Goal: Task Accomplishment & Management: Use online tool/utility

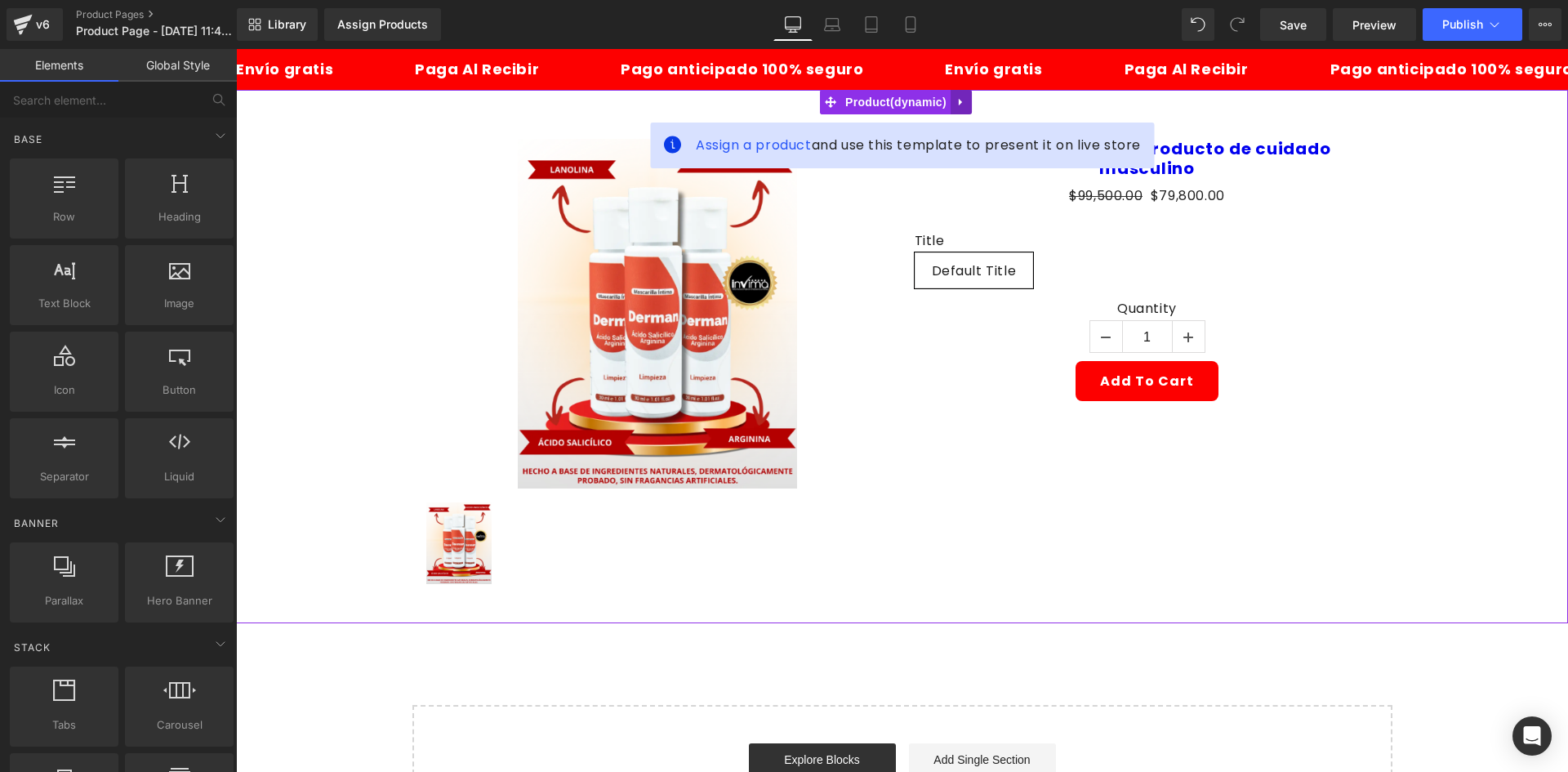
click at [956, 97] on icon at bounding box center [961, 103] width 12 height 13
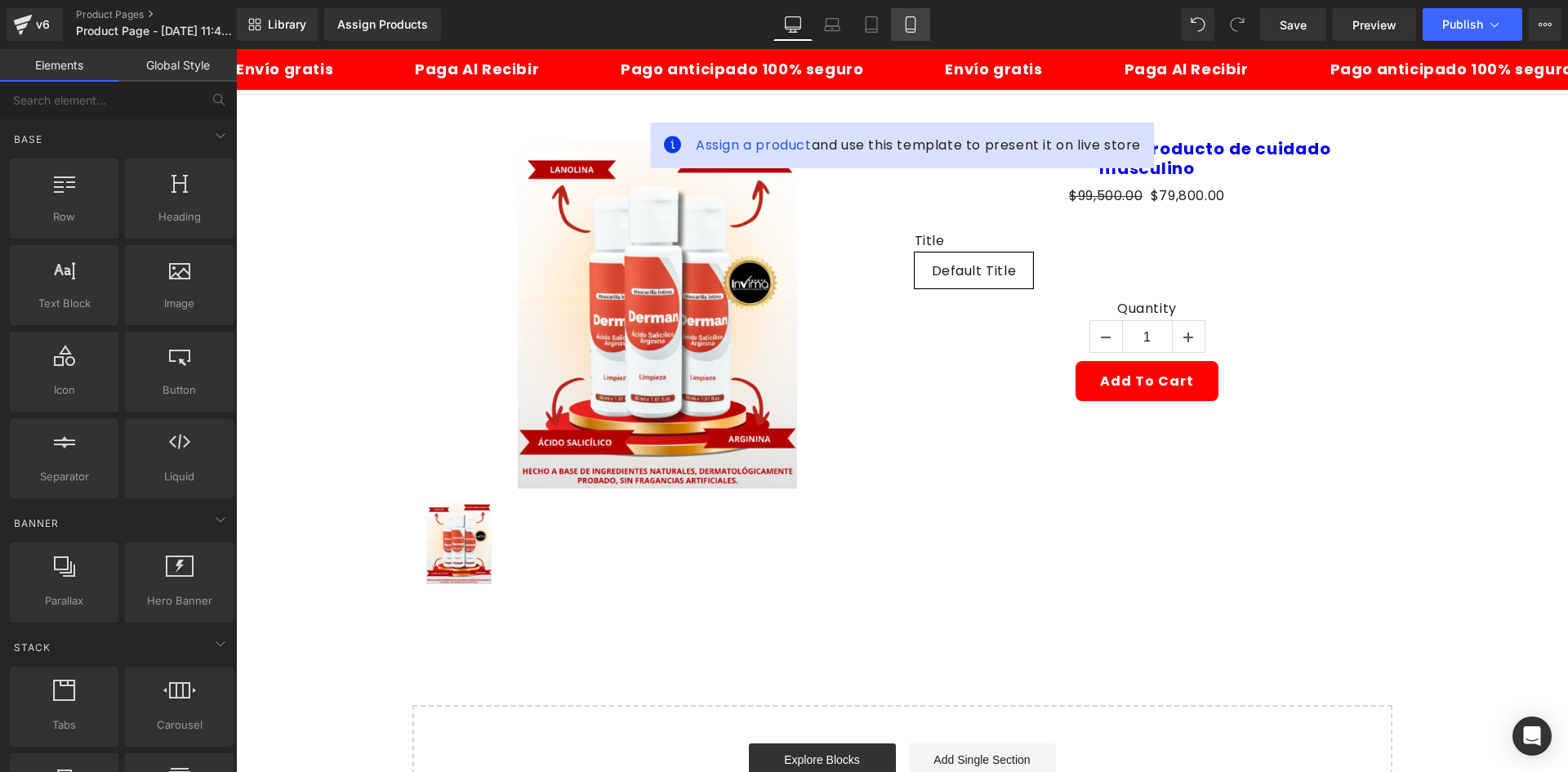
click at [914, 37] on link "Mobile" at bounding box center [911, 24] width 39 height 33
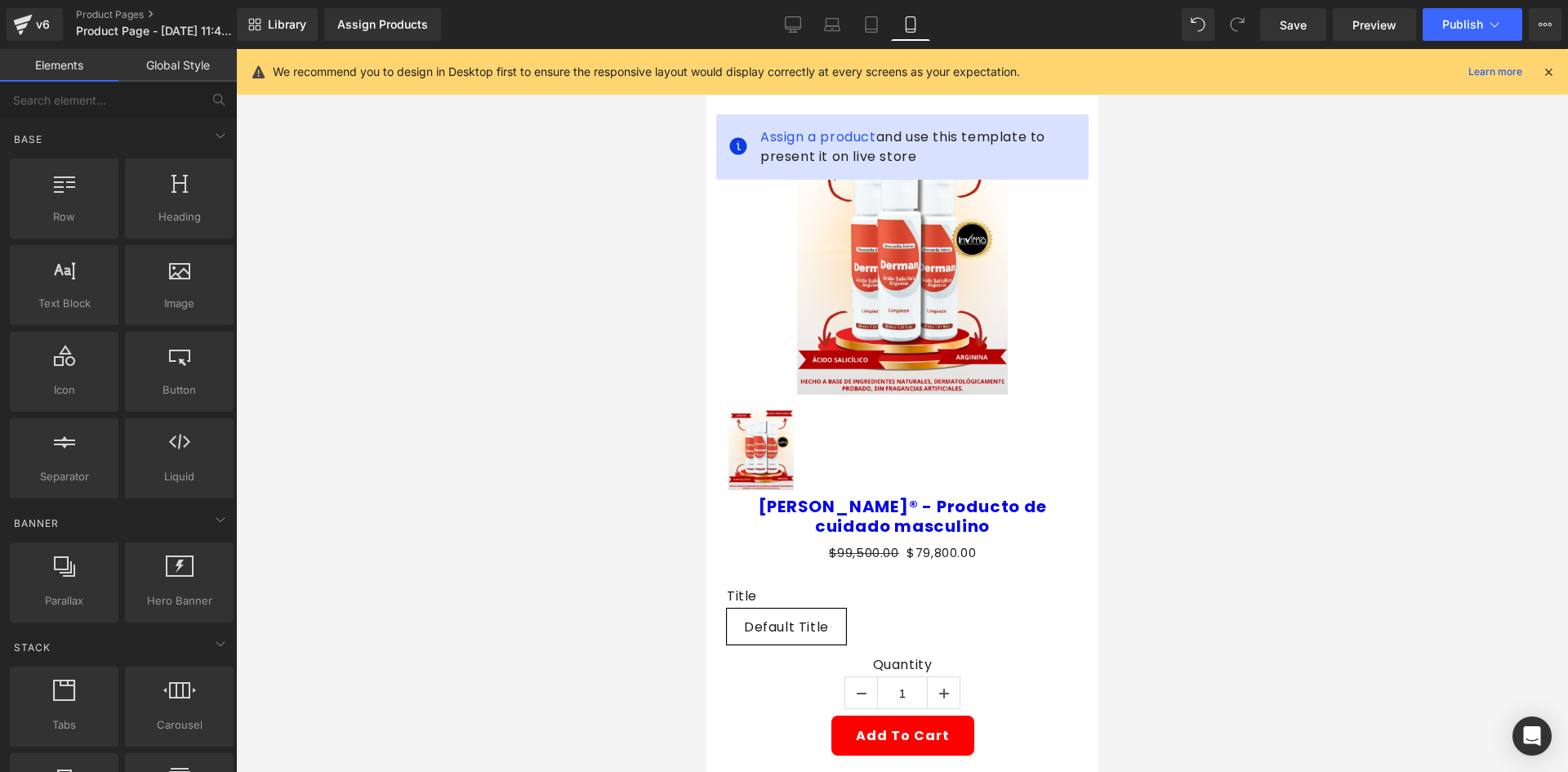
click at [1545, 69] on icon at bounding box center [1548, 72] width 15 height 15
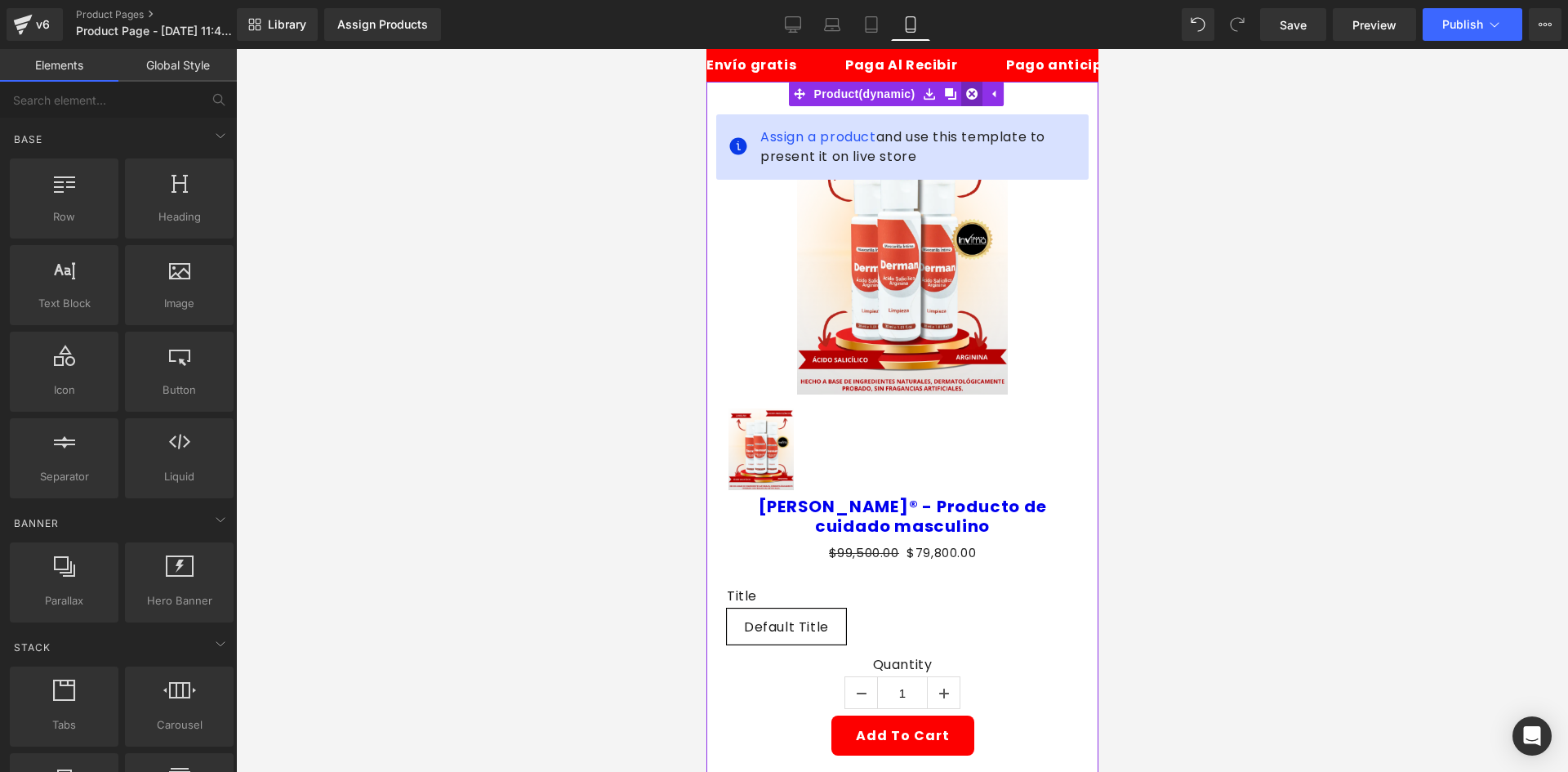
click at [971, 95] on icon at bounding box center [970, 93] width 12 height 12
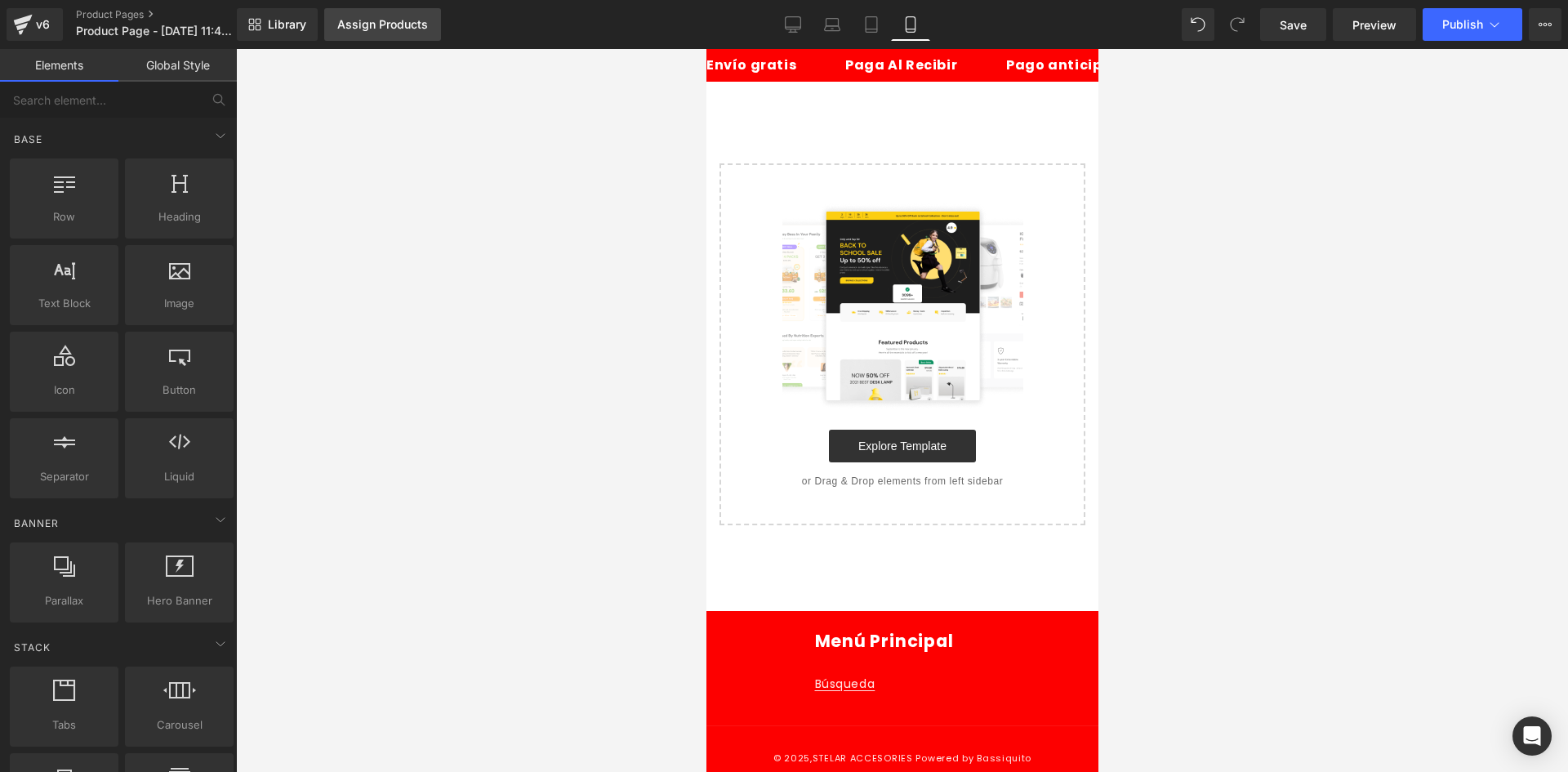
click at [382, 37] on link "Assign Products" at bounding box center [383, 24] width 117 height 33
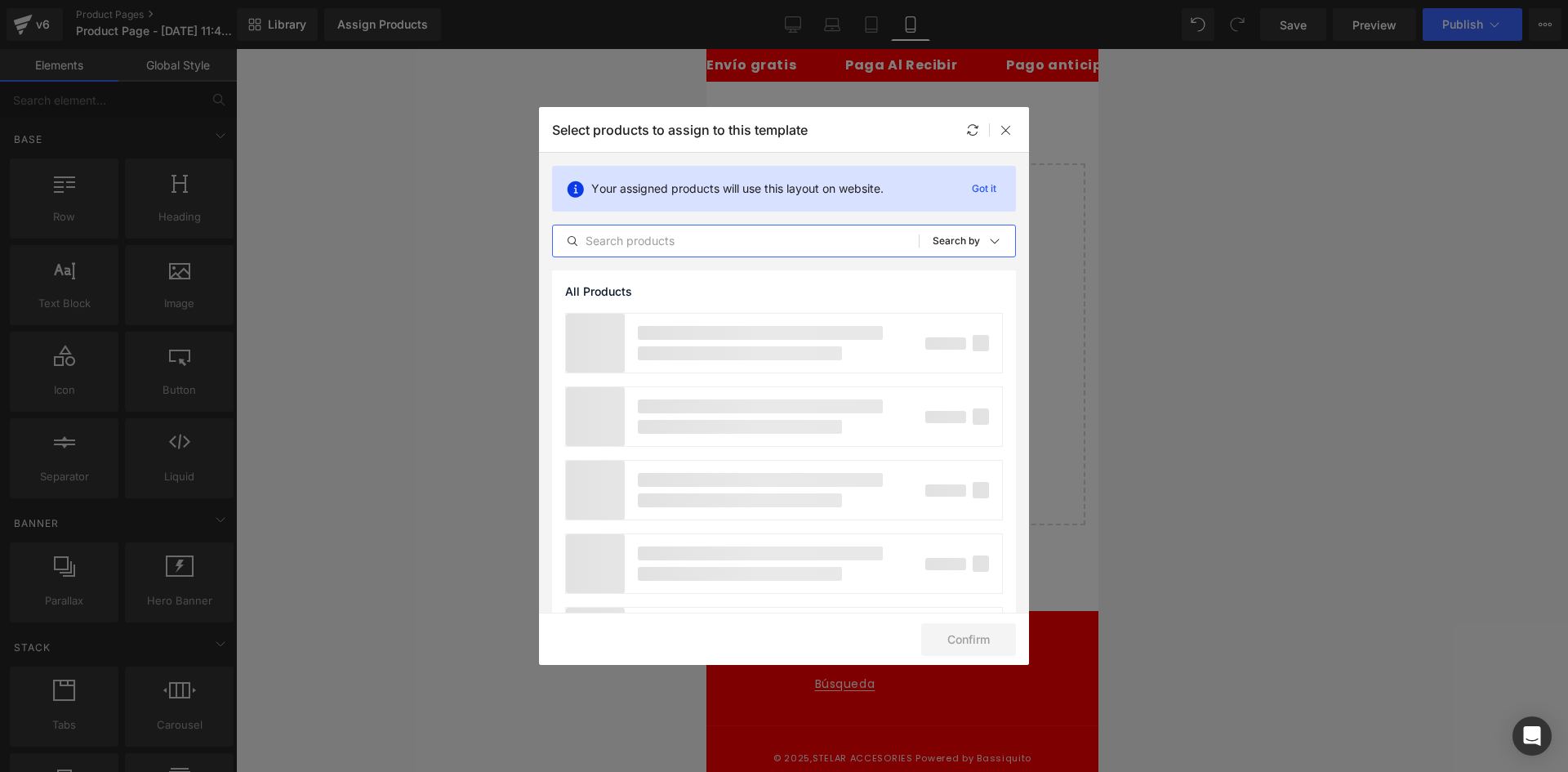
click at [628, 236] on input "text" at bounding box center [735, 241] width 365 height 20
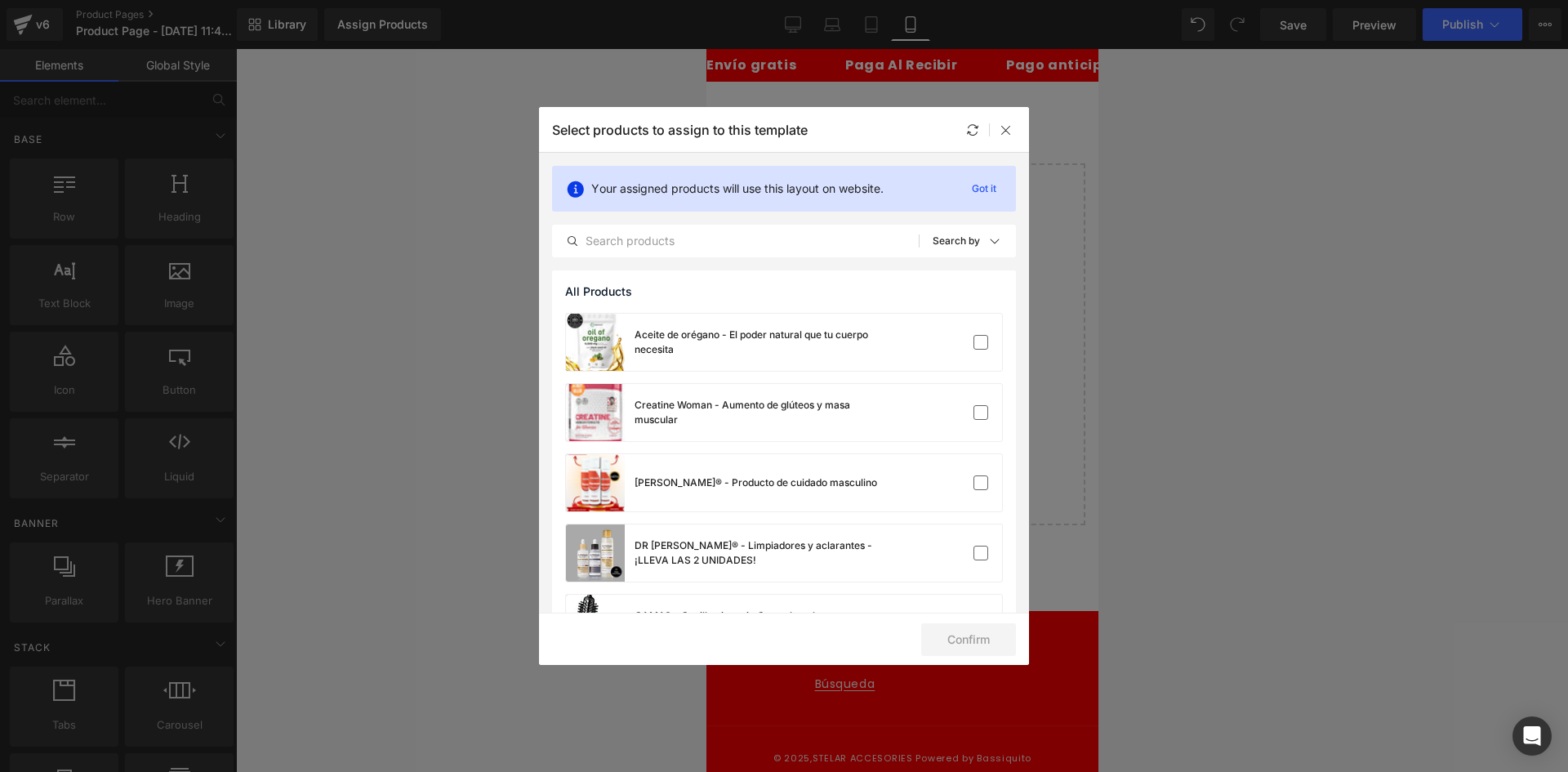
click at [591, 485] on icon at bounding box center [596, 483] width 16 height 16
click at [976, 475] on label at bounding box center [980, 483] width 15 height 15
click at [981, 483] on input "checkbox" at bounding box center [981, 483] width 0 height 0
click at [994, 644] on button "Confirm" at bounding box center [969, 640] width 94 height 33
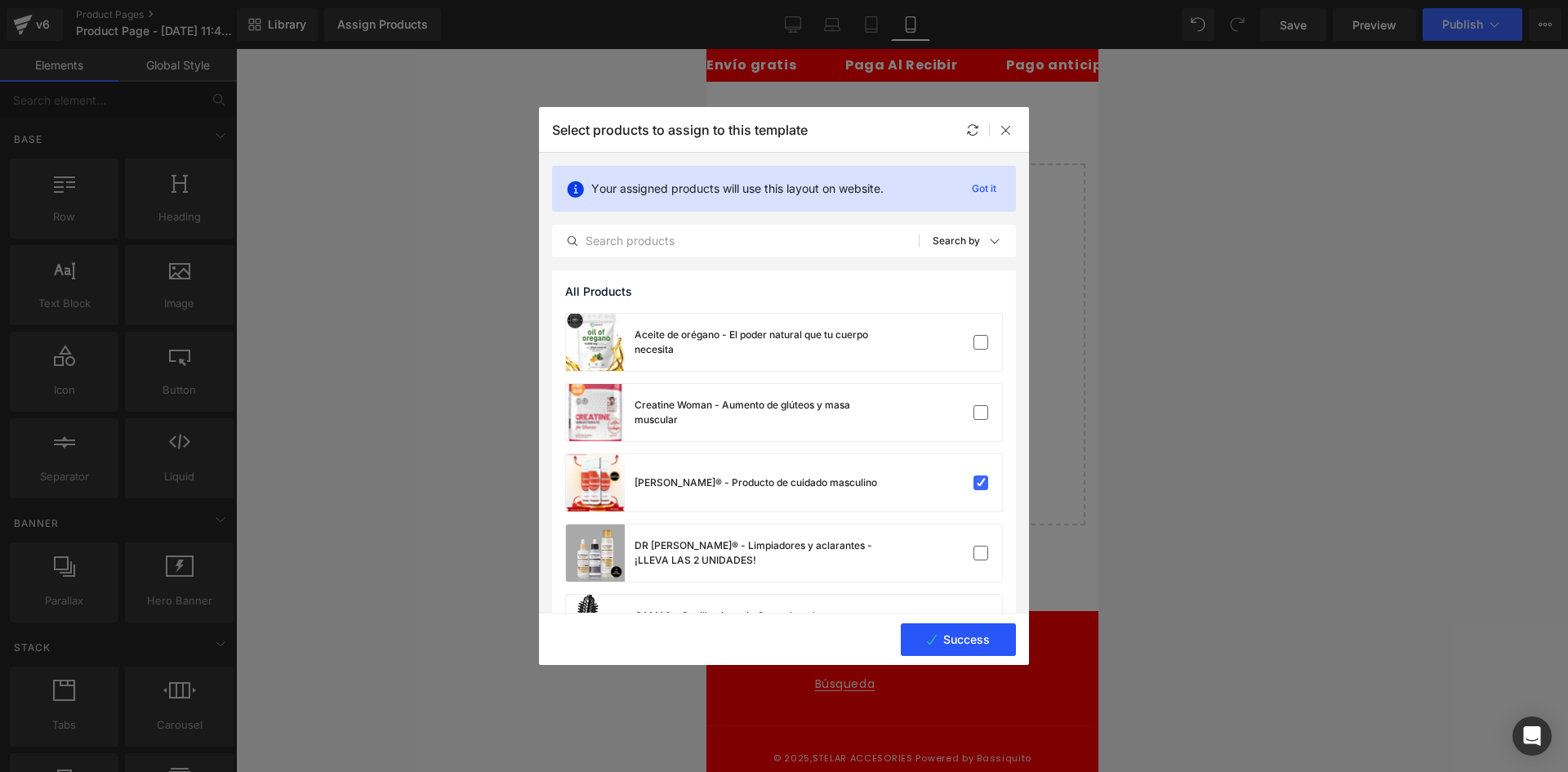
click at [952, 640] on button "Success" at bounding box center [958, 640] width 115 height 33
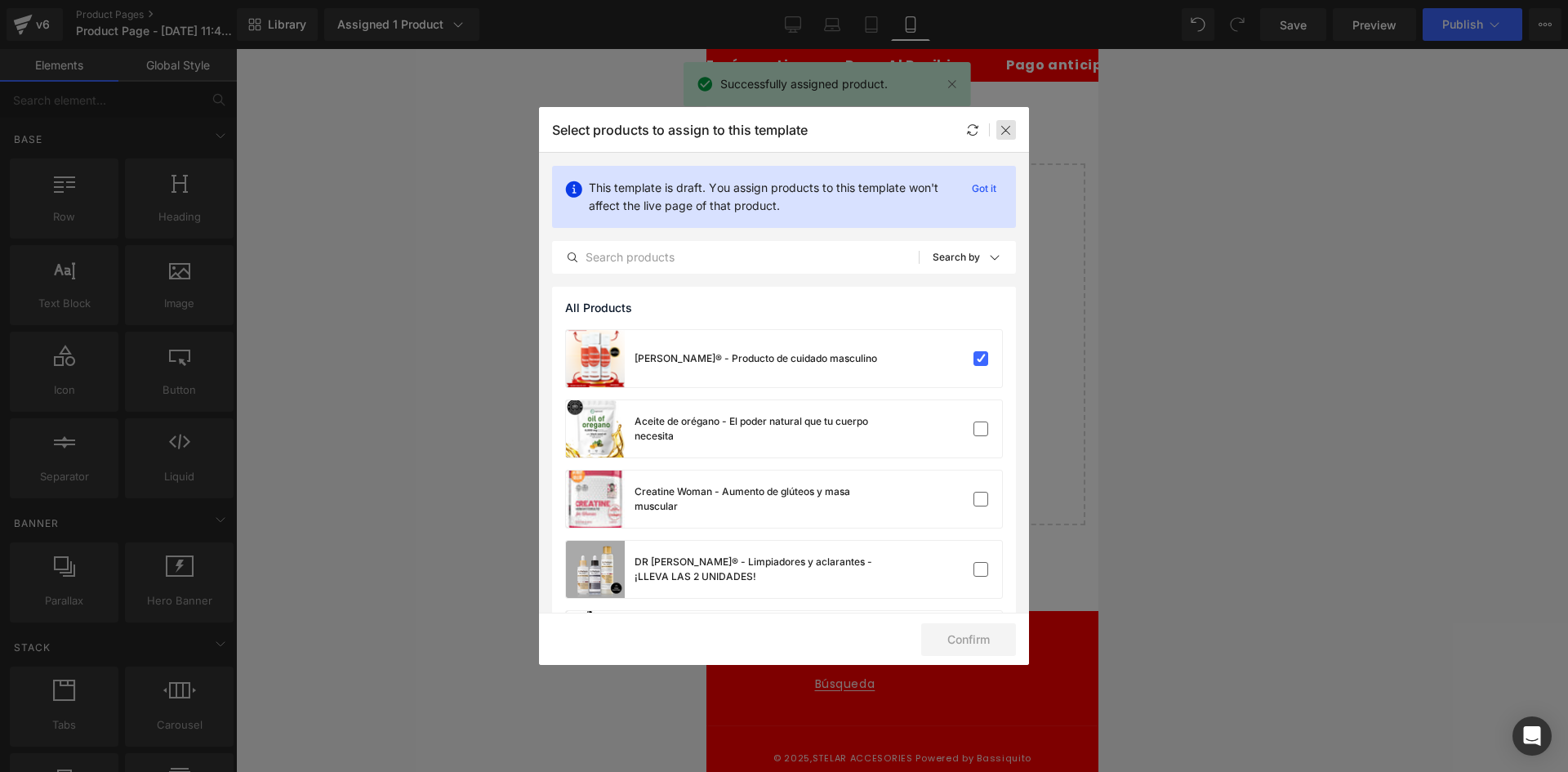
click at [1006, 127] on icon at bounding box center [1006, 130] width 13 height 13
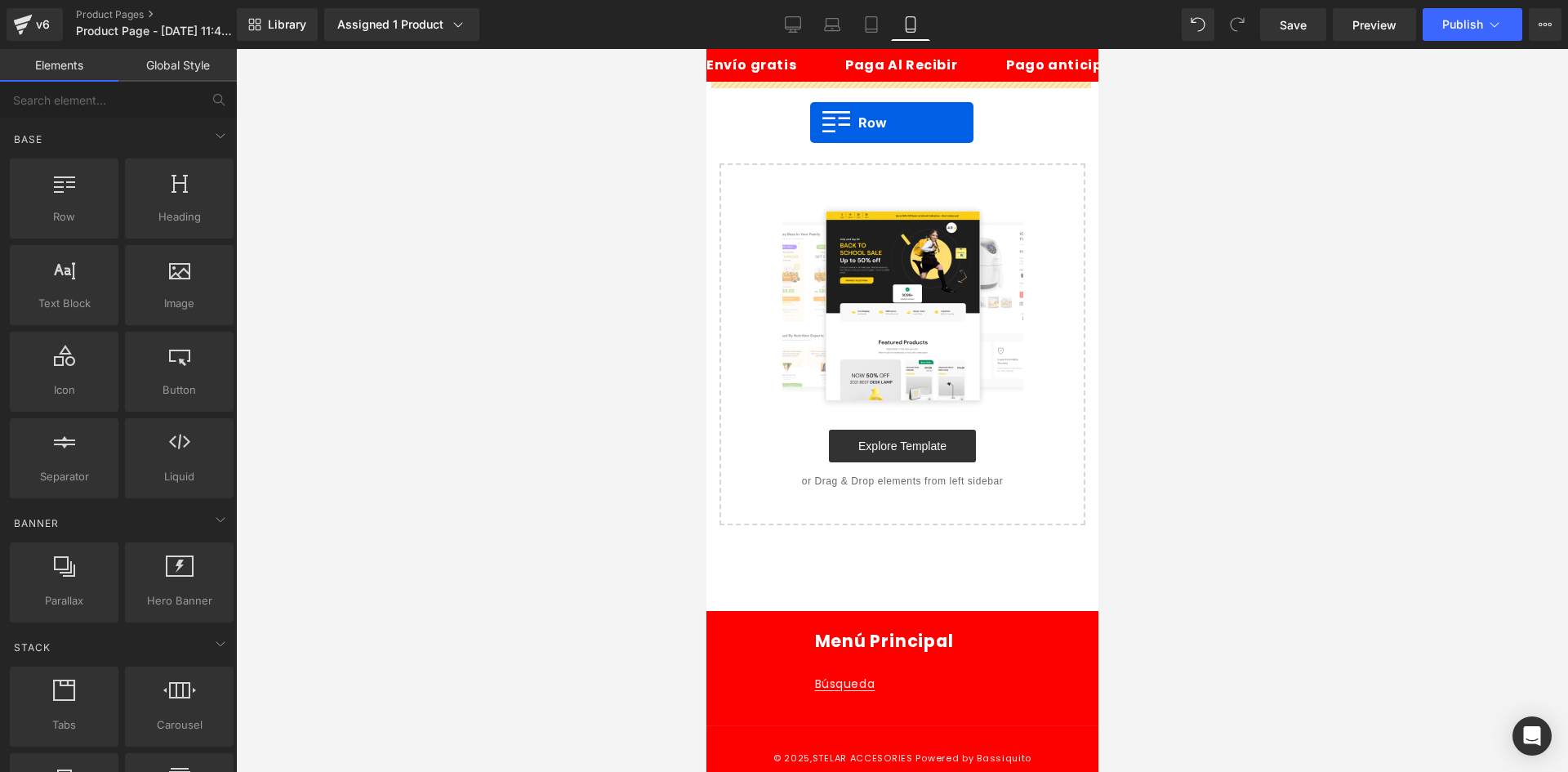
drag, startPoint x: 770, startPoint y: 233, endPoint x: 809, endPoint y: 122, distance: 117.7
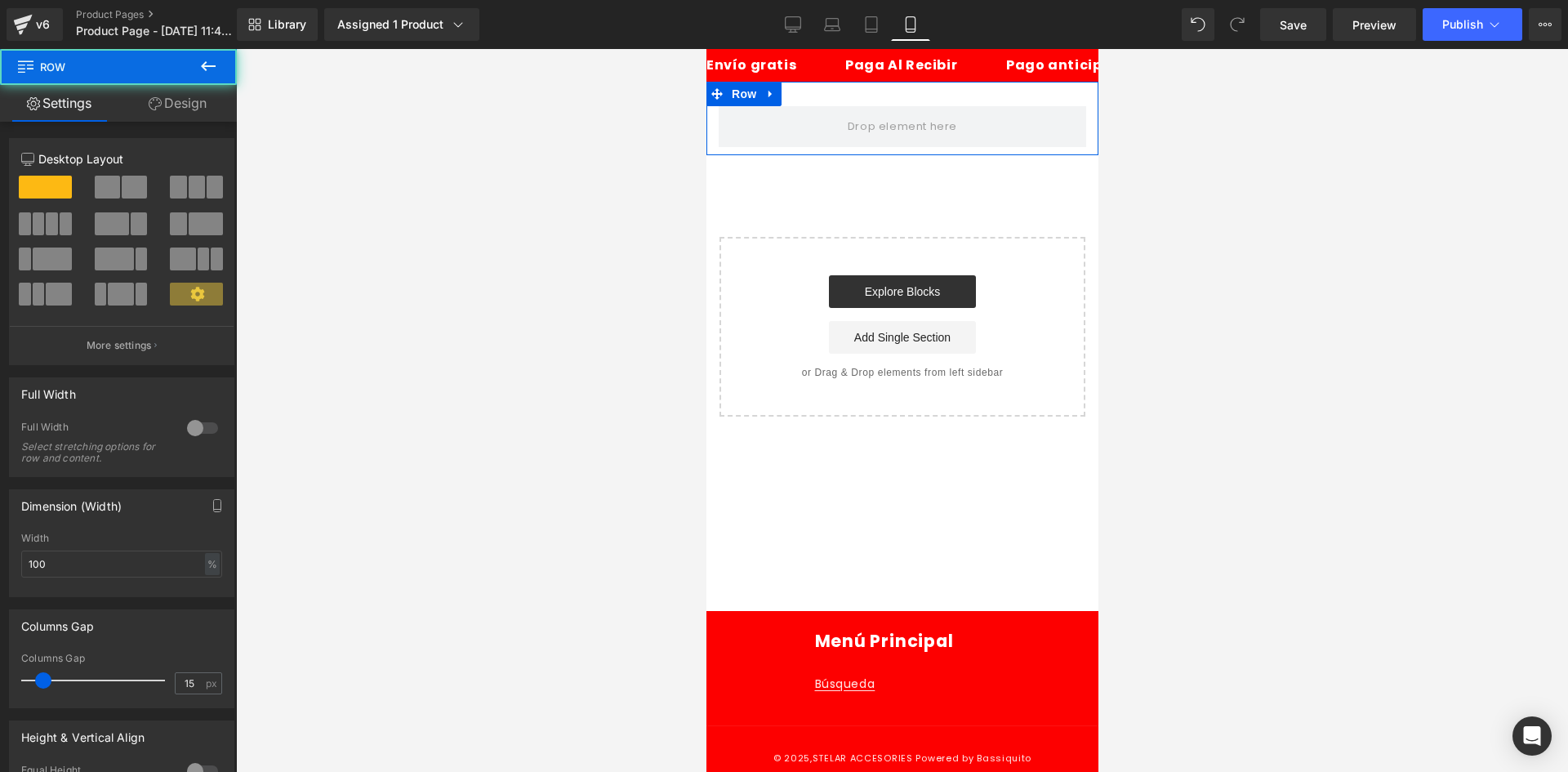
click at [202, 93] on link "Design" at bounding box center [178, 103] width 119 height 37
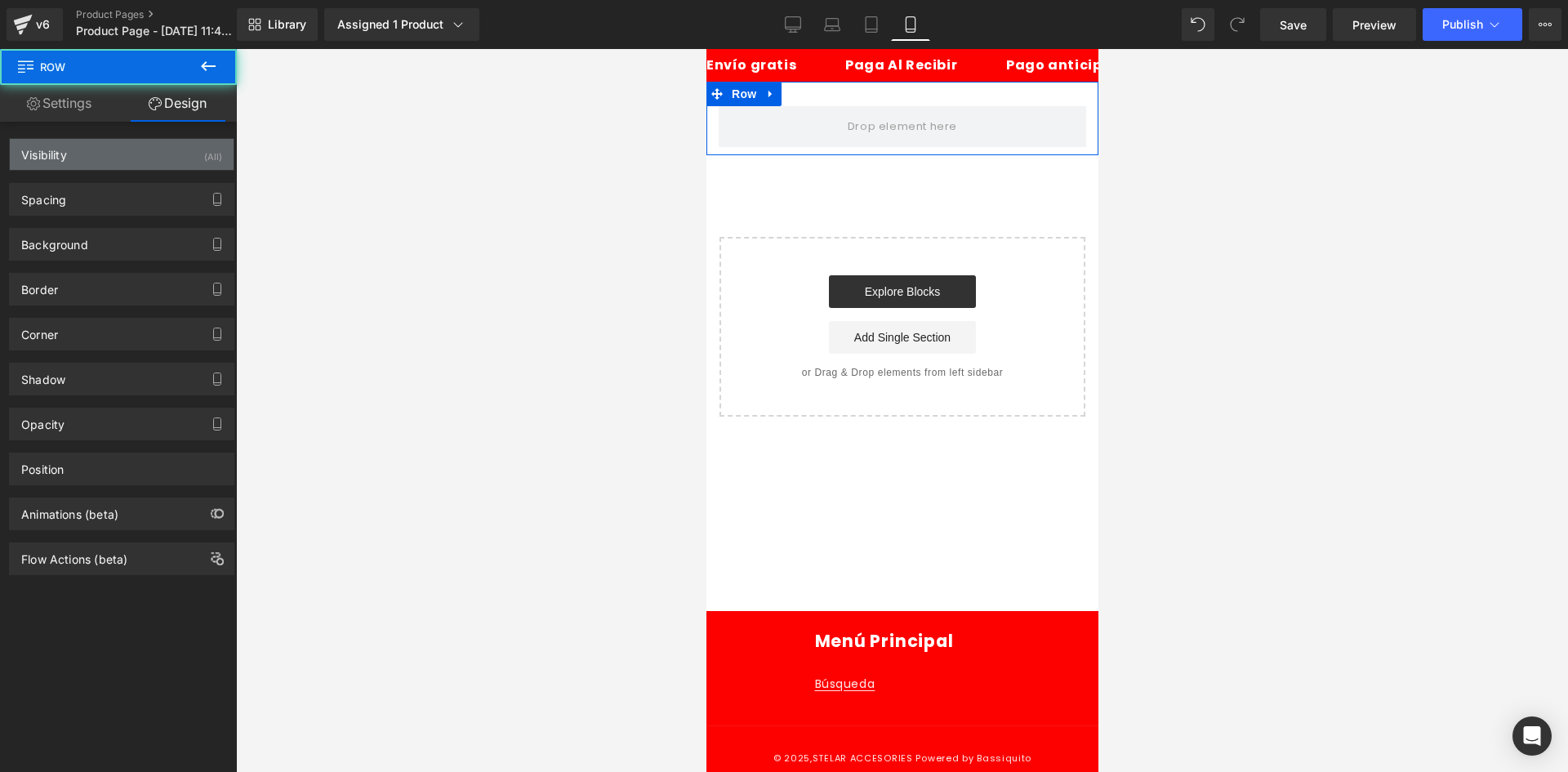
click at [192, 147] on div "Visibility (All)" at bounding box center [122, 154] width 224 height 31
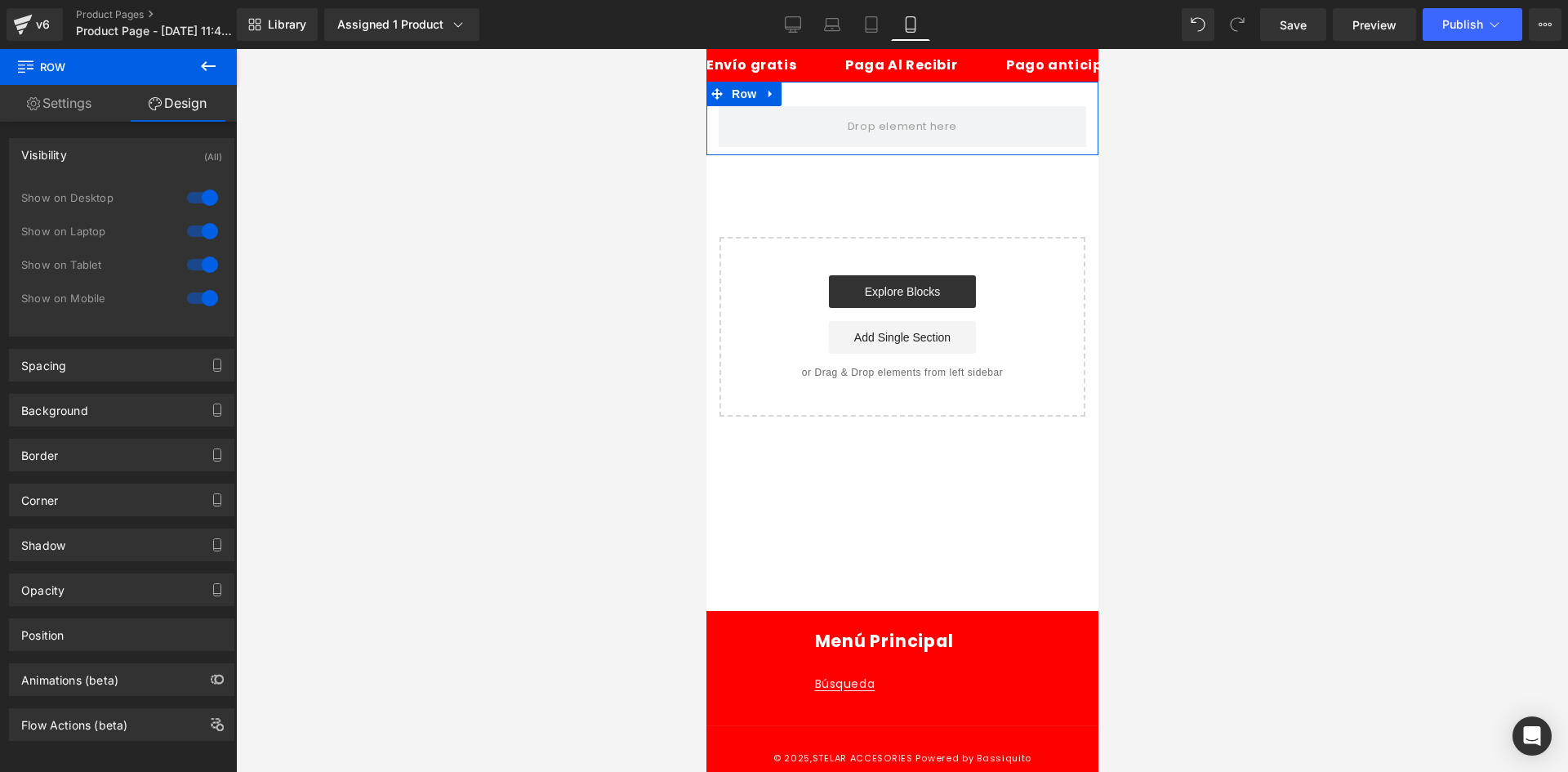
drag, startPoint x: 198, startPoint y: 185, endPoint x: 199, endPoint y: 229, distance: 44.0
click at [198, 188] on div at bounding box center [202, 198] width 39 height 26
click at [199, 230] on div at bounding box center [202, 230] width 39 height 26
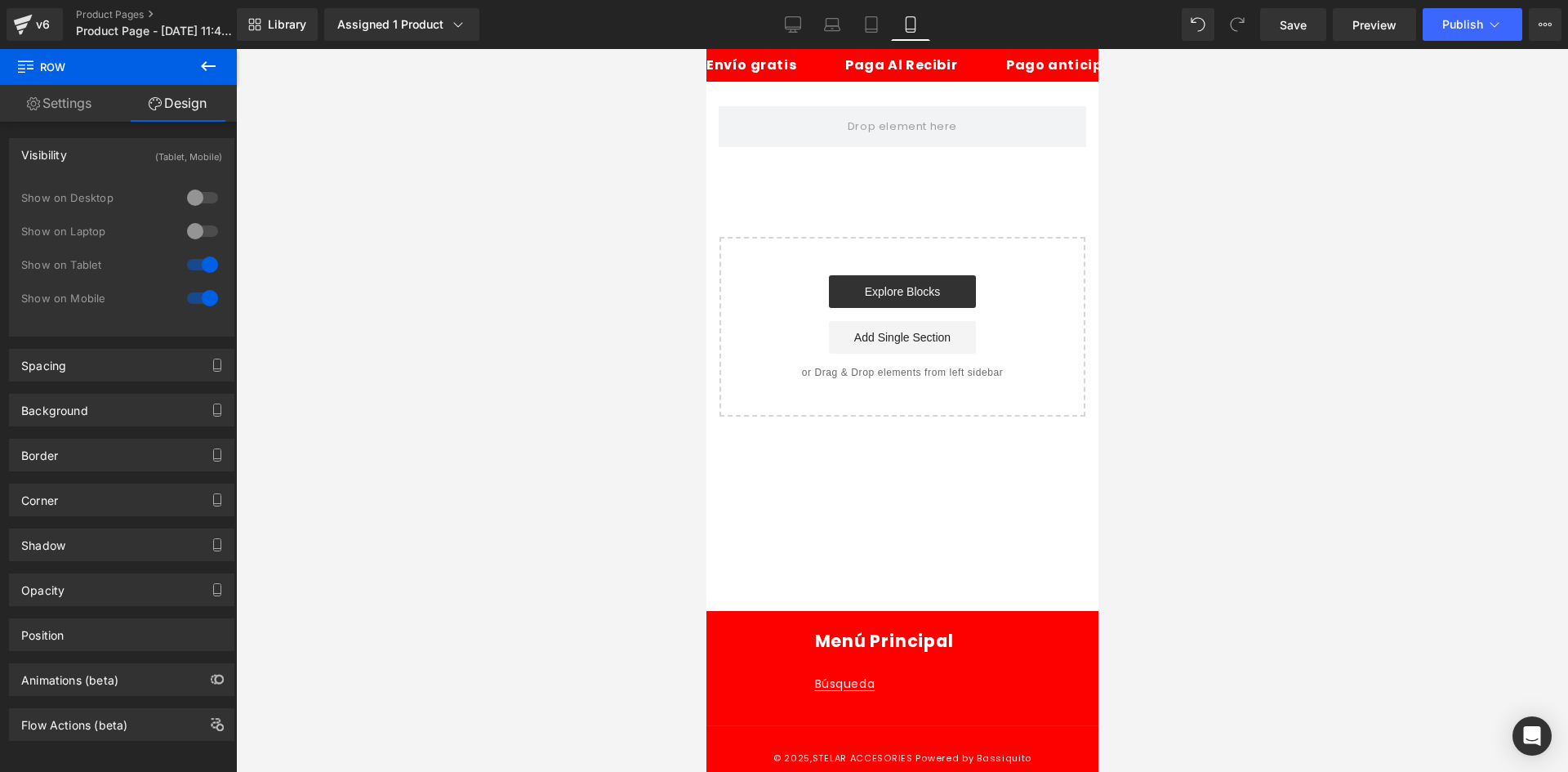
click at [209, 57] on icon at bounding box center [209, 66] width 20 height 20
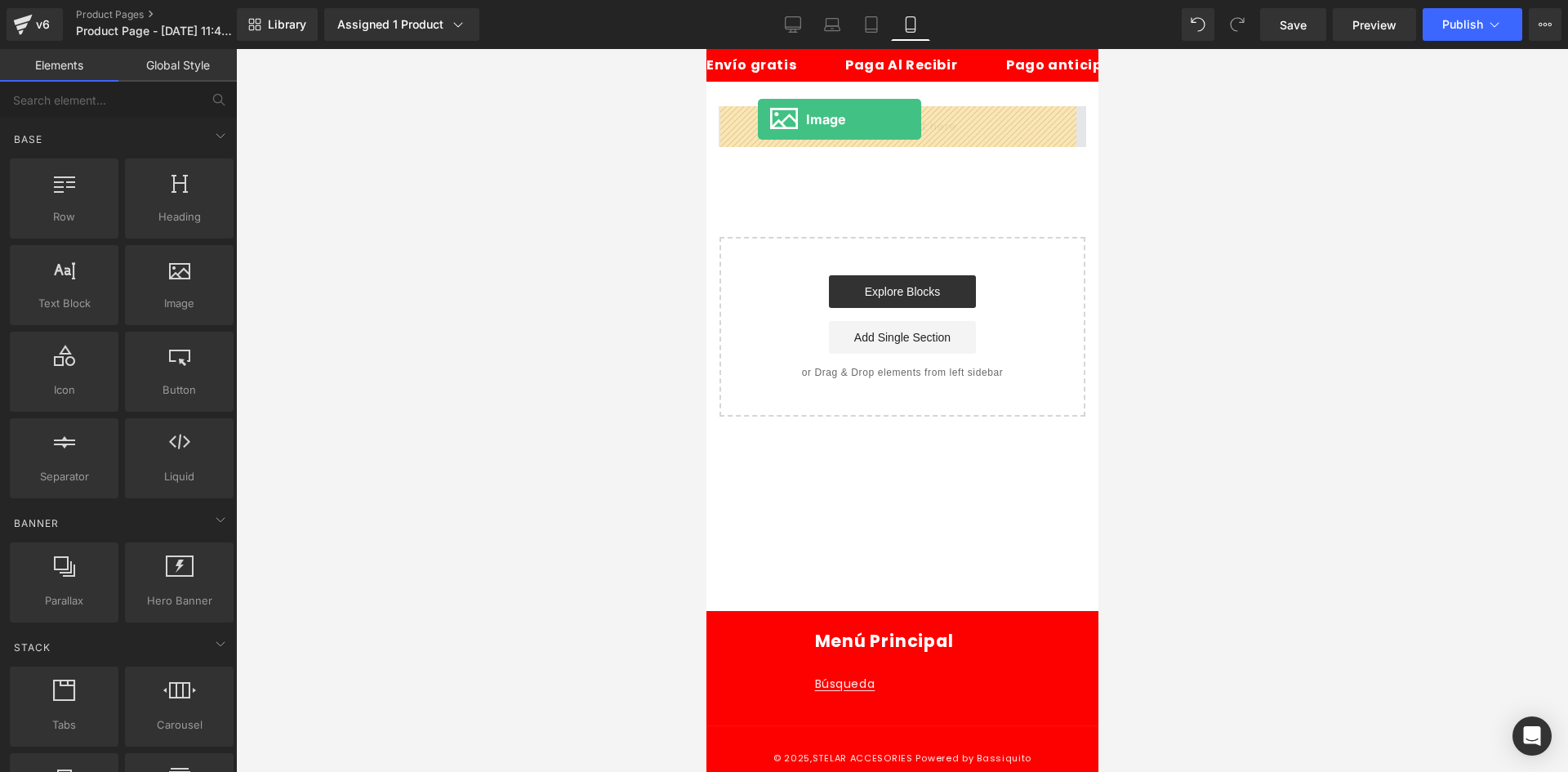
drag, startPoint x: 870, startPoint y: 329, endPoint x: 758, endPoint y: 119, distance: 238.0
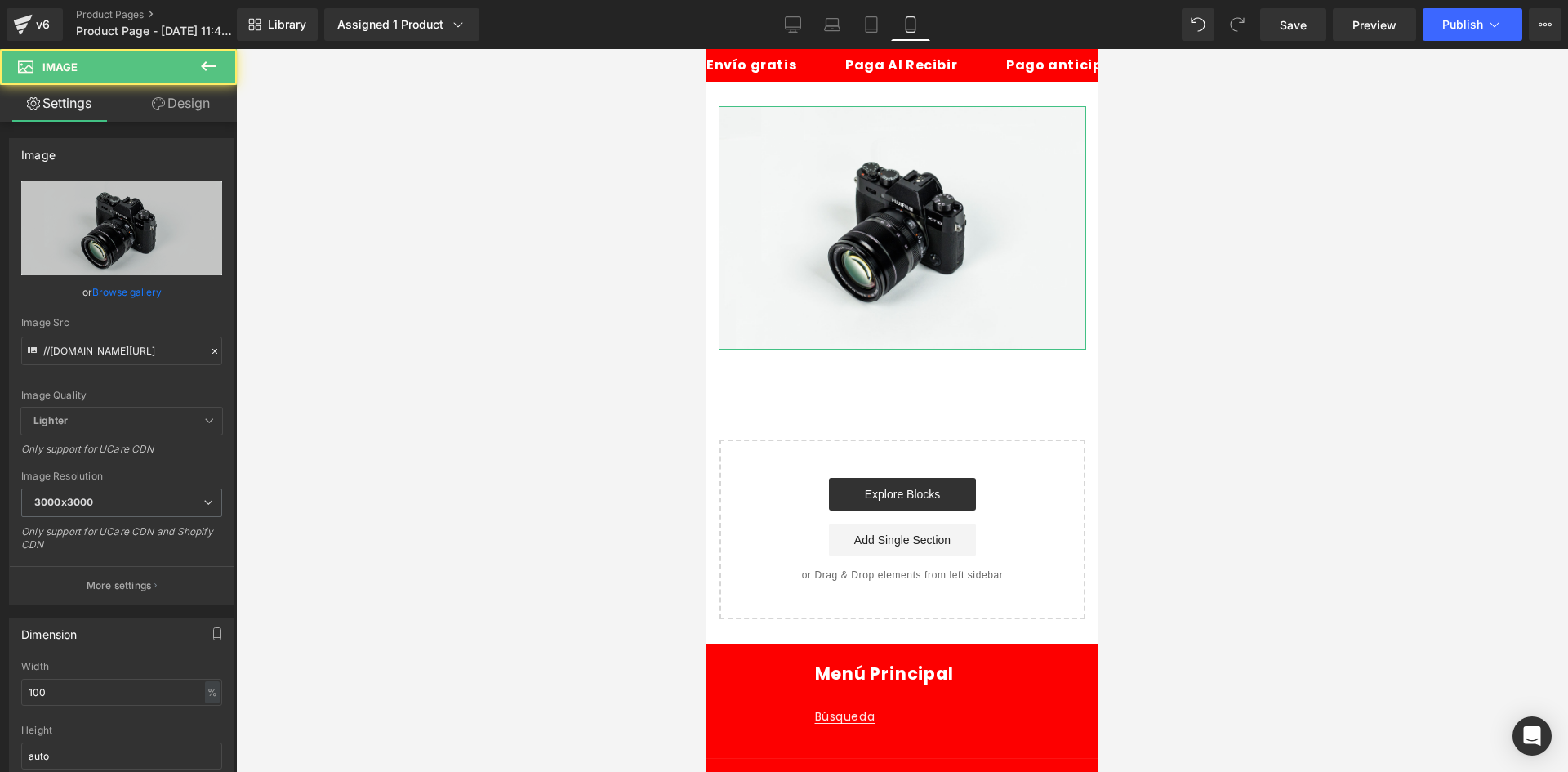
drag, startPoint x: 193, startPoint y: 109, endPoint x: 178, endPoint y: 132, distance: 27.5
click at [191, 108] on link "Design" at bounding box center [180, 103] width 119 height 37
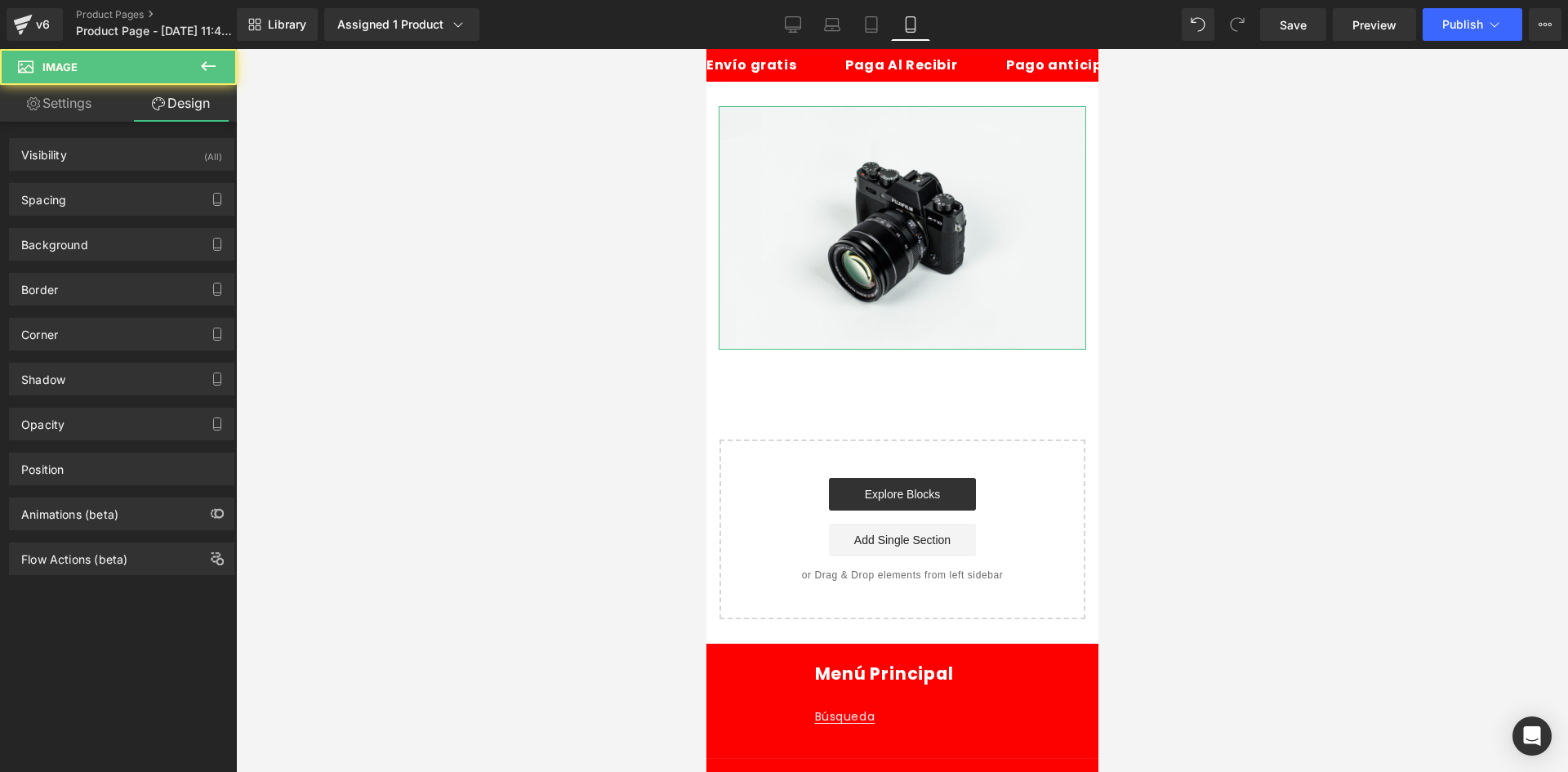
click at [204, 148] on div "(All)" at bounding box center [213, 152] width 18 height 27
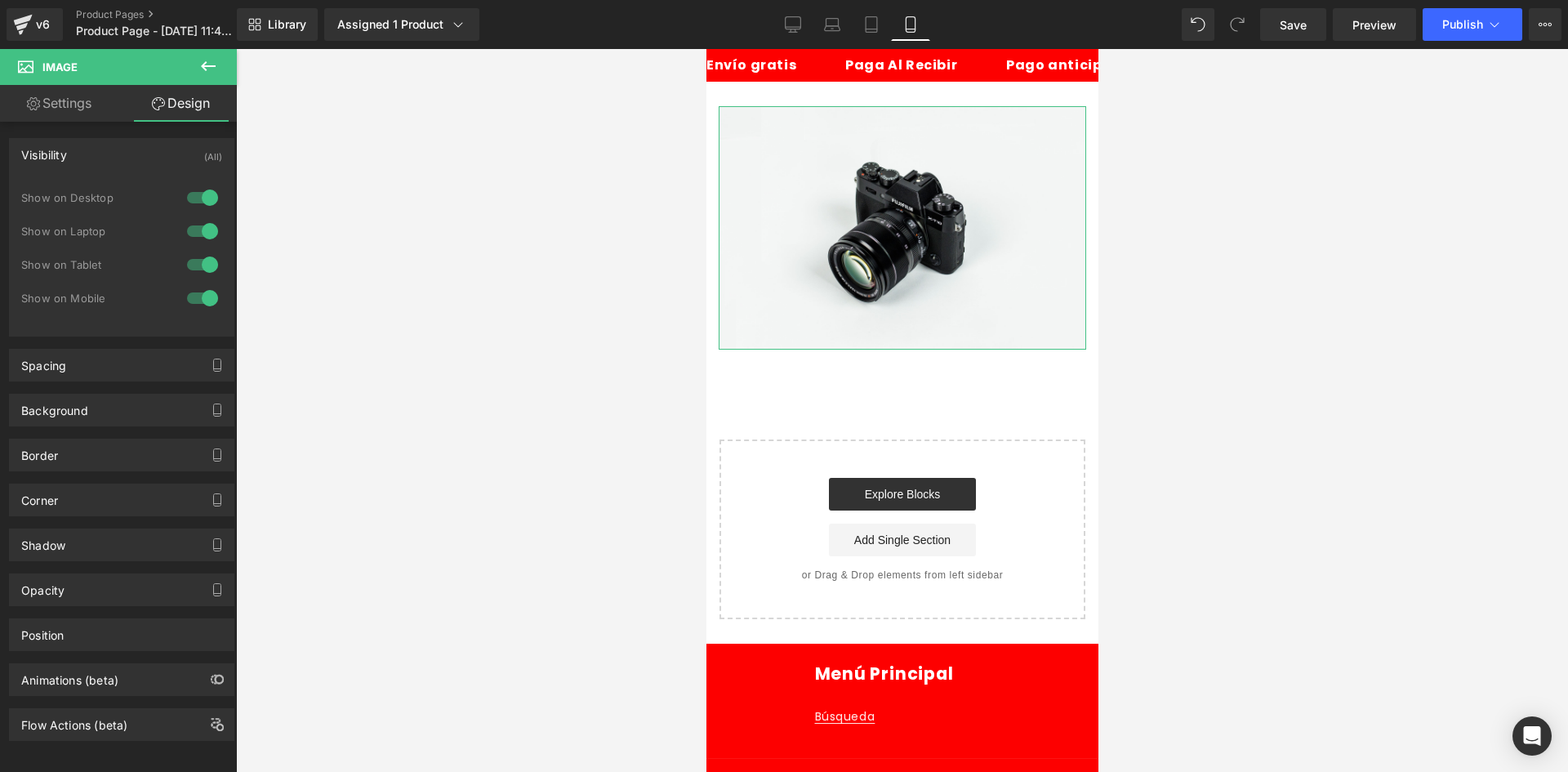
click at [193, 186] on div at bounding box center [202, 198] width 39 height 26
click at [180, 244] on div "Show on Laptop" at bounding box center [122, 239] width 201 height 34
click at [183, 239] on div at bounding box center [202, 230] width 39 height 26
click at [193, 100] on link "Design" at bounding box center [180, 103] width 119 height 37
click at [108, 103] on link "Settings" at bounding box center [59, 103] width 119 height 37
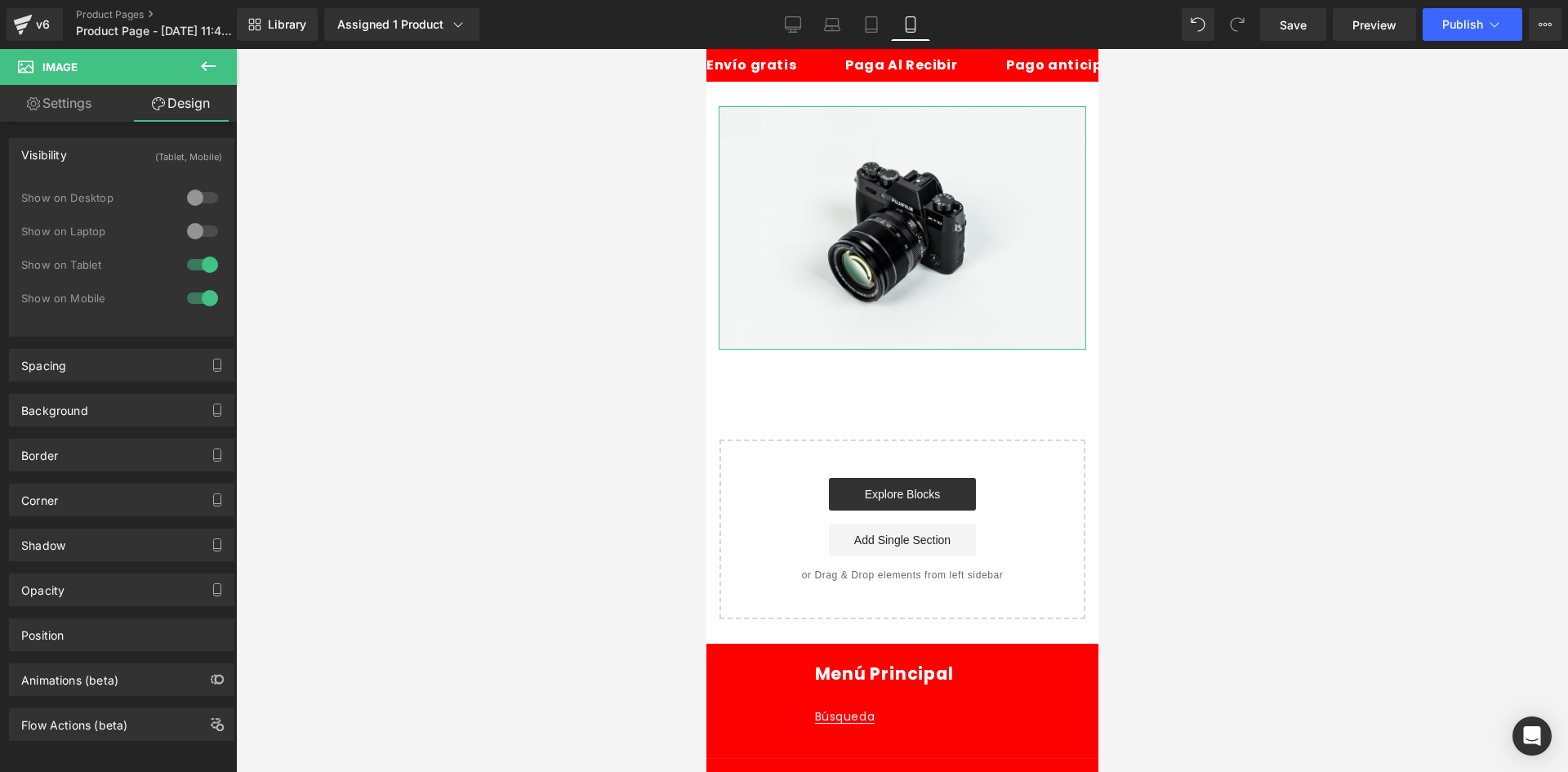
type input "auto"
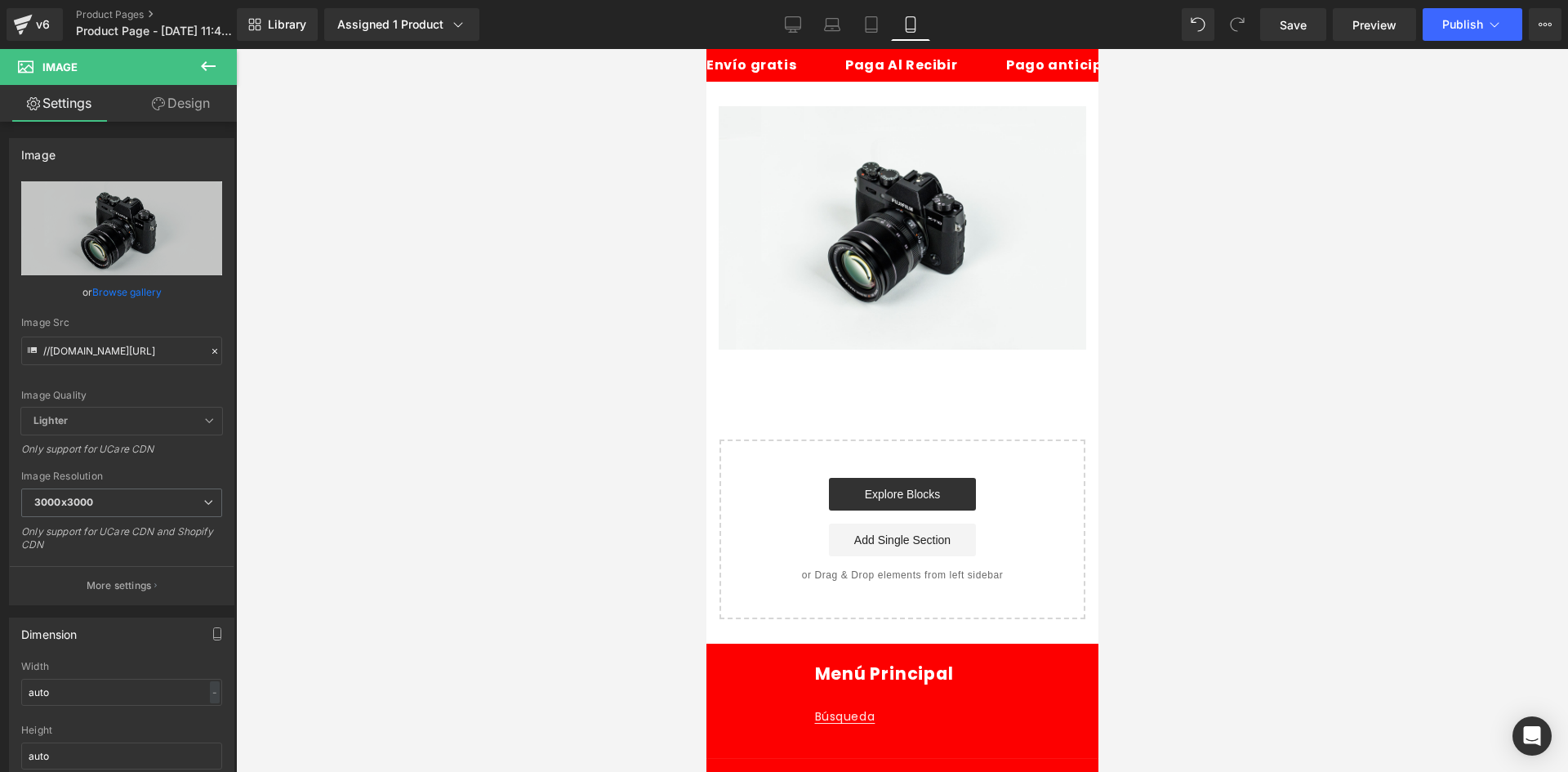
click at [204, 64] on icon at bounding box center [209, 66] width 15 height 10
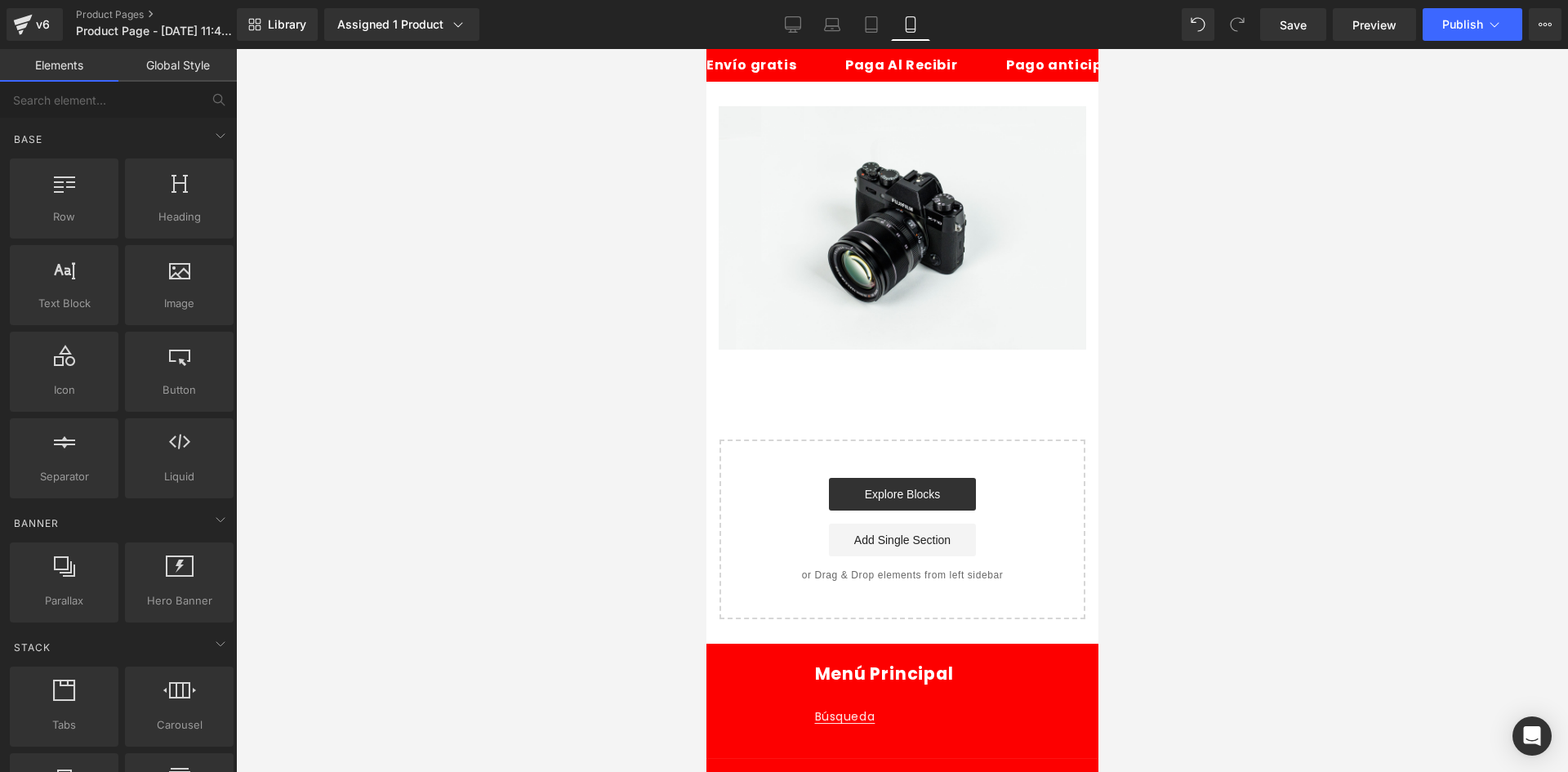
drag, startPoint x: 669, startPoint y: 182, endPoint x: 699, endPoint y: 191, distance: 31.3
click at [672, 182] on div at bounding box center [901, 410] width 1332 height 723
click at [758, 191] on img at bounding box center [901, 228] width 367 height 243
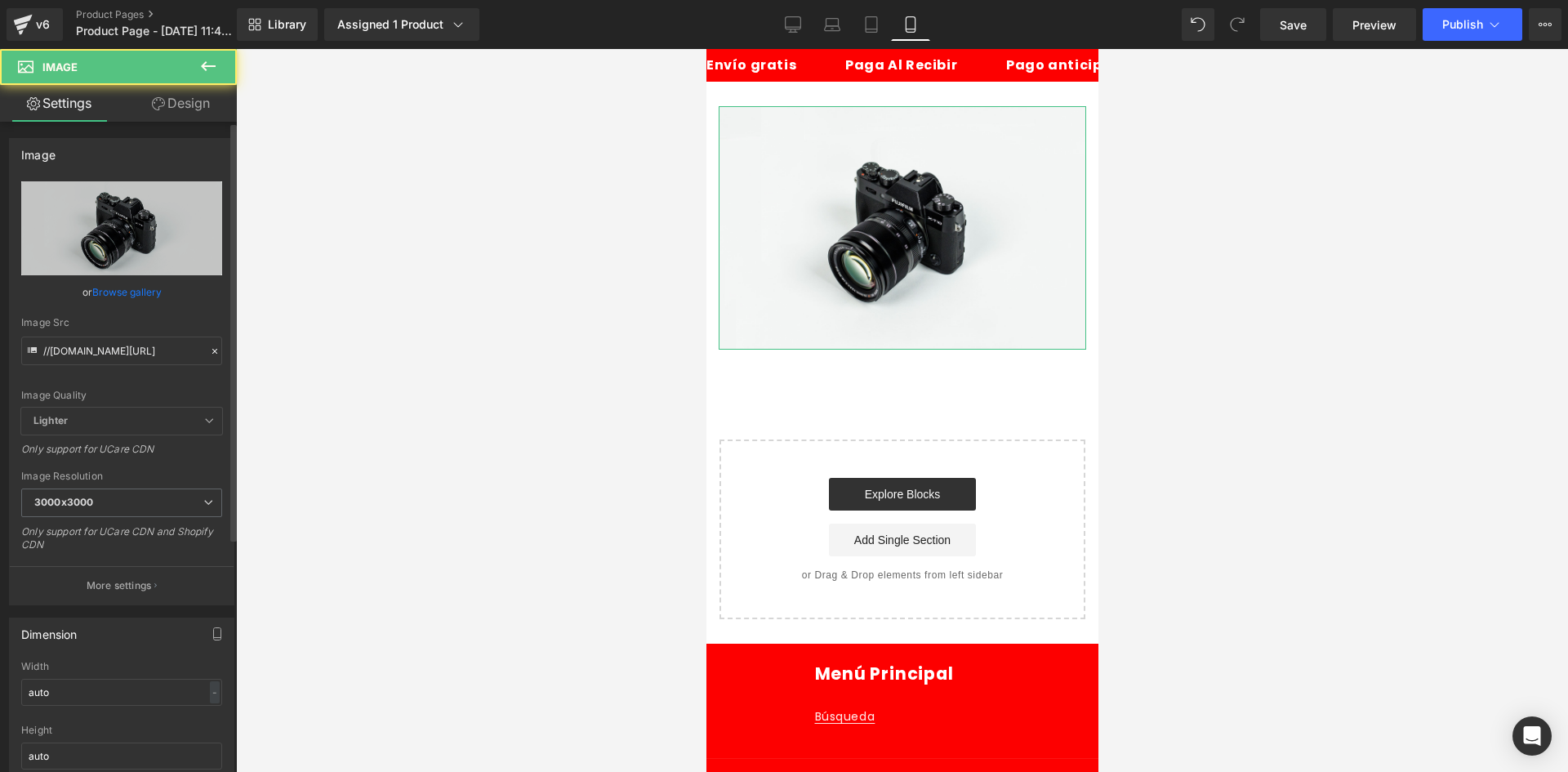
click at [157, 333] on div "Image Src //[DOMAIN_NAME][URL]" at bounding box center [122, 340] width 201 height 48
click at [151, 347] on input "//[DOMAIN_NAME][URL]" at bounding box center [122, 351] width 201 height 29
click at [151, 347] on input "//[DOMAIN_NAME][URL]" at bounding box center [122, 351] width 201 height 29
paste input "[URL][DOMAIN_NAME]"
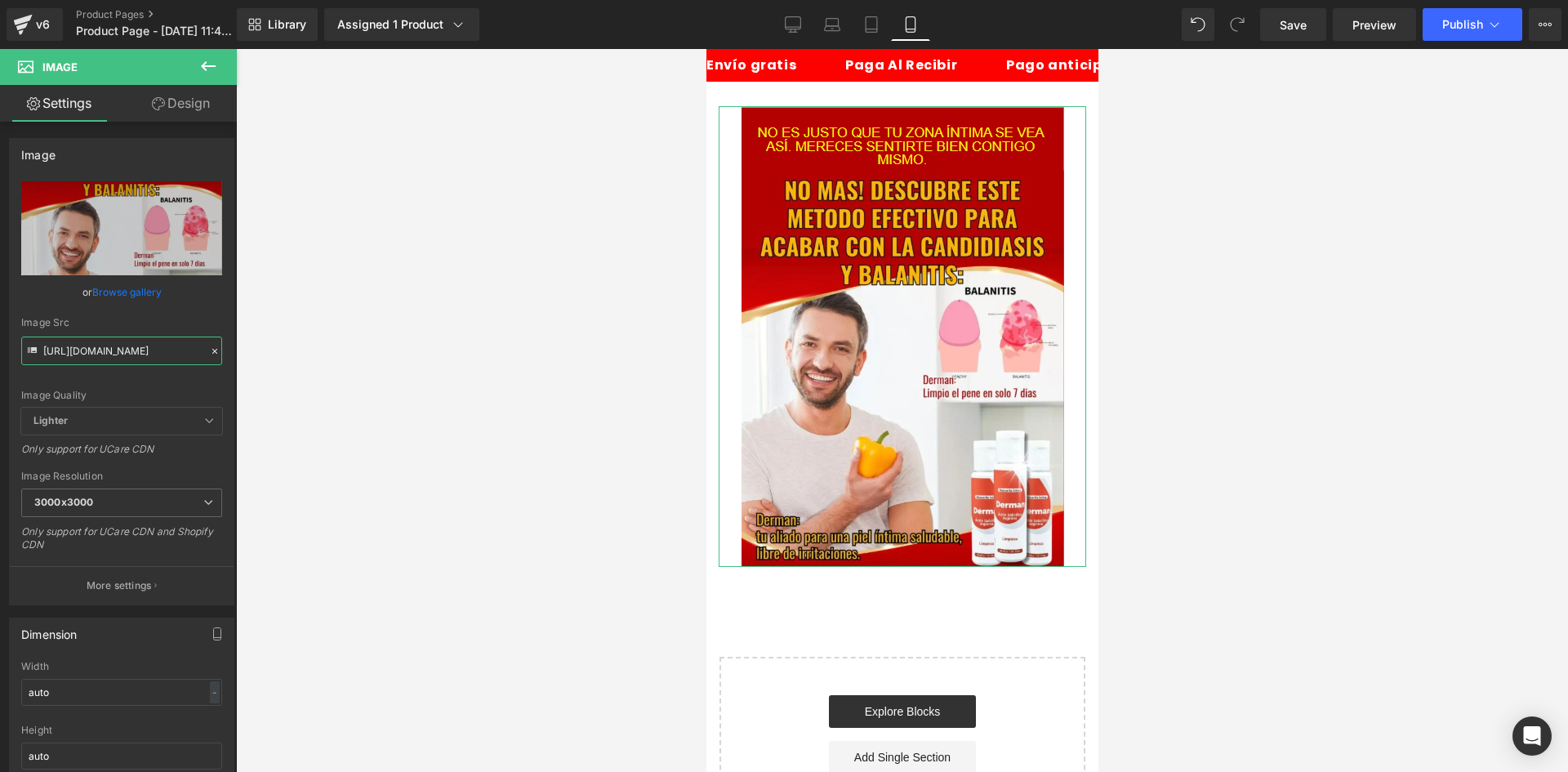
type input "[URL][DOMAIN_NAME]"
click at [176, 107] on link "Design" at bounding box center [180, 103] width 119 height 37
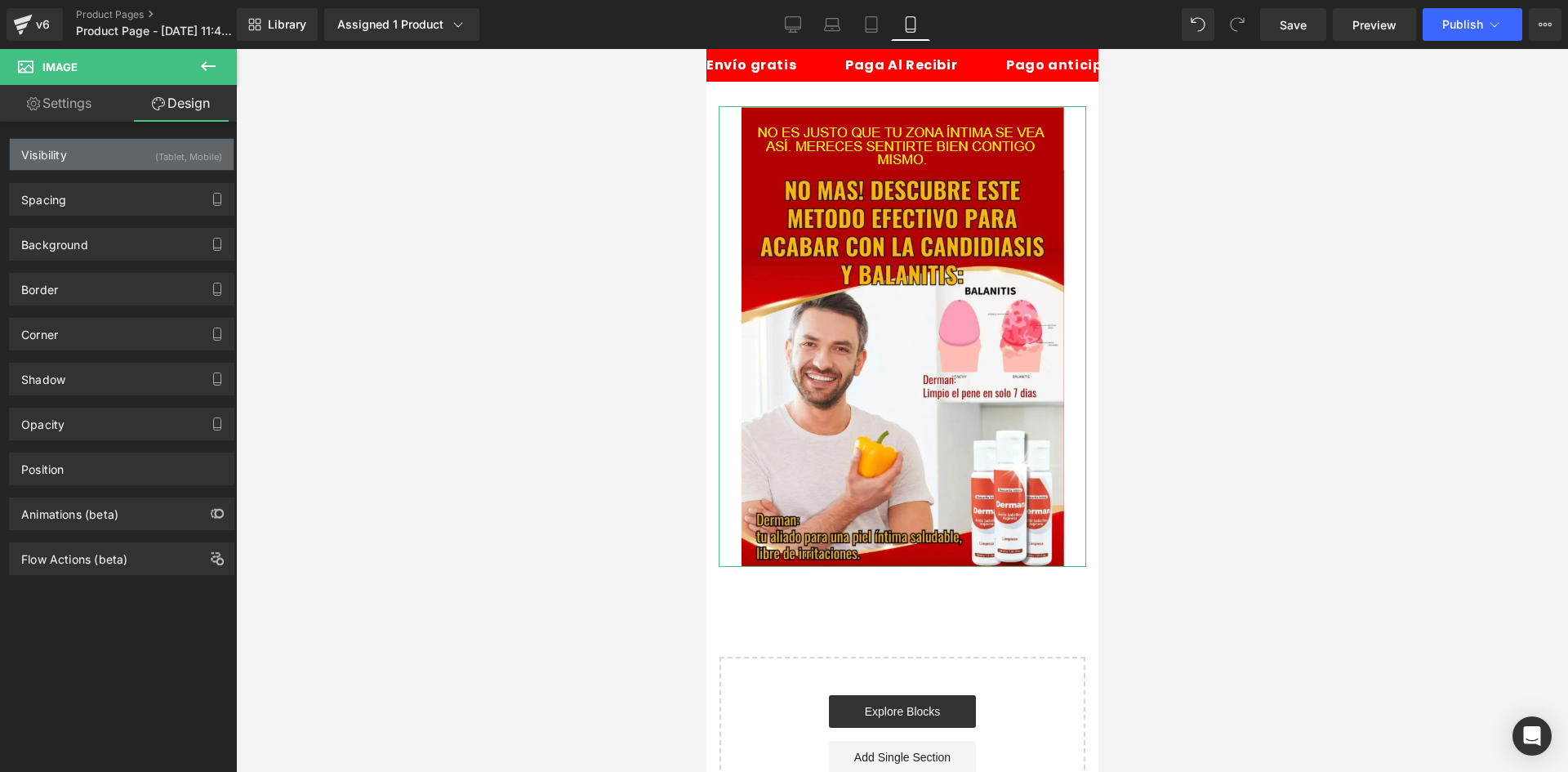
type input "0"
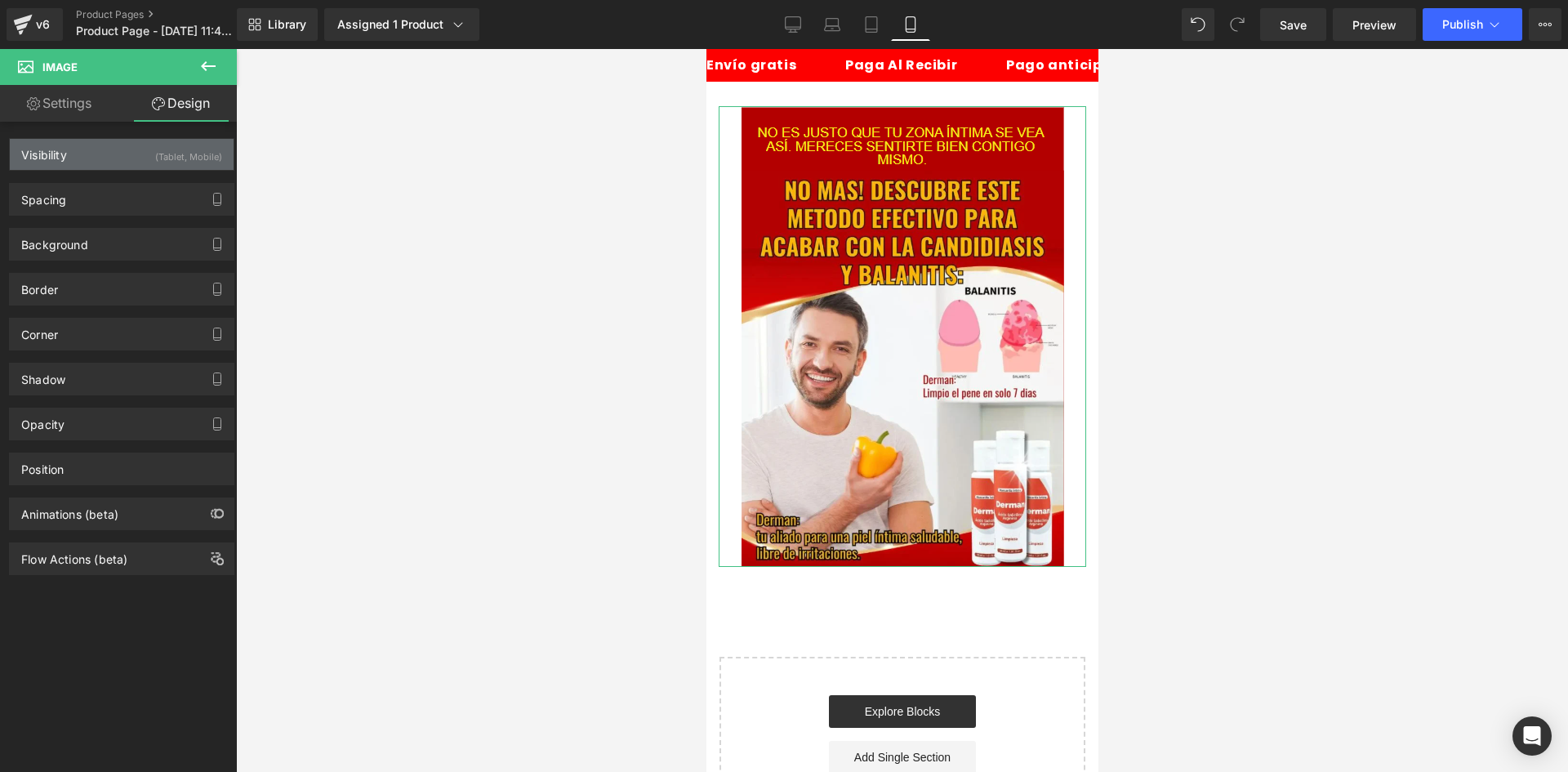
type input "0"
click at [73, 105] on link "Settings" at bounding box center [59, 103] width 119 height 37
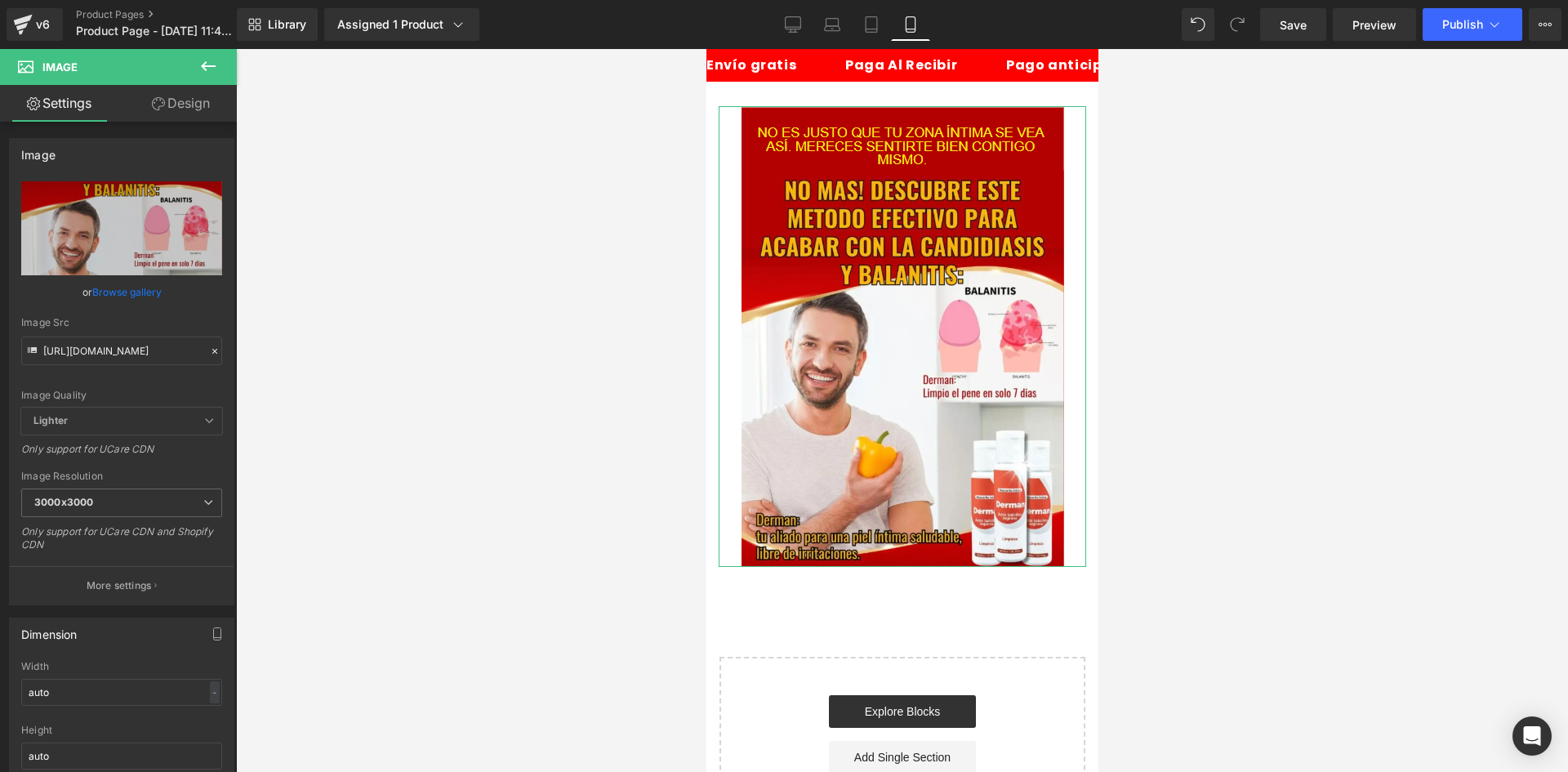
click at [188, 108] on link "Design" at bounding box center [180, 103] width 119 height 37
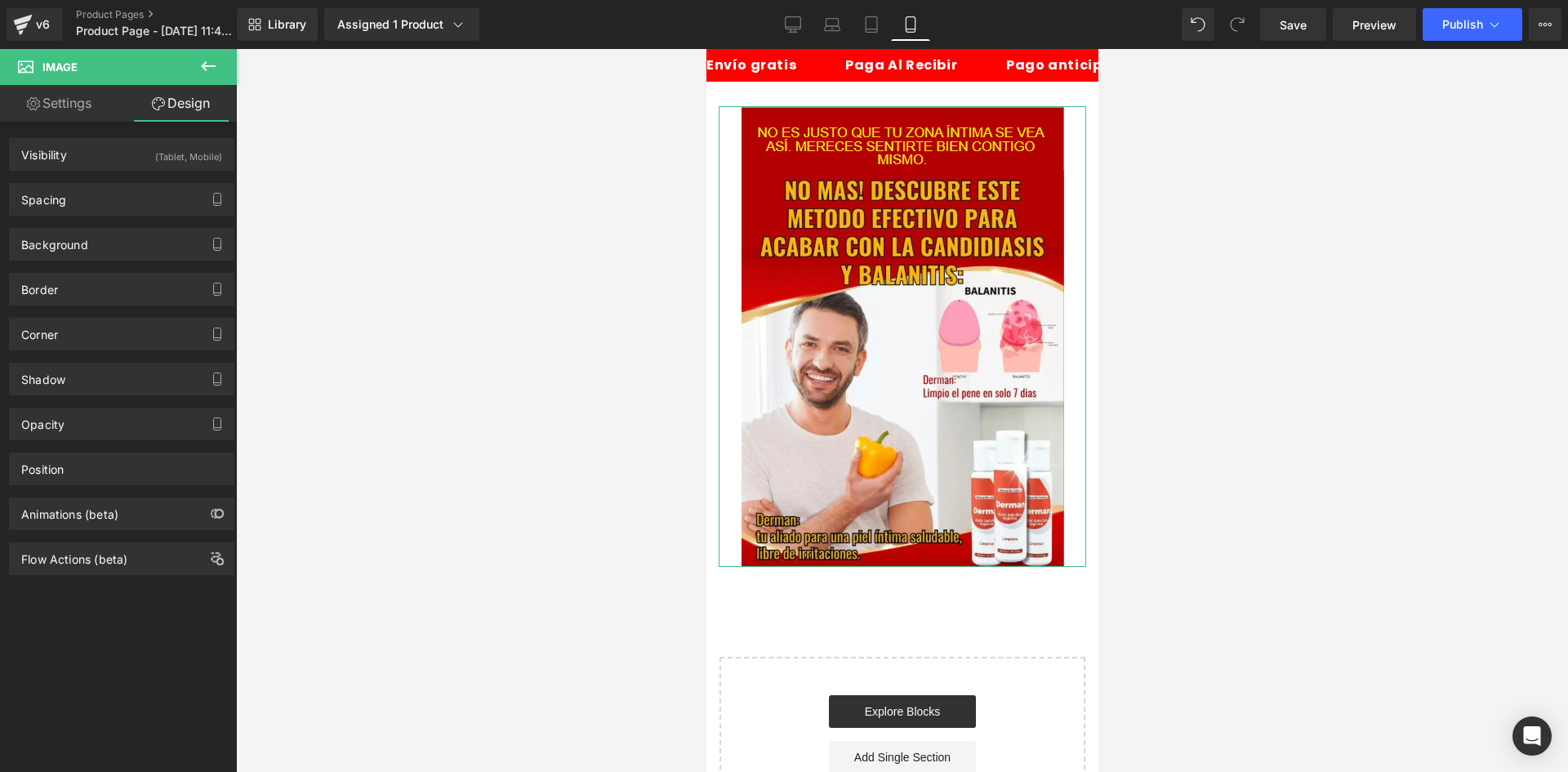
type input "0"
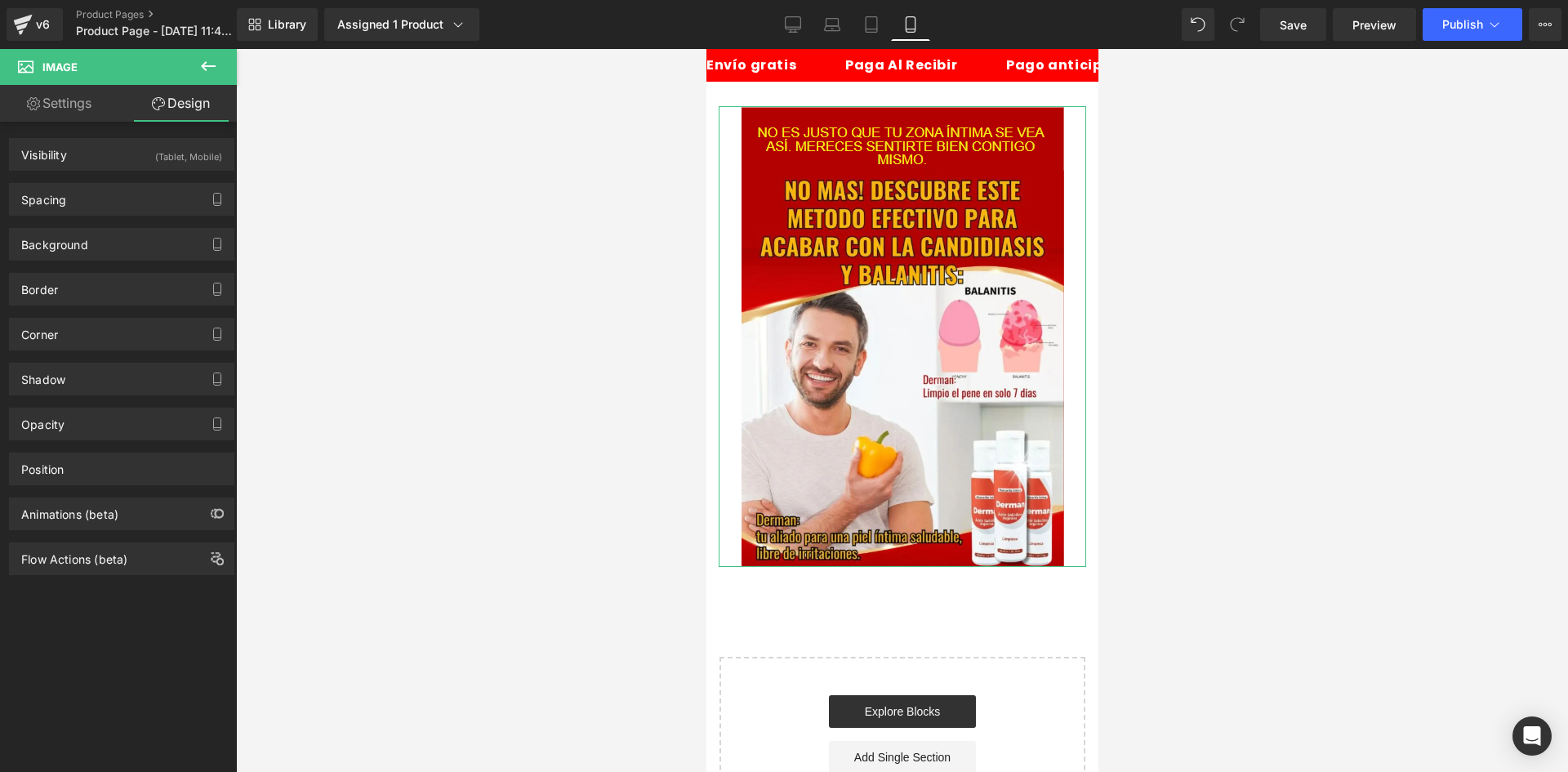
type input "0"
click at [86, 207] on div "Spacing" at bounding box center [122, 200] width 224 height 31
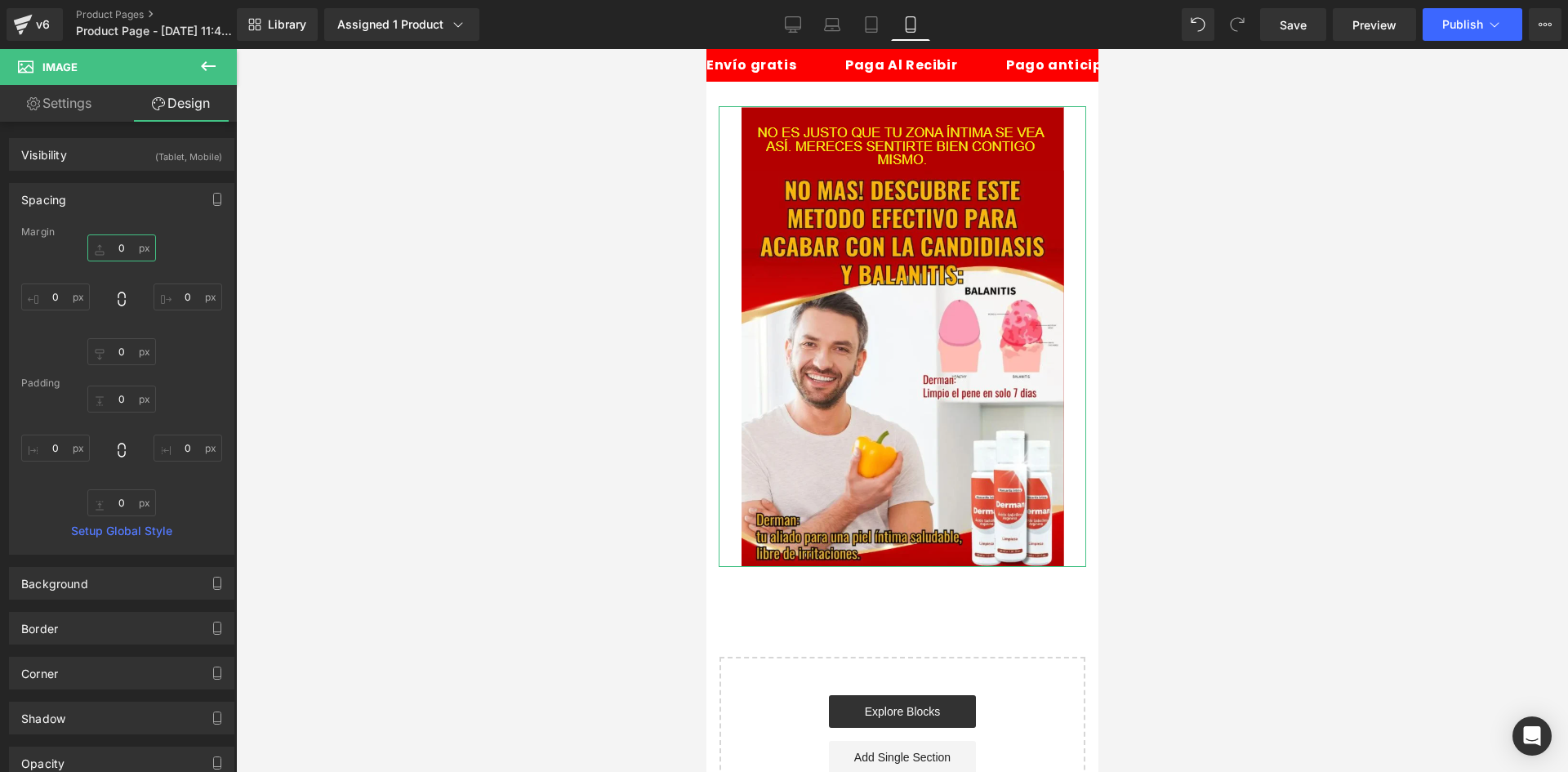
click at [127, 258] on input "0" at bounding box center [122, 248] width 69 height 27
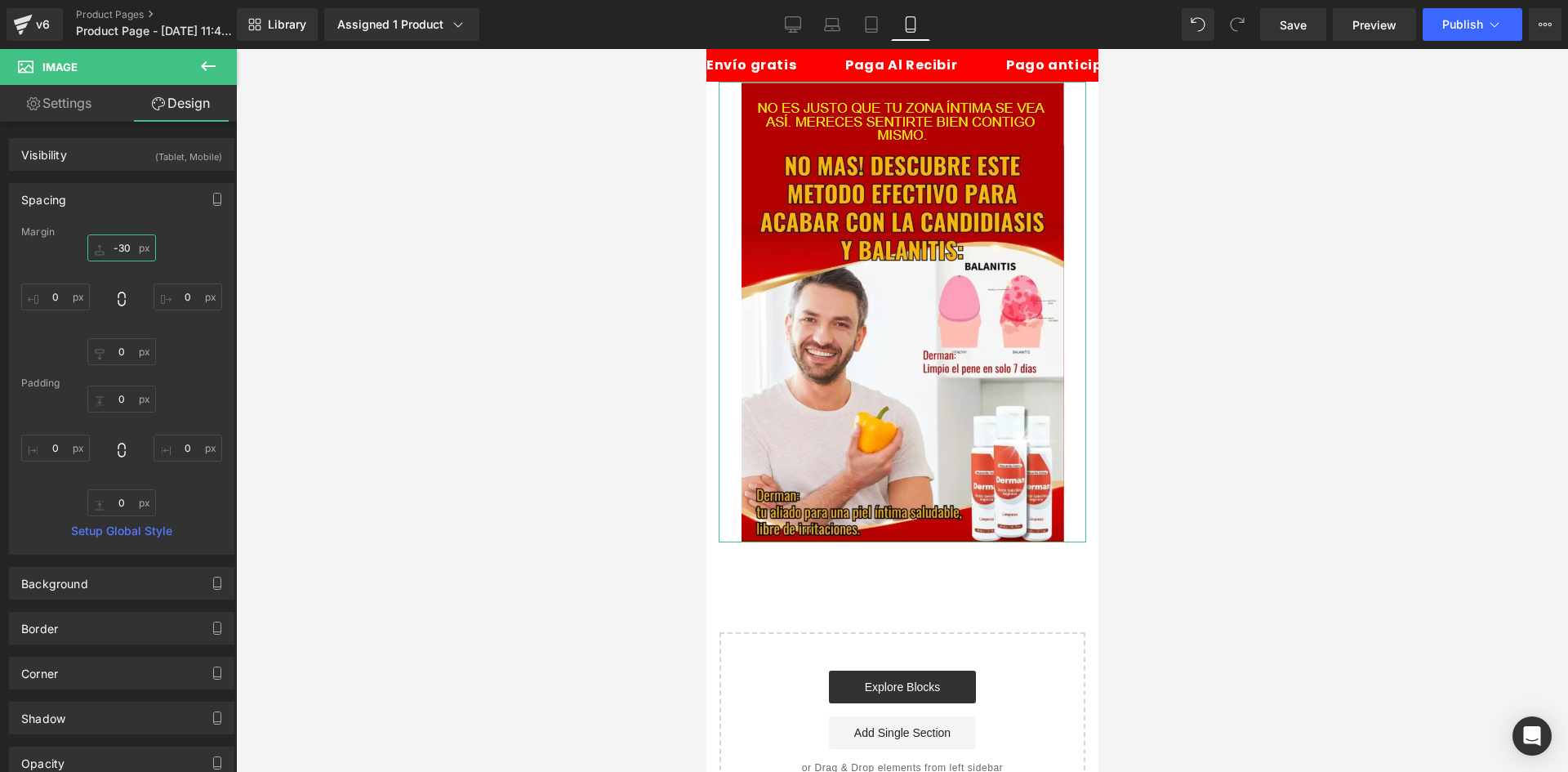
type input "-30"
click at [78, 281] on div "-30 -30 0px 0 0px 0 0px 0" at bounding box center [122, 299] width 201 height 131
click at [66, 292] on input "0" at bounding box center [55, 297] width 69 height 27
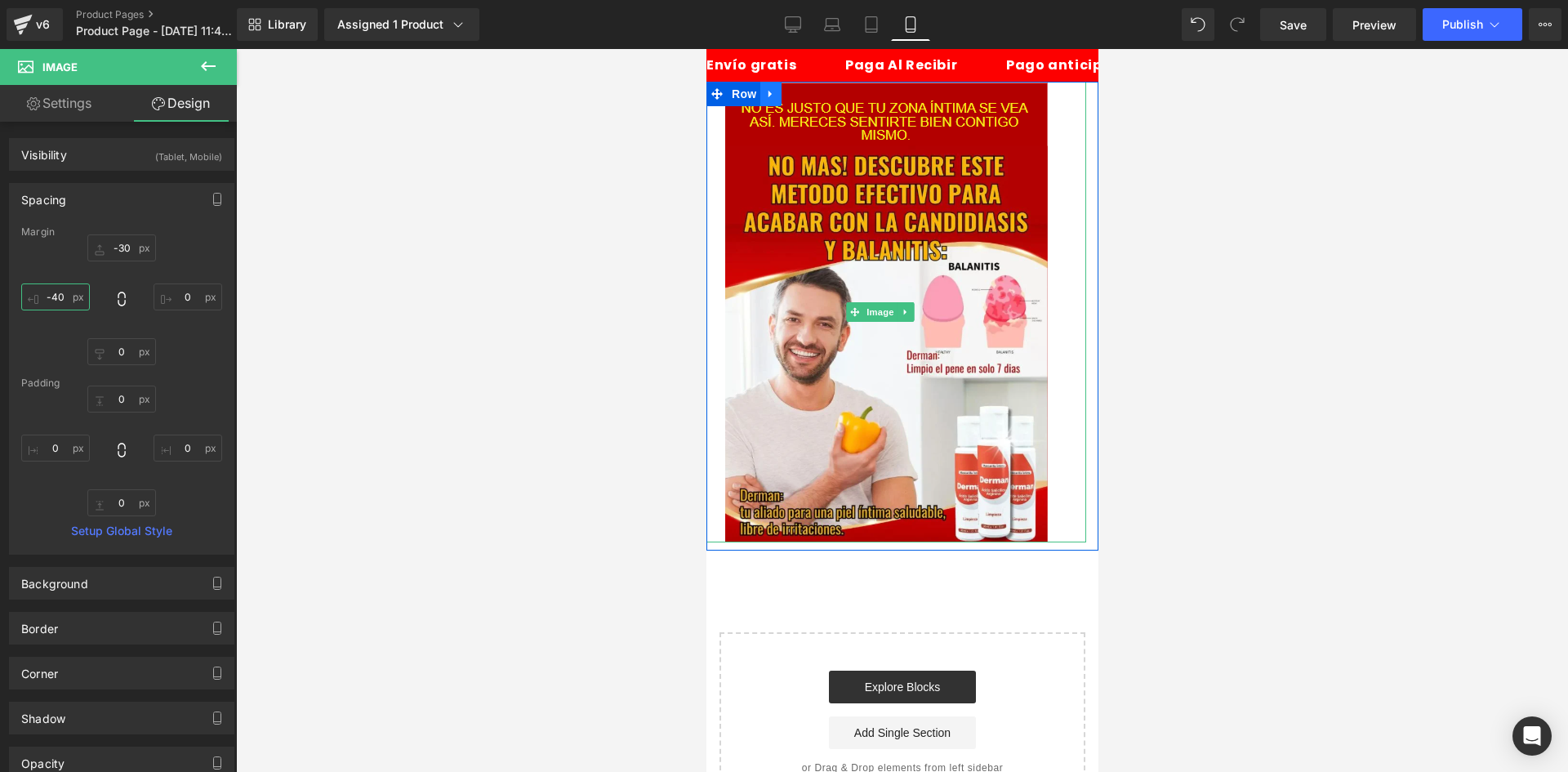
type input "-40"
click at [768, 93] on icon at bounding box center [770, 94] width 4 height 7
click at [809, 100] on icon at bounding box center [813, 93] width 12 height 12
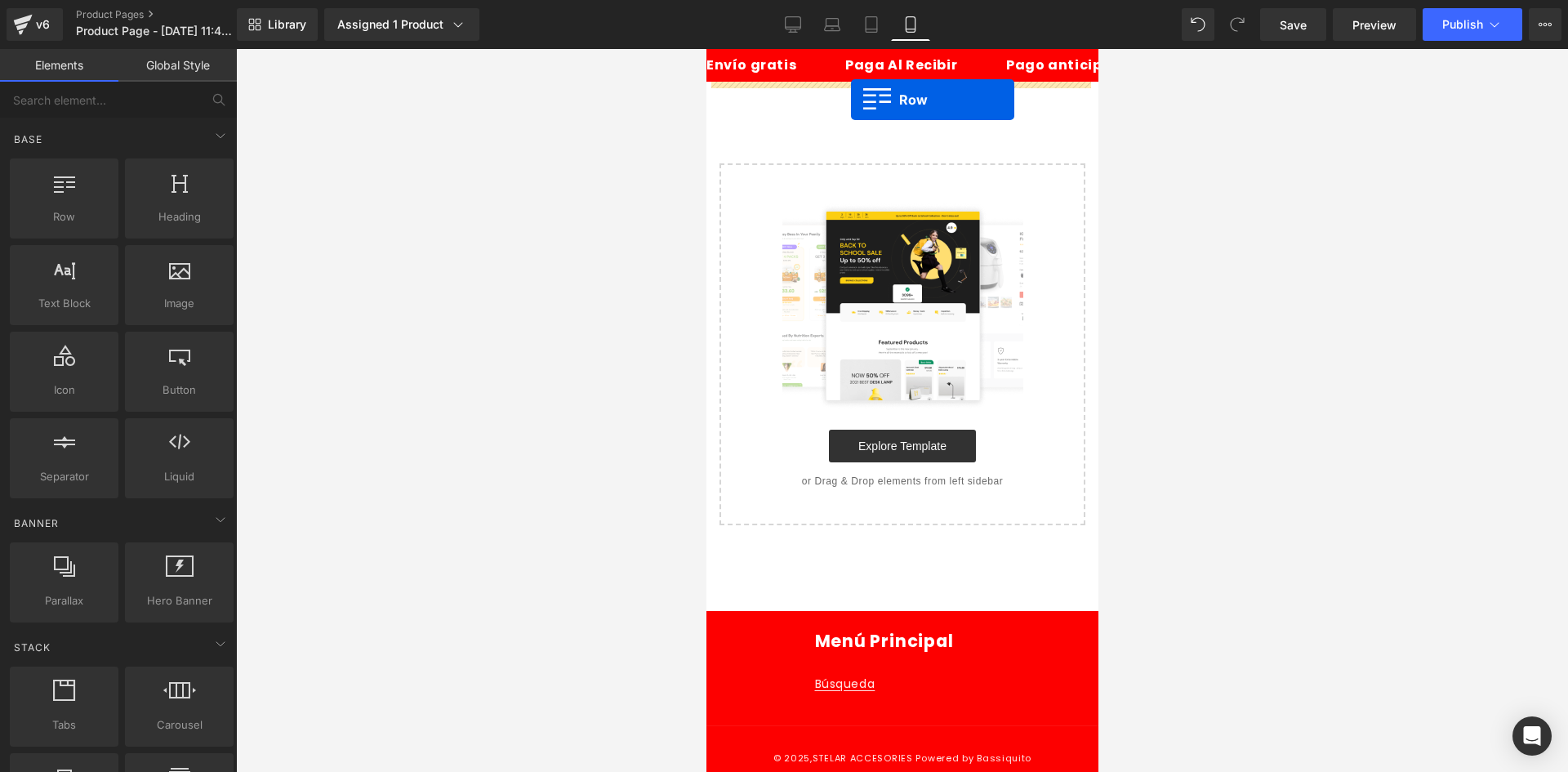
drag, startPoint x: 781, startPoint y: 252, endPoint x: 850, endPoint y: 100, distance: 166.9
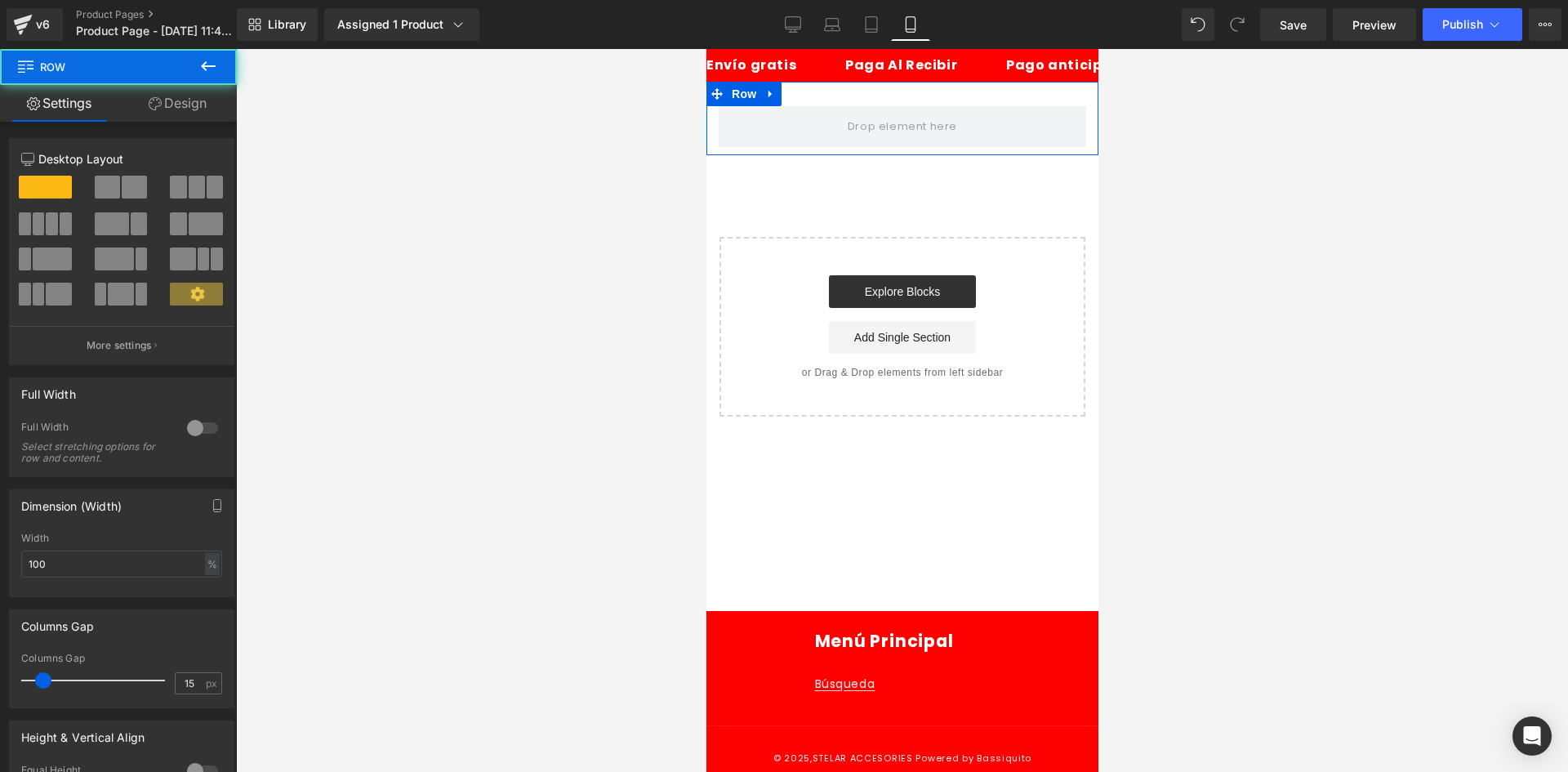
click at [193, 93] on link "Design" at bounding box center [178, 103] width 119 height 37
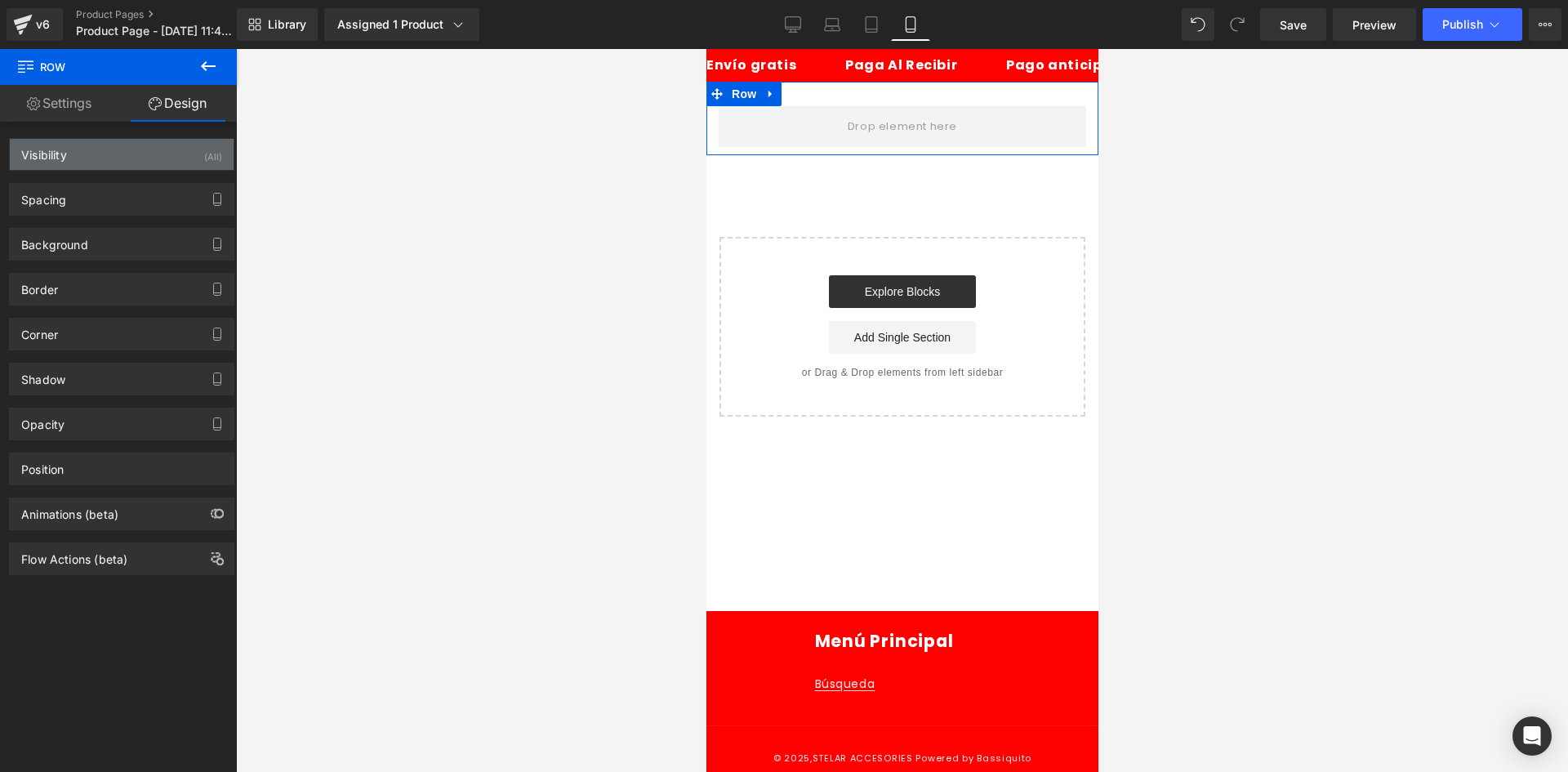
click at [179, 147] on div "Visibility (All)" at bounding box center [122, 154] width 224 height 31
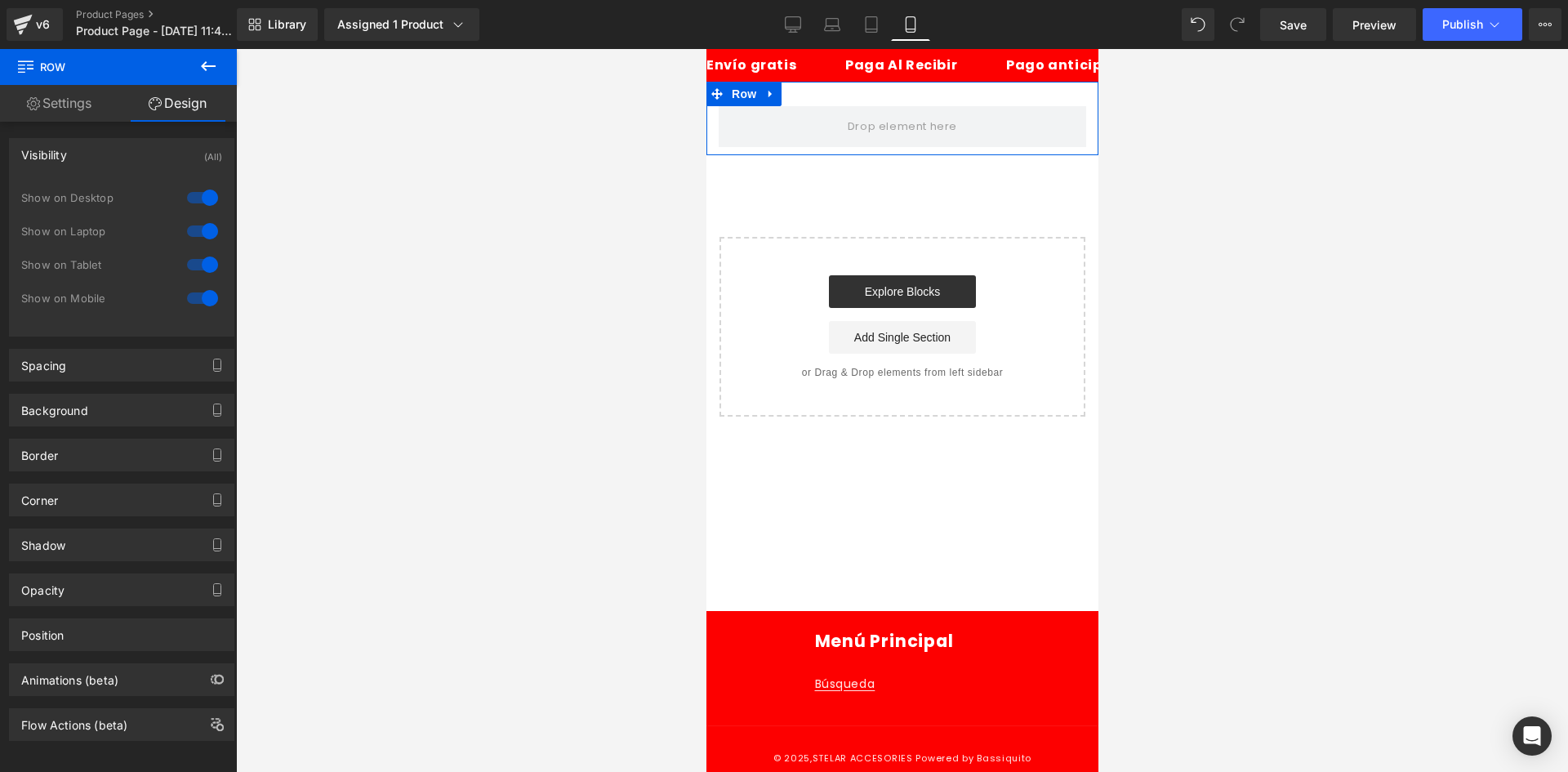
drag, startPoint x: 189, startPoint y: 200, endPoint x: 201, endPoint y: 248, distance: 49.5
click at [190, 200] on div at bounding box center [202, 198] width 39 height 26
click at [201, 248] on div "Show on Laptop" at bounding box center [122, 239] width 201 height 34
click at [200, 234] on div at bounding box center [202, 230] width 39 height 26
click at [70, 114] on link "Settings" at bounding box center [59, 103] width 119 height 37
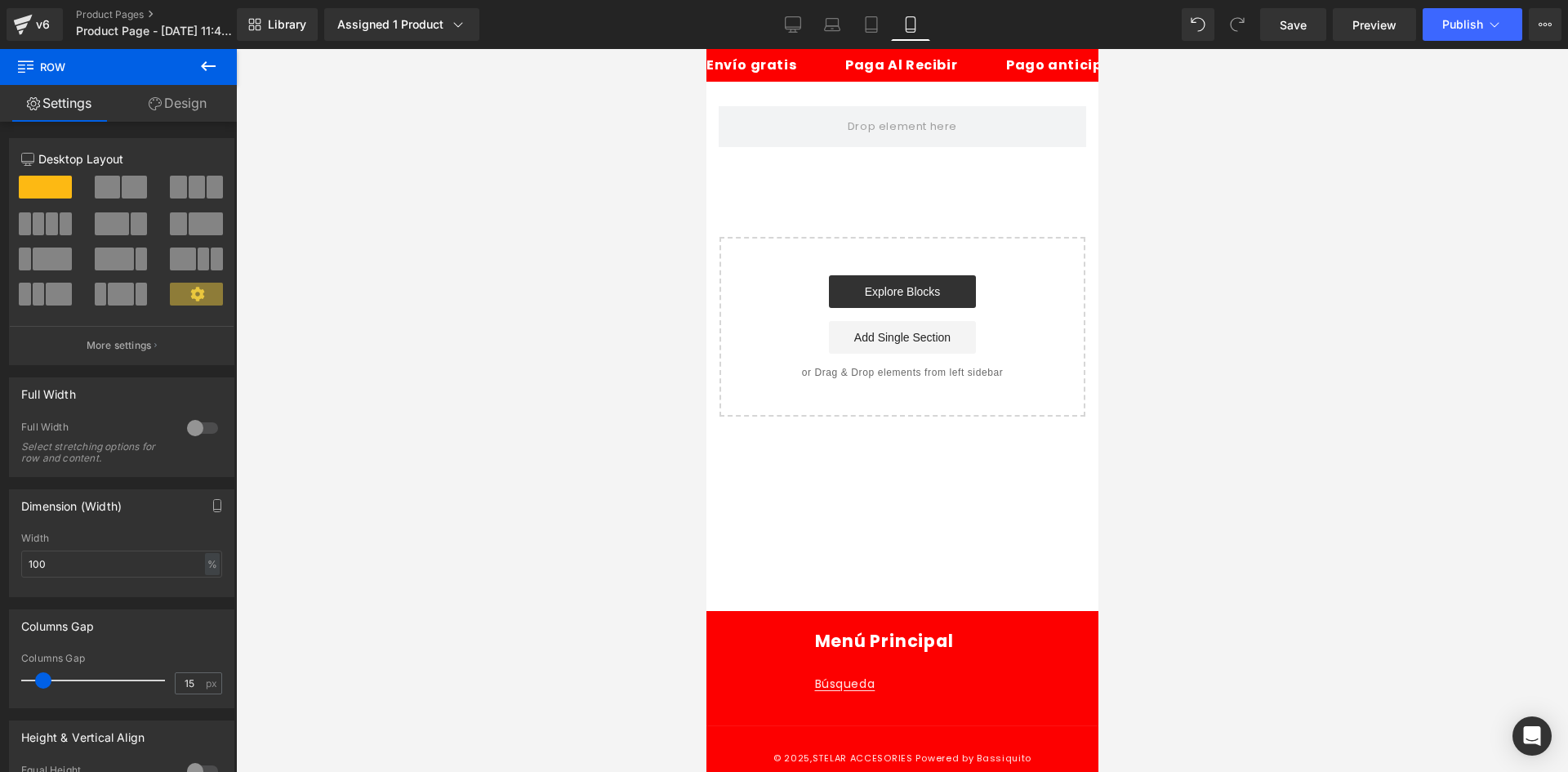
click at [117, 90] on link "Settings" at bounding box center [59, 103] width 119 height 37
click at [176, 93] on link "Design" at bounding box center [178, 103] width 119 height 37
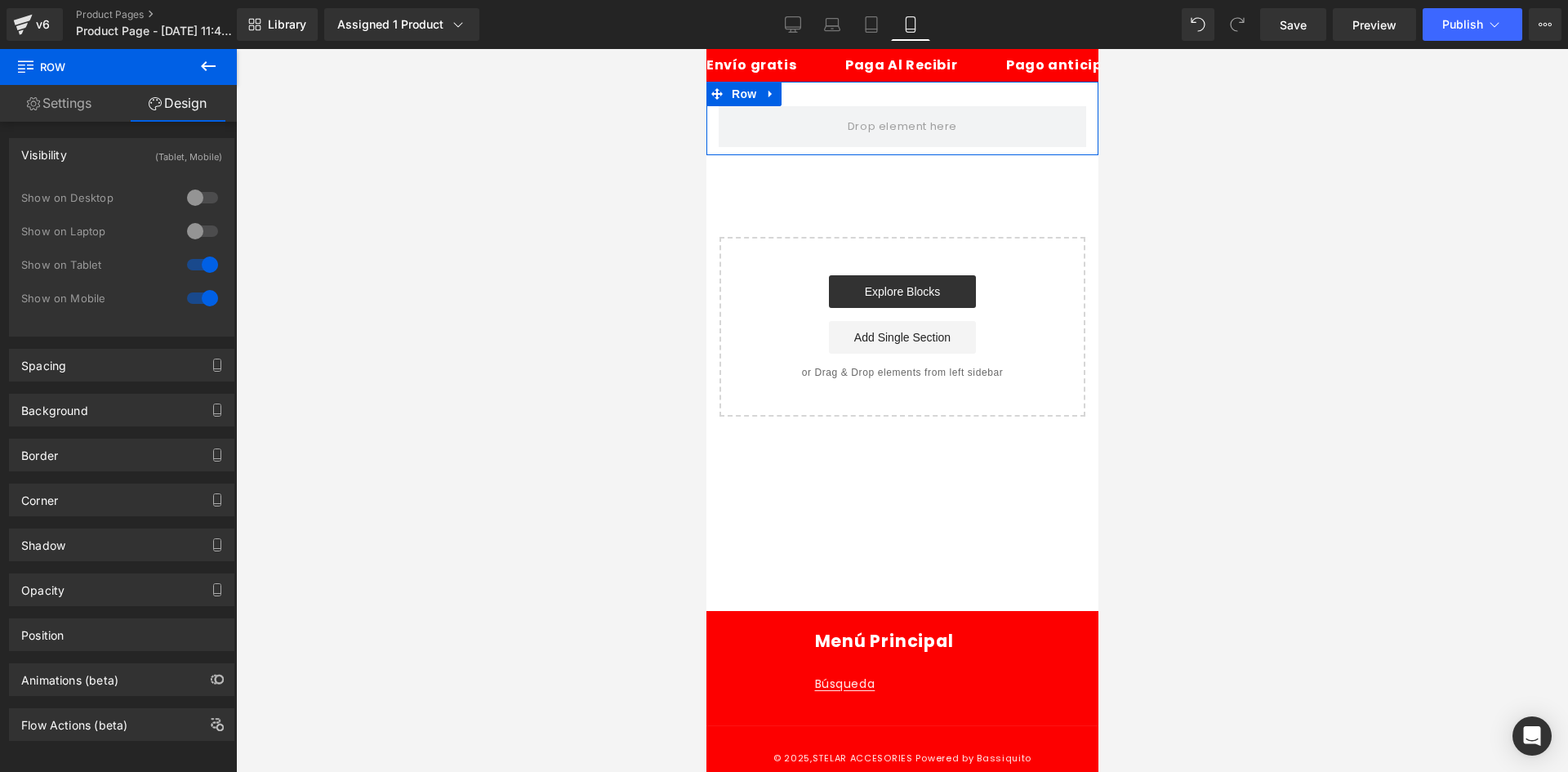
click at [195, 68] on button at bounding box center [208, 67] width 57 height 36
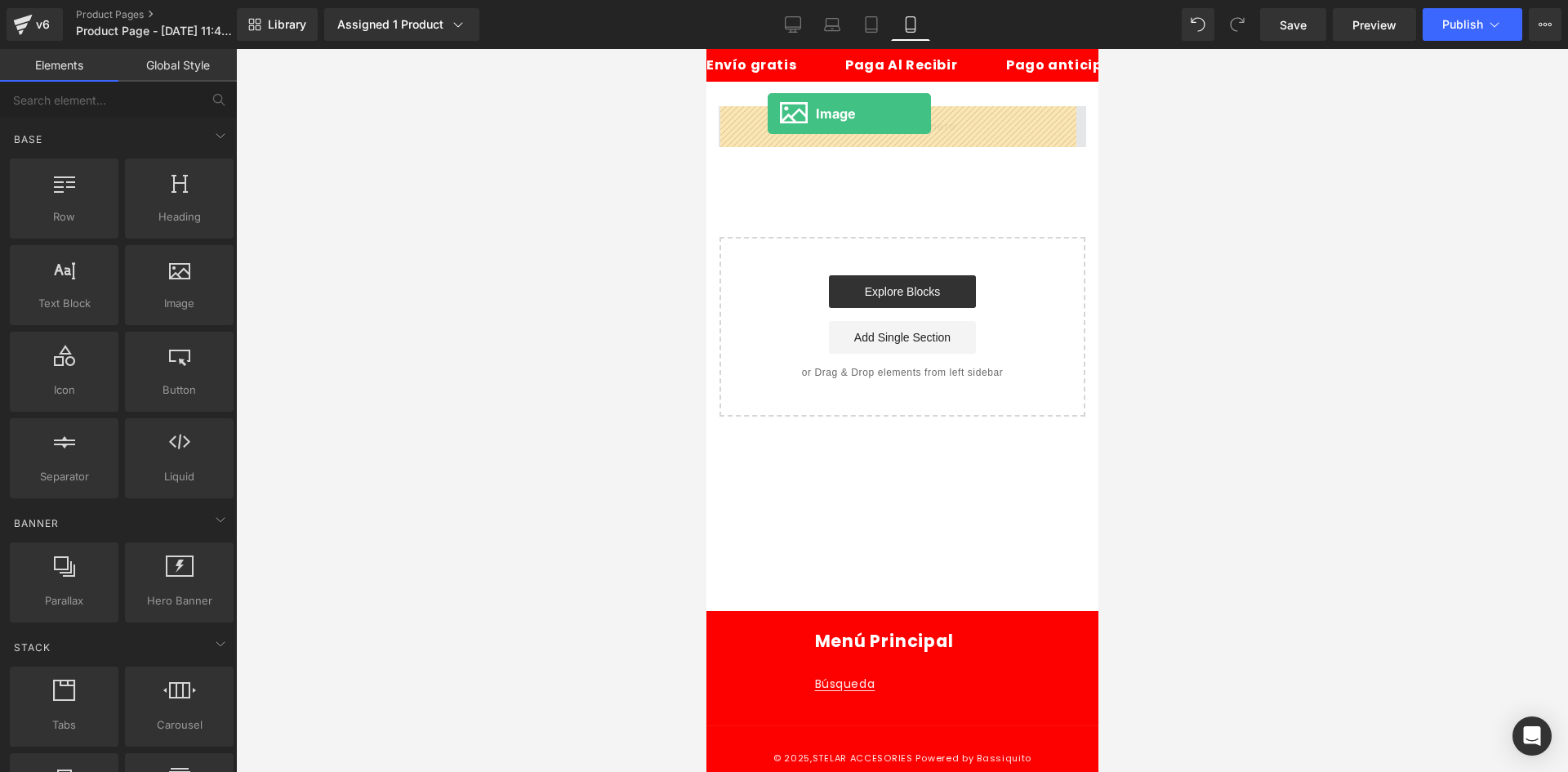
drag, startPoint x: 875, startPoint y: 347, endPoint x: 1444, endPoint y: 55, distance: 639.6
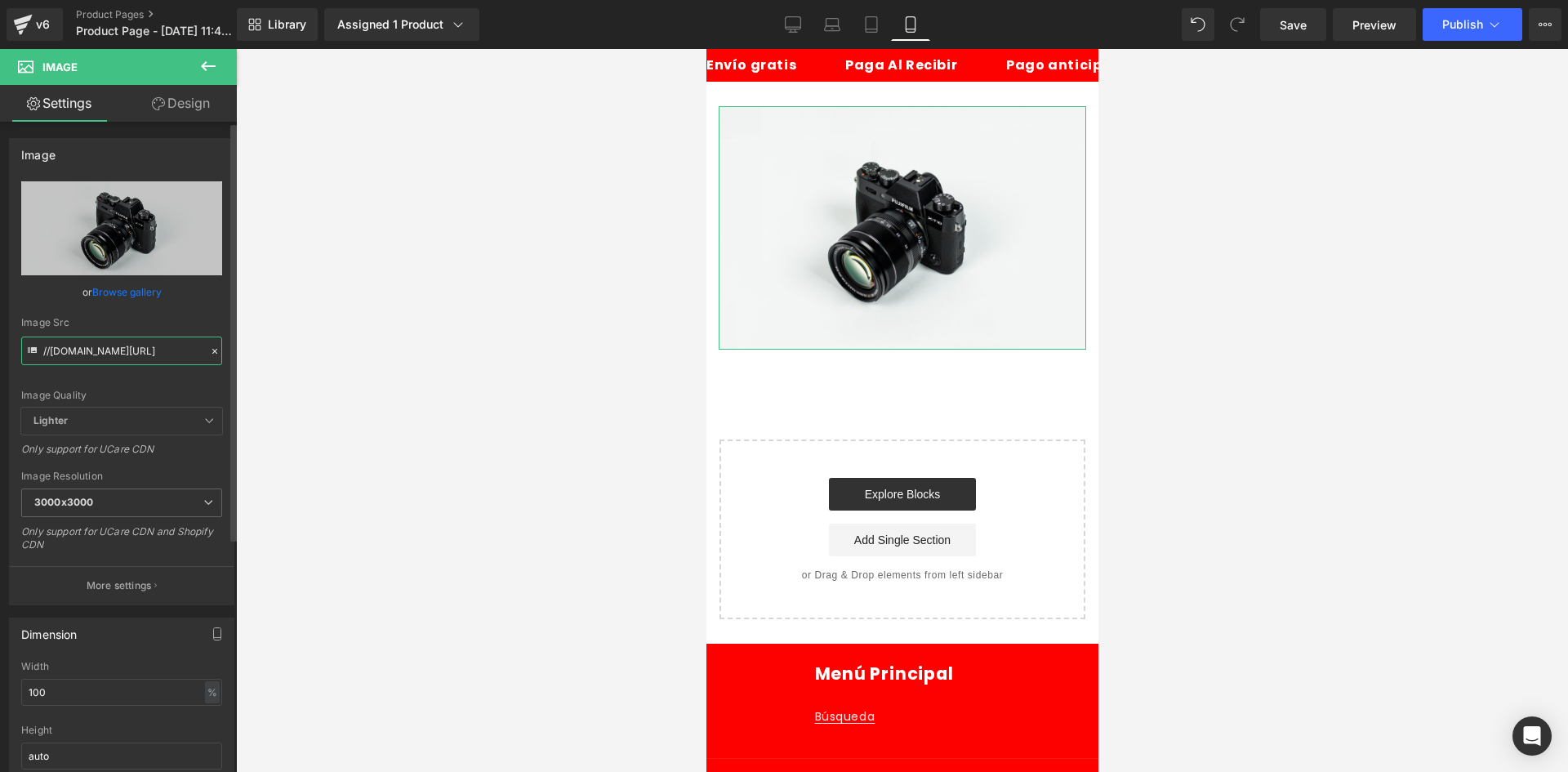
click at [175, 357] on input "//[DOMAIN_NAME][URL]" at bounding box center [122, 351] width 201 height 29
paste input "[URL][DOMAIN_NAME][DOMAIN_NAME]"
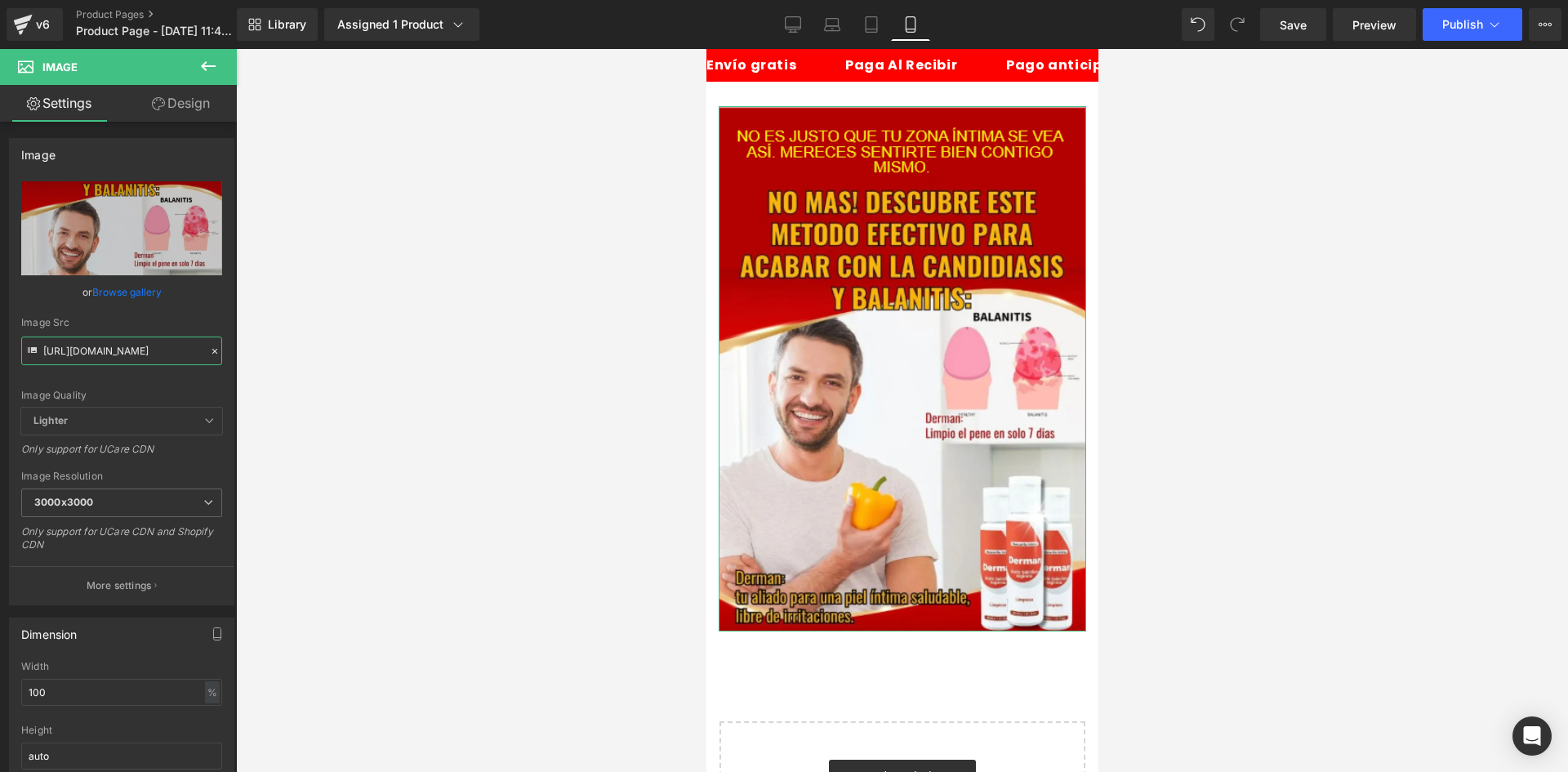
type input "[URL][DOMAIN_NAME]"
click at [173, 107] on link "Design" at bounding box center [180, 103] width 119 height 37
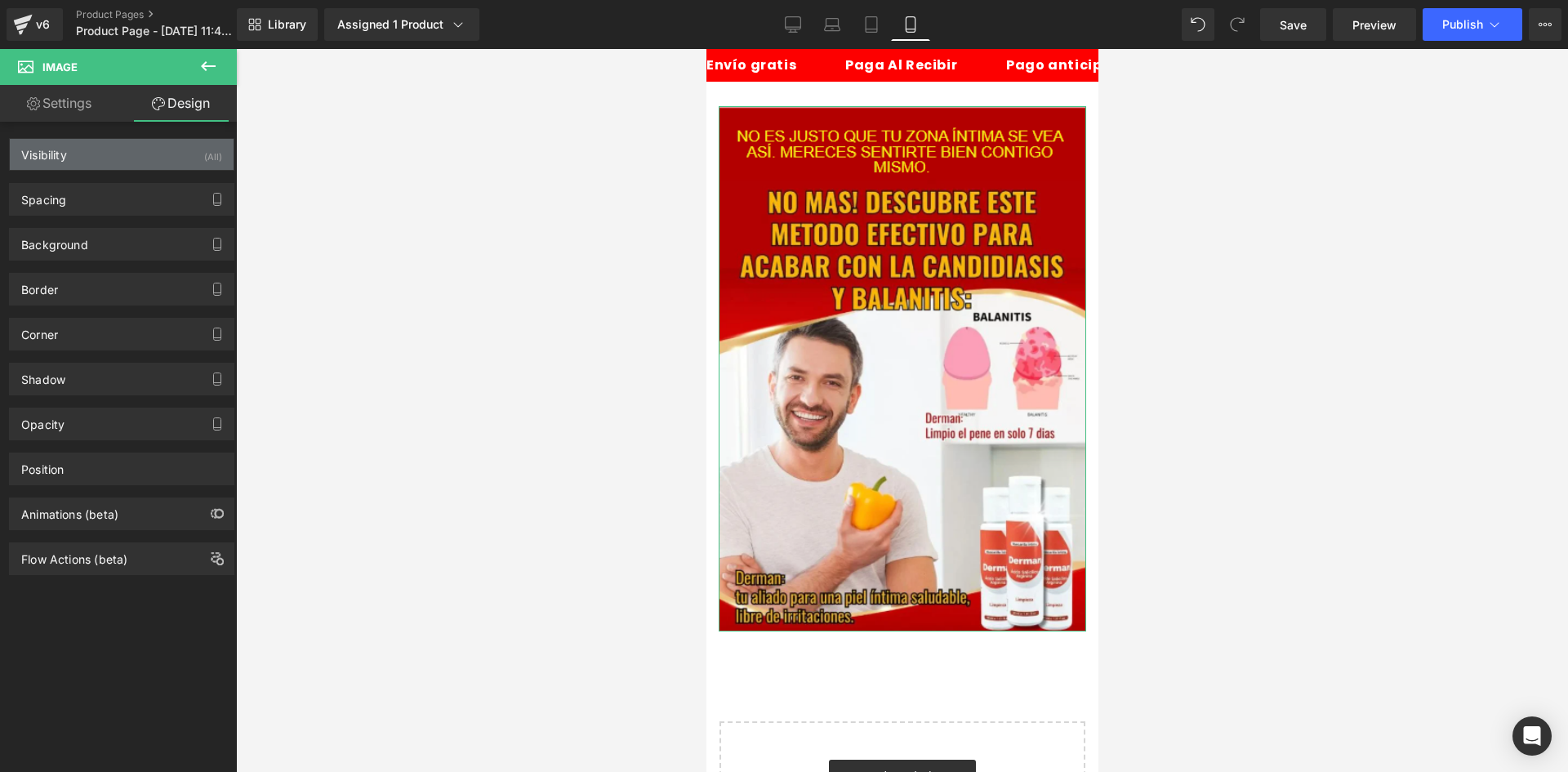
click at [128, 157] on div "Visibility (All)" at bounding box center [122, 154] width 224 height 31
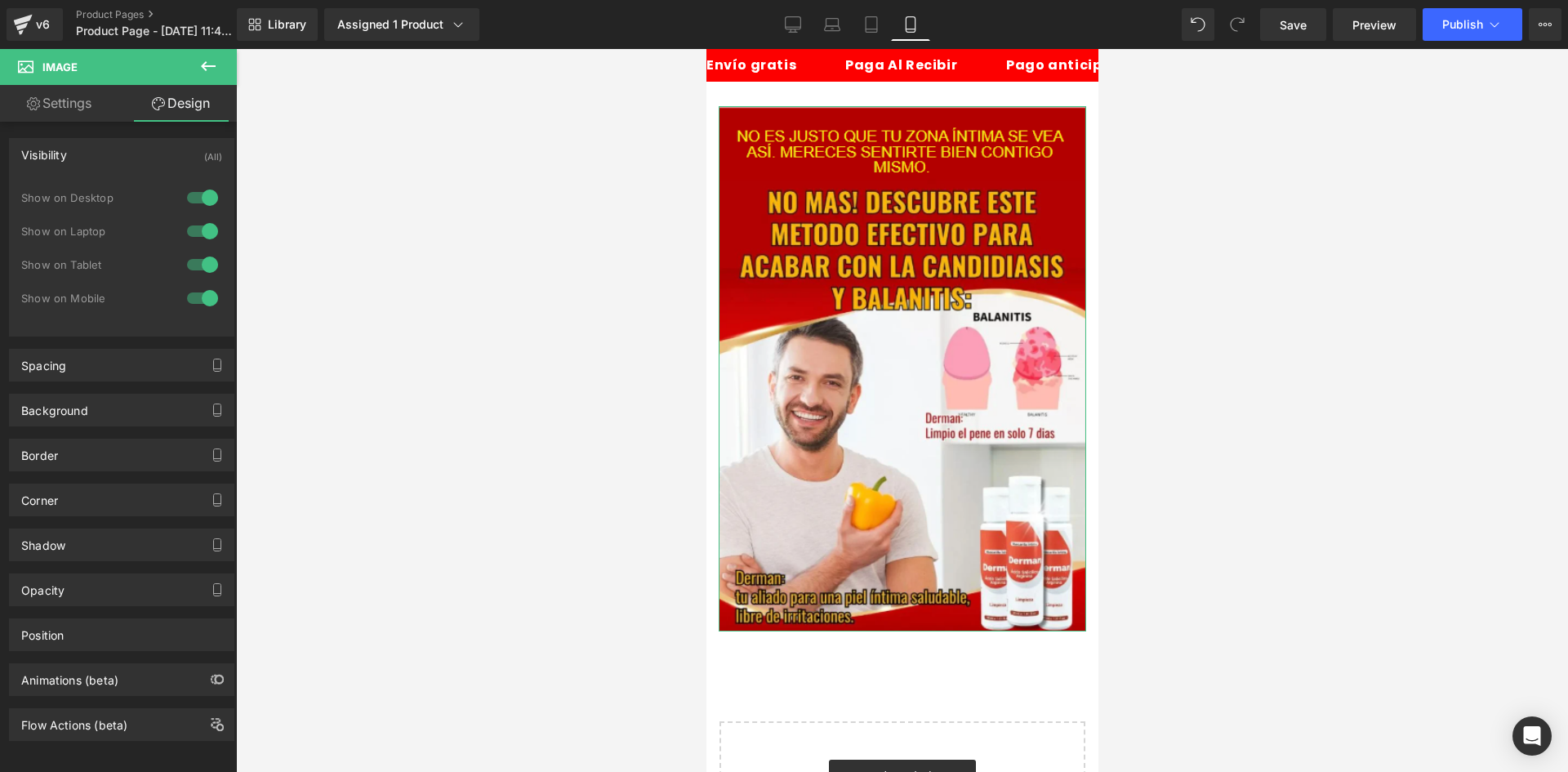
drag, startPoint x: 185, startPoint y: 188, endPoint x: 173, endPoint y: 245, distance: 58.2
click at [185, 191] on div at bounding box center [202, 198] width 39 height 26
drag, startPoint x: 184, startPoint y: 238, endPoint x: 170, endPoint y: 259, distance: 25.2
click at [185, 238] on div at bounding box center [202, 230] width 39 height 26
click at [132, 353] on div "Spacing" at bounding box center [122, 365] width 224 height 31
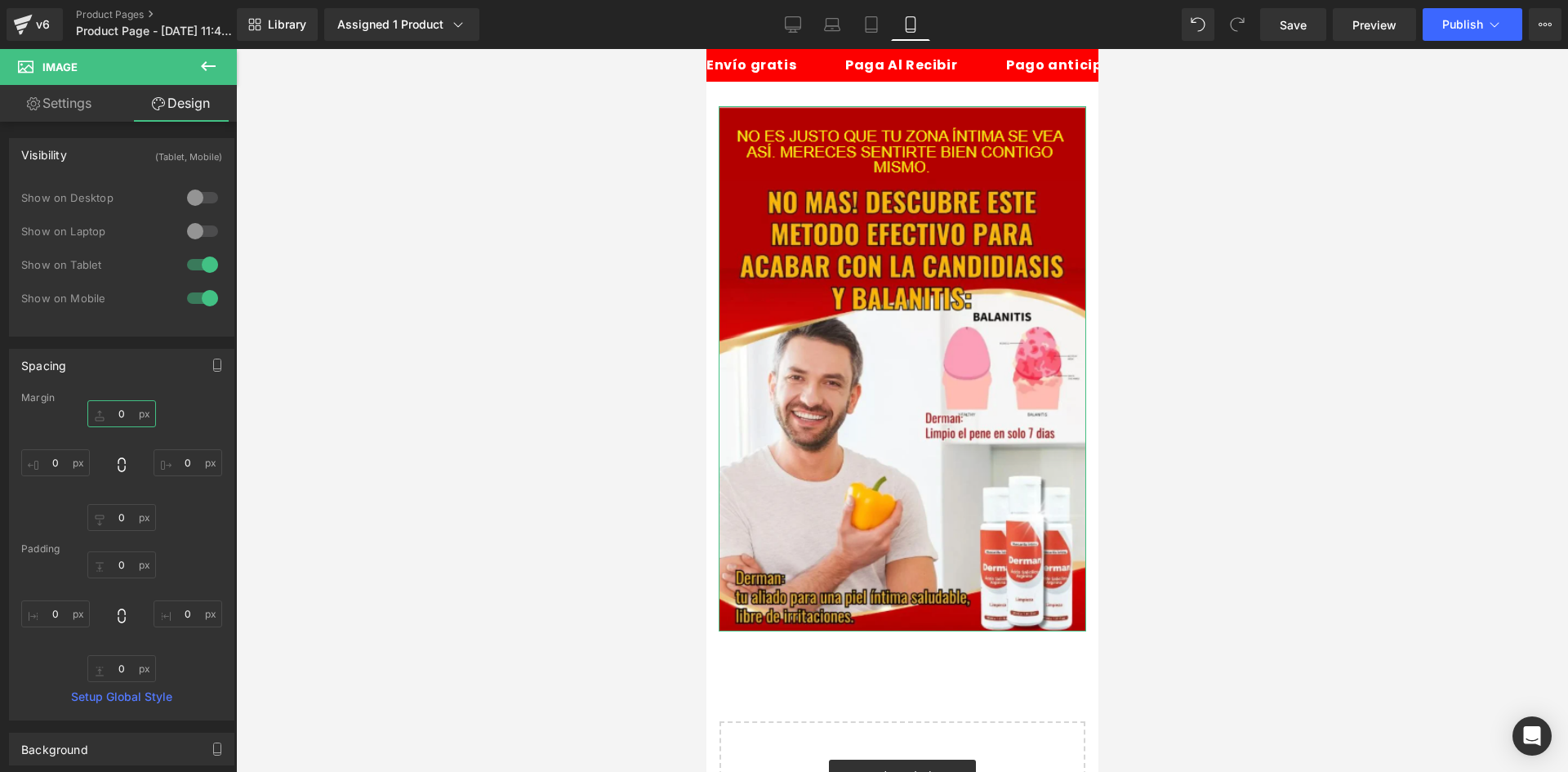
click at [127, 411] on input "0" at bounding box center [122, 414] width 69 height 27
type input "-3'"
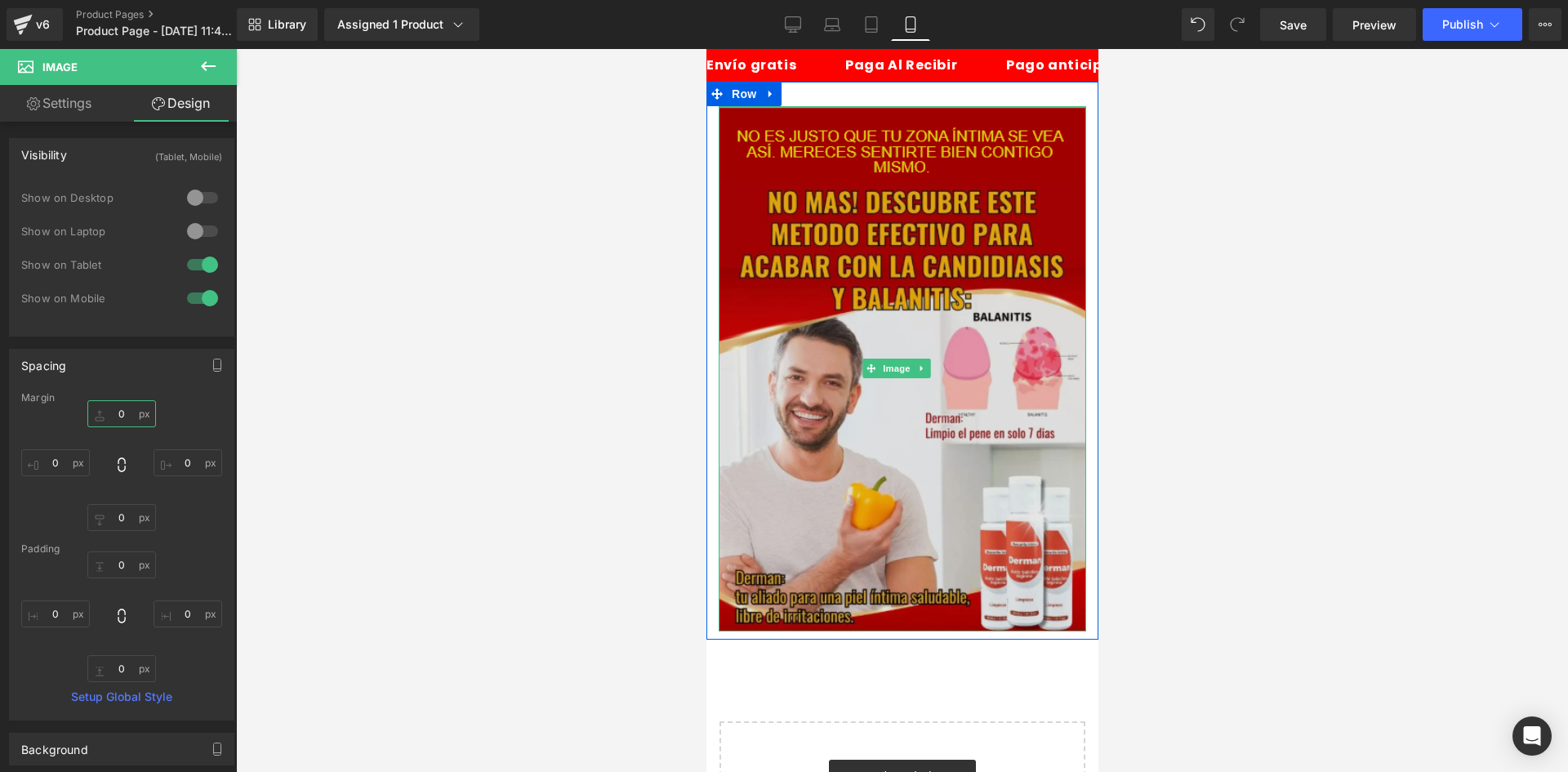
type input "."
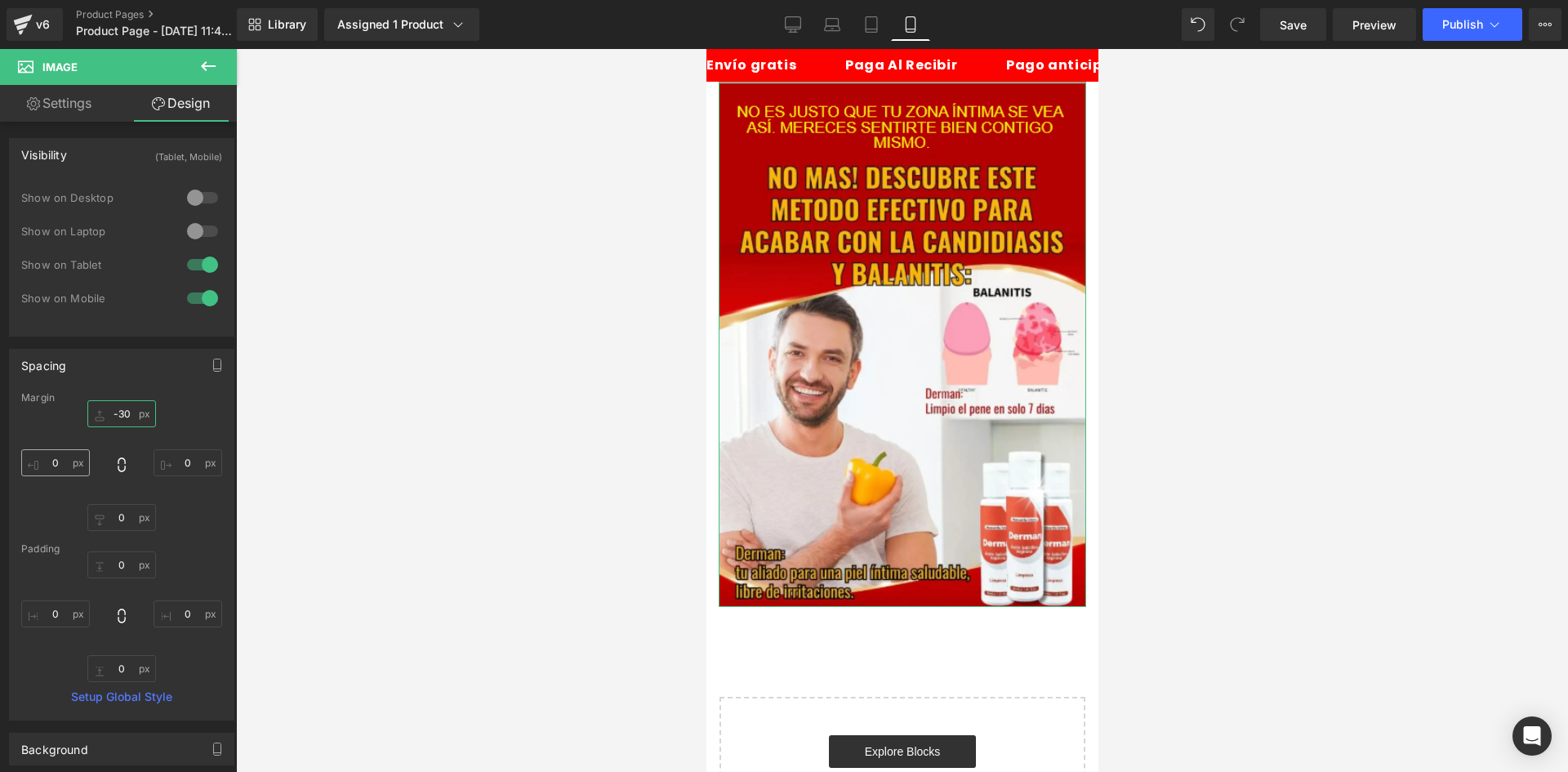
type input "-30"
click at [58, 464] on input "0" at bounding box center [55, 463] width 69 height 27
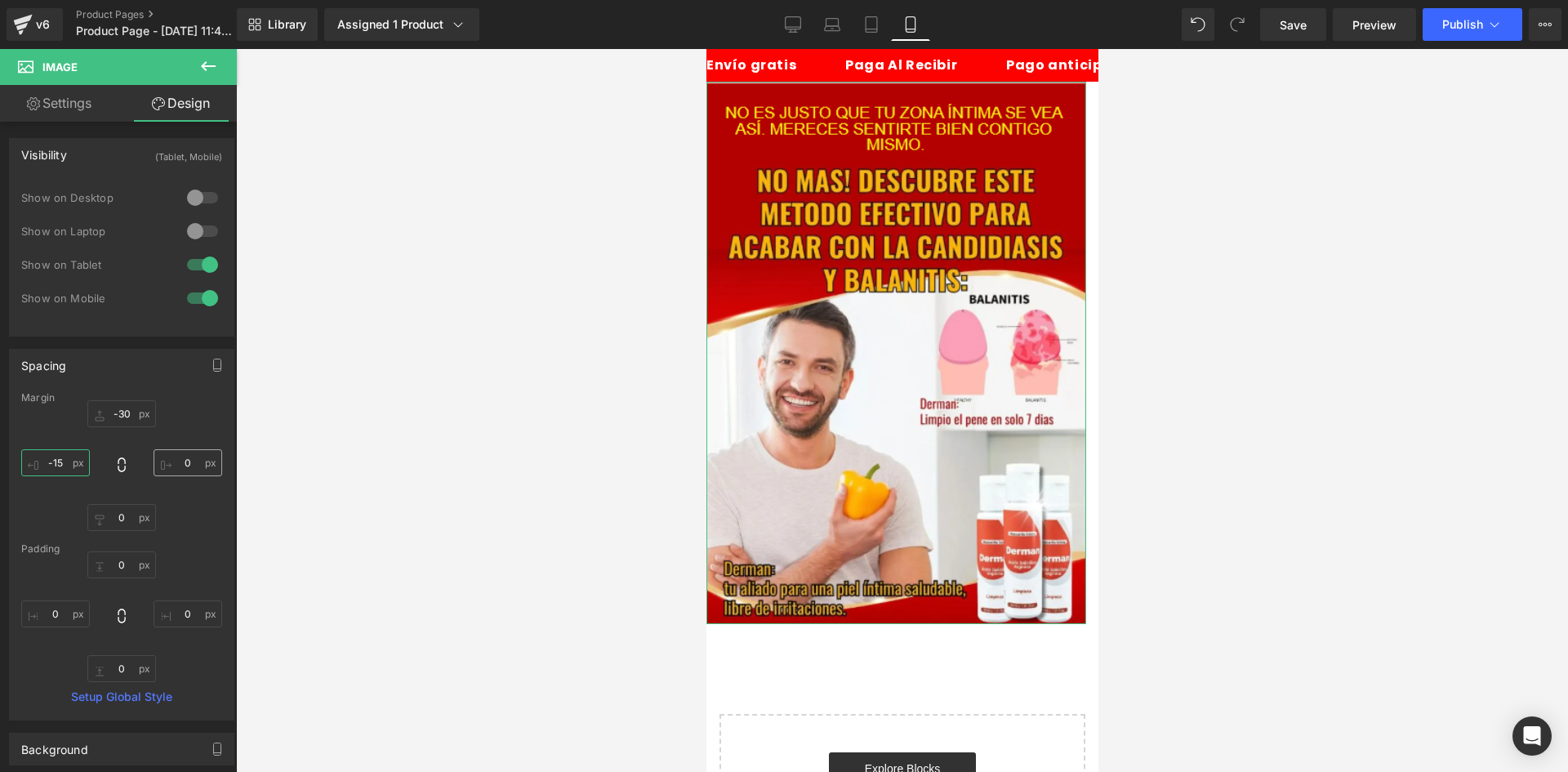
type input "-15"
click at [192, 453] on input "0" at bounding box center [188, 463] width 69 height 27
type input "-15"
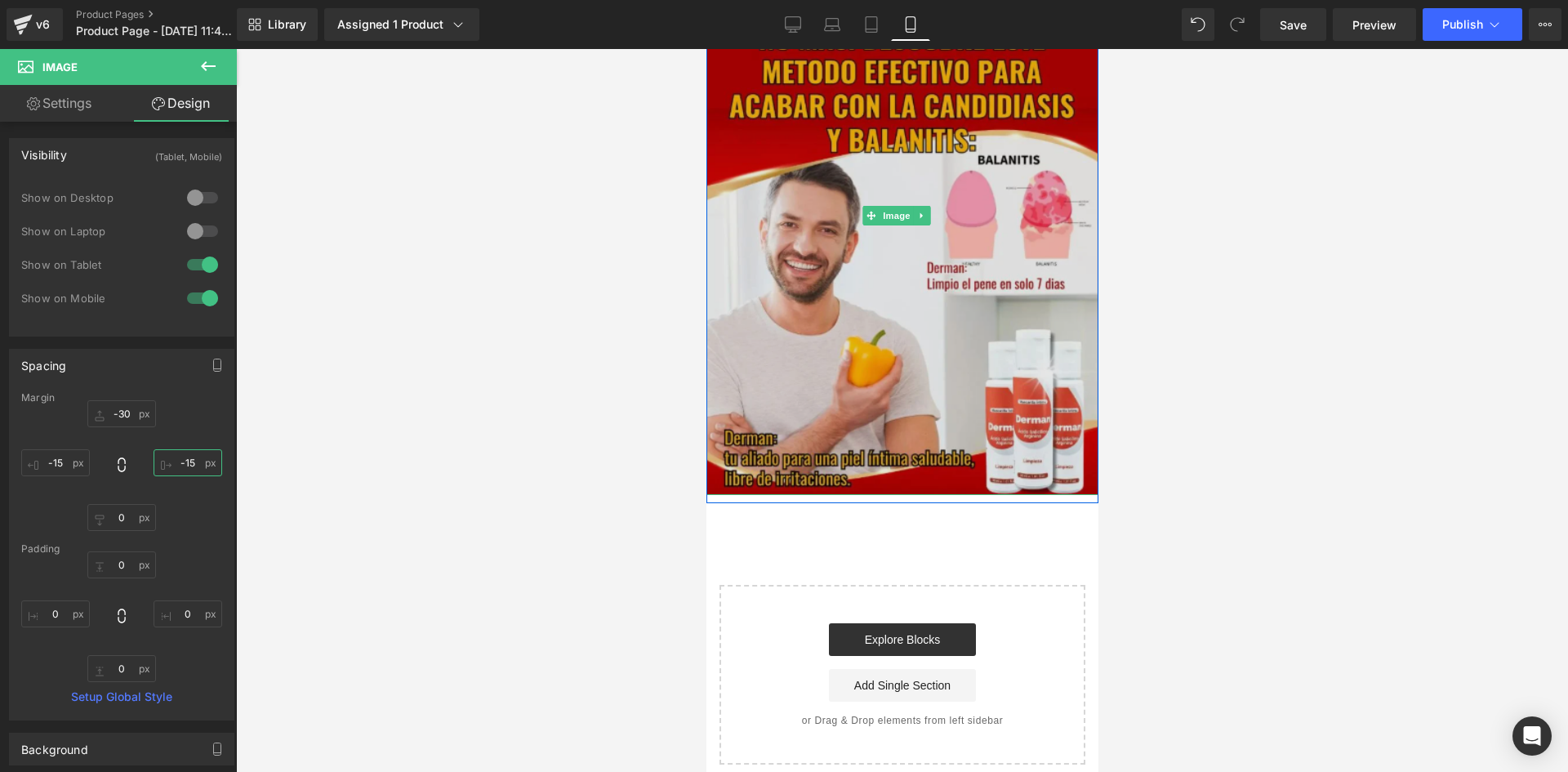
scroll to position [163, 0]
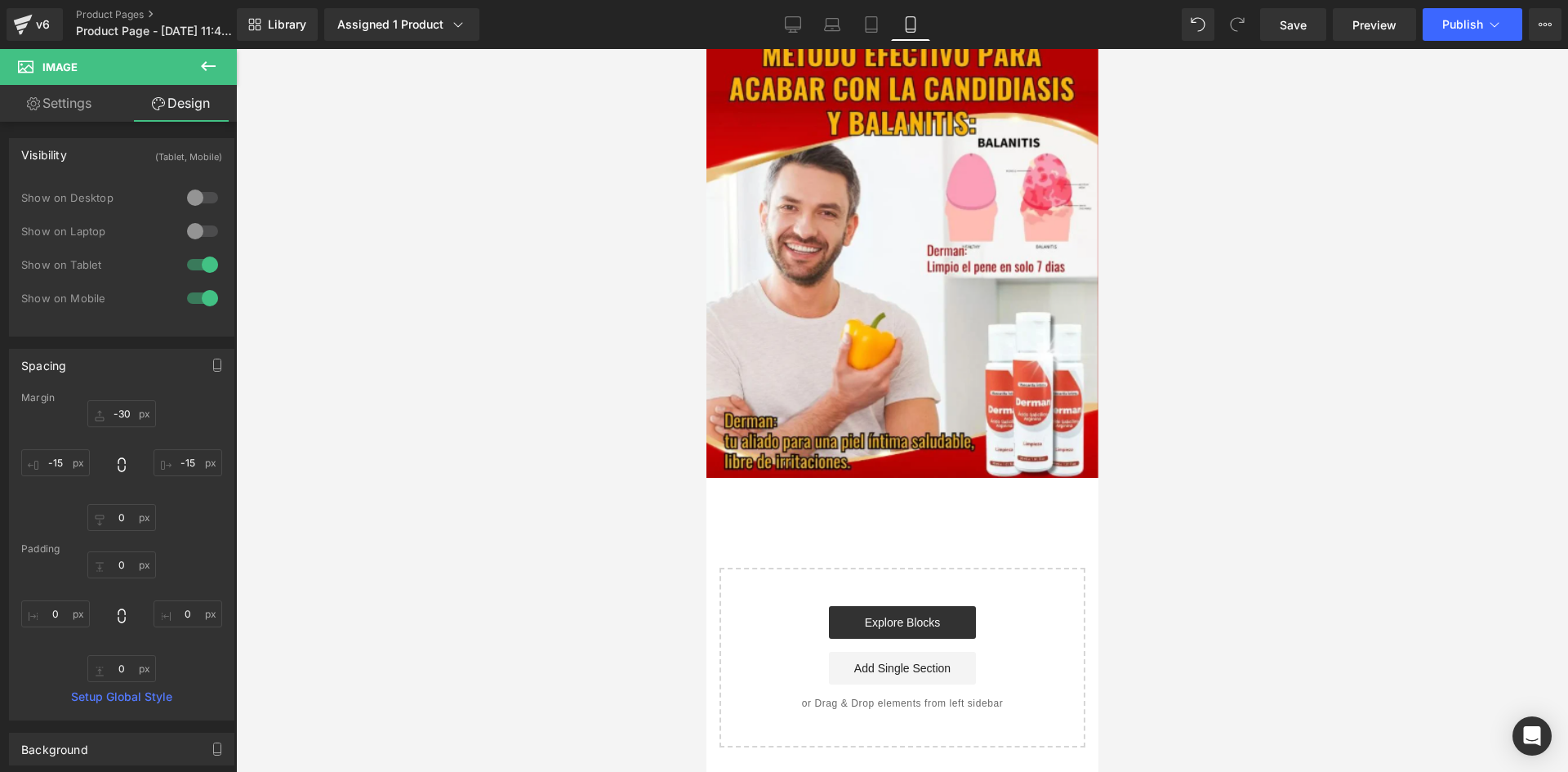
click at [555, 519] on div at bounding box center [901, 410] width 1332 height 723
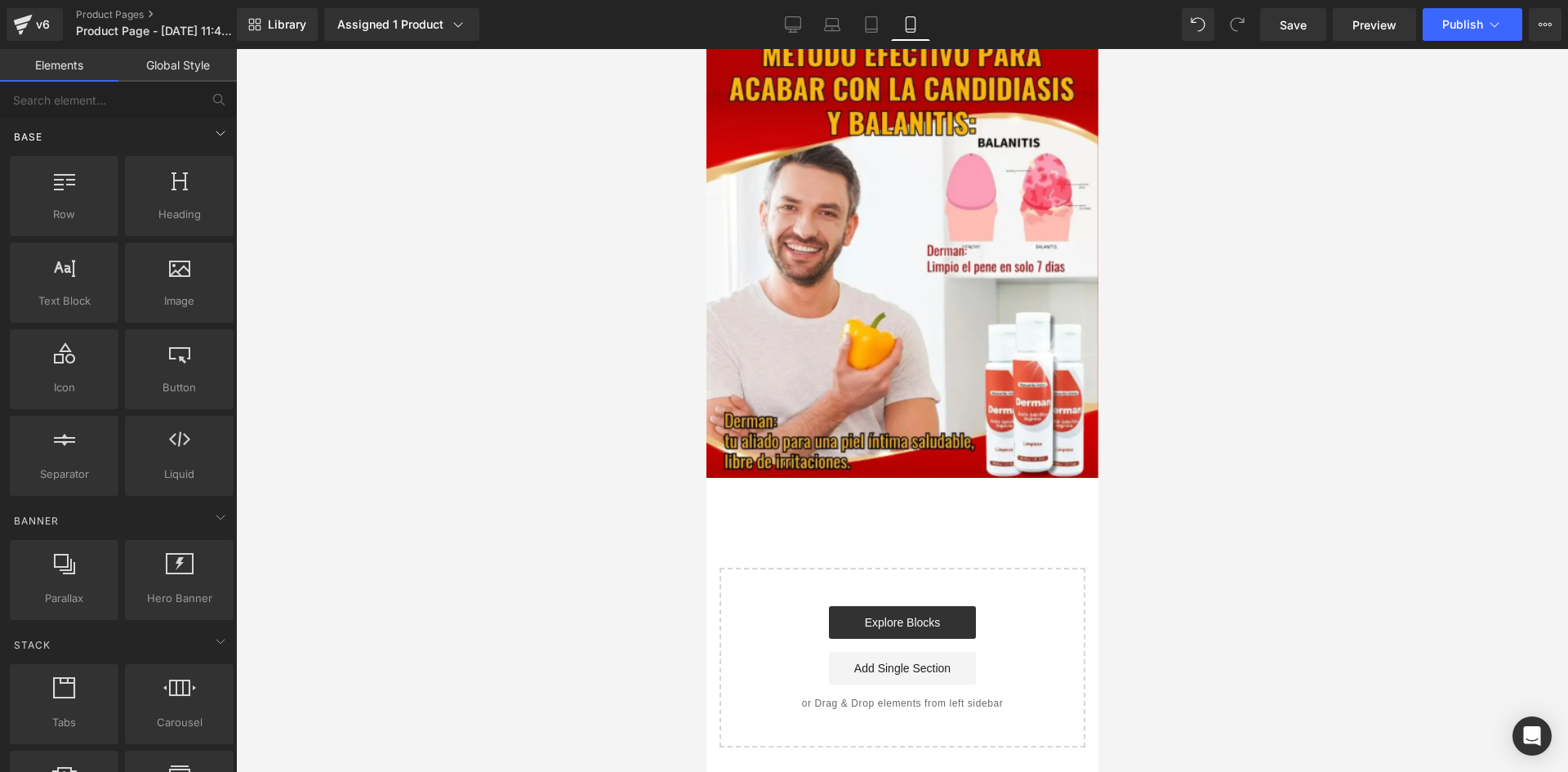
scroll to position [0, 0]
click at [132, 99] on input "text" at bounding box center [101, 100] width 201 height 36
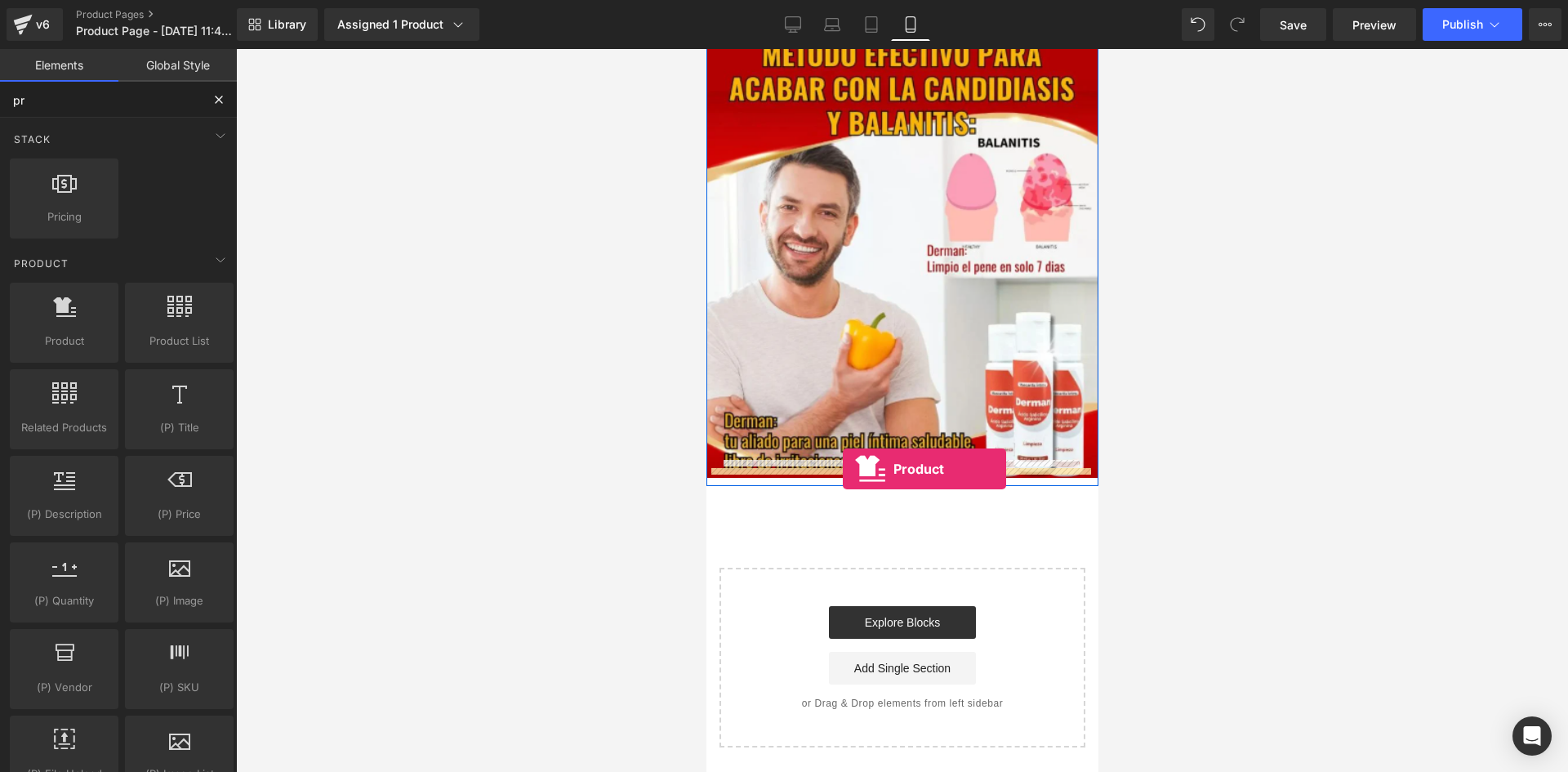
drag, startPoint x: 1105, startPoint y: 391, endPoint x: 842, endPoint y: 469, distance: 274.3
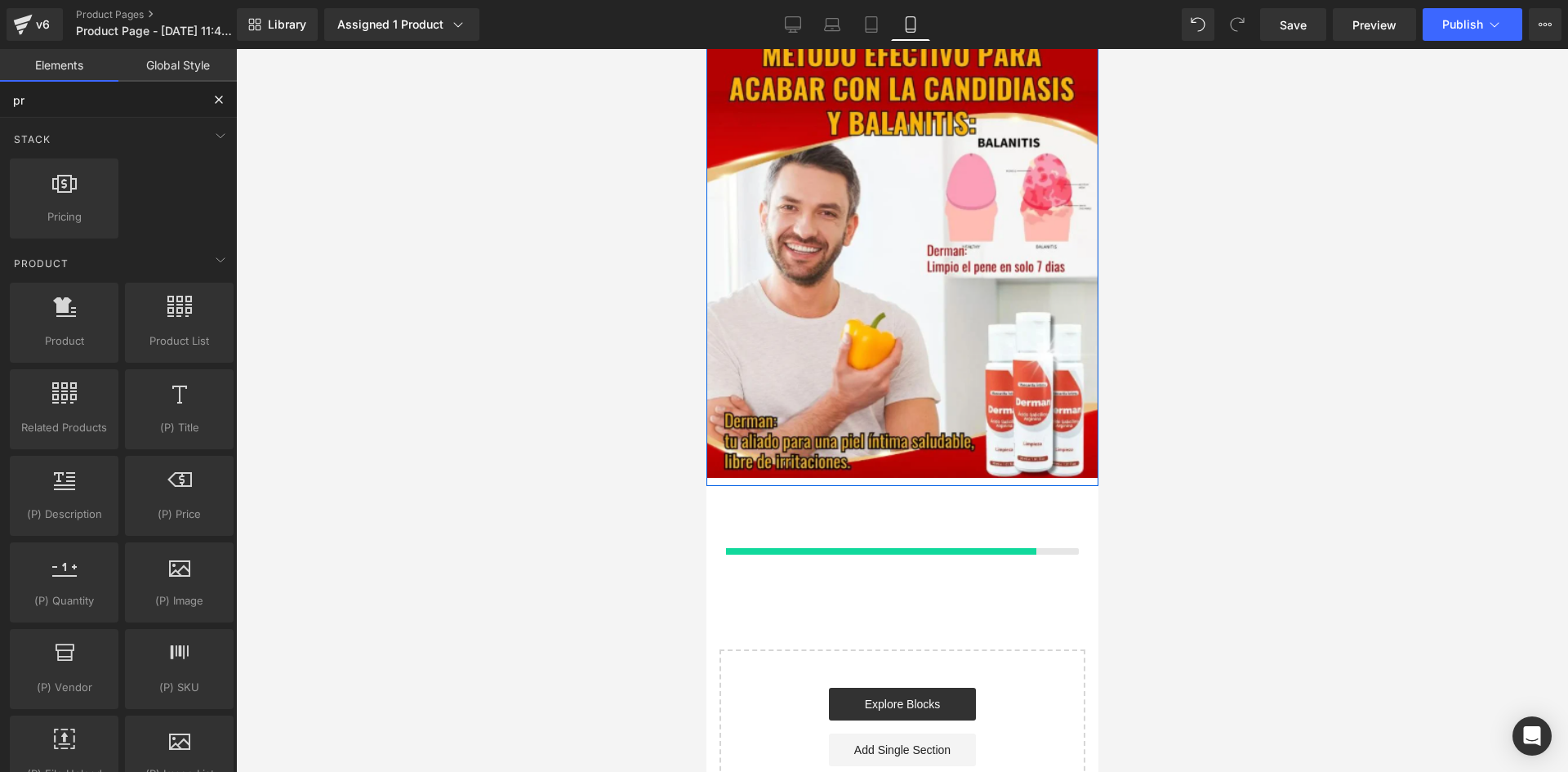
type input "pr"
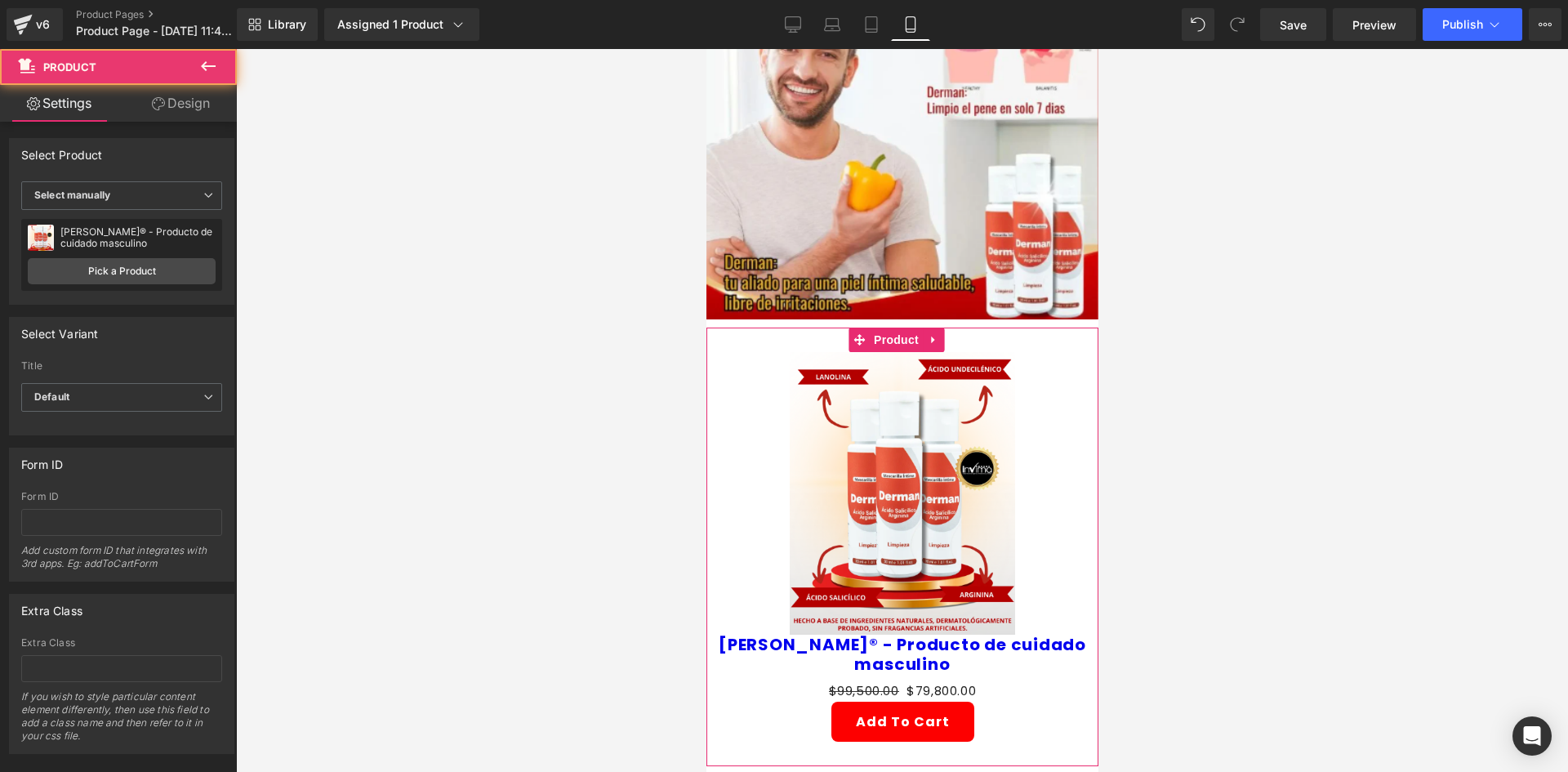
scroll to position [327, 0]
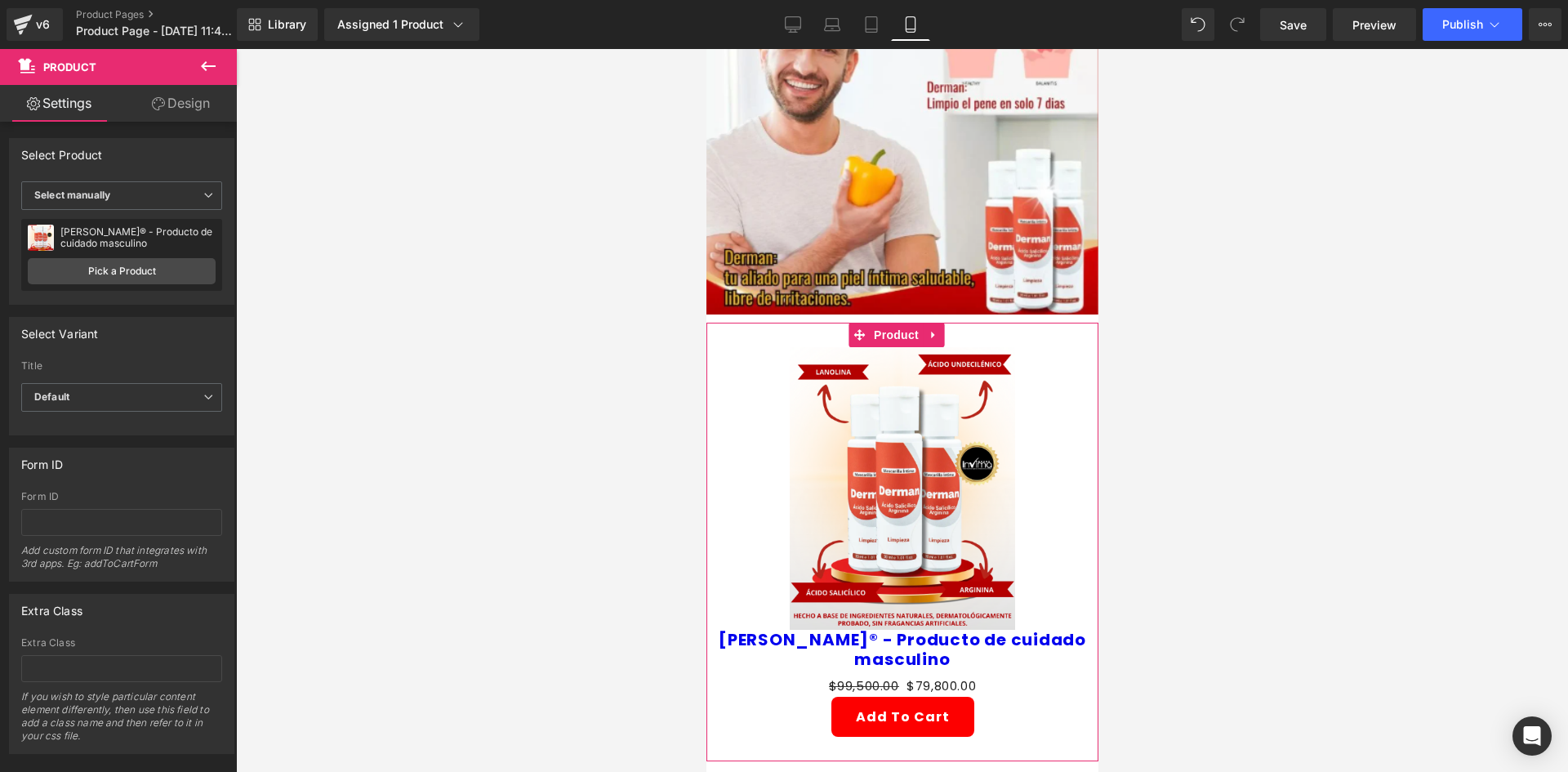
click at [933, 435] on img at bounding box center [901, 488] width 226 height 282
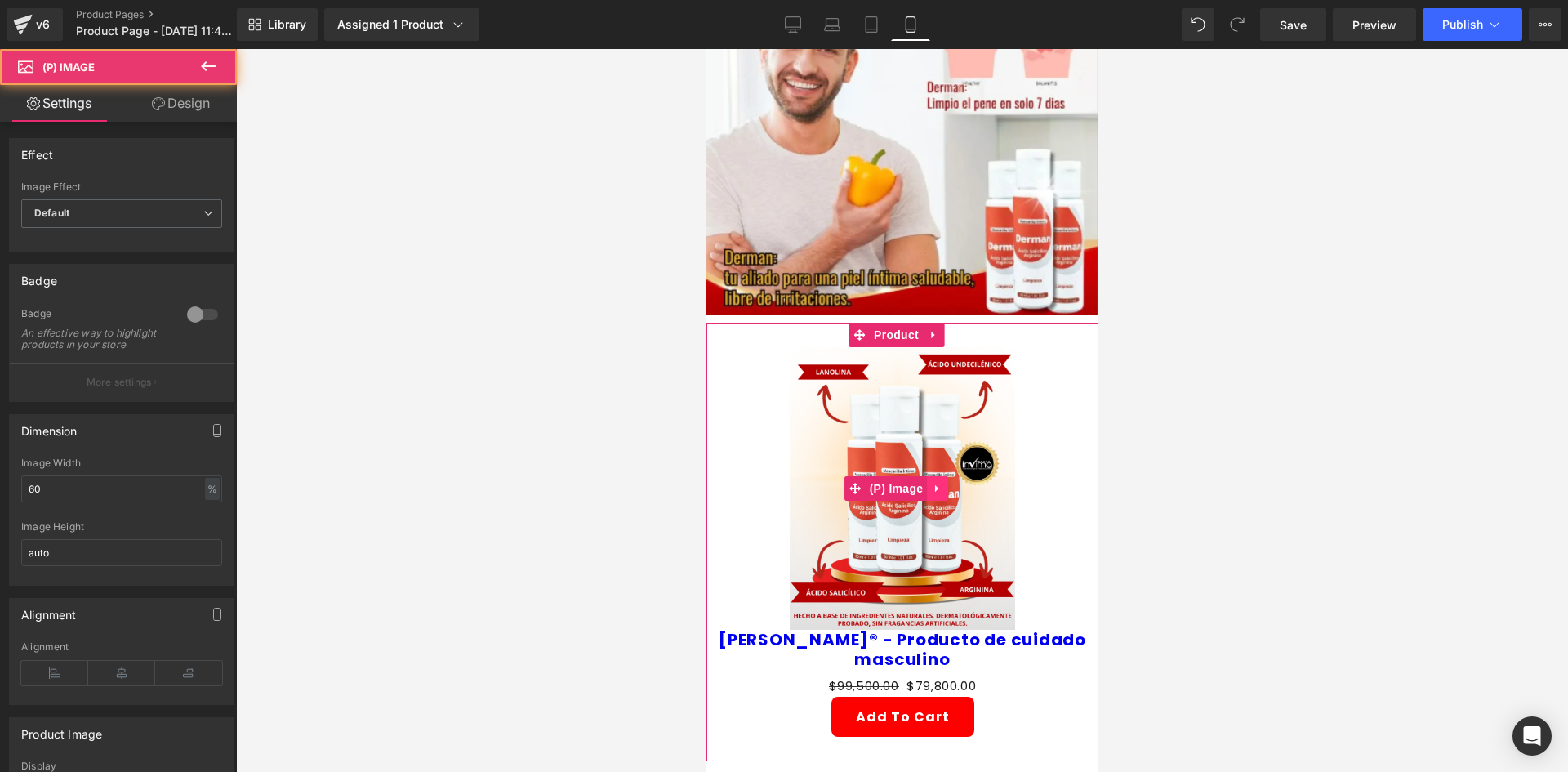
click at [945, 476] on link at bounding box center [936, 488] width 21 height 24
click at [944, 482] on icon at bounding box center [947, 488] width 12 height 13
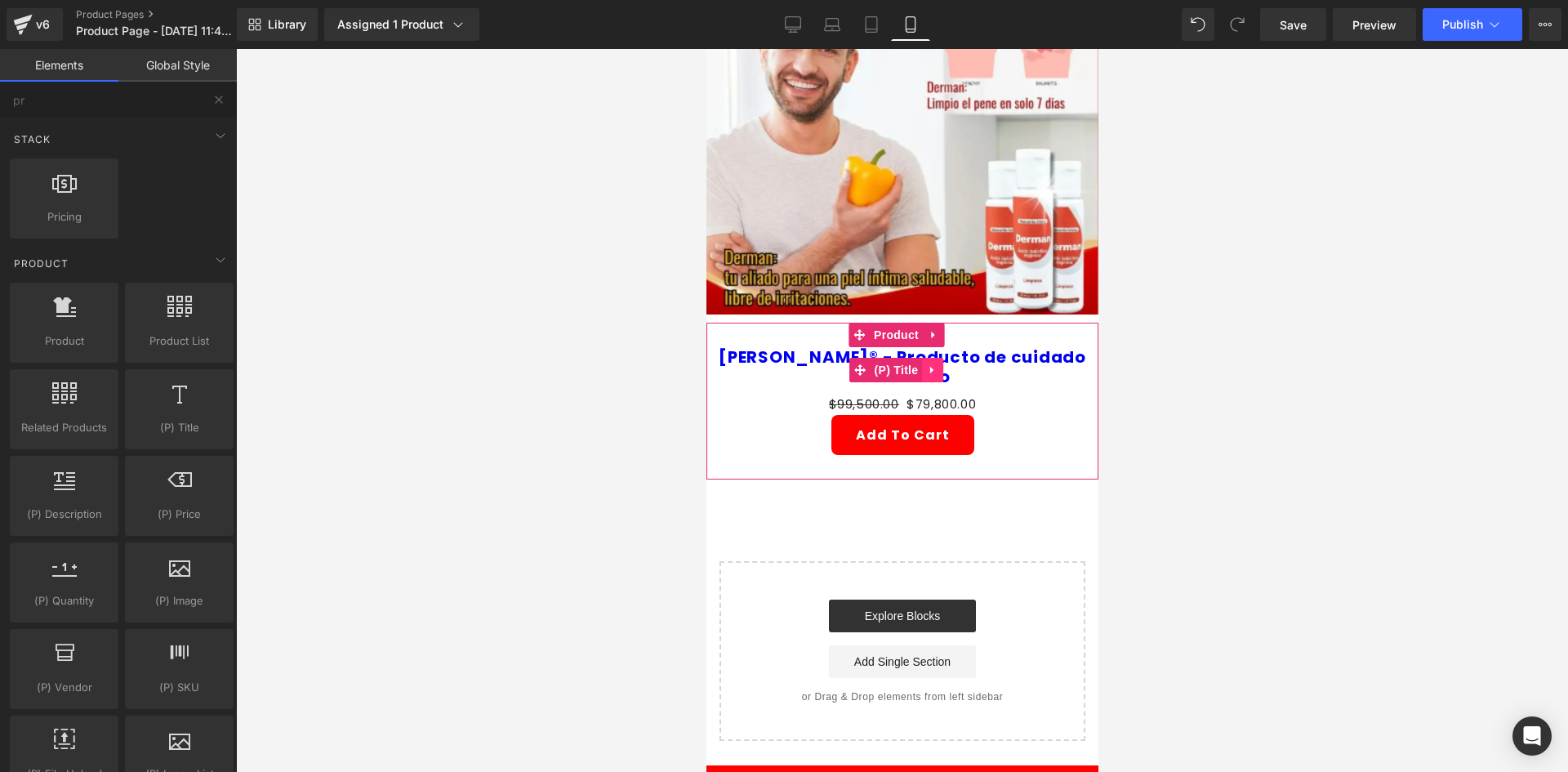
click at [934, 365] on icon at bounding box center [931, 371] width 12 height 13
click at [1191, 337] on div at bounding box center [901, 410] width 1332 height 723
click at [938, 365] on icon at bounding box center [942, 370] width 12 height 12
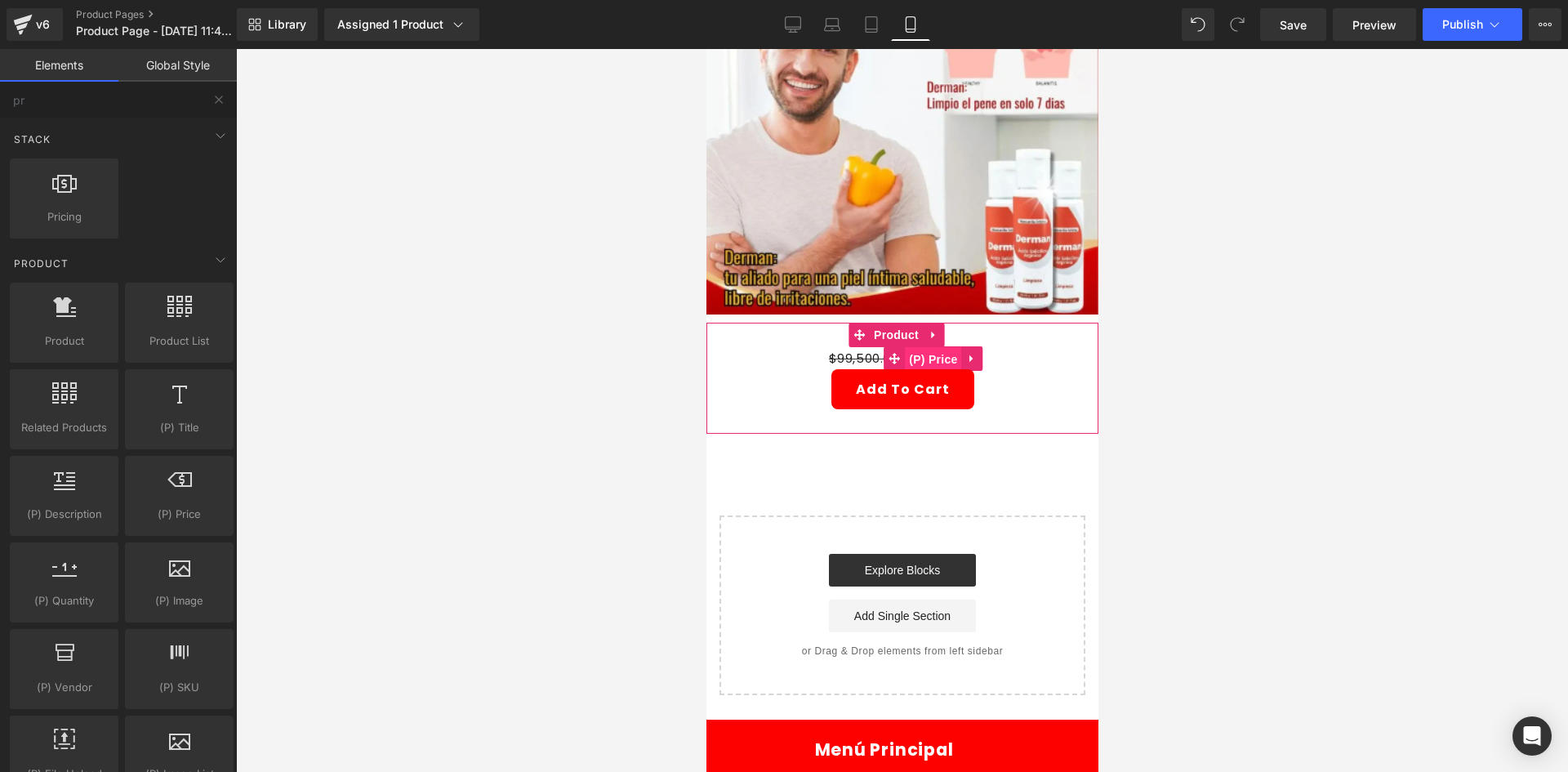
click at [936, 347] on span "(P) Price" at bounding box center [932, 359] width 57 height 24
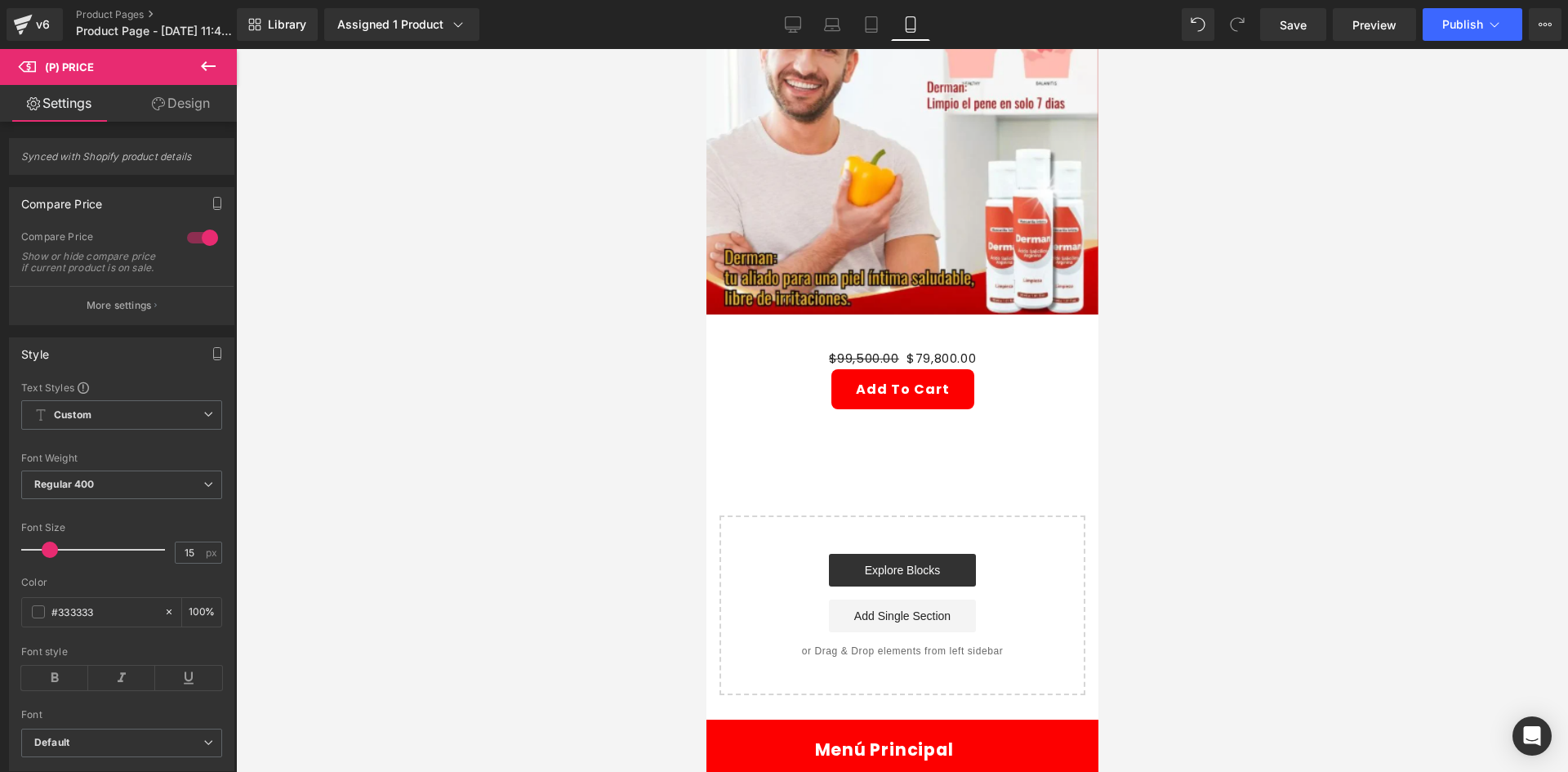
click at [158, 119] on link "Design" at bounding box center [180, 103] width 119 height 37
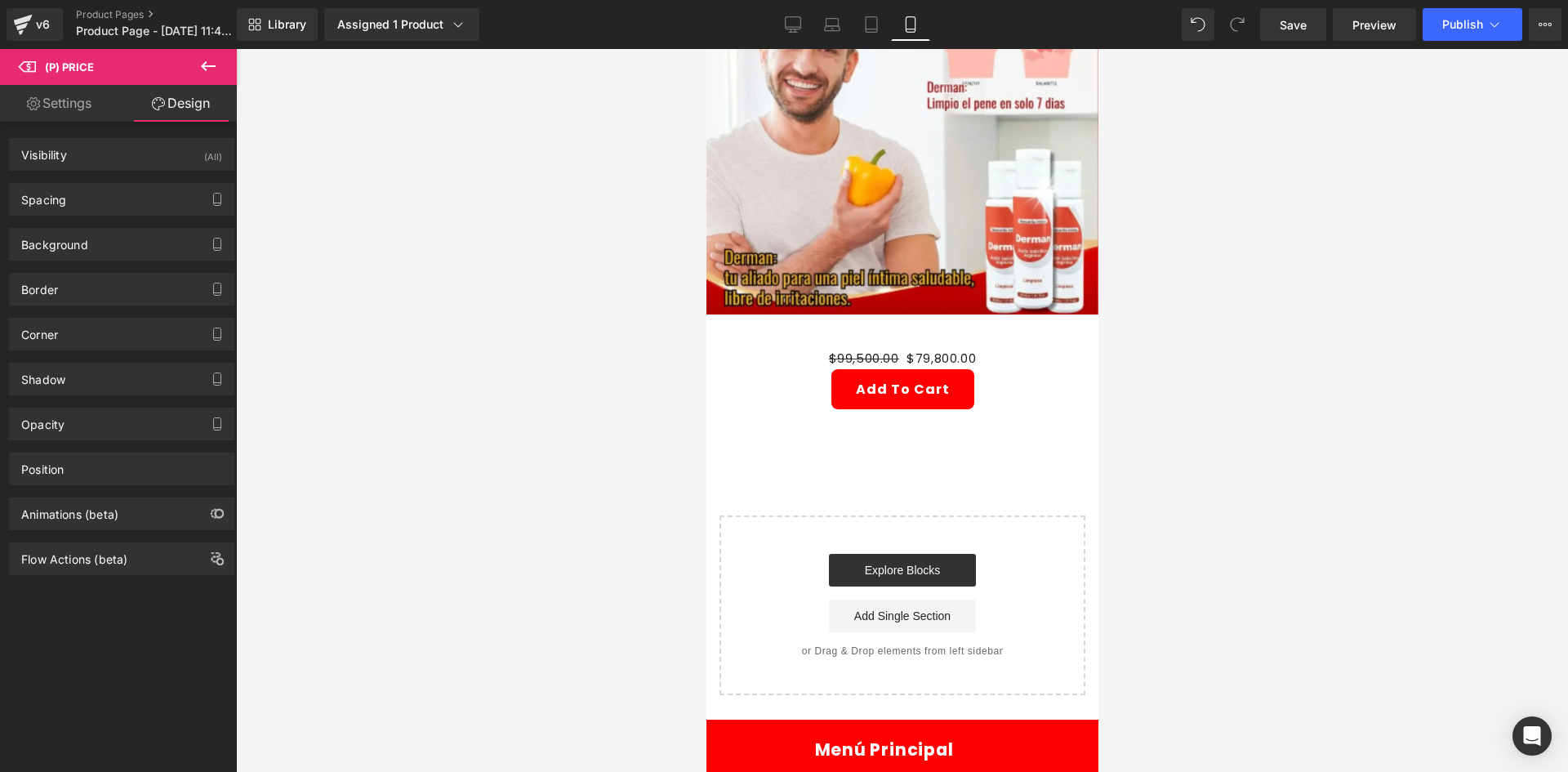
drag, startPoint x: 204, startPoint y: 153, endPoint x: 195, endPoint y: 206, distance: 53.8
click at [205, 153] on div "(All)" at bounding box center [213, 152] width 18 height 27
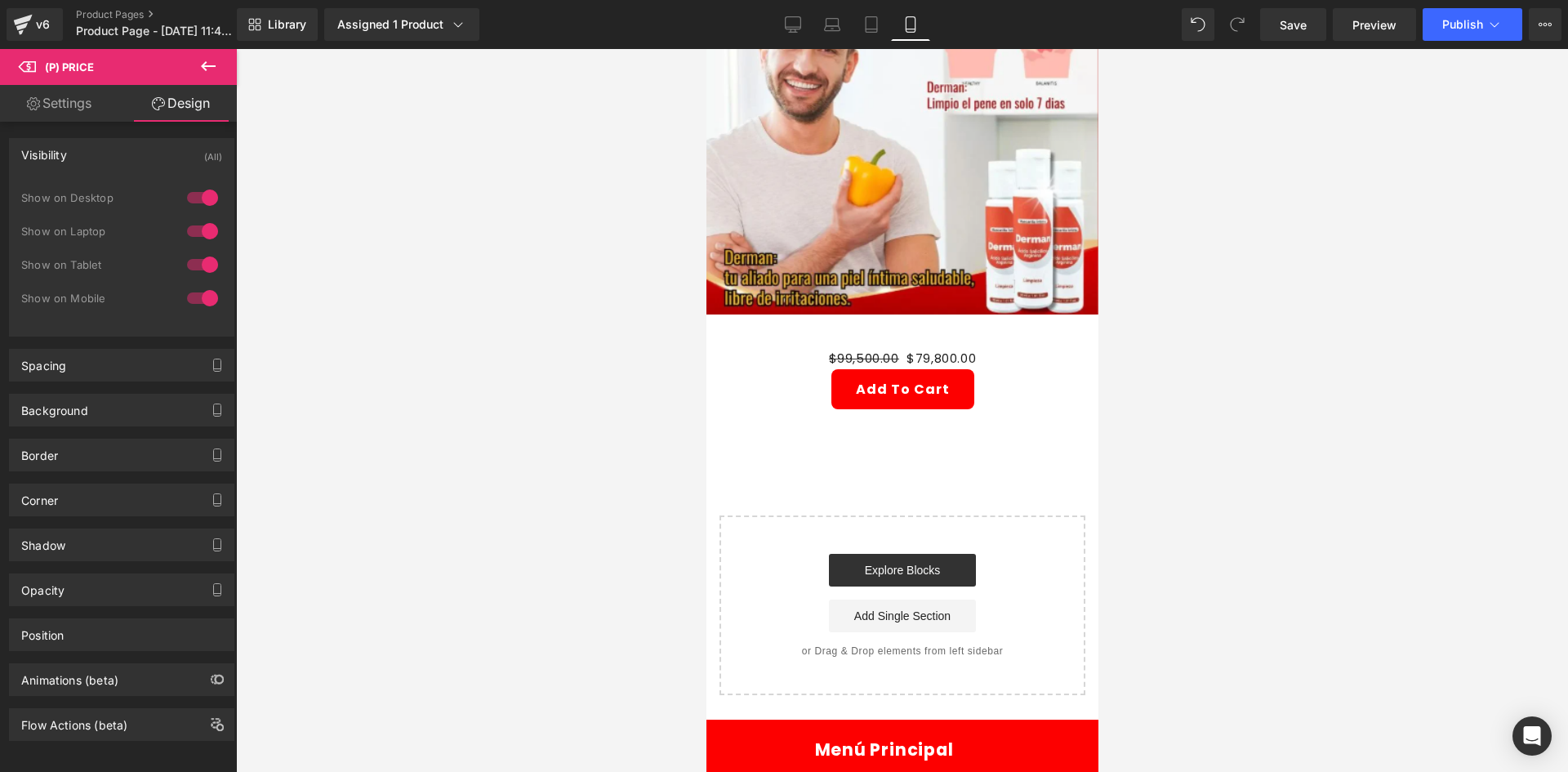
drag, startPoint x: 195, startPoint y: 206, endPoint x: 193, endPoint y: 214, distance: 8.2
click at [196, 205] on div at bounding box center [202, 198] width 39 height 26
drag, startPoint x: 194, startPoint y: 226, endPoint x: 155, endPoint y: 185, distance: 56.6
click at [195, 226] on div at bounding box center [202, 230] width 39 height 26
click at [63, 96] on link "Settings" at bounding box center [59, 103] width 119 height 37
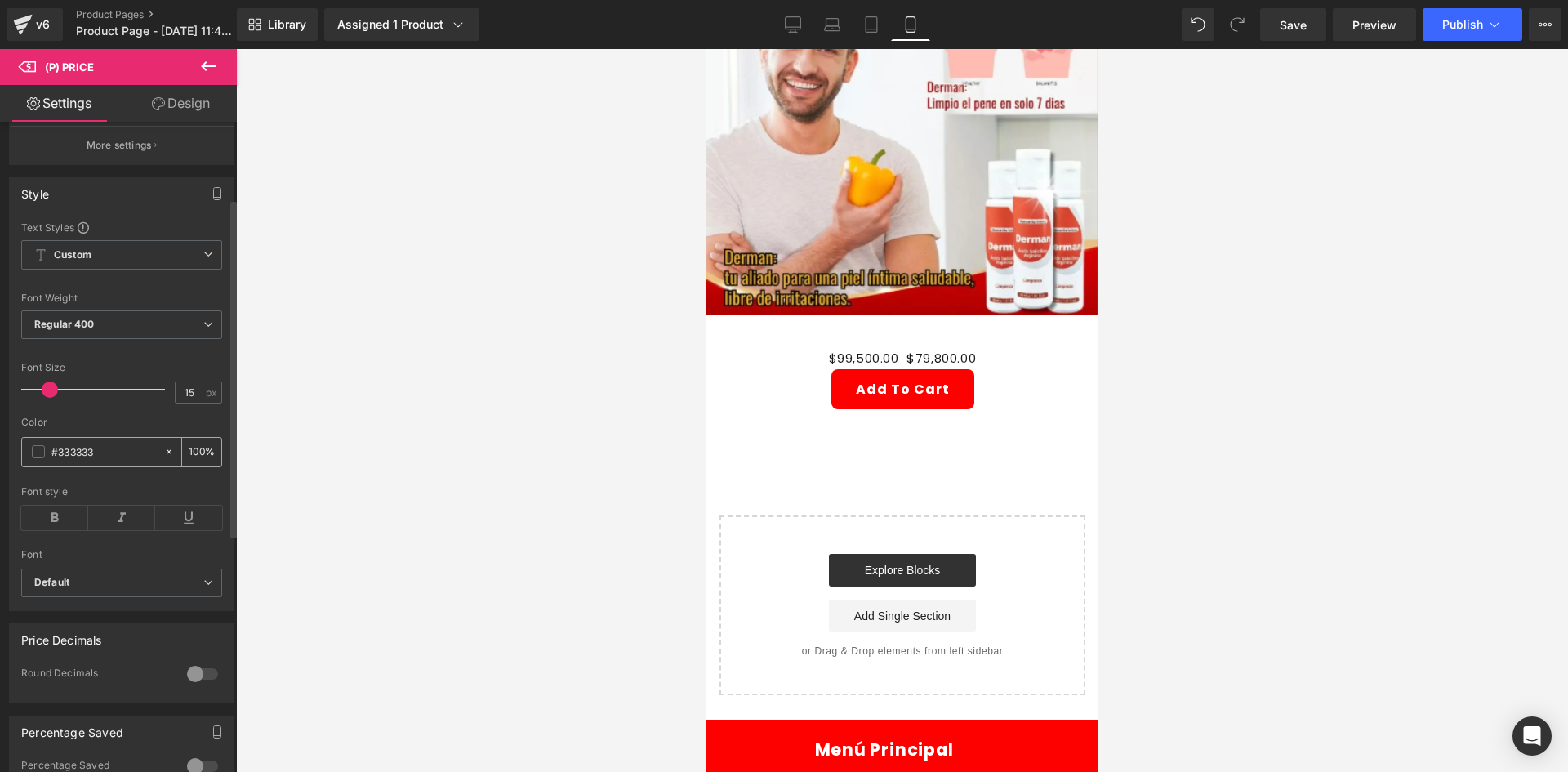
scroll to position [163, 0]
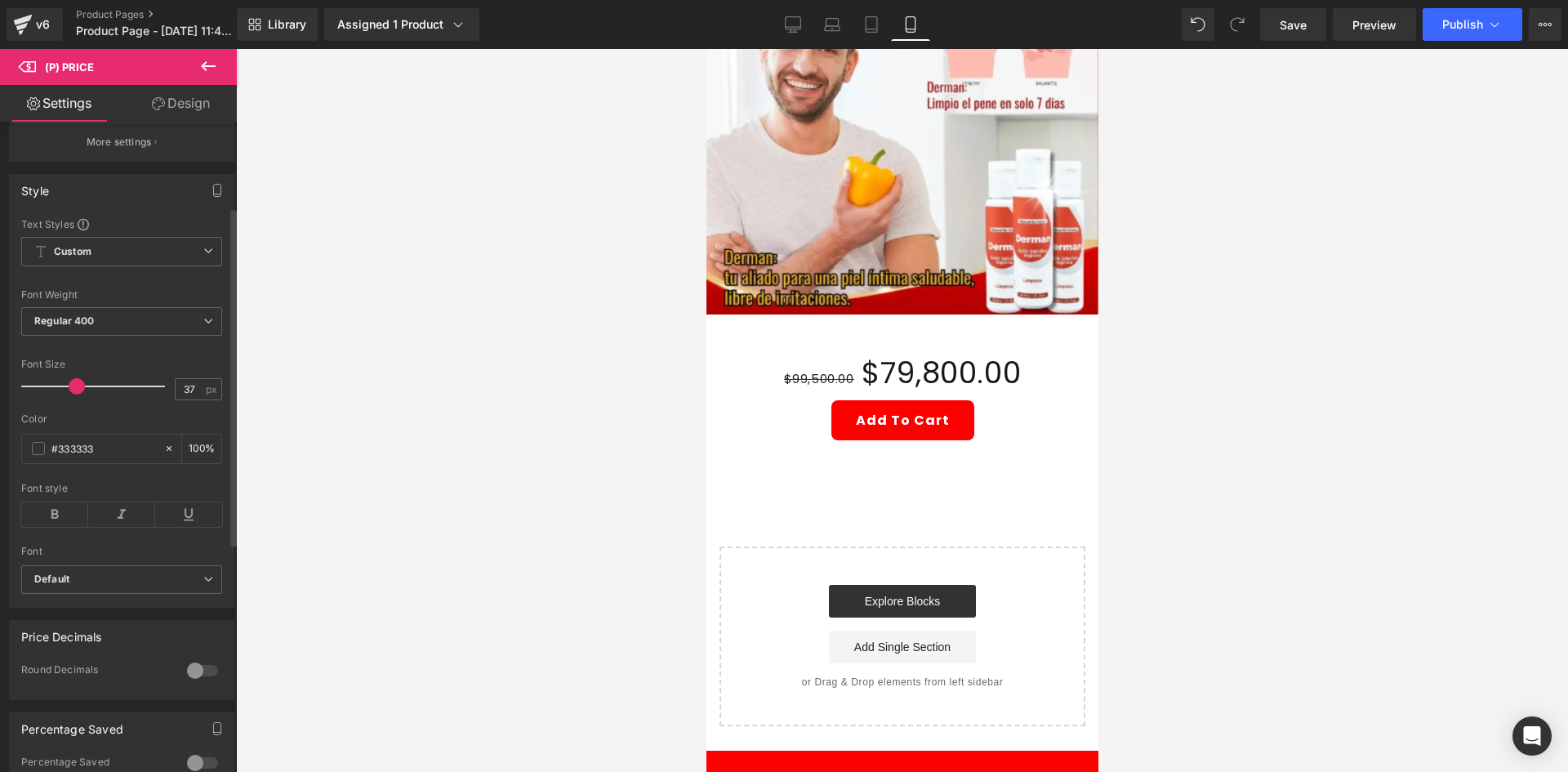
type input "38"
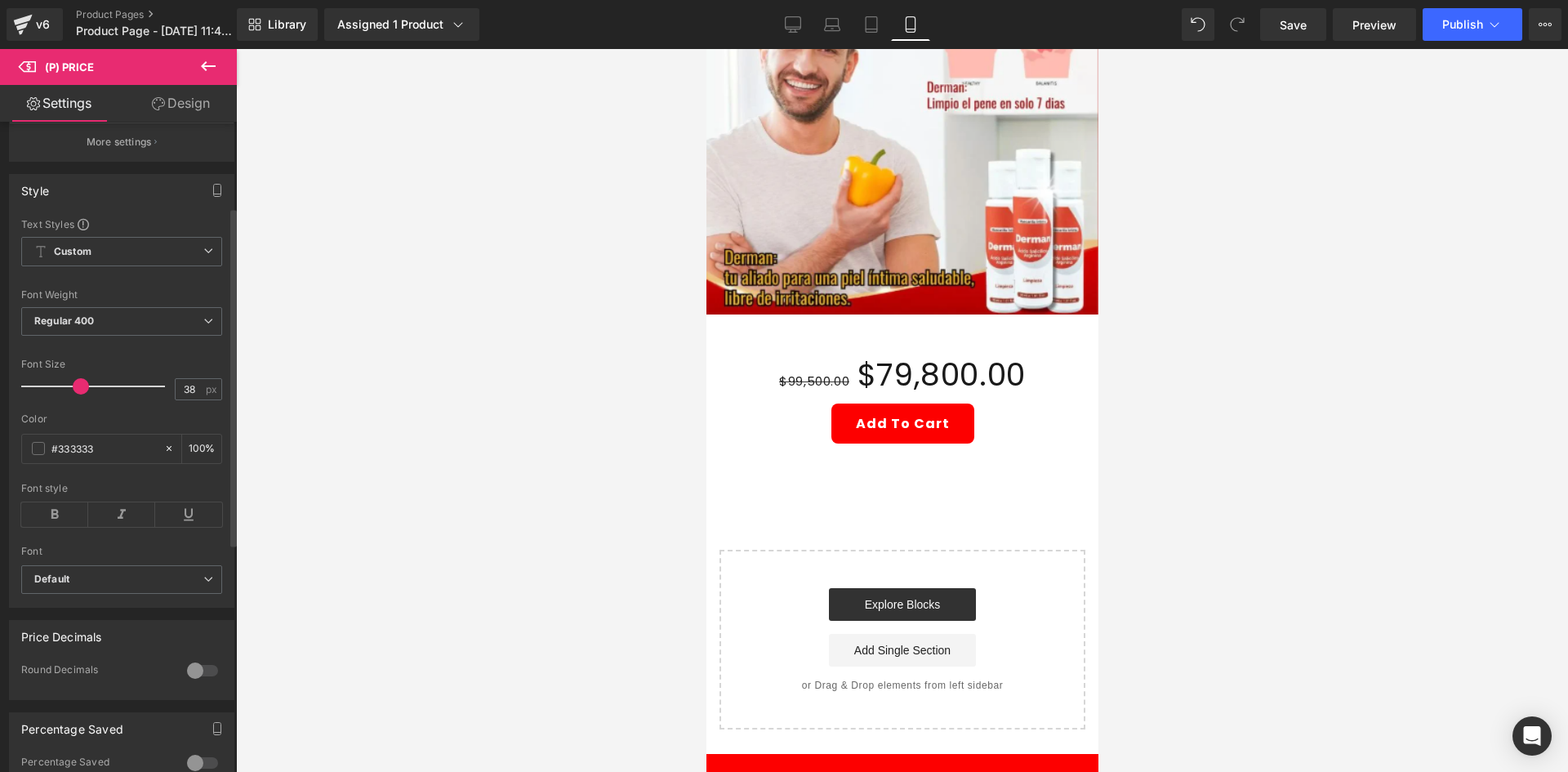
drag, startPoint x: 45, startPoint y: 397, endPoint x: 76, endPoint y: 387, distance: 32.6
click at [76, 387] on div at bounding box center [96, 386] width 135 height 33
click at [45, 455] on div "#333333" at bounding box center [93, 449] width 141 height 29
click at [44, 455] on span at bounding box center [38, 448] width 13 height 13
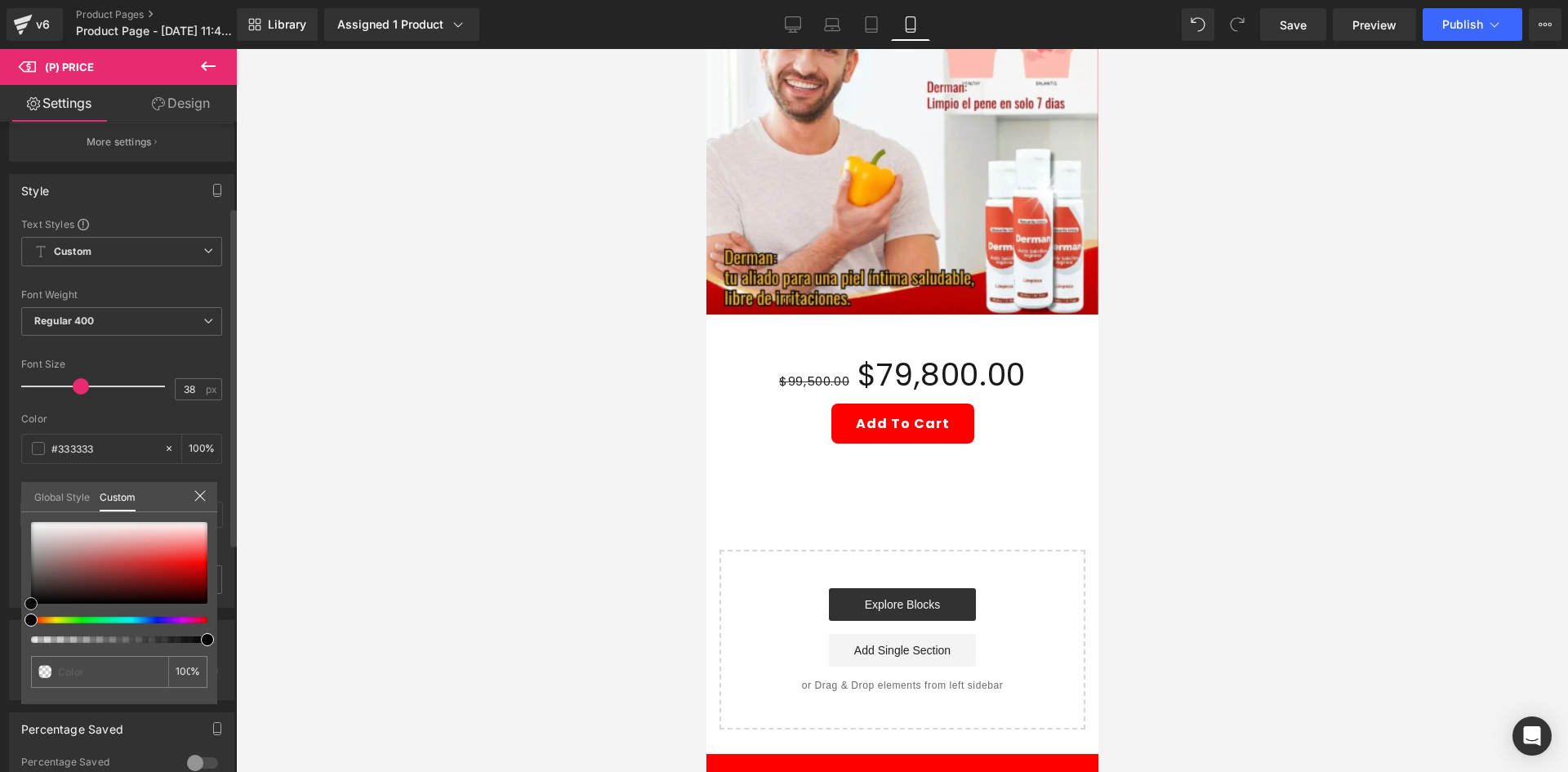
type input "#c45858"
type input "#ad2828"
type input "#930f0f"
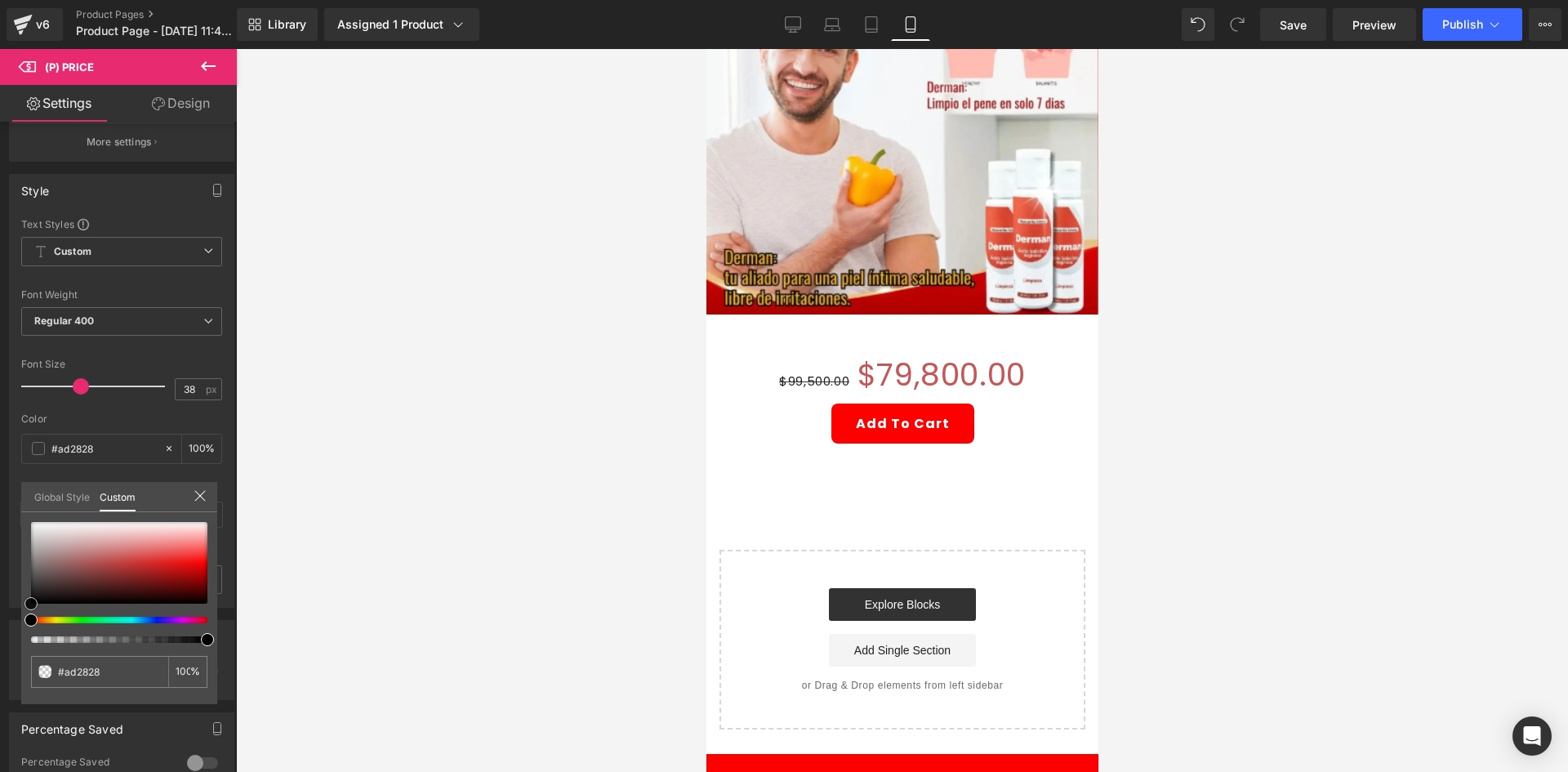
type input "#930f0f"
type input "#890000"
type input "#930000"
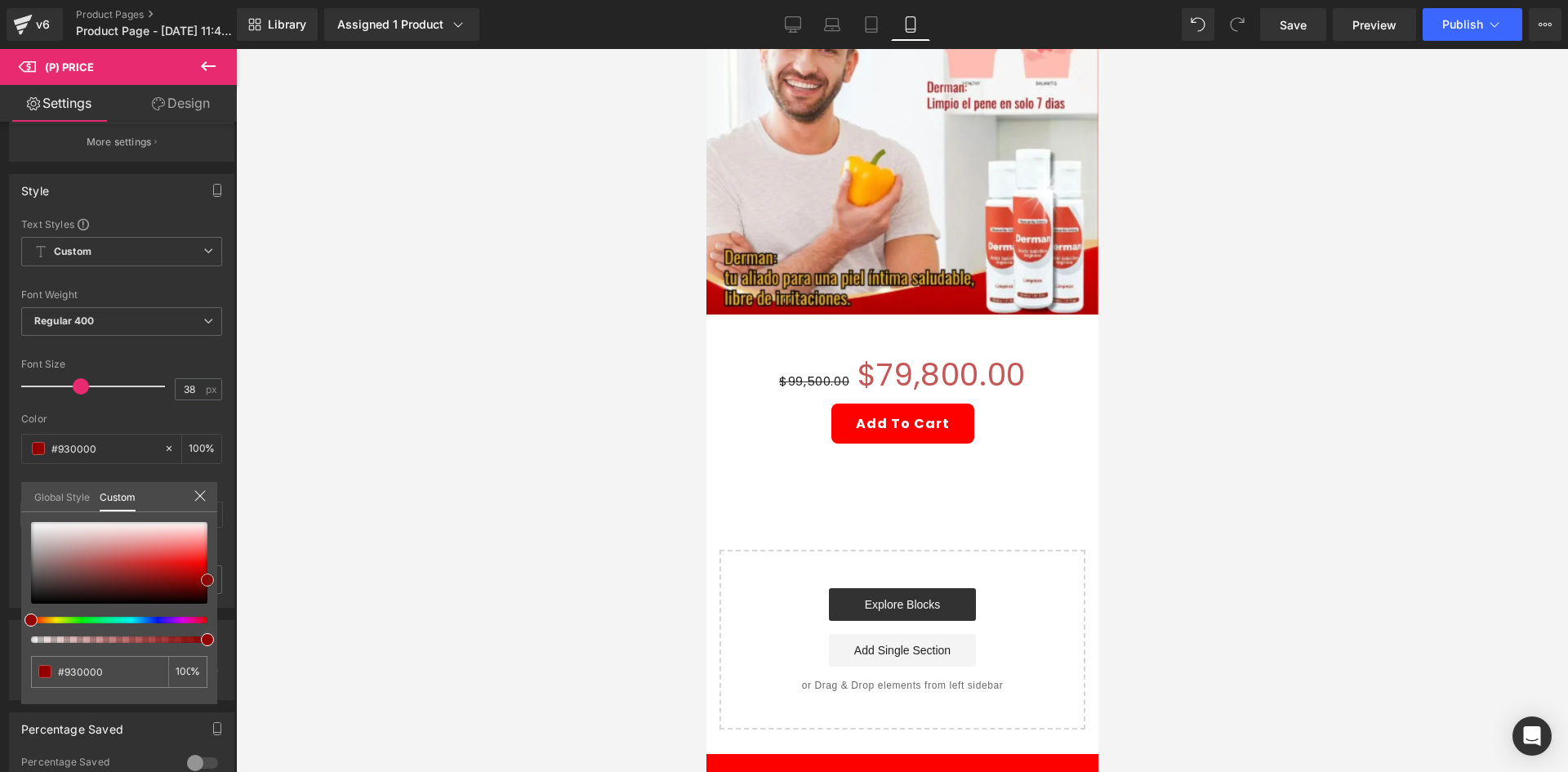
type input "#990000"
type input "#b70000"
type input "#e00000"
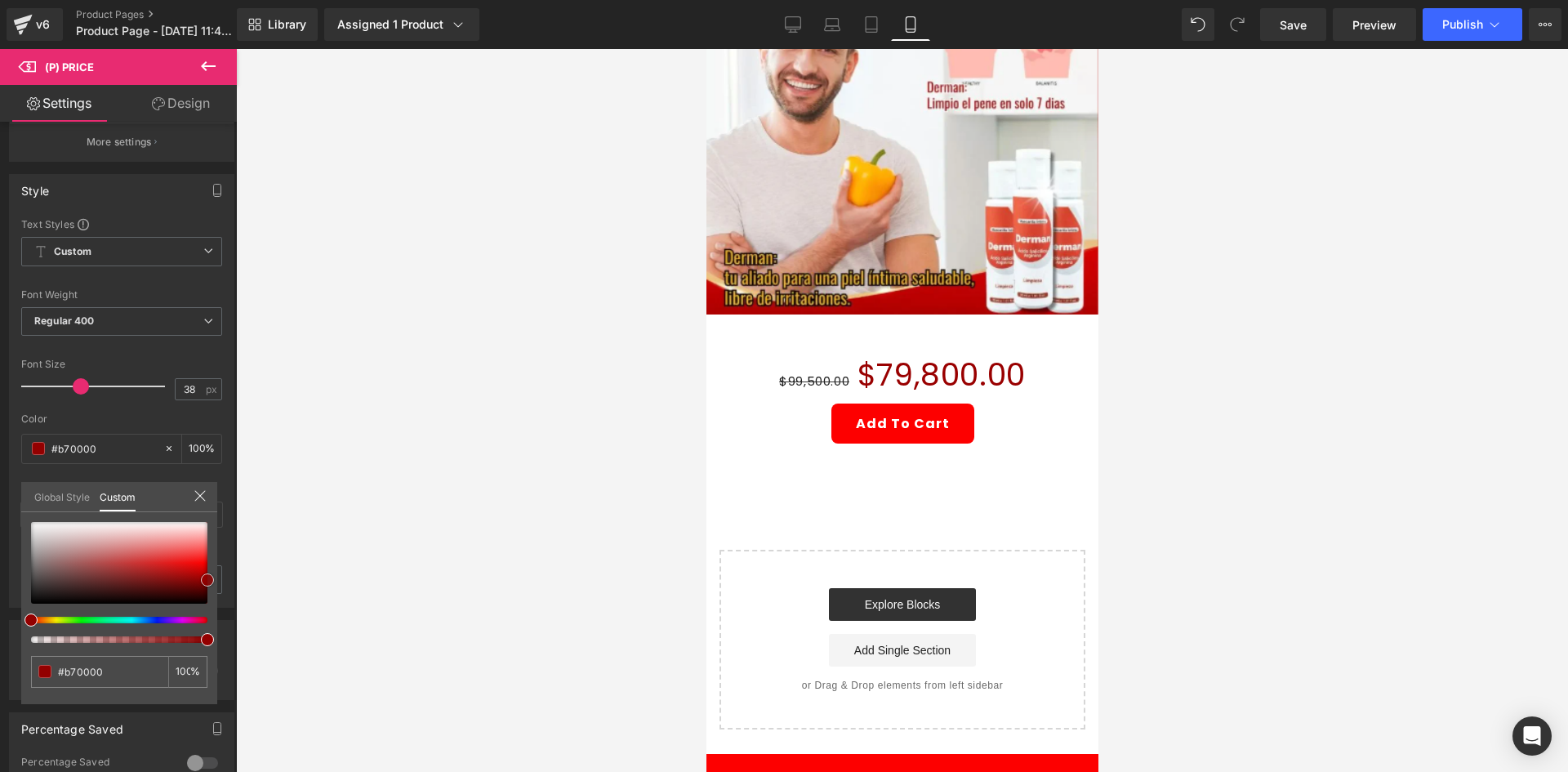
type input "#e00000"
type input "#ff0f0f"
type input "#fd3434"
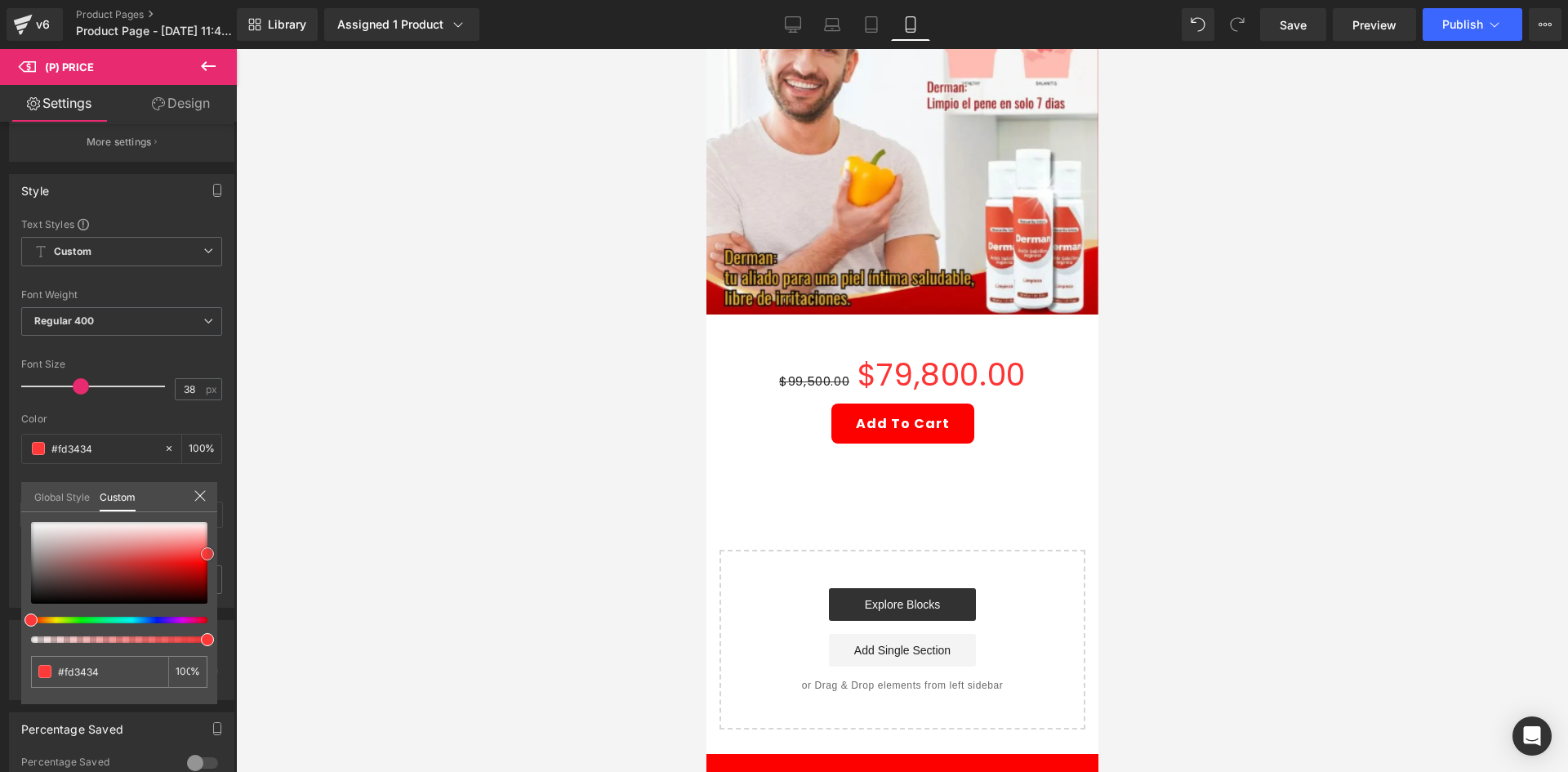
type input "#fe3939"
drag, startPoint x: 153, startPoint y: 572, endPoint x: 261, endPoint y: 554, distance: 109.5
click at [261, 554] on div "(P) Price You are previewing how the will restyle your page. You can not edit E…" at bounding box center [784, 400] width 1568 height 800
click at [411, 422] on div at bounding box center [901, 410] width 1332 height 723
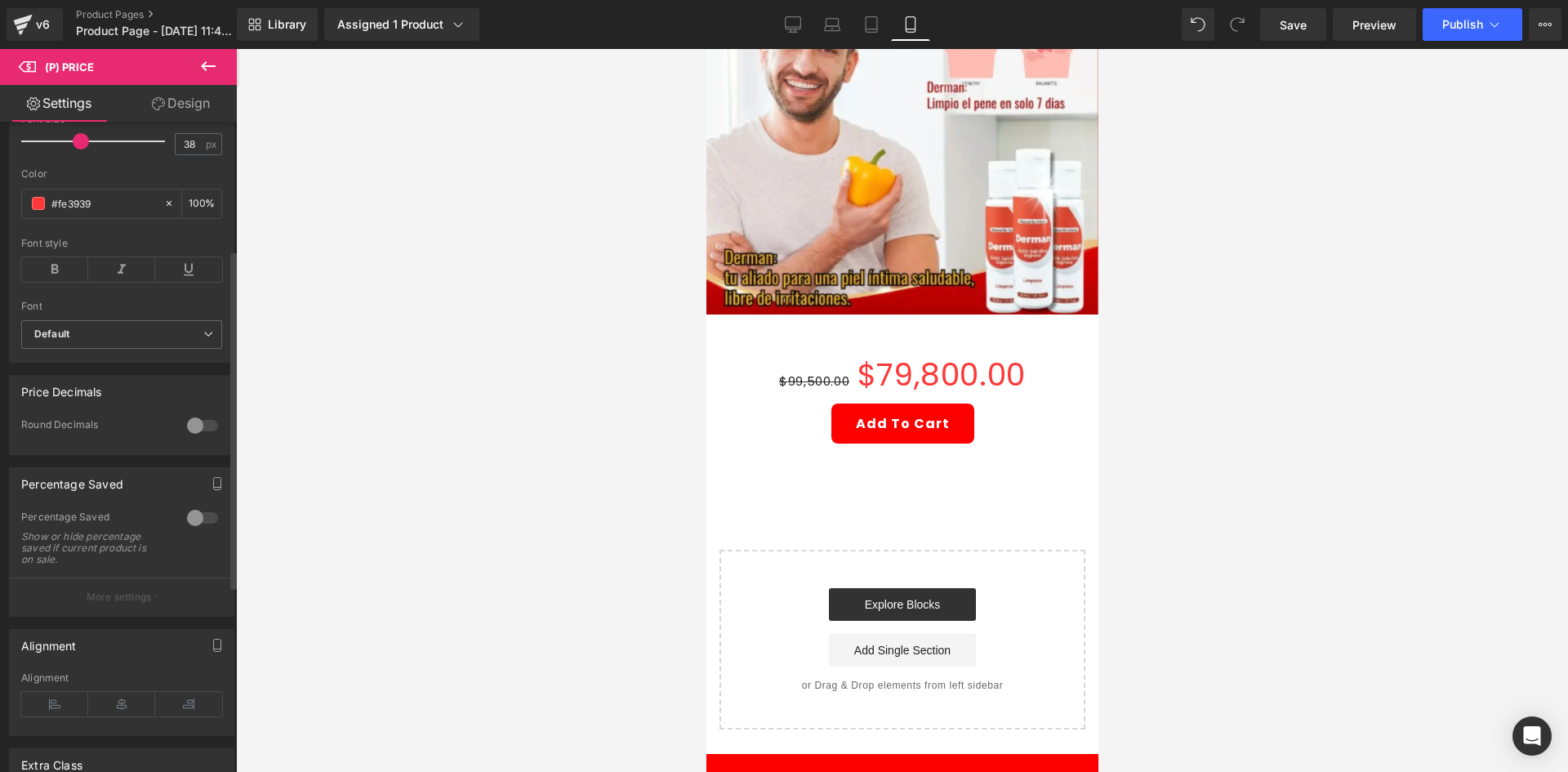
scroll to position [490, 0]
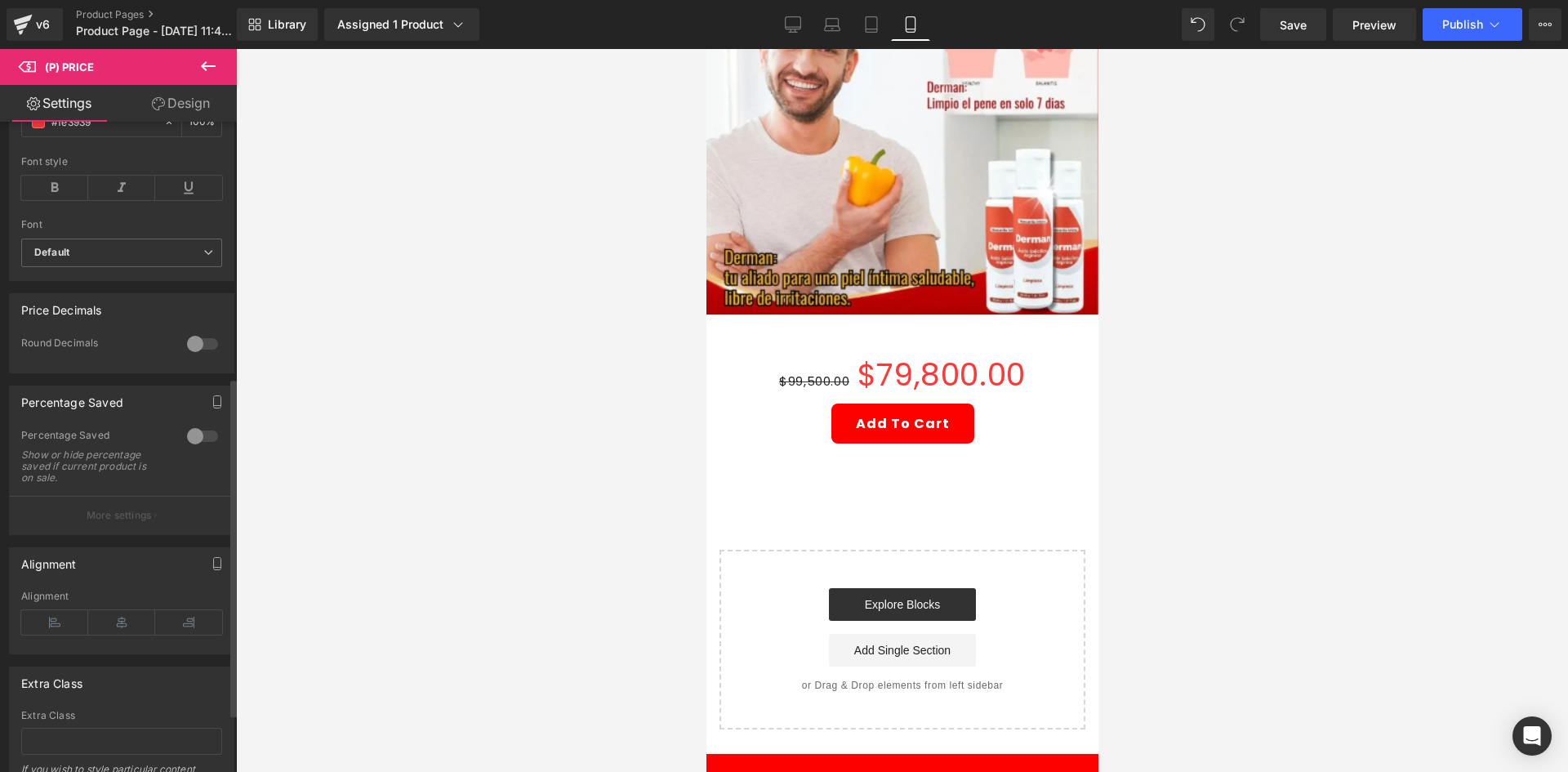
click at [201, 449] on div at bounding box center [202, 435] width 39 height 26
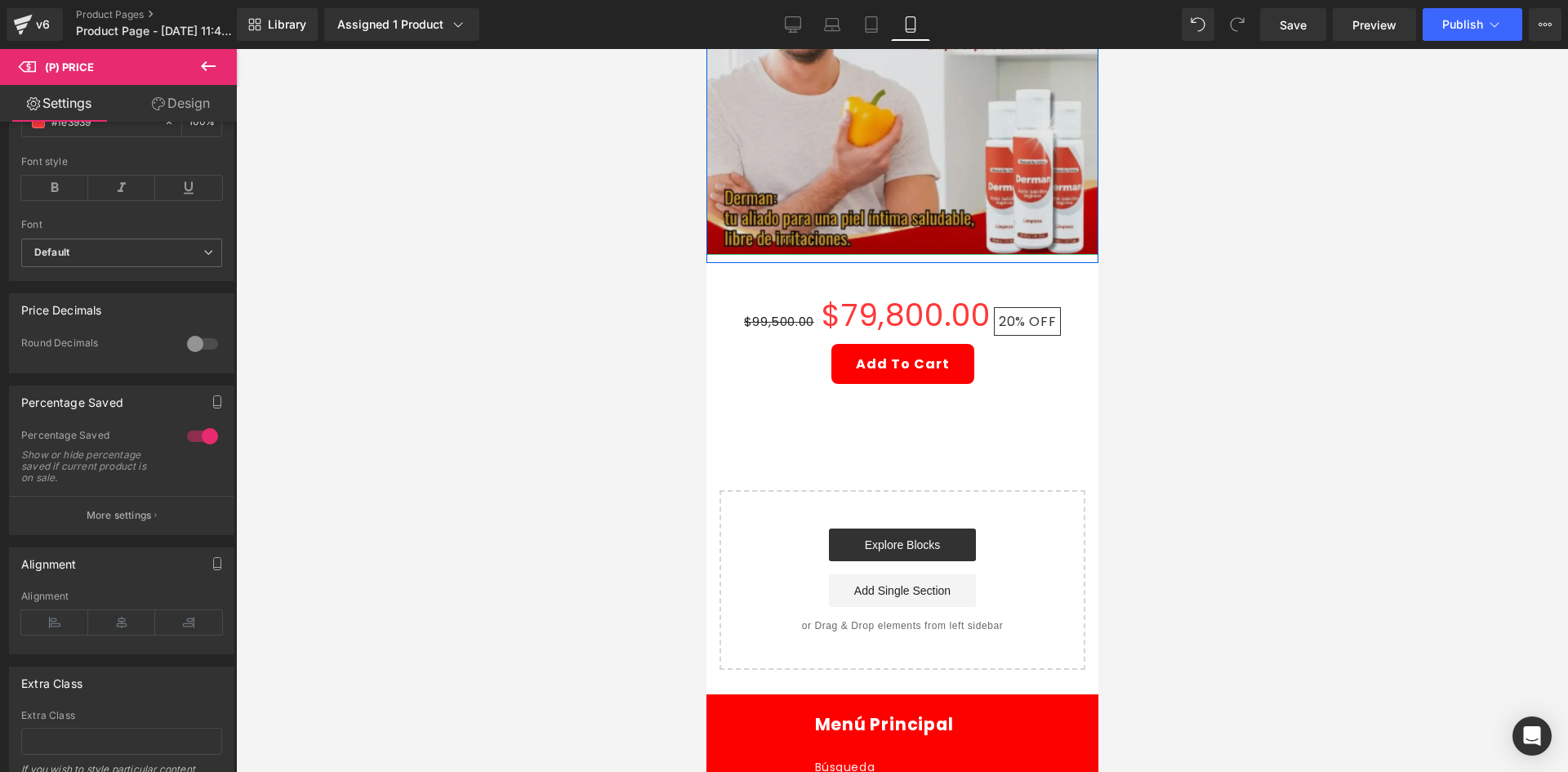
scroll to position [408, 0]
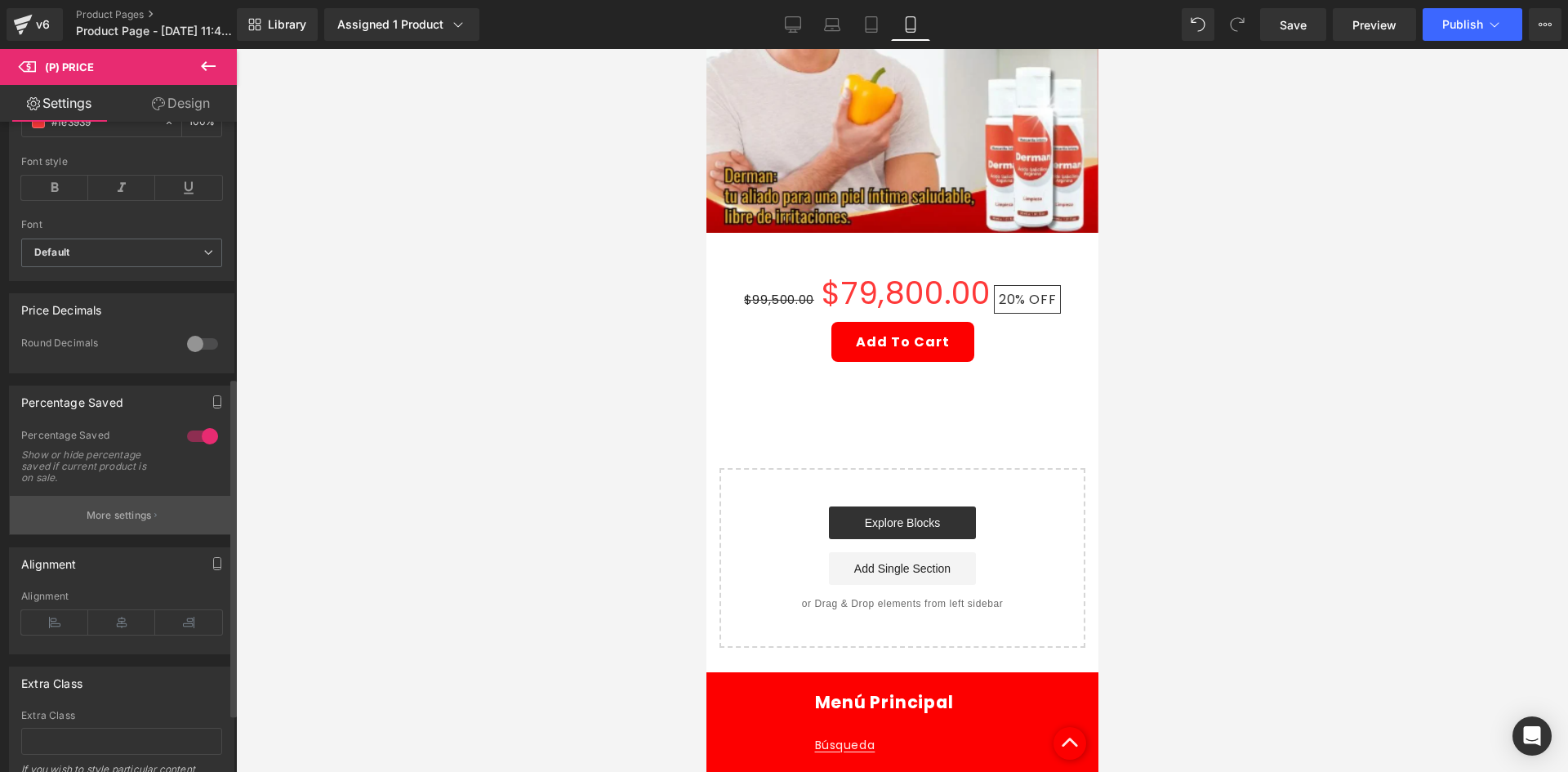
click at [117, 521] on p "More settings" at bounding box center [119, 515] width 65 height 15
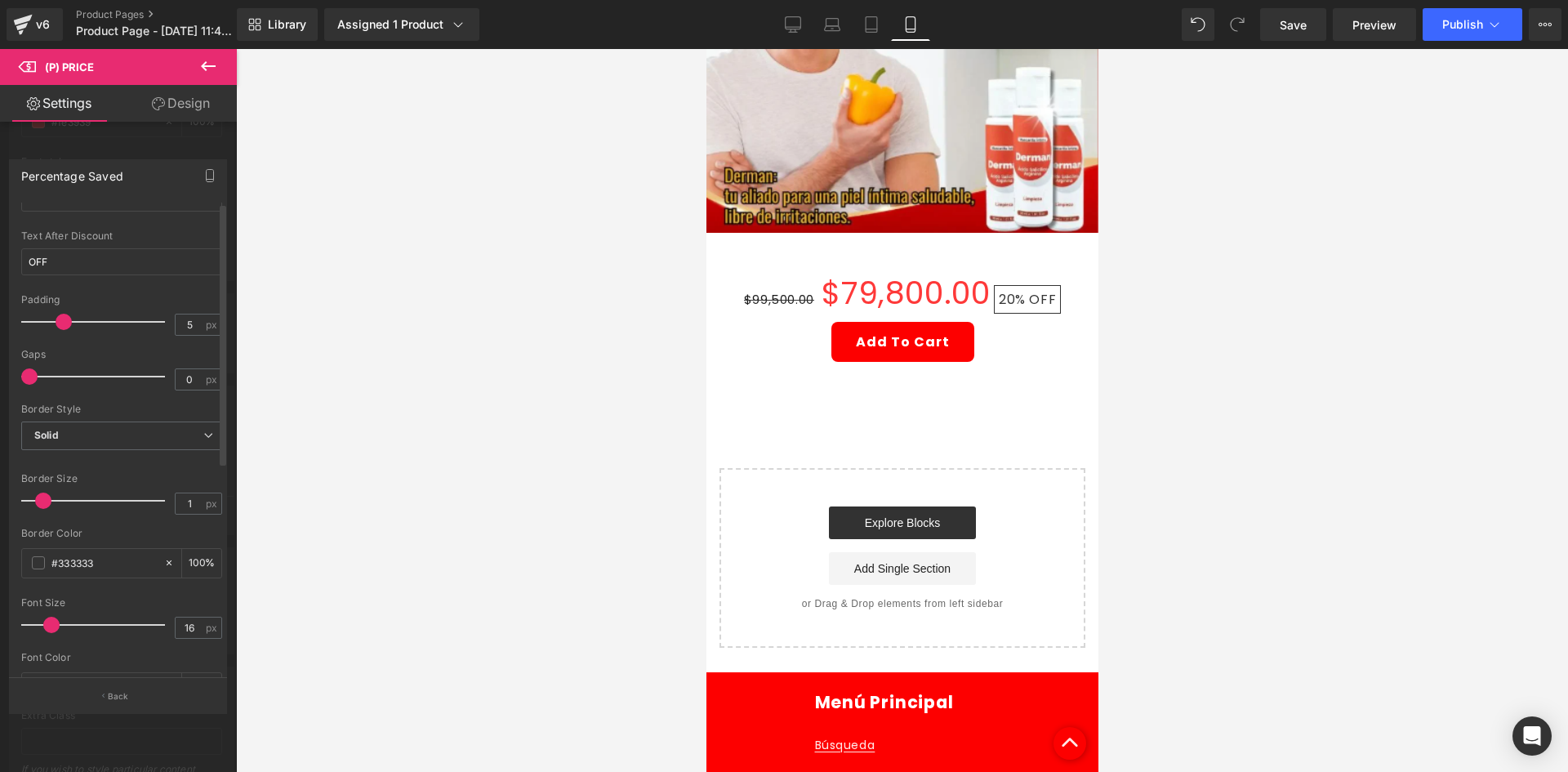
scroll to position [327, 0]
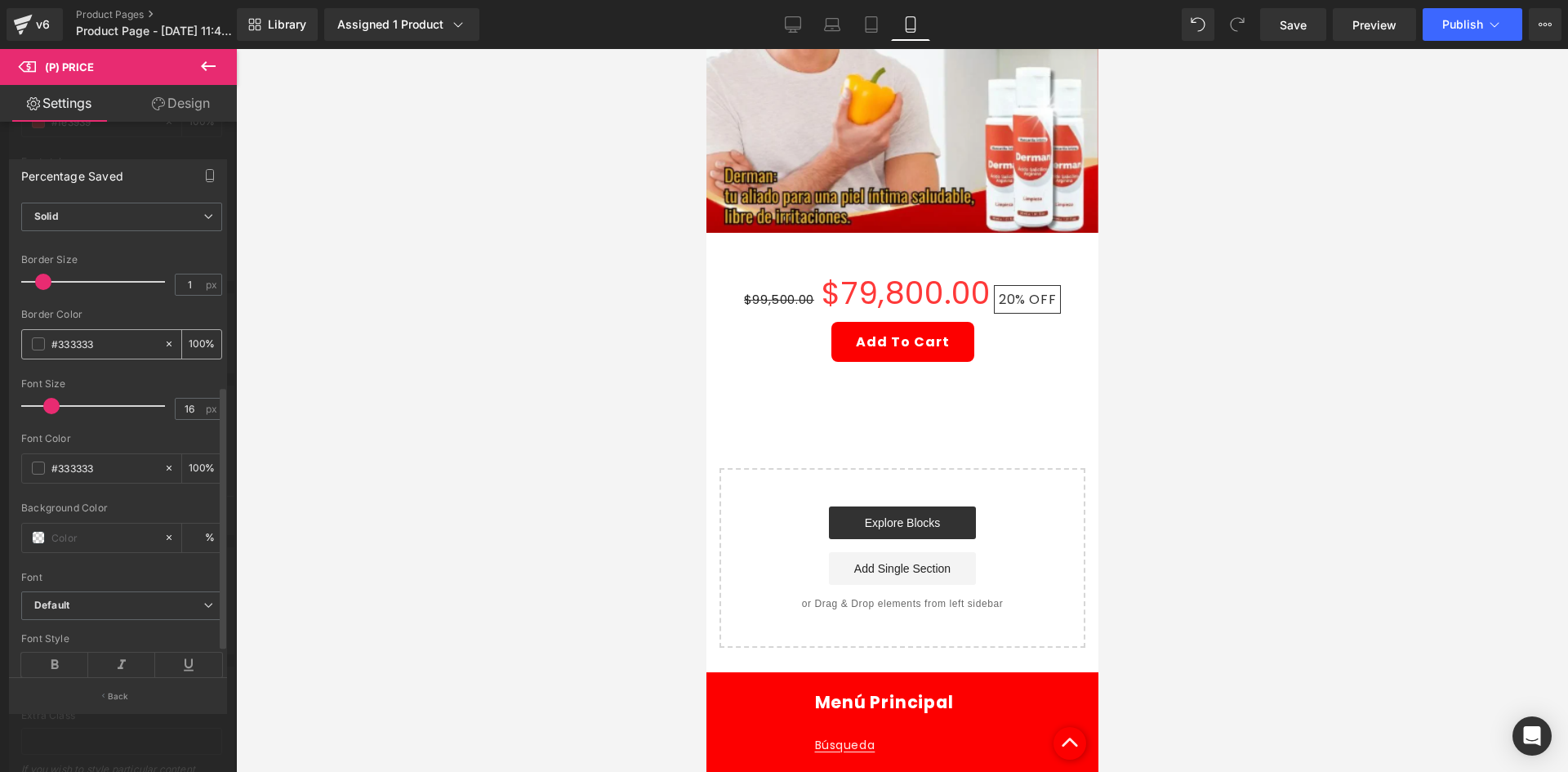
click at [42, 347] on span at bounding box center [38, 344] width 13 height 13
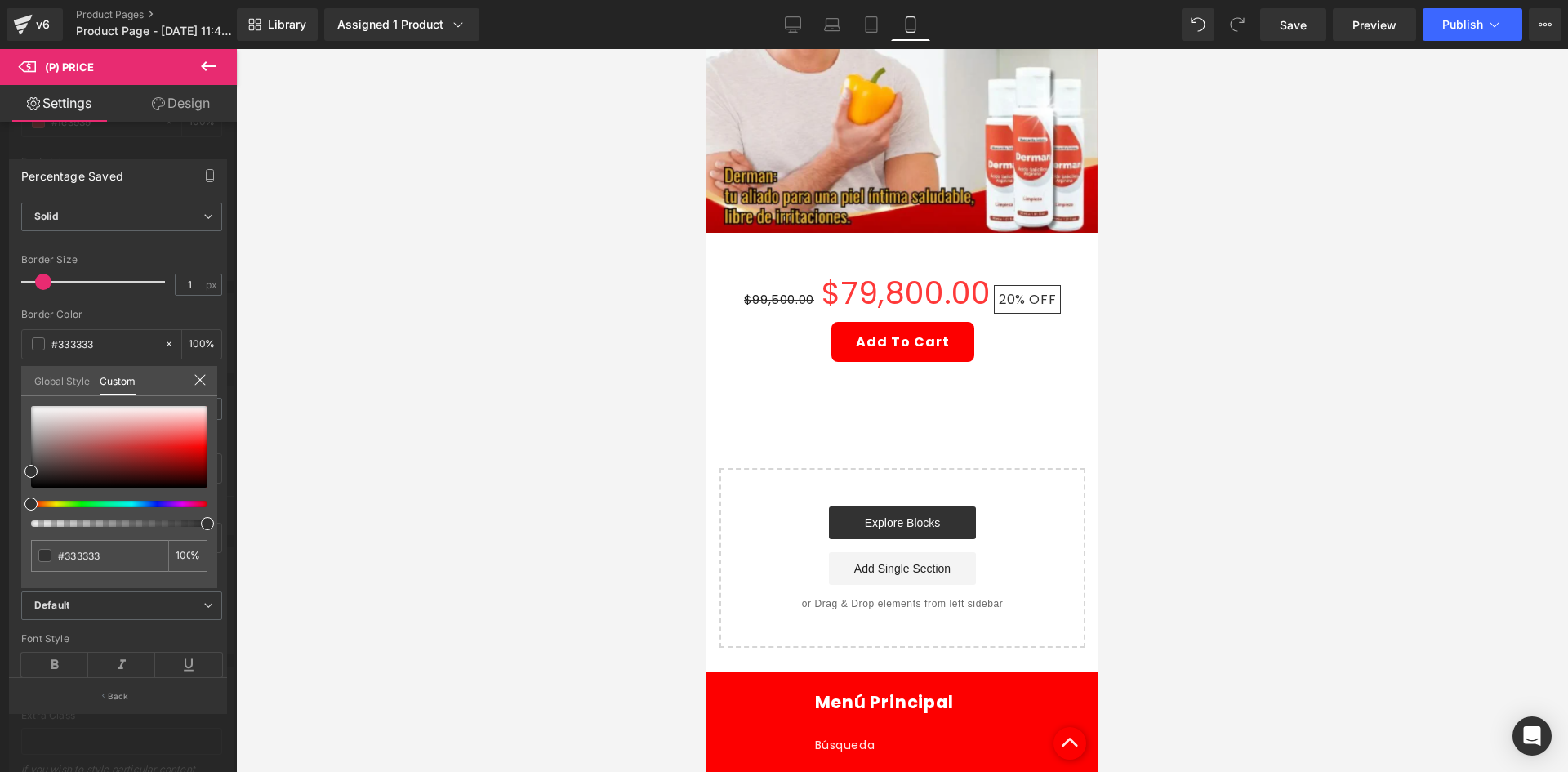
click at [93, 495] on div at bounding box center [119, 466] width 177 height 121
drag, startPoint x: 92, startPoint y: 499, endPoint x: 86, endPoint y: 506, distance: 9.2
click at [81, 504] on div at bounding box center [119, 466] width 177 height 121
click at [85, 506] on div at bounding box center [112, 503] width 177 height 6
type input "#14981b"
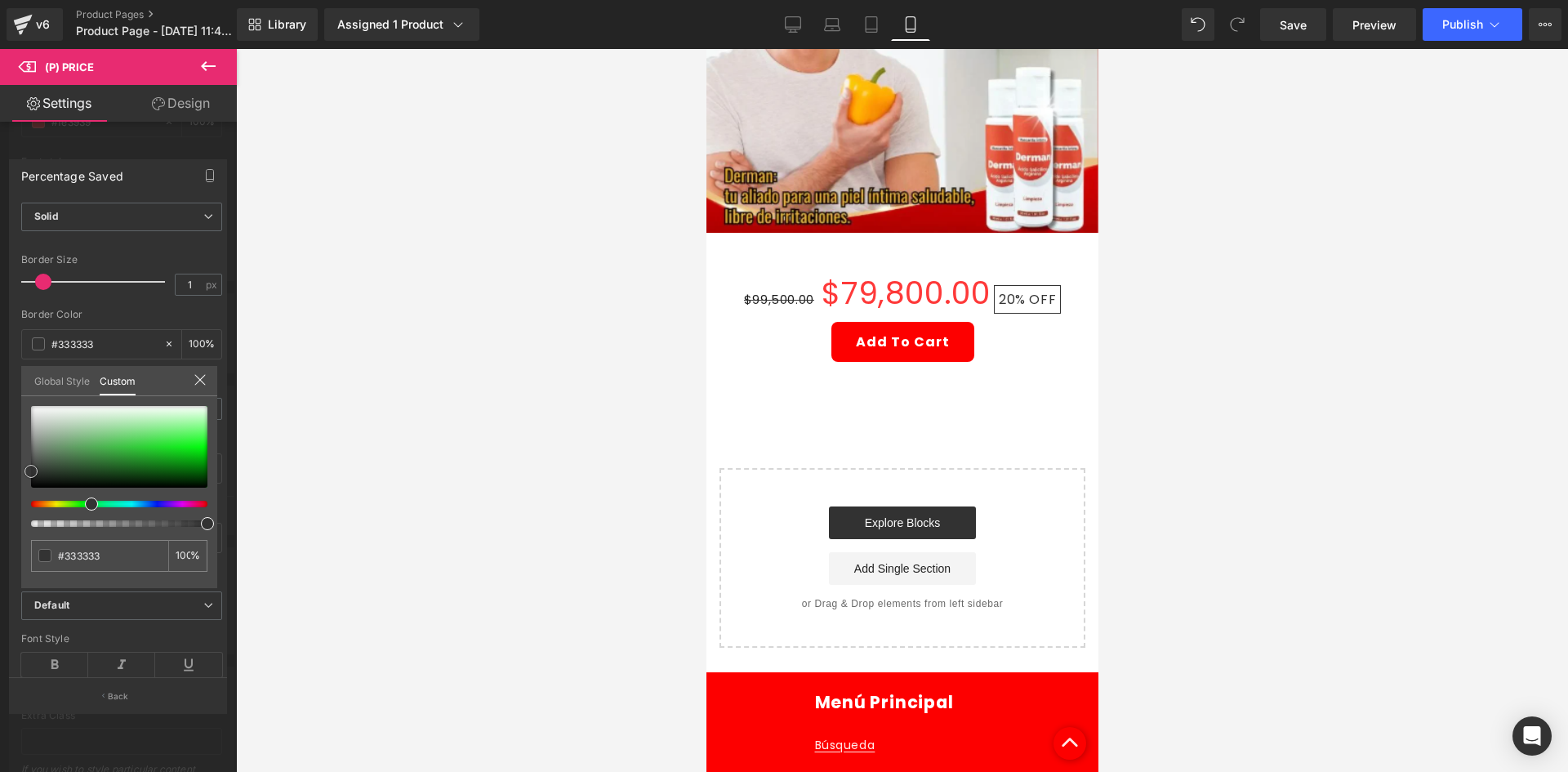
type input "#14981b"
type input "#129f19"
type input "#05da10"
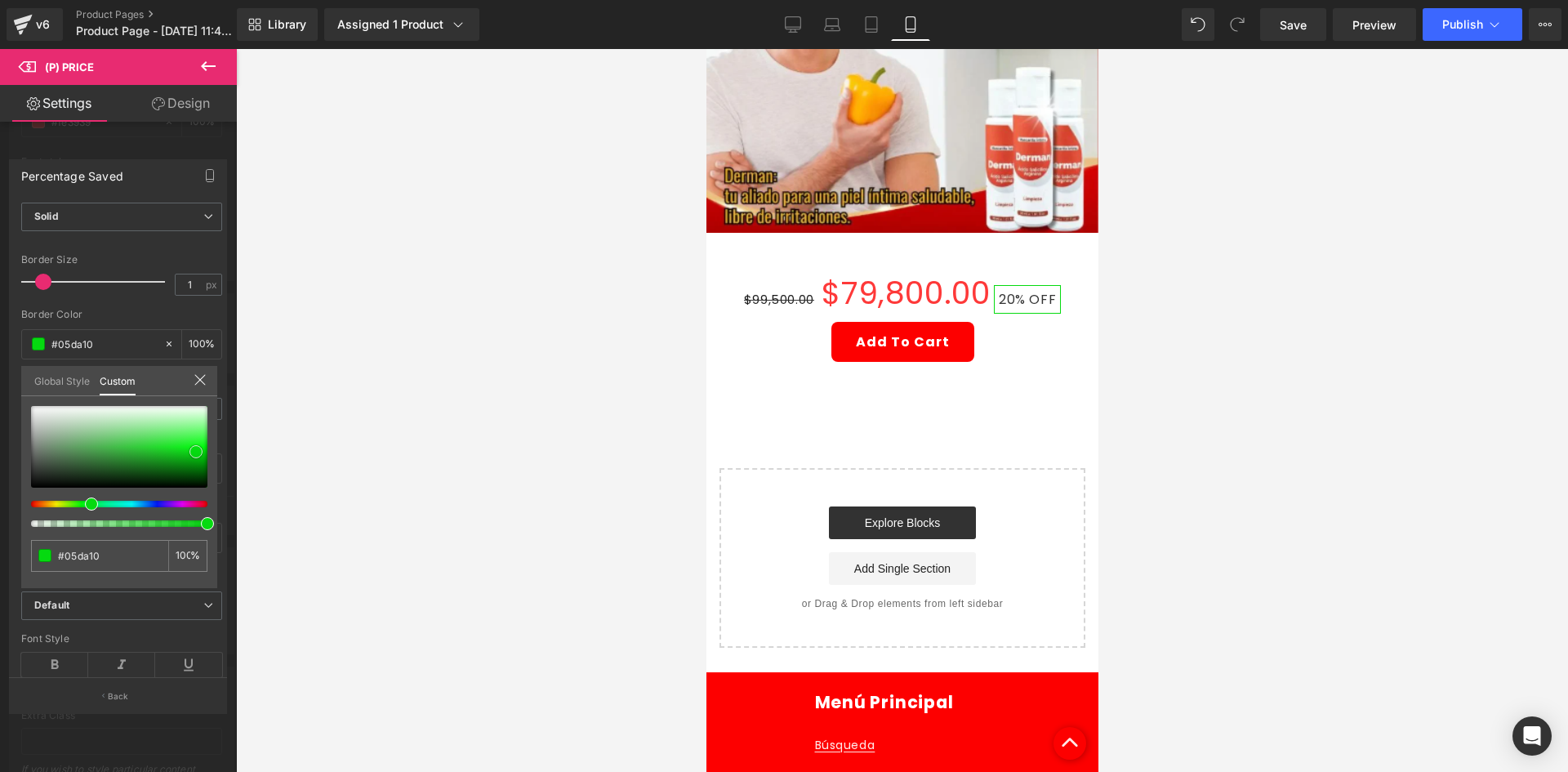
type input "#2dfe38"
type input "#5cfe64"
type input "#60ff68"
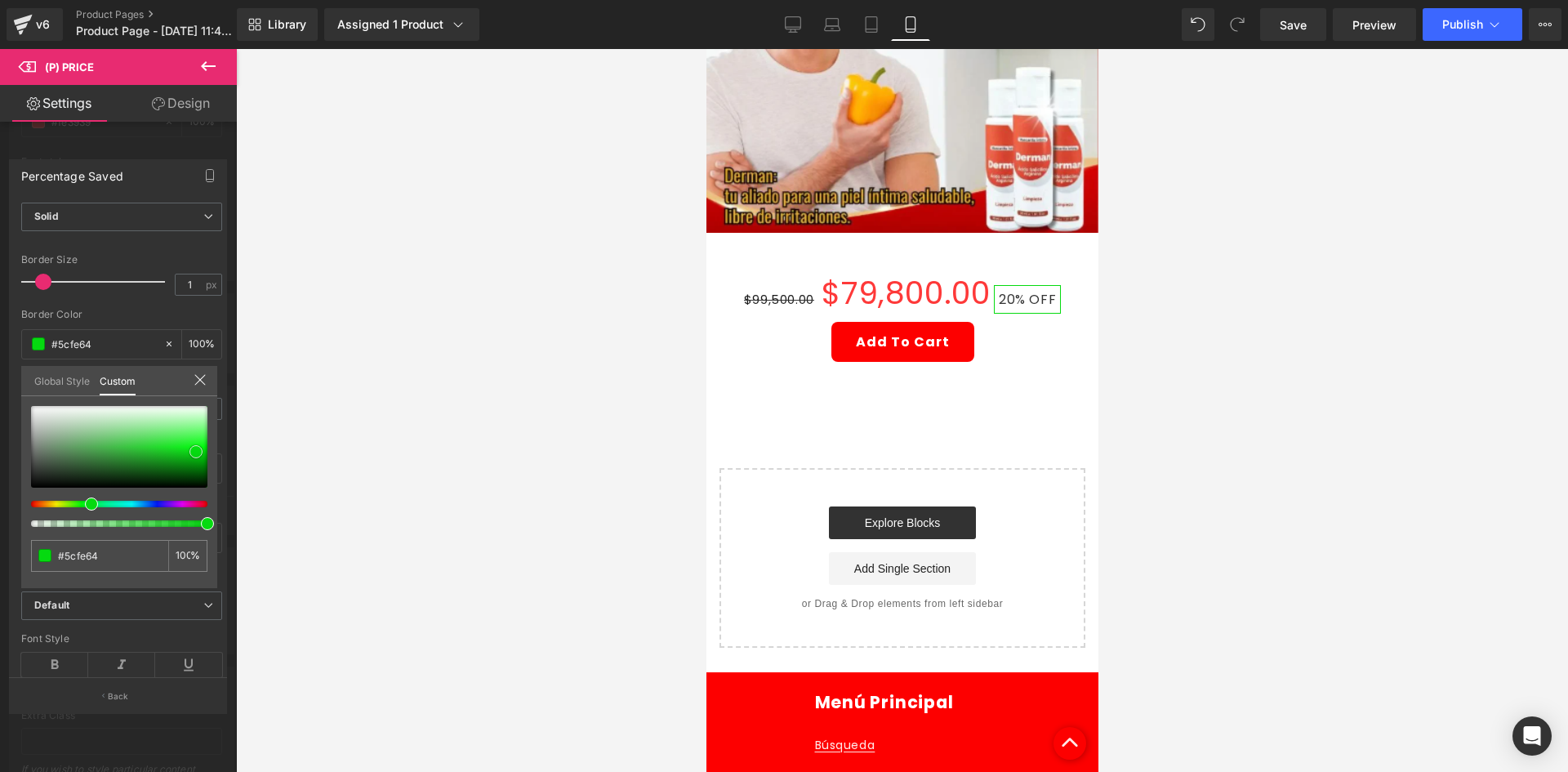
type input "#60ff68"
drag, startPoint x: 170, startPoint y: 459, endPoint x: 248, endPoint y: 432, distance: 82.5
click at [248, 432] on div "(P) Price You are previewing how the will restyle your page. You can not edit E…" at bounding box center [784, 400] width 1568 height 800
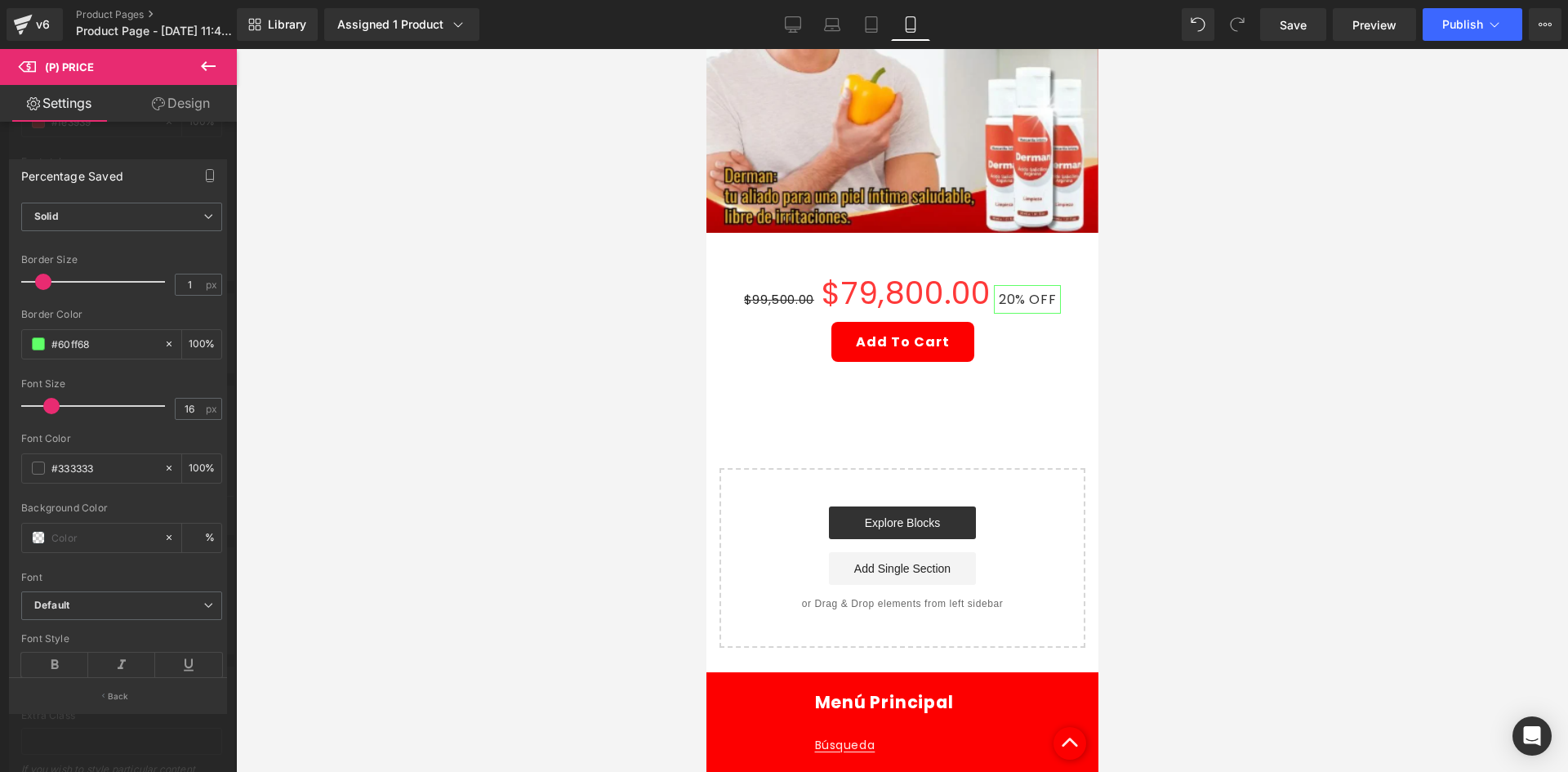
click at [376, 408] on div at bounding box center [901, 410] width 1332 height 723
click at [43, 473] on span at bounding box center [38, 468] width 13 height 13
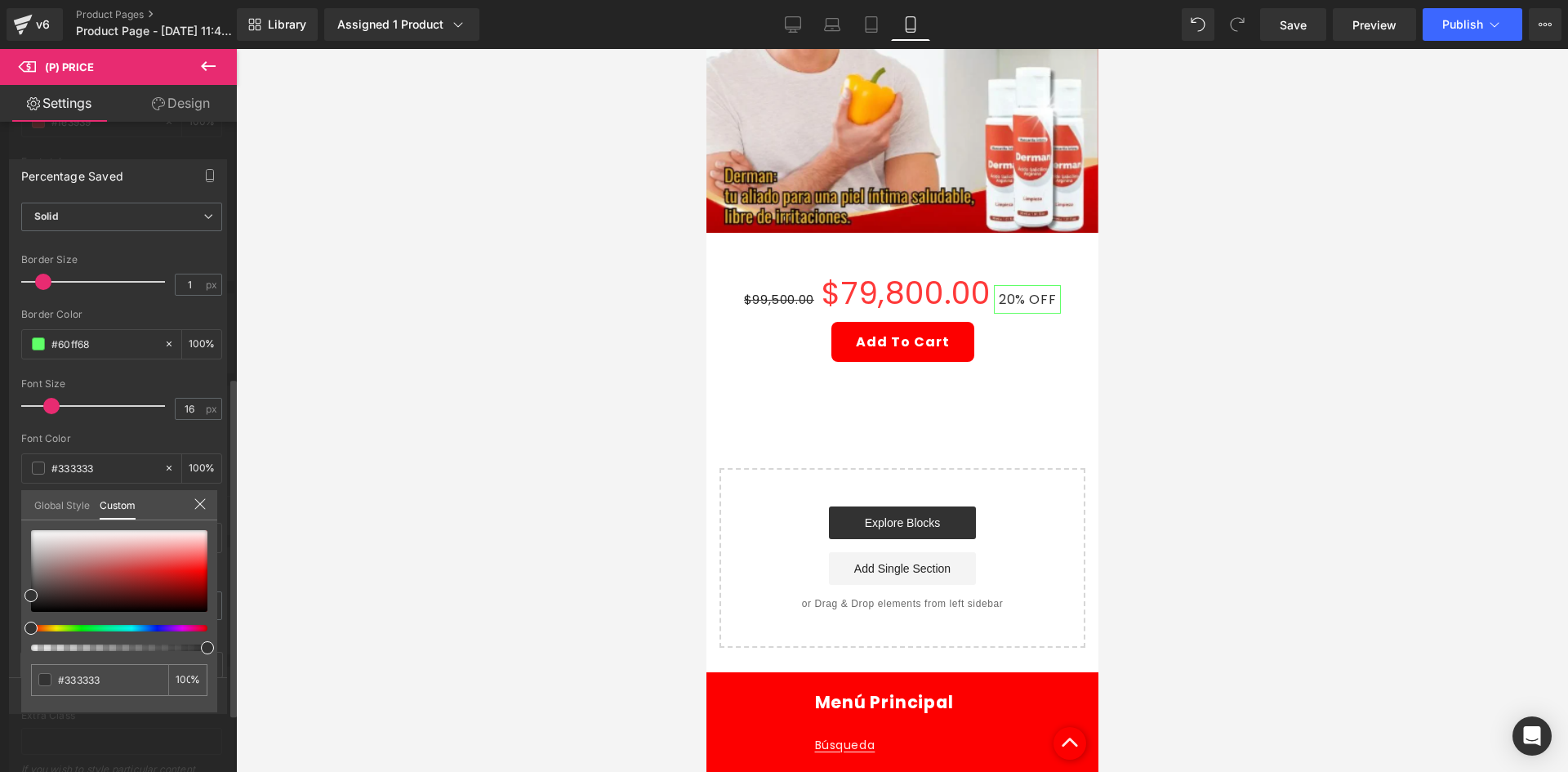
click at [83, 621] on div at bounding box center [119, 590] width 177 height 121
click at [86, 625] on div at bounding box center [119, 590] width 177 height 121
drag, startPoint x: 83, startPoint y: 629, endPoint x: 119, endPoint y: 566, distance: 72.6
click at [80, 628] on div at bounding box center [112, 628] width 177 height 6
type input "#67c85a"
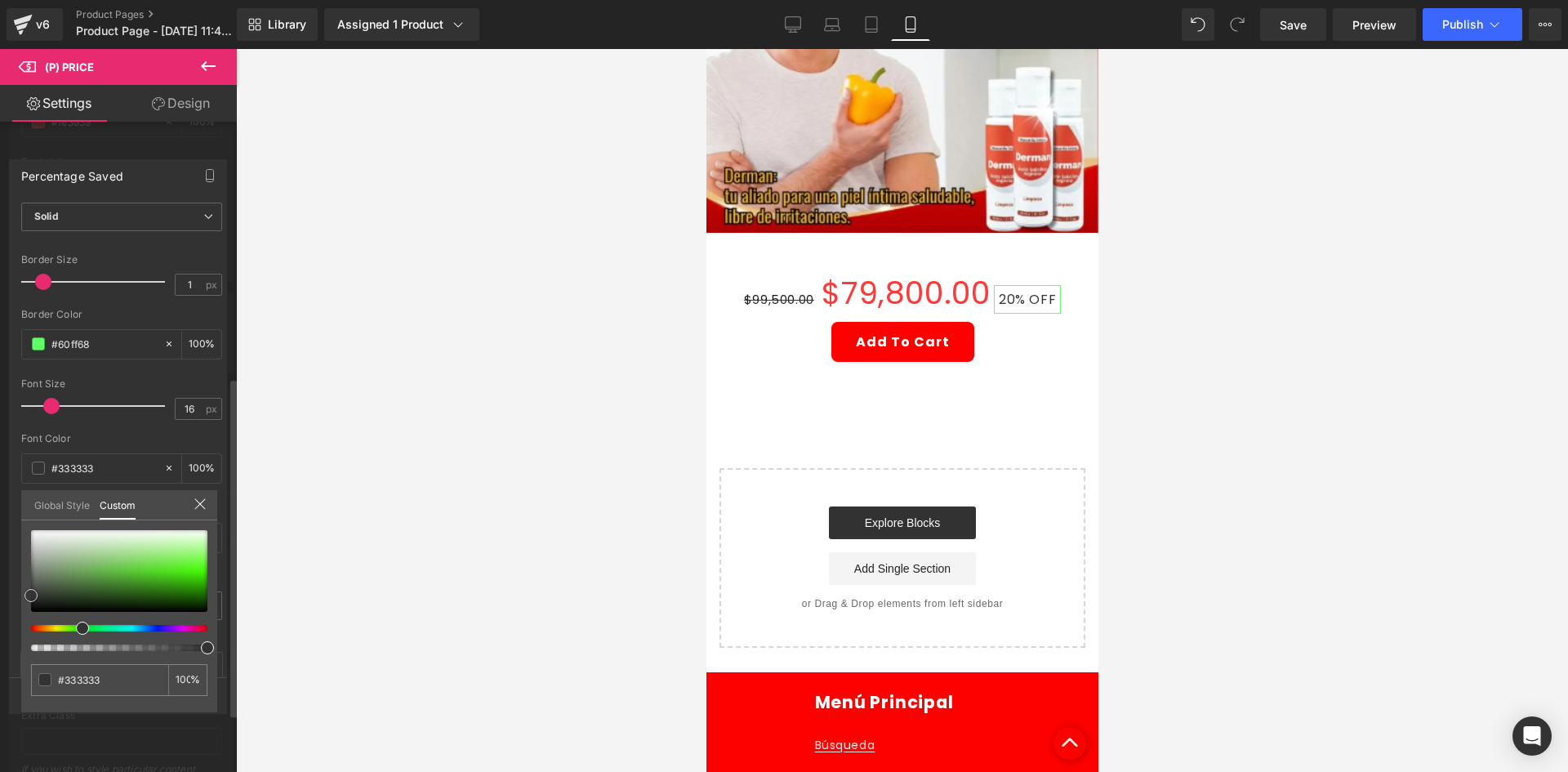
type input "#67c85a"
type input "#6bce5d"
type input "#64dd54"
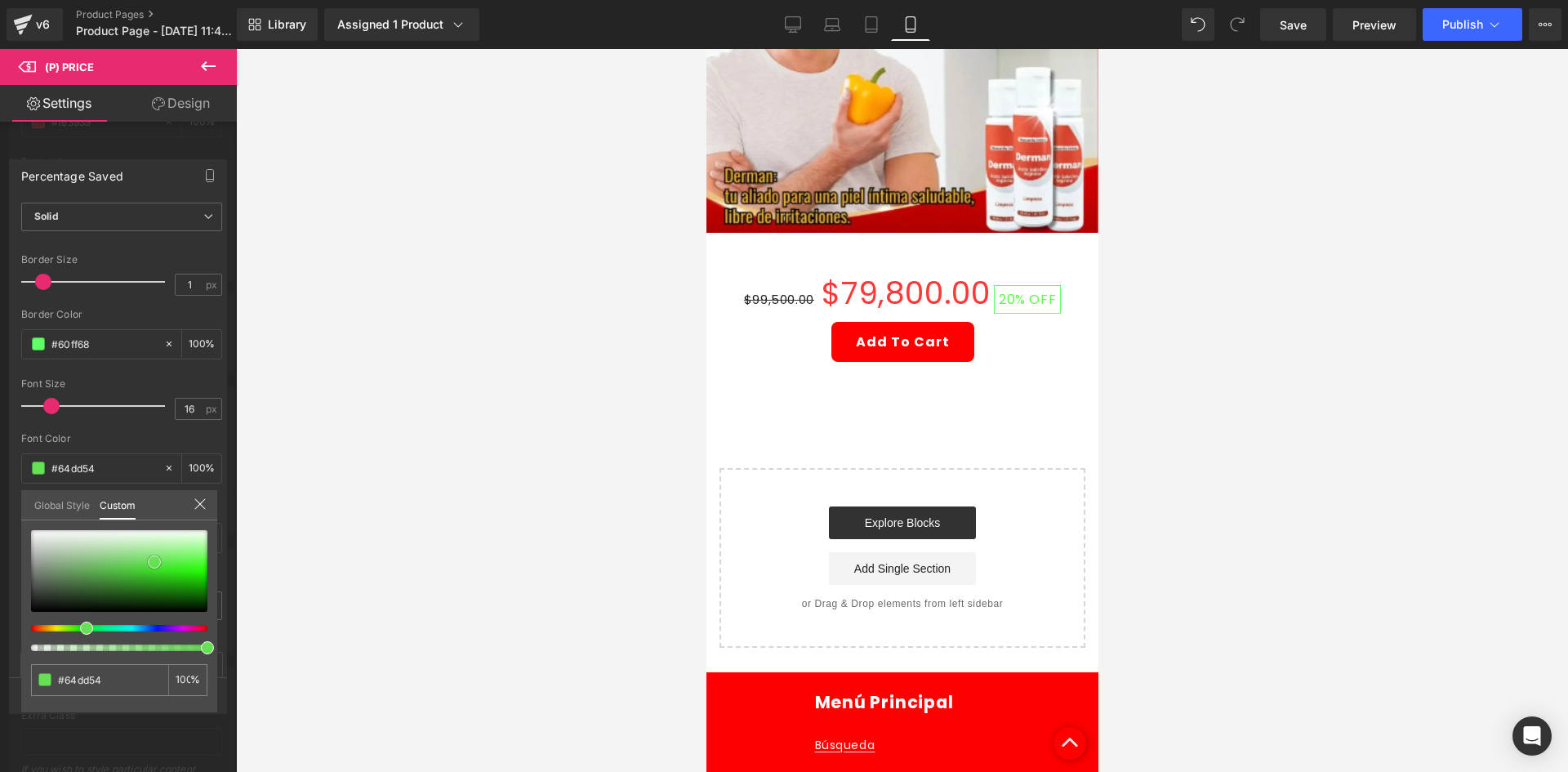
type input "#62f74e"
type input "#97ff89"
drag, startPoint x: 154, startPoint y: 562, endPoint x: 492, endPoint y: 491, distance: 345.4
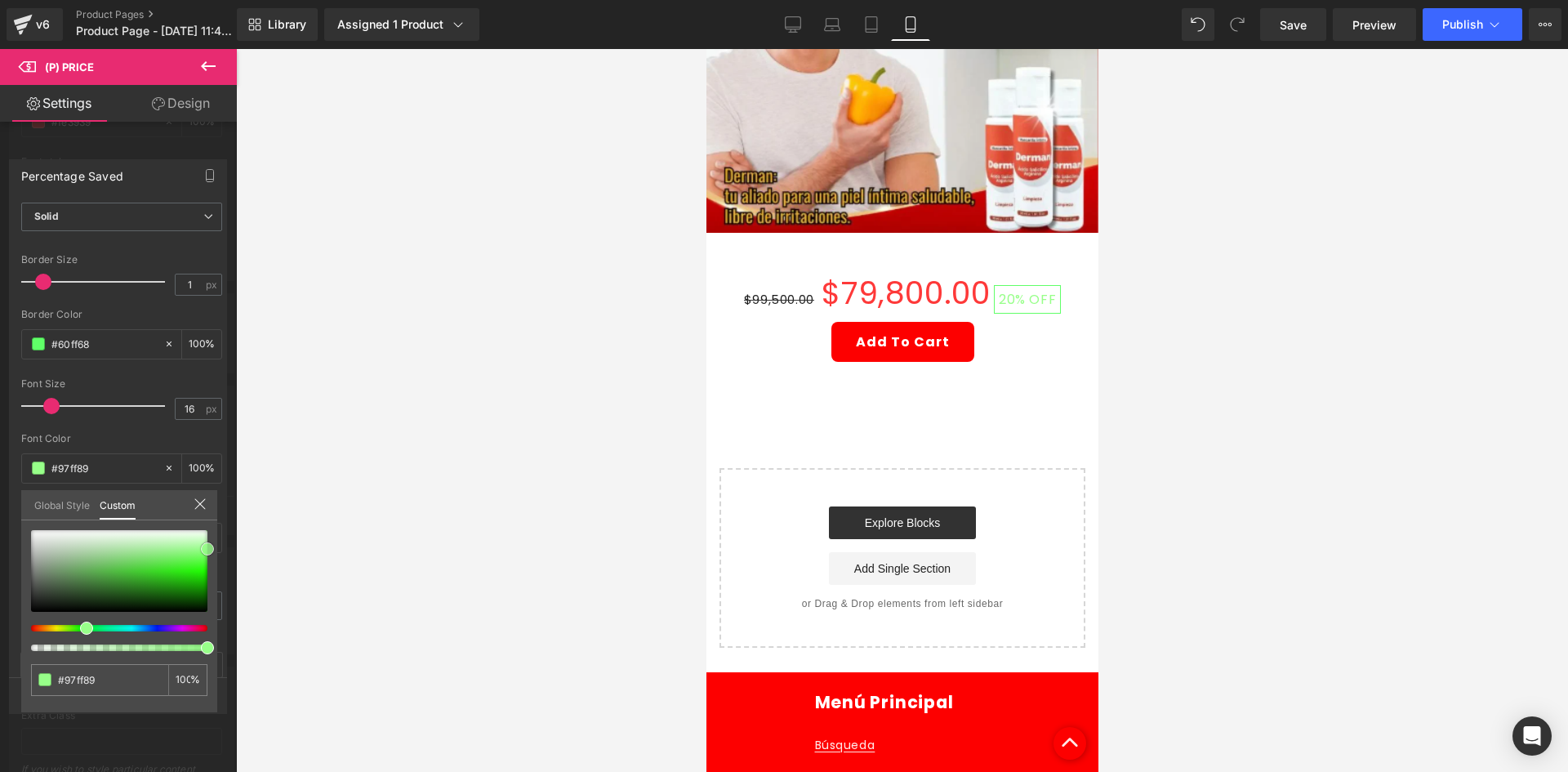
click at [270, 548] on div "(P) Price You are previewing how the will restyle your page. You can not edit E…" at bounding box center [784, 400] width 1568 height 800
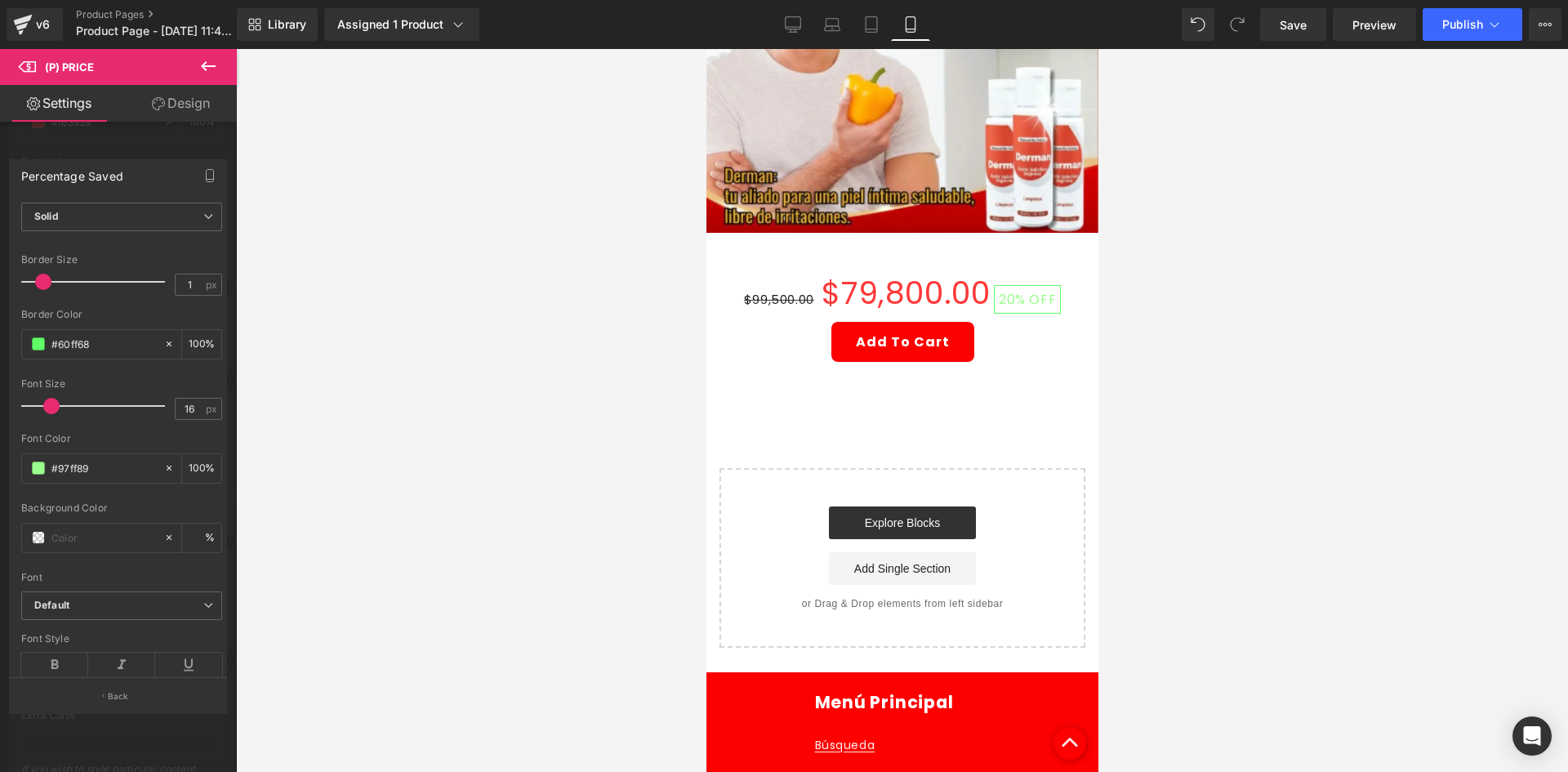
drag, startPoint x: 493, startPoint y: 491, endPoint x: 414, endPoint y: 484, distance: 79.3
click at [492, 488] on div at bounding box center [901, 410] width 1332 height 723
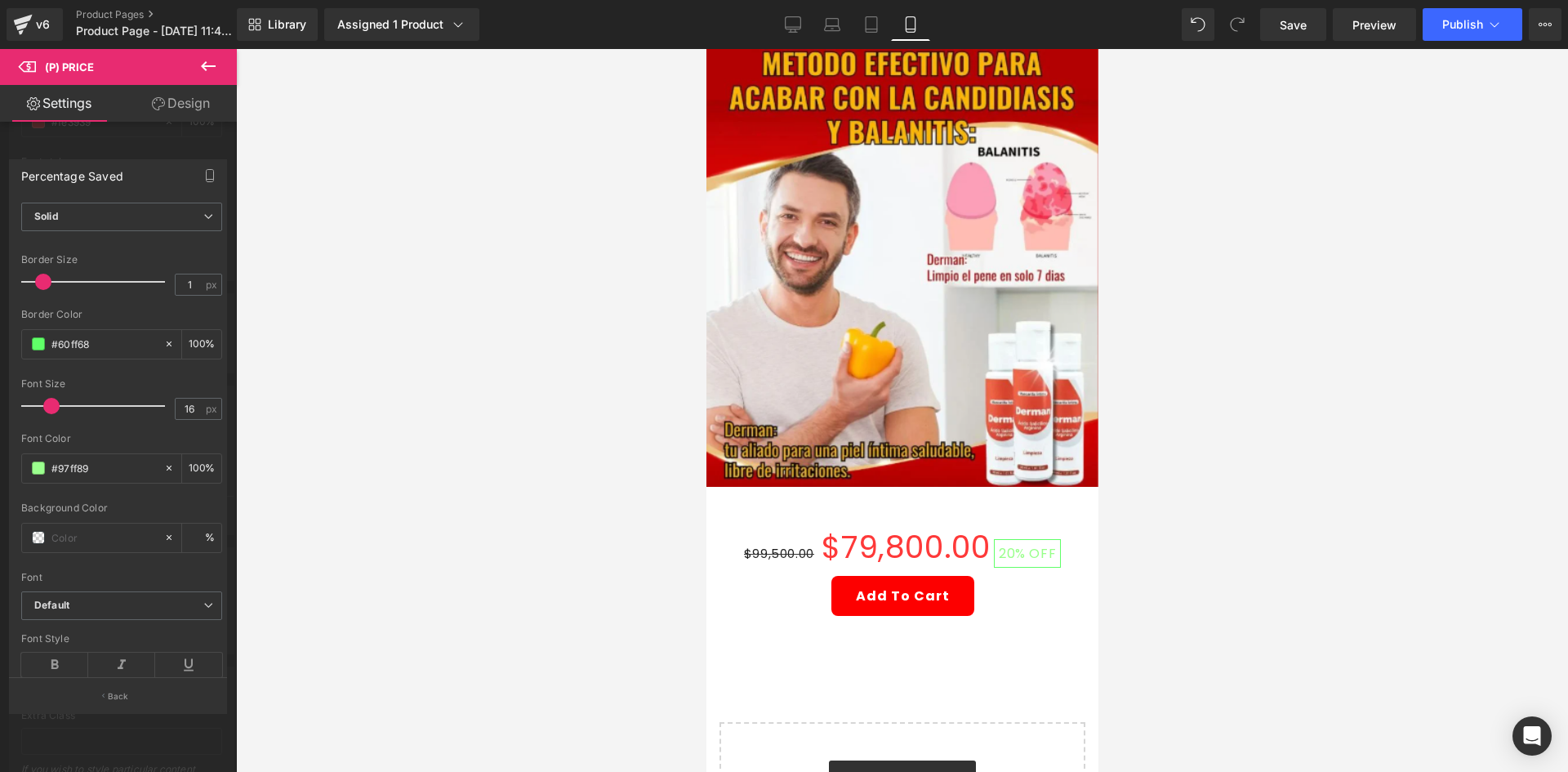
scroll to position [163, 0]
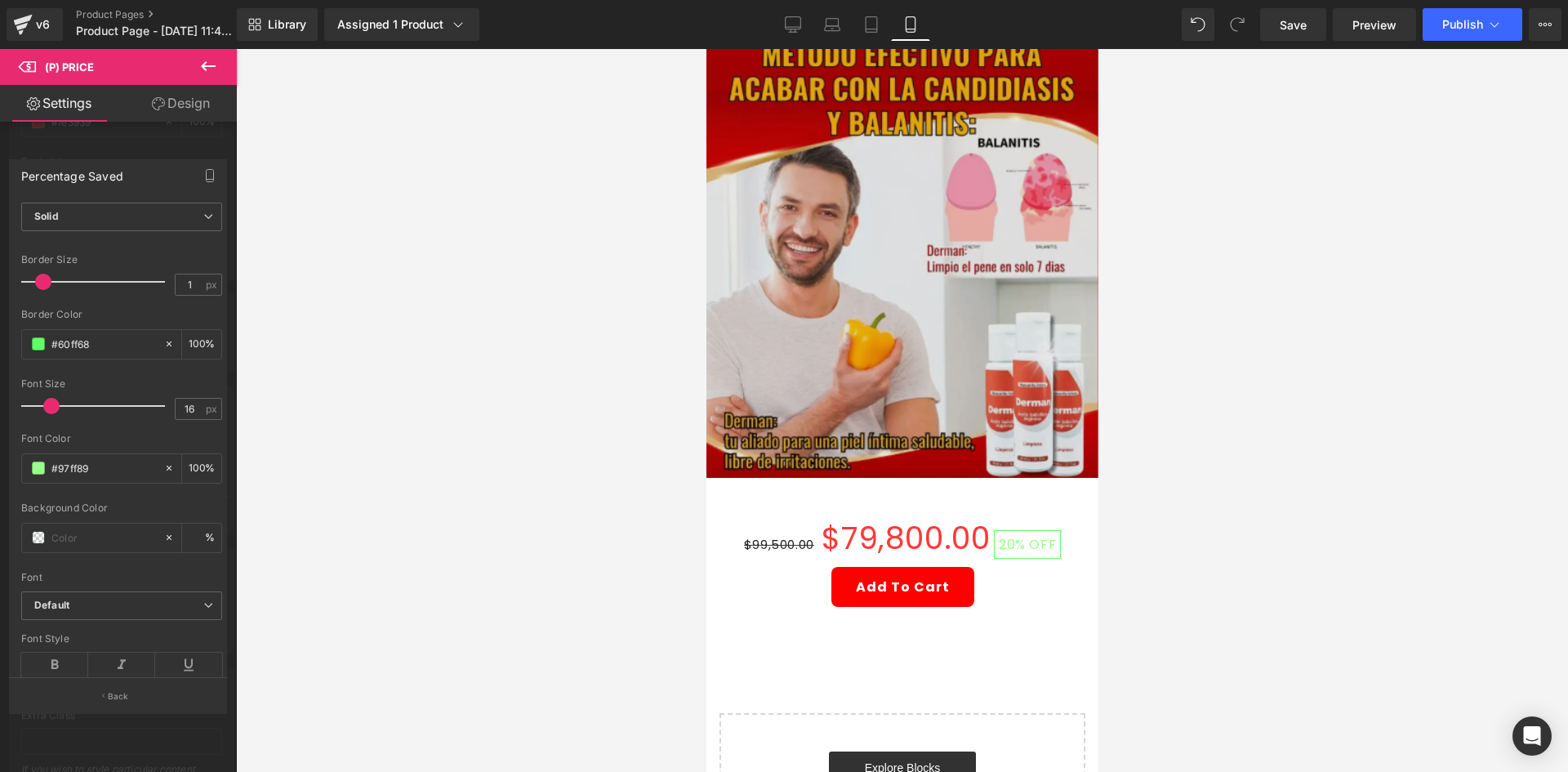
drag, startPoint x: 1064, startPoint y: 429, endPoint x: 1057, endPoint y: 448, distance: 20.2
click at [1064, 429] on body "Ir directamente al contenido Envío gratis Paga Al Recibir Pago anticipado 100% …" at bounding box center [901, 523] width 392 height 1274
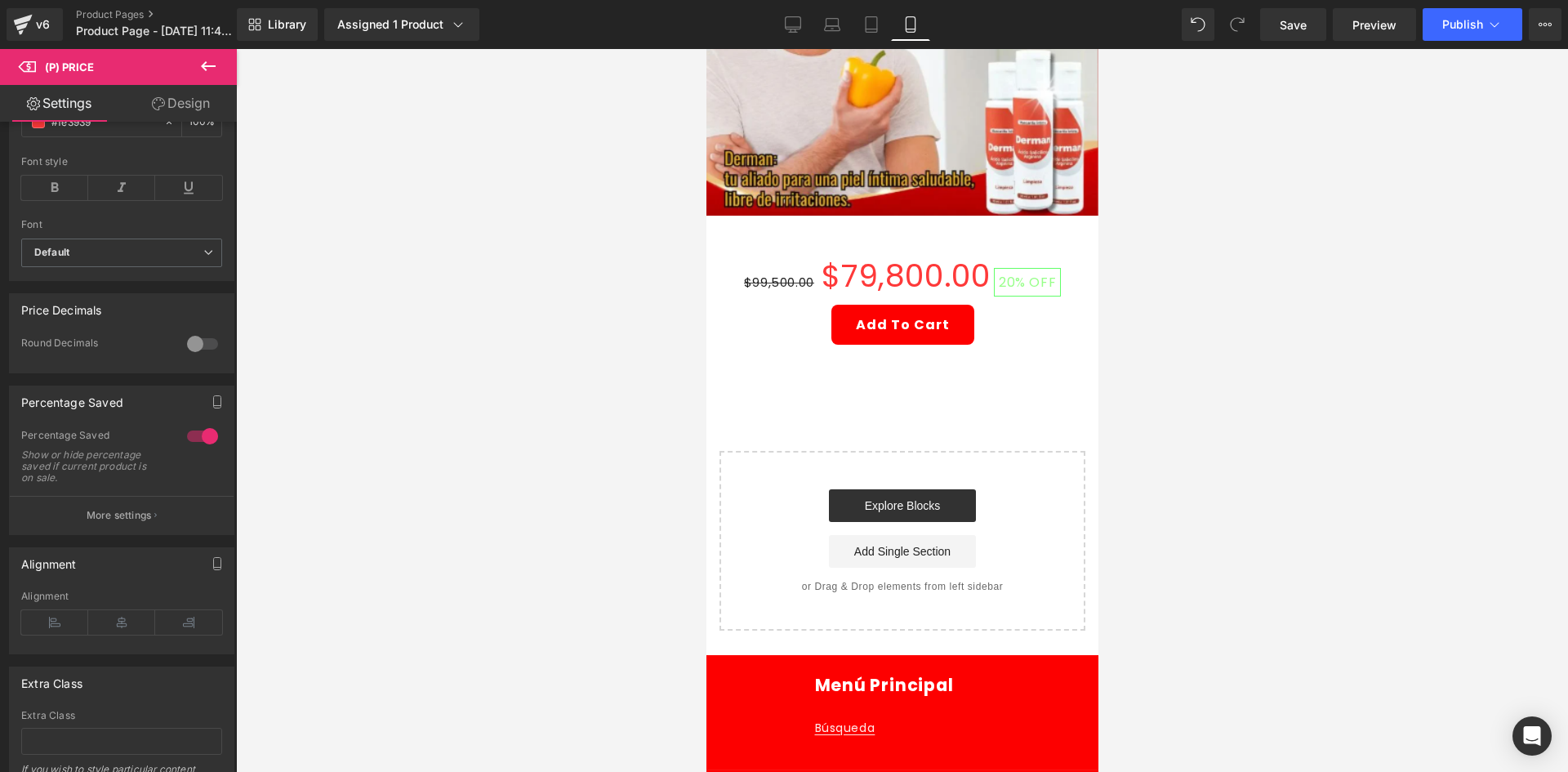
scroll to position [490, 0]
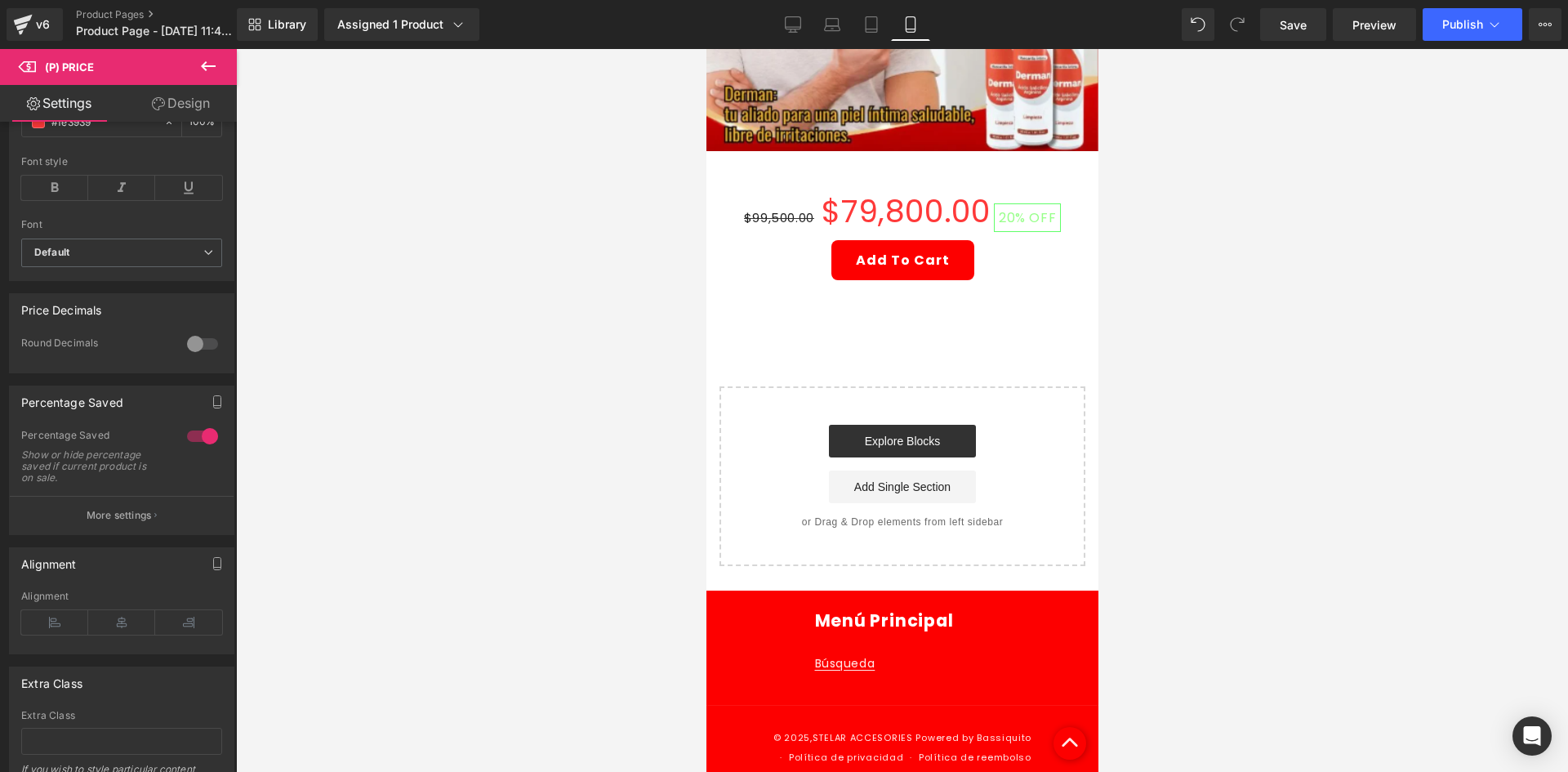
click at [218, 53] on button at bounding box center [208, 67] width 57 height 36
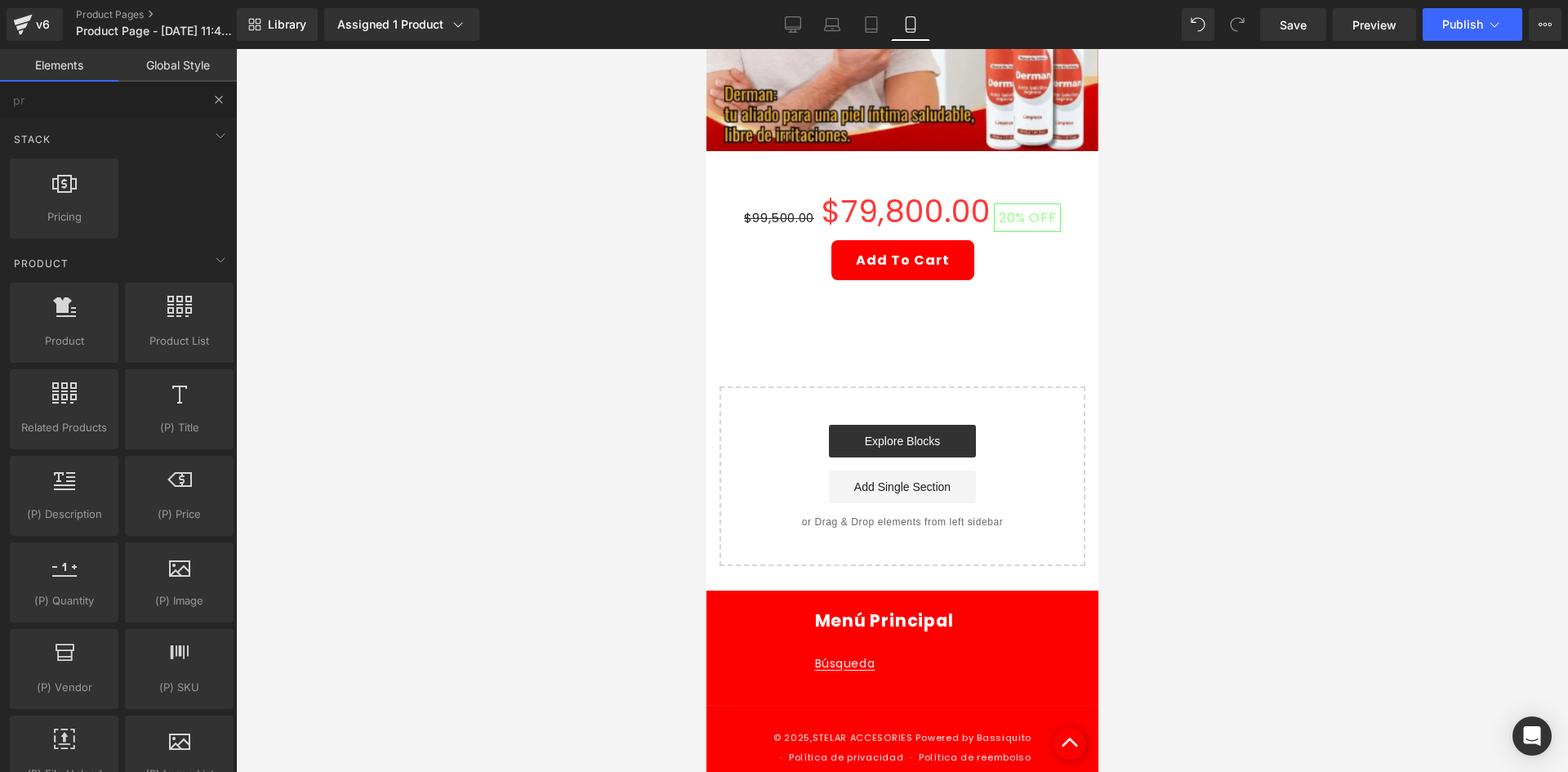
click at [209, 93] on button at bounding box center [219, 100] width 36 height 36
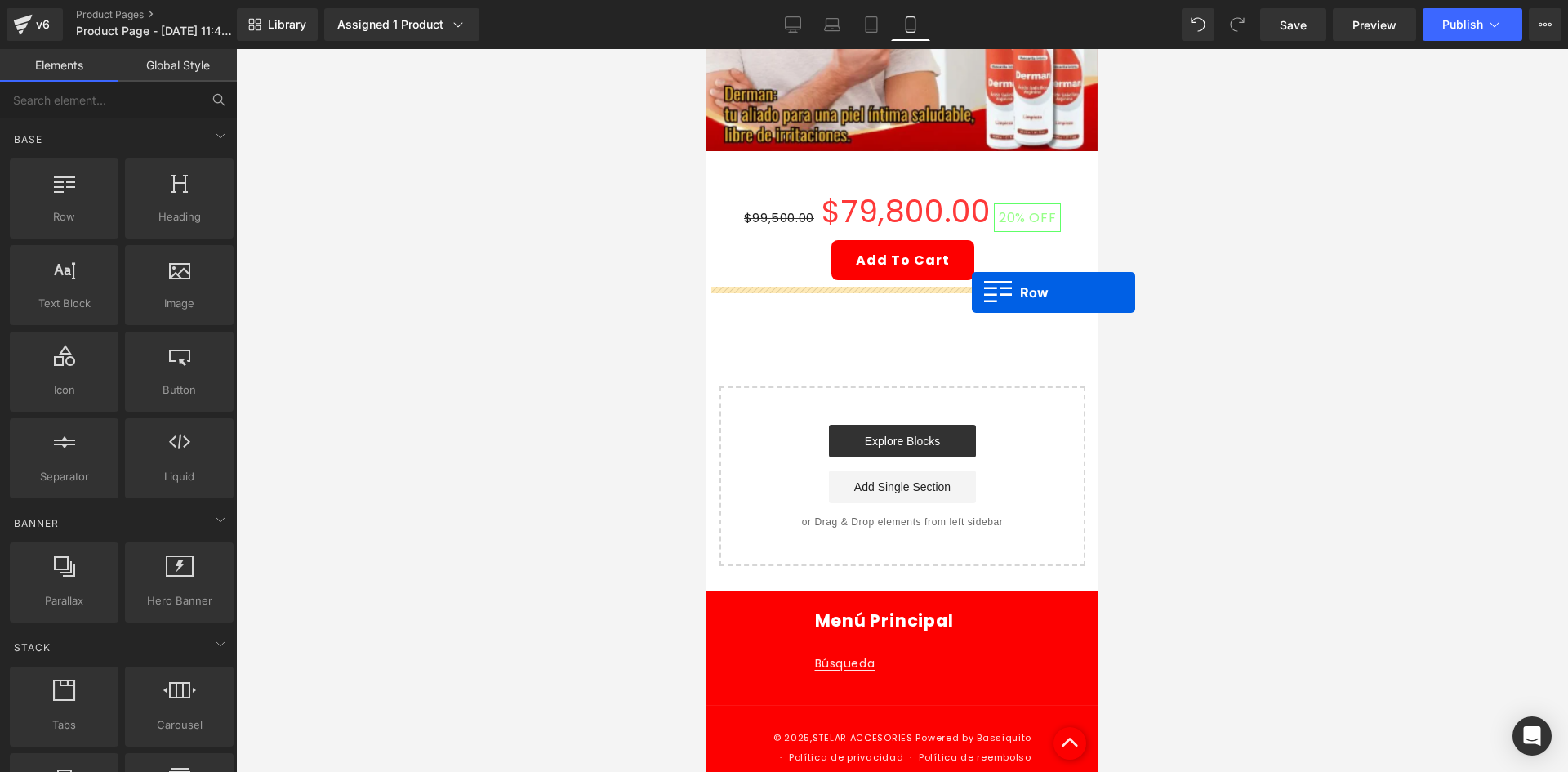
drag, startPoint x: 807, startPoint y: 230, endPoint x: 970, endPoint y: 294, distance: 175.1
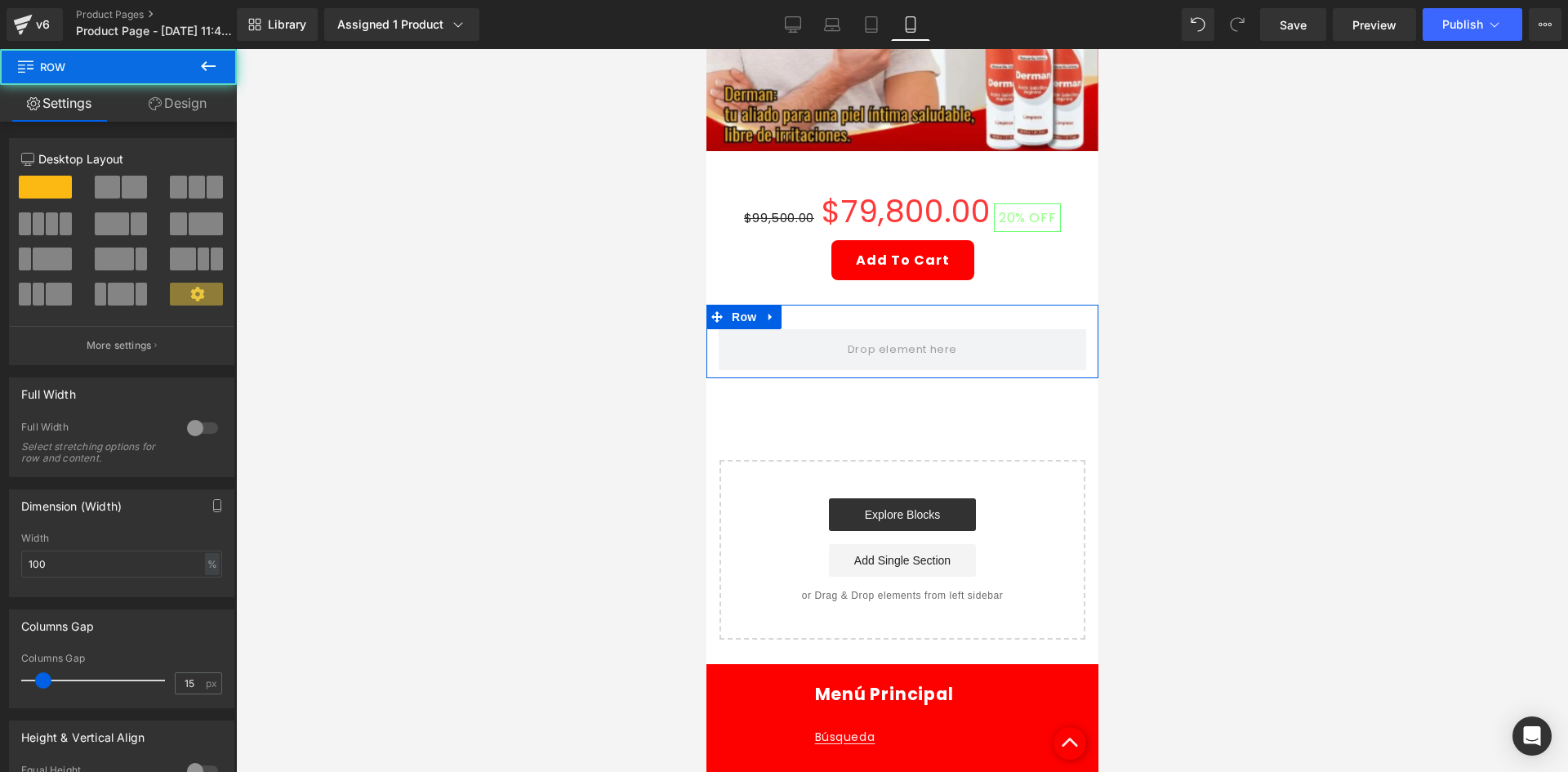
click at [200, 115] on link "Design" at bounding box center [178, 103] width 119 height 37
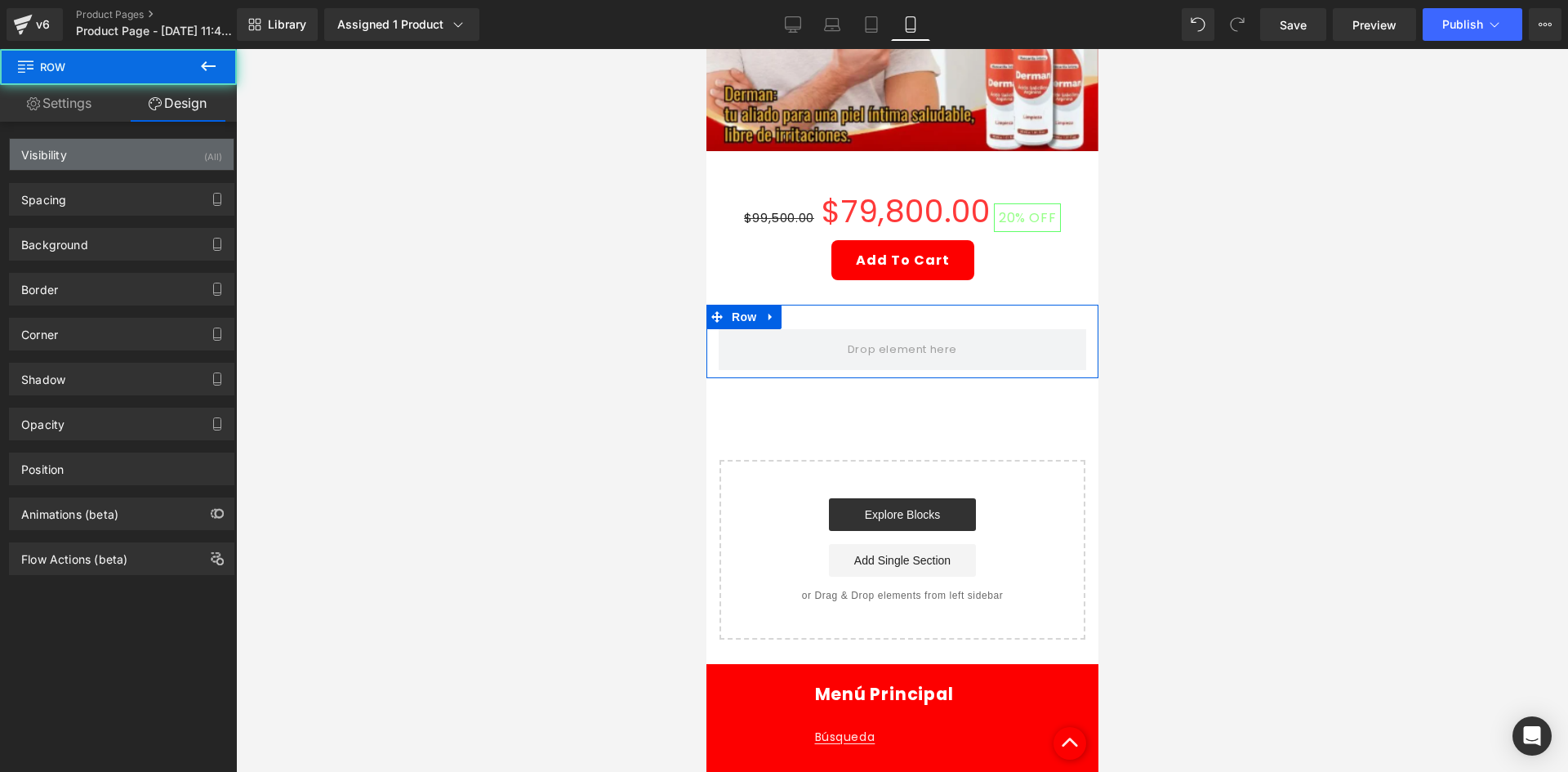
click at [184, 159] on div "Visibility (All)" at bounding box center [122, 154] width 224 height 31
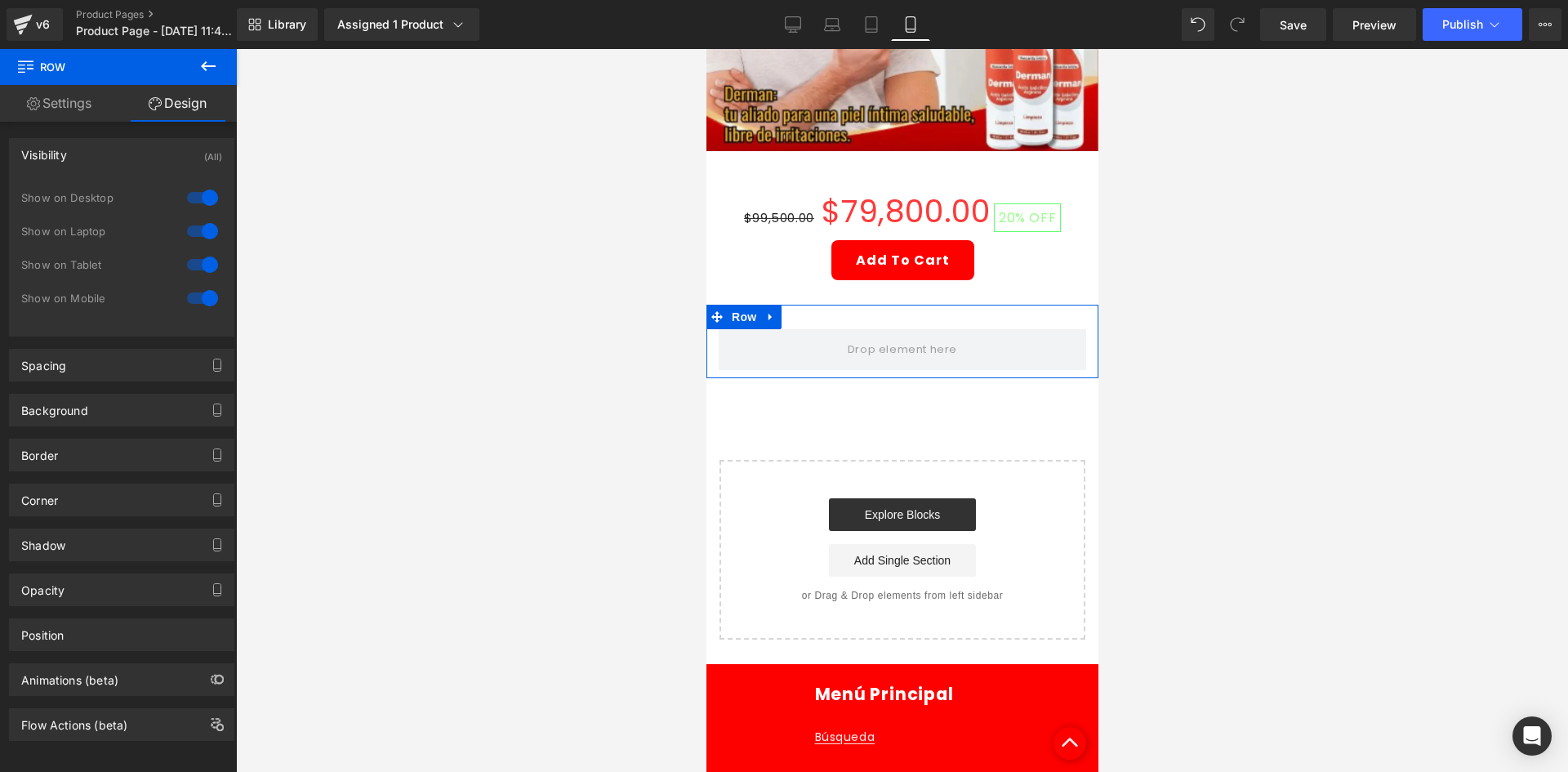
click at [193, 193] on div at bounding box center [202, 198] width 39 height 26
click at [190, 240] on div at bounding box center [202, 230] width 39 height 26
click at [73, 103] on link "Settings" at bounding box center [59, 103] width 119 height 37
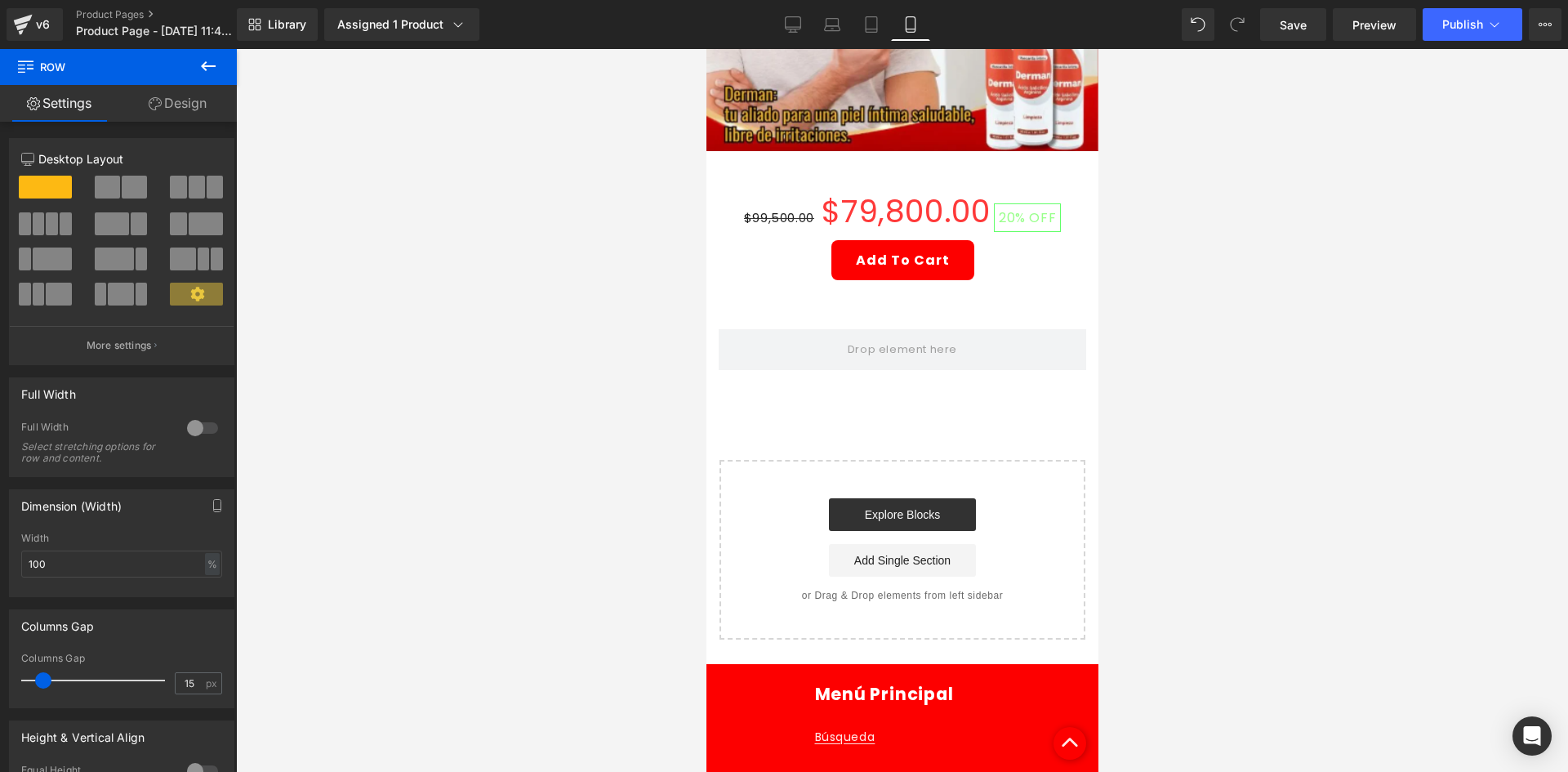
click at [216, 54] on button at bounding box center [208, 67] width 57 height 36
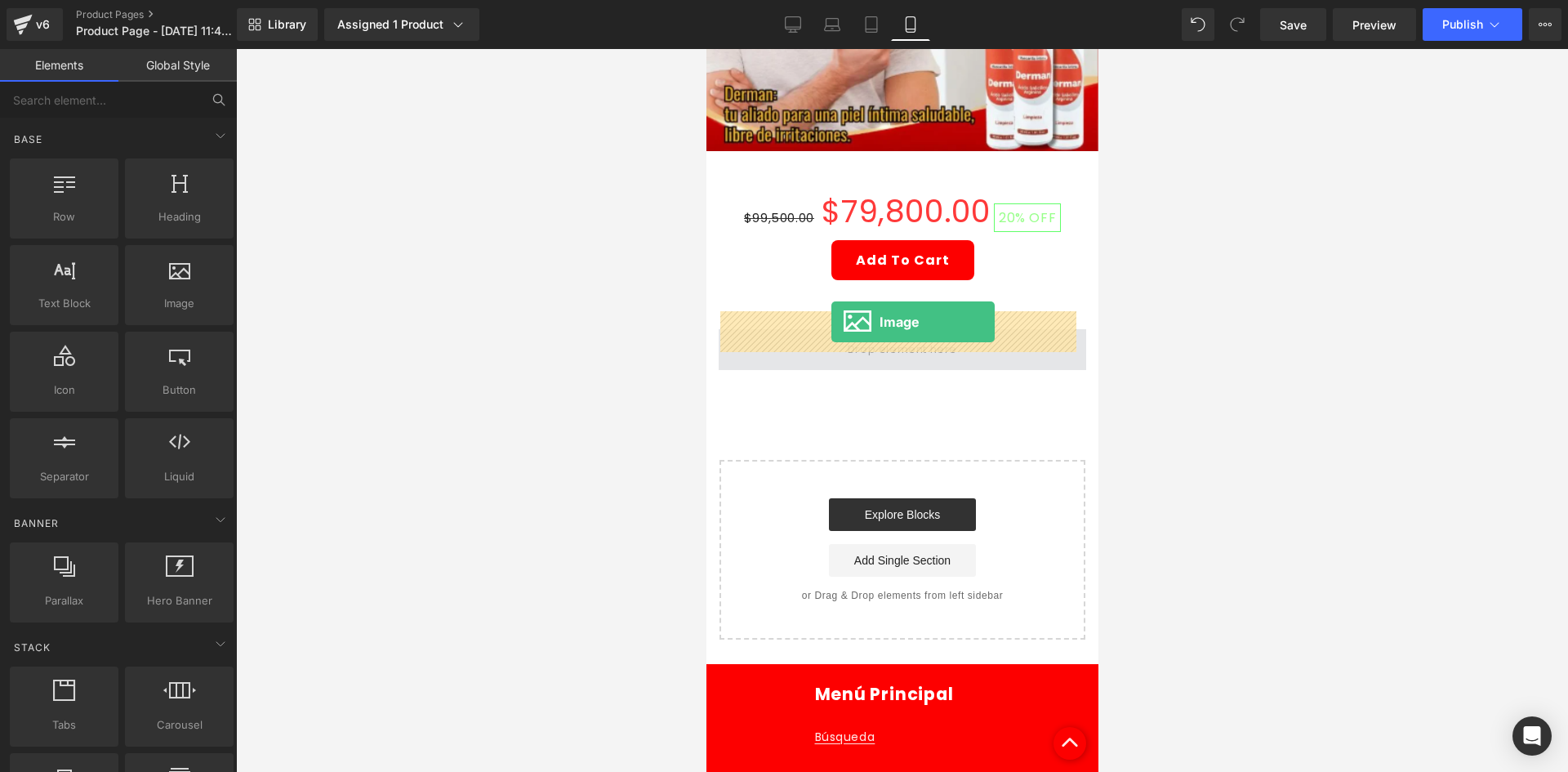
drag, startPoint x: 891, startPoint y: 352, endPoint x: 831, endPoint y: 322, distance: 67.1
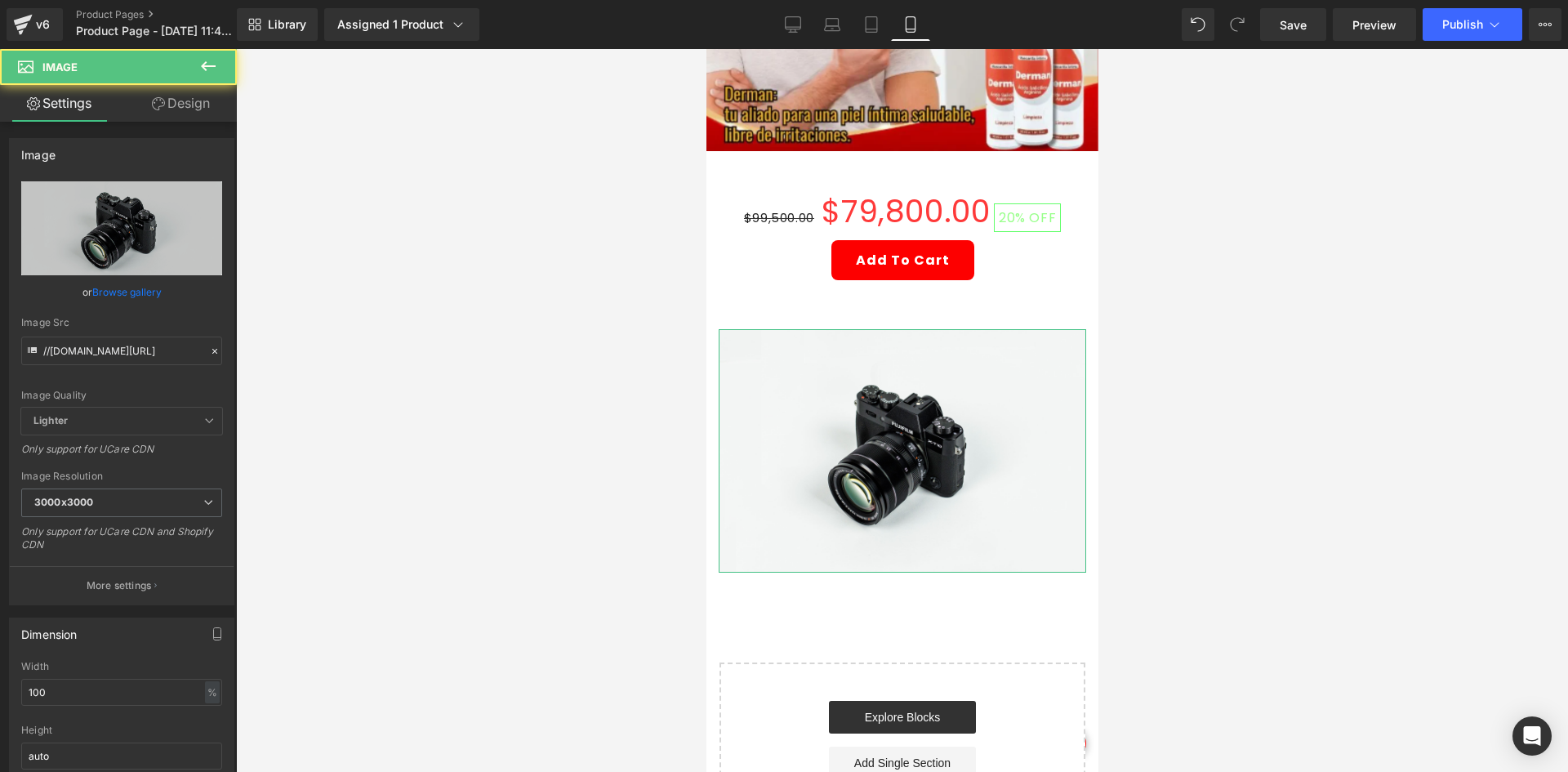
click at [181, 113] on link "Design" at bounding box center [180, 103] width 119 height 37
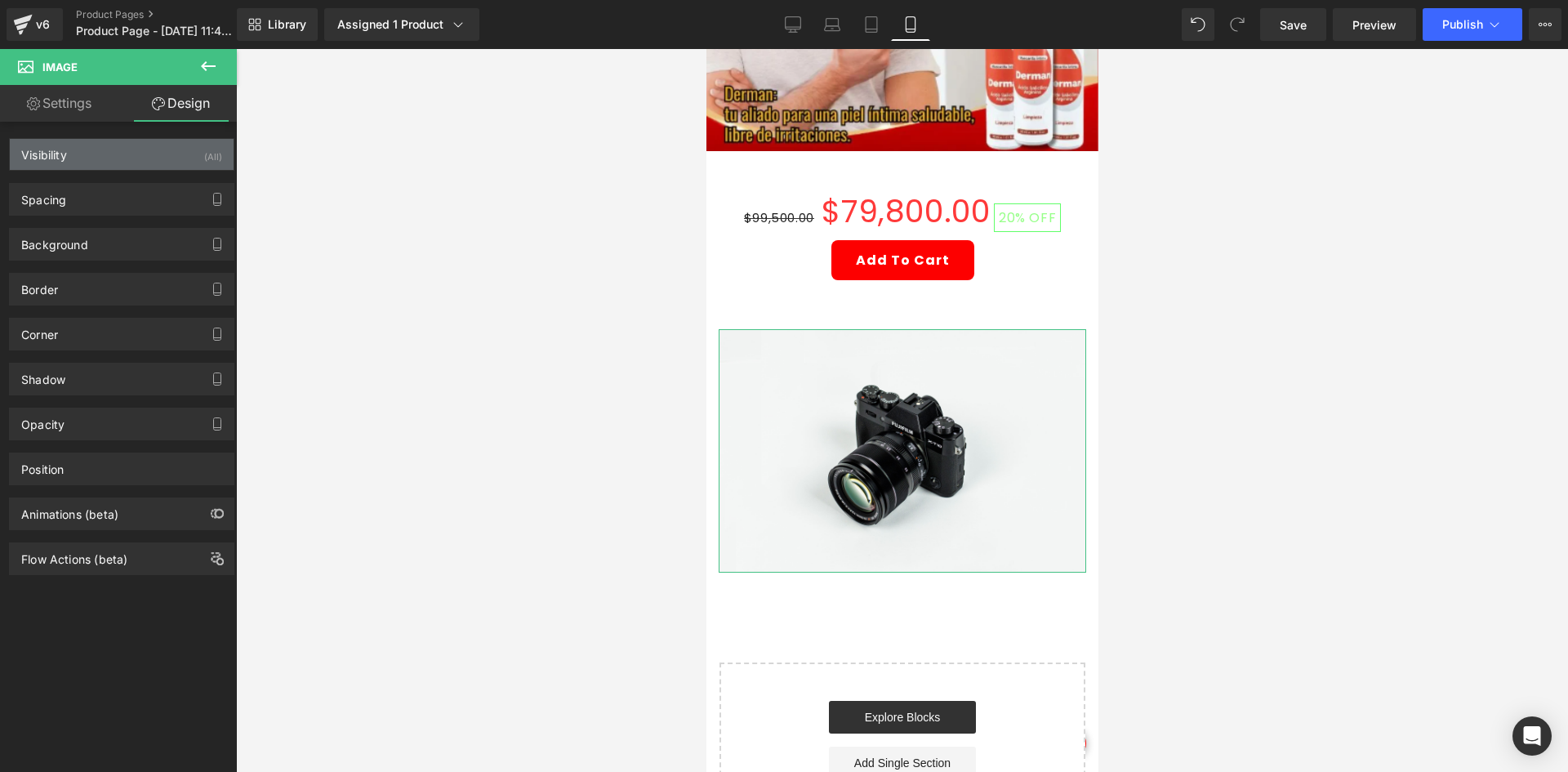
click at [161, 157] on div "Visibility (All)" at bounding box center [122, 154] width 224 height 31
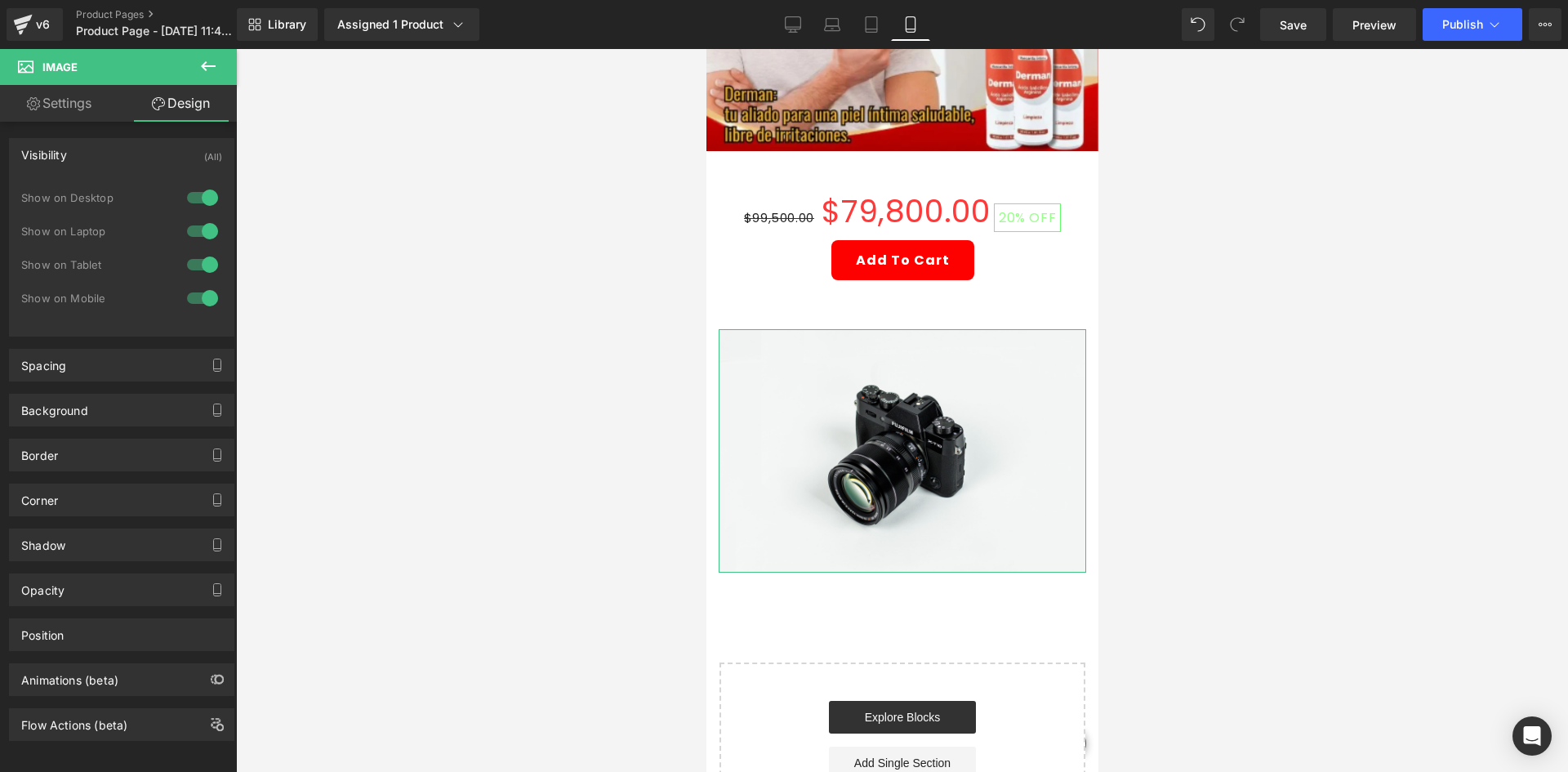
click at [190, 197] on div at bounding box center [202, 198] width 39 height 26
click at [201, 237] on div at bounding box center [202, 230] width 39 height 26
click at [197, 222] on div at bounding box center [202, 230] width 39 height 26
click at [101, 95] on link "Settings" at bounding box center [59, 103] width 119 height 37
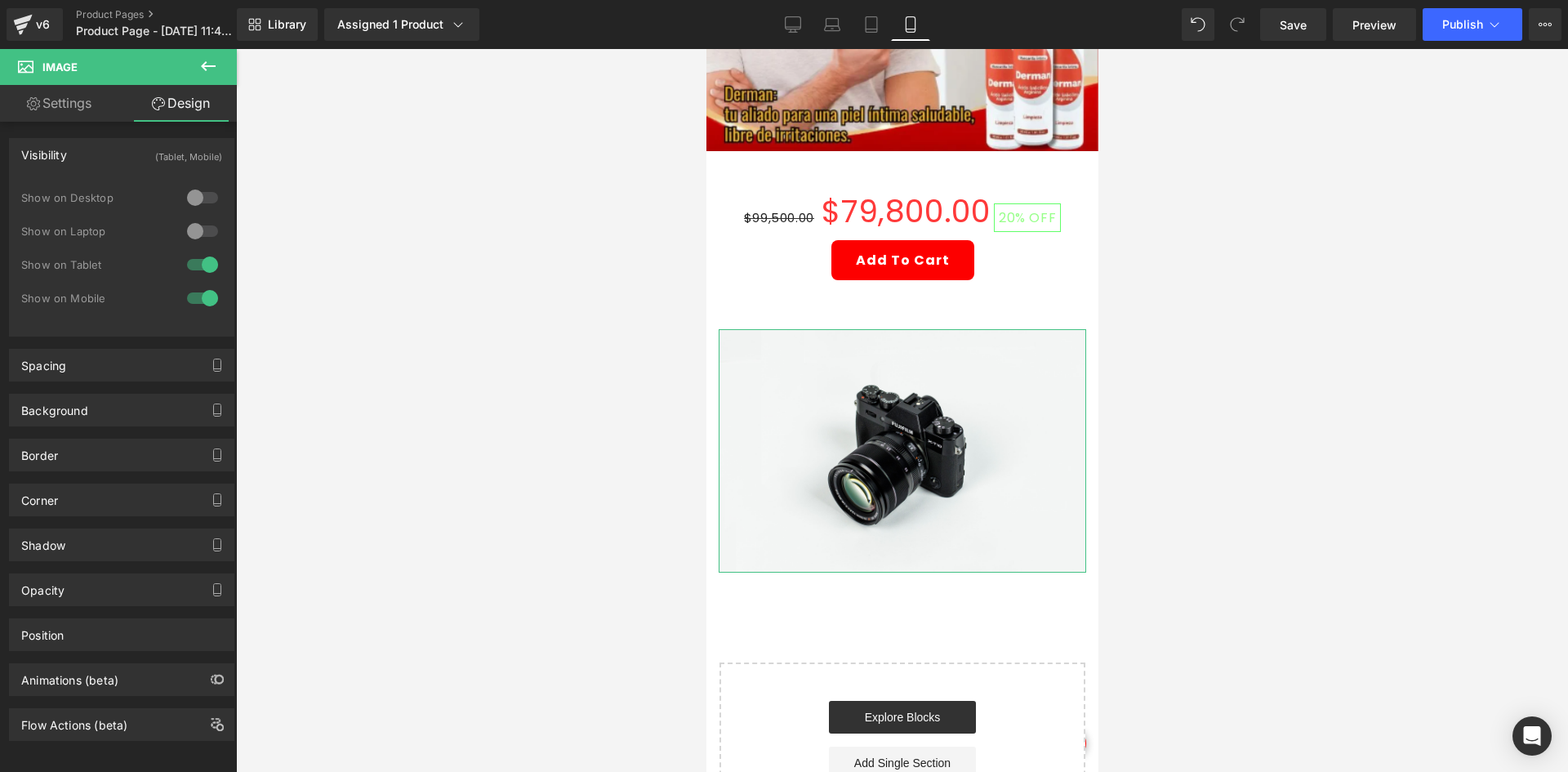
type input "auto"
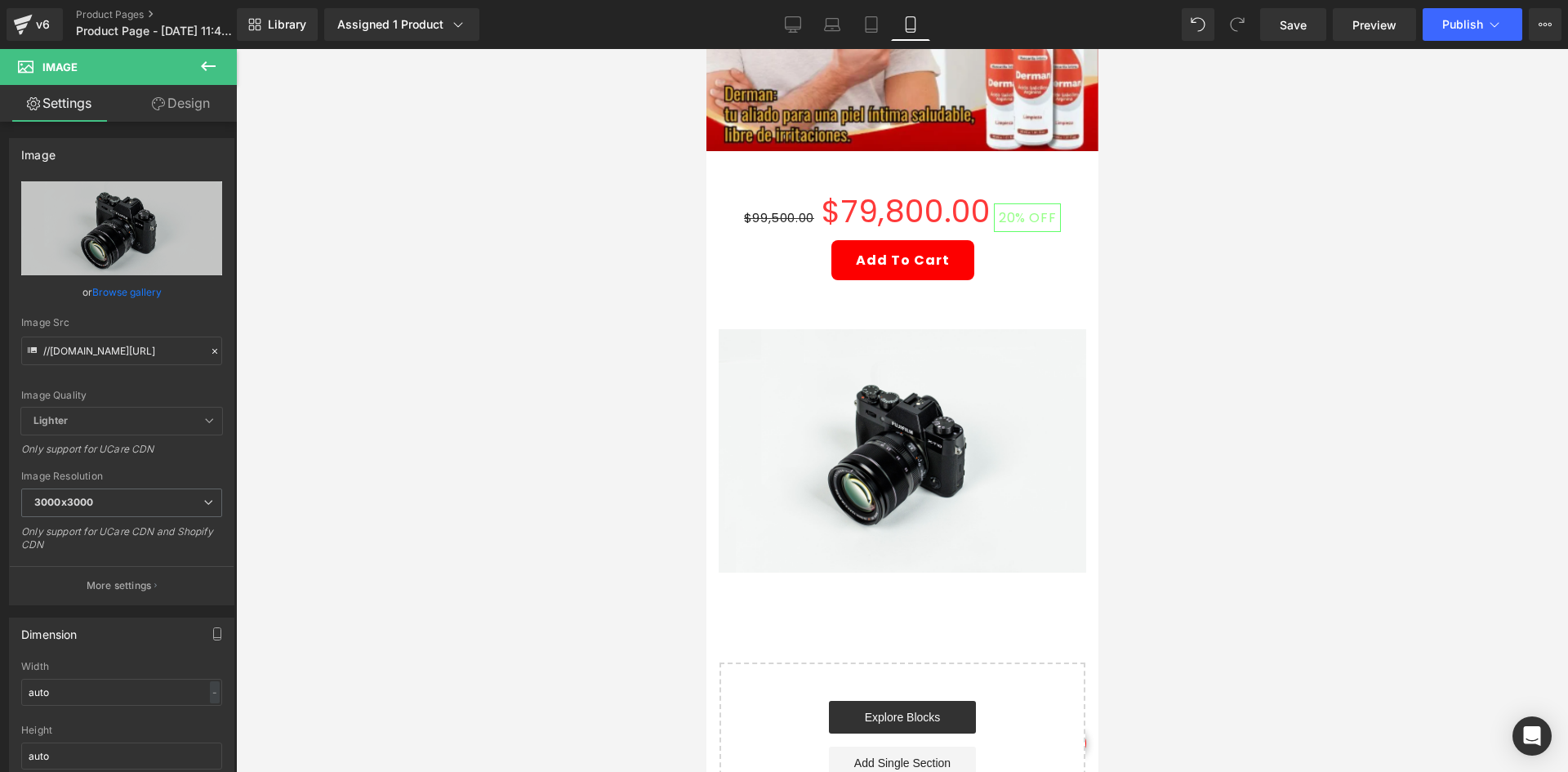
click at [216, 67] on icon at bounding box center [209, 66] width 20 height 20
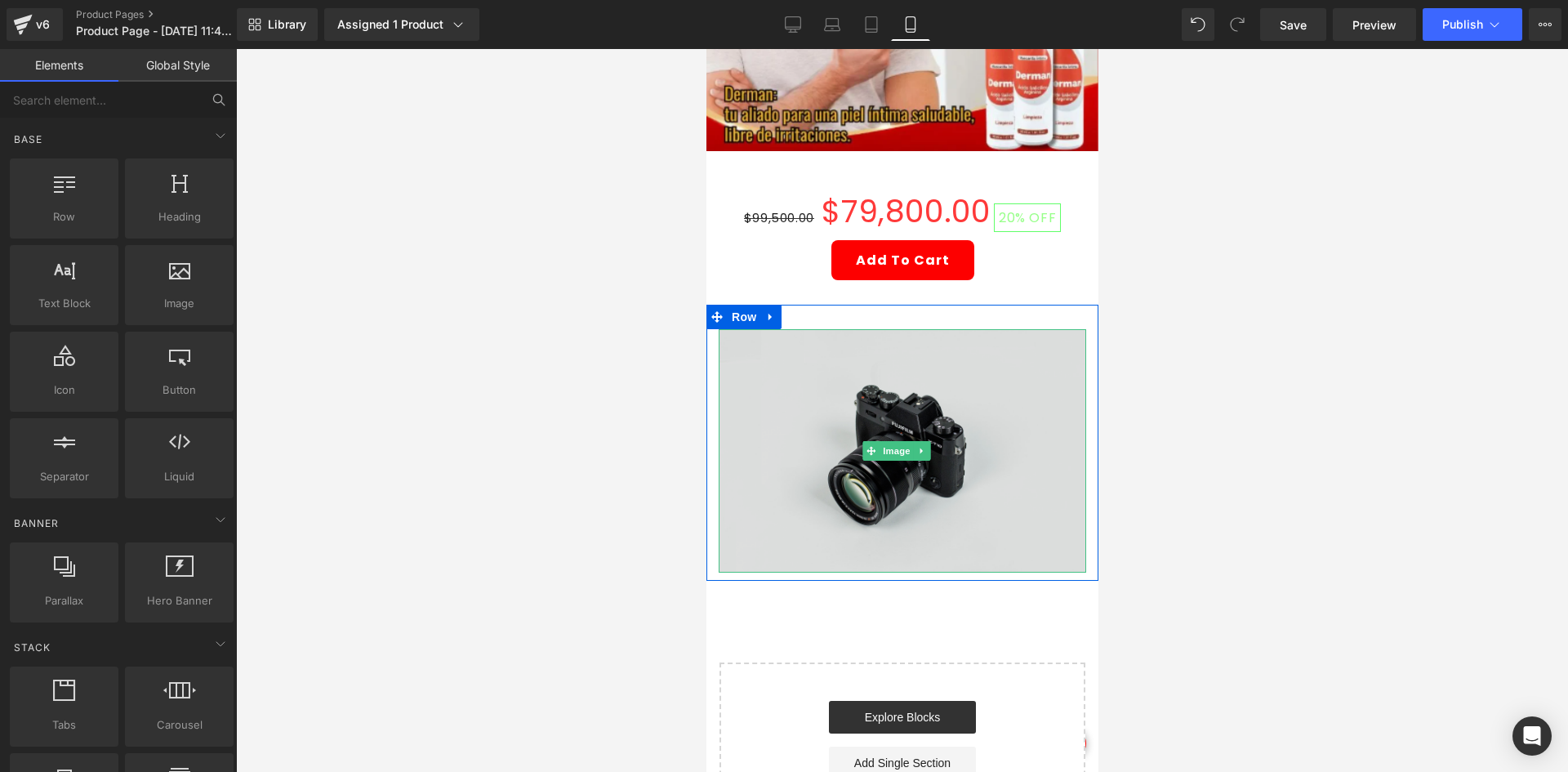
click at [870, 356] on img at bounding box center [901, 451] width 367 height 243
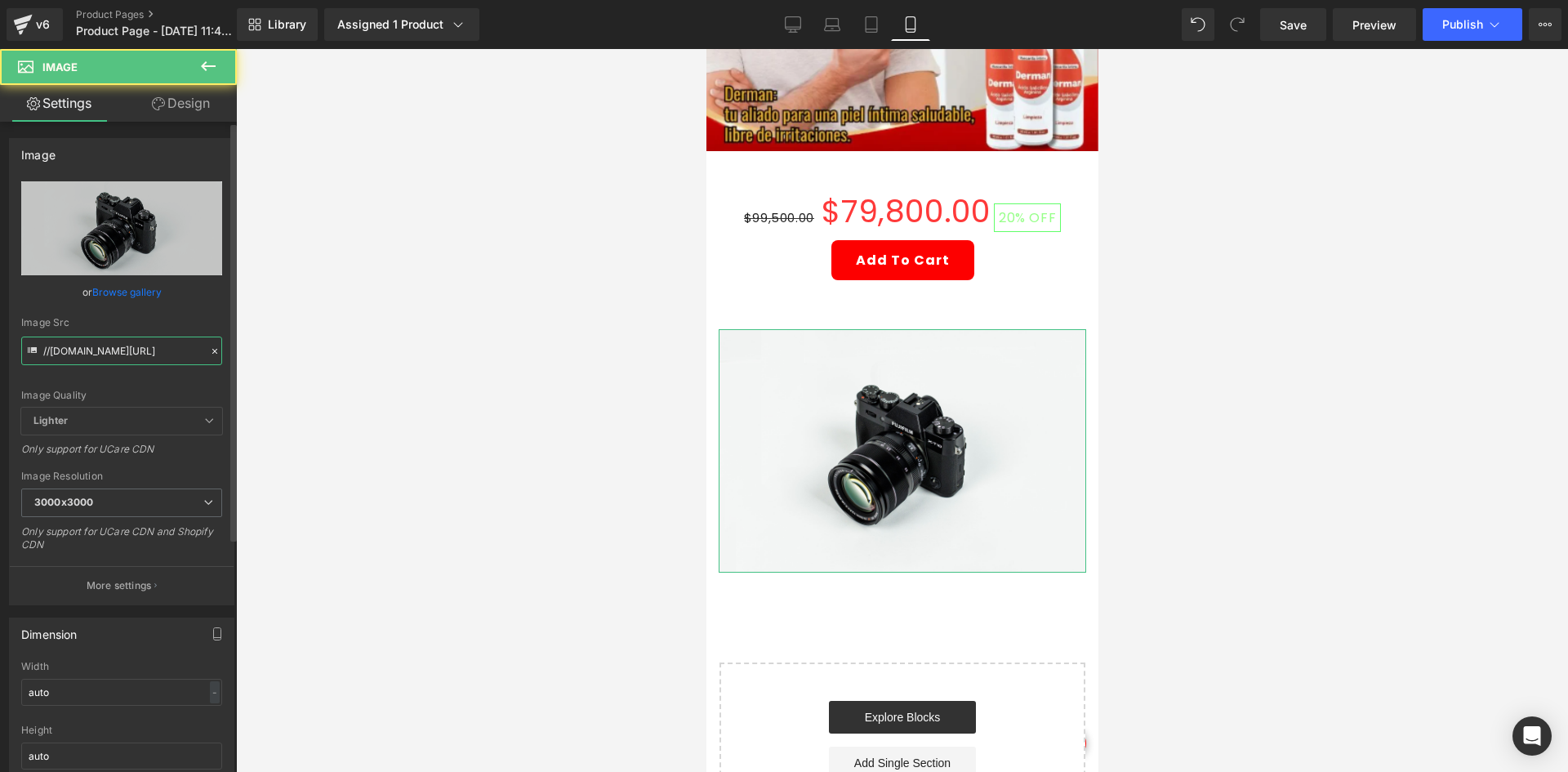
click at [74, 349] on input "//[DOMAIN_NAME][URL]" at bounding box center [122, 351] width 201 height 29
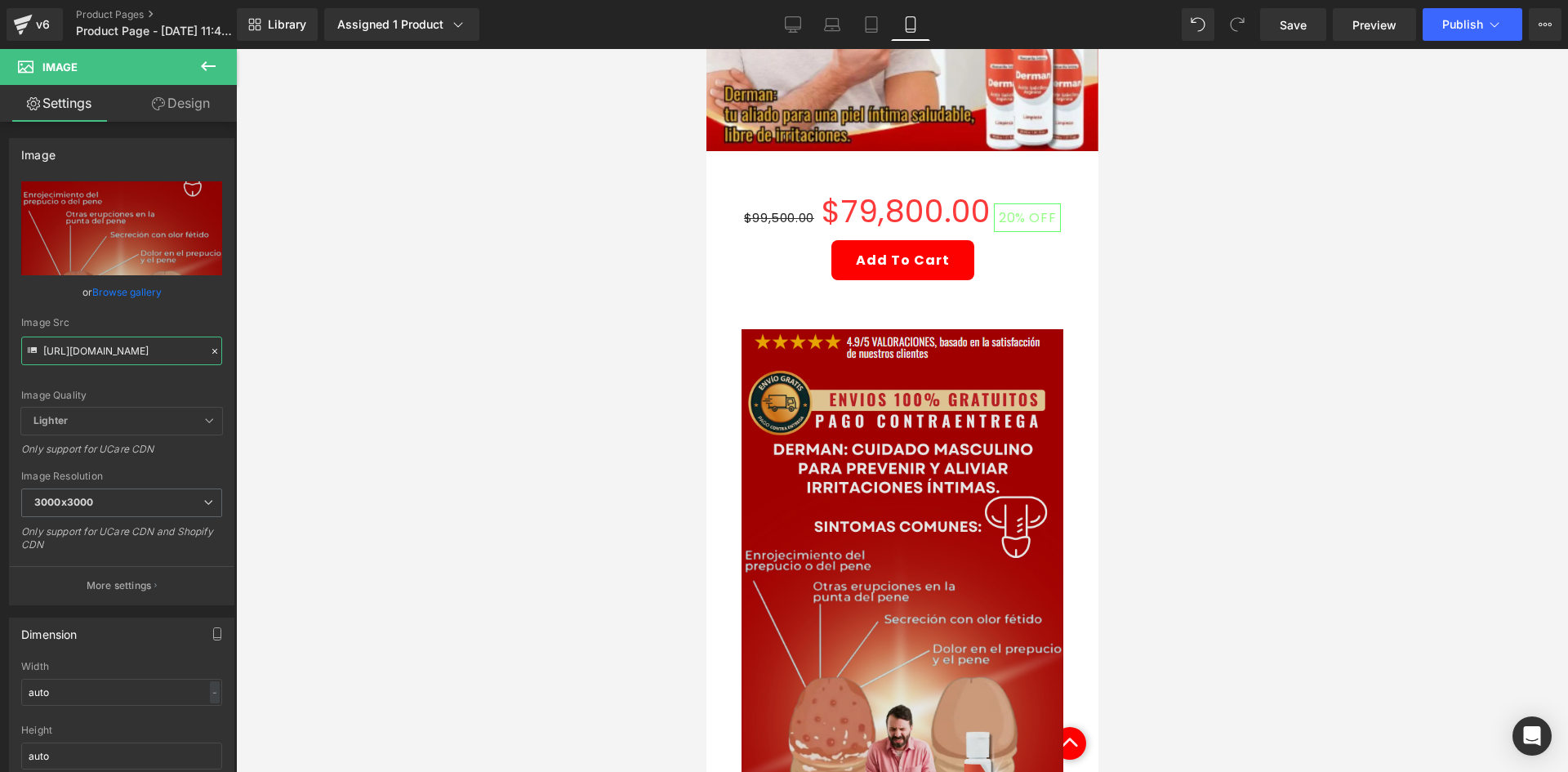
type input "[URL][DOMAIN_NAME]"
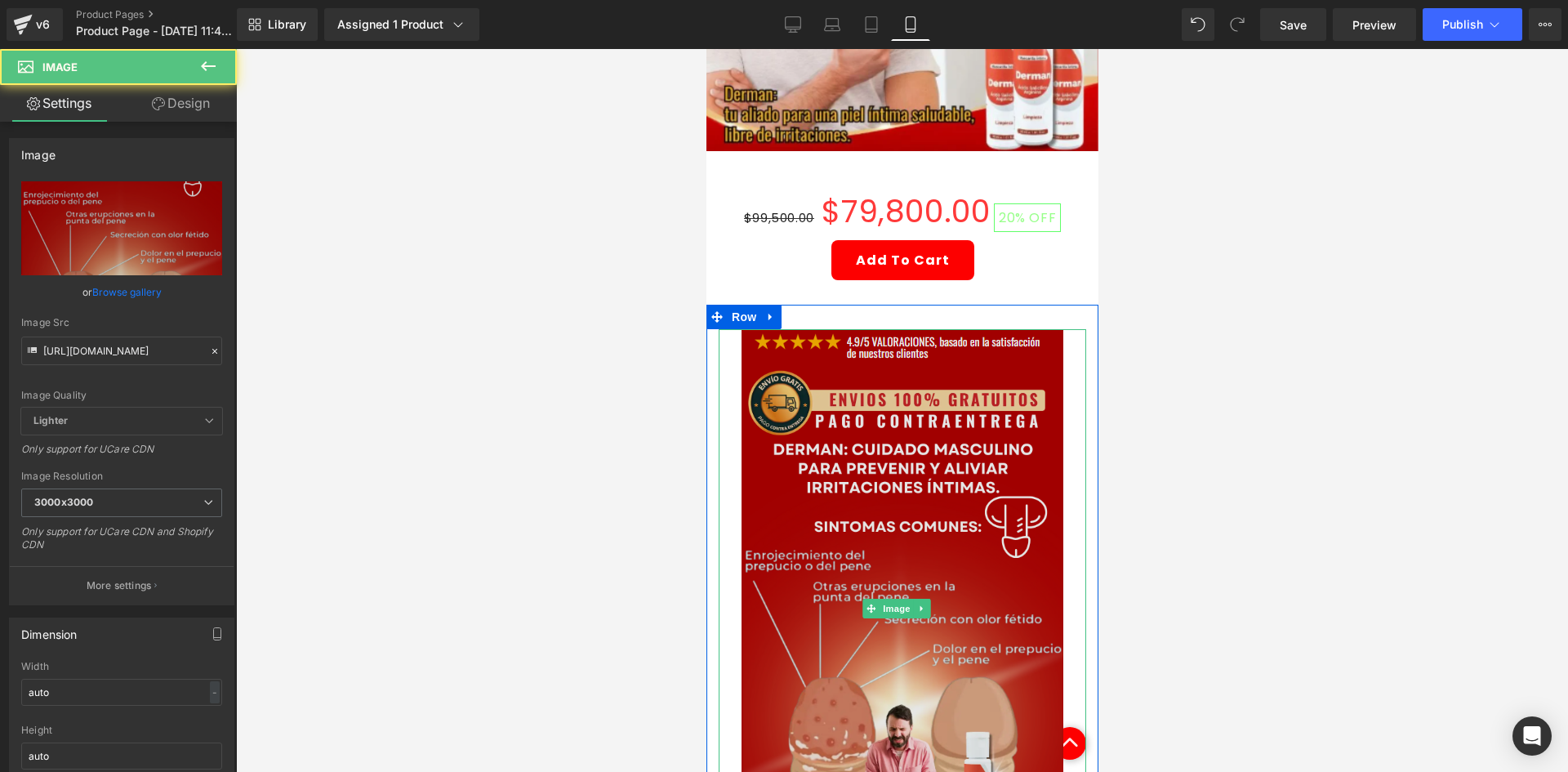
click at [876, 385] on img at bounding box center [901, 609] width 322 height 560
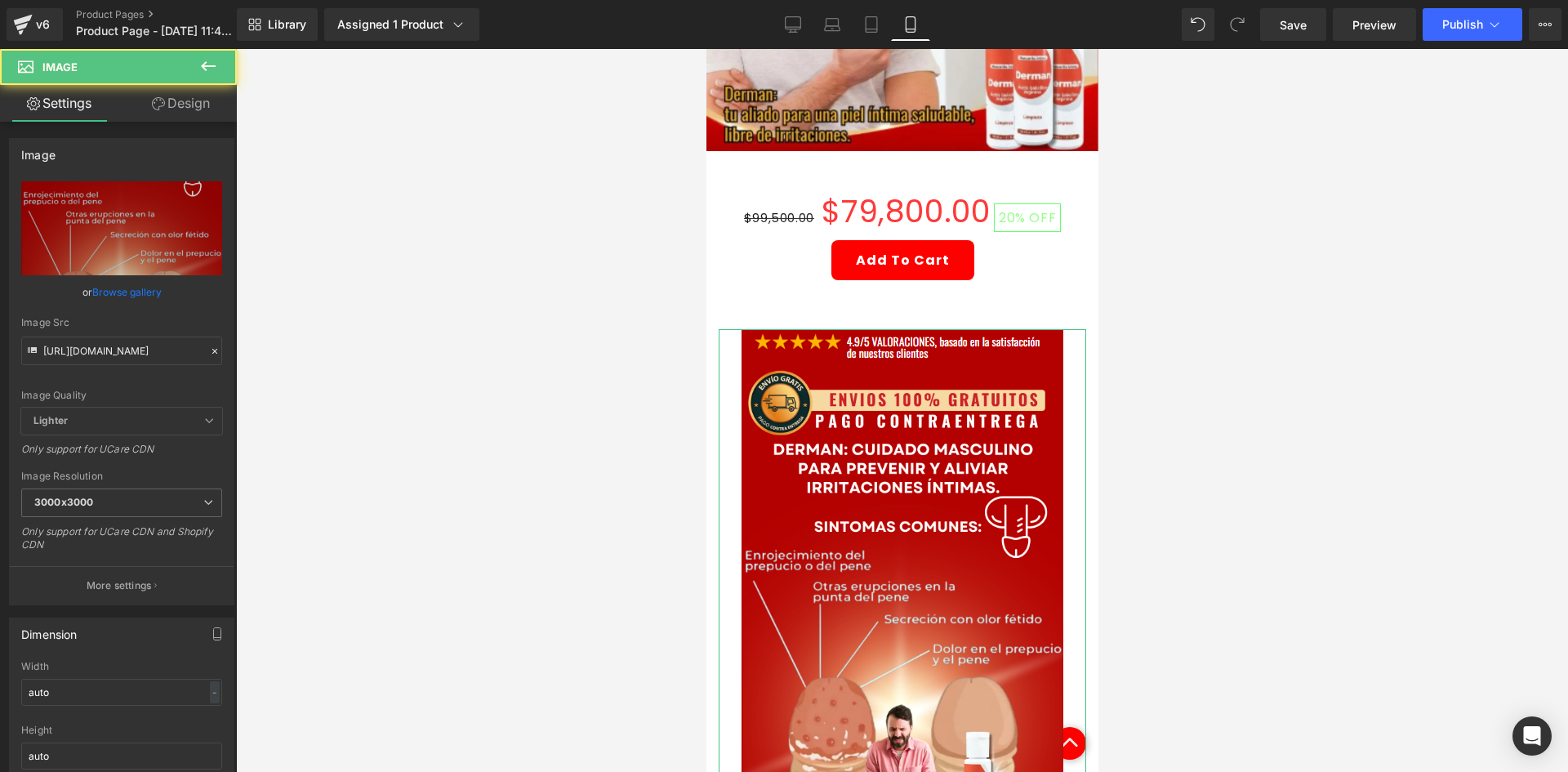
click at [149, 109] on link "Design" at bounding box center [180, 103] width 119 height 37
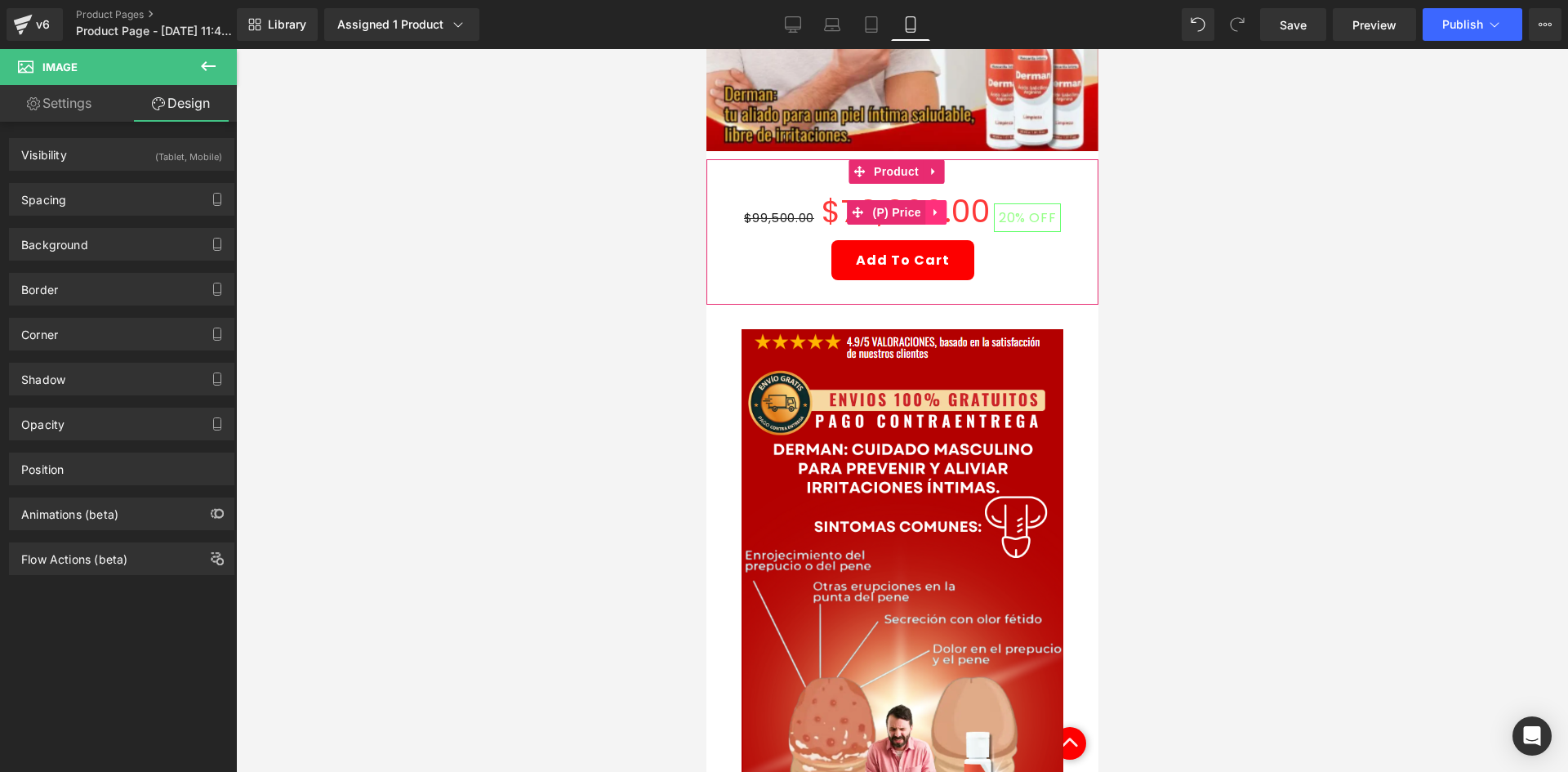
click at [930, 206] on icon at bounding box center [935, 212] width 12 height 13
click at [940, 207] on icon at bounding box center [946, 212] width 12 height 12
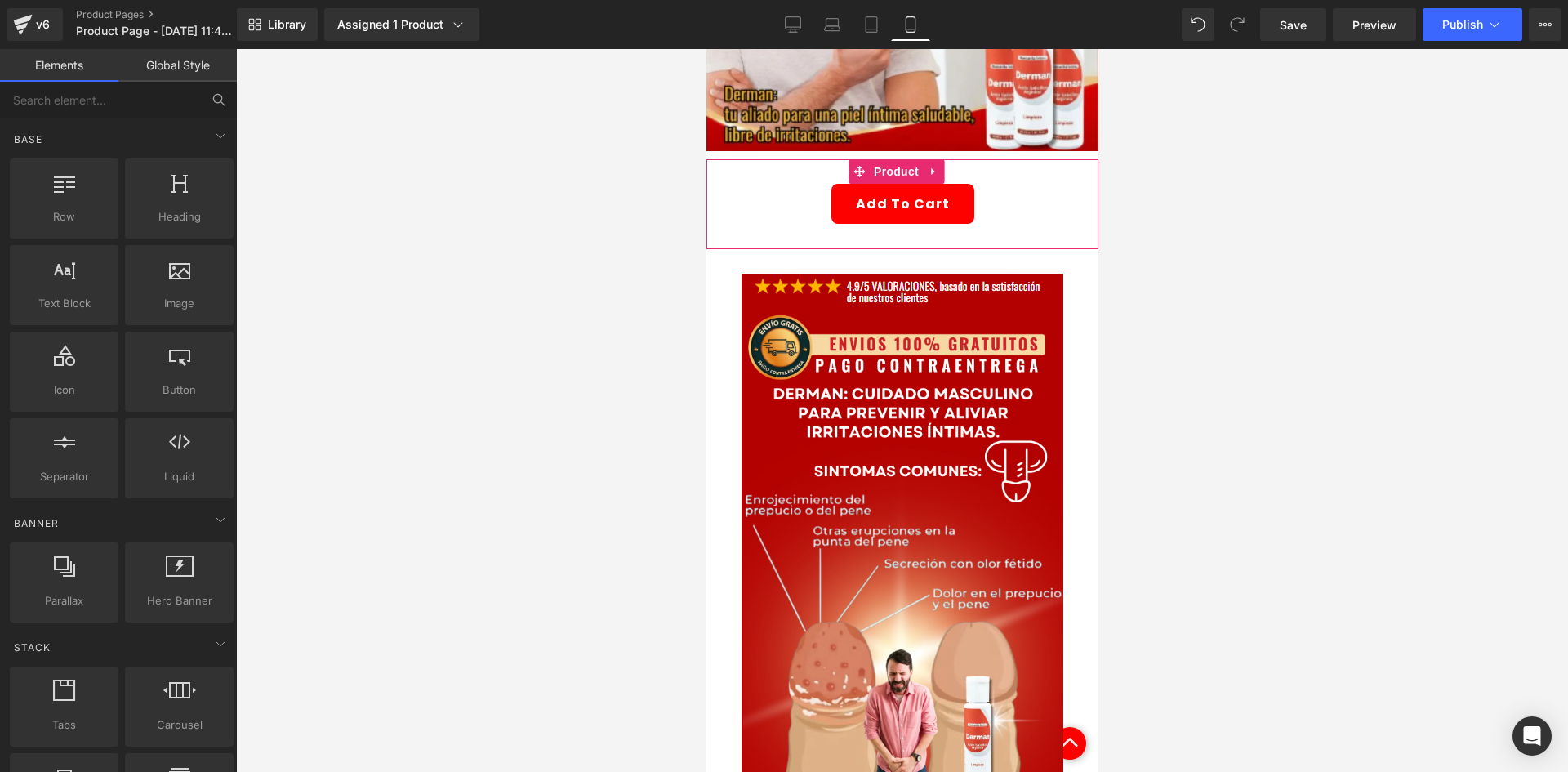
click at [891, 160] on span "Product" at bounding box center [895, 171] width 54 height 24
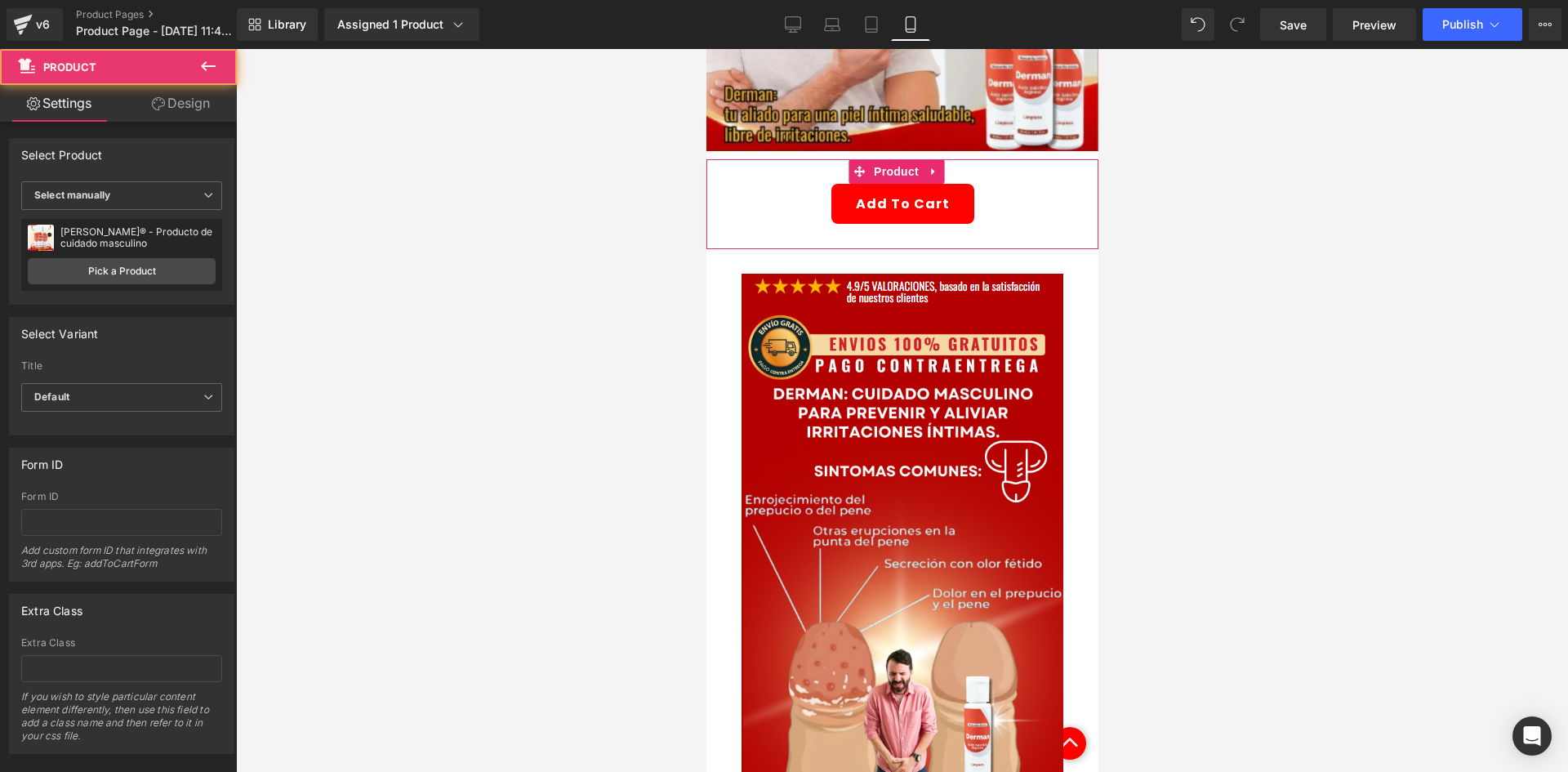
click at [176, 111] on link "Design" at bounding box center [180, 103] width 119 height 37
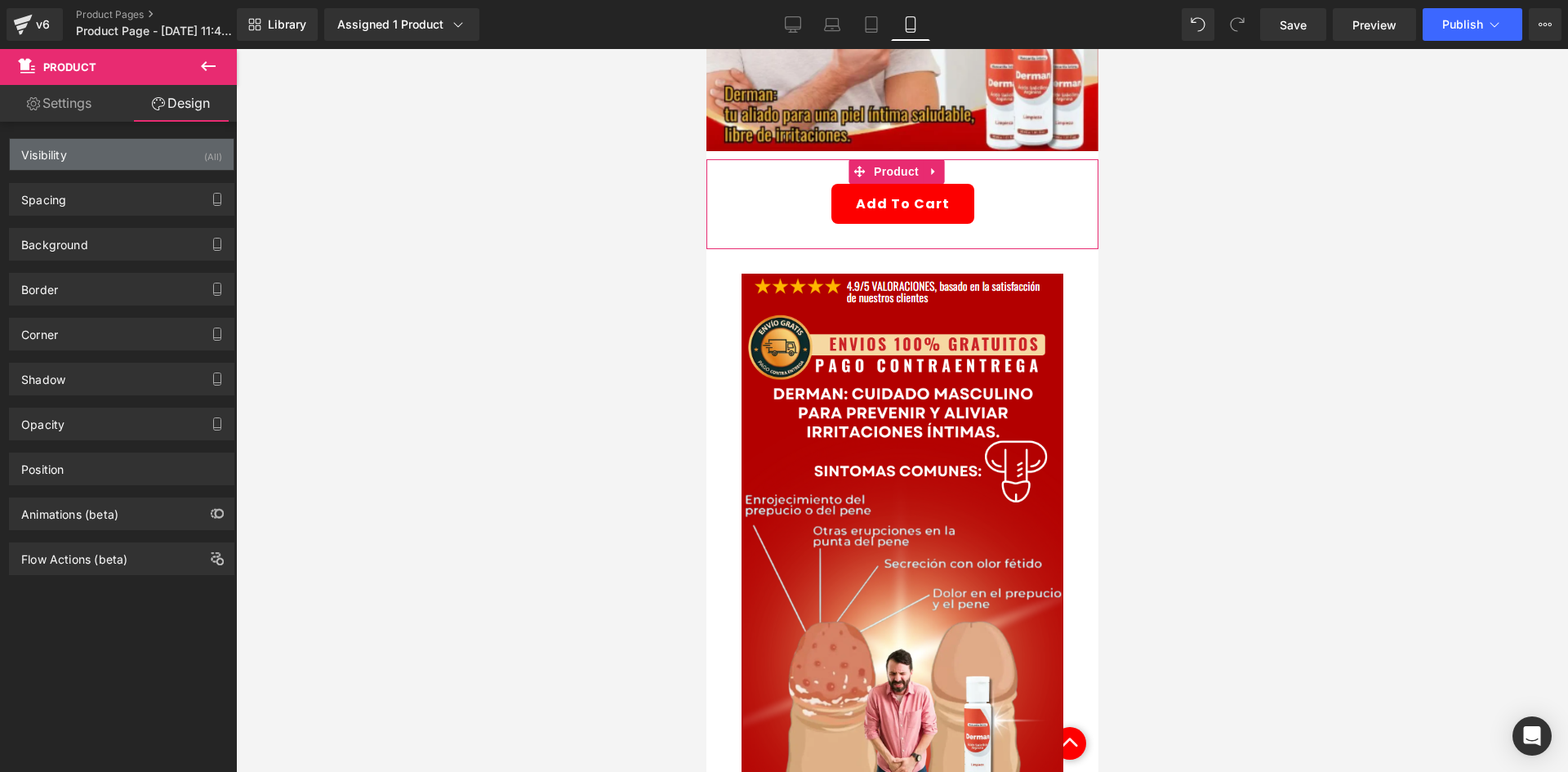
click at [111, 147] on div "Visibility (All)" at bounding box center [122, 154] width 224 height 31
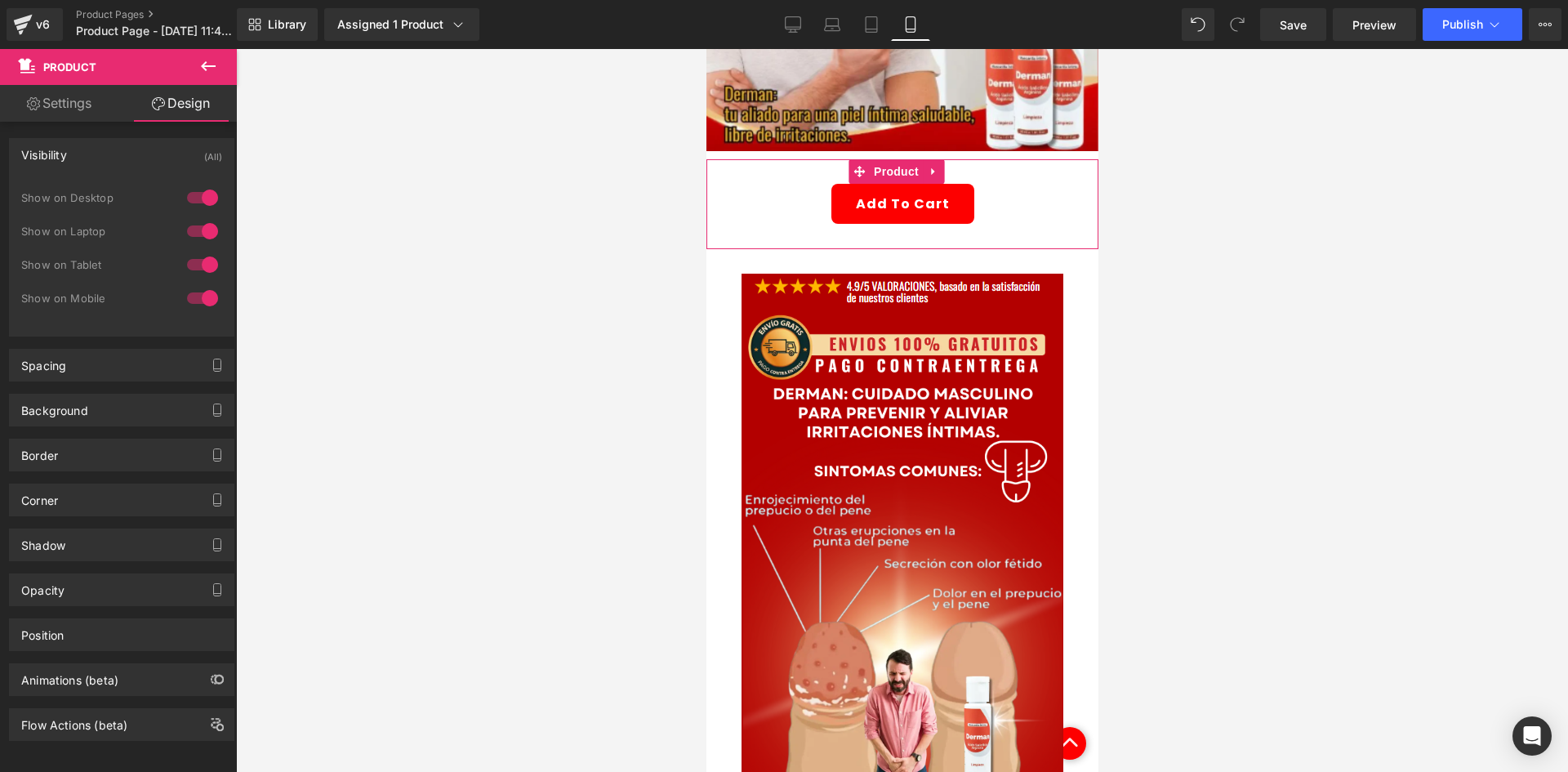
click at [197, 192] on div at bounding box center [202, 198] width 39 height 26
click at [185, 239] on div at bounding box center [202, 230] width 39 height 26
click at [72, 410] on div "Background" at bounding box center [54, 406] width 67 height 23
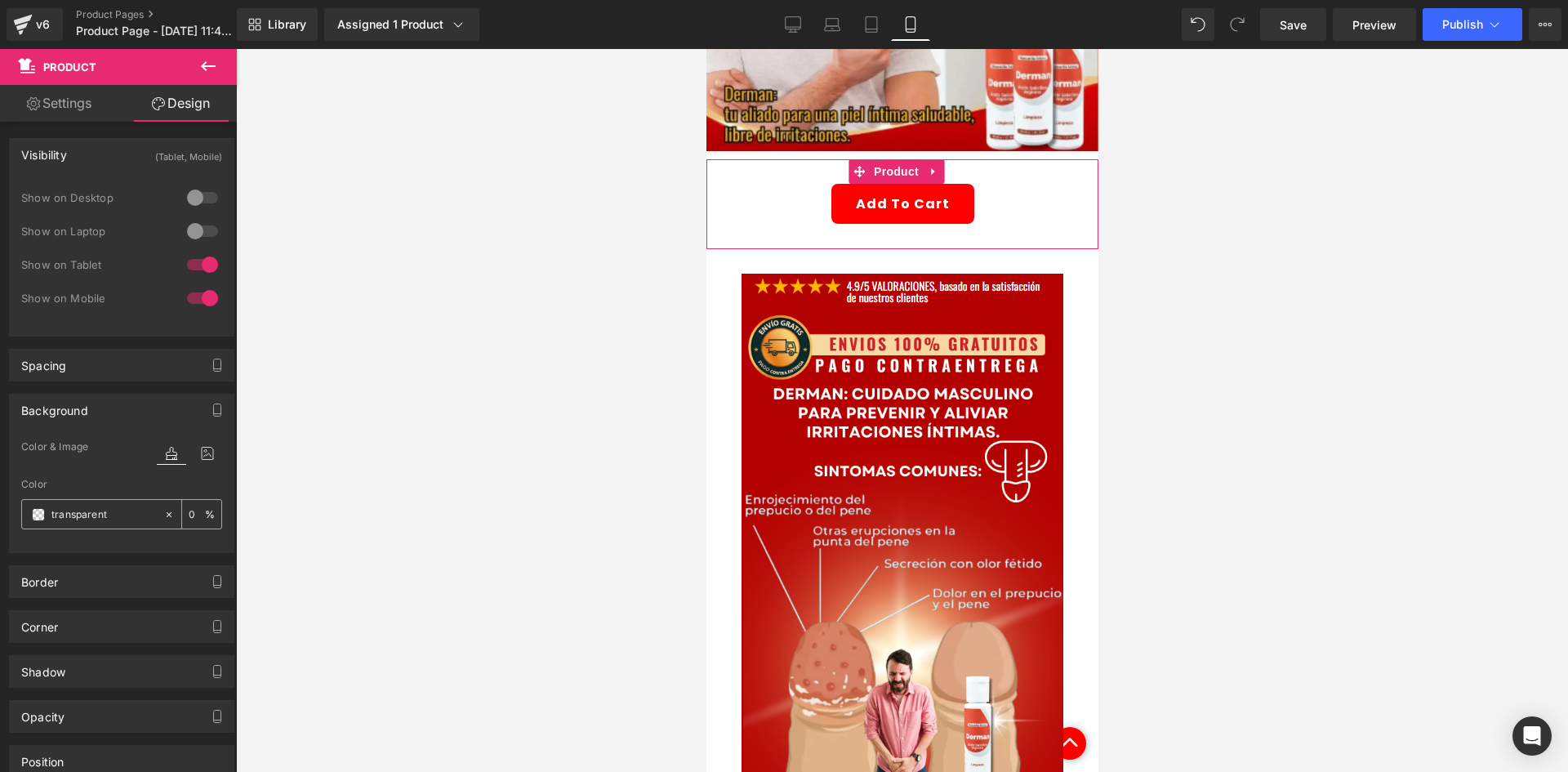
click at [29, 523] on div "transparent" at bounding box center [93, 514] width 141 height 29
click at [36, 518] on span at bounding box center [38, 514] width 13 height 13
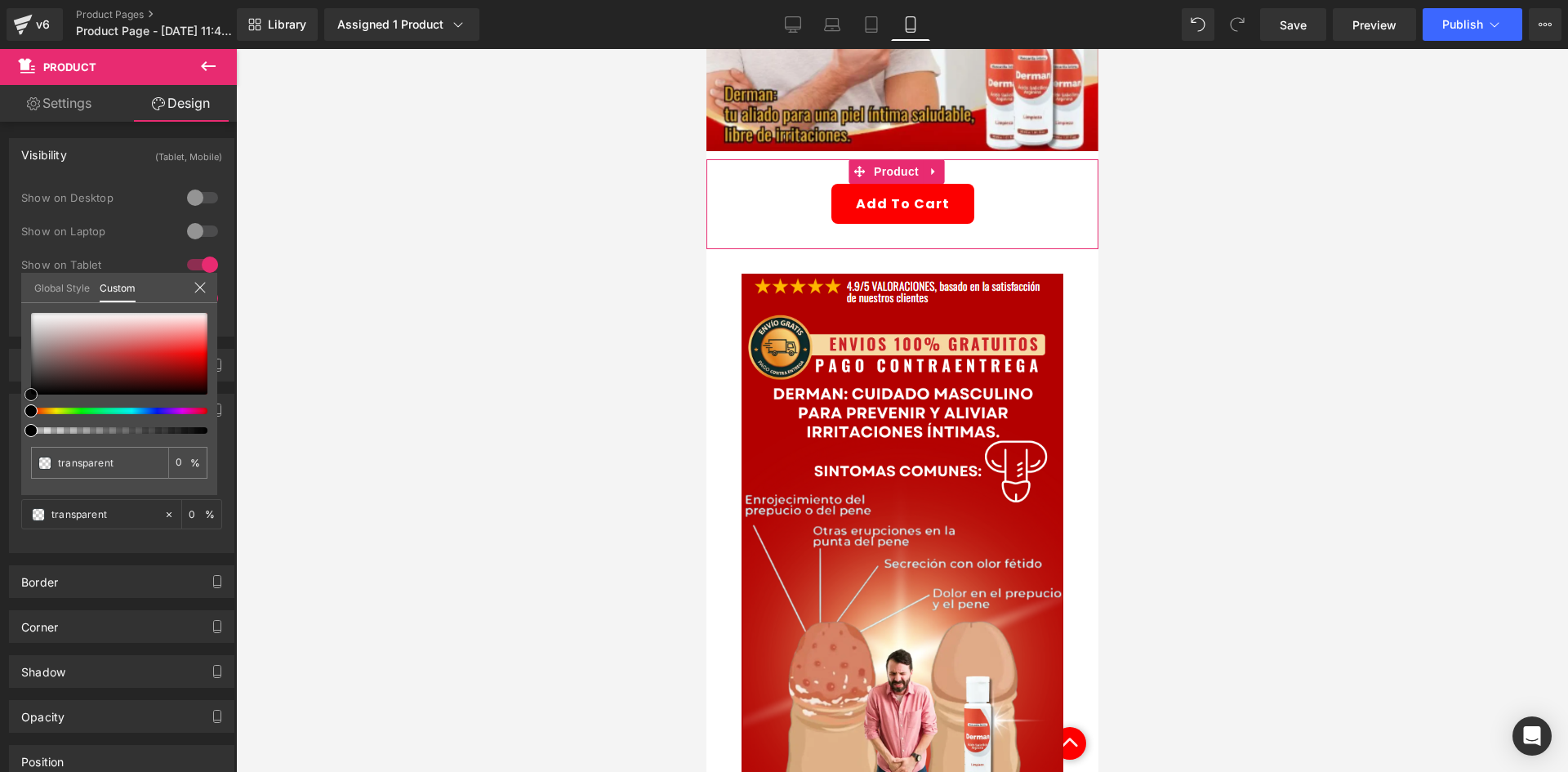
type input "#941414"
type input "100"
type input "#941414"
type input "100"
type input "#931515"
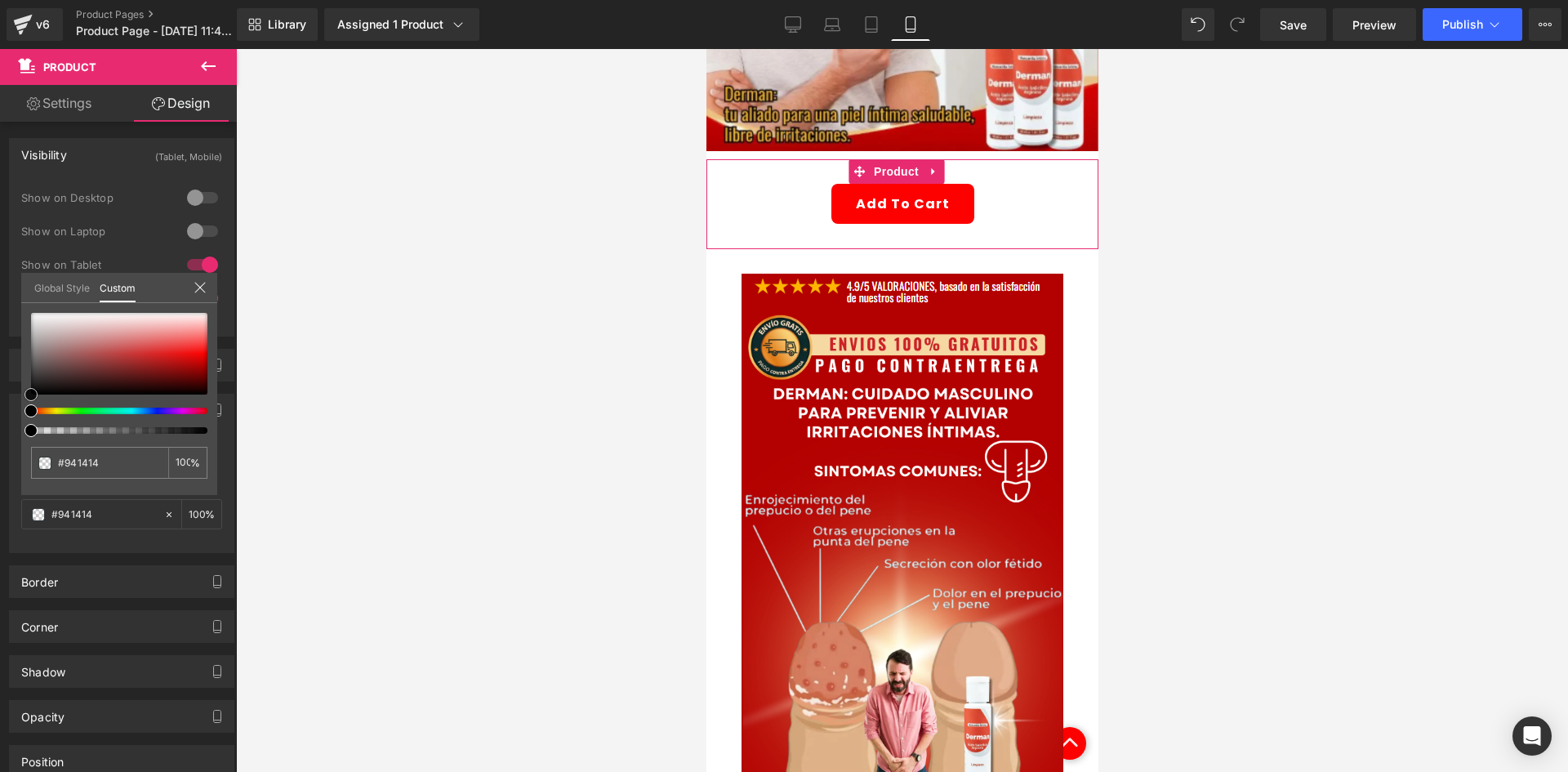
type input "#931515"
type input "#9d1515"
type input "#9f1717"
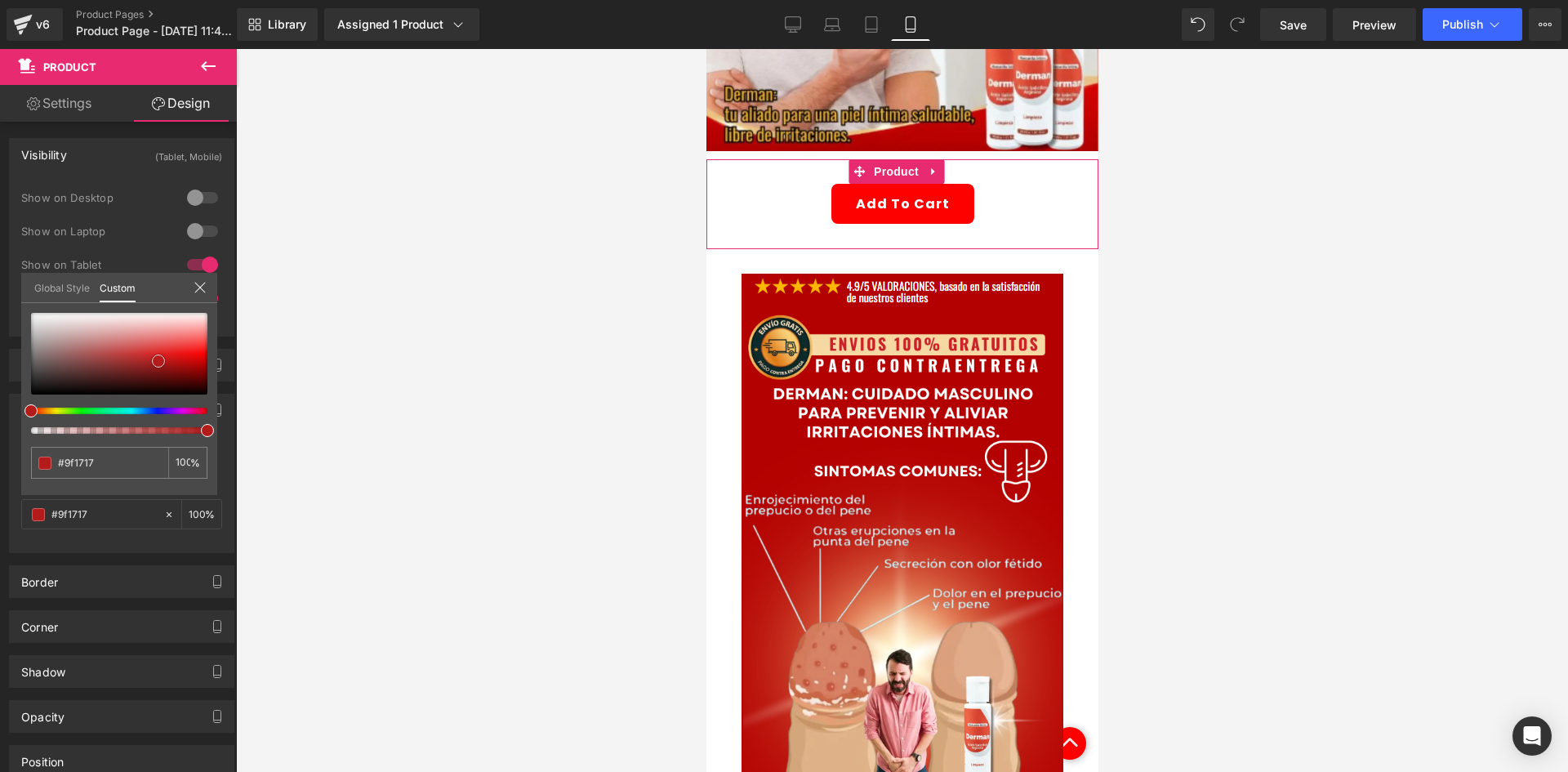
type input "#b41c1c"
type input "#d72727"
type input "#d93434"
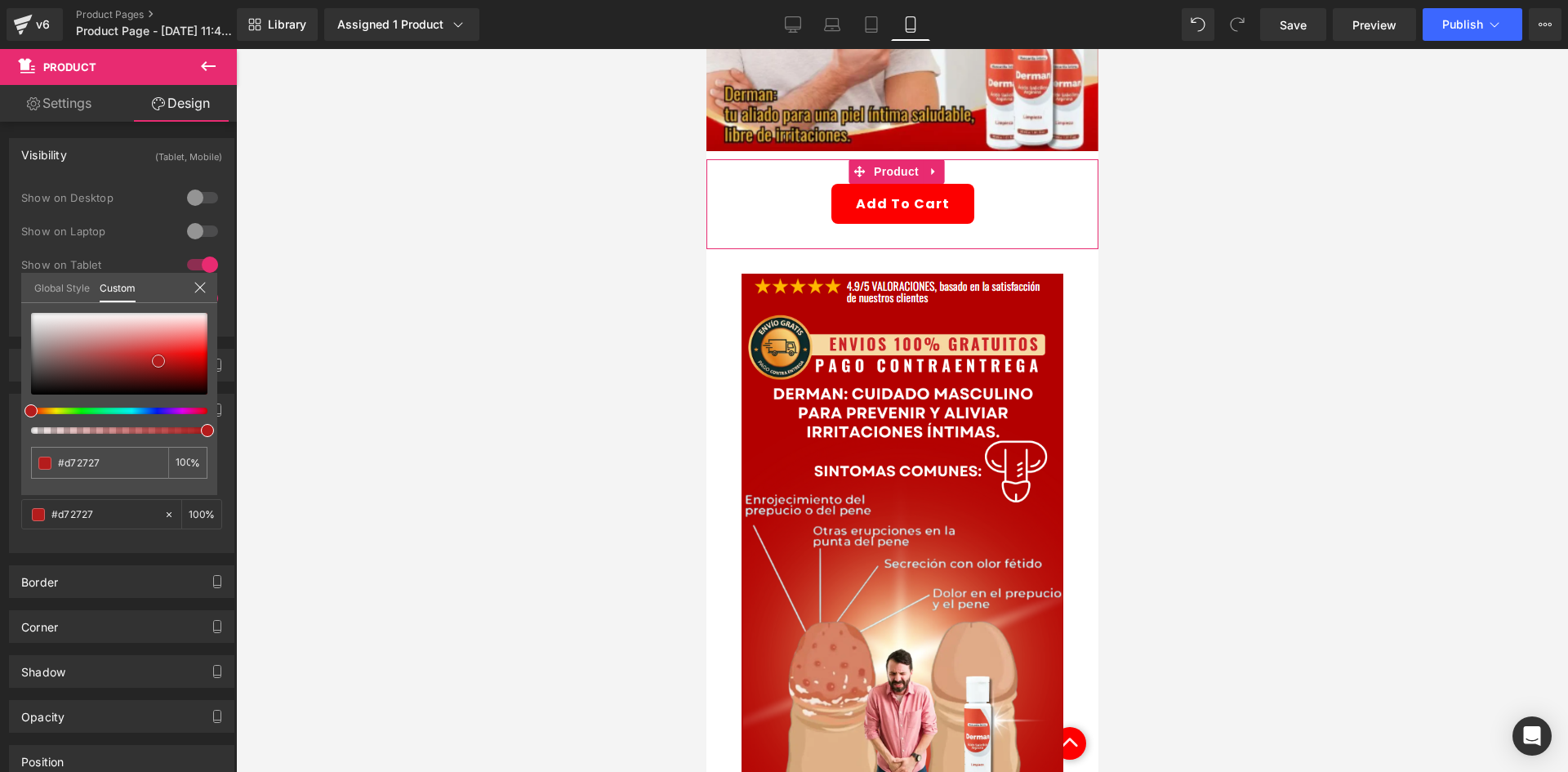
type input "#d93434"
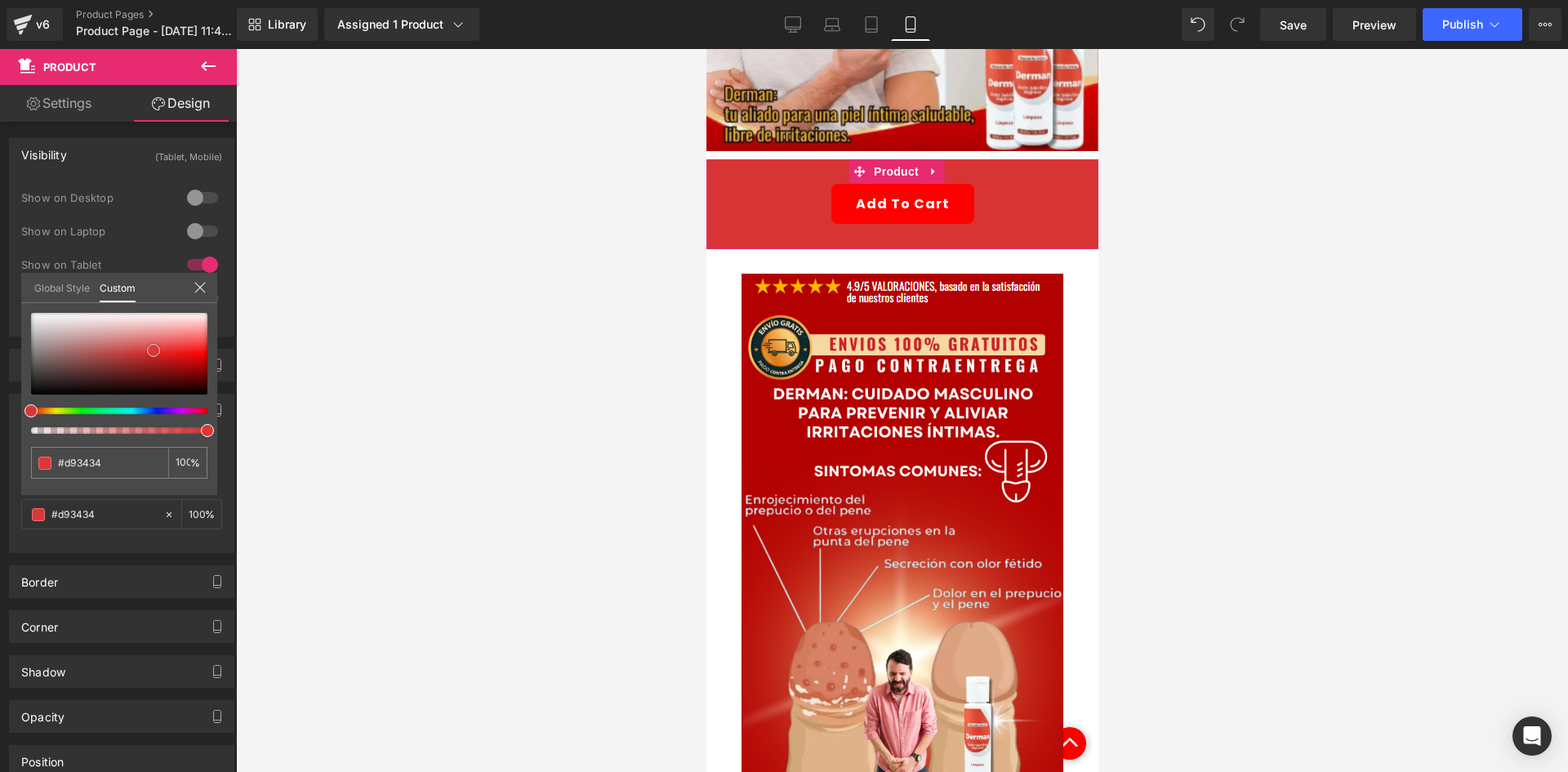
type input "#d93939"
type input "#da3838"
type input "#db3737"
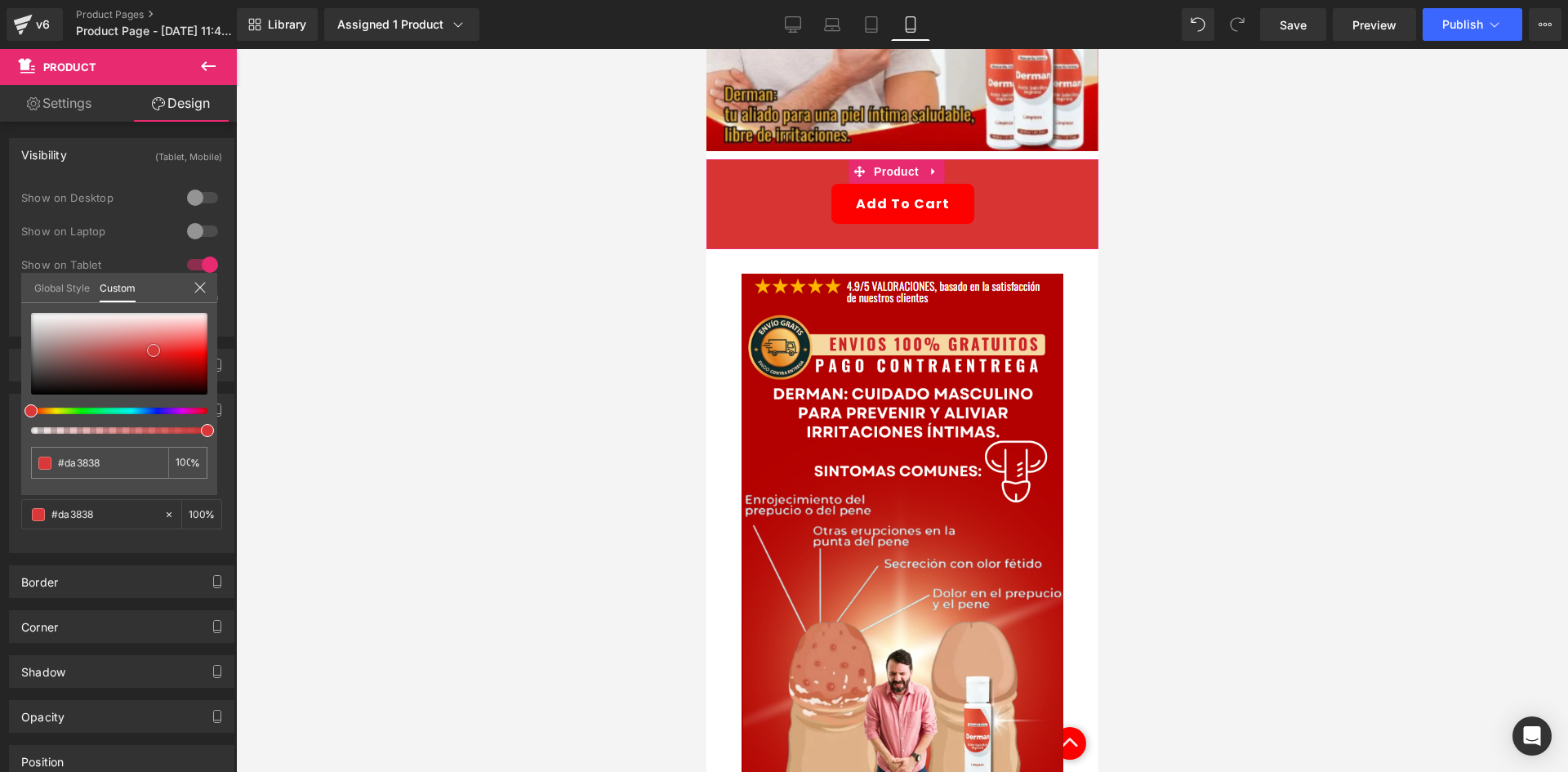
type input "#db3737"
type input "#de3535"
type input "#e13b3b"
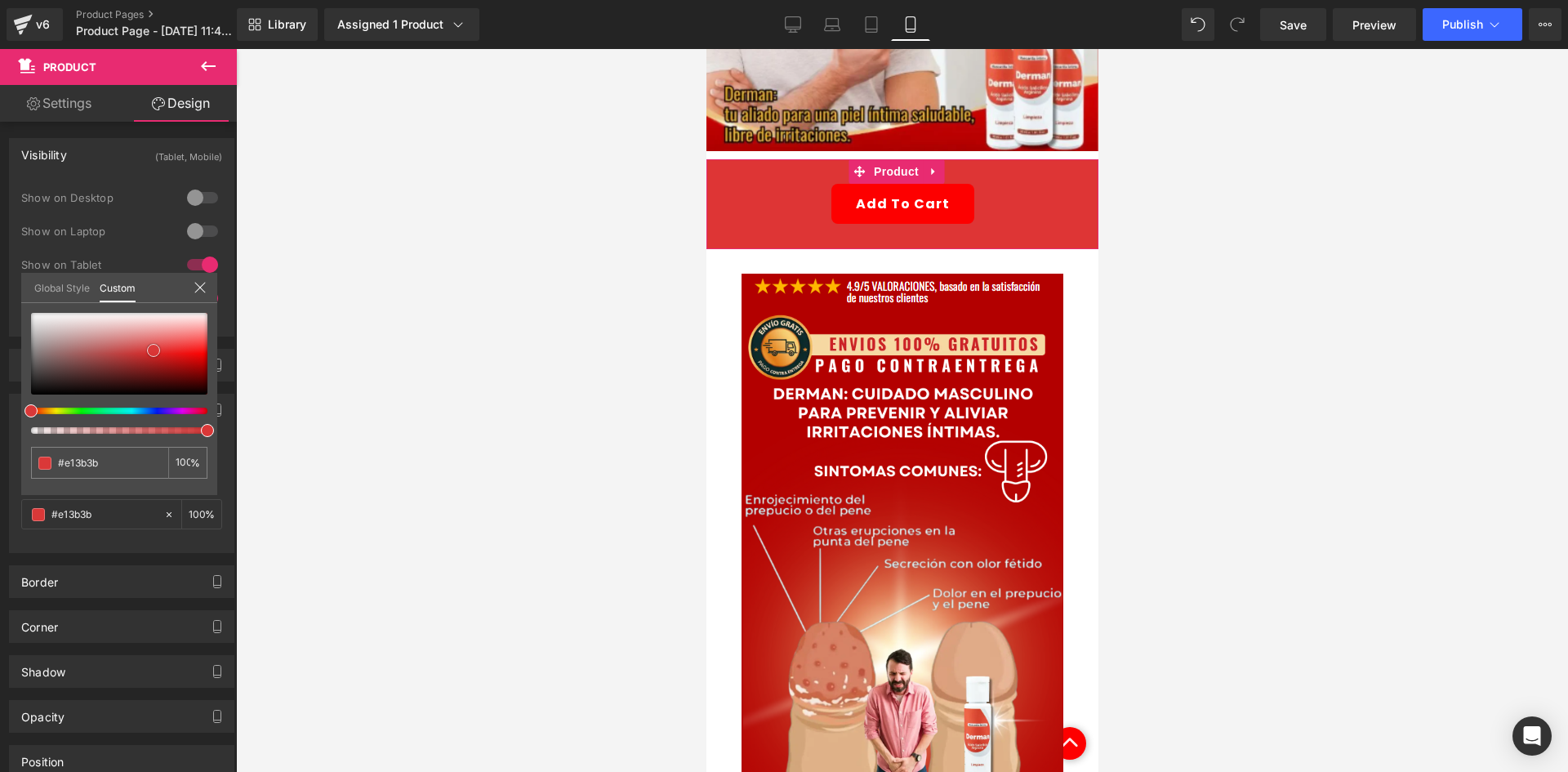
type input "#e43e3e"
type input "#e74040"
type input "#e83f3f"
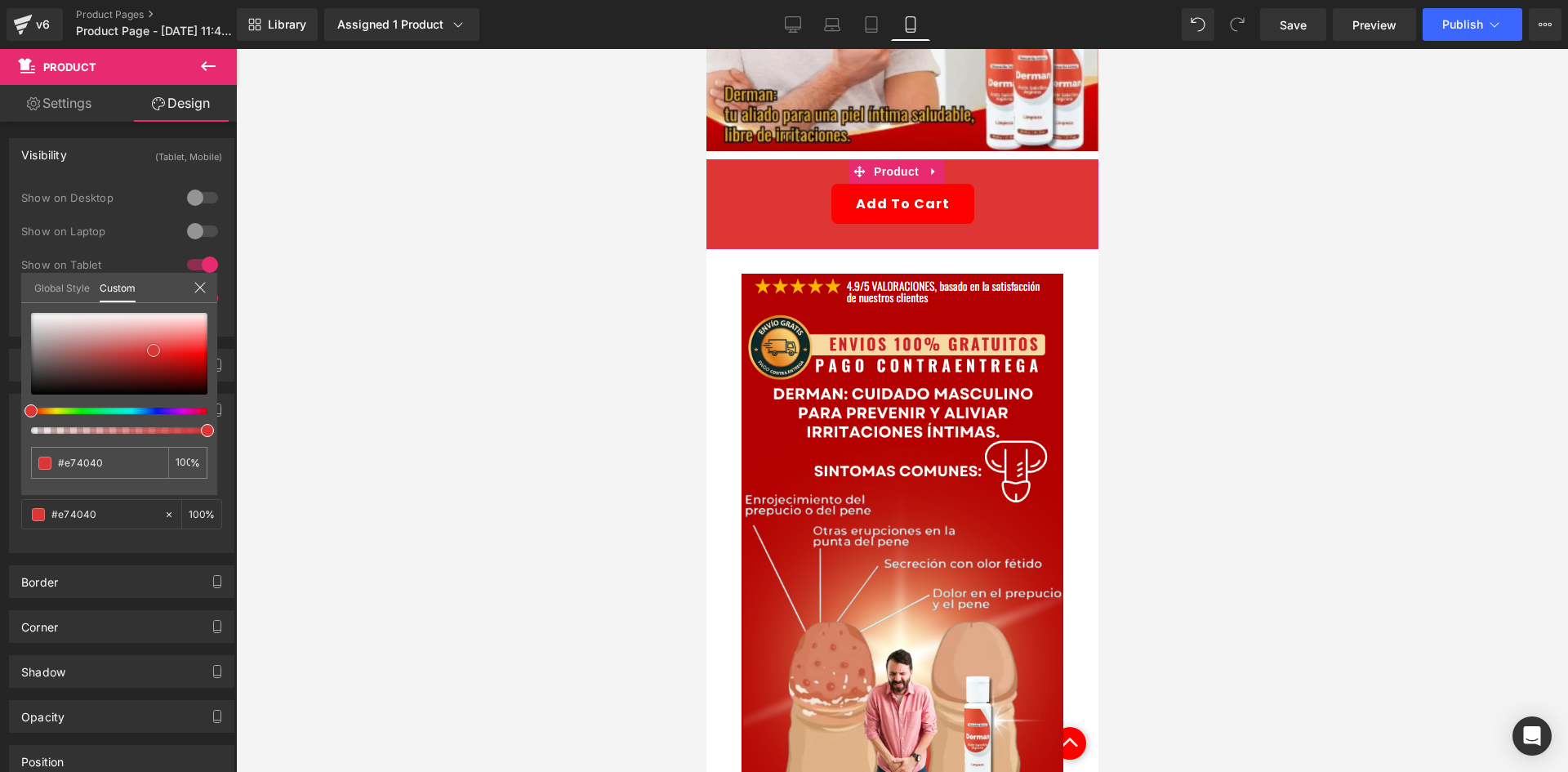
type input "#e83f3f"
type input "#eb4141"
type input "#ec4545"
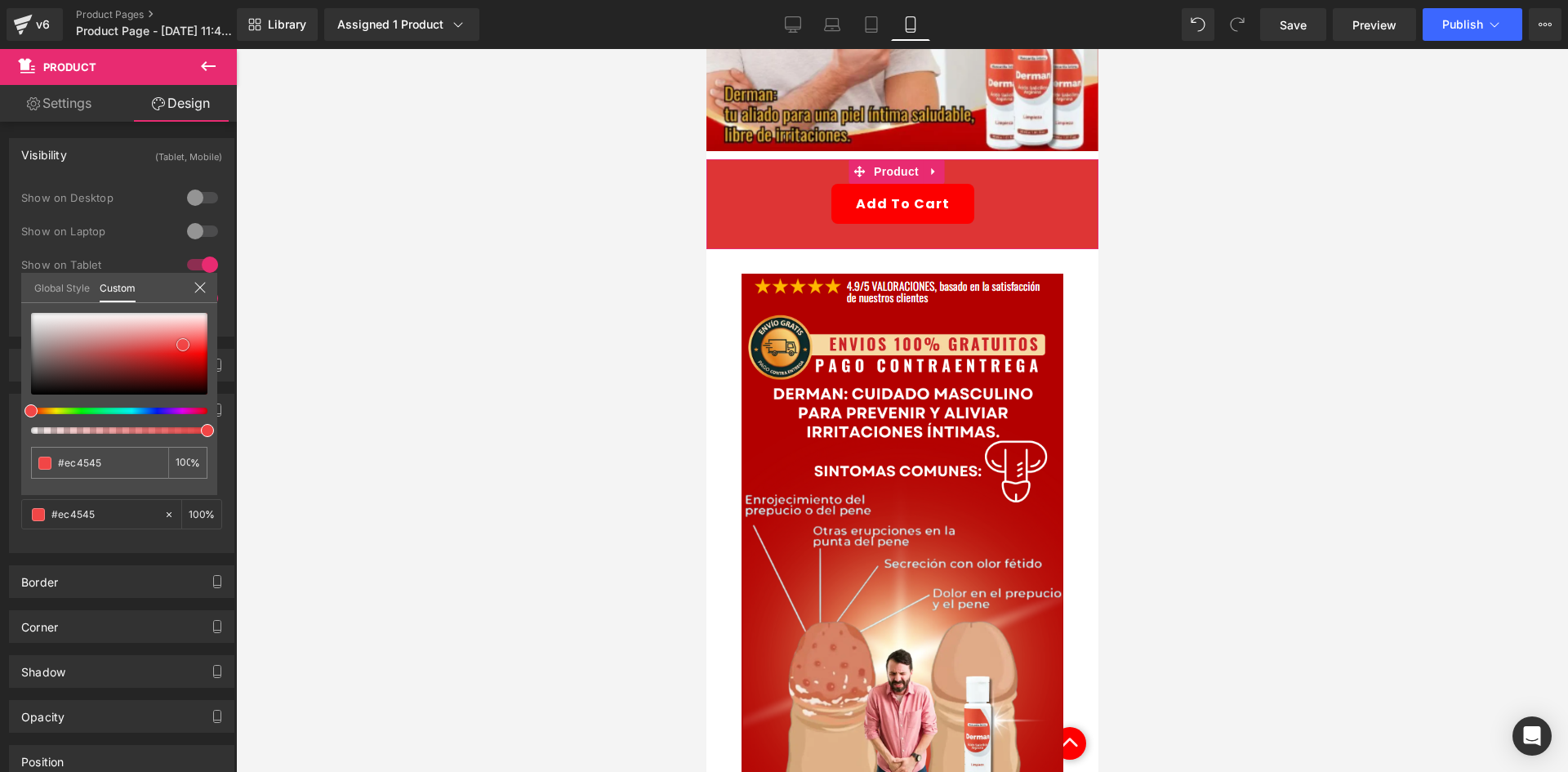
type input "#f04747"
type input "#f34848"
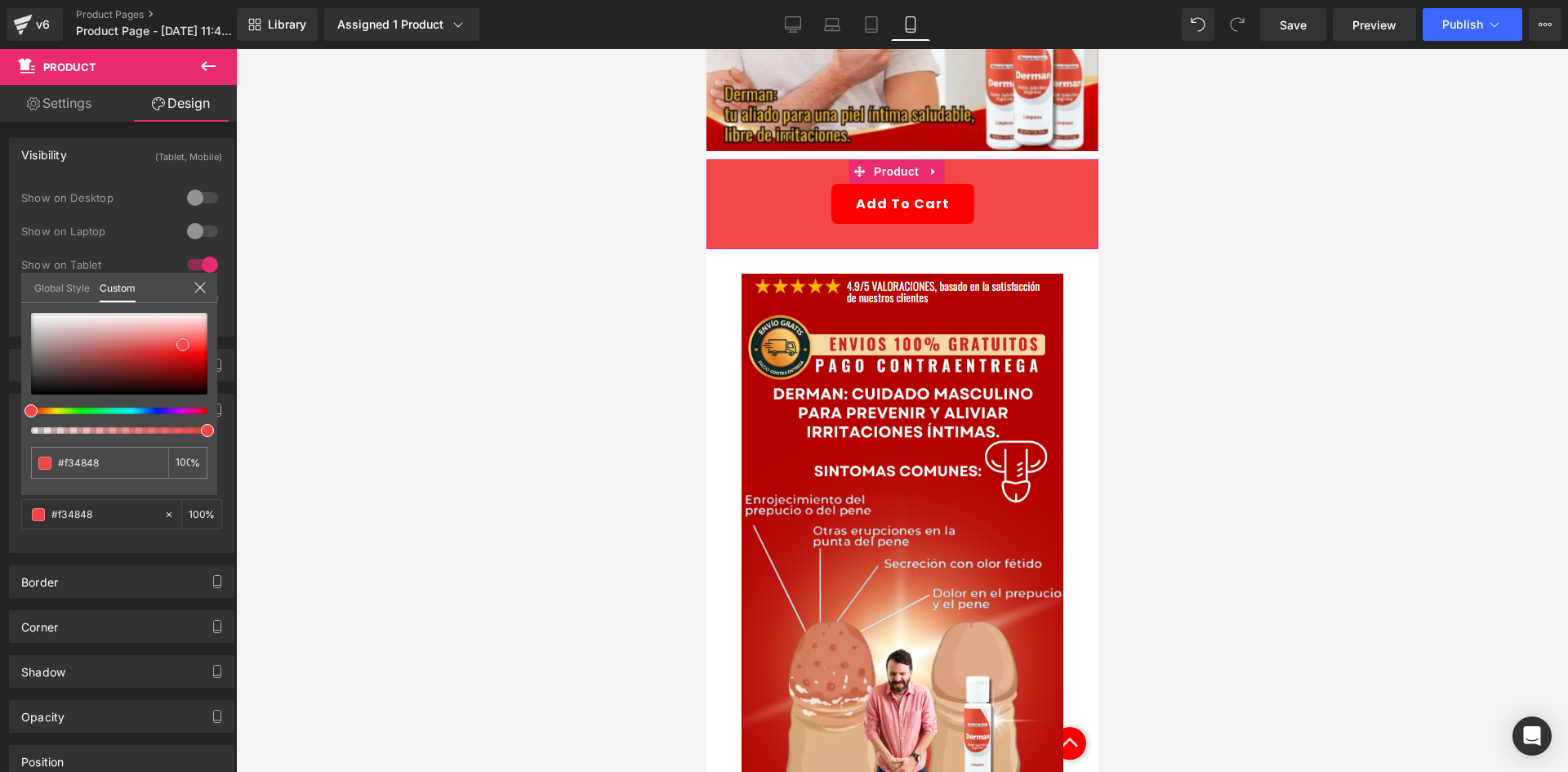
type input "#f44747"
type input "#f54646"
type input "#f74444"
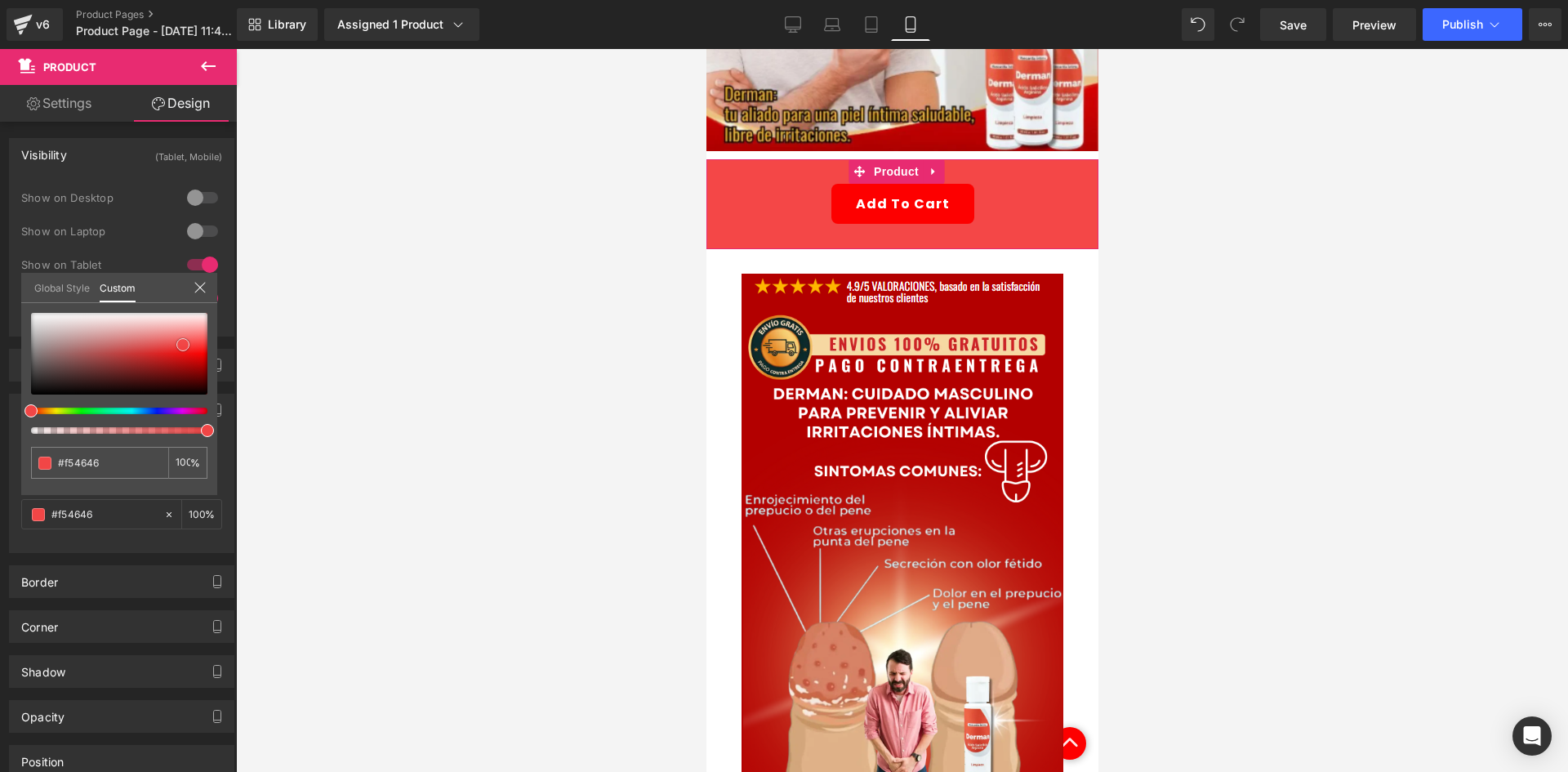
type input "#f74444"
type input "#f84343"
type input "#f94343"
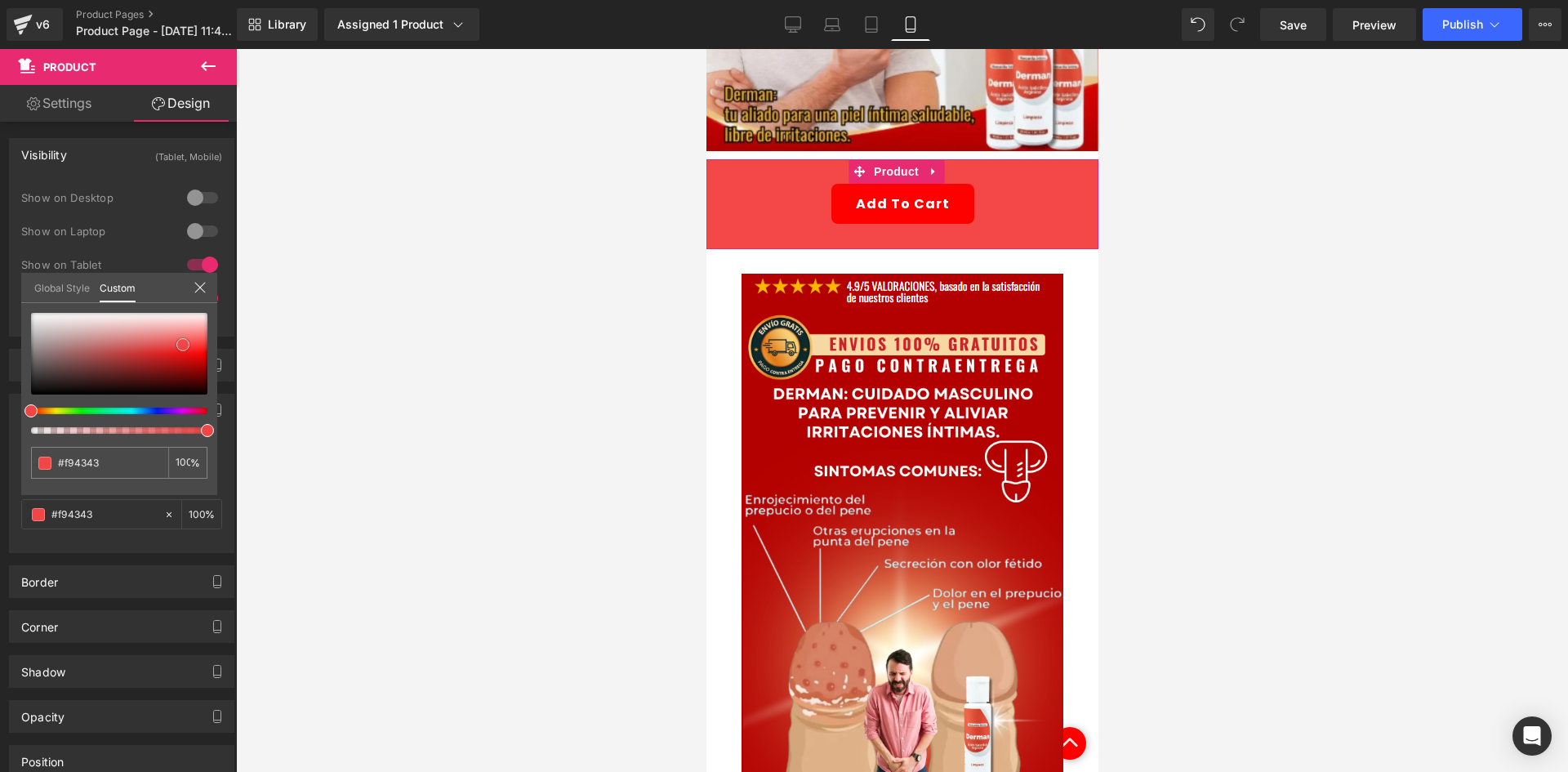
type input "#fa4242"
type input "#fc4040"
type input "#fe3e3e"
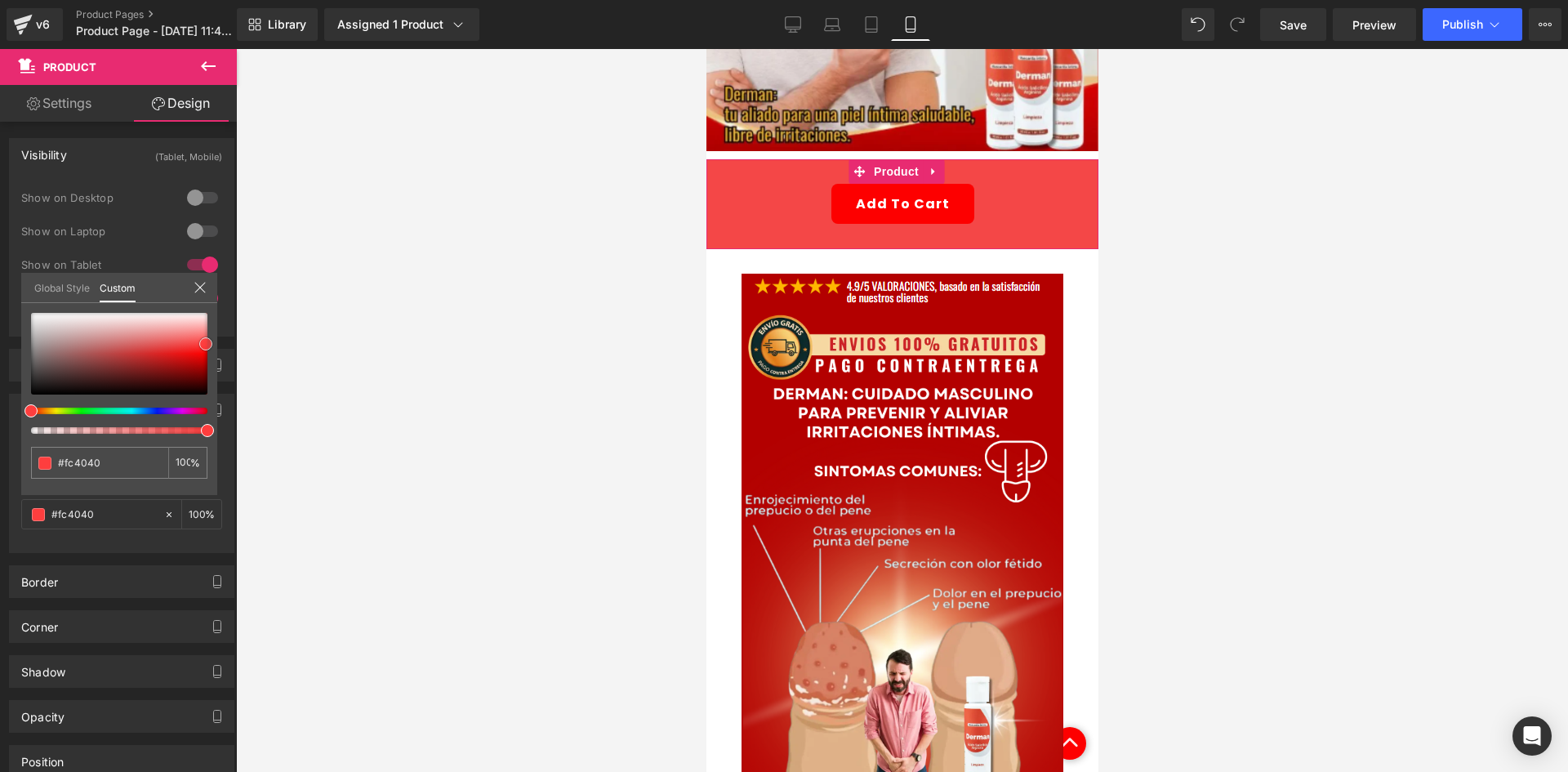
type input "#fe3e3e"
type input "#ff3d3d"
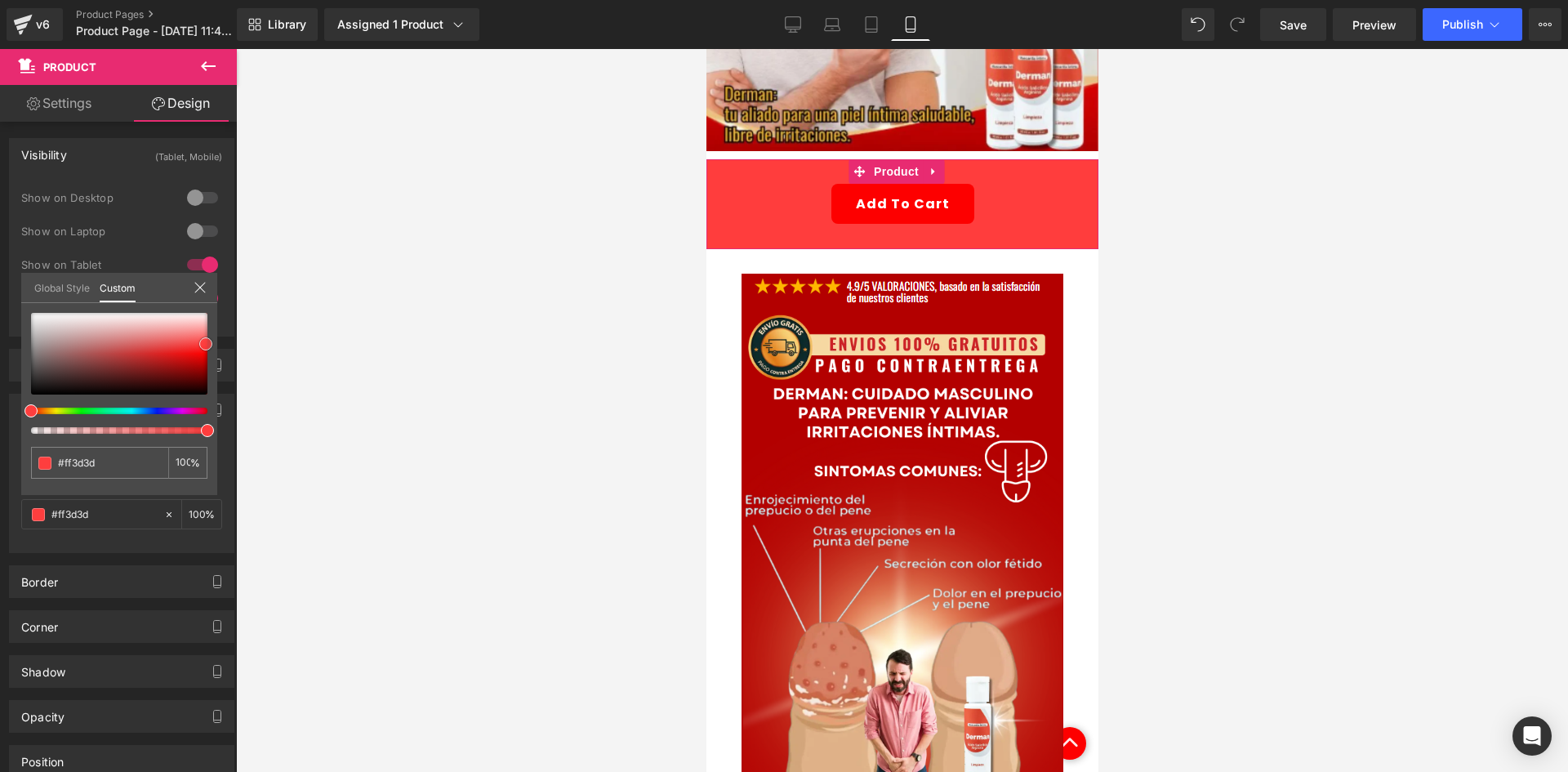
type input "#fe4242"
type input "#fe4343"
drag, startPoint x: 162, startPoint y: 366, endPoint x: 229, endPoint y: 343, distance: 70.8
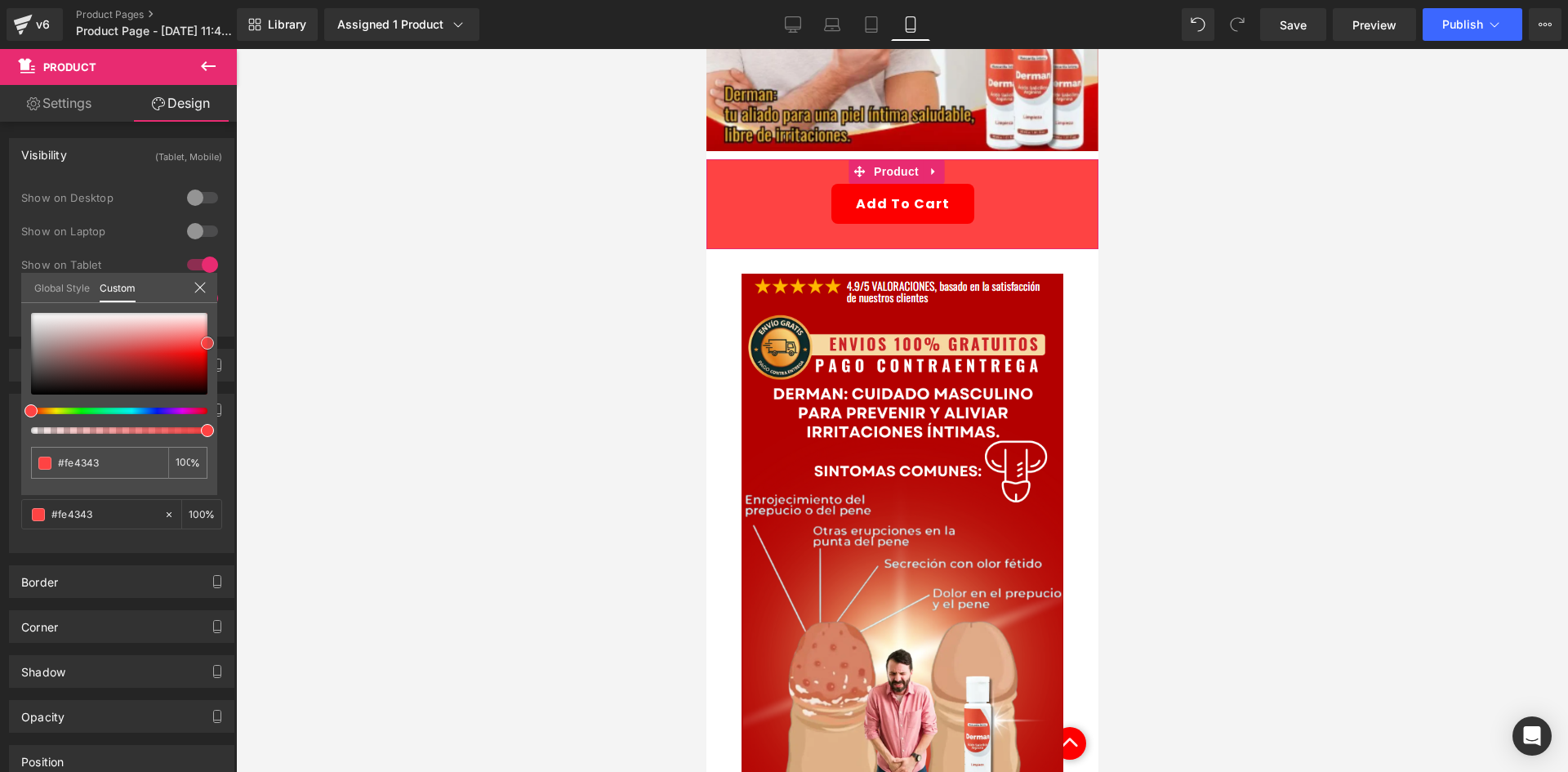
click at [229, 382] on div "Background Color & Image color rgba(254, 67, 67, 1) Color #fe4343 100 % Image R…" at bounding box center [122, 467] width 244 height 171
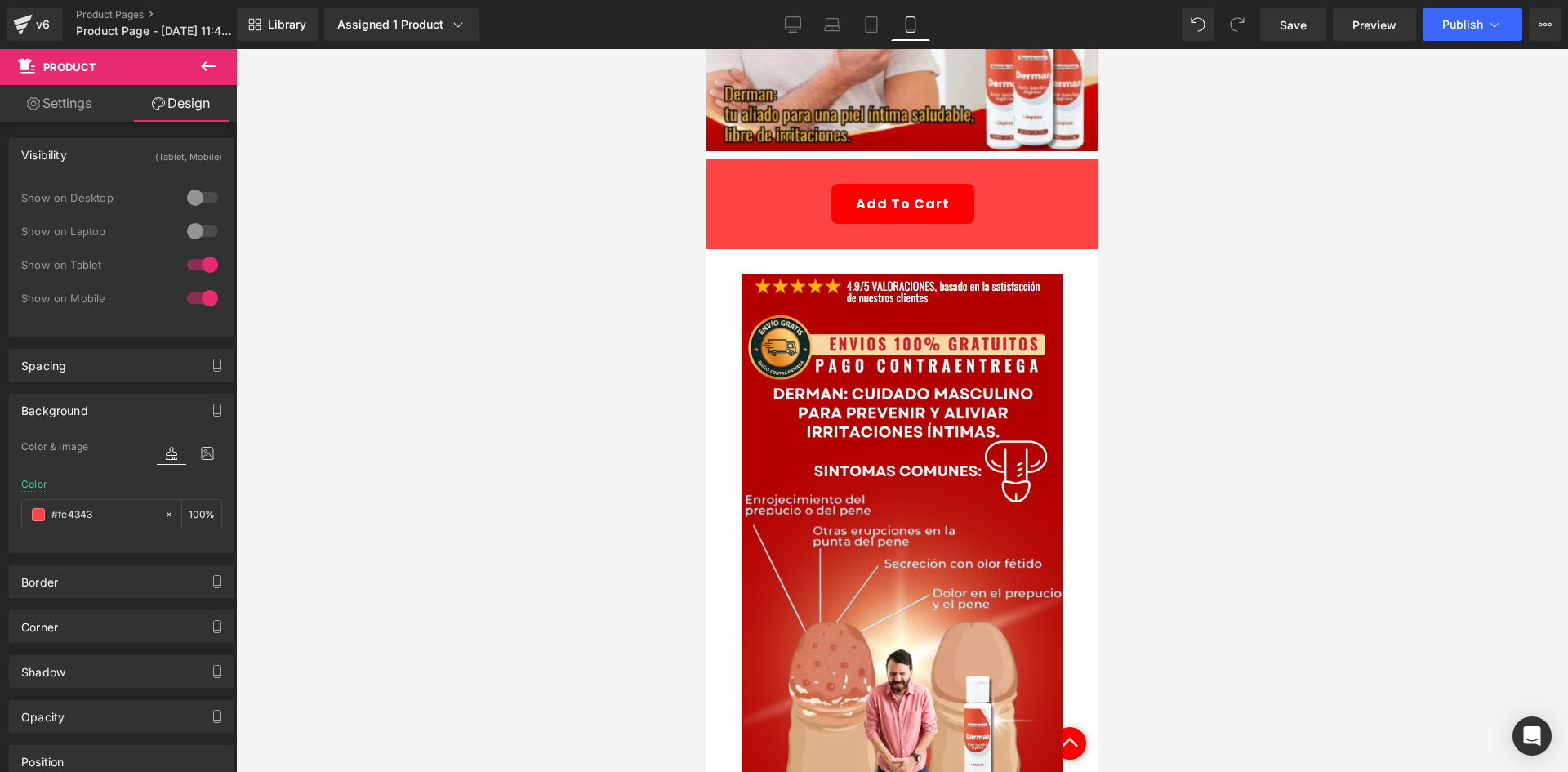
click at [896, 150] on body "Ir directamente al contenido Envío gratis Paga Al Recibir Pago anticipado 100% …" at bounding box center [901, 464] width 392 height 1812
click at [894, 160] on span "Product" at bounding box center [895, 171] width 54 height 24
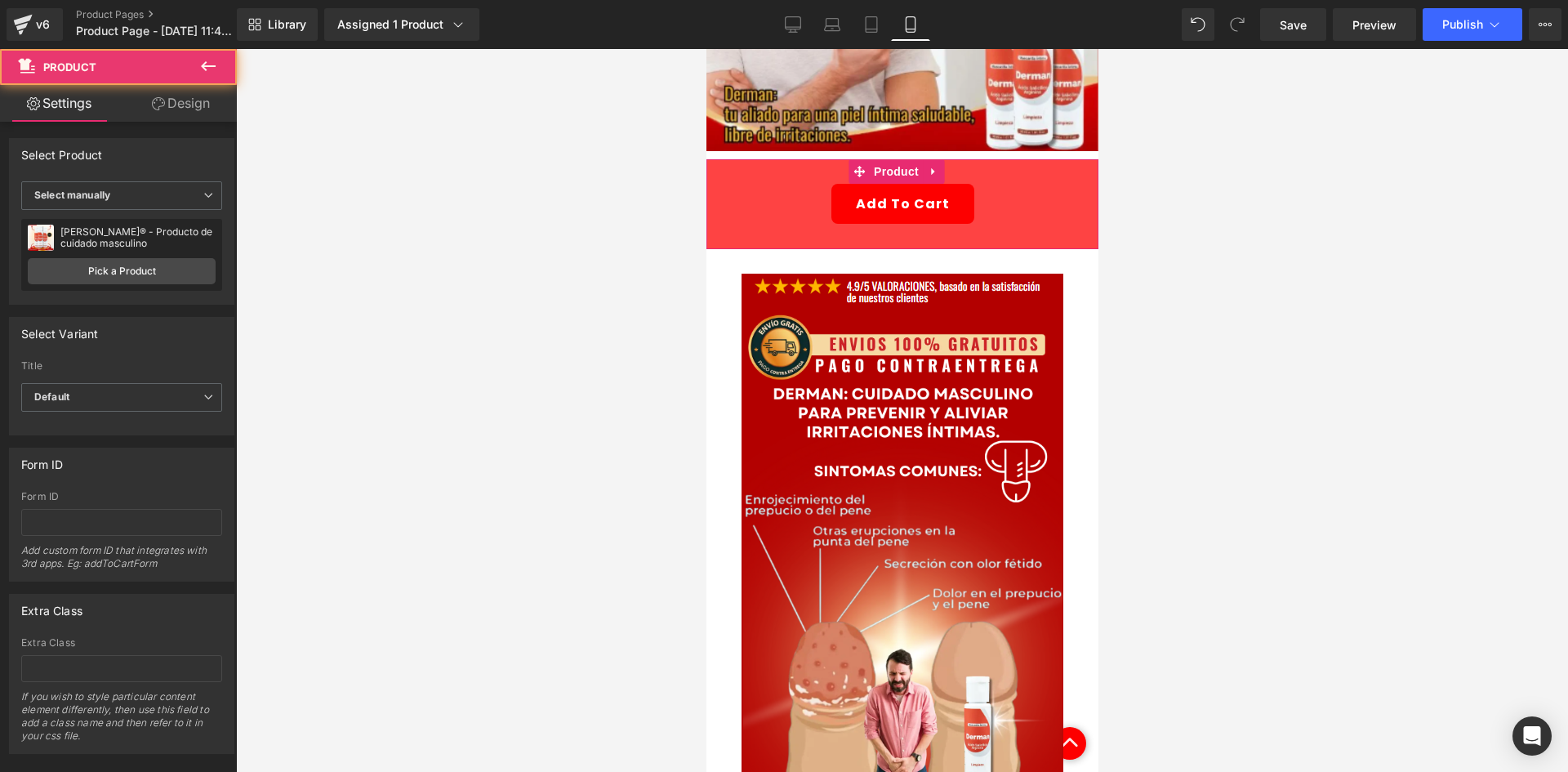
click at [196, 114] on link "Design" at bounding box center [180, 103] width 119 height 37
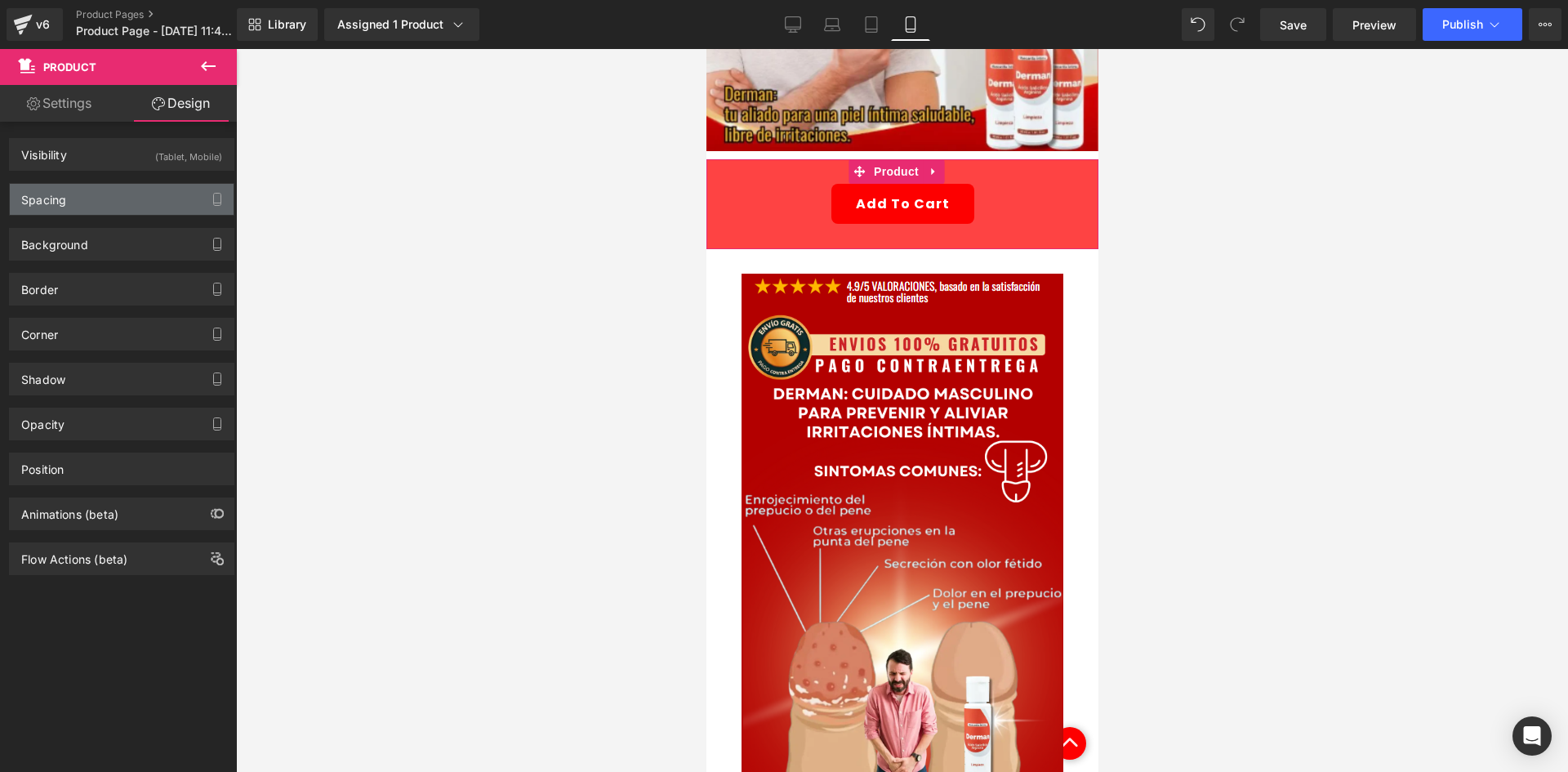
click at [137, 188] on div "Spacing" at bounding box center [122, 200] width 224 height 31
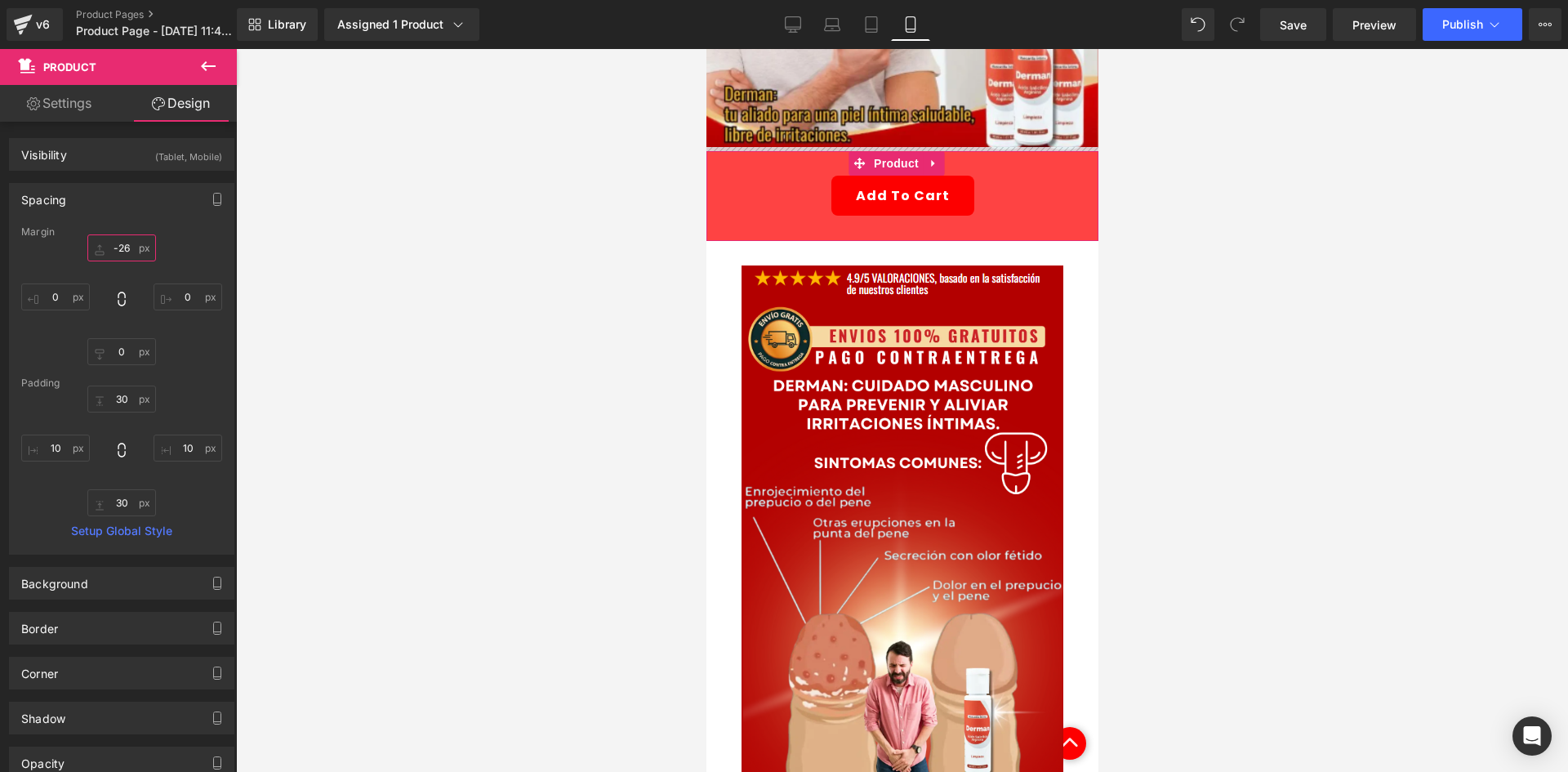
type input "-83"
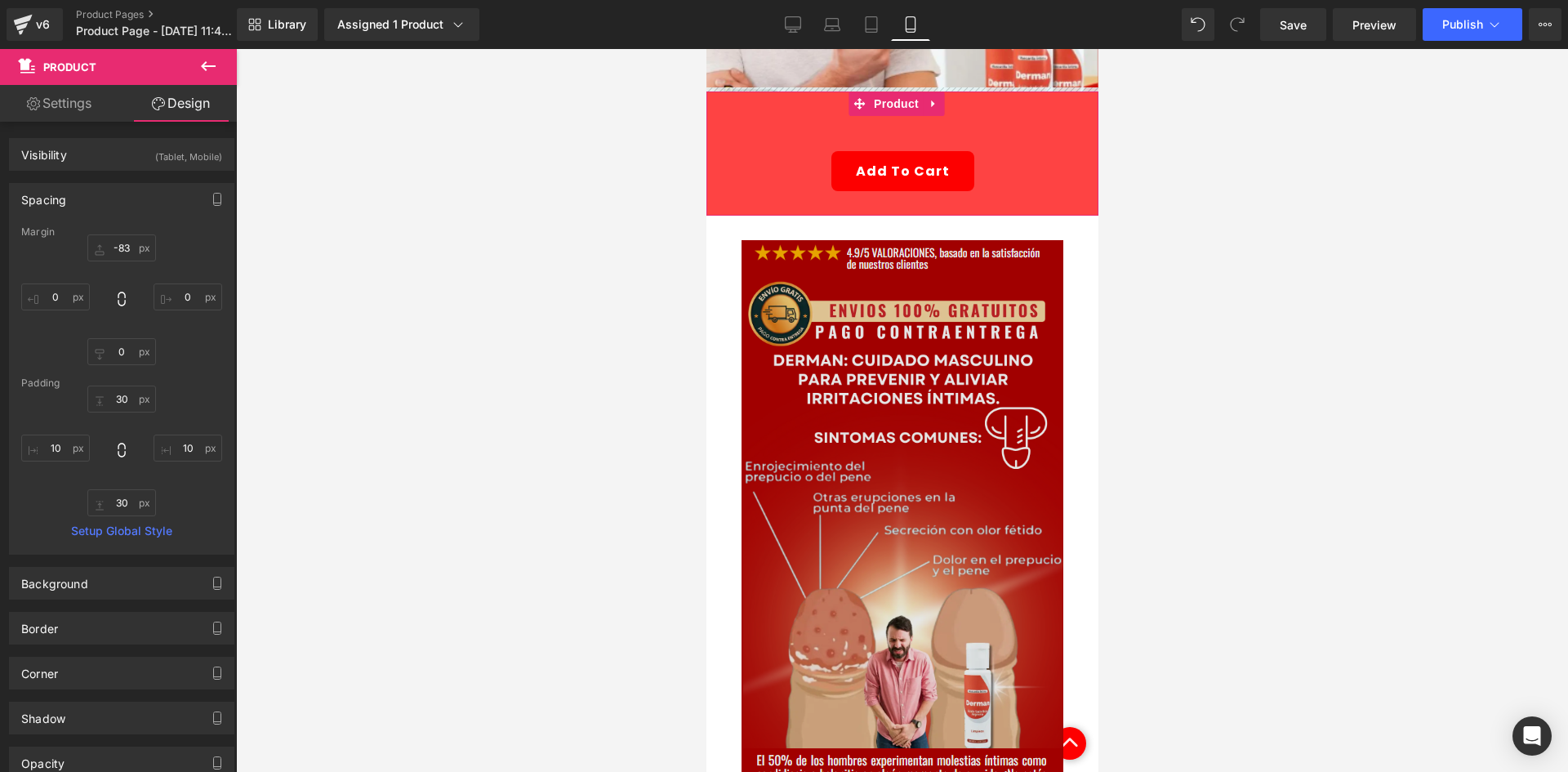
click at [900, 299] on img at bounding box center [901, 520] width 322 height 560
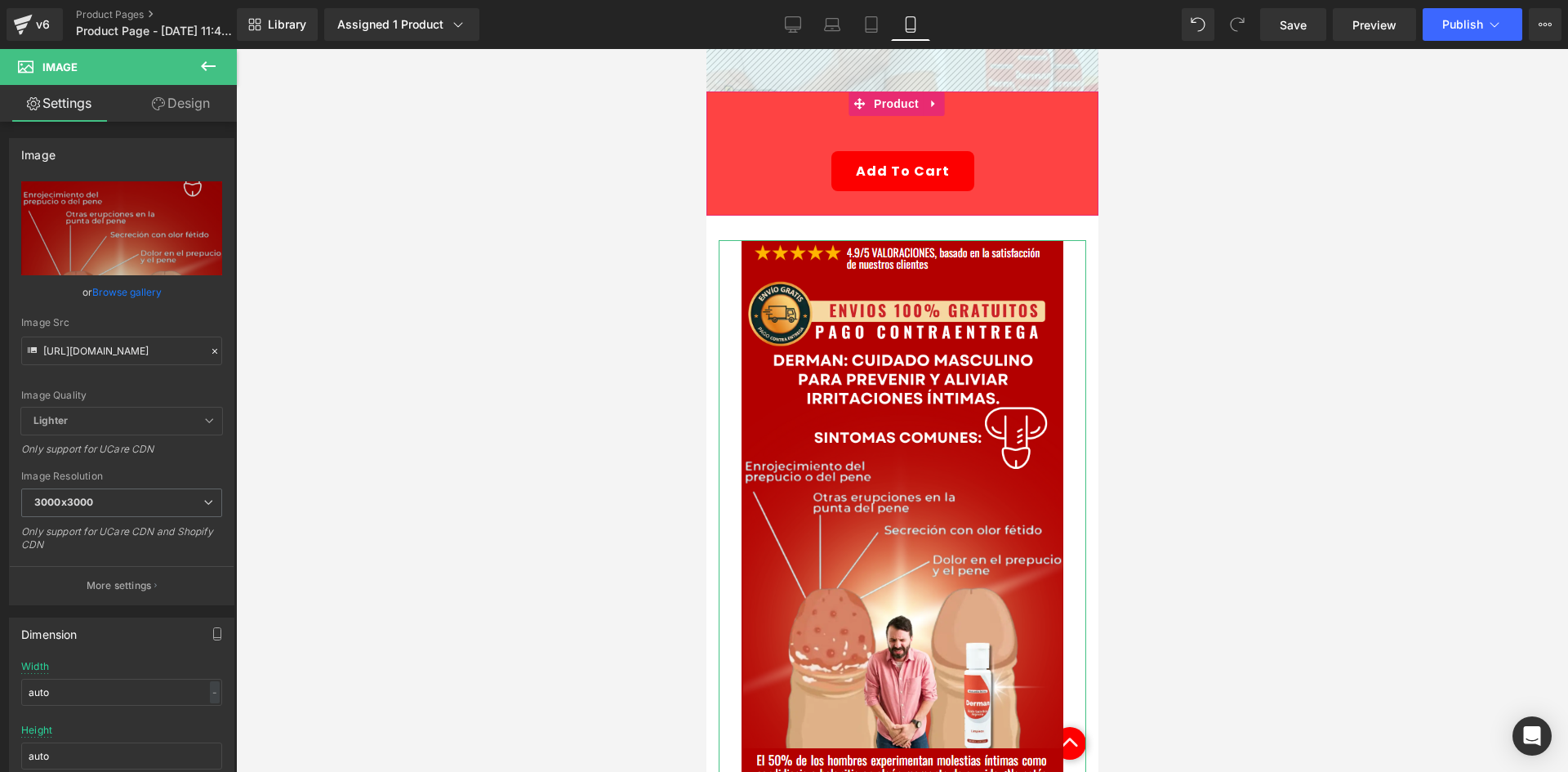
click at [200, 103] on link "Design" at bounding box center [180, 103] width 119 height 37
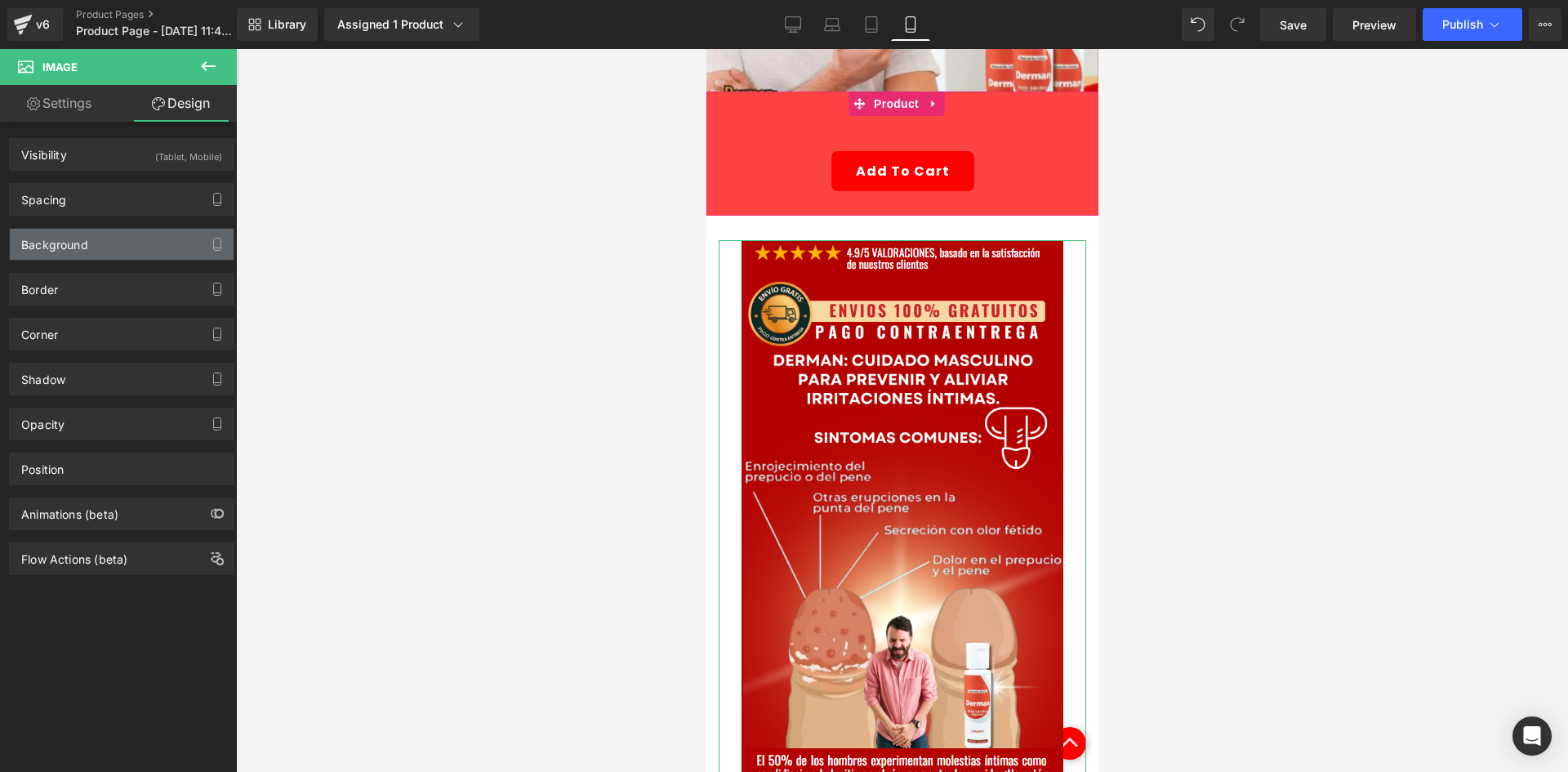
click at [126, 257] on div "Background" at bounding box center [122, 244] width 224 height 31
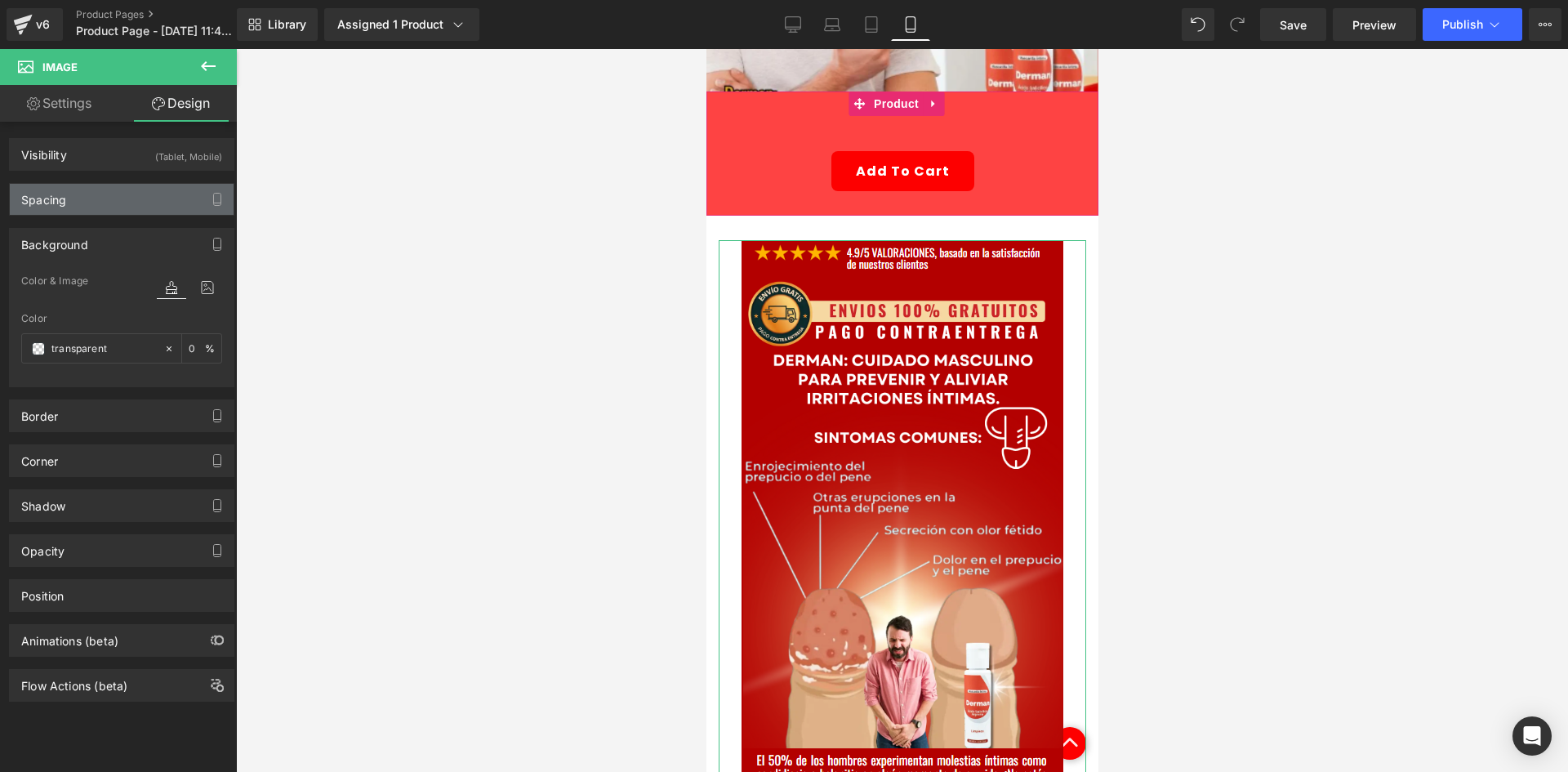
click at [106, 198] on div "Spacing" at bounding box center [122, 200] width 224 height 31
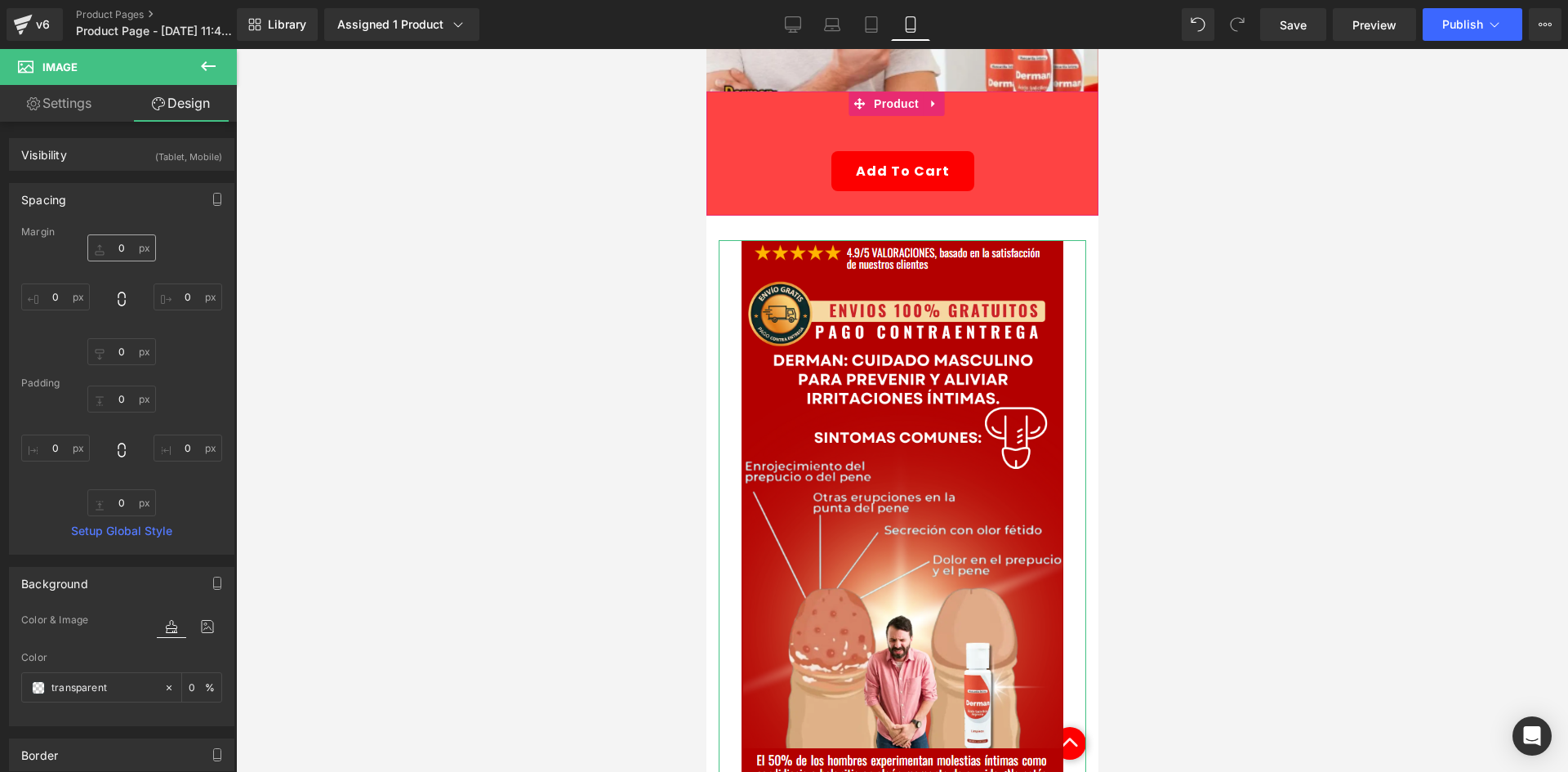
drag, startPoint x: 106, startPoint y: 275, endPoint x: 122, endPoint y: 258, distance: 23.3
click at [111, 270] on div "0px 0 0px 0 0px 0 0px 0" at bounding box center [122, 299] width 201 height 131
click at [122, 258] on input "0" at bounding box center [122, 248] width 69 height 27
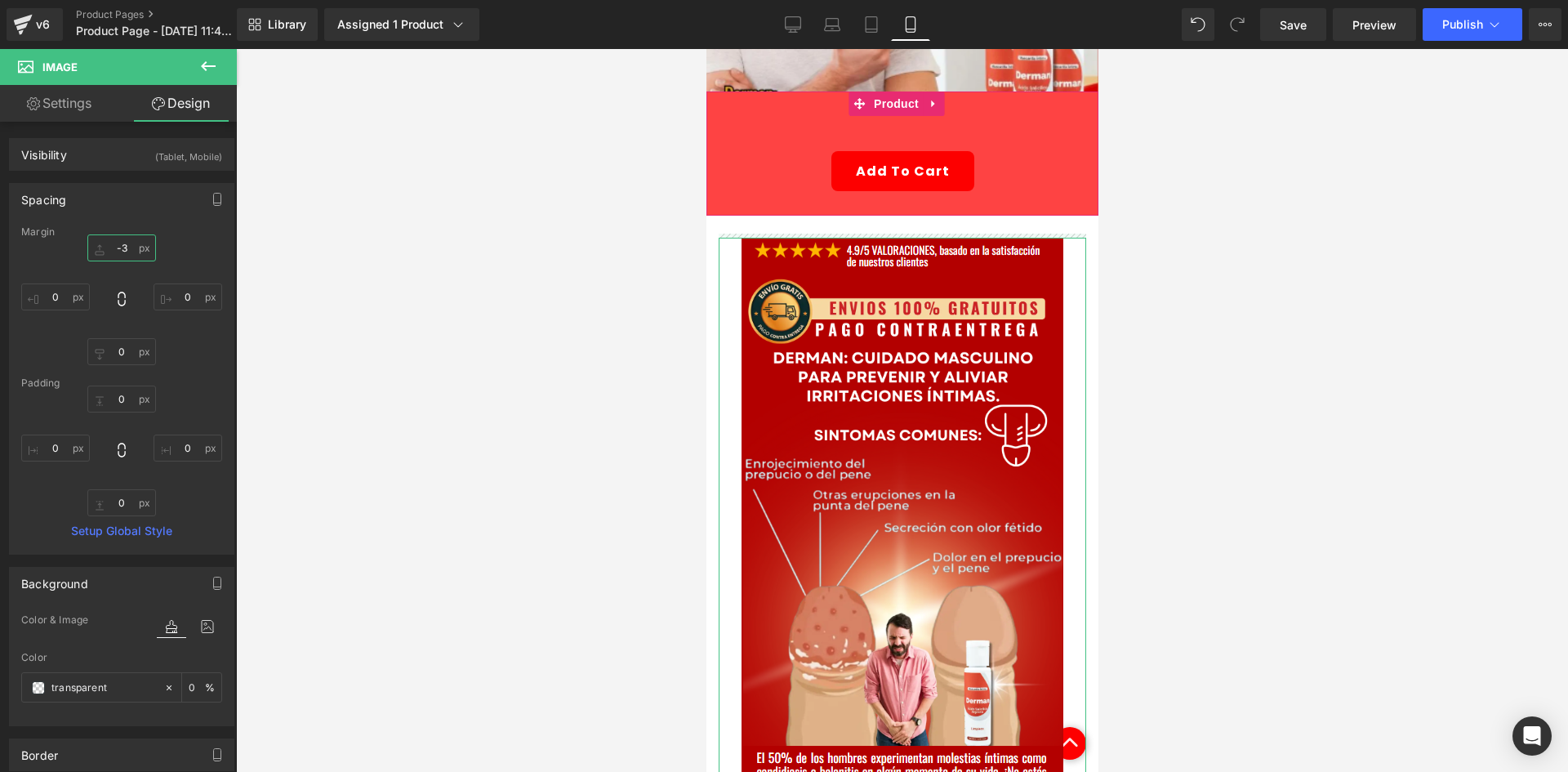
type input "-3'"
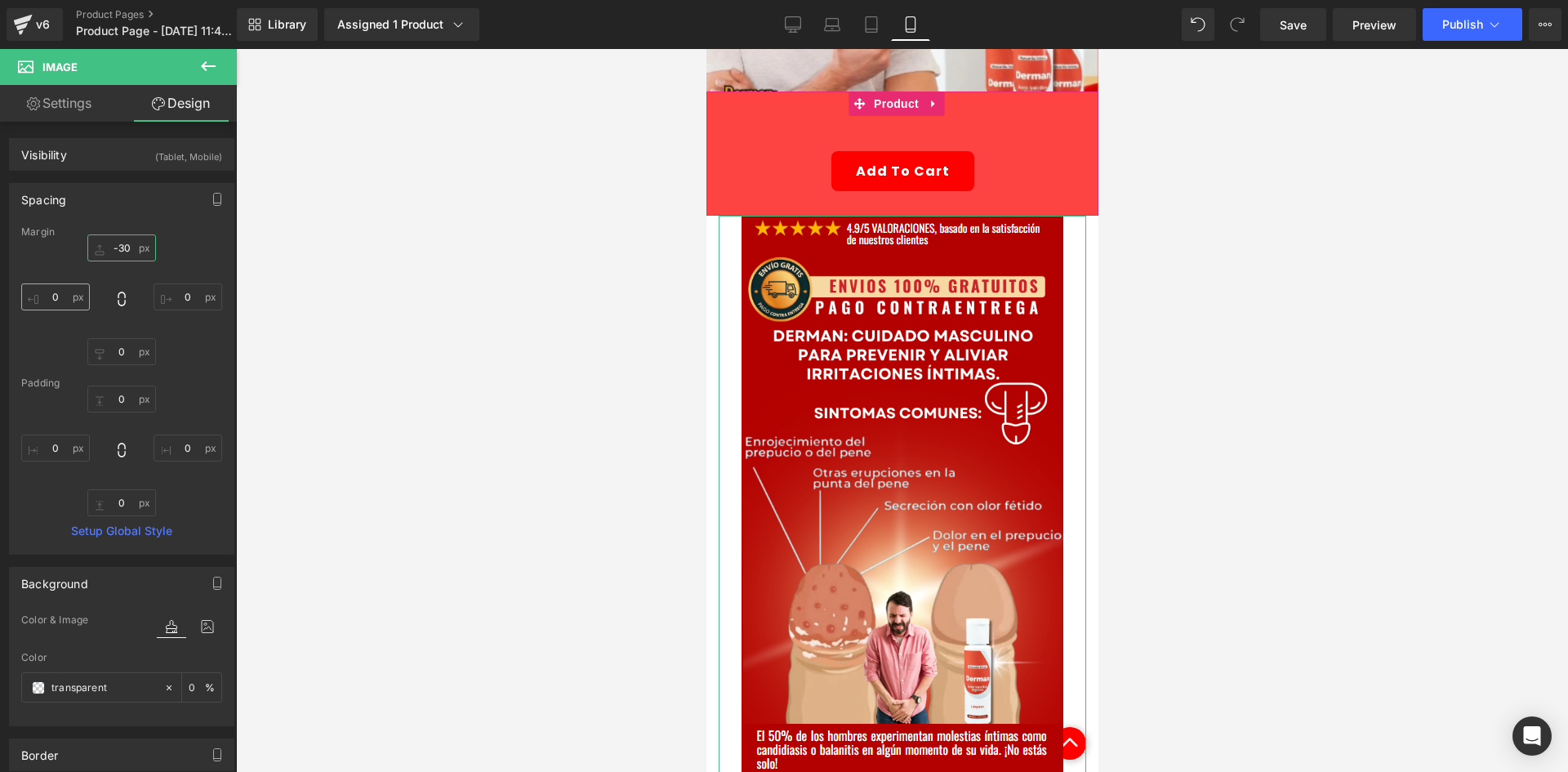
type input "-30"
click at [82, 287] on input "0" at bounding box center [55, 297] width 69 height 27
type input "-15"
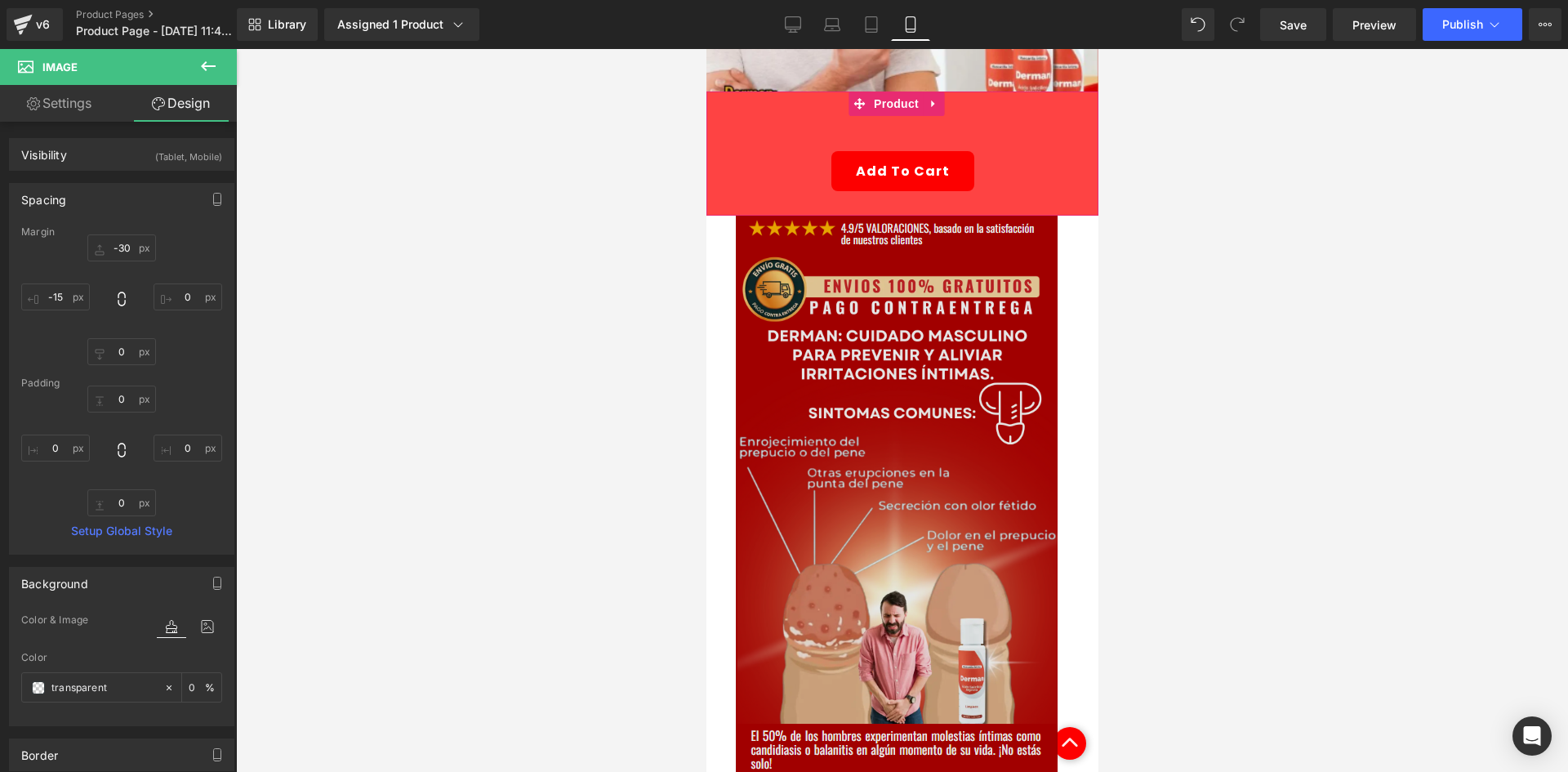
click at [834, 374] on img at bounding box center [896, 495] width 322 height 560
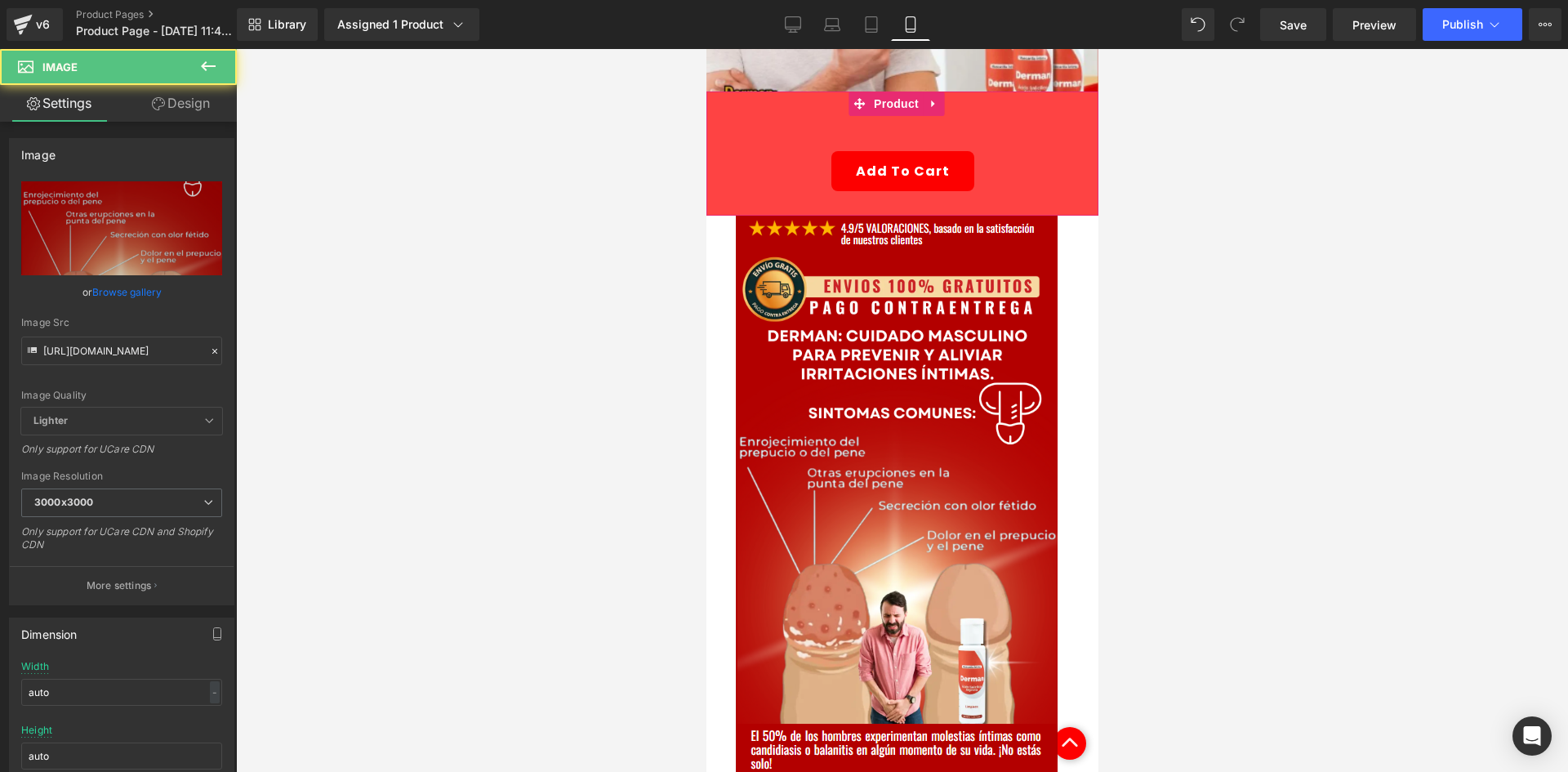
click at [178, 83] on span "Image" at bounding box center [98, 67] width 163 height 36
click at [174, 95] on link "Design" at bounding box center [180, 103] width 119 height 37
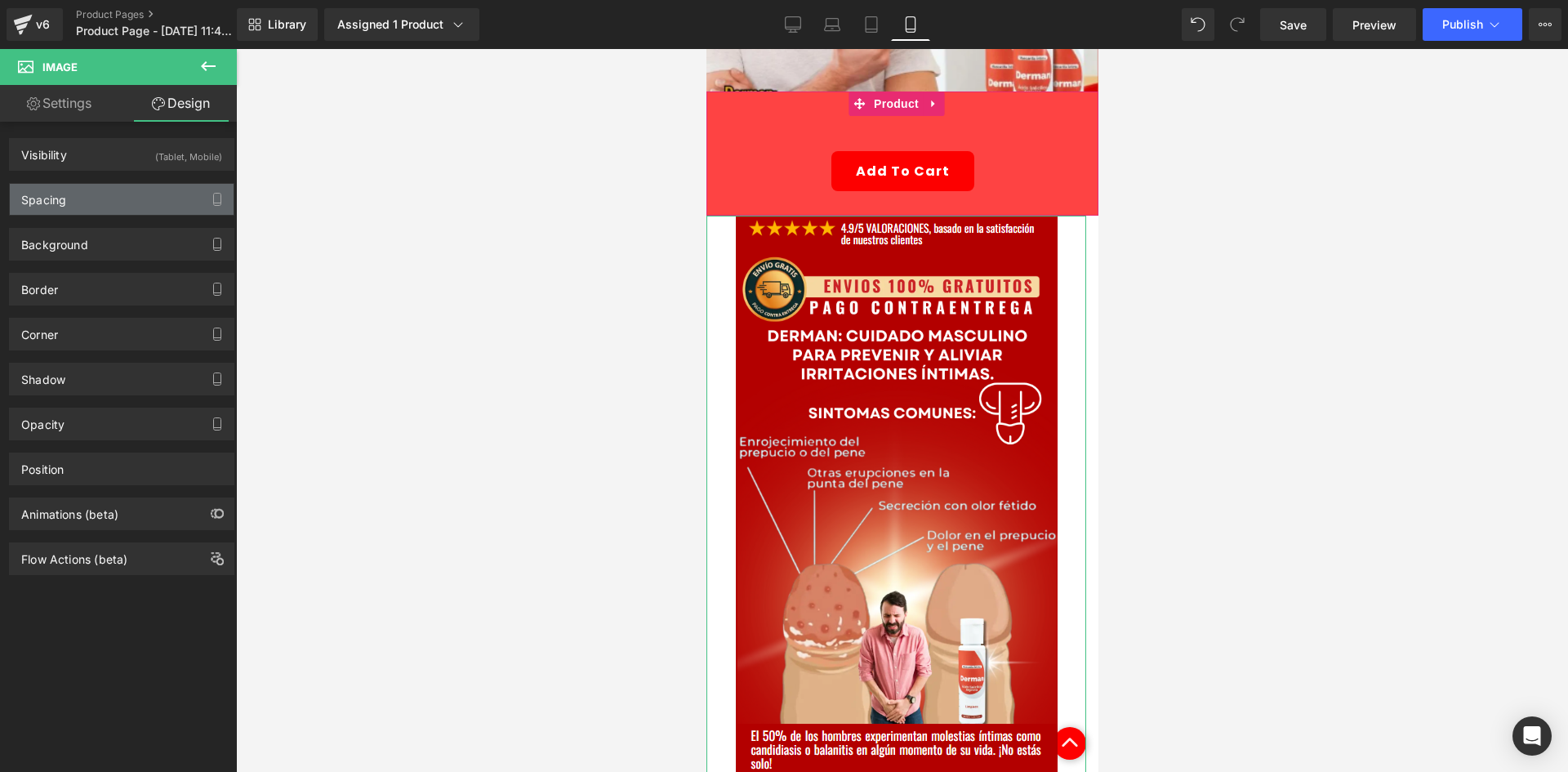
click at [89, 210] on div "Spacing" at bounding box center [122, 200] width 224 height 31
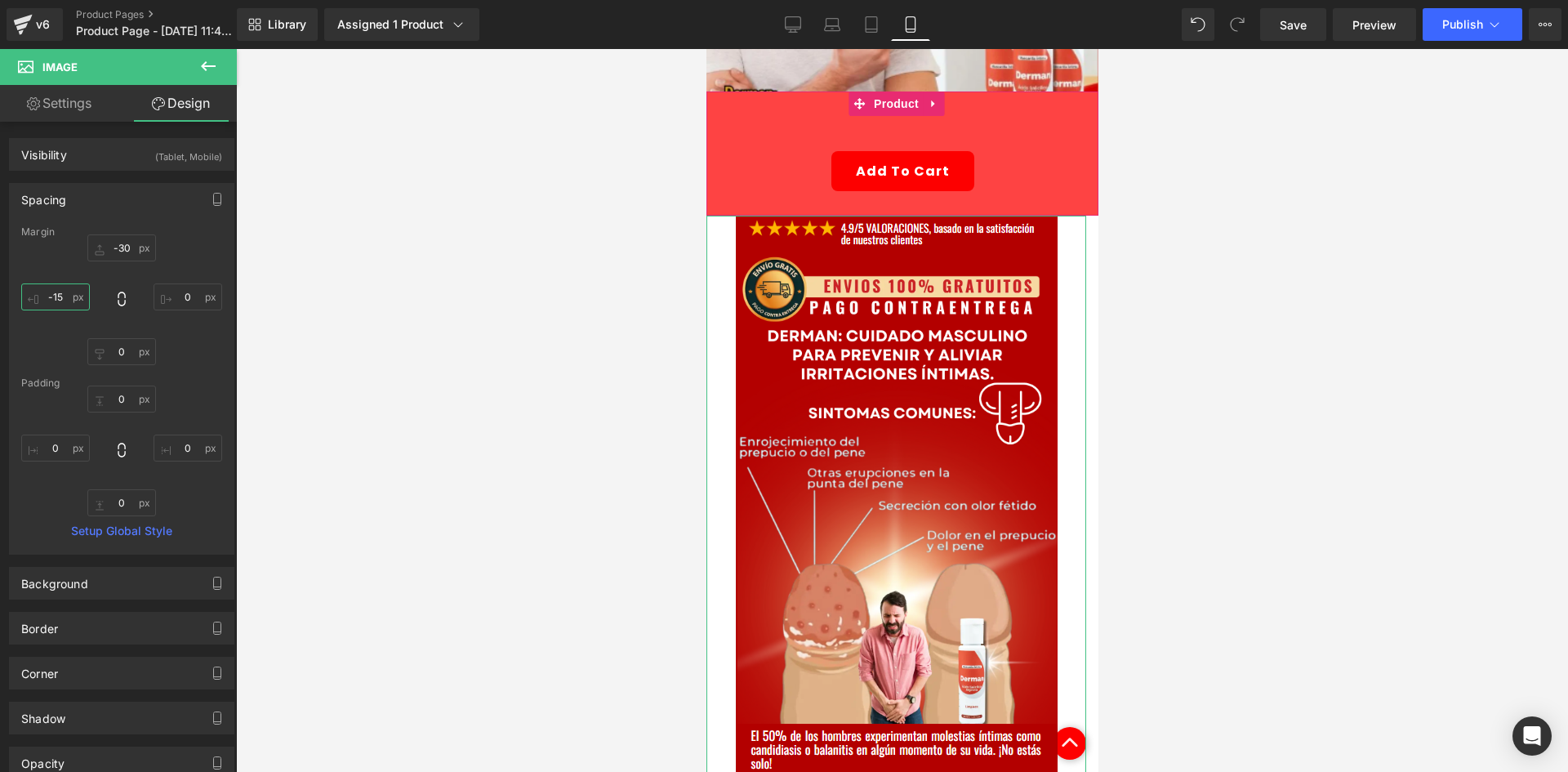
click at [71, 296] on input "-15" at bounding box center [55, 297] width 69 height 27
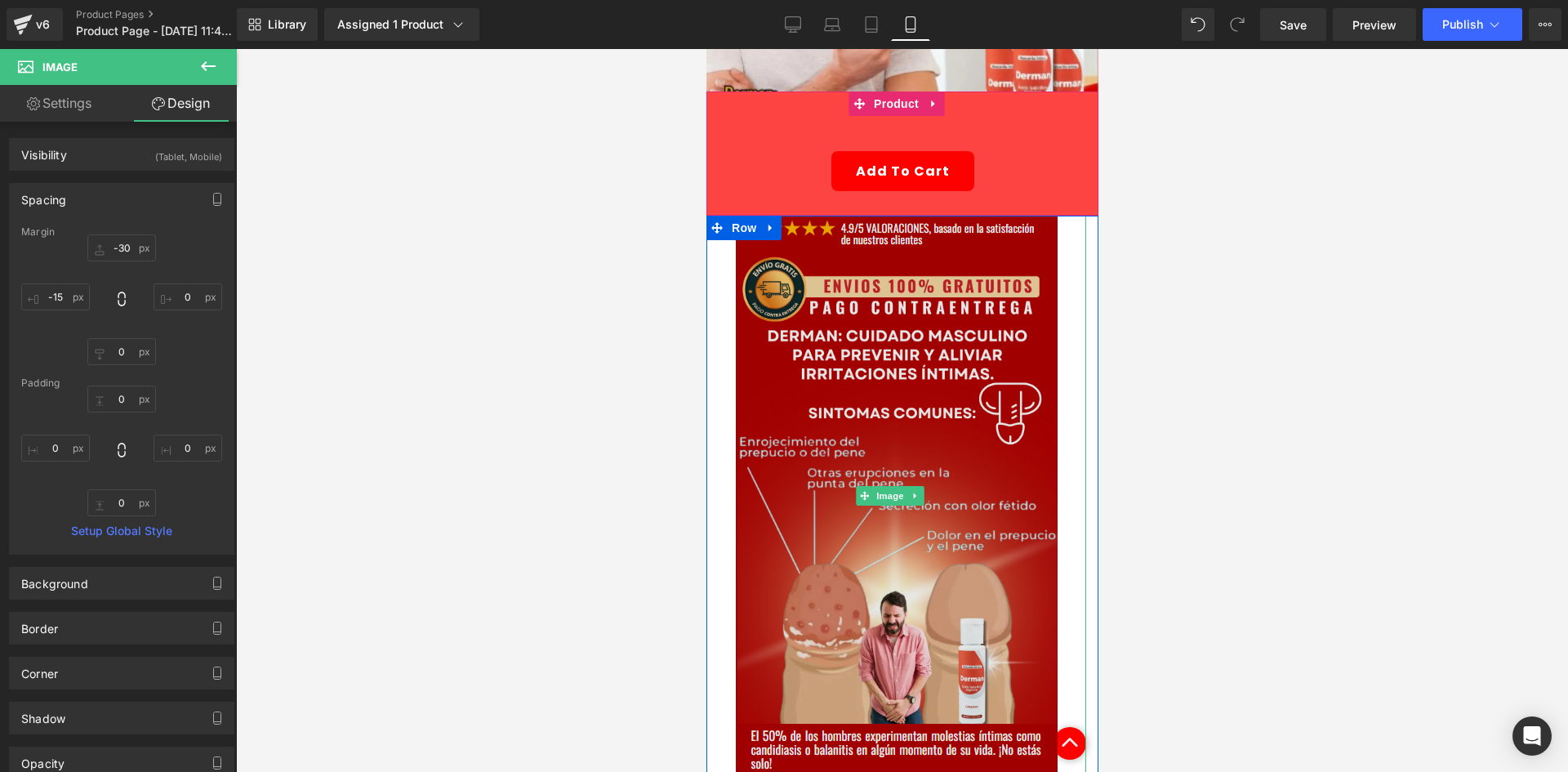
click at [904, 377] on img at bounding box center [896, 495] width 322 height 560
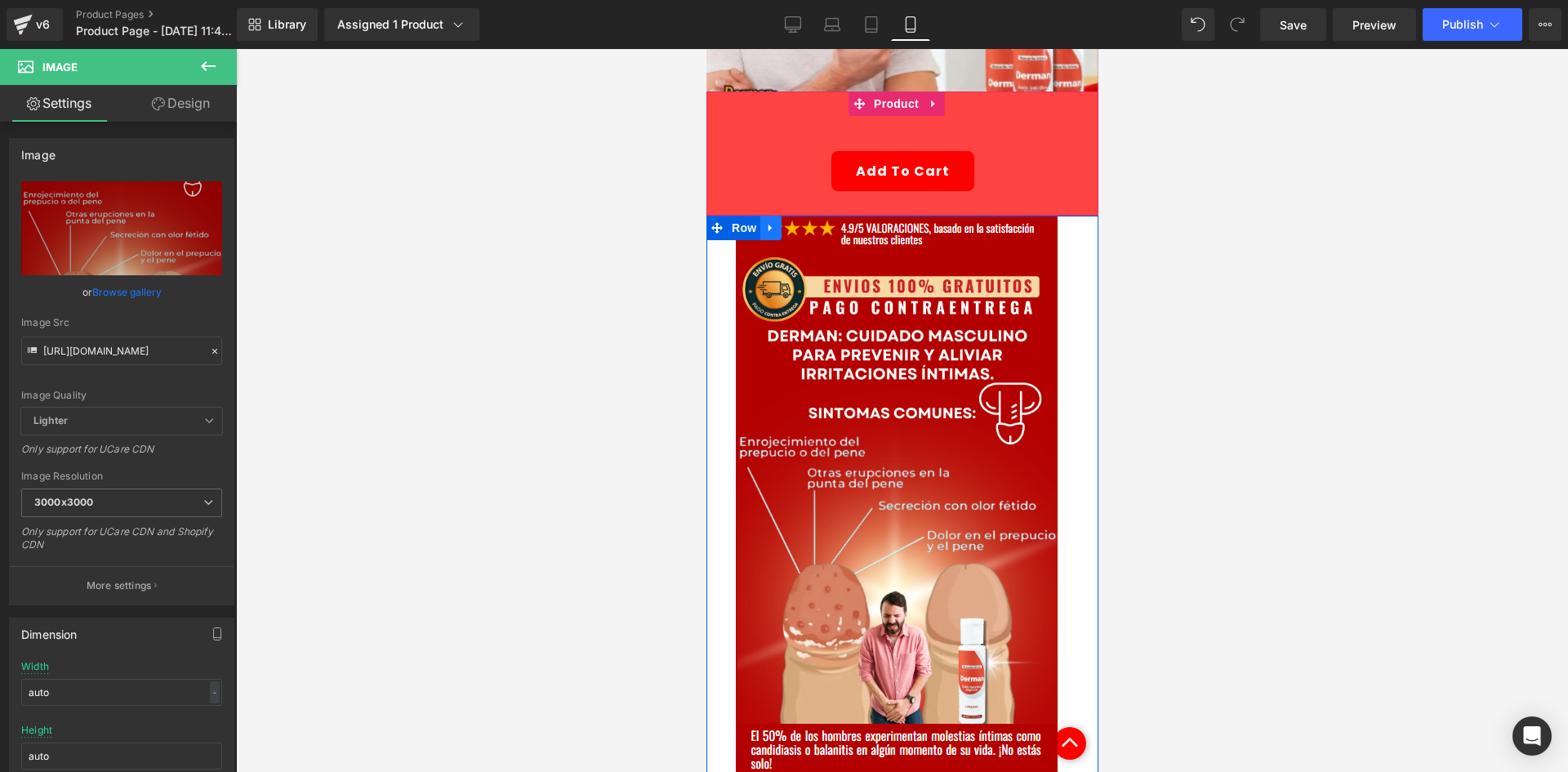
click at [765, 222] on icon at bounding box center [770, 229] width 12 height 13
click at [813, 222] on icon at bounding box center [813, 229] width 12 height 13
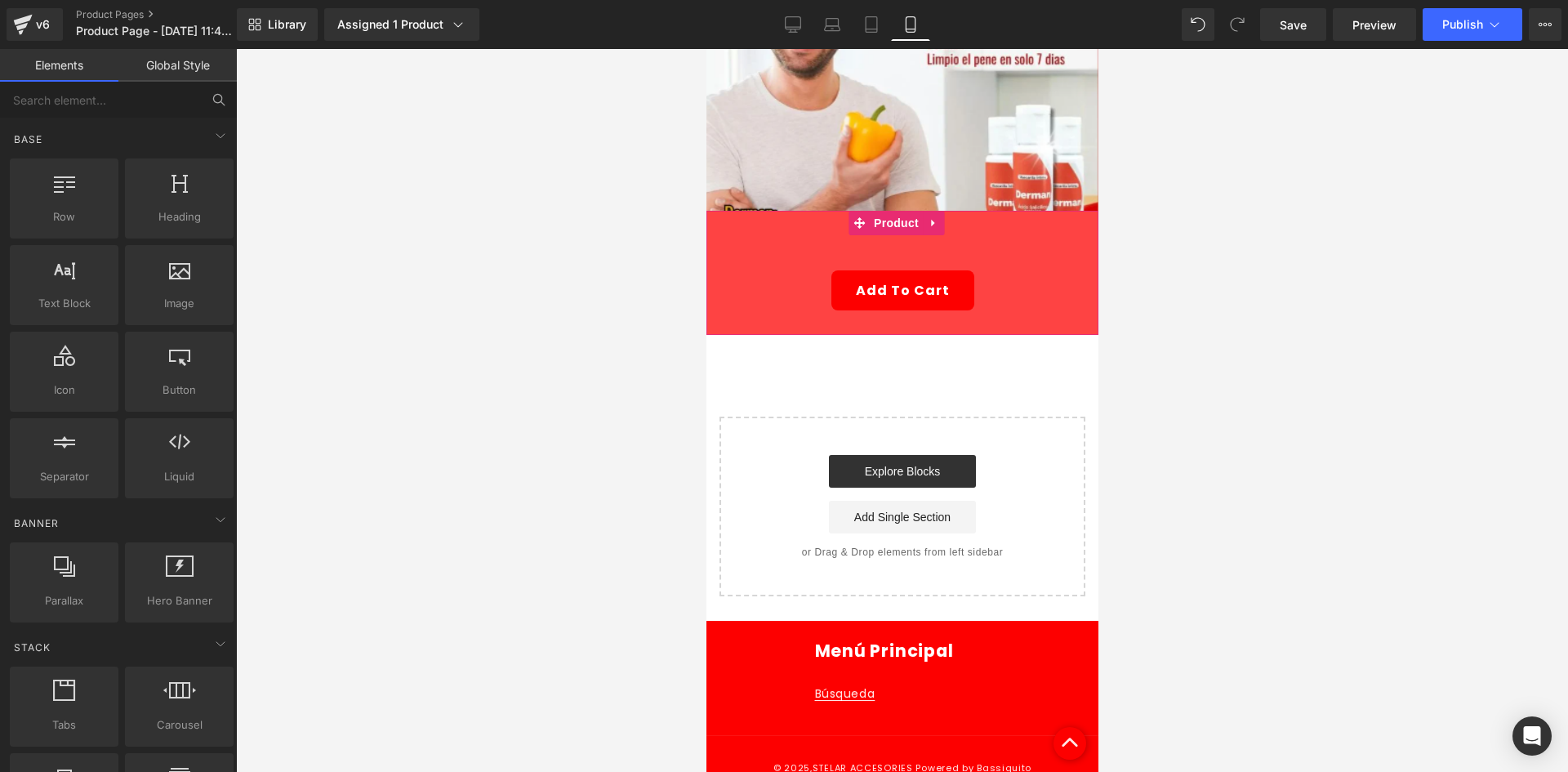
scroll to position [249, 0]
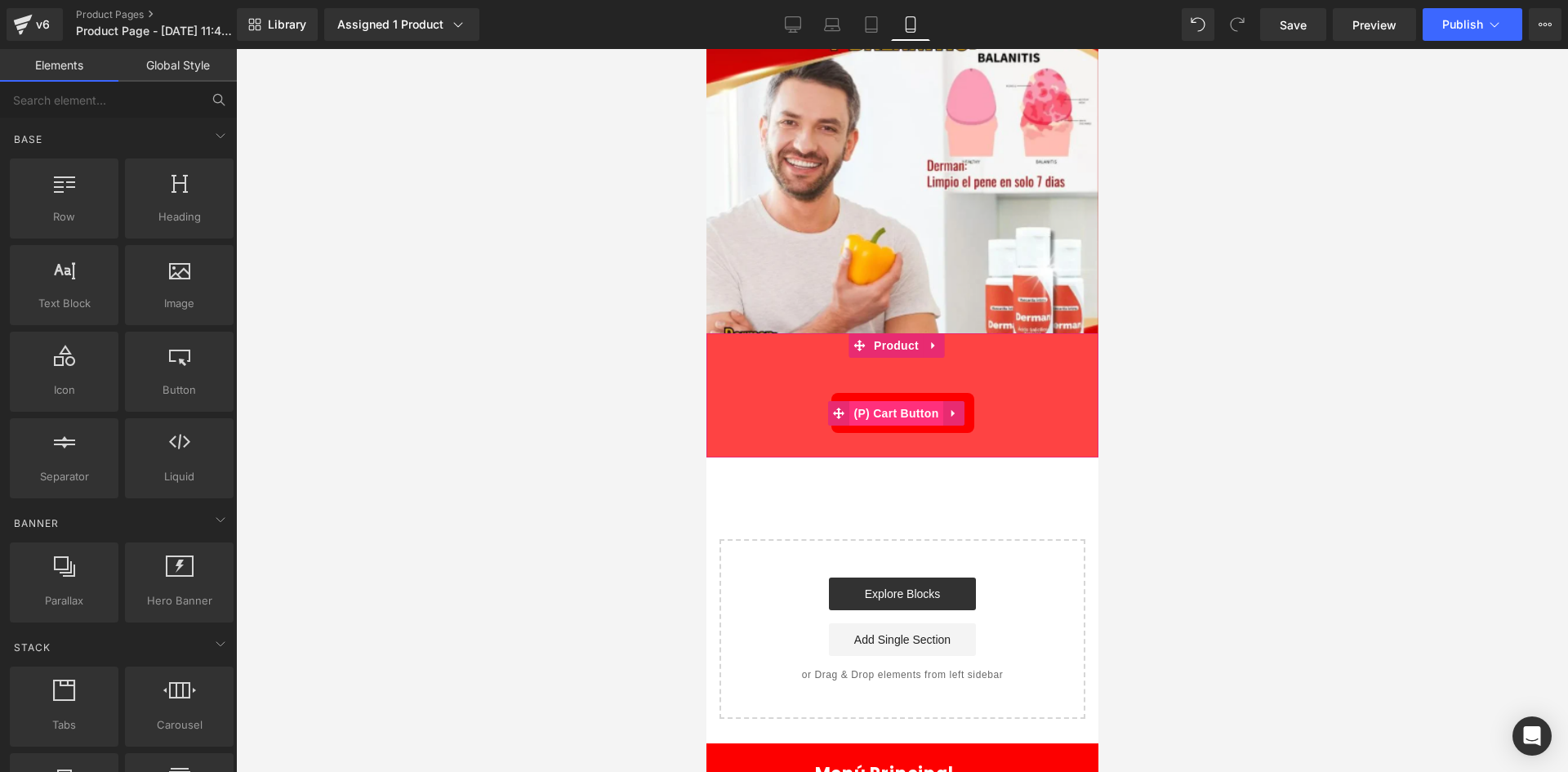
click at [916, 401] on span "(P) Cart Button" at bounding box center [895, 413] width 93 height 24
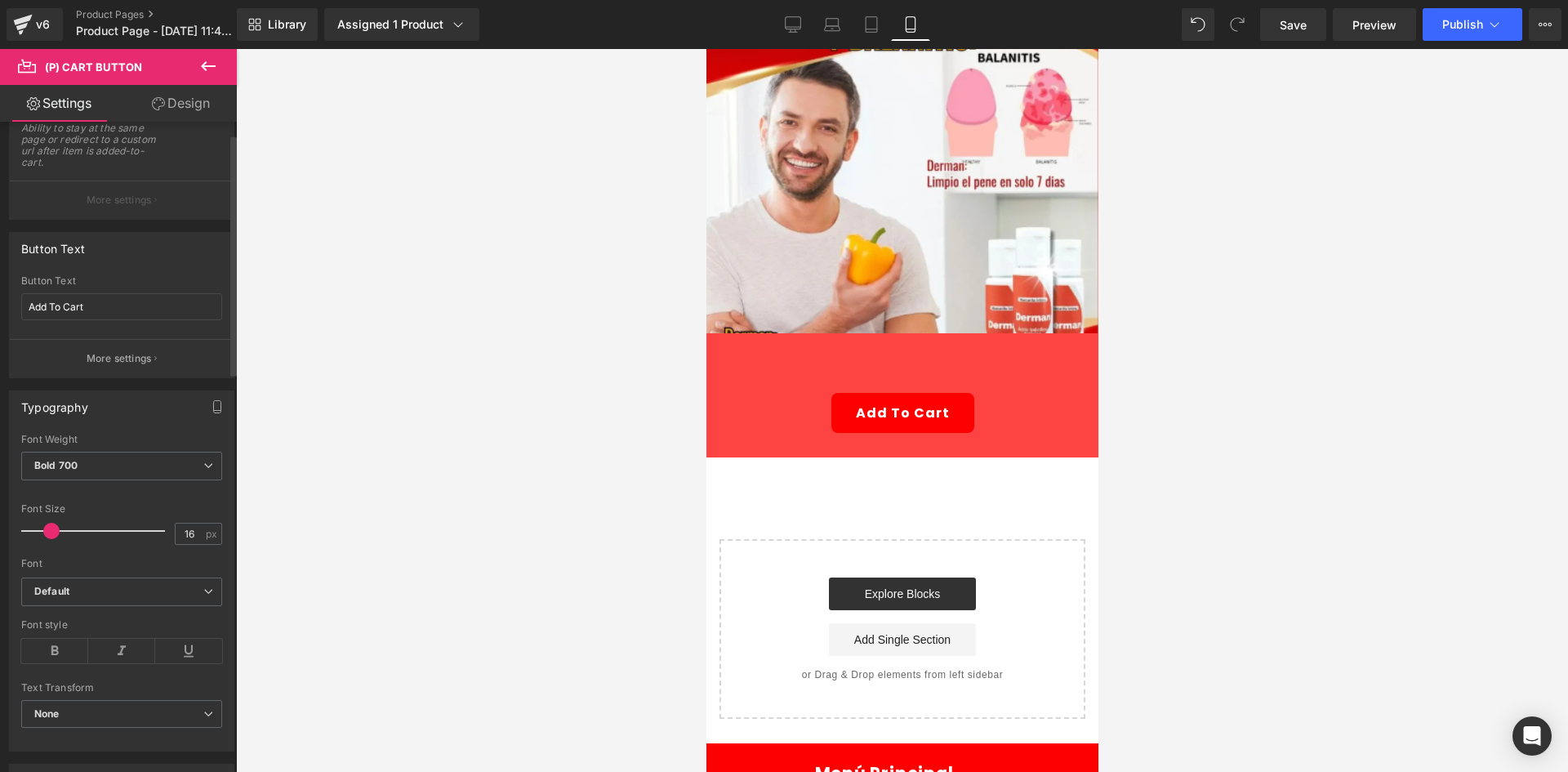
scroll to position [245, 0]
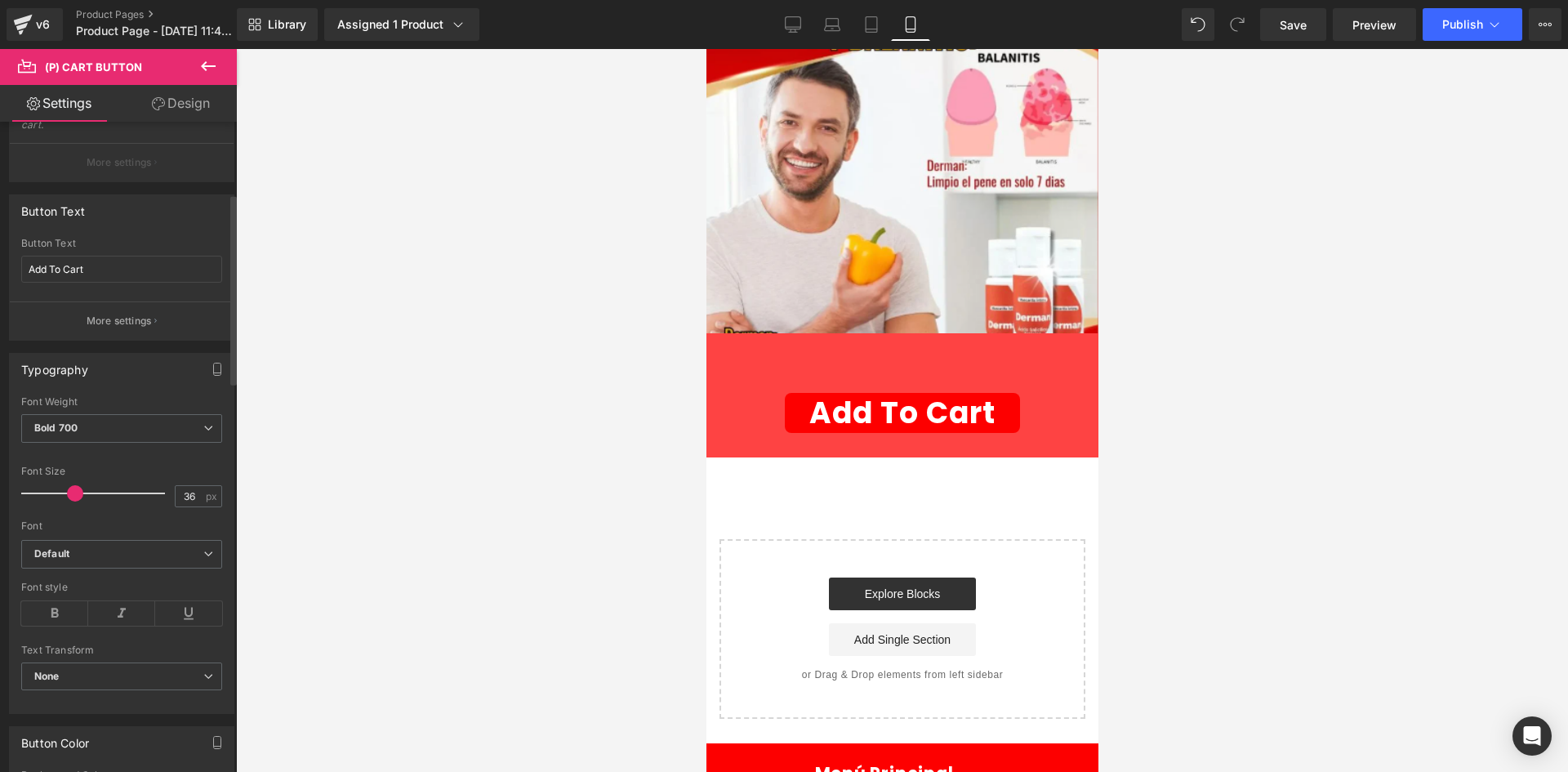
drag, startPoint x: 52, startPoint y: 496, endPoint x: 96, endPoint y: 494, distance: 44.0
click at [78, 497] on span at bounding box center [75, 493] width 16 height 16
type input "37"
click at [891, 335] on span "Product" at bounding box center [895, 346] width 54 height 24
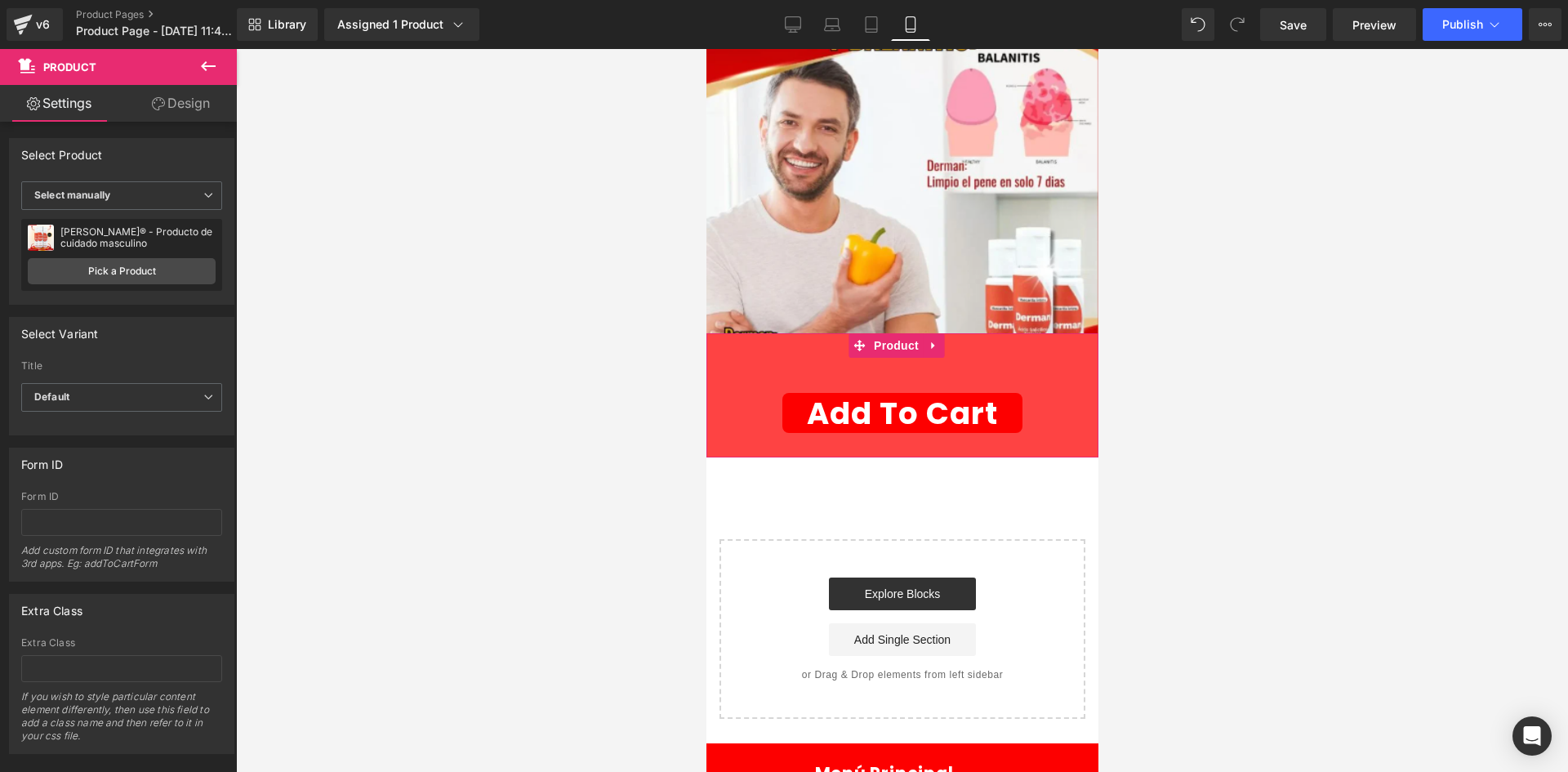
click at [220, 106] on link "Design" at bounding box center [180, 103] width 119 height 37
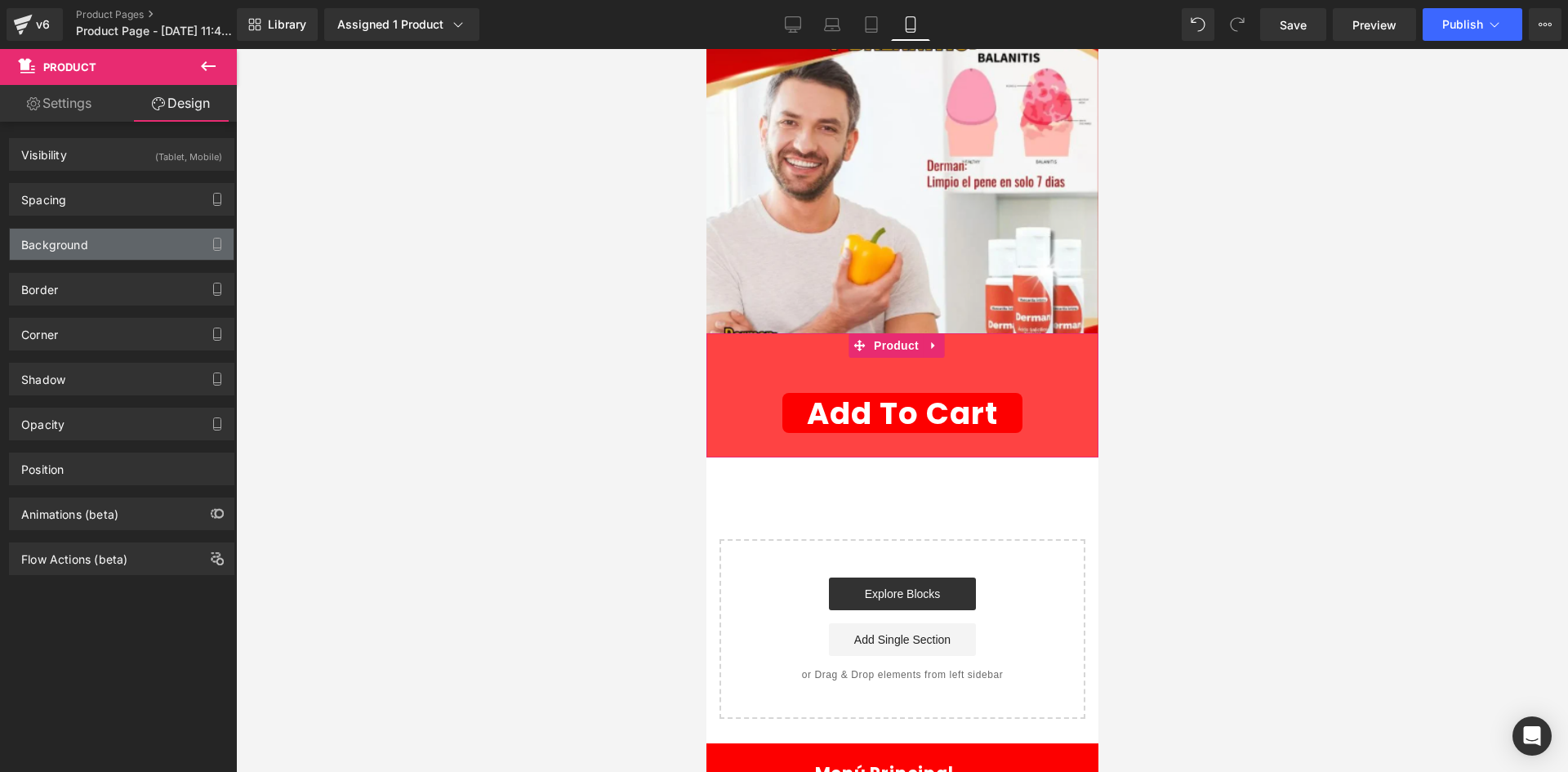
click at [82, 249] on div "Background" at bounding box center [54, 239] width 67 height 23
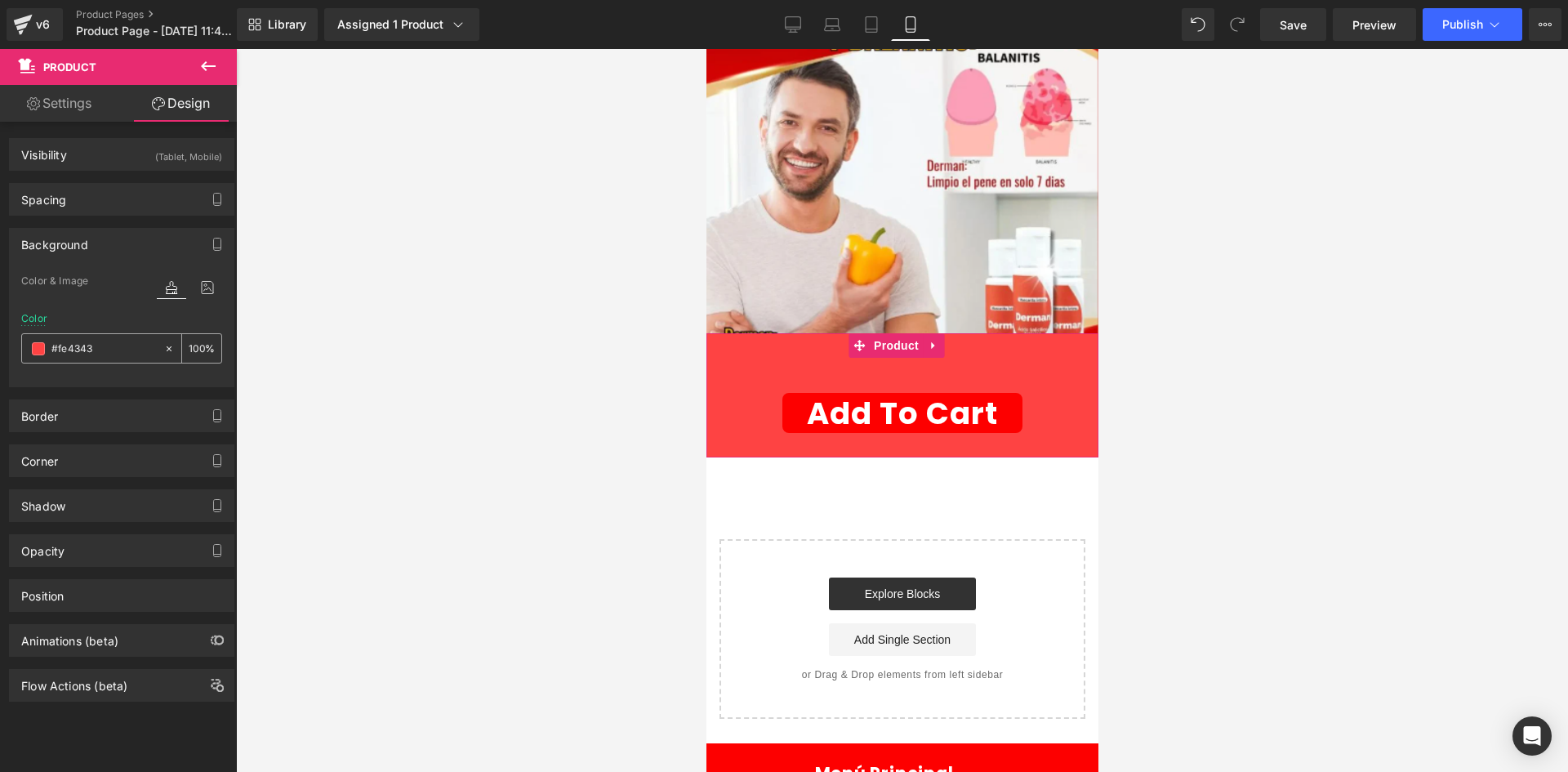
click at [43, 351] on span at bounding box center [38, 348] width 13 height 13
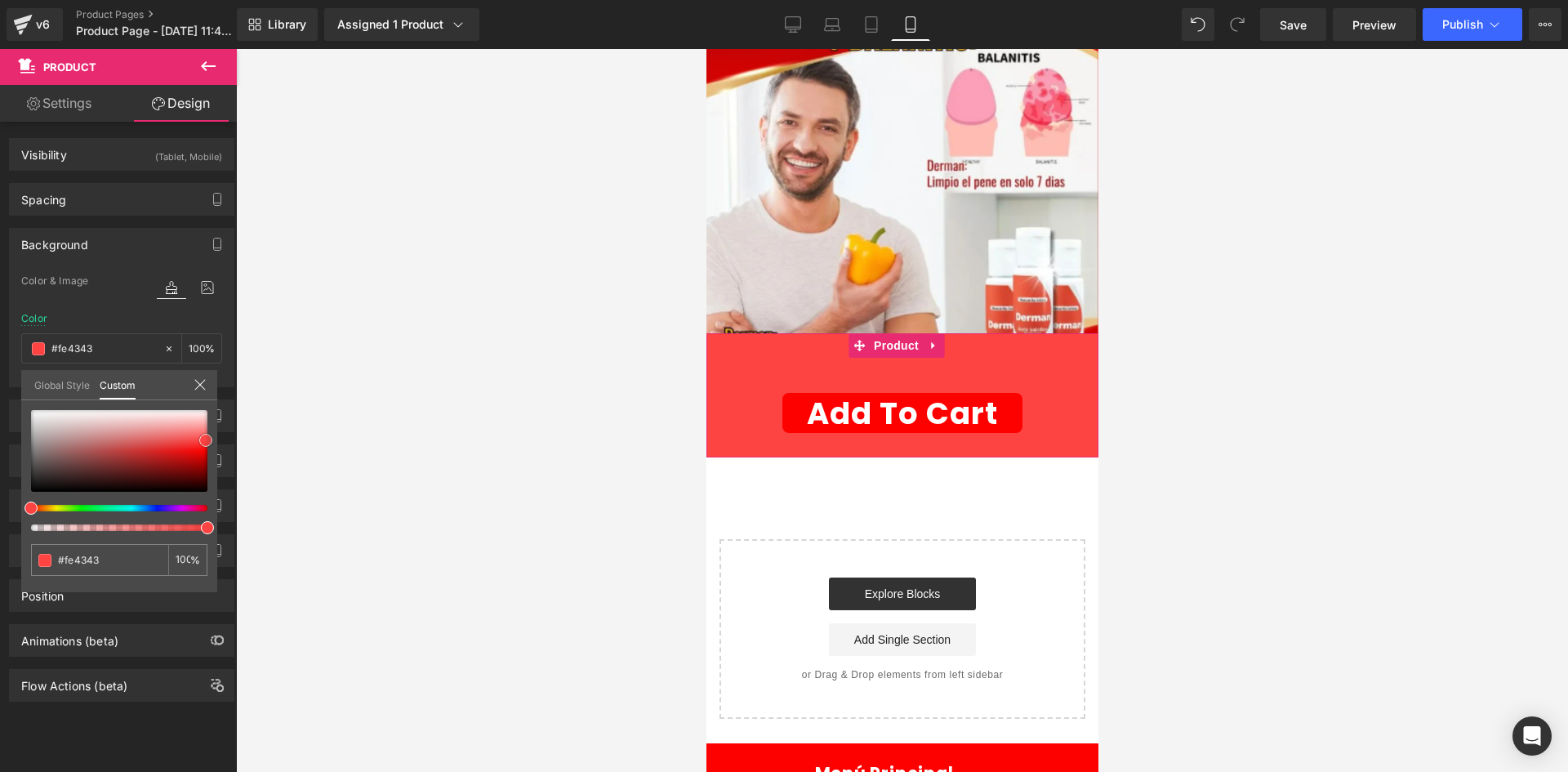
type input "#571818"
type input "#591717"
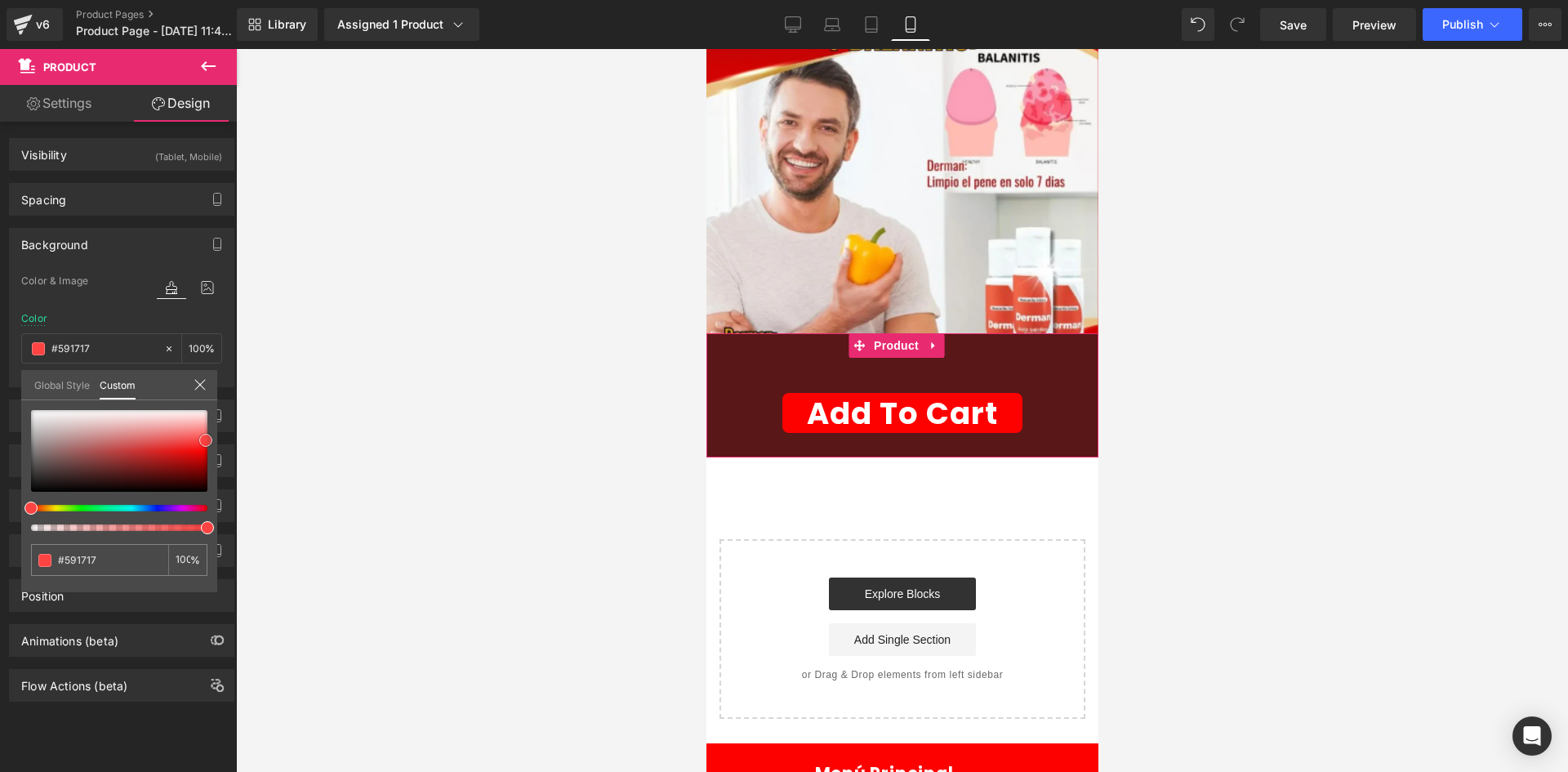
type input "#631717"
type input "#7c1717"
type input "#9e1313"
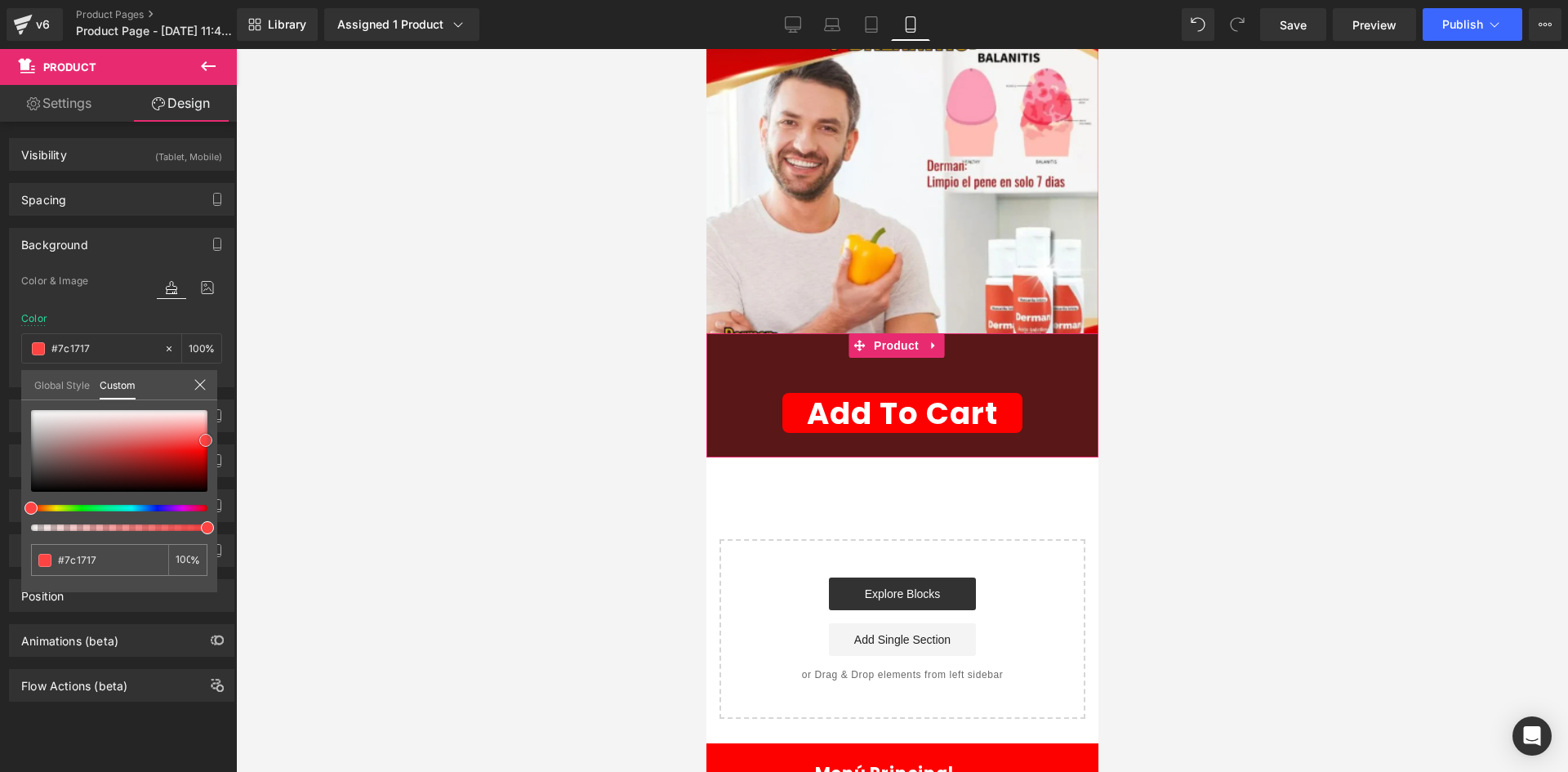
type input "#9e1313"
type input "#c60a0a"
type input "#f90000"
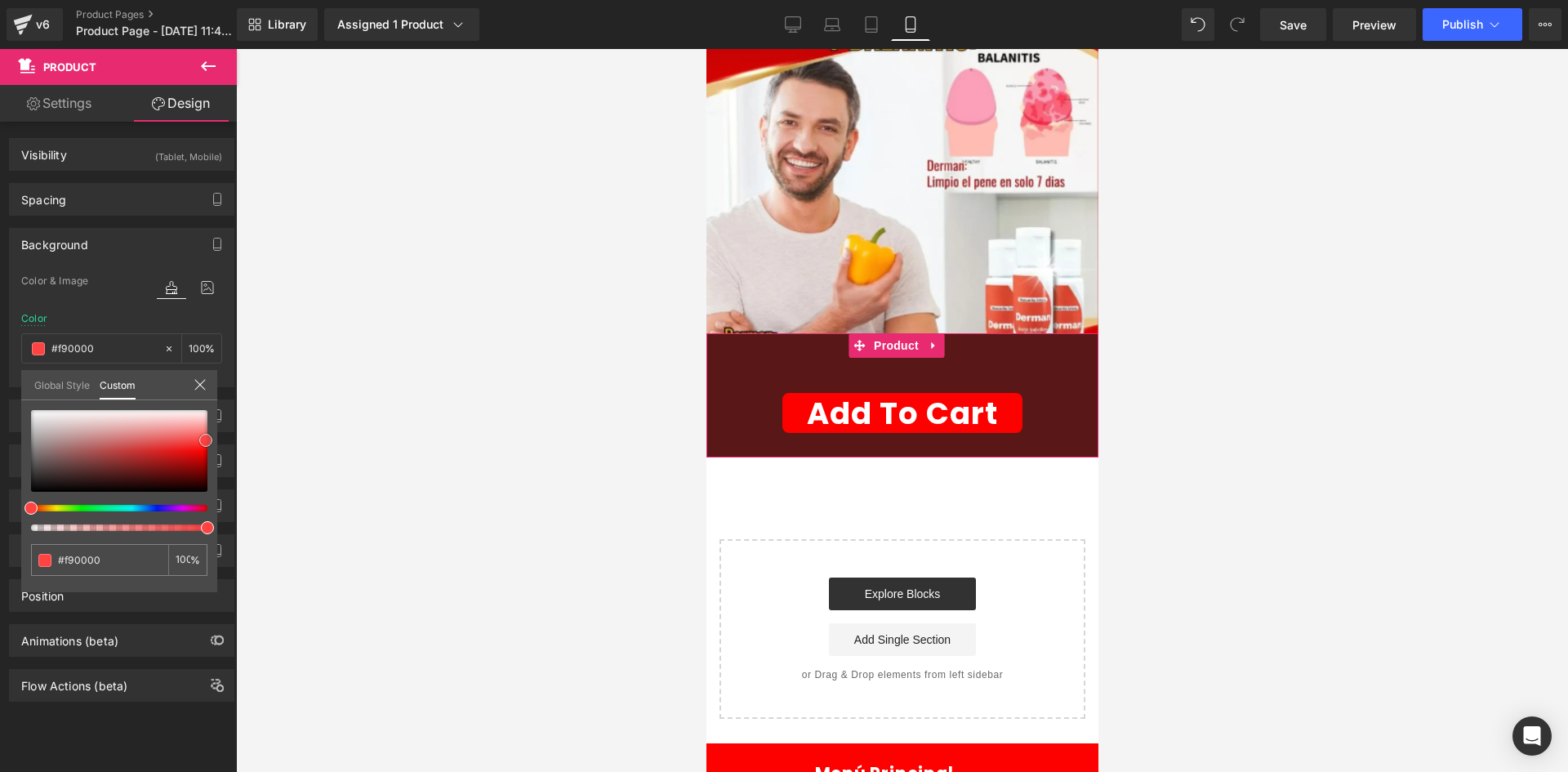
type input "#ff1414"
type input "#ff1919"
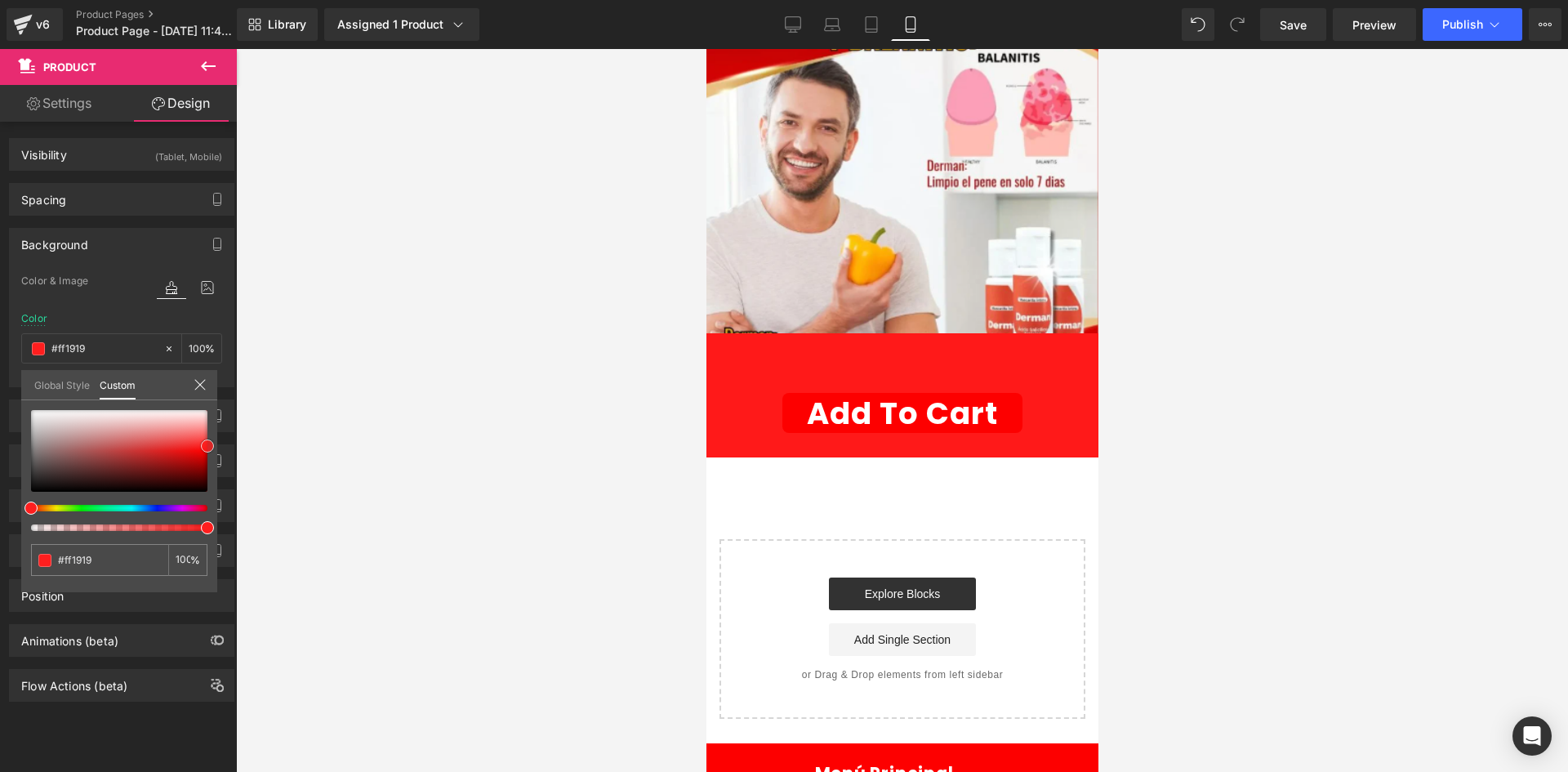
type input "#ff1e1e"
type input "#ff1414"
type input "#ef0000"
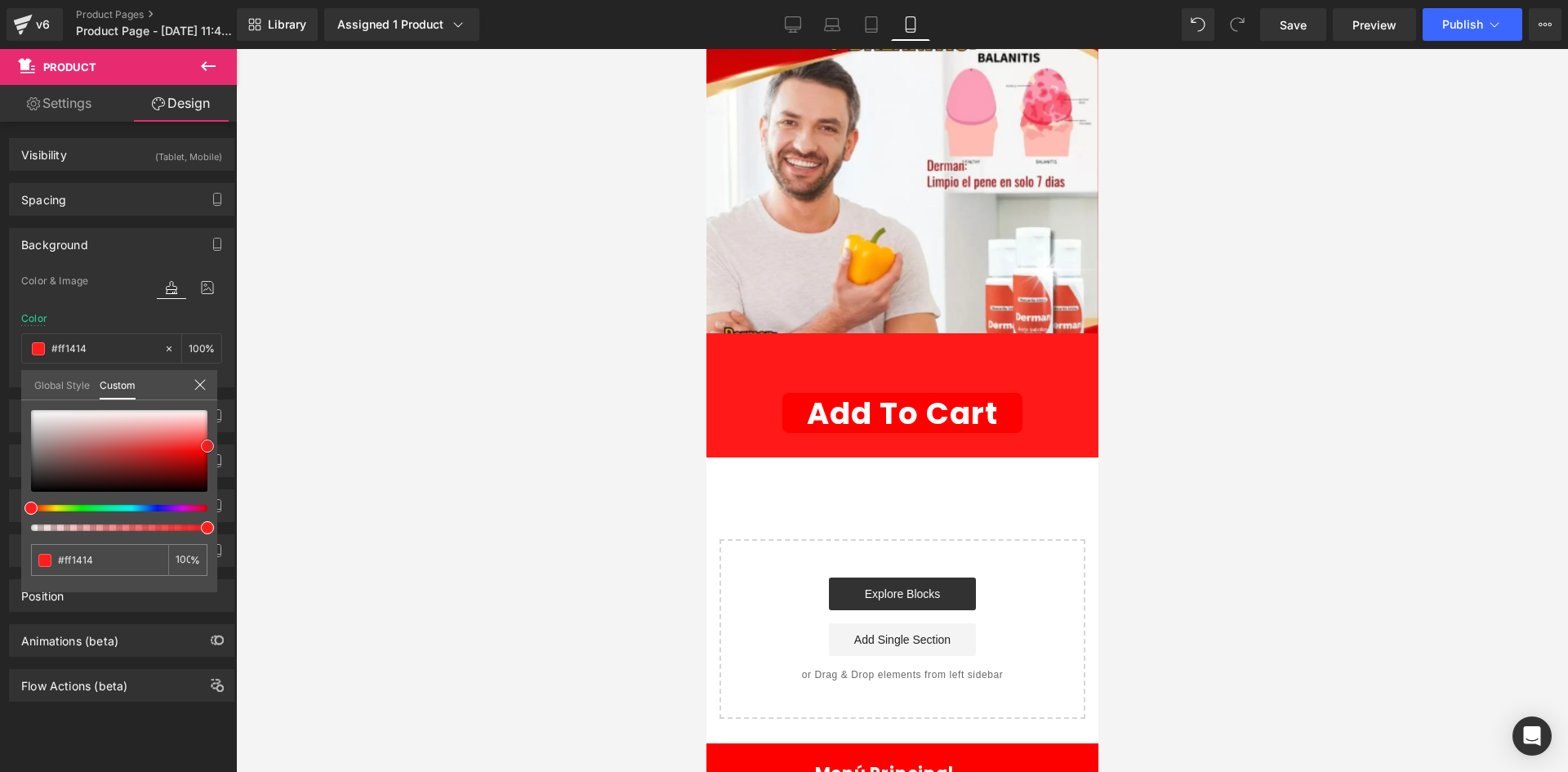
type input "#ef0000"
type input "#d10000"
type input "#bc0000"
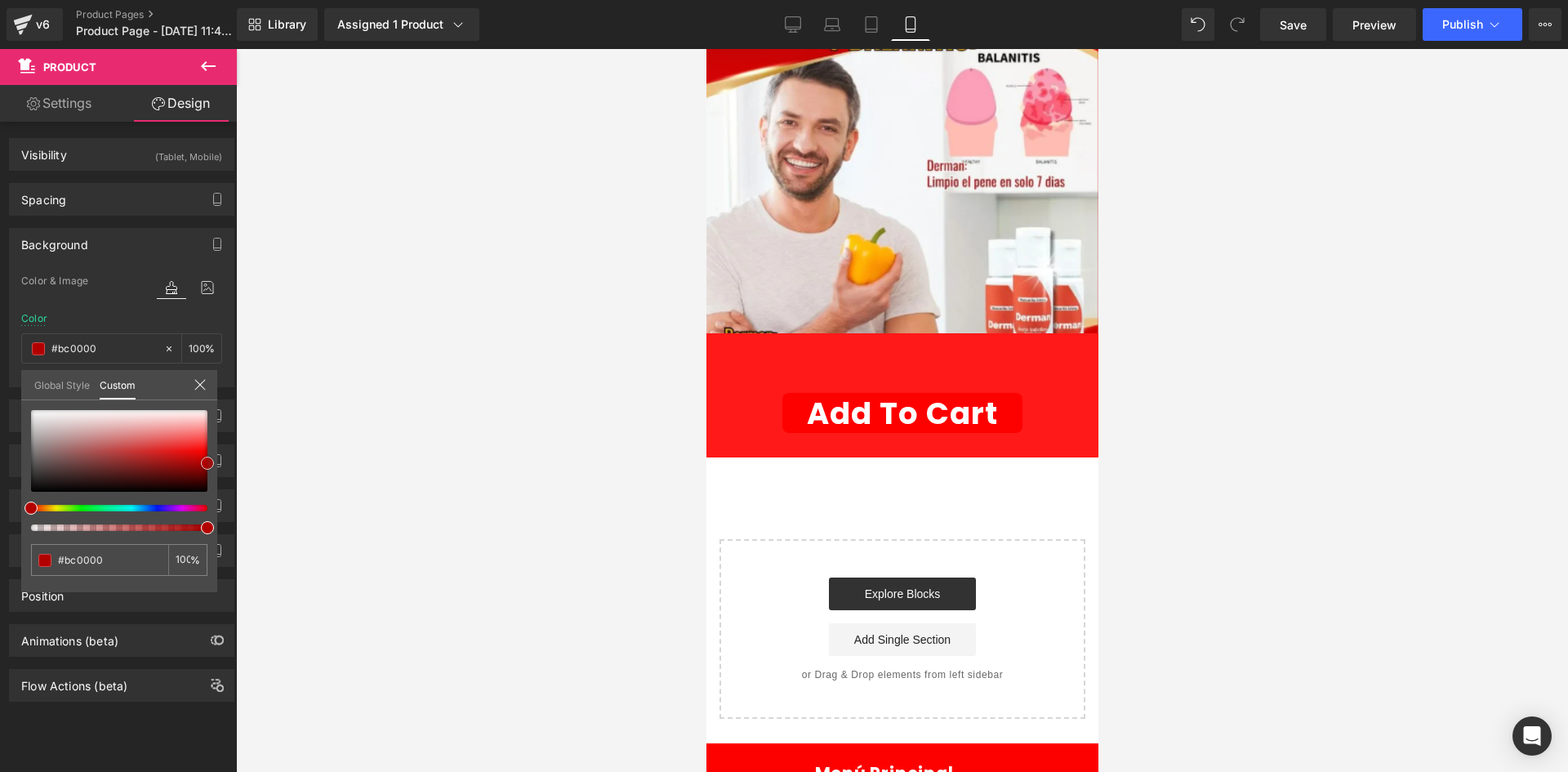
type input "#b20000"
type input "#a80000"
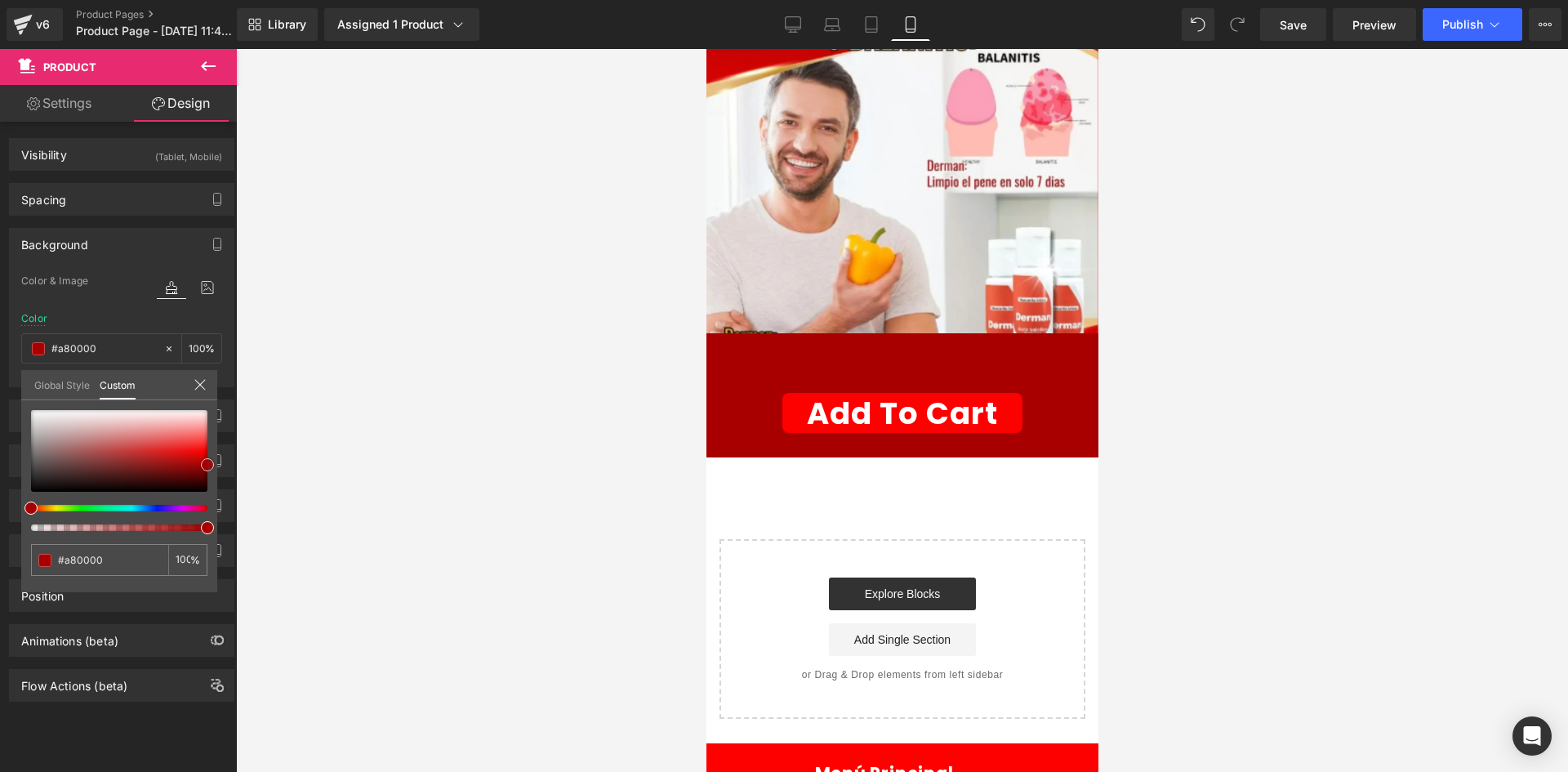
type input "#a30000"
type input "#9e0000"
type input "#890000"
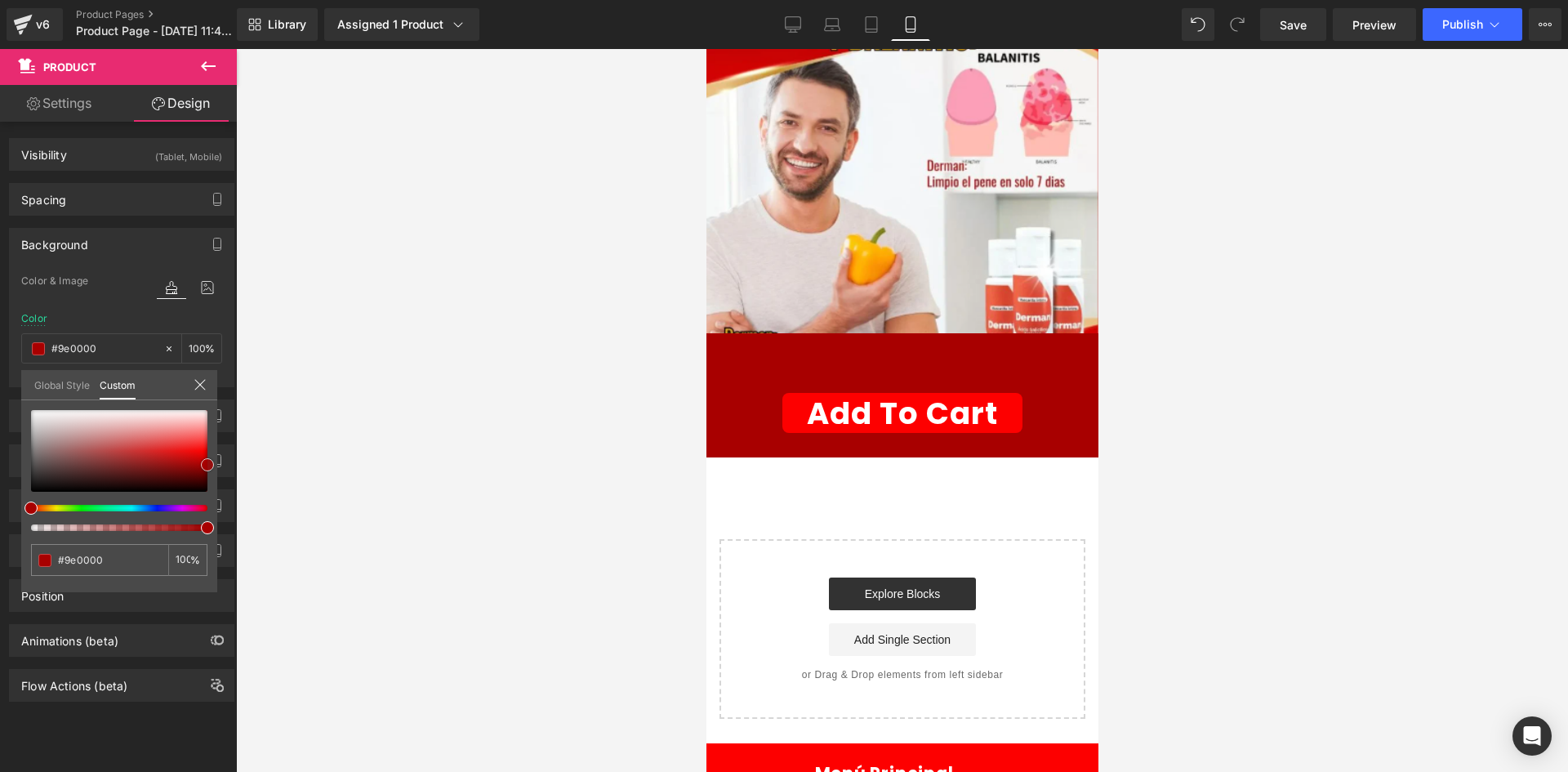
type input "#890000"
type input "#7f0000"
type input "#7a0000"
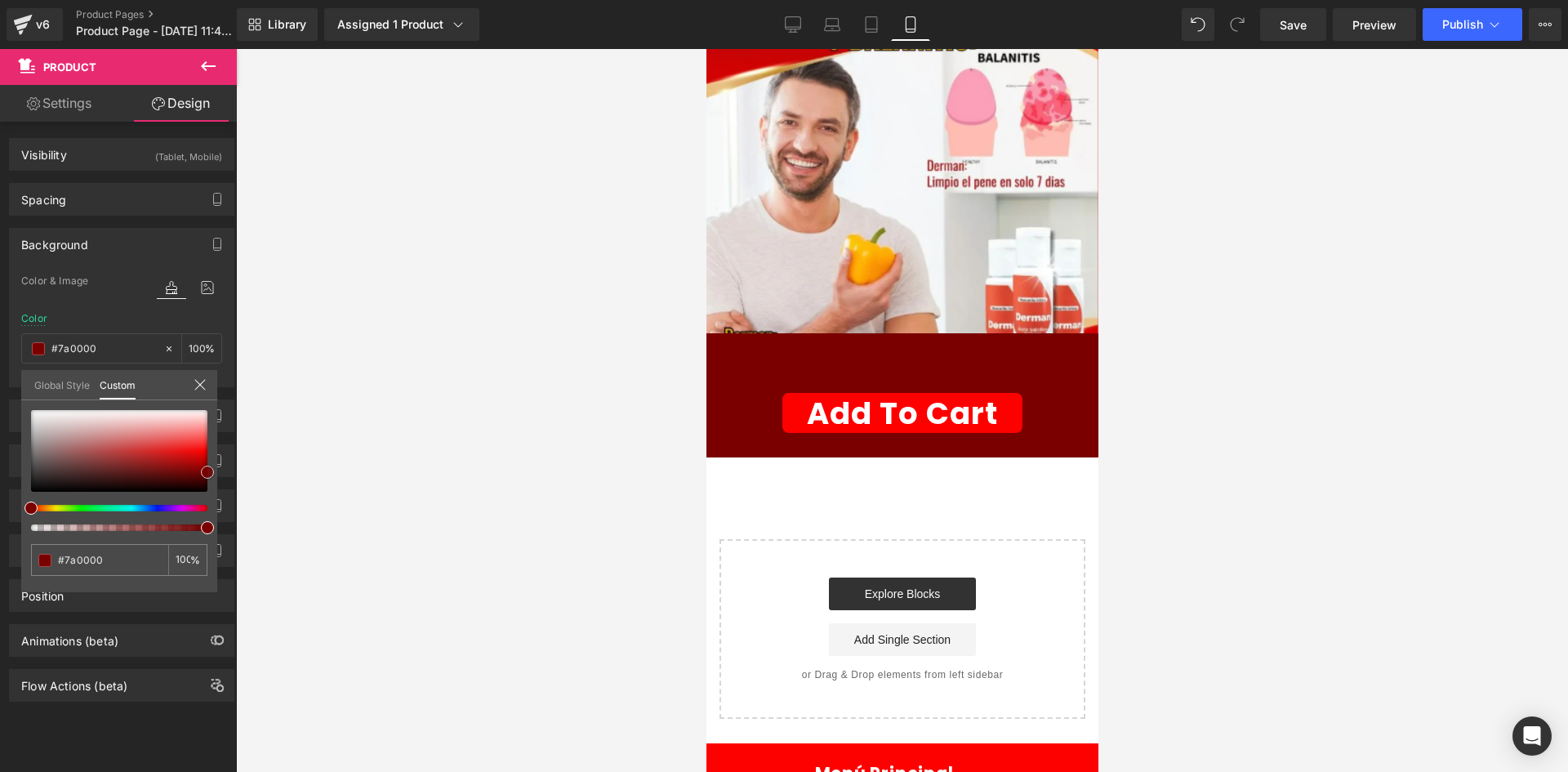
type input "#7f0000"
type input "#930000"
type input "#a30000"
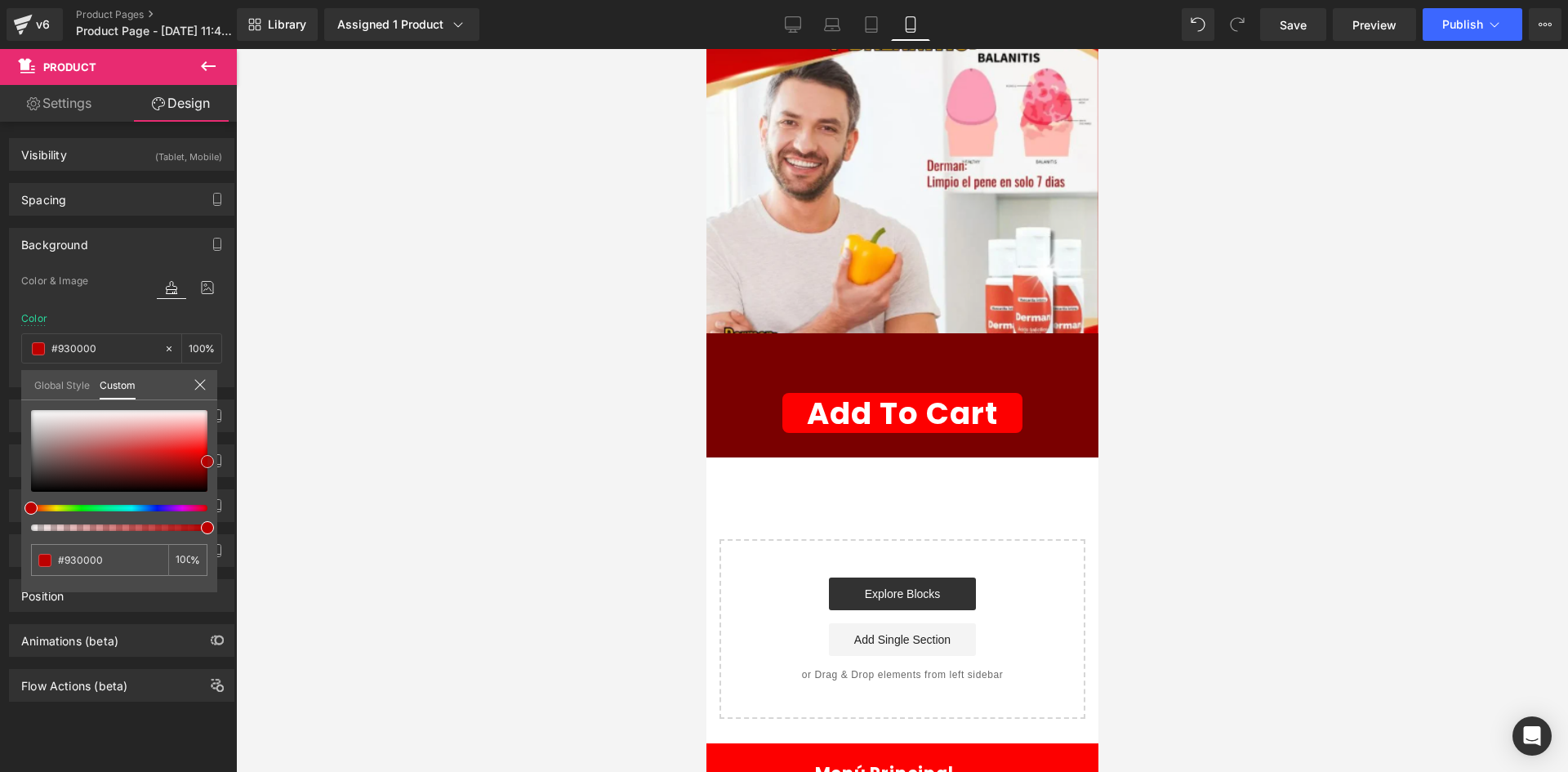
type input "#a30000"
type input "#b70000"
type input "#c60000"
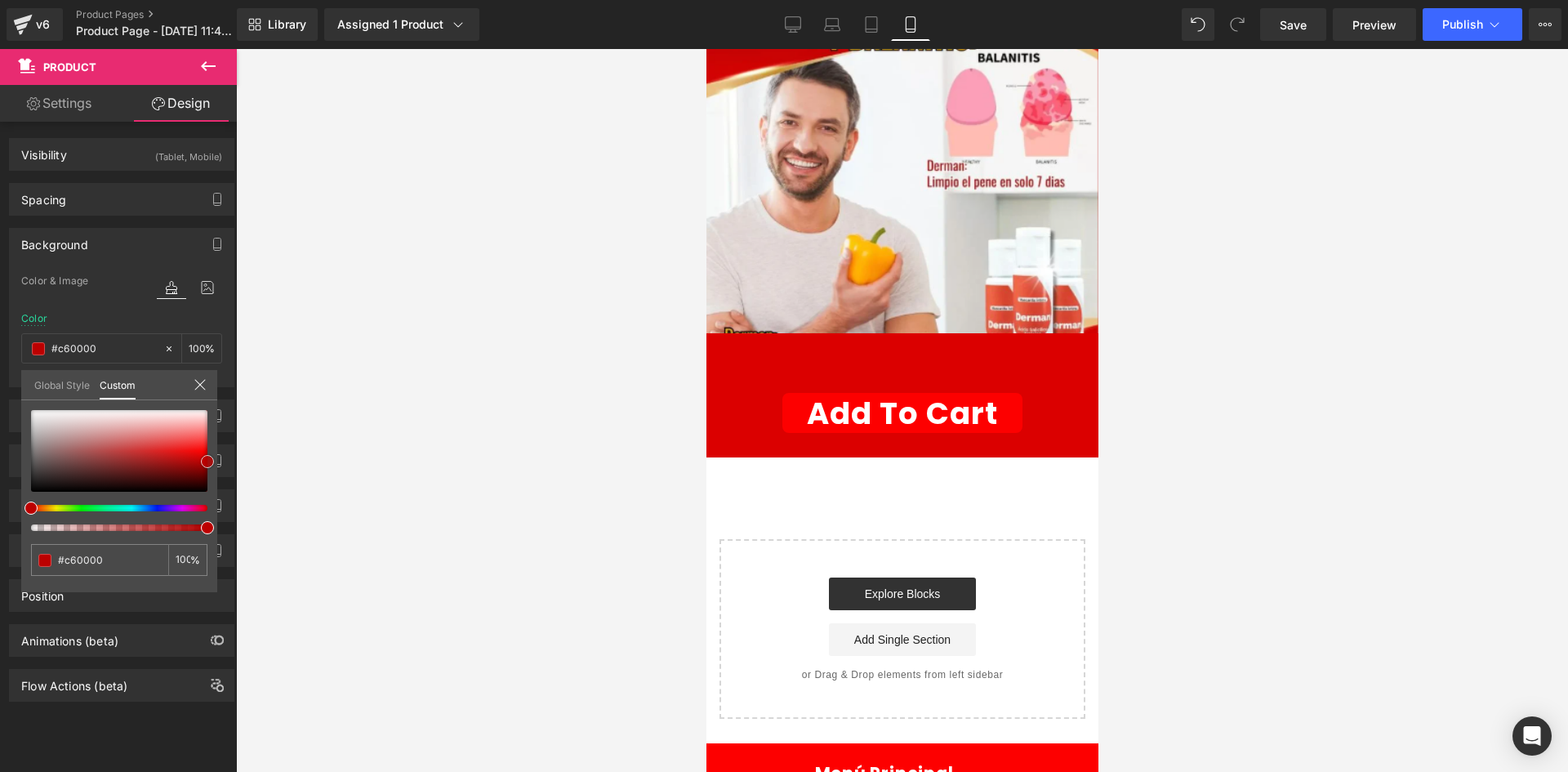
type input "#db0000"
type input "#e50000"
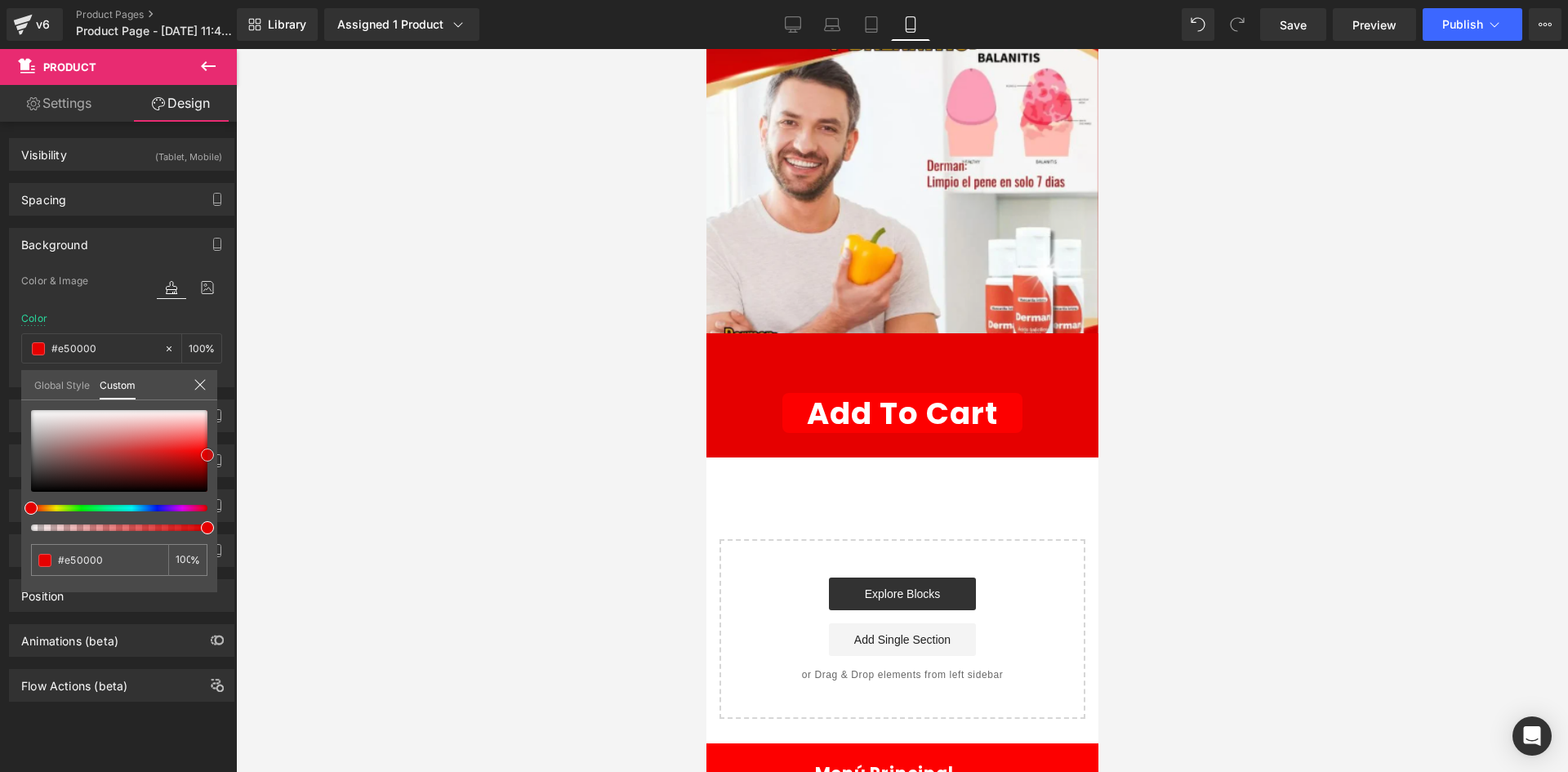
type input "#e00000"
drag, startPoint x: 132, startPoint y: 474, endPoint x: 272, endPoint y: 455, distance: 141.3
click at [272, 455] on div "Product You are previewing how the will restyle your page. You can not edit Ele…" at bounding box center [784, 400] width 1568 height 800
click at [390, 400] on div at bounding box center [901, 410] width 1332 height 723
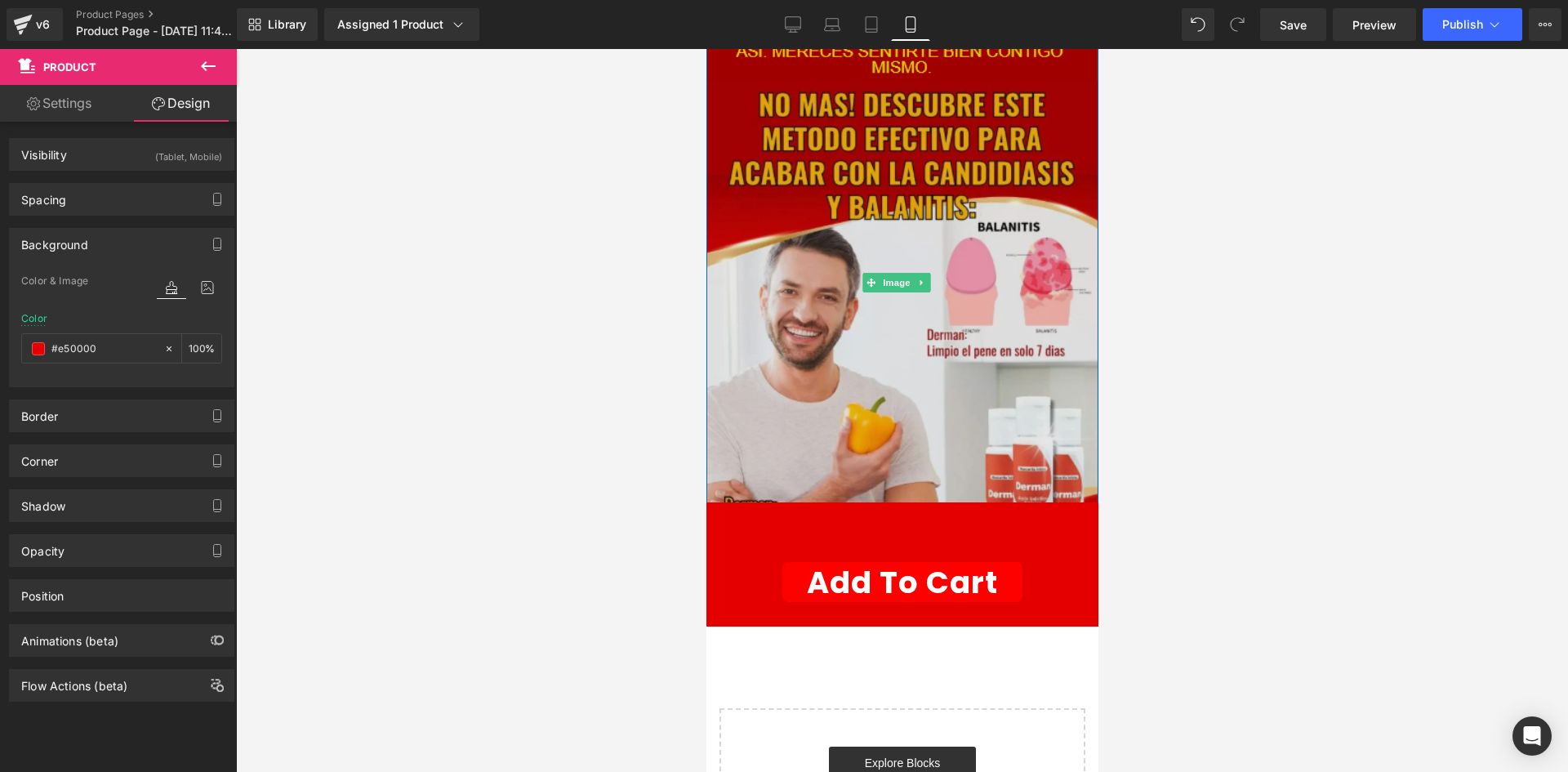
scroll to position [82, 0]
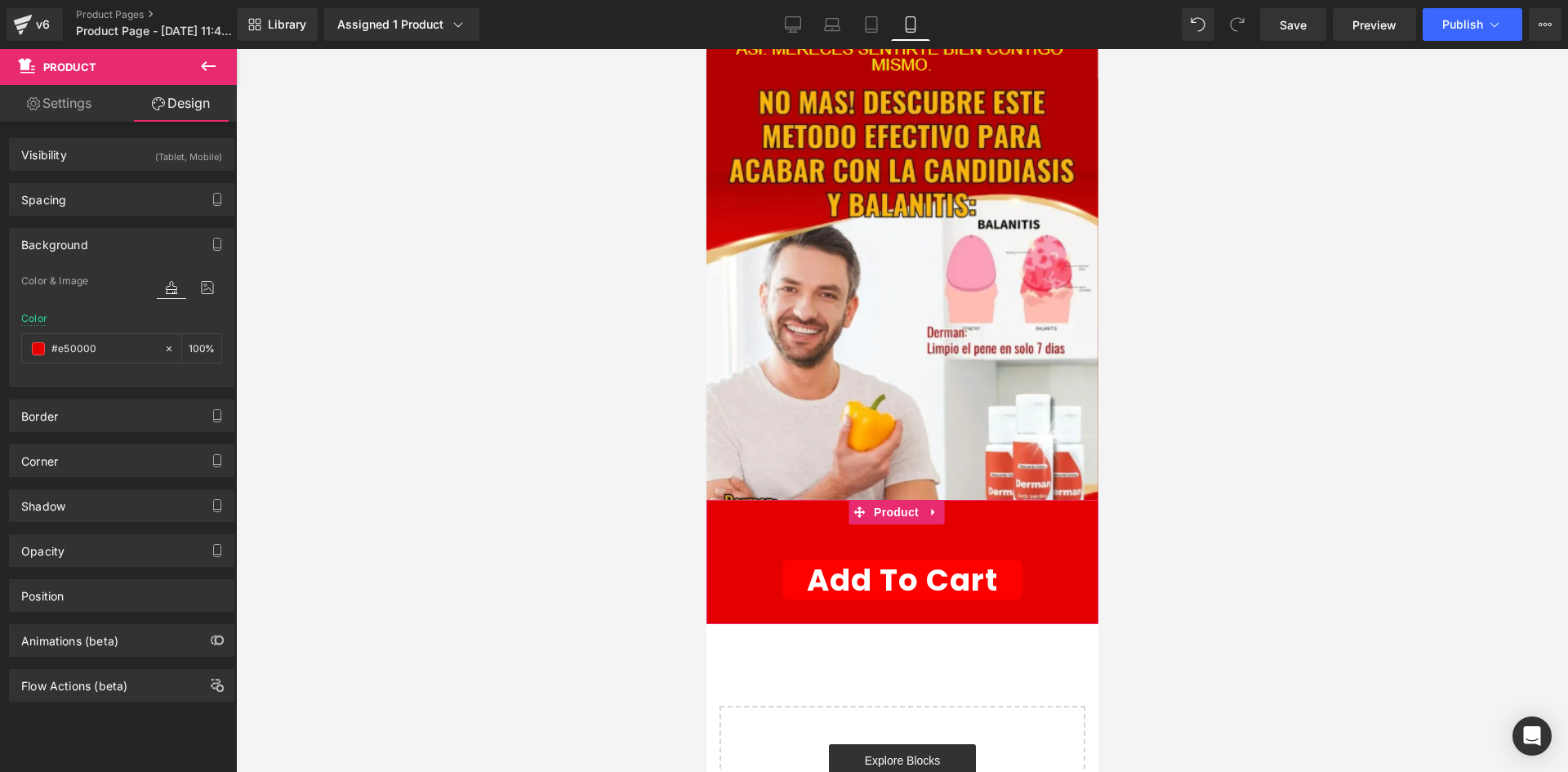
click at [88, 106] on link "Settings" at bounding box center [59, 103] width 119 height 37
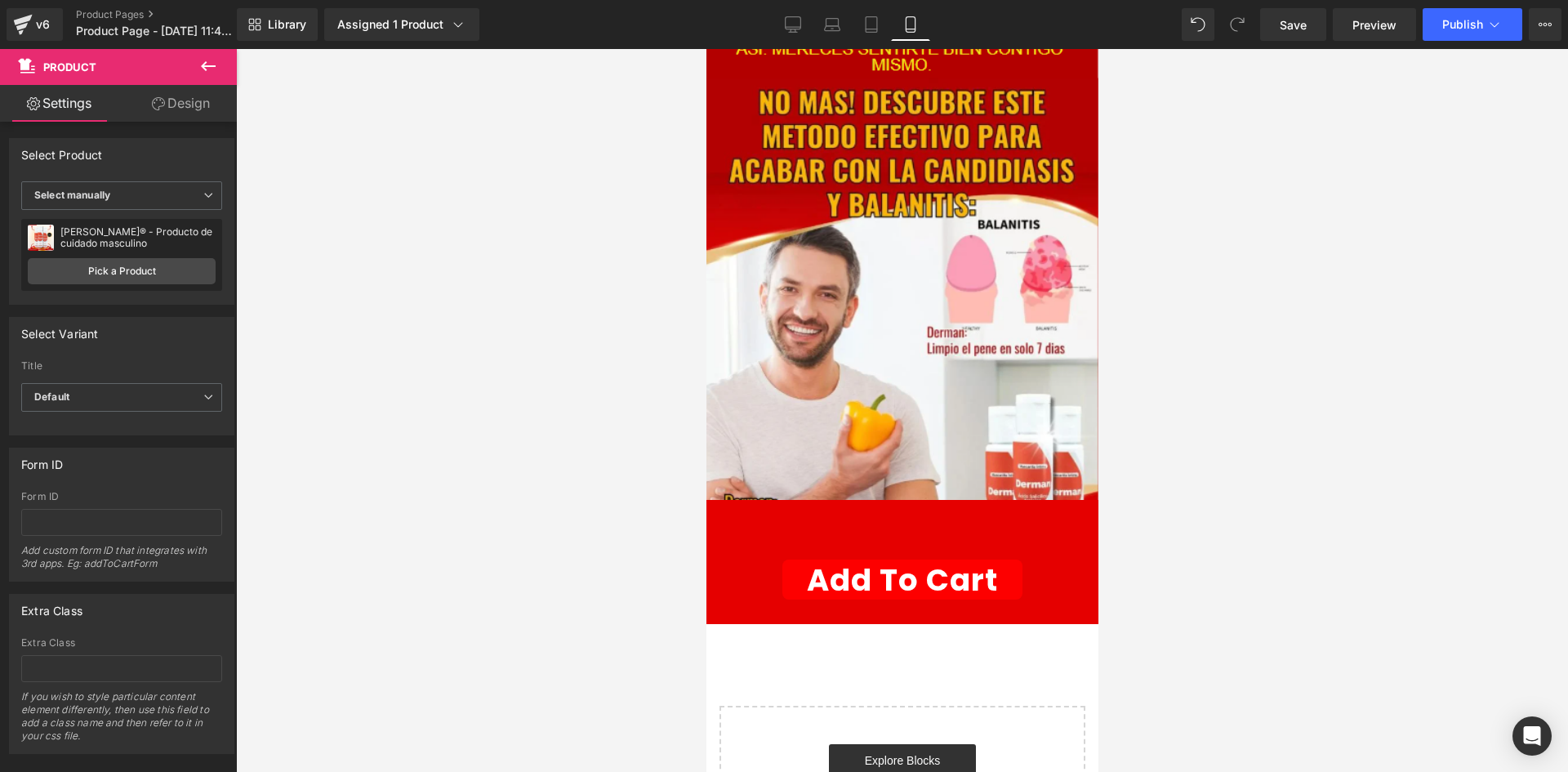
click at [209, 70] on icon at bounding box center [209, 66] width 20 height 20
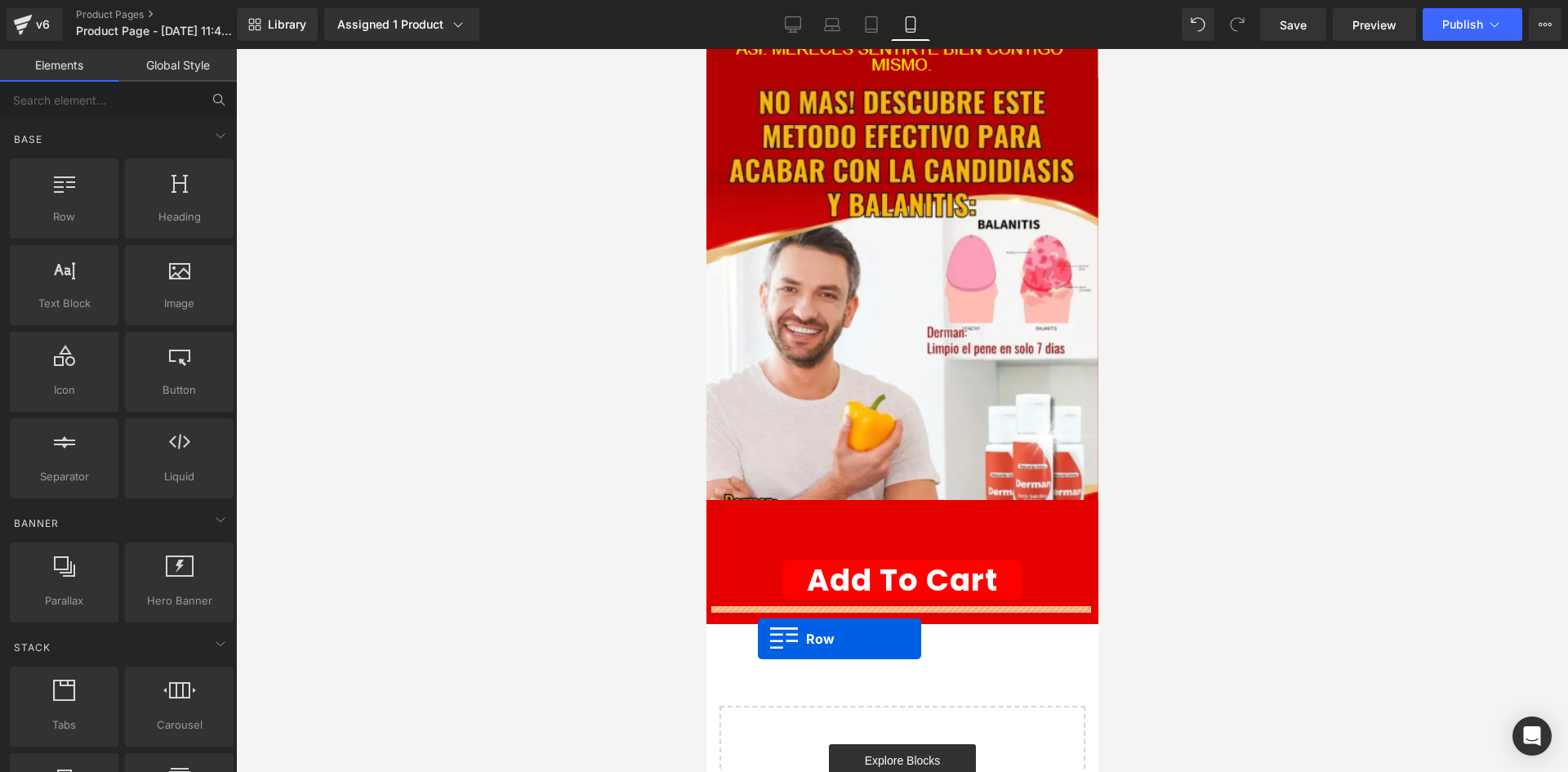
drag, startPoint x: 835, startPoint y: 304, endPoint x: 757, endPoint y: 639, distance: 344.0
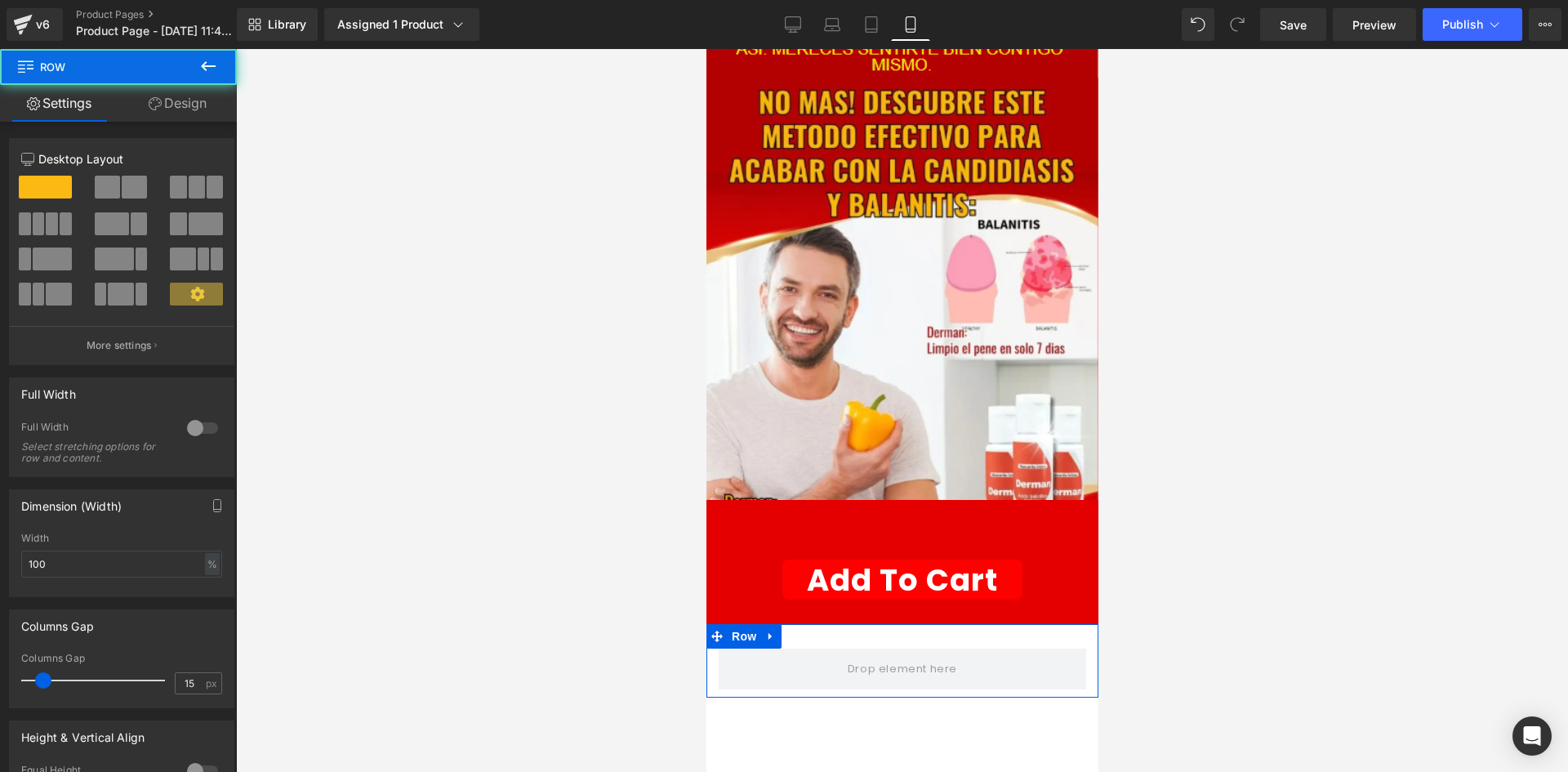
click at [182, 117] on link "Design" at bounding box center [178, 103] width 119 height 37
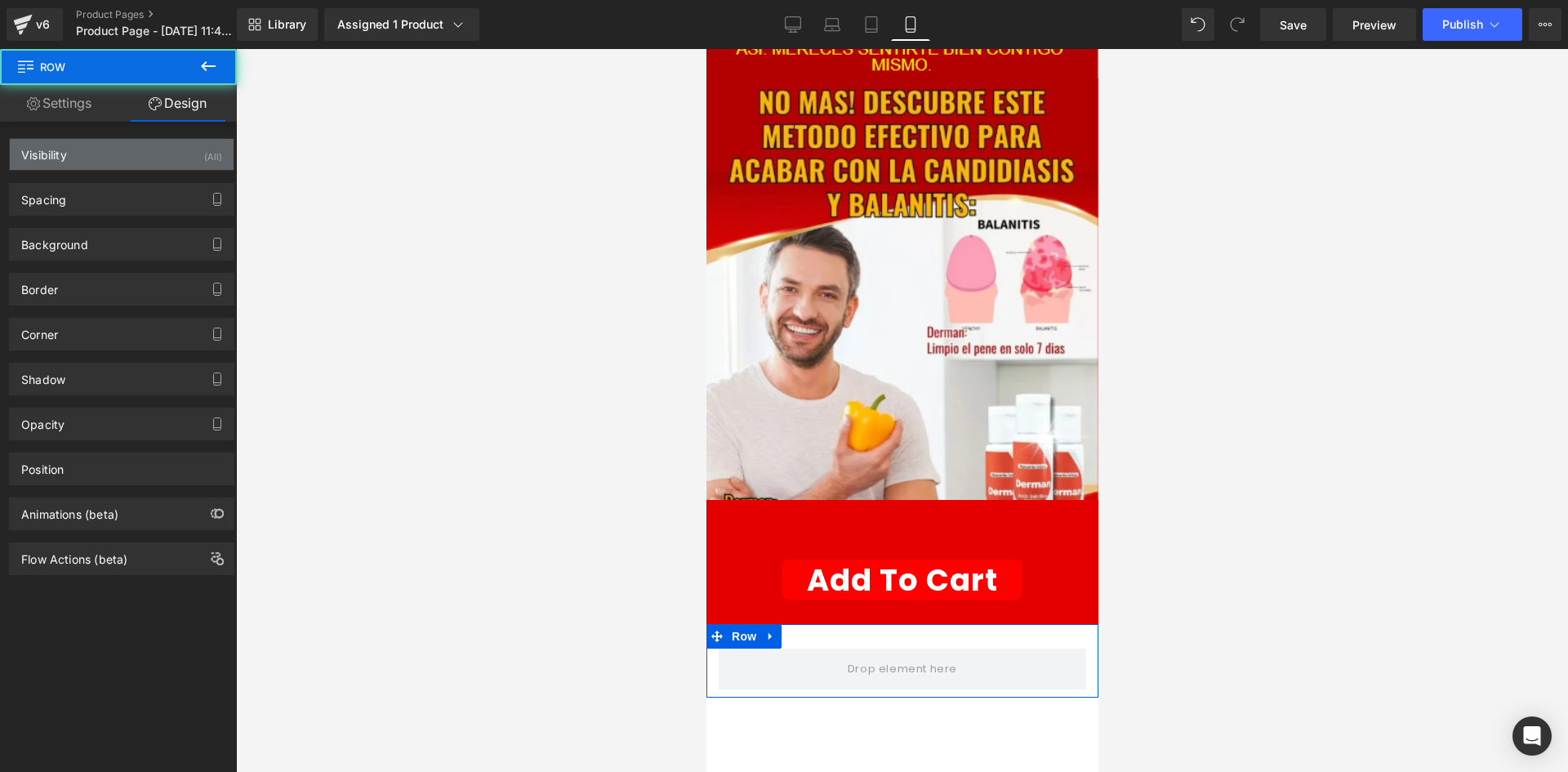
click at [173, 143] on div "Visibility (All)" at bounding box center [122, 154] width 224 height 31
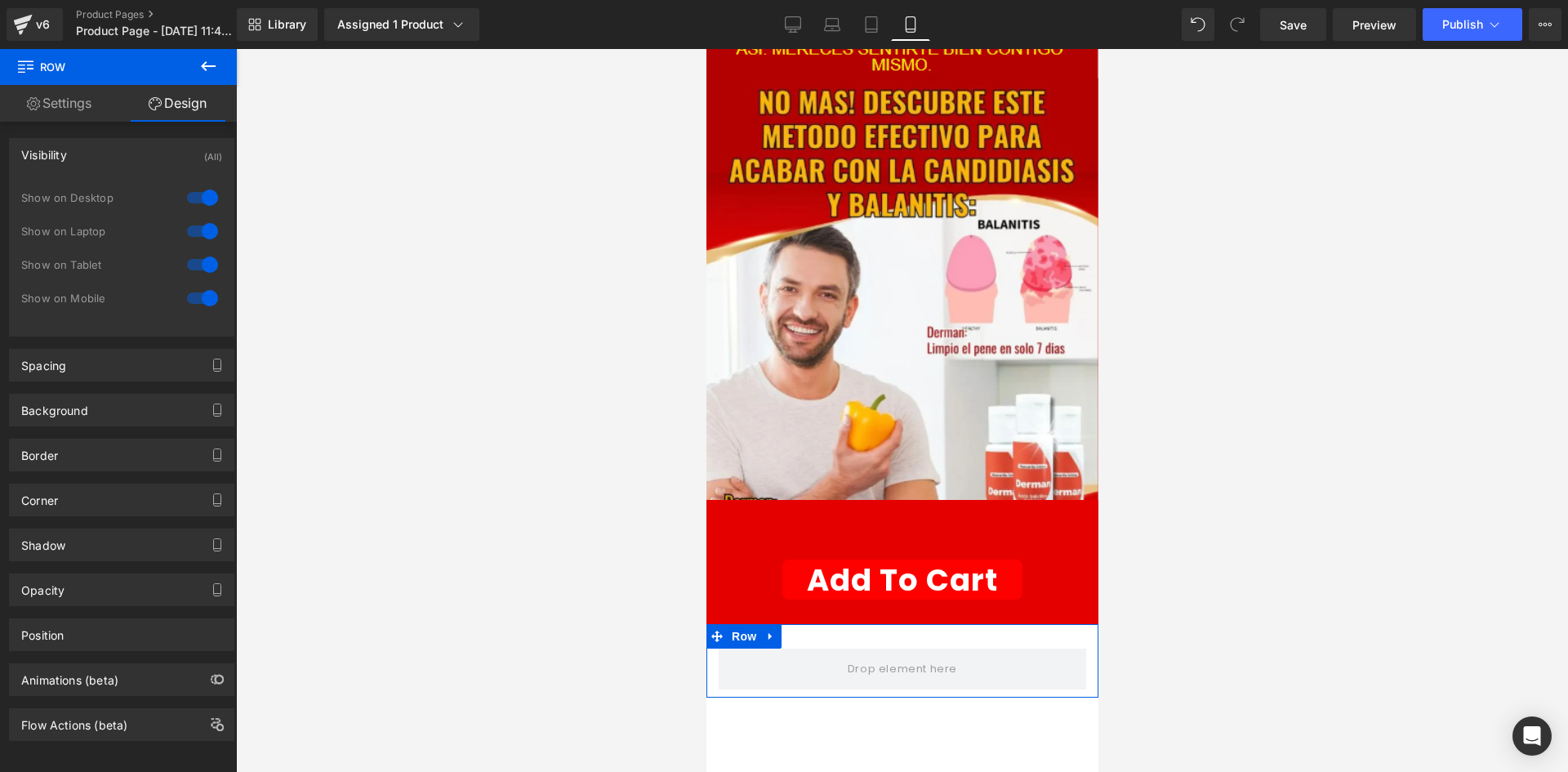
click at [211, 200] on div at bounding box center [202, 198] width 39 height 26
click at [199, 229] on div at bounding box center [202, 230] width 39 height 26
click at [24, 118] on link "Settings" at bounding box center [59, 103] width 119 height 37
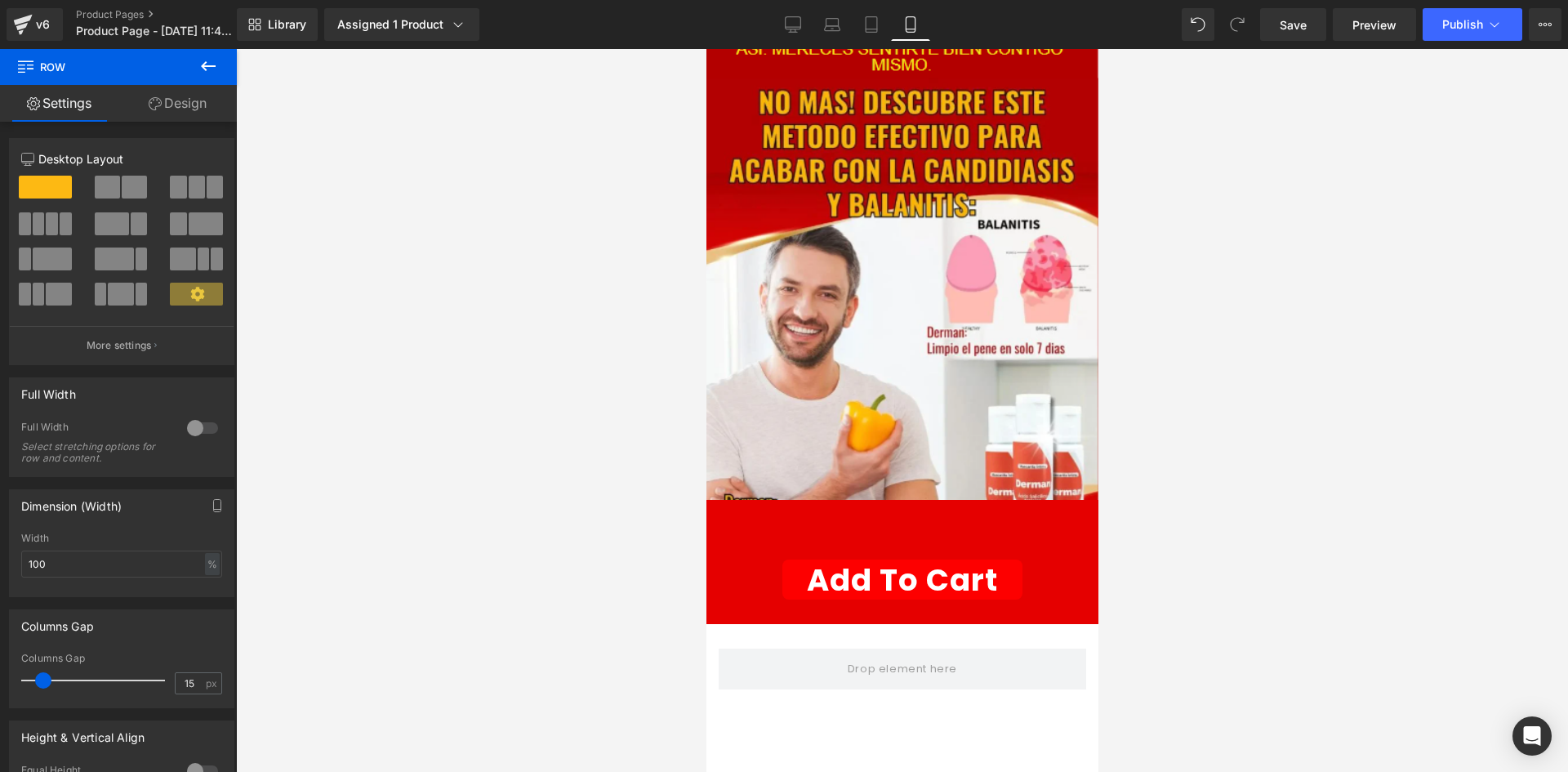
click at [199, 78] on button at bounding box center [208, 67] width 57 height 36
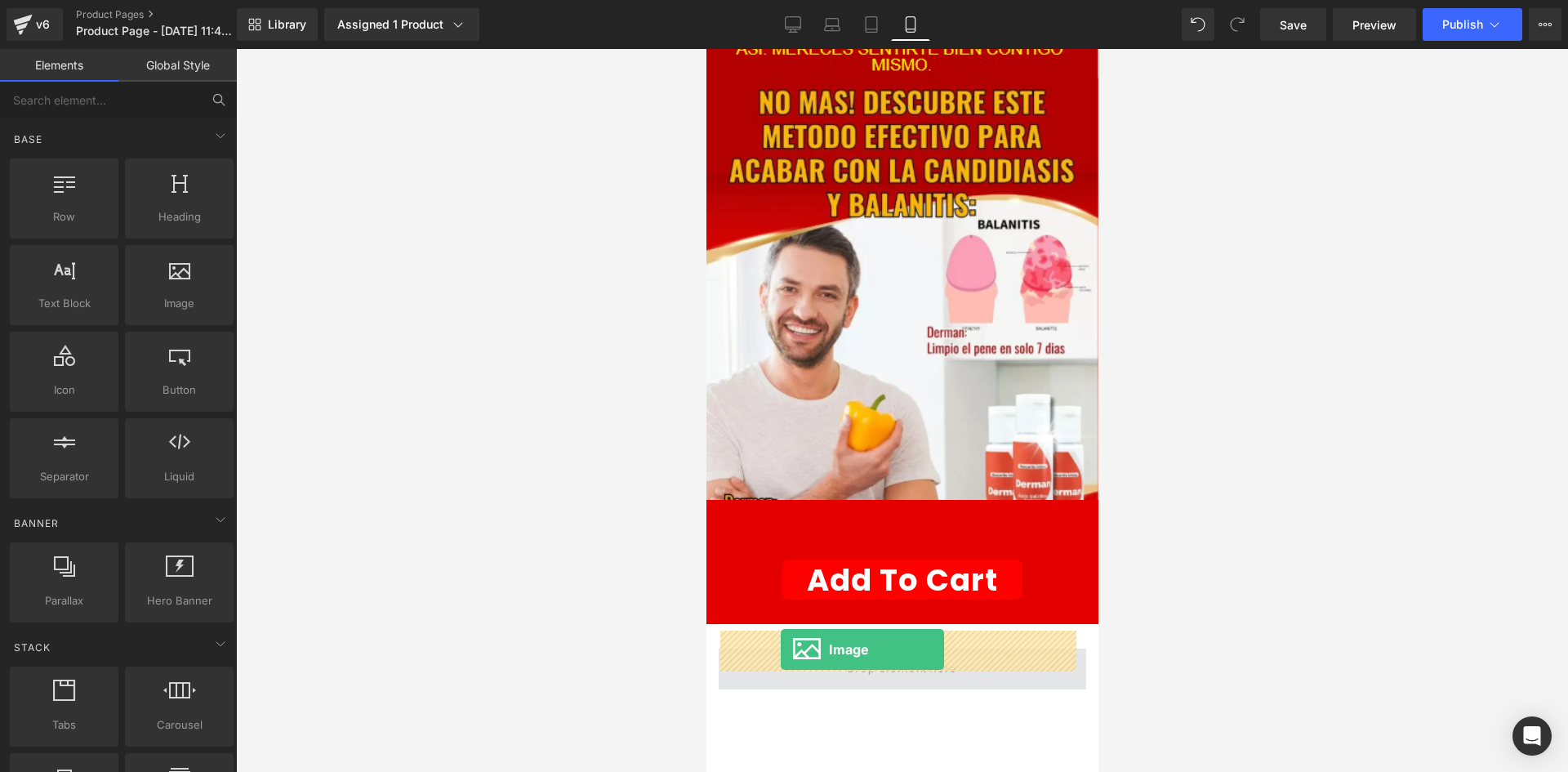
drag, startPoint x: 885, startPoint y: 346, endPoint x: 780, endPoint y: 650, distance: 321.6
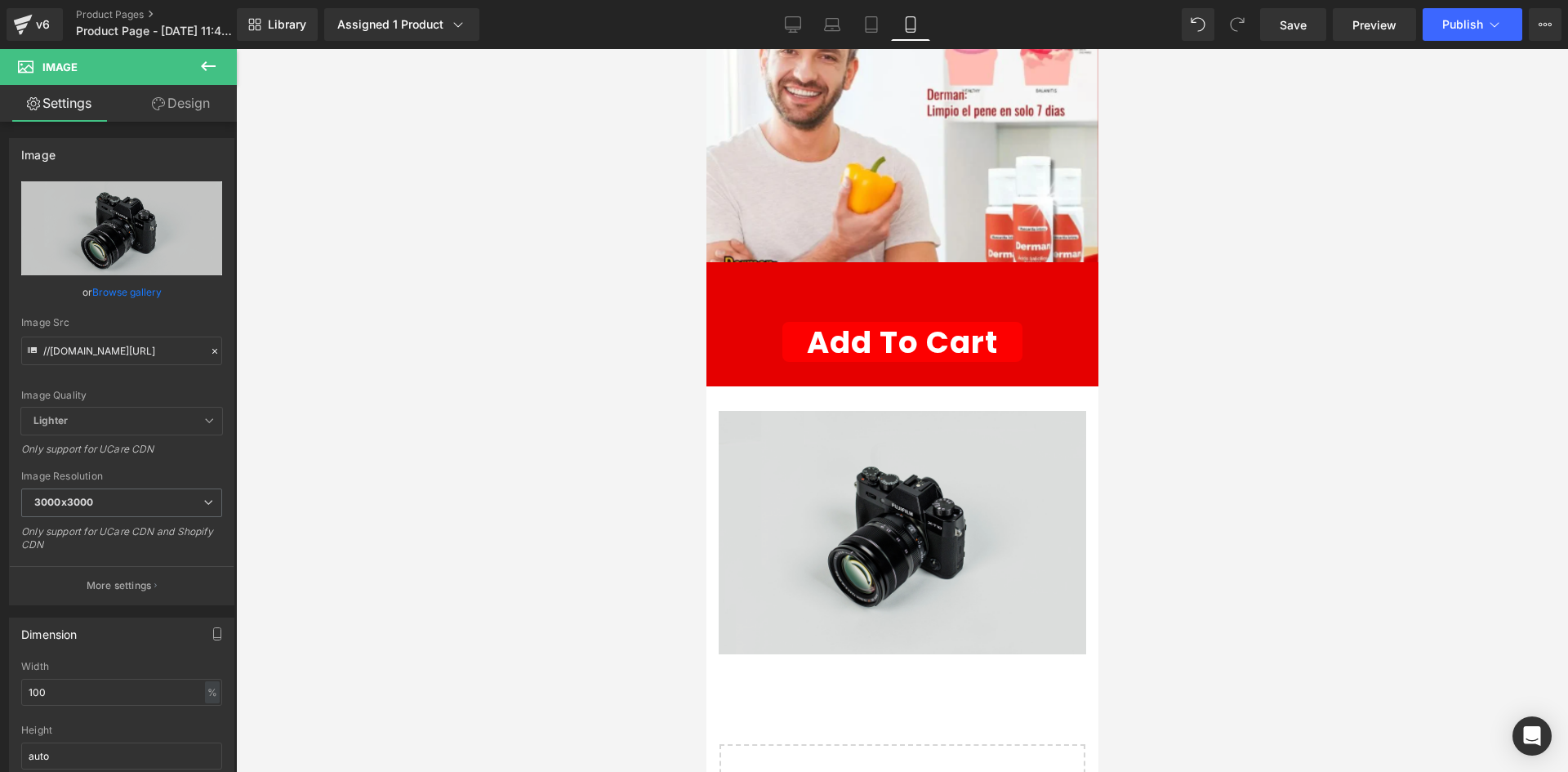
scroll to position [327, 0]
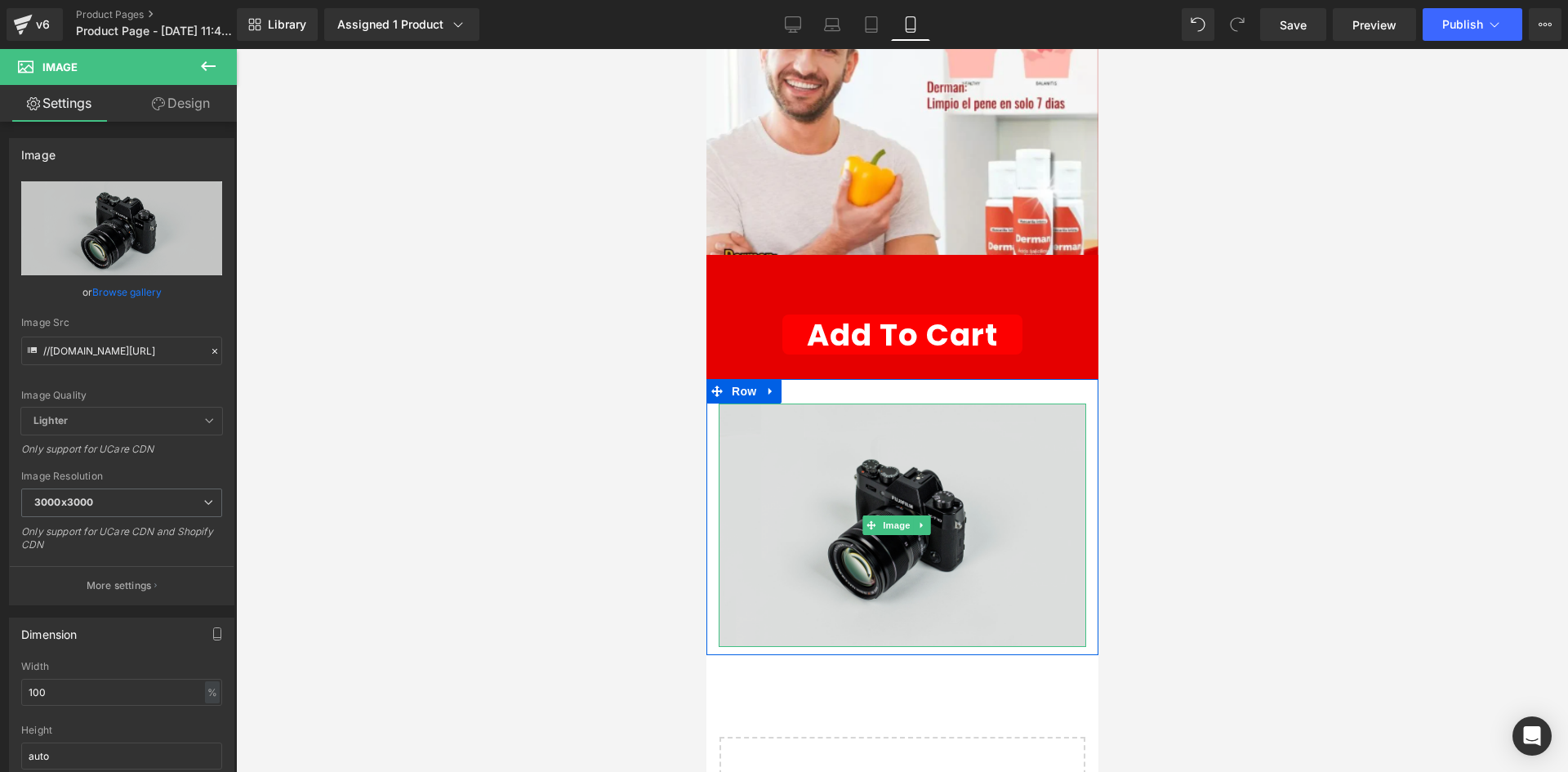
click at [842, 492] on img at bounding box center [901, 525] width 367 height 243
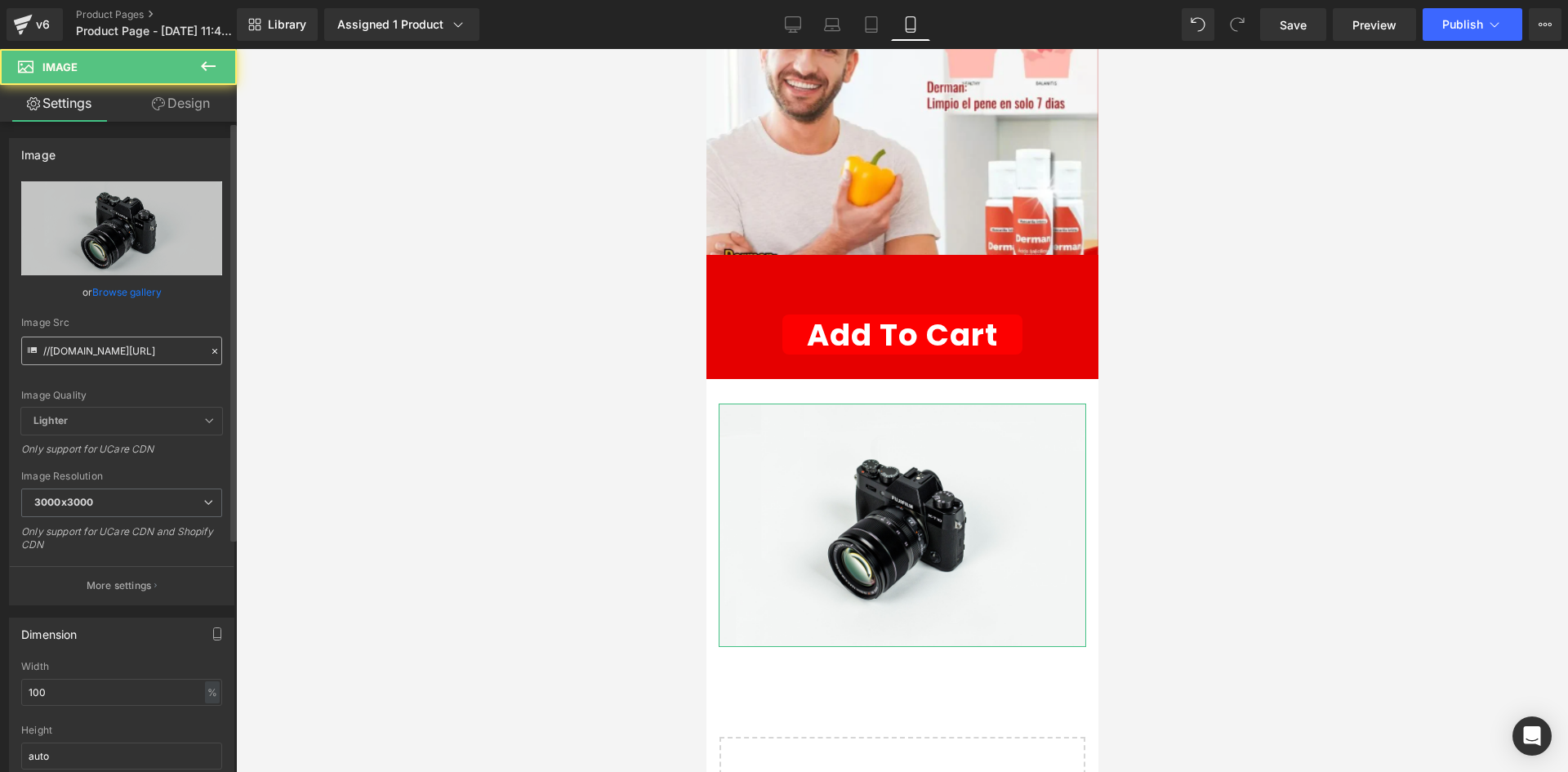
click at [158, 346] on input "//[DOMAIN_NAME][URL]" at bounding box center [122, 351] width 201 height 29
drag, startPoint x: 158, startPoint y: 346, endPoint x: 169, endPoint y: 357, distance: 15.6
click at [158, 347] on input "//[DOMAIN_NAME][URL]" at bounding box center [122, 351] width 201 height 29
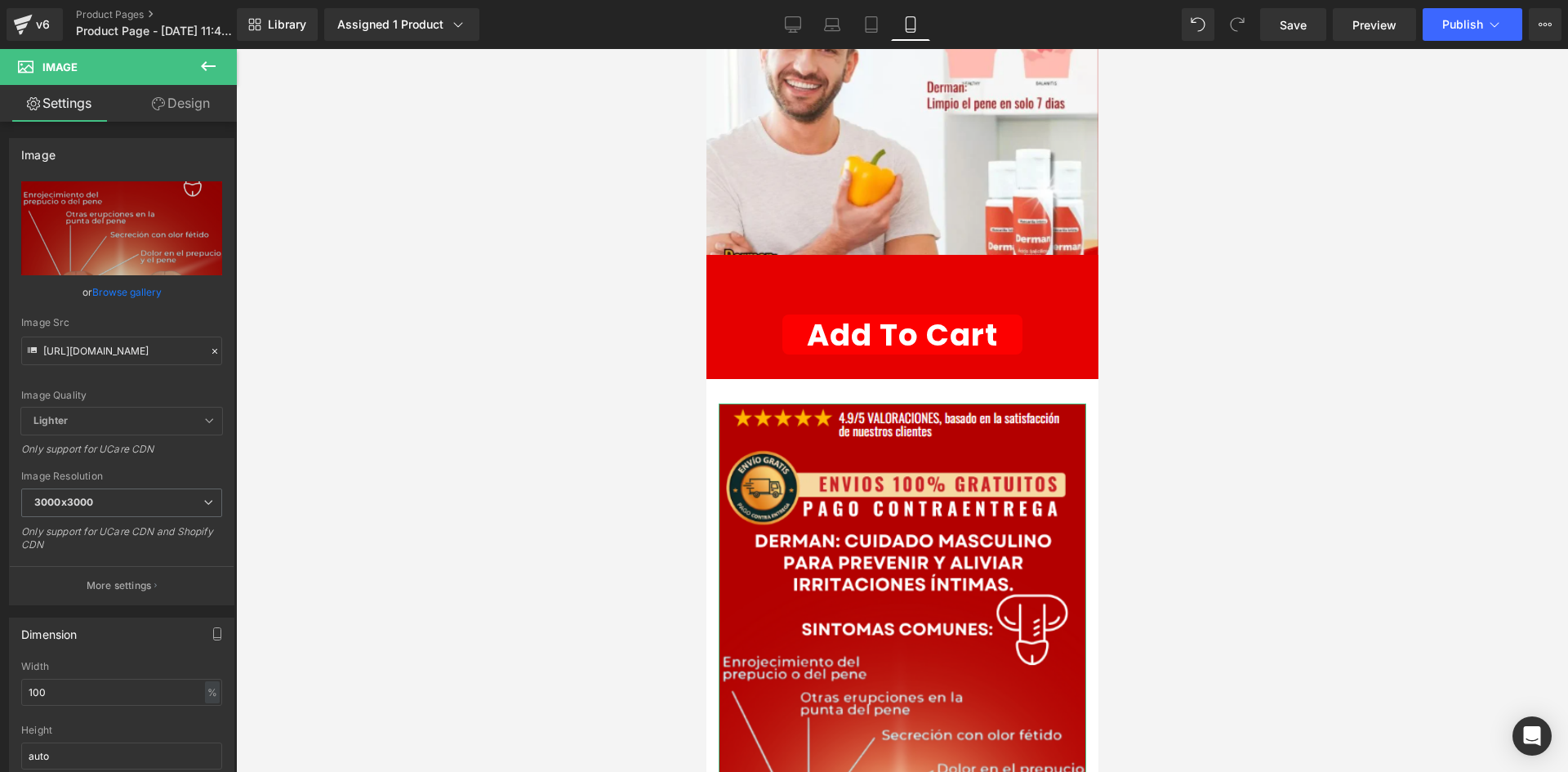
scroll to position [0, 0]
click at [172, 119] on link "Design" at bounding box center [180, 103] width 119 height 37
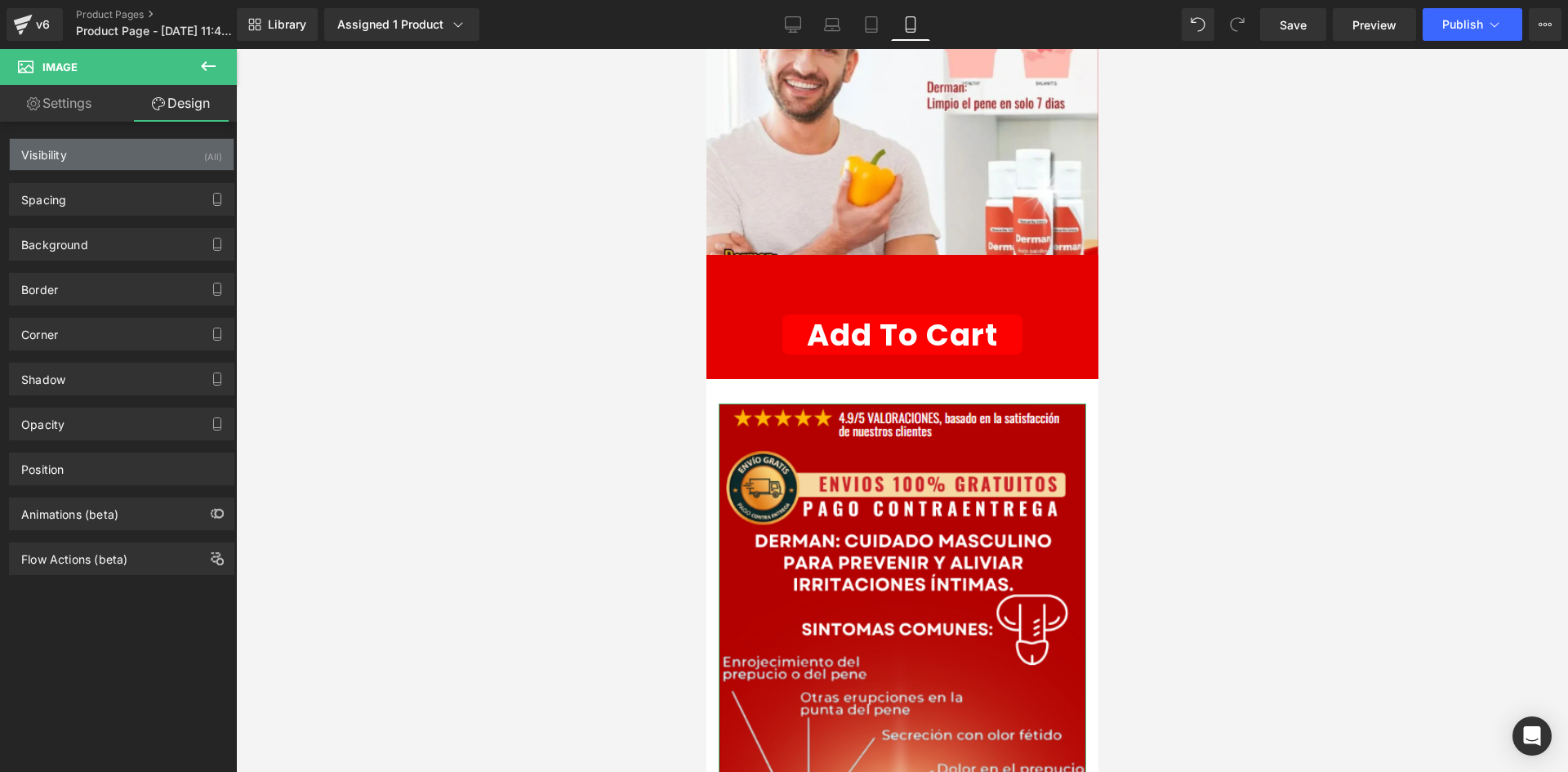
click at [145, 144] on div "Visibility (All)" at bounding box center [122, 154] width 224 height 31
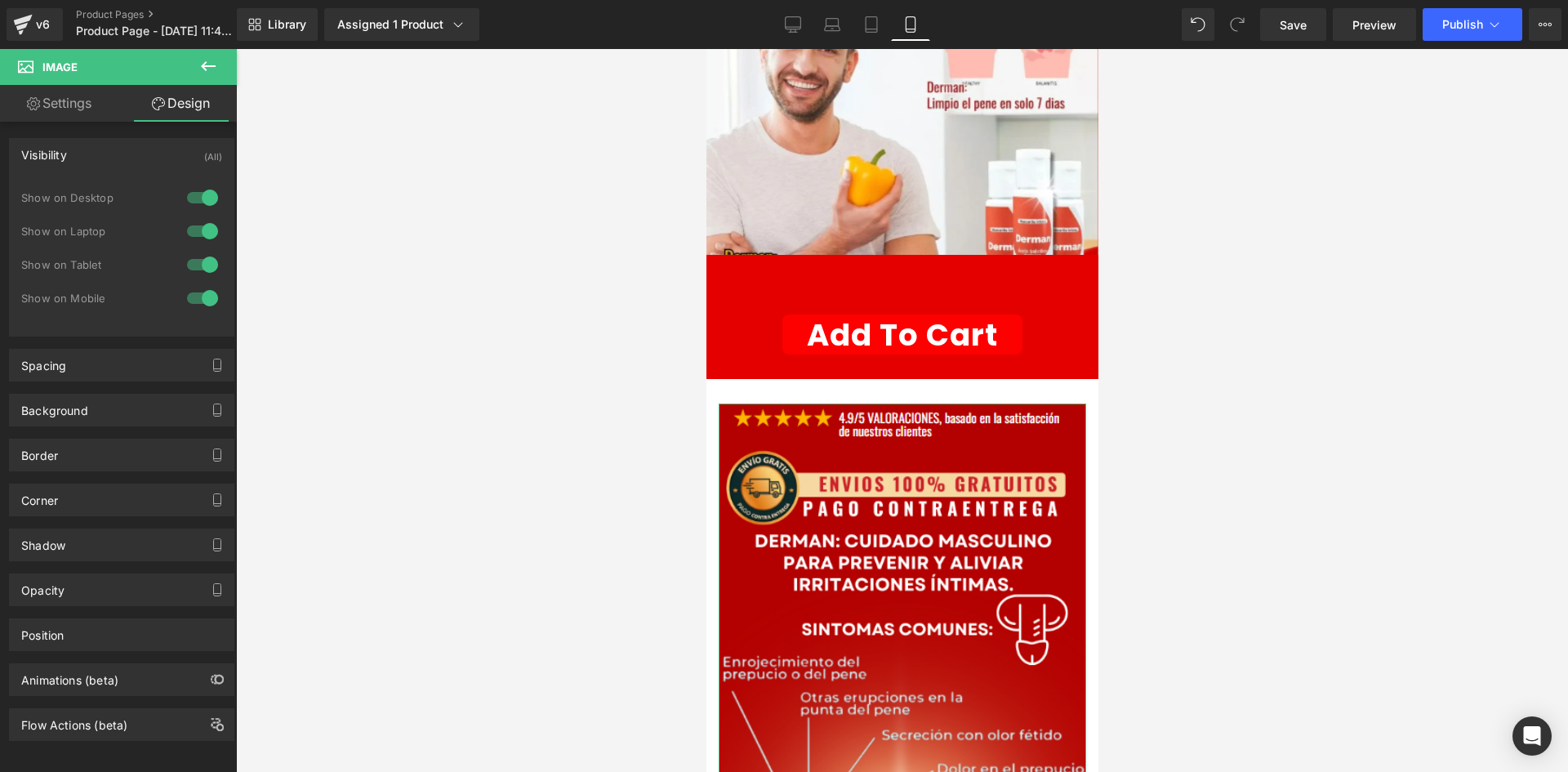
click at [203, 199] on div at bounding box center [202, 198] width 39 height 26
click at [193, 220] on div at bounding box center [202, 230] width 39 height 26
click at [94, 371] on div "Spacing" at bounding box center [122, 365] width 224 height 31
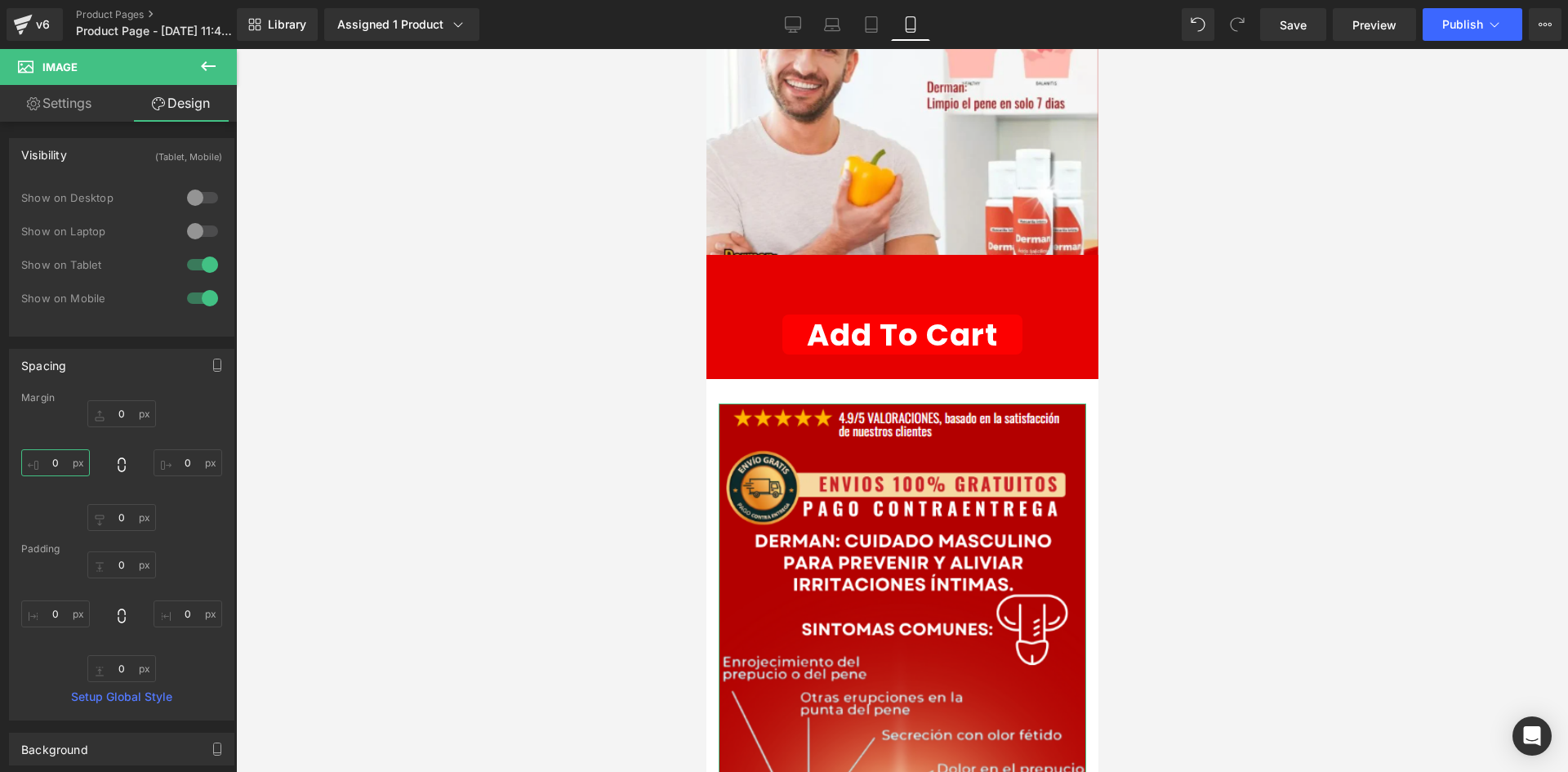
click at [48, 463] on input "0" at bounding box center [55, 463] width 69 height 27
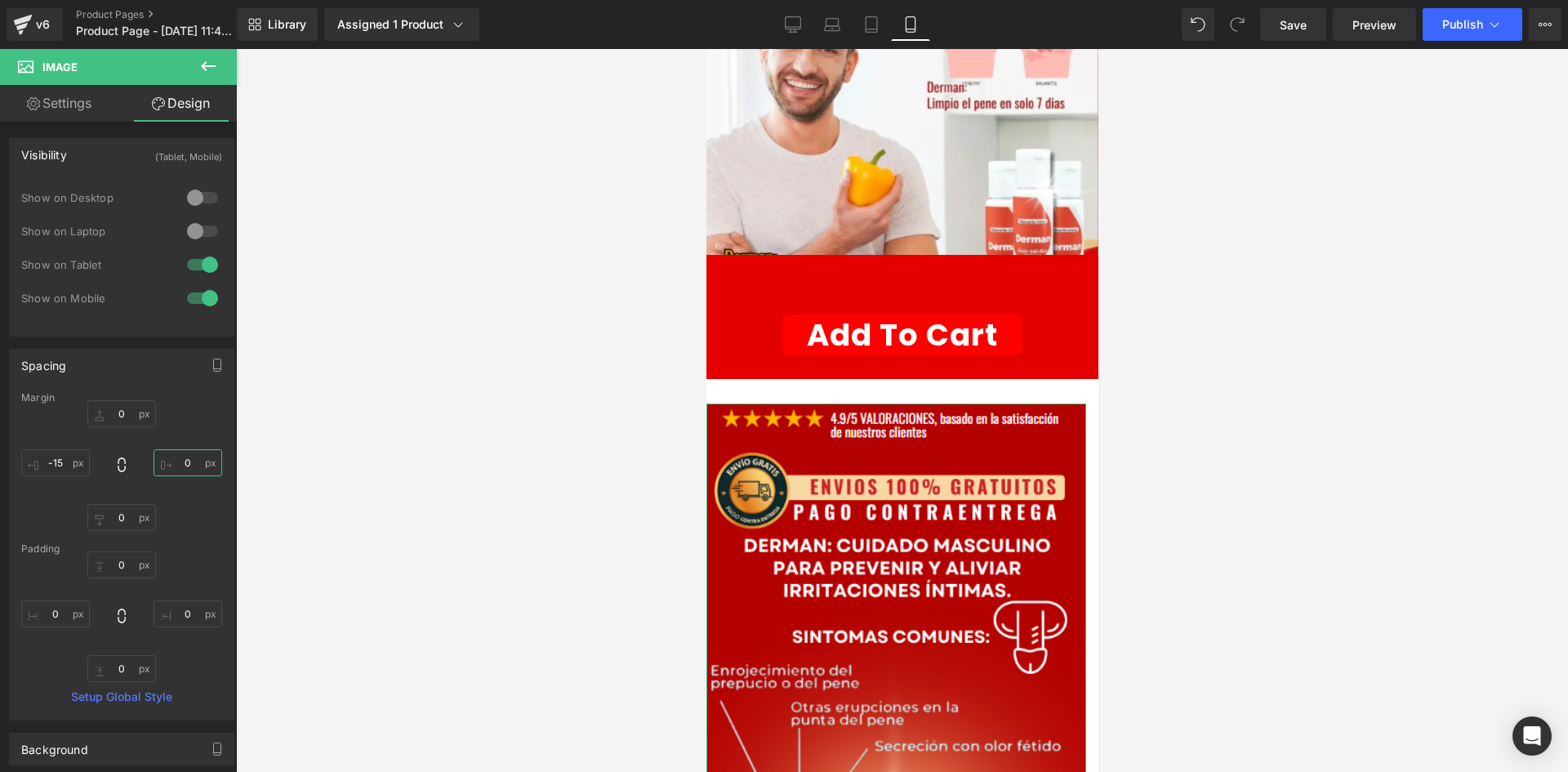
click at [183, 469] on input "0" at bounding box center [188, 463] width 69 height 27
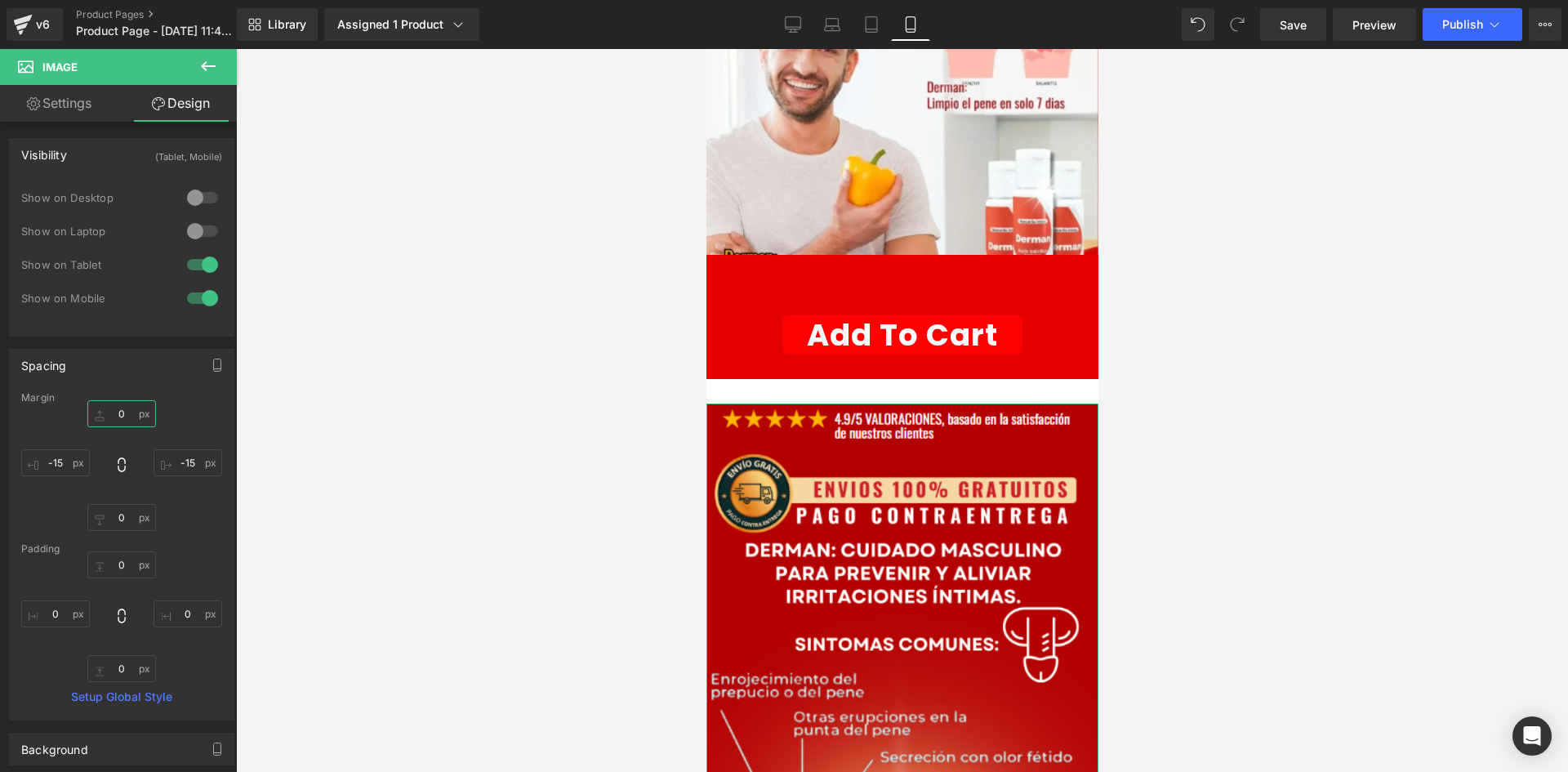
click at [111, 415] on input "0" at bounding box center [122, 414] width 69 height 27
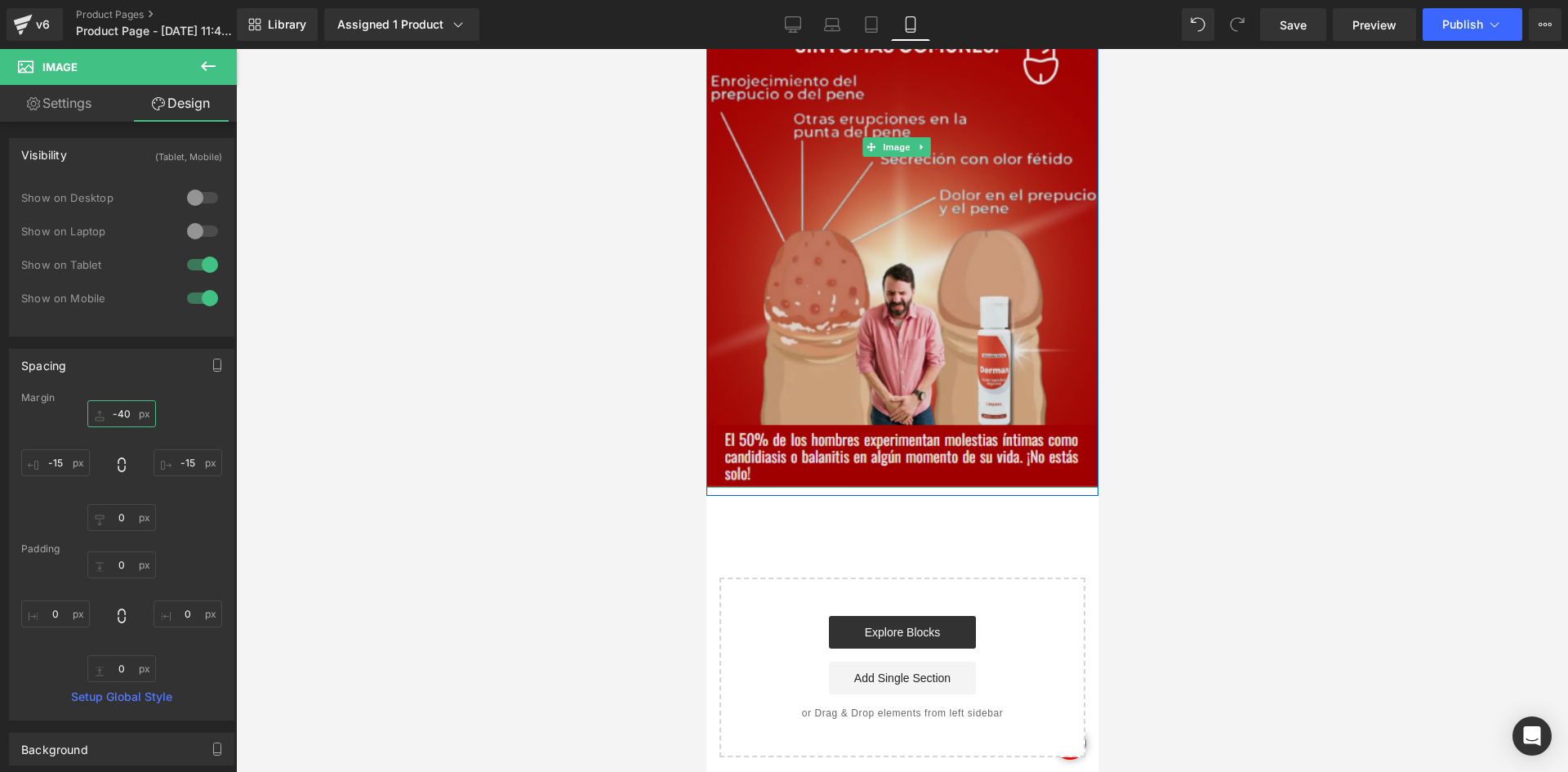
scroll to position [899, 0]
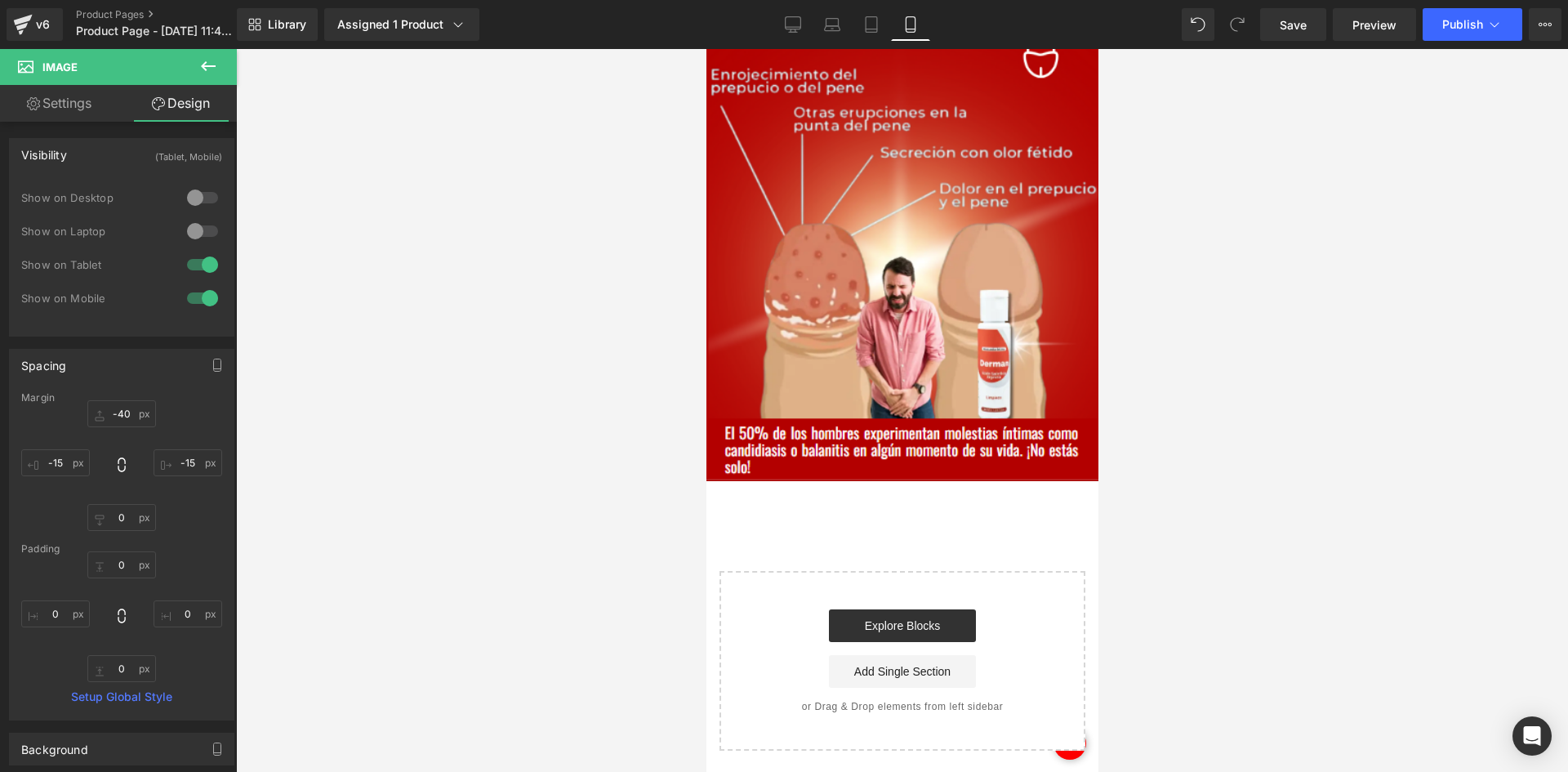
click at [223, 71] on button at bounding box center [208, 67] width 57 height 36
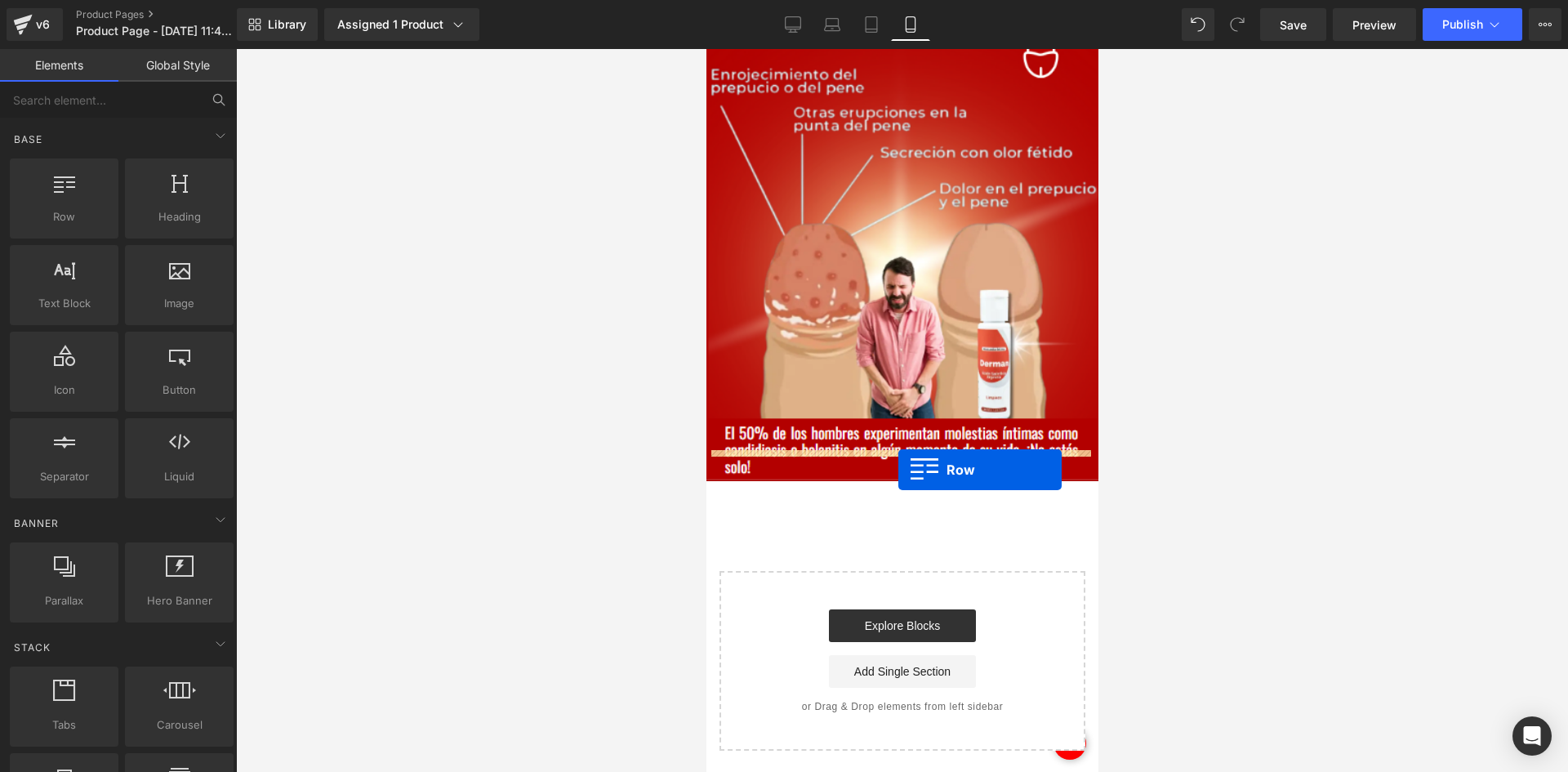
drag, startPoint x: 834, startPoint y: 242, endPoint x: 897, endPoint y: 470, distance: 236.5
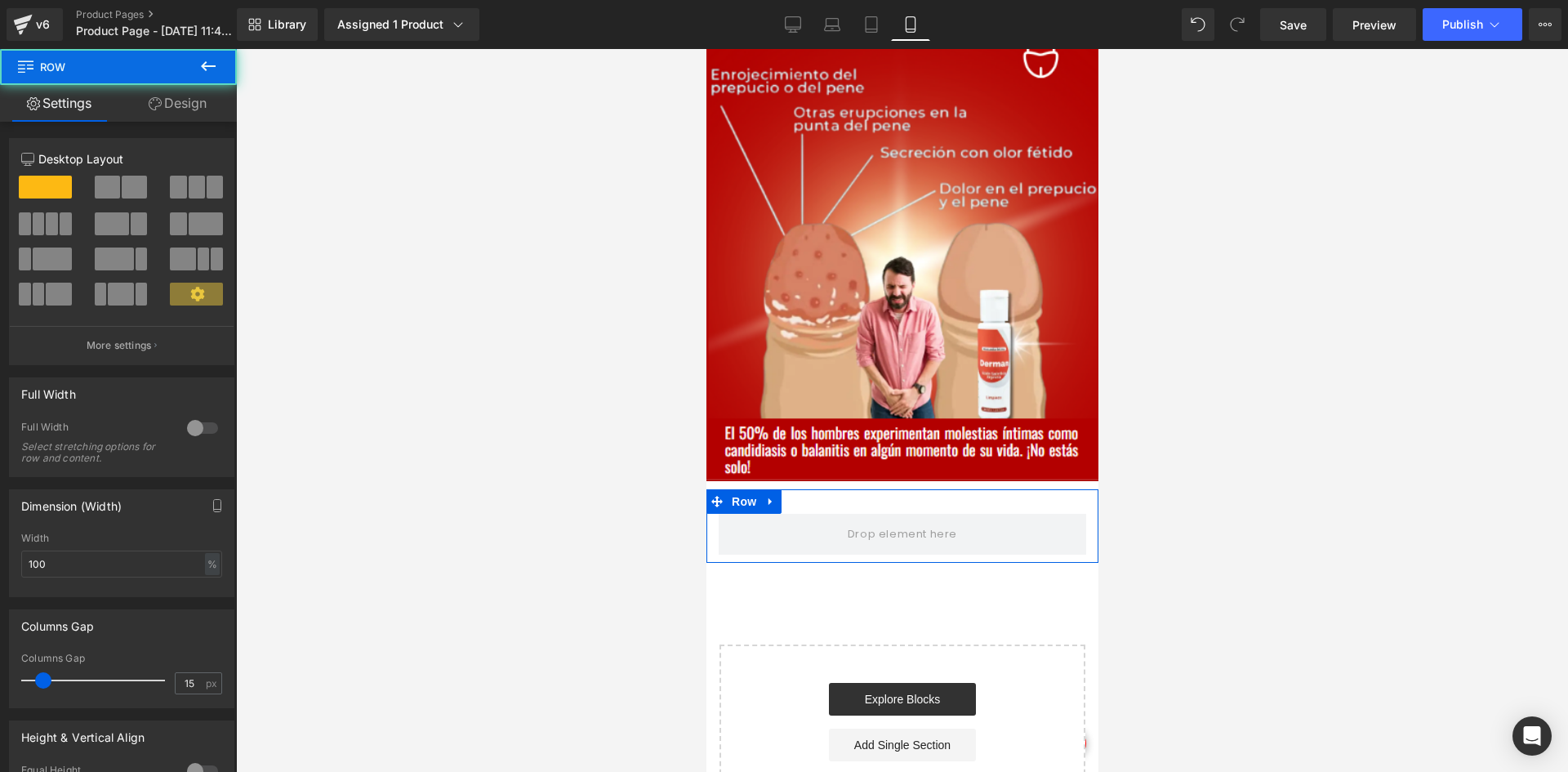
click at [179, 118] on link "Design" at bounding box center [178, 103] width 119 height 37
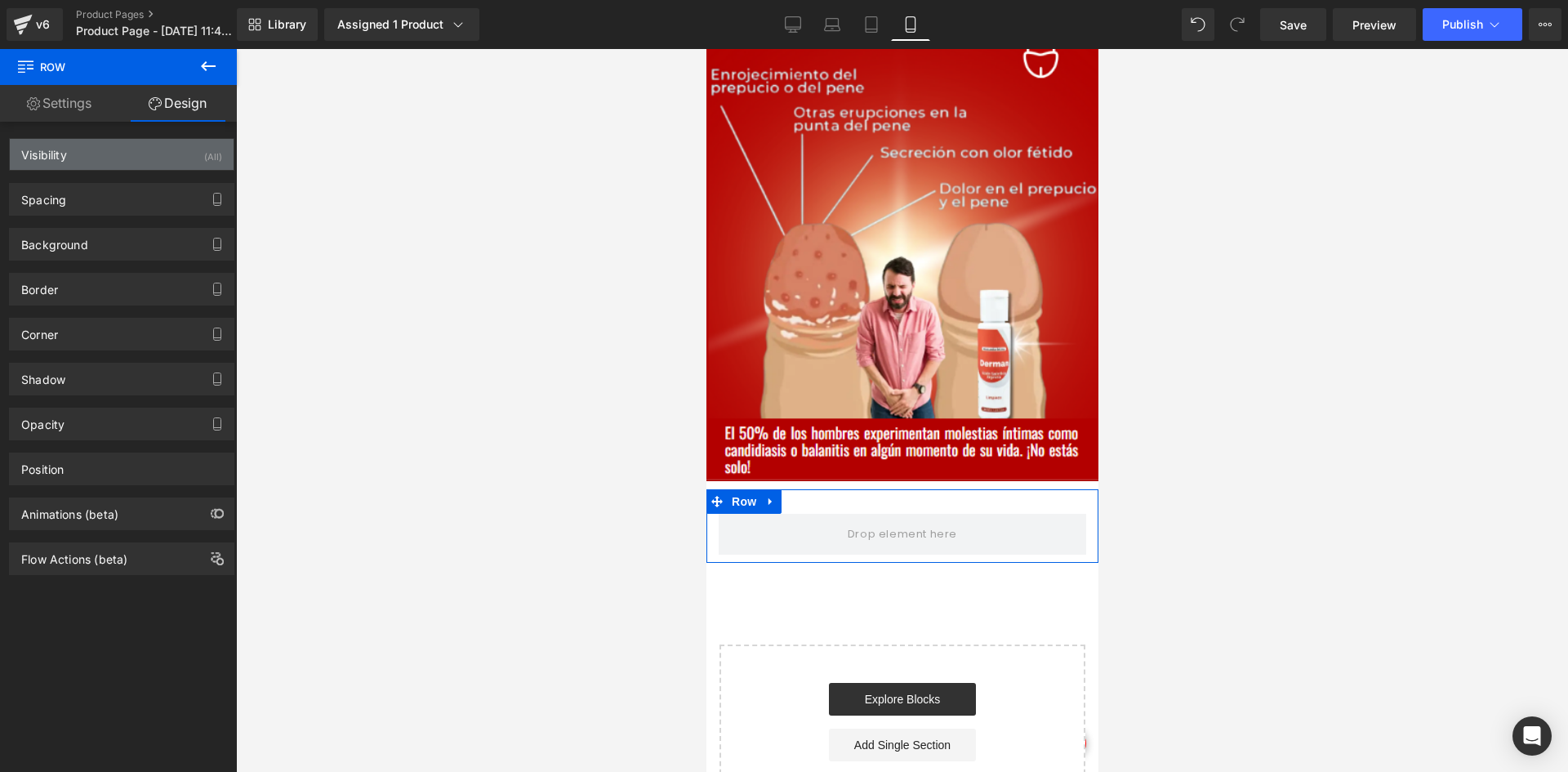
click at [180, 152] on div "Visibility (All)" at bounding box center [122, 154] width 224 height 31
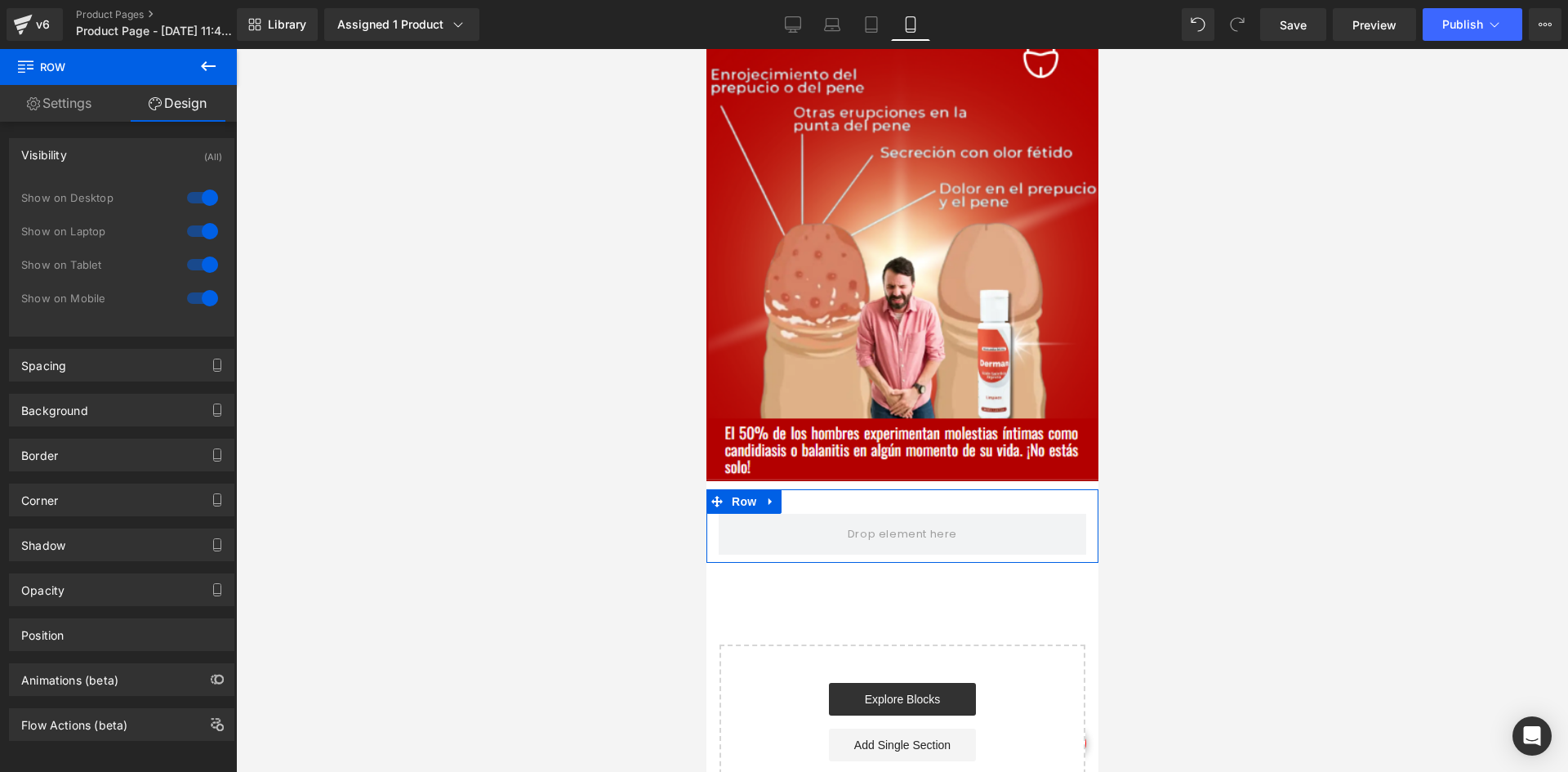
click at [191, 203] on div at bounding box center [202, 198] width 39 height 26
click at [193, 233] on div at bounding box center [202, 230] width 39 height 26
click at [210, 71] on icon at bounding box center [209, 66] width 20 height 20
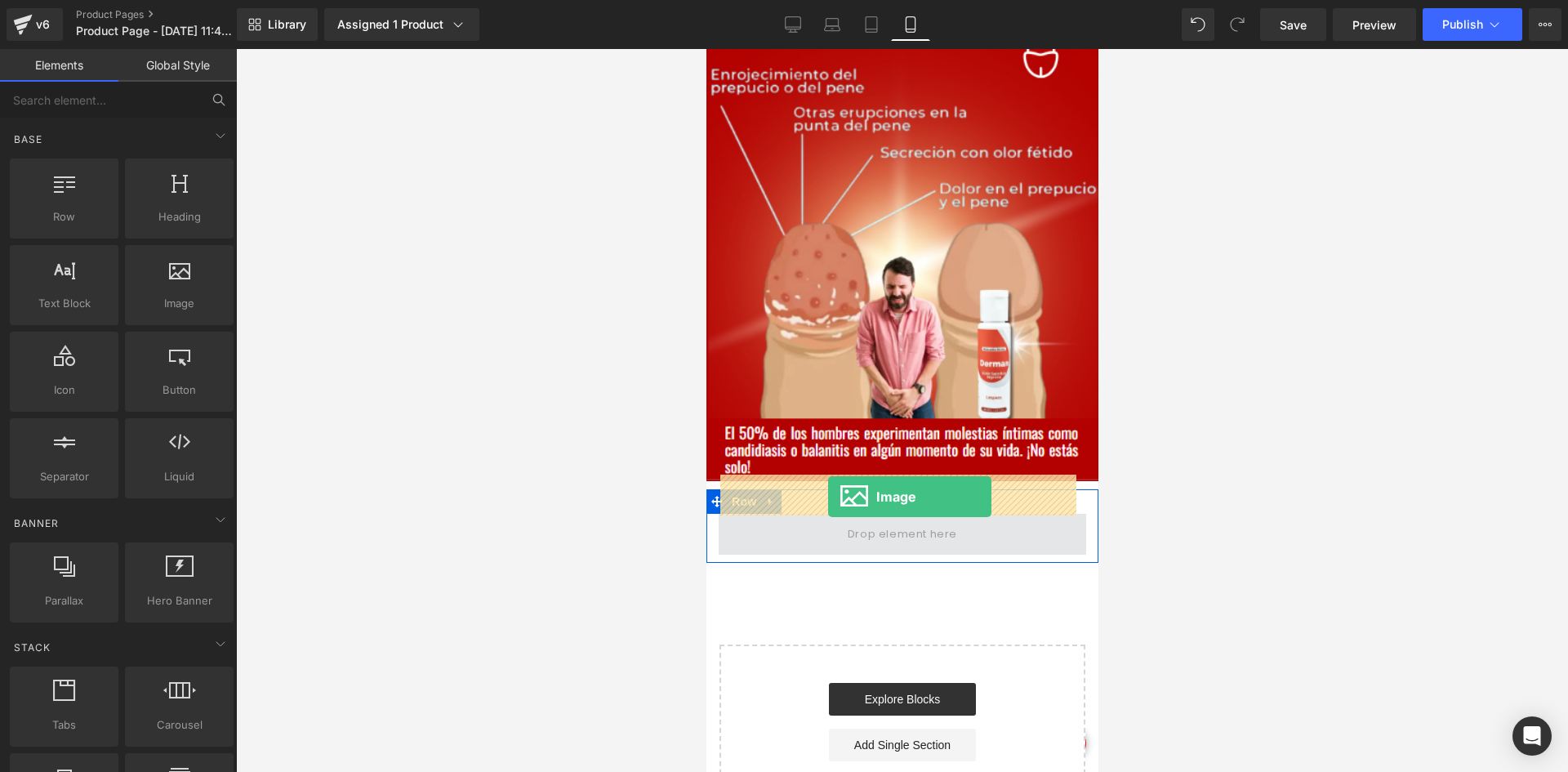
drag, startPoint x: 899, startPoint y: 341, endPoint x: 827, endPoint y: 497, distance: 171.8
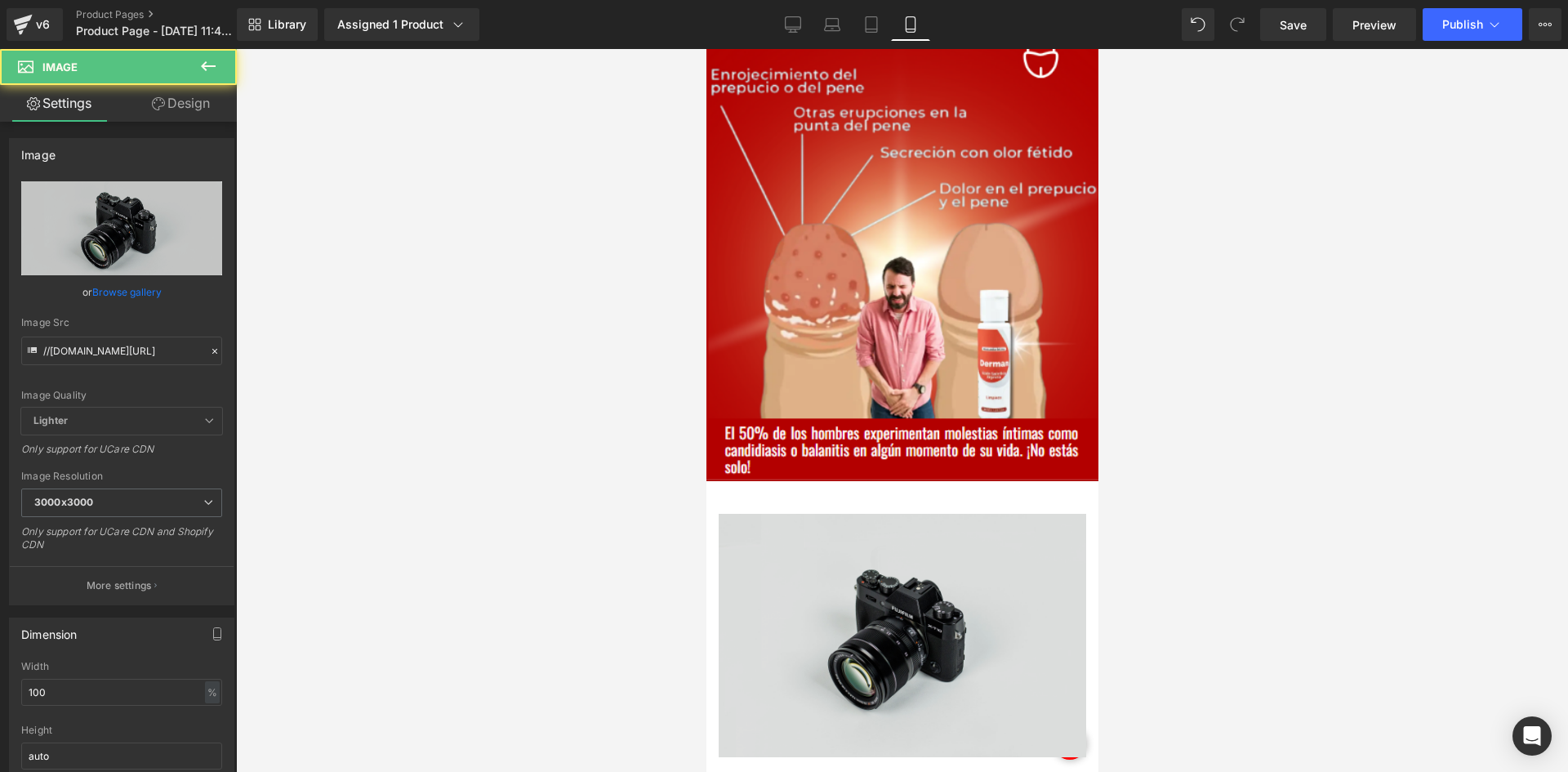
click at [812, 513] on img at bounding box center [901, 635] width 367 height 243
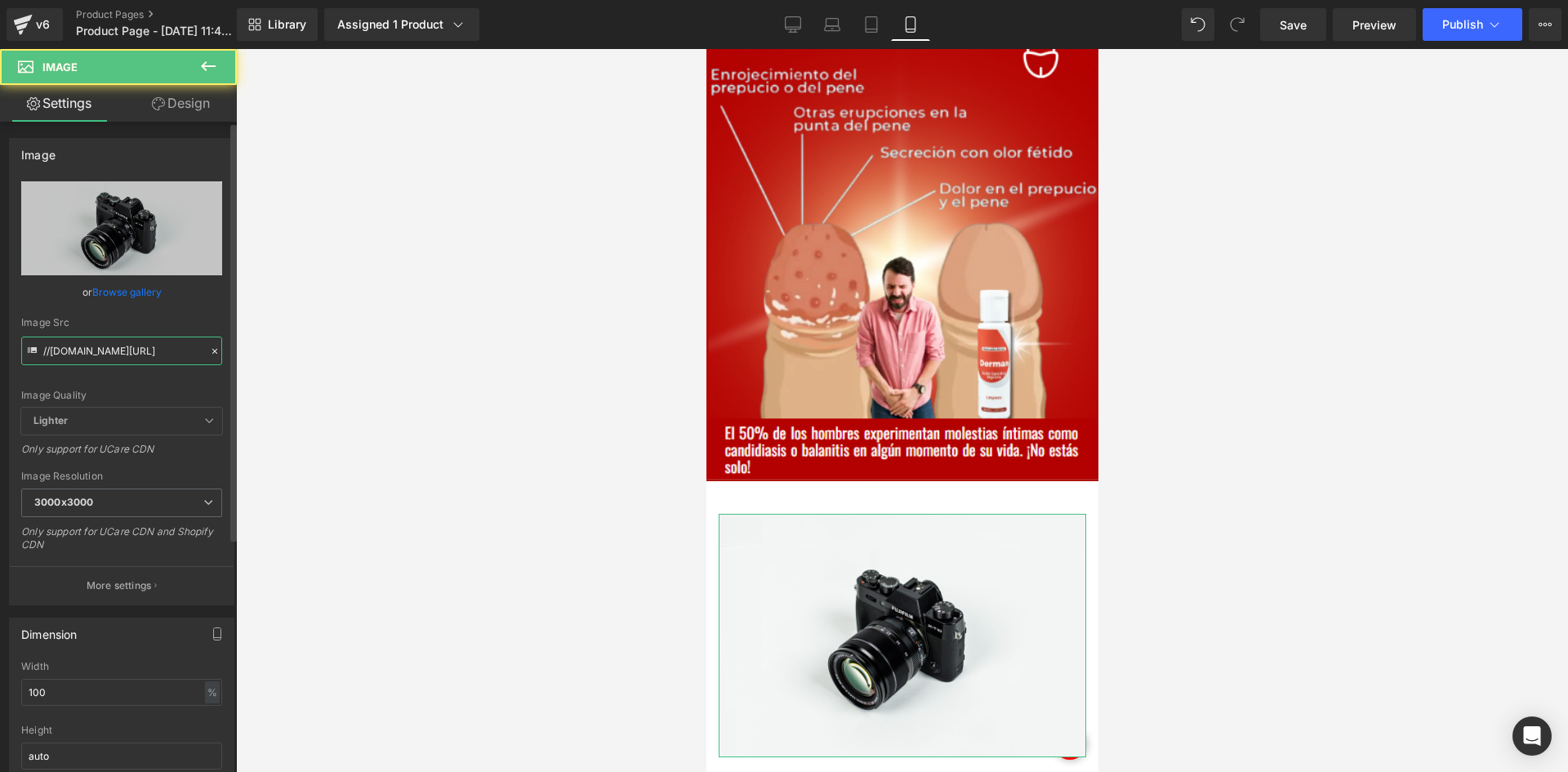
click at [78, 361] on input "//[DOMAIN_NAME][URL]" at bounding box center [122, 351] width 201 height 29
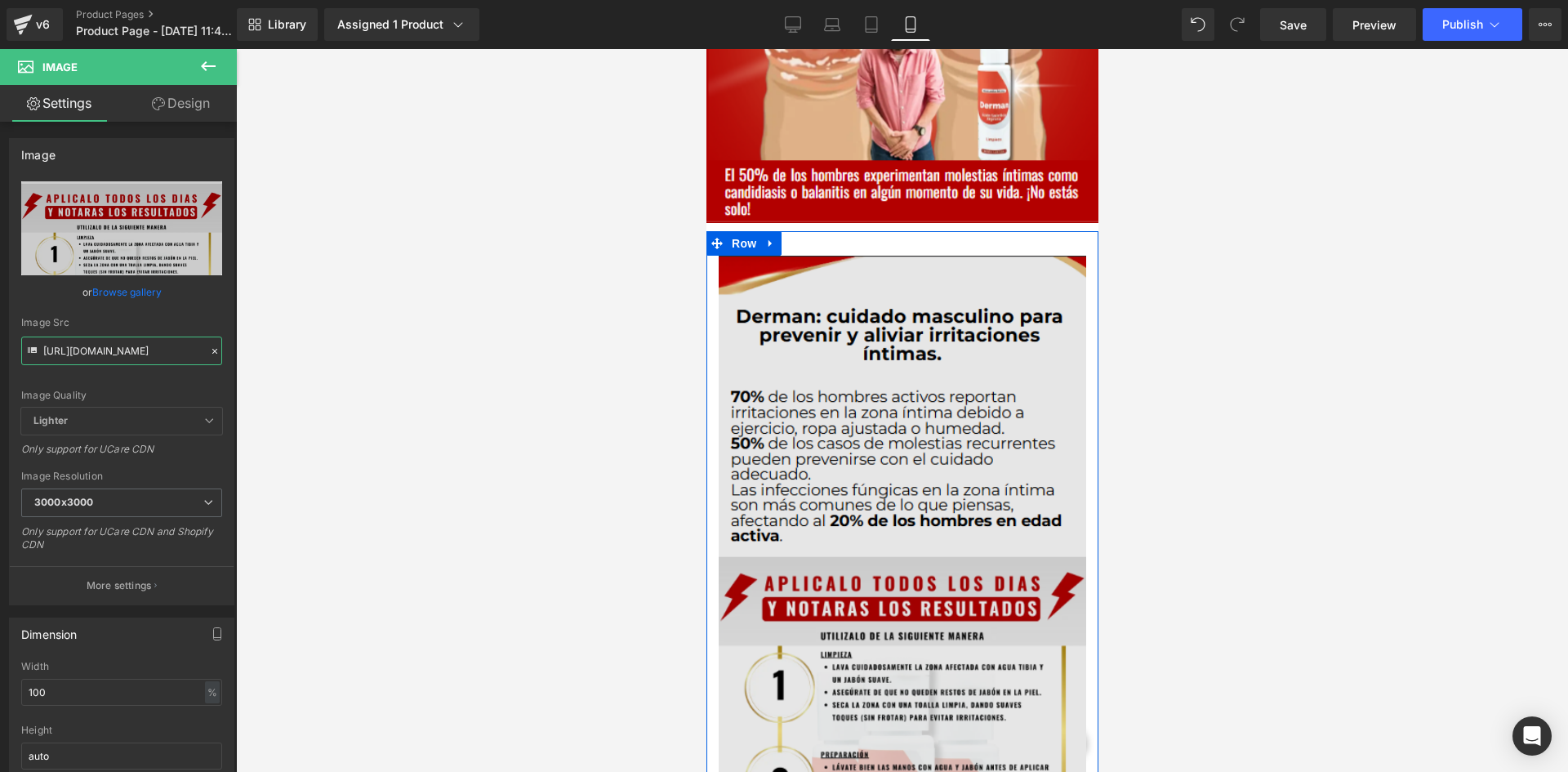
scroll to position [1144, 0]
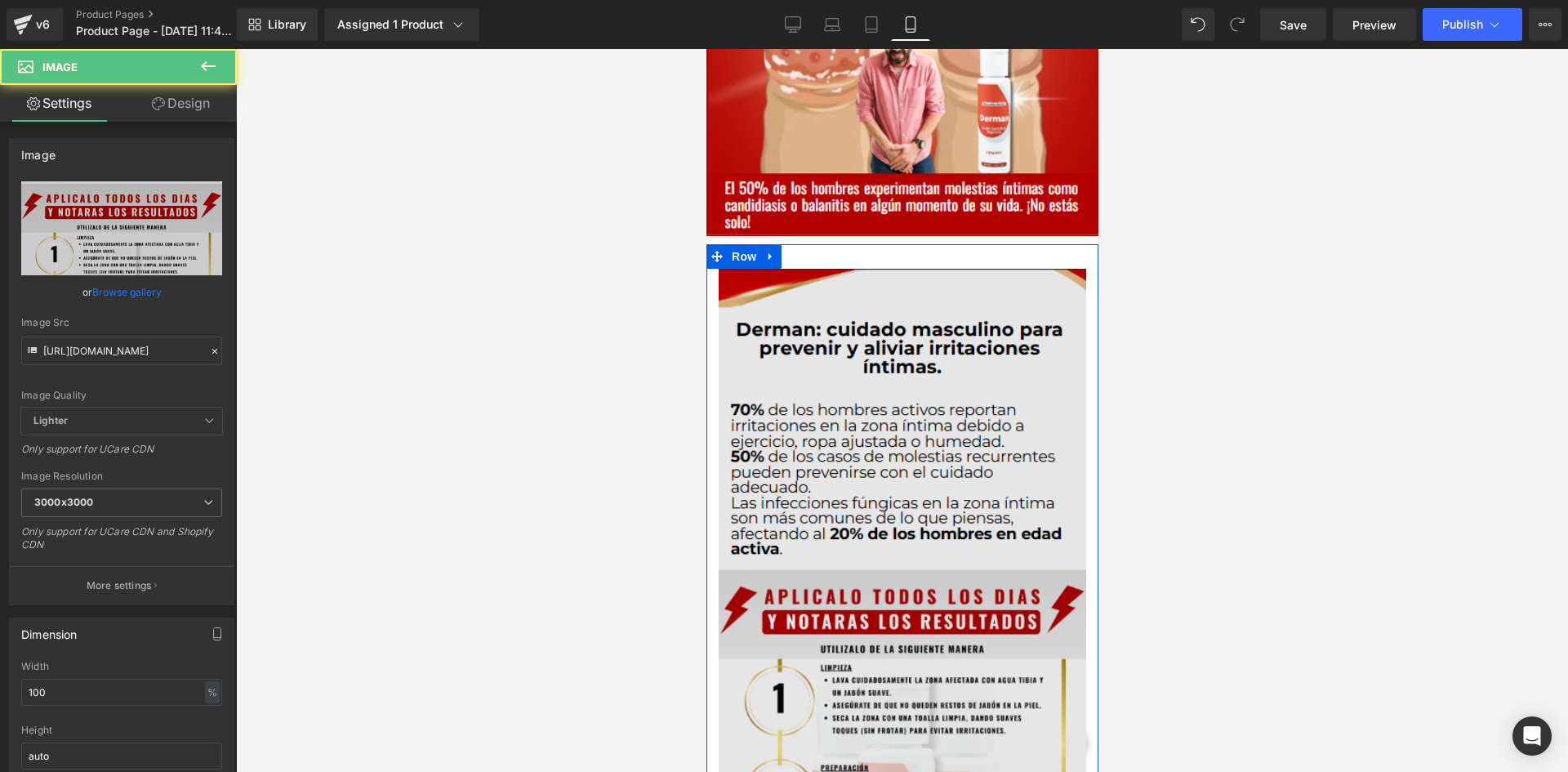
click at [850, 341] on img at bounding box center [901, 651] width 367 height 766
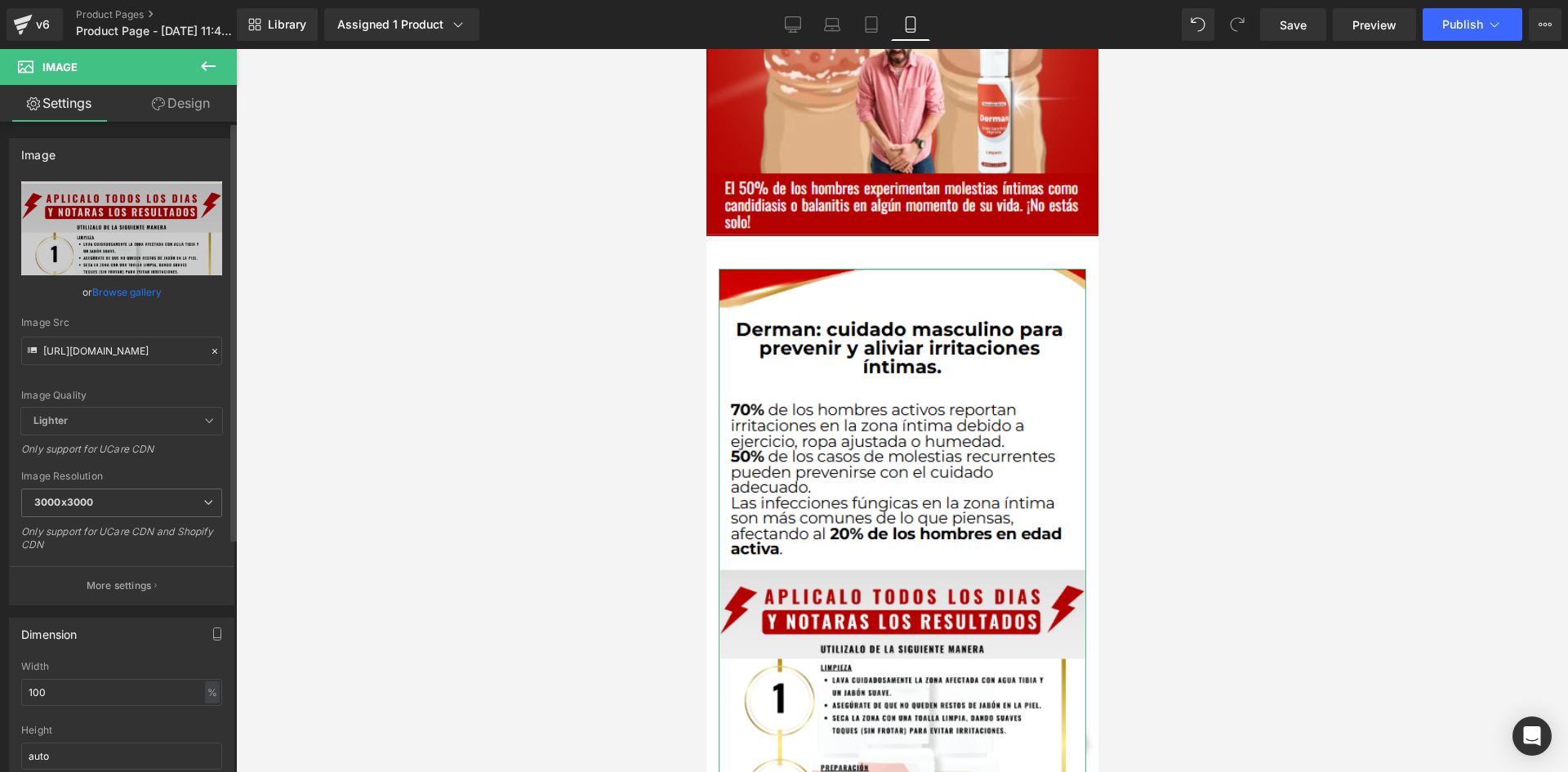
click at [193, 103] on link "Design" at bounding box center [180, 103] width 119 height 37
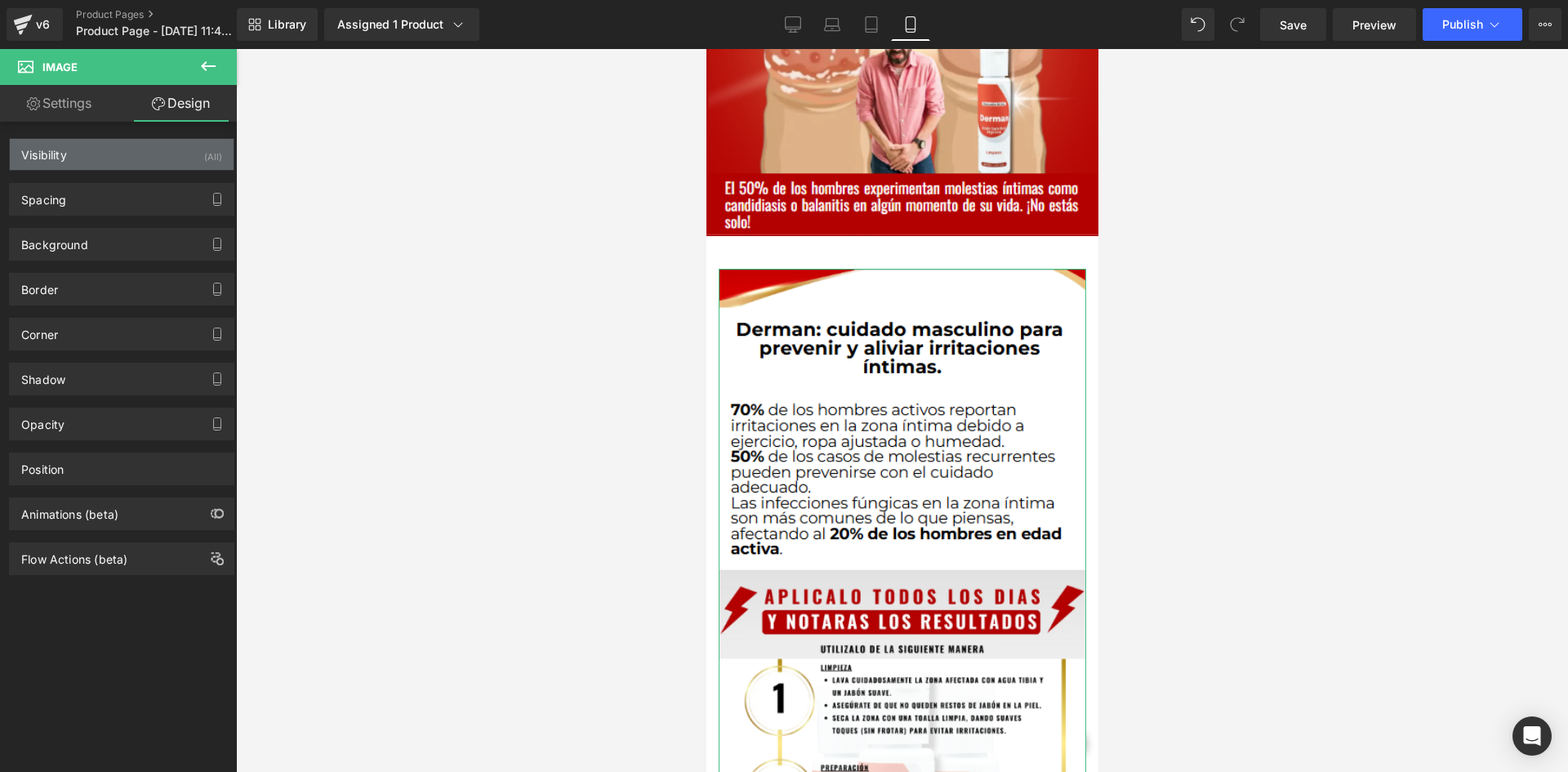
click at [169, 144] on div "Visibility (All)" at bounding box center [122, 154] width 224 height 31
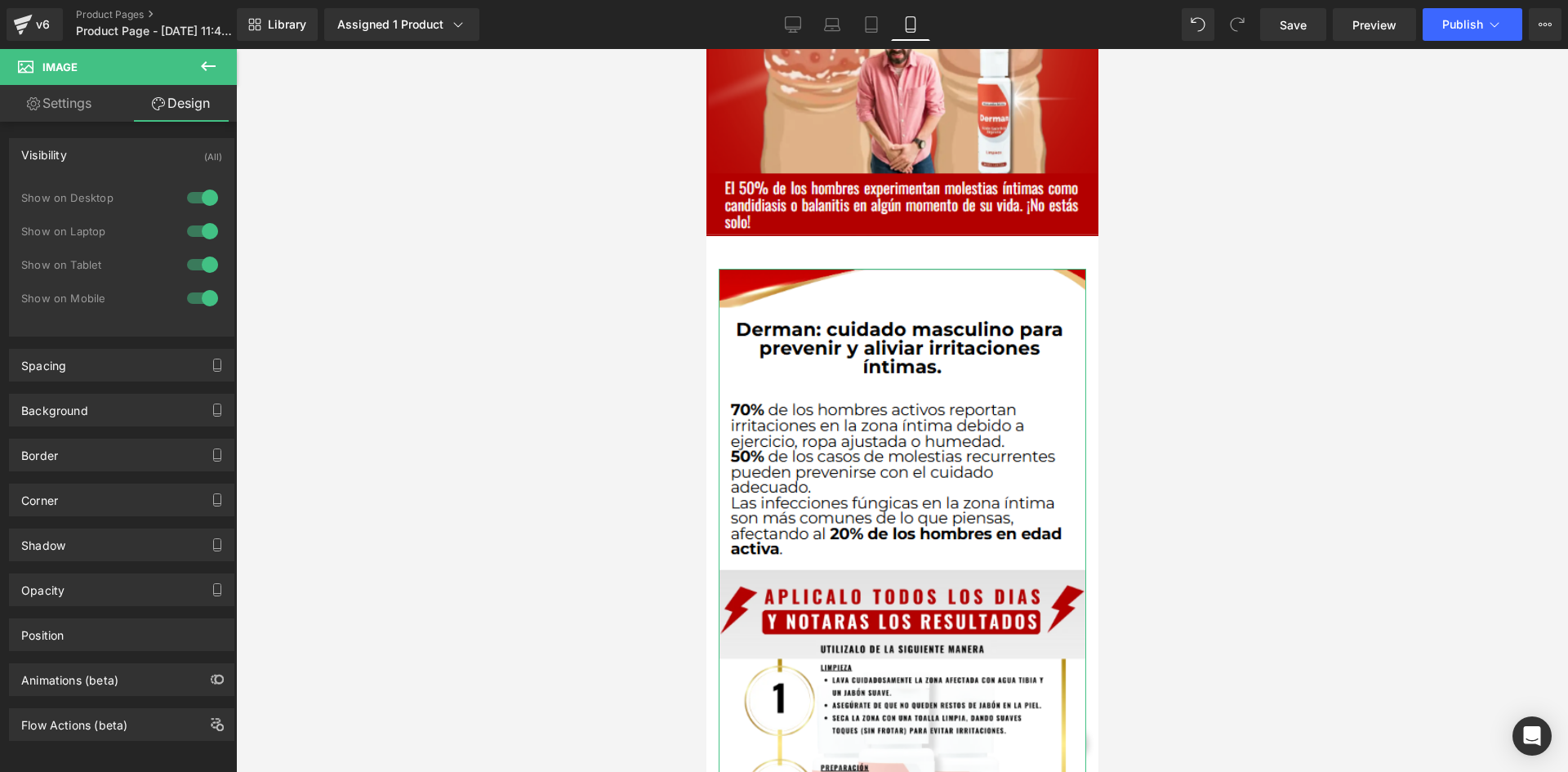
click at [198, 193] on div at bounding box center [202, 198] width 39 height 26
click at [193, 228] on div at bounding box center [202, 230] width 39 height 26
click at [91, 371] on div "Spacing" at bounding box center [122, 365] width 224 height 31
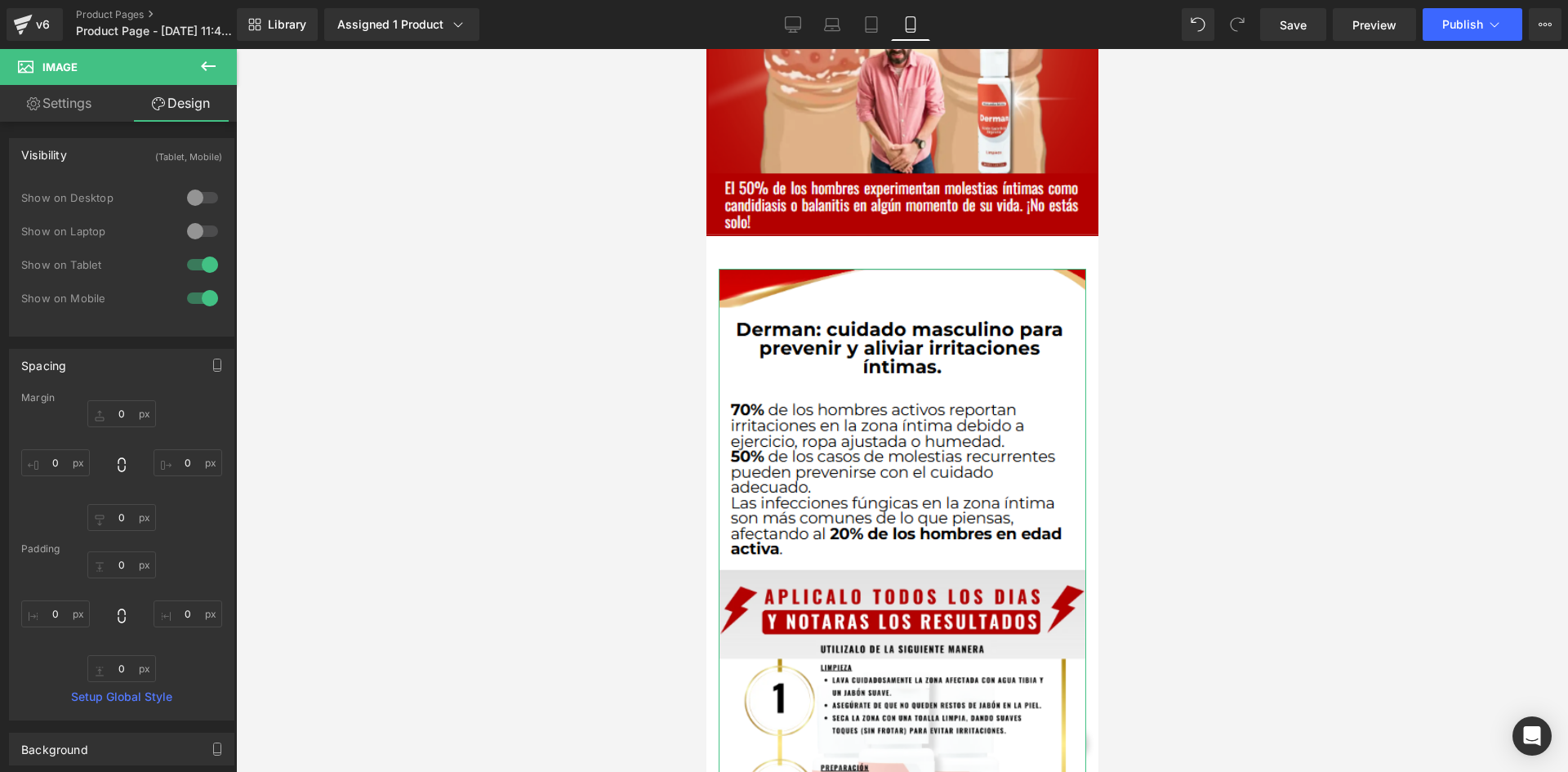
click at [129, 397] on div "Margin" at bounding box center [122, 397] width 201 height 12
click at [131, 403] on div "Margin" at bounding box center [122, 397] width 201 height 12
click at [128, 406] on input "0" at bounding box center [122, 414] width 69 height 27
click at [60, 461] on input "0" at bounding box center [55, 463] width 69 height 27
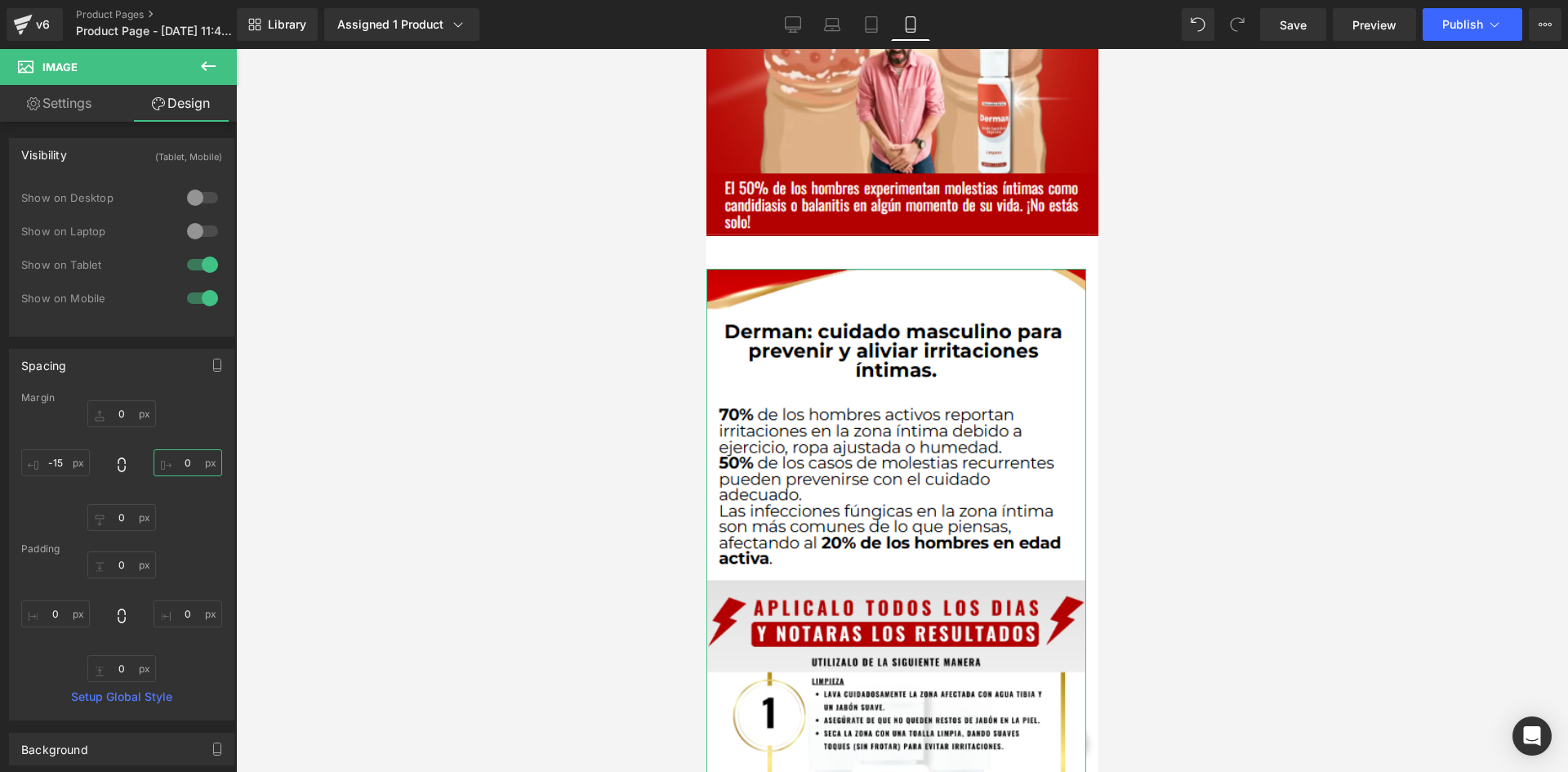
click at [193, 473] on input "0" at bounding box center [188, 463] width 69 height 27
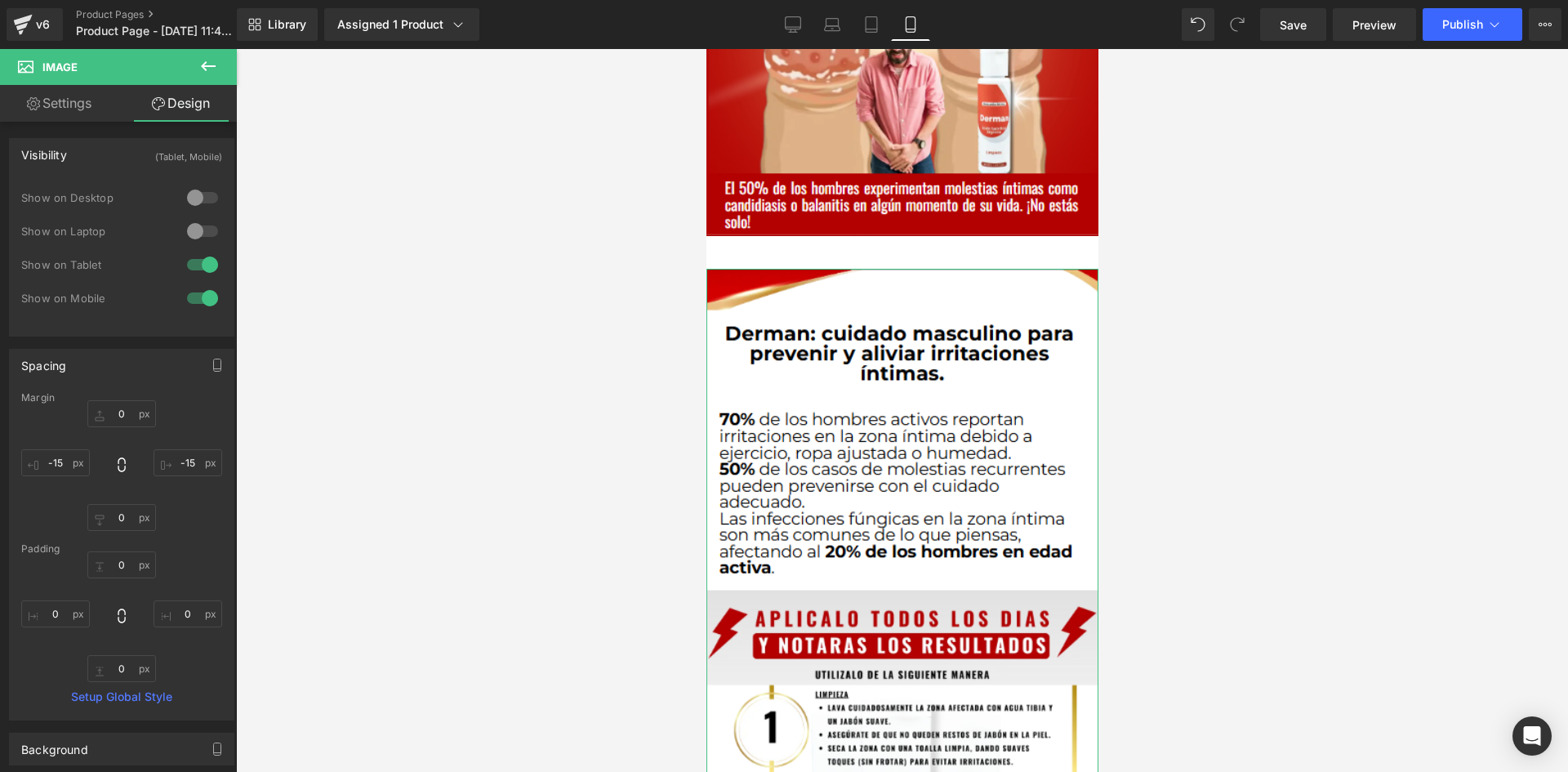
click at [112, 396] on div "Margin" at bounding box center [122, 397] width 201 height 12
click at [119, 411] on input "text" at bounding box center [122, 414] width 69 height 27
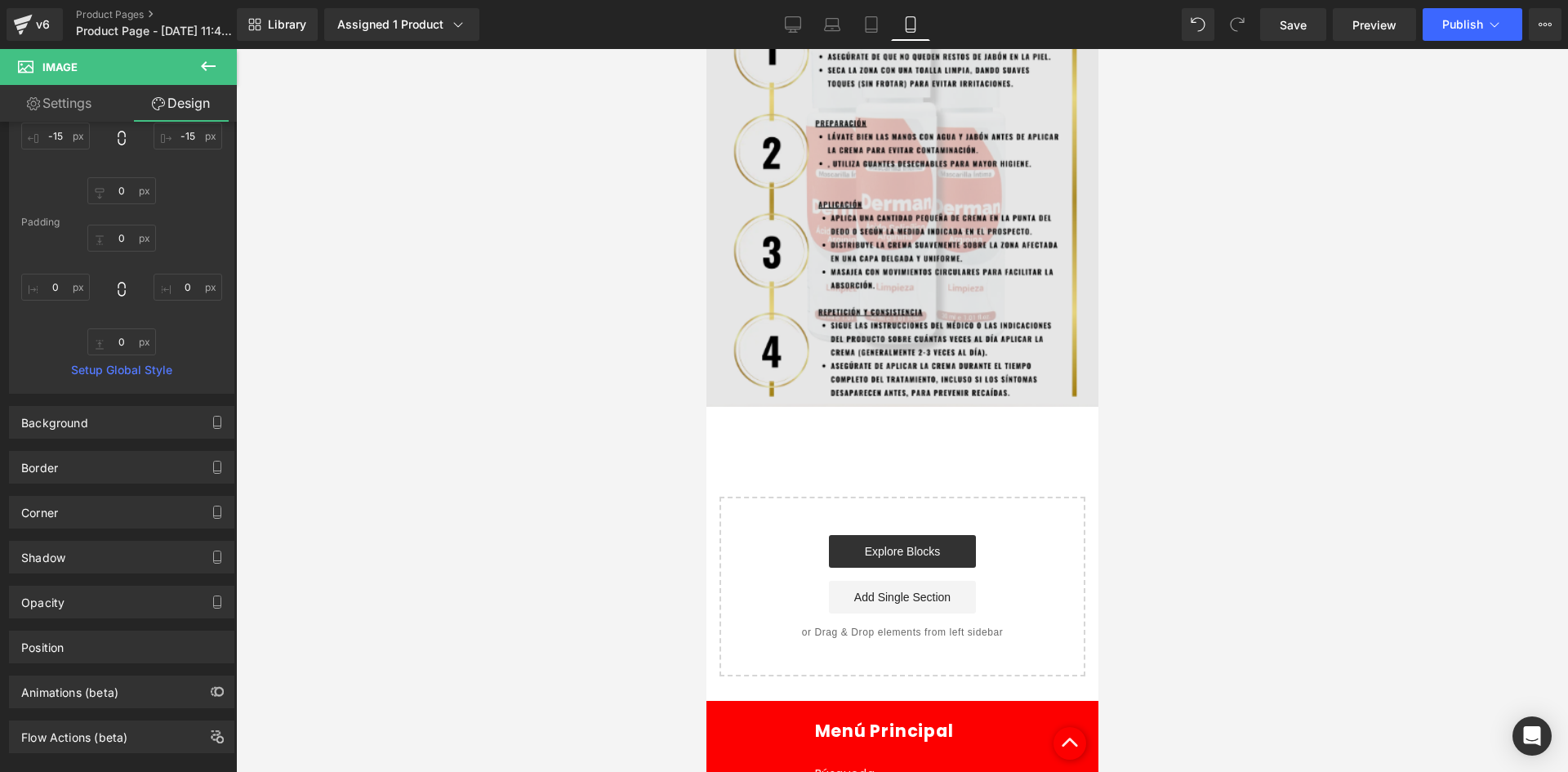
scroll to position [1797, 0]
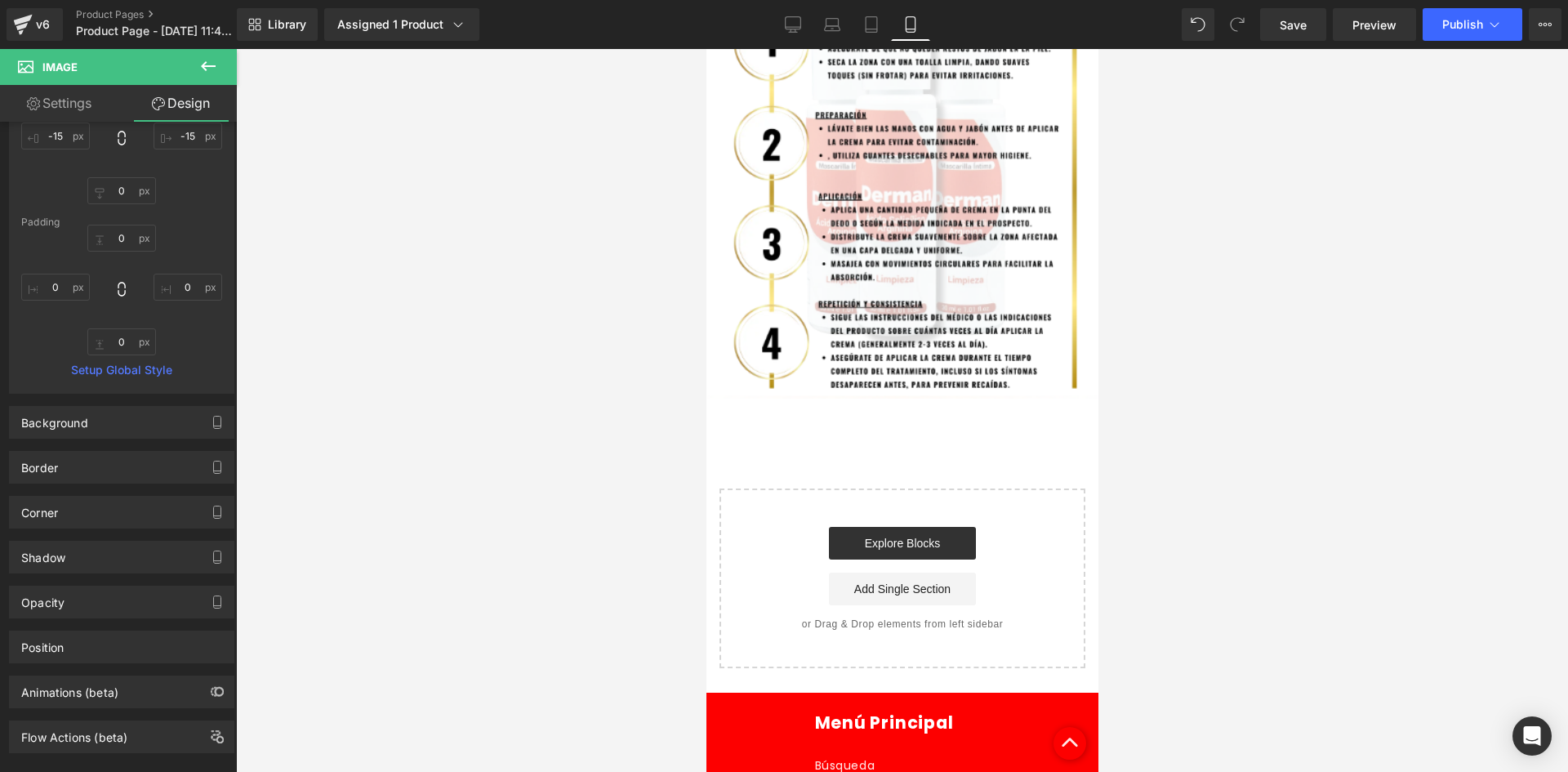
click at [227, 62] on button at bounding box center [208, 67] width 57 height 36
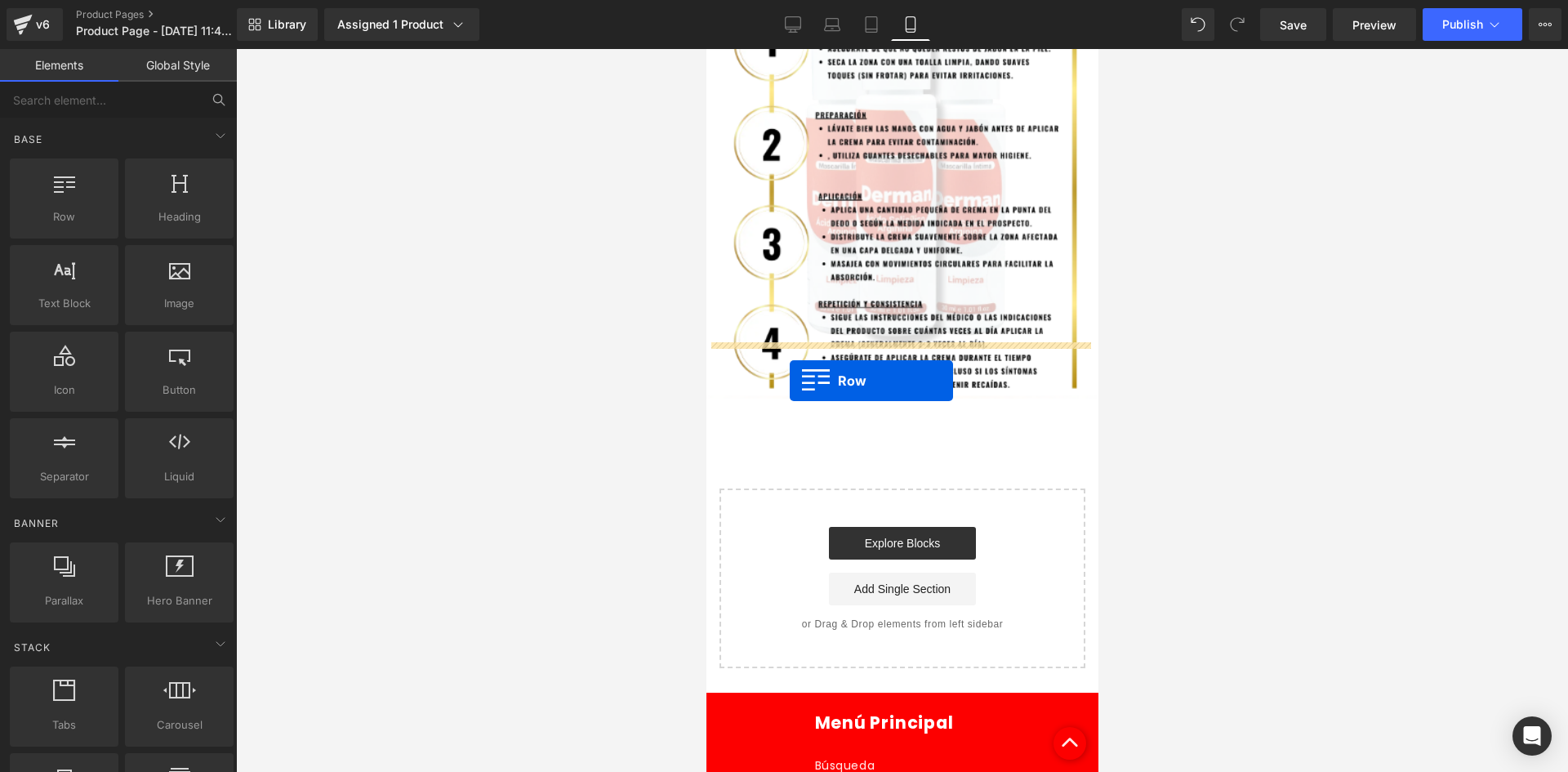
drag, startPoint x: 772, startPoint y: 235, endPoint x: 789, endPoint y: 381, distance: 147.0
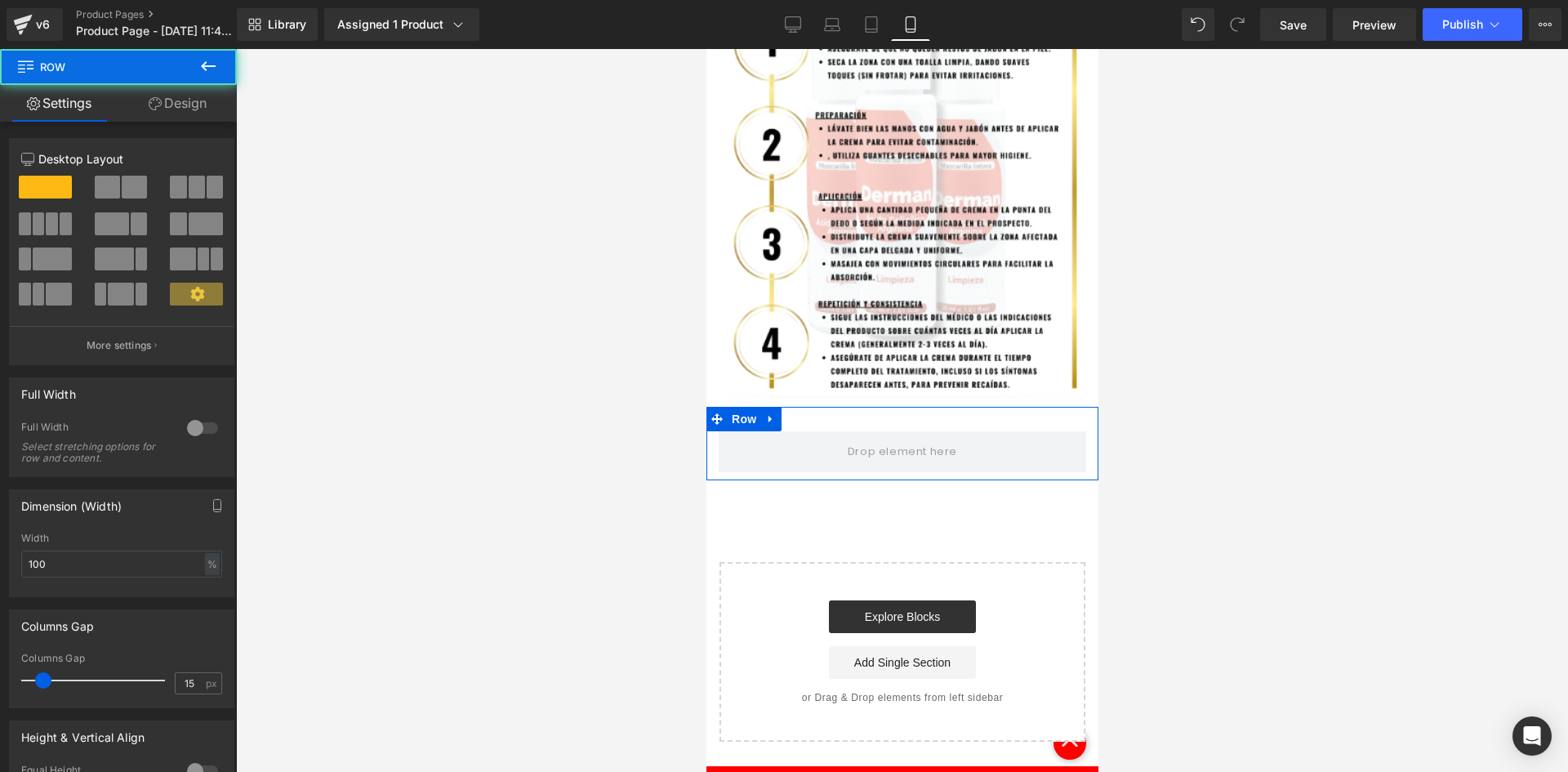
click at [192, 90] on link "Design" at bounding box center [178, 103] width 119 height 37
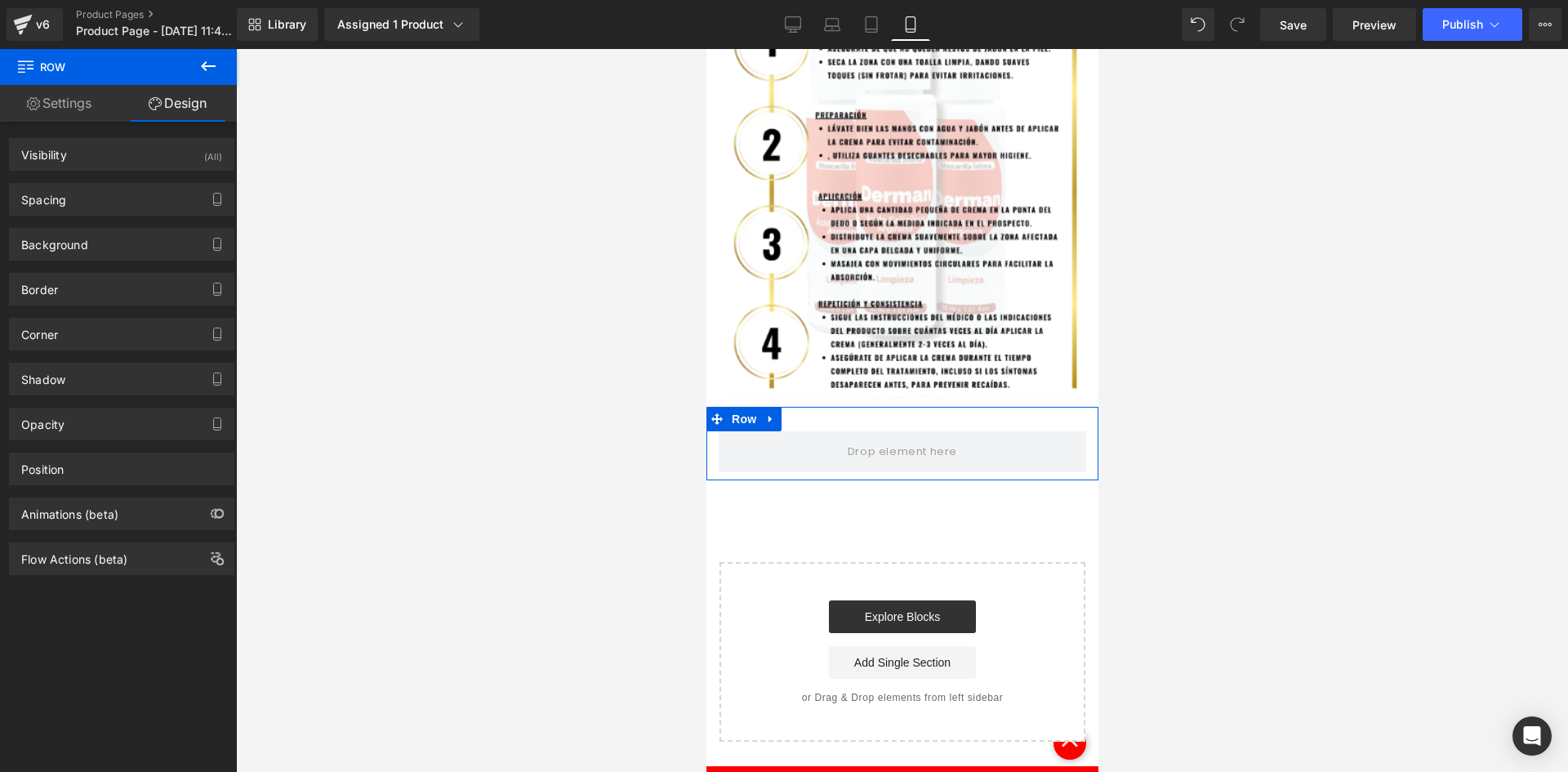
click at [204, 144] on div "(All)" at bounding box center [213, 152] width 18 height 27
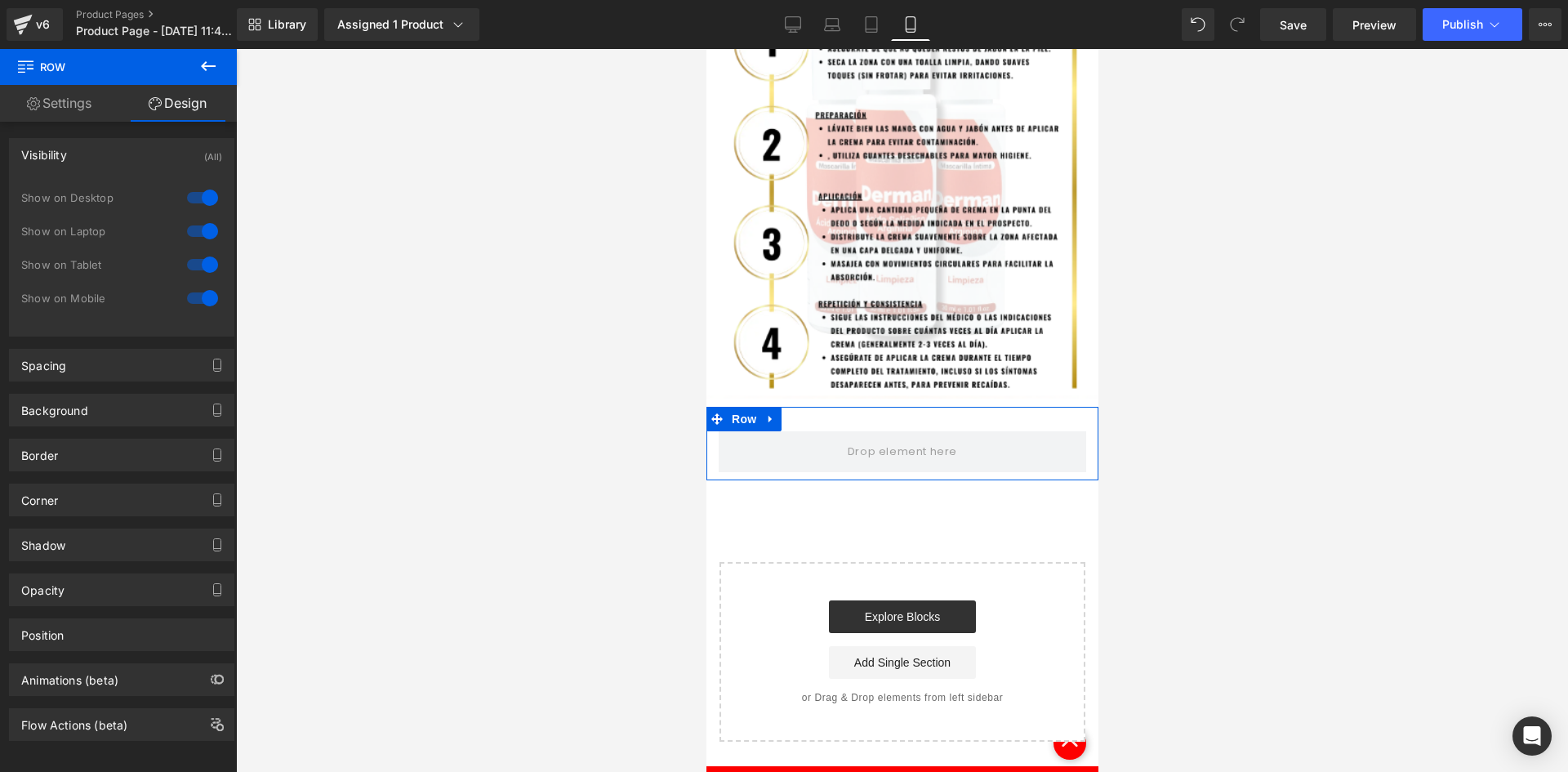
click at [200, 193] on div at bounding box center [202, 198] width 39 height 26
click at [201, 225] on div at bounding box center [202, 230] width 39 height 26
click at [209, 70] on icon at bounding box center [209, 66] width 20 height 20
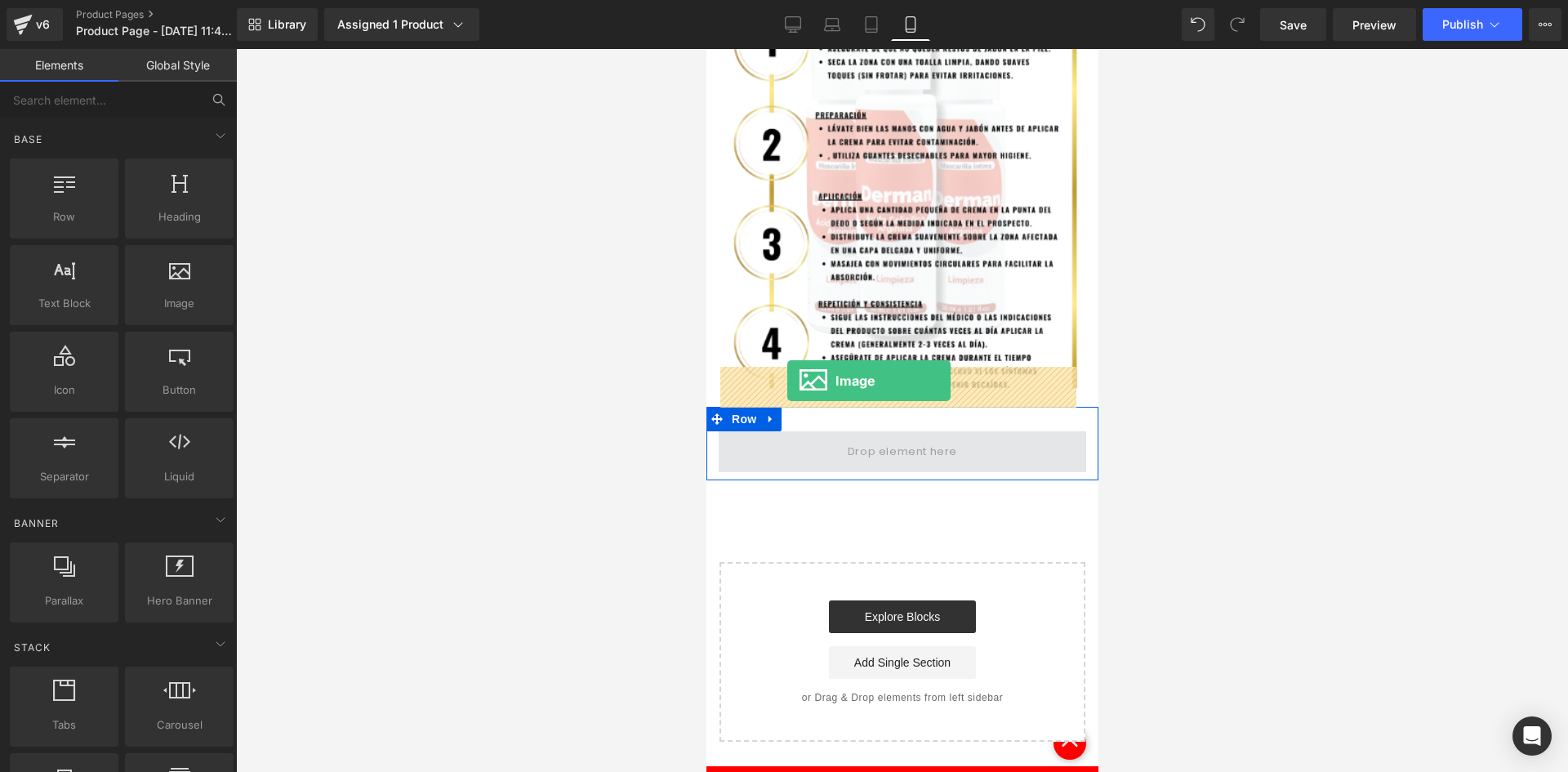
drag, startPoint x: 893, startPoint y: 343, endPoint x: 786, endPoint y: 381, distance: 113.5
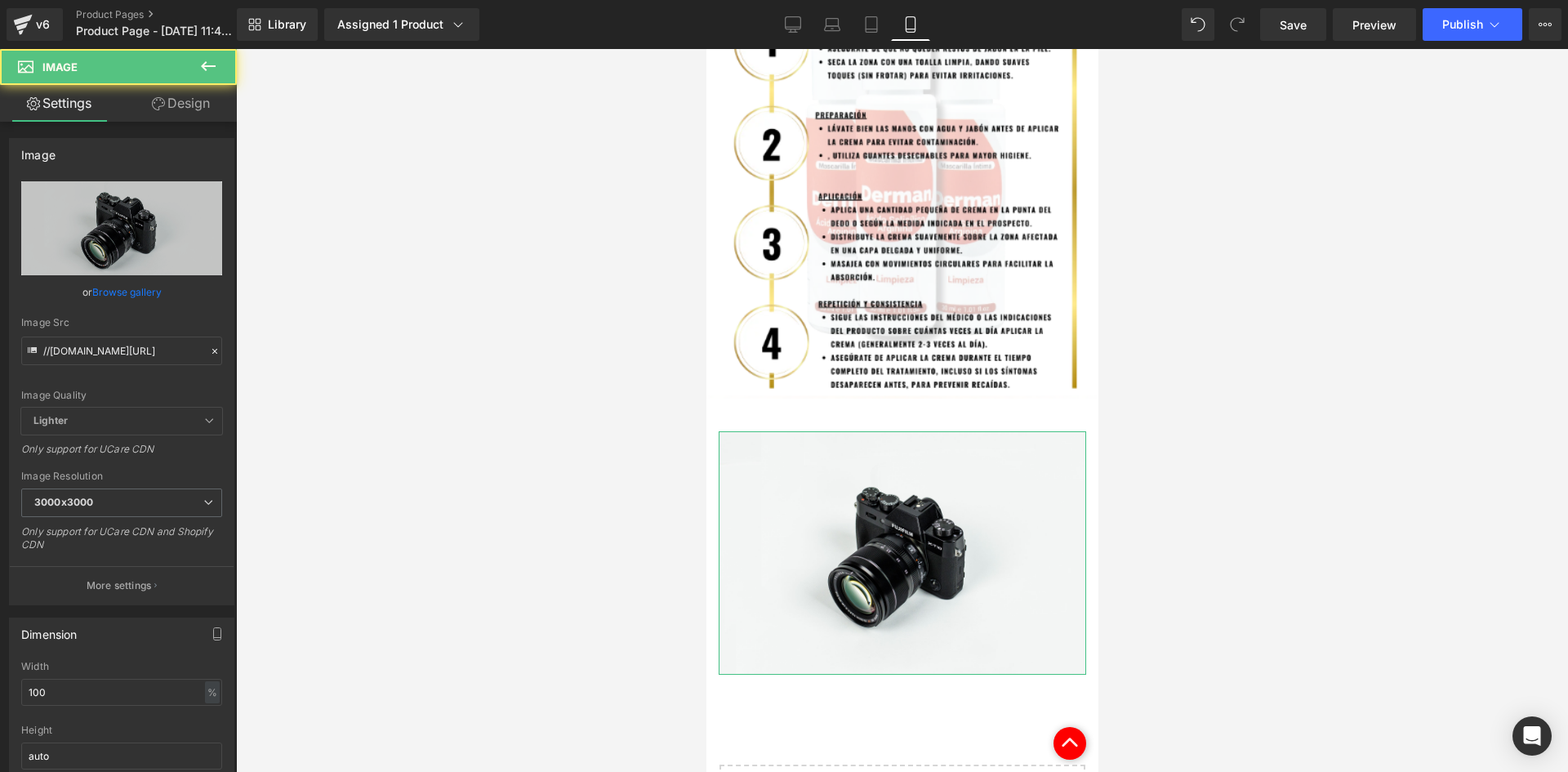
click at [190, 106] on link "Design" at bounding box center [180, 103] width 119 height 37
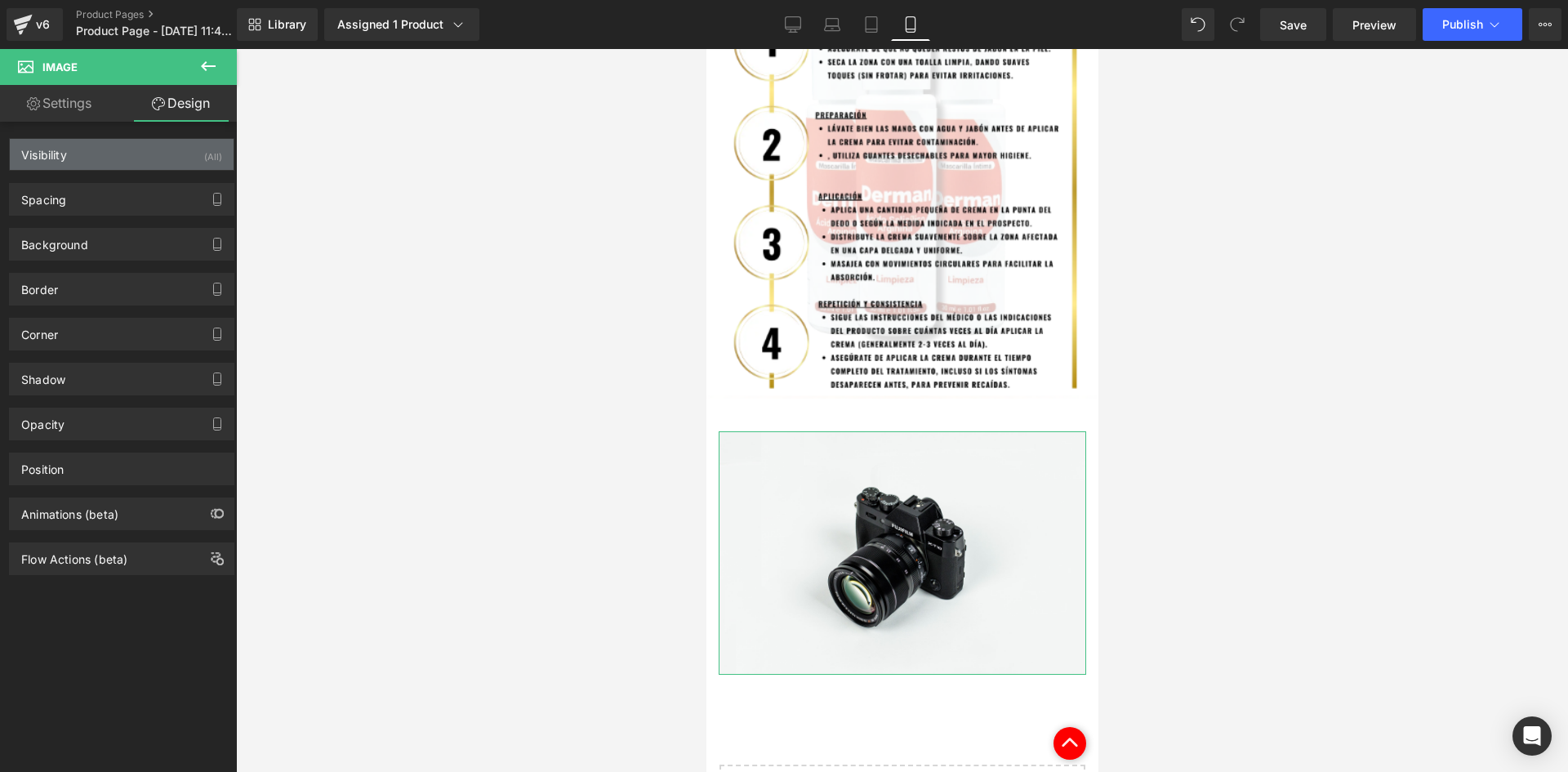
click at [204, 153] on div "(All)" at bounding box center [213, 152] width 18 height 27
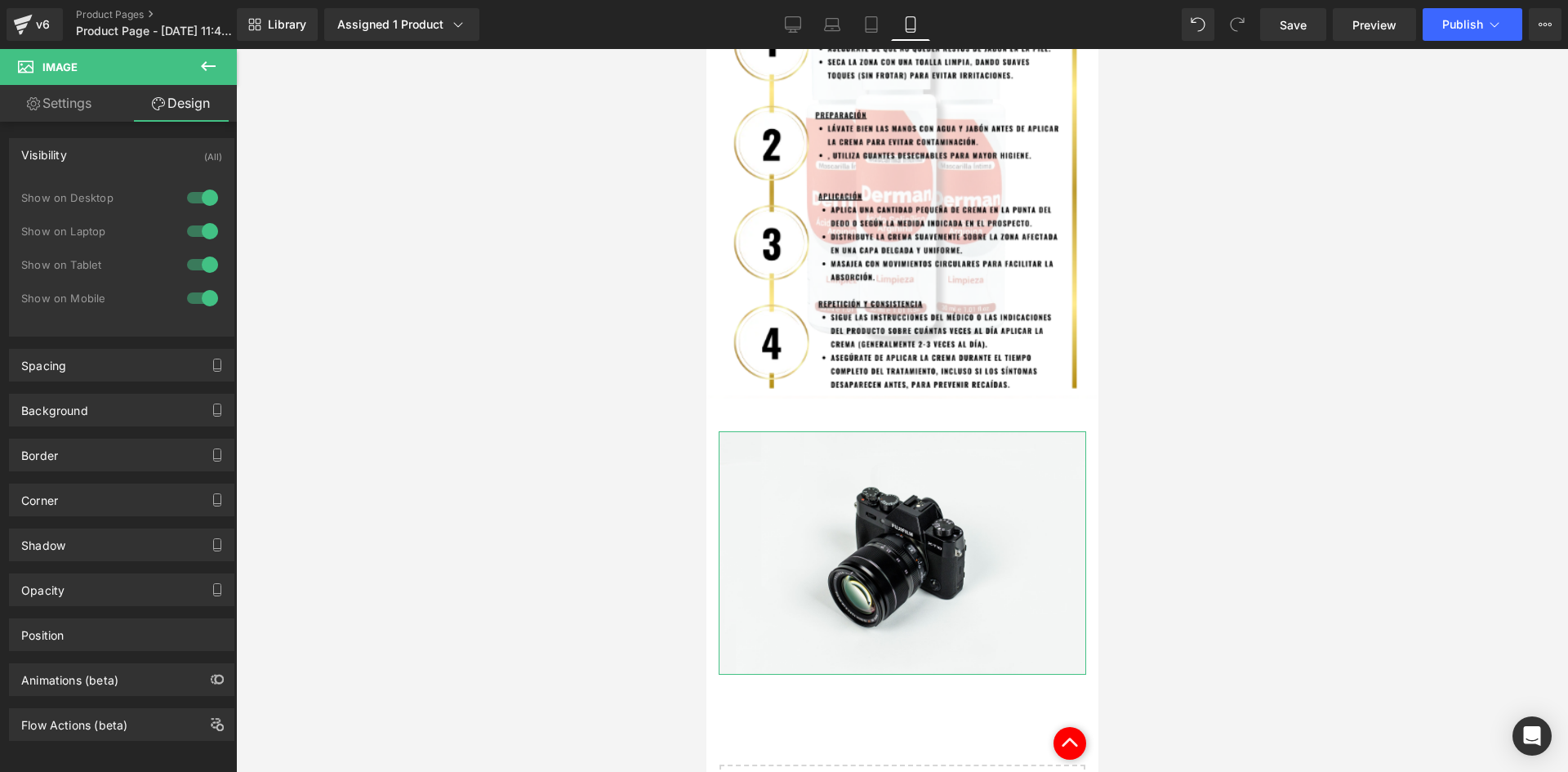
click at [203, 197] on div at bounding box center [202, 198] width 39 height 26
click at [194, 232] on div at bounding box center [202, 230] width 39 height 26
click at [209, 75] on icon at bounding box center [209, 66] width 20 height 20
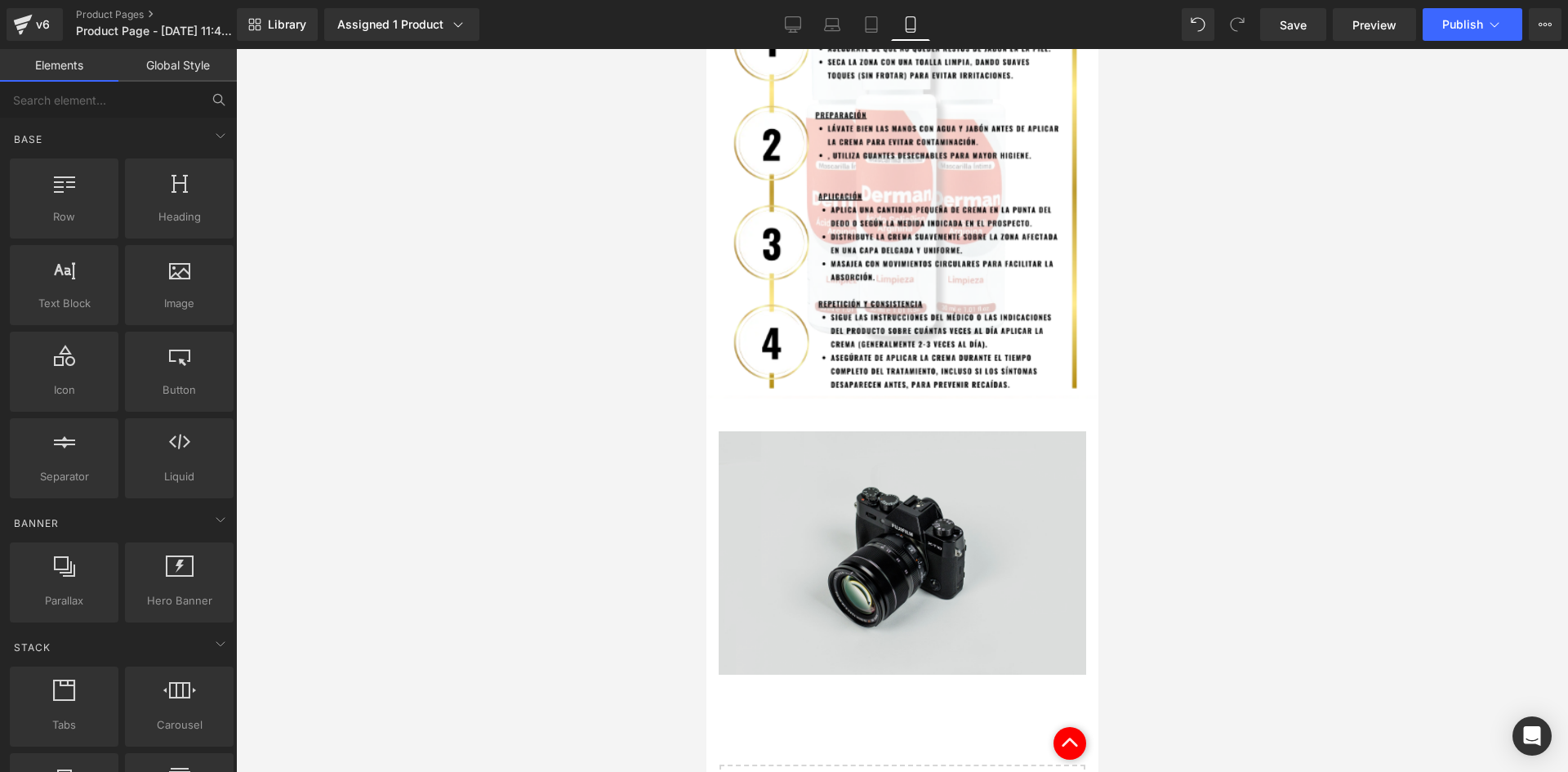
click at [901, 432] on img at bounding box center [901, 553] width 367 height 243
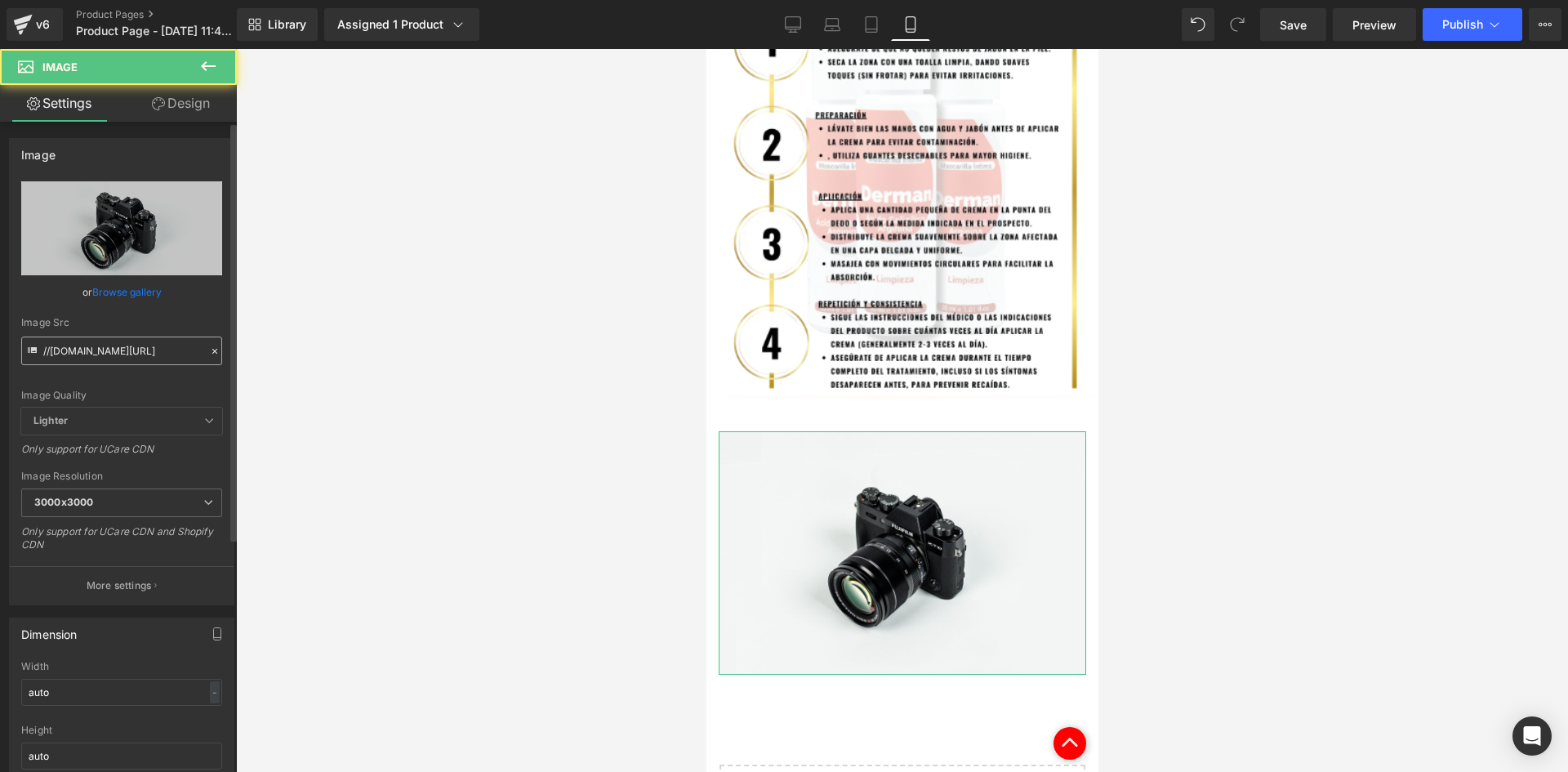
click at [103, 346] on input "//[DOMAIN_NAME][URL]" at bounding box center [122, 351] width 201 height 29
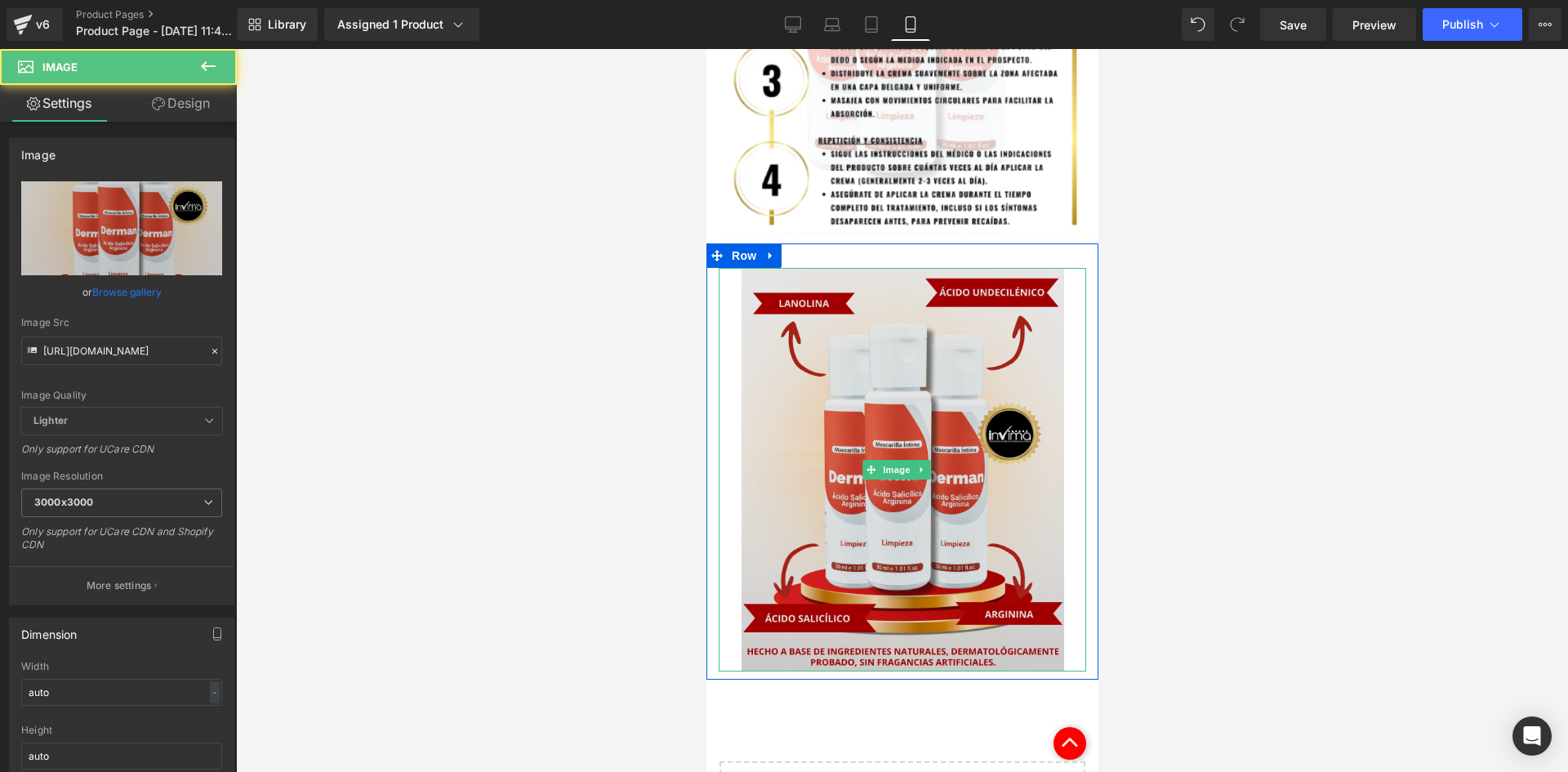
scroll to position [0, 0]
click at [879, 478] on img at bounding box center [902, 469] width 323 height 404
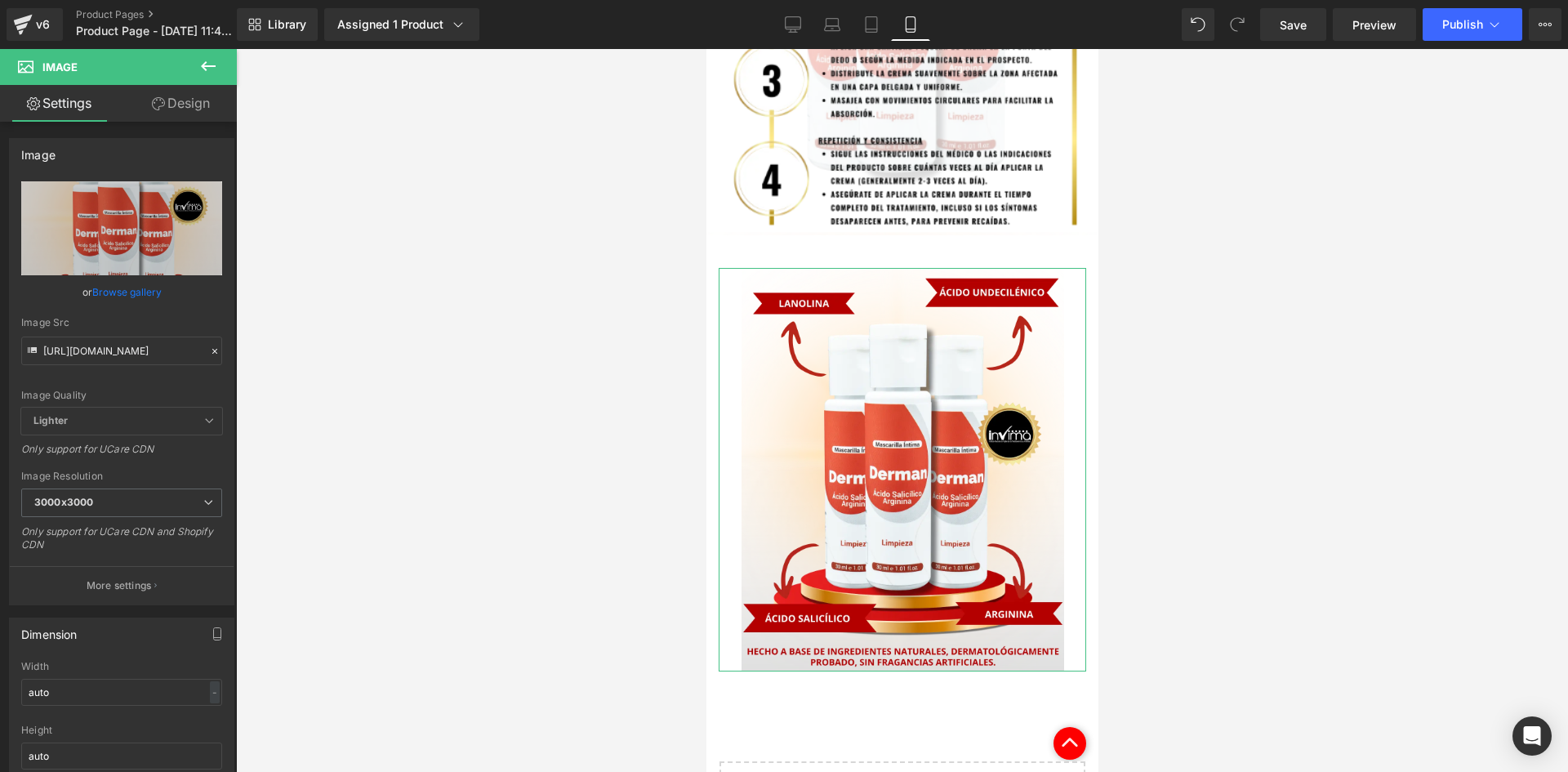
click at [162, 99] on icon at bounding box center [159, 103] width 13 height 13
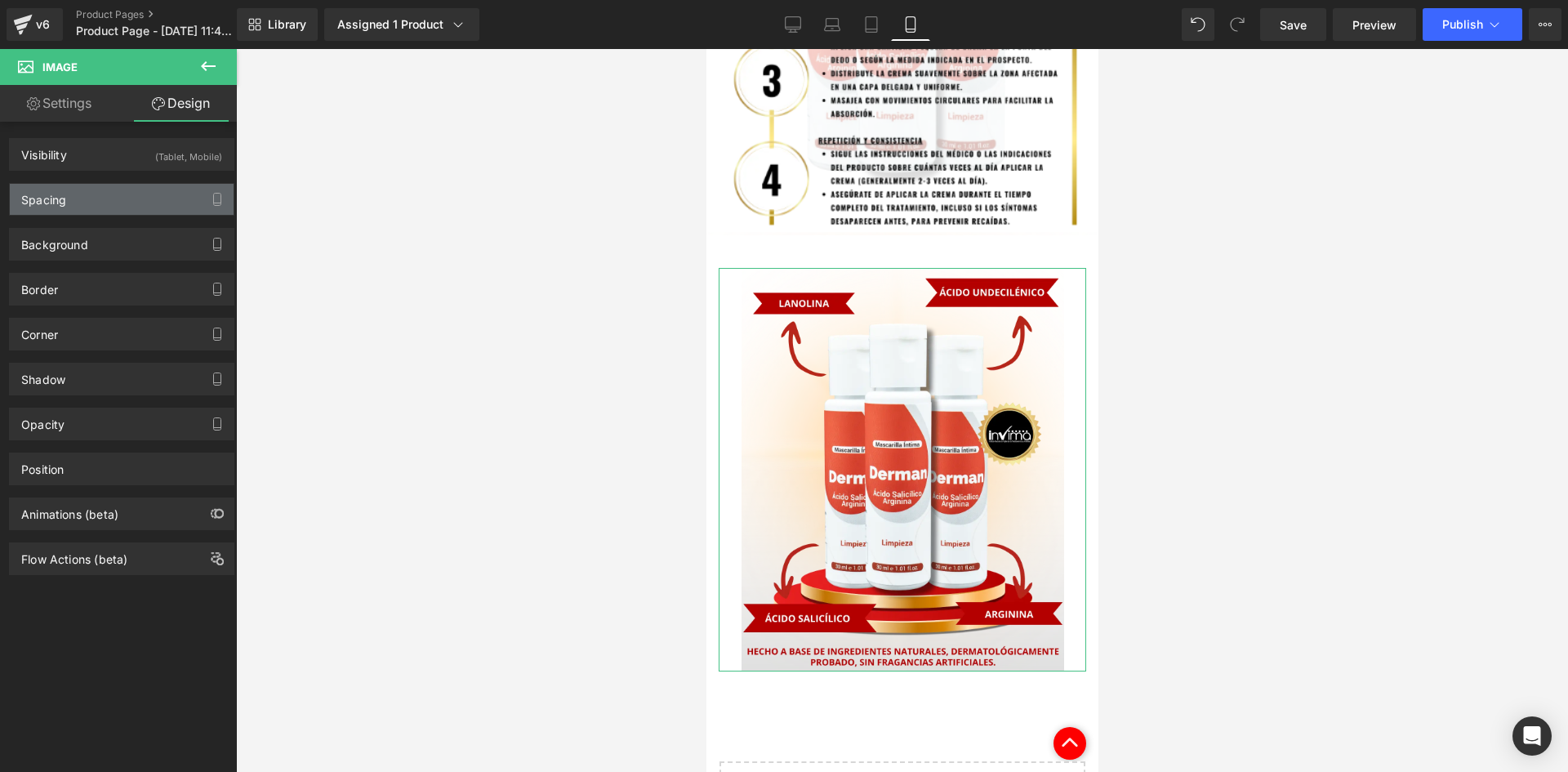
click at [127, 203] on div "Spacing" at bounding box center [122, 200] width 224 height 31
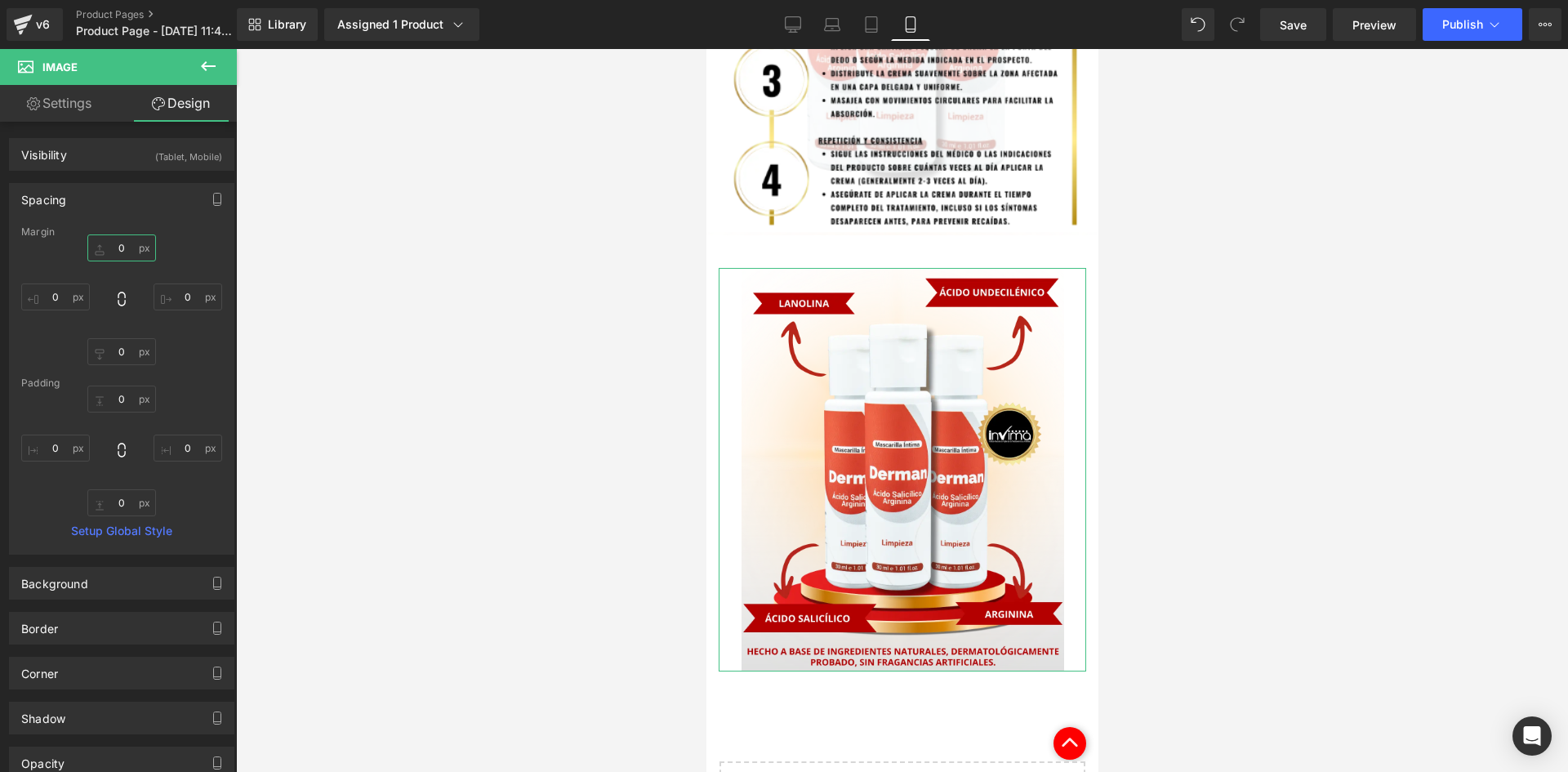
click at [141, 259] on input "0" at bounding box center [122, 248] width 69 height 27
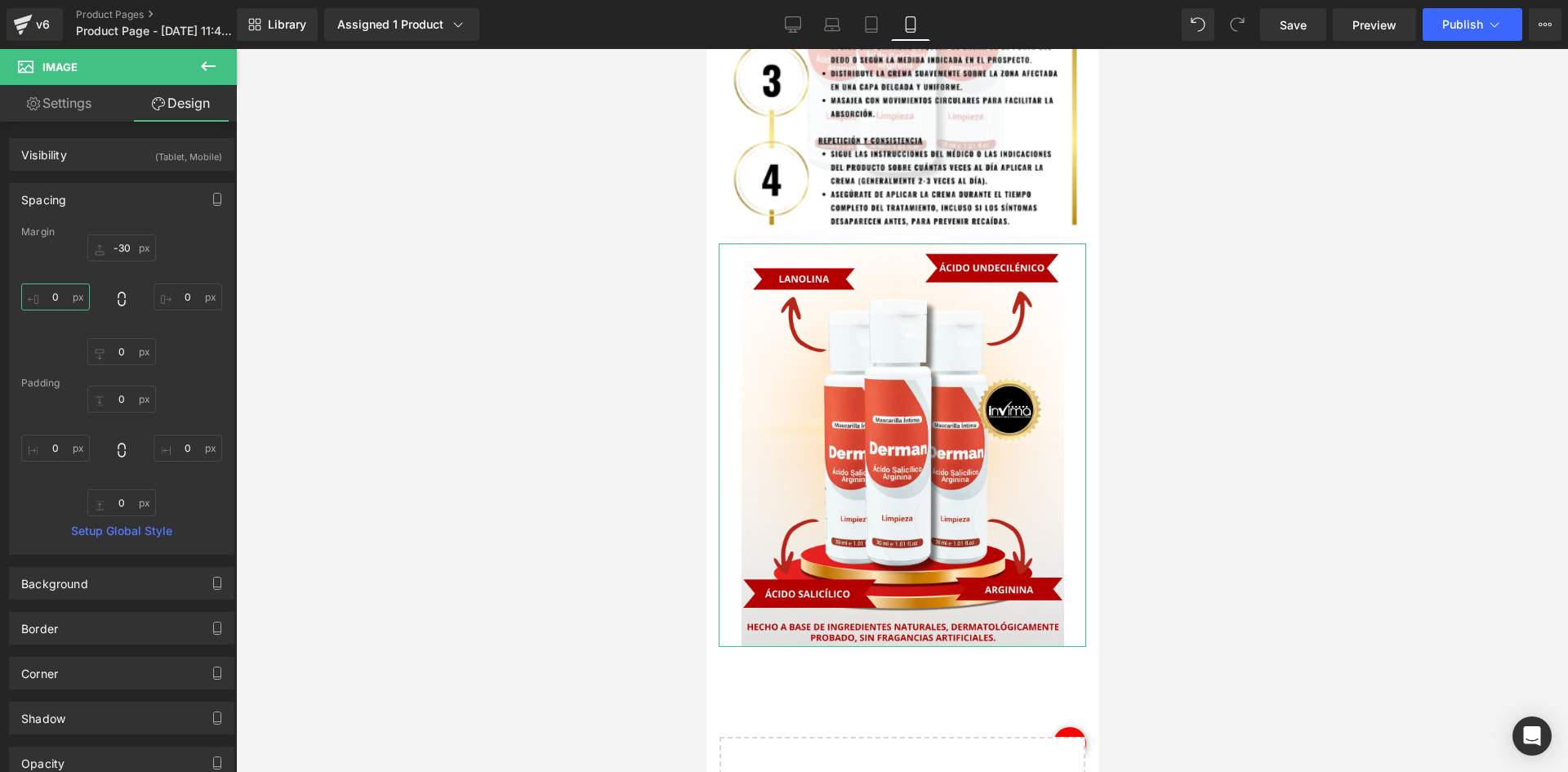
click at [62, 308] on input "0" at bounding box center [55, 297] width 69 height 27
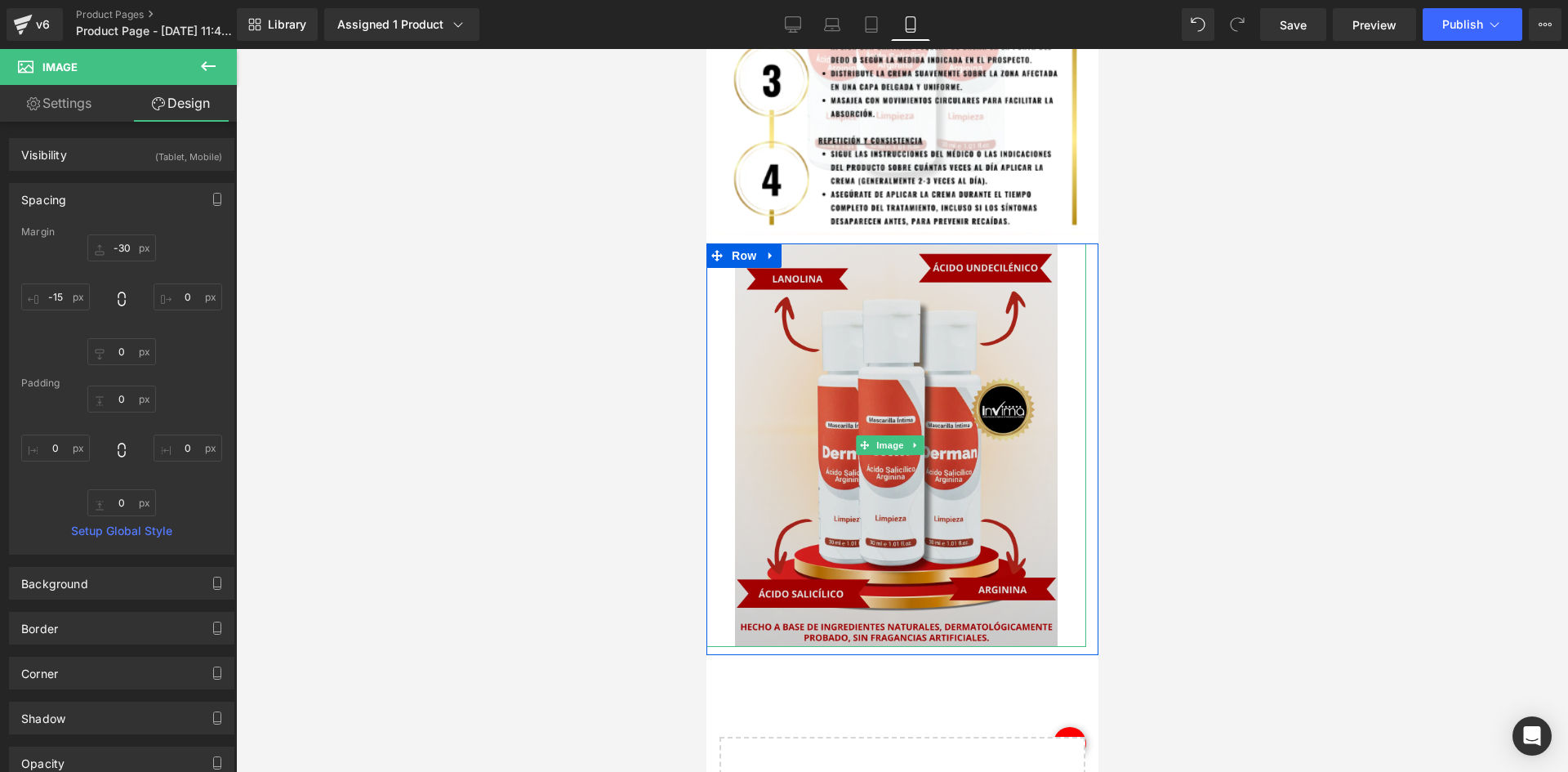
click at [803, 326] on img at bounding box center [896, 445] width 323 height 404
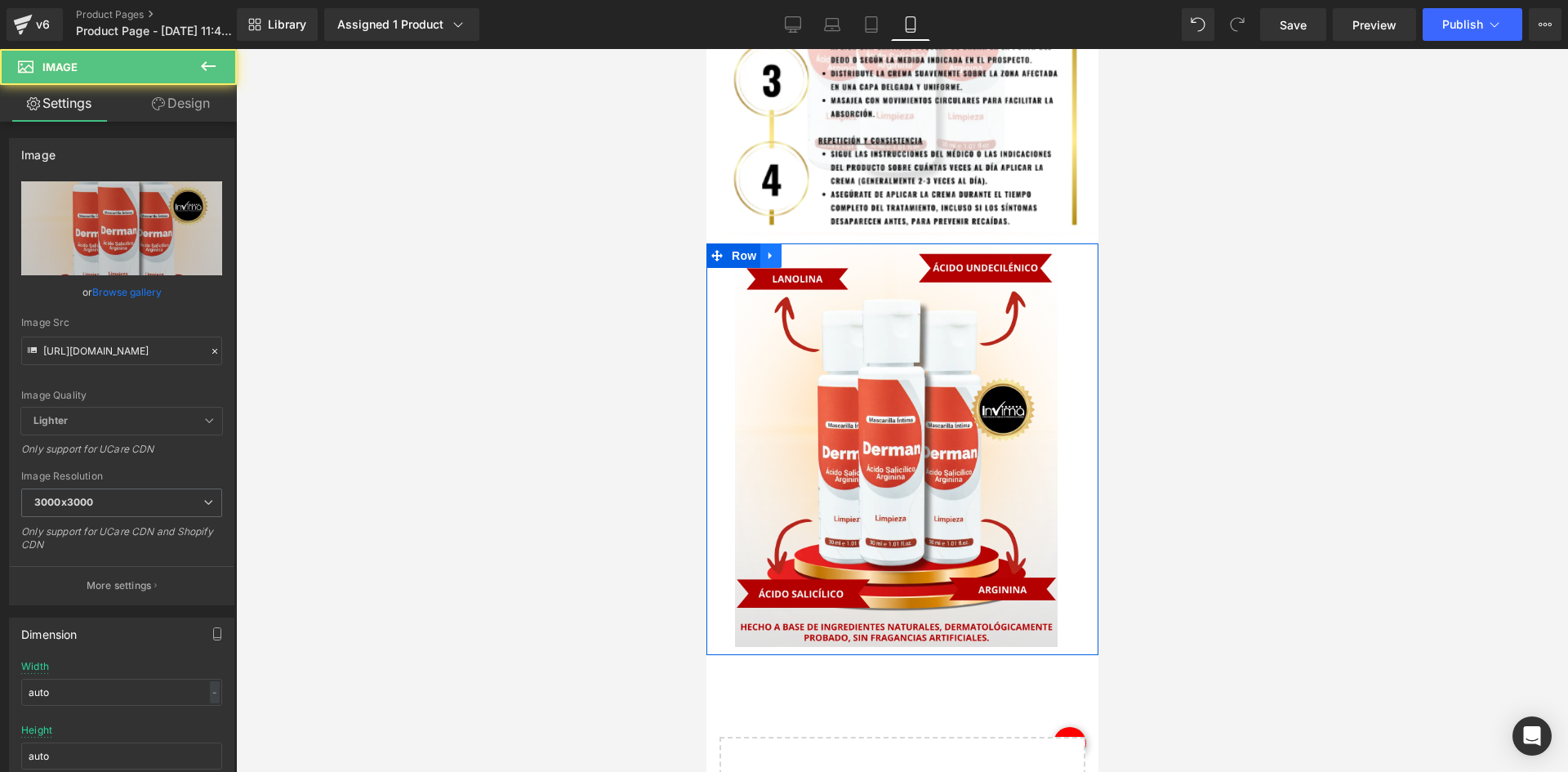
click at [774, 249] on icon at bounding box center [770, 256] width 12 height 13
click at [807, 249] on icon at bounding box center [813, 256] width 12 height 13
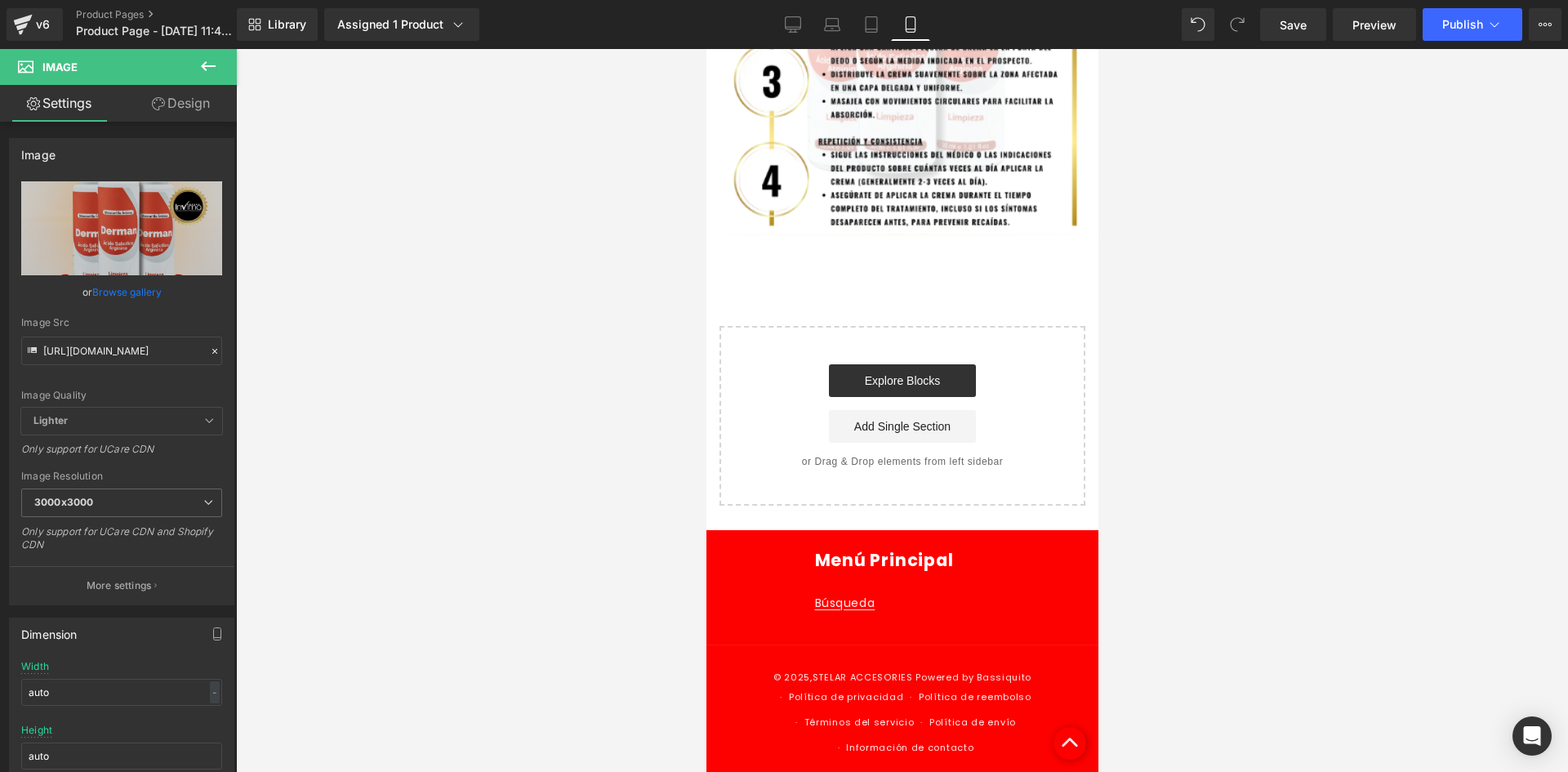
scroll to position [1862, 0]
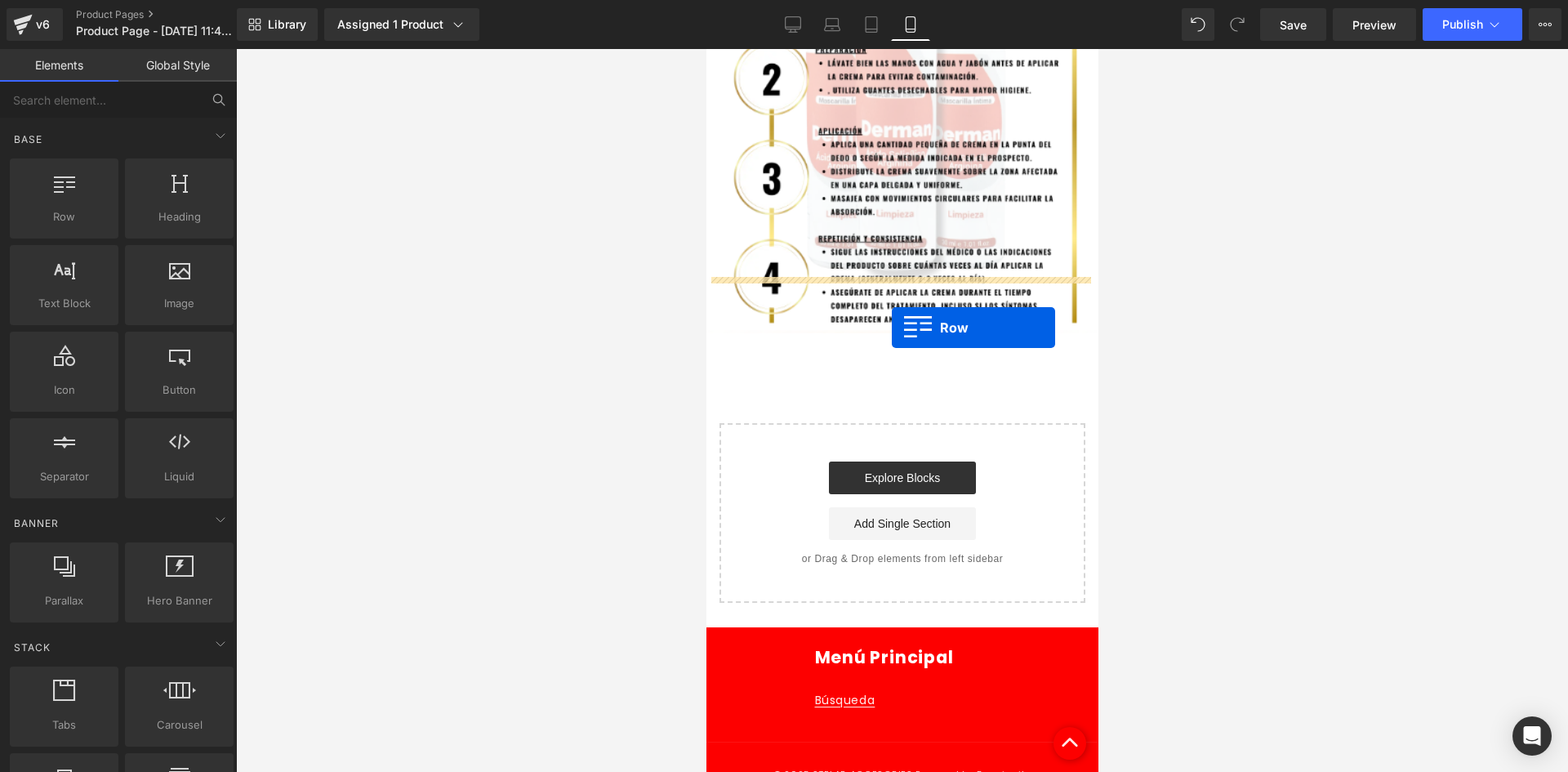
drag, startPoint x: 794, startPoint y: 237, endPoint x: 891, endPoint y: 327, distance: 132.3
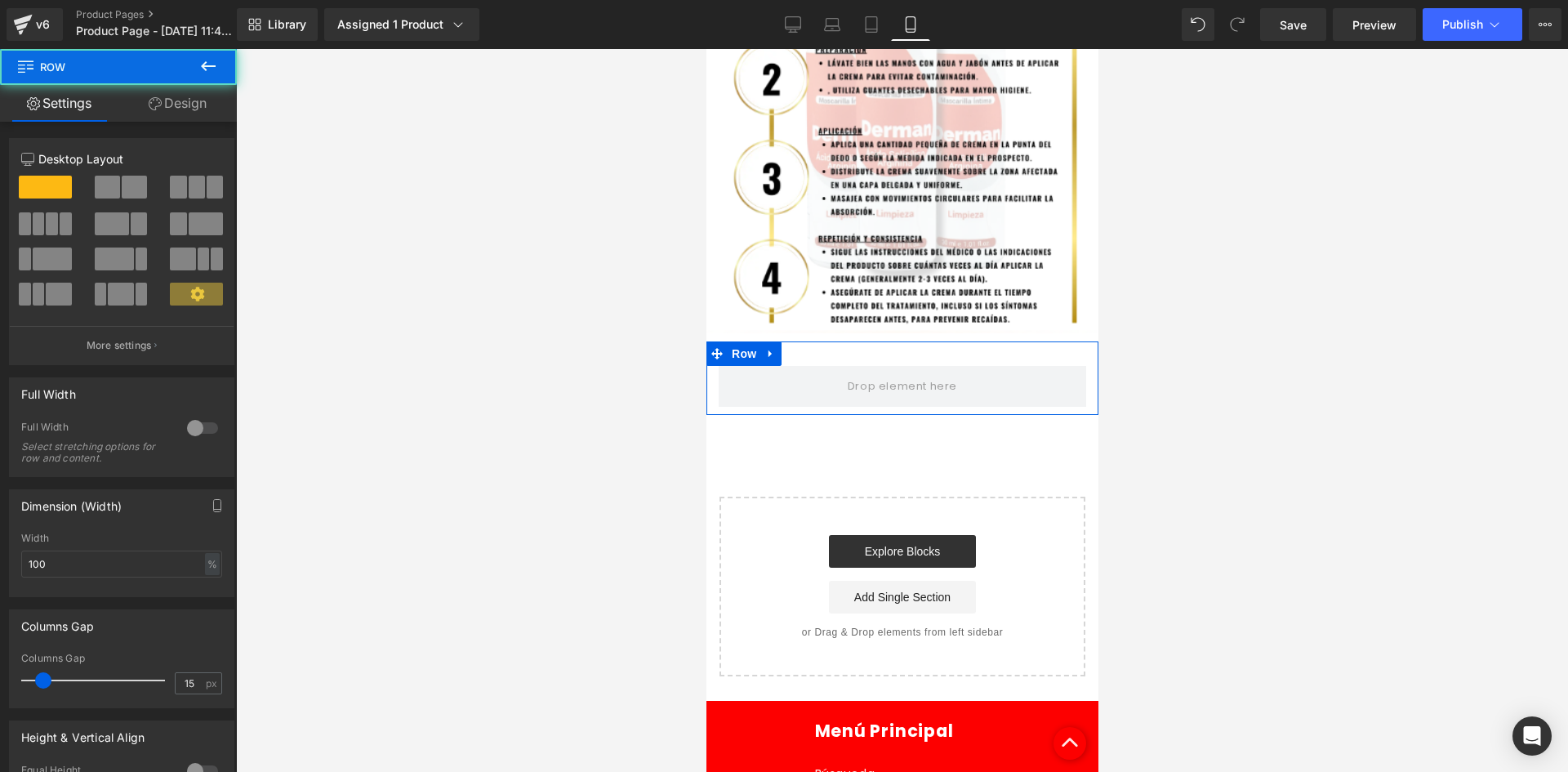
click at [177, 102] on link "Design" at bounding box center [178, 103] width 119 height 37
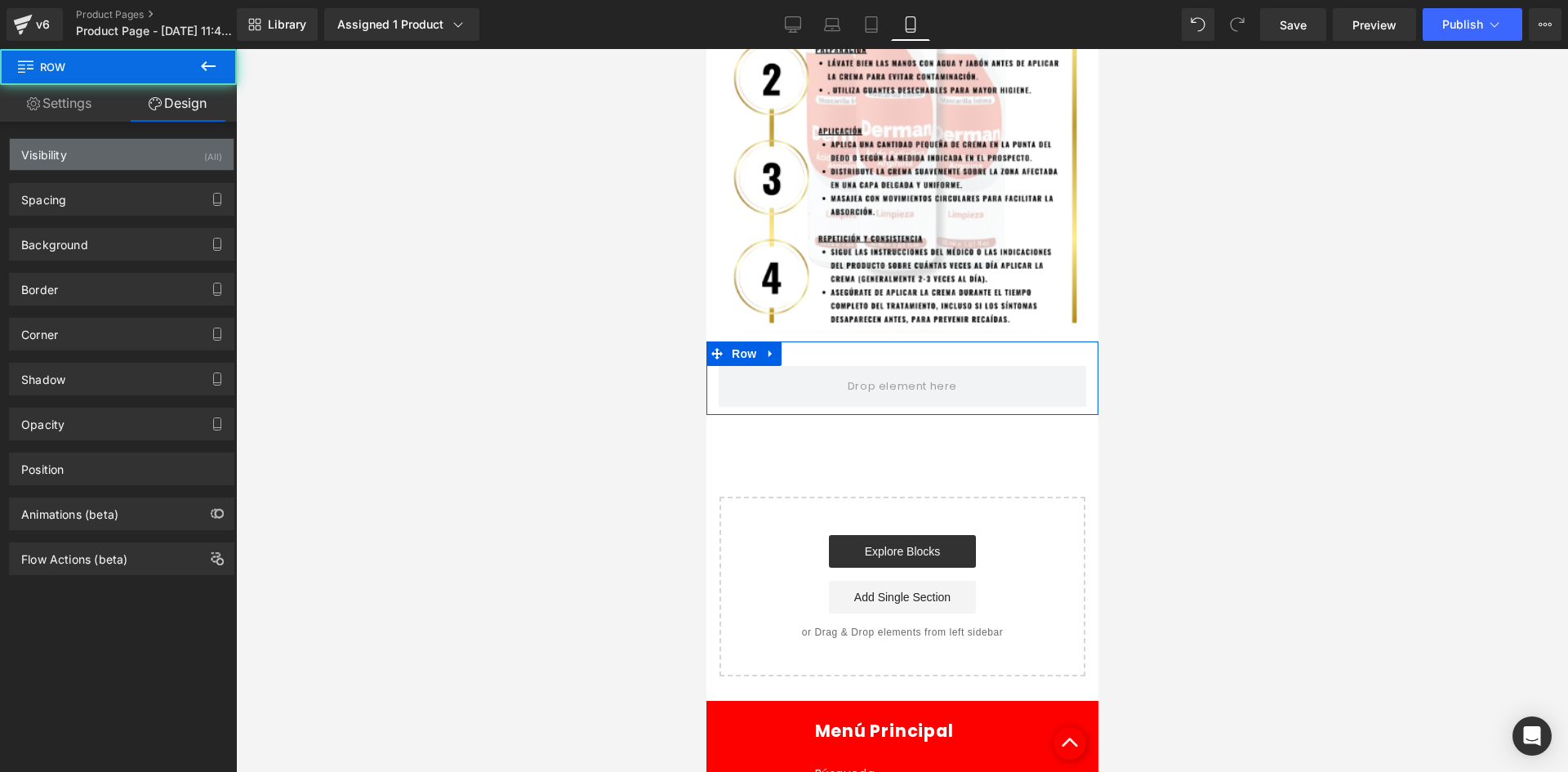
click at [185, 151] on div "Visibility (All)" at bounding box center [122, 154] width 224 height 31
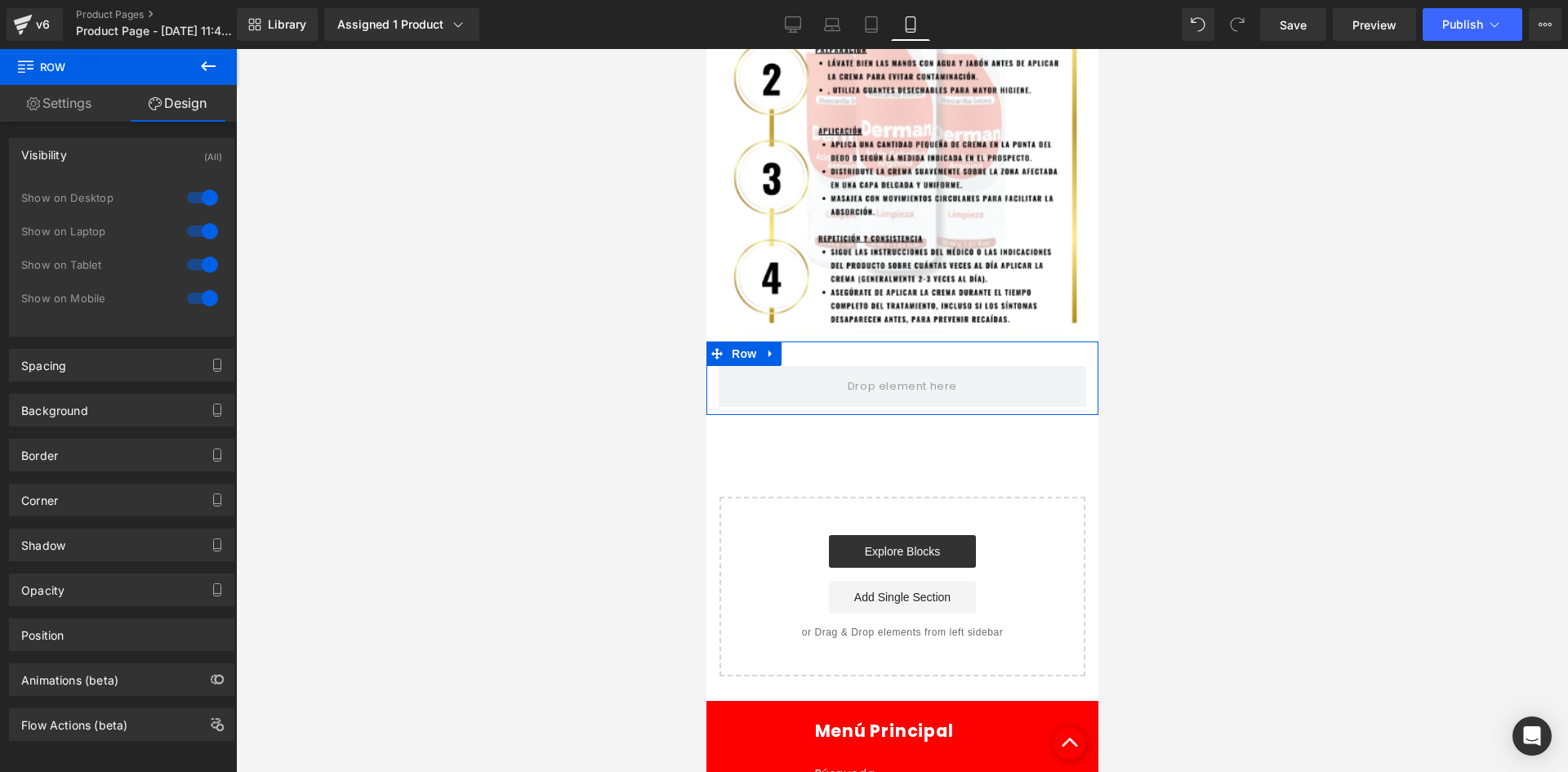
drag, startPoint x: 189, startPoint y: 200, endPoint x: 189, endPoint y: 222, distance: 22.0
click at [189, 200] on div at bounding box center [202, 198] width 39 height 26
click at [191, 228] on div at bounding box center [202, 230] width 39 height 26
click at [209, 65] on icon at bounding box center [209, 66] width 15 height 10
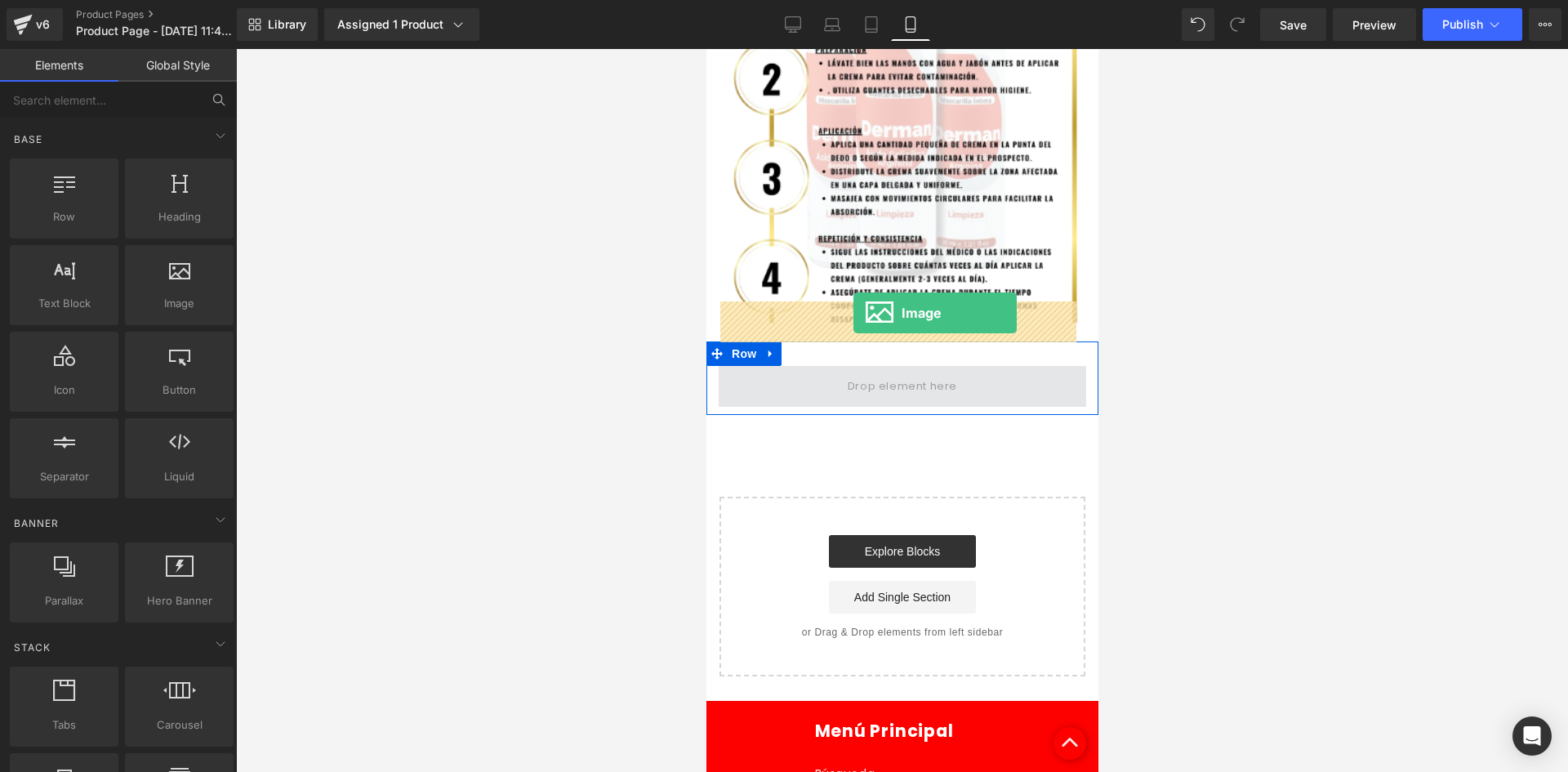
drag, startPoint x: 883, startPoint y: 347, endPoint x: 852, endPoint y: 313, distance: 46.0
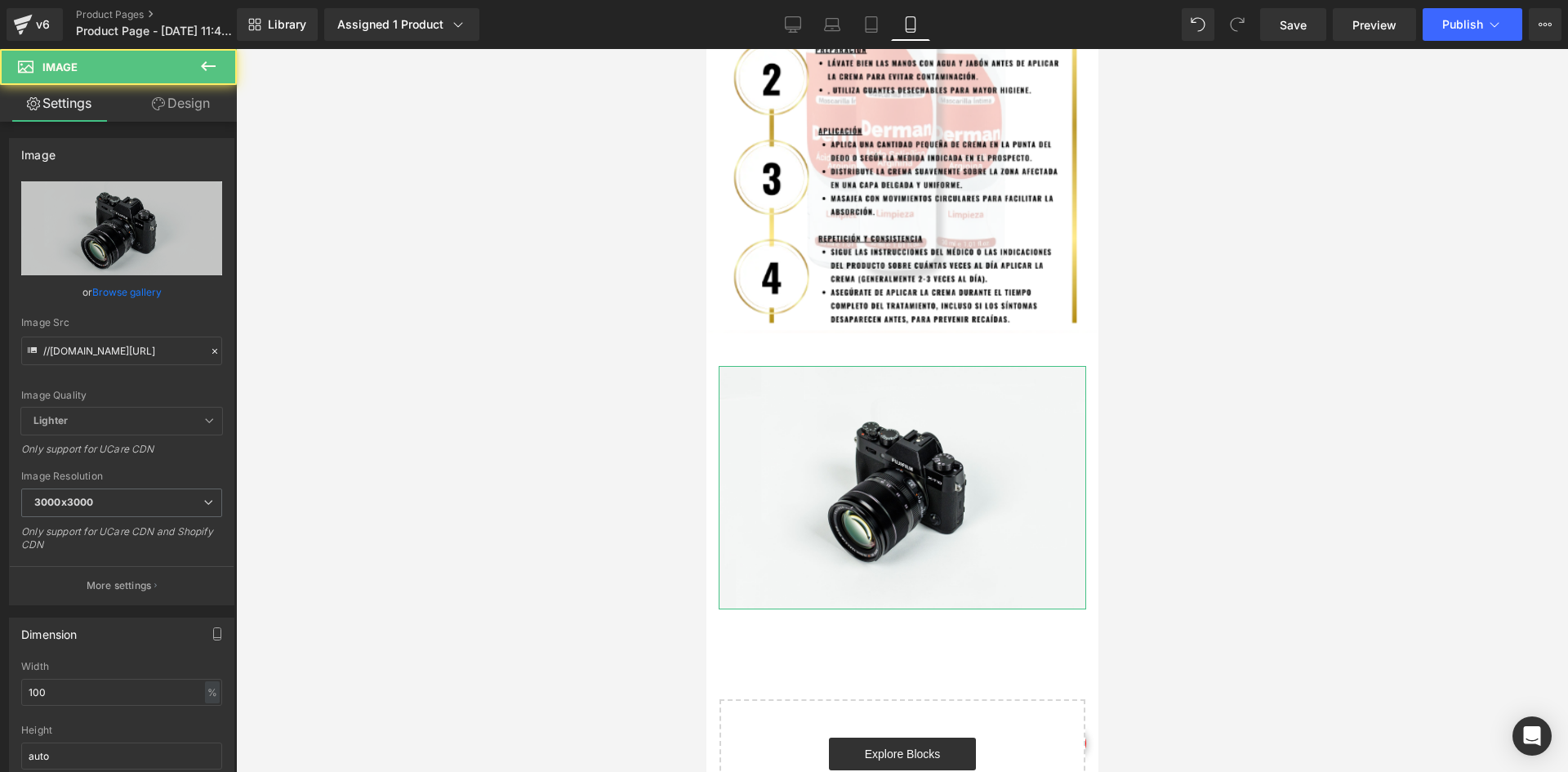
click at [180, 106] on link "Design" at bounding box center [180, 103] width 119 height 37
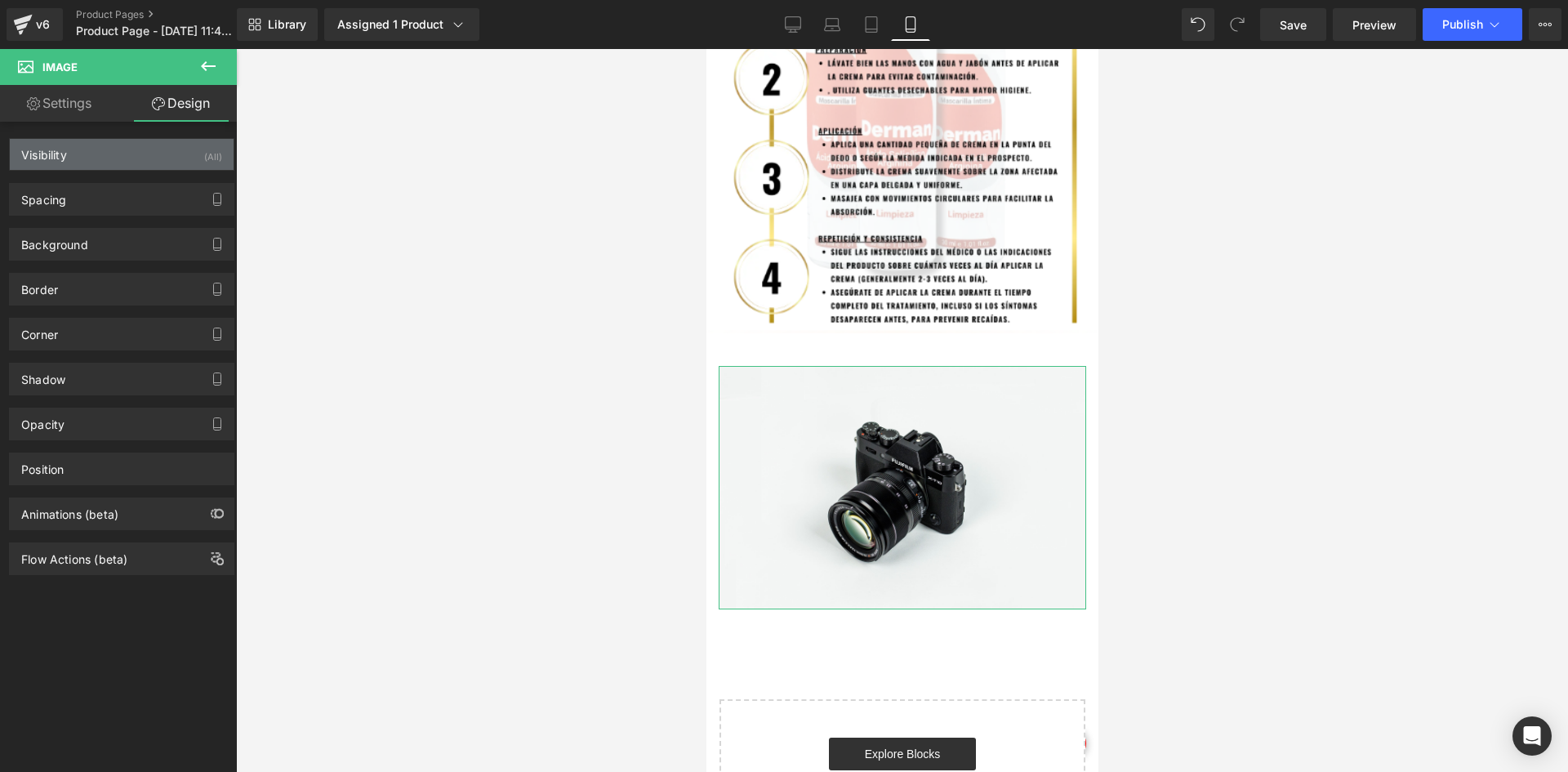
click at [204, 144] on div "(All)" at bounding box center [213, 152] width 18 height 27
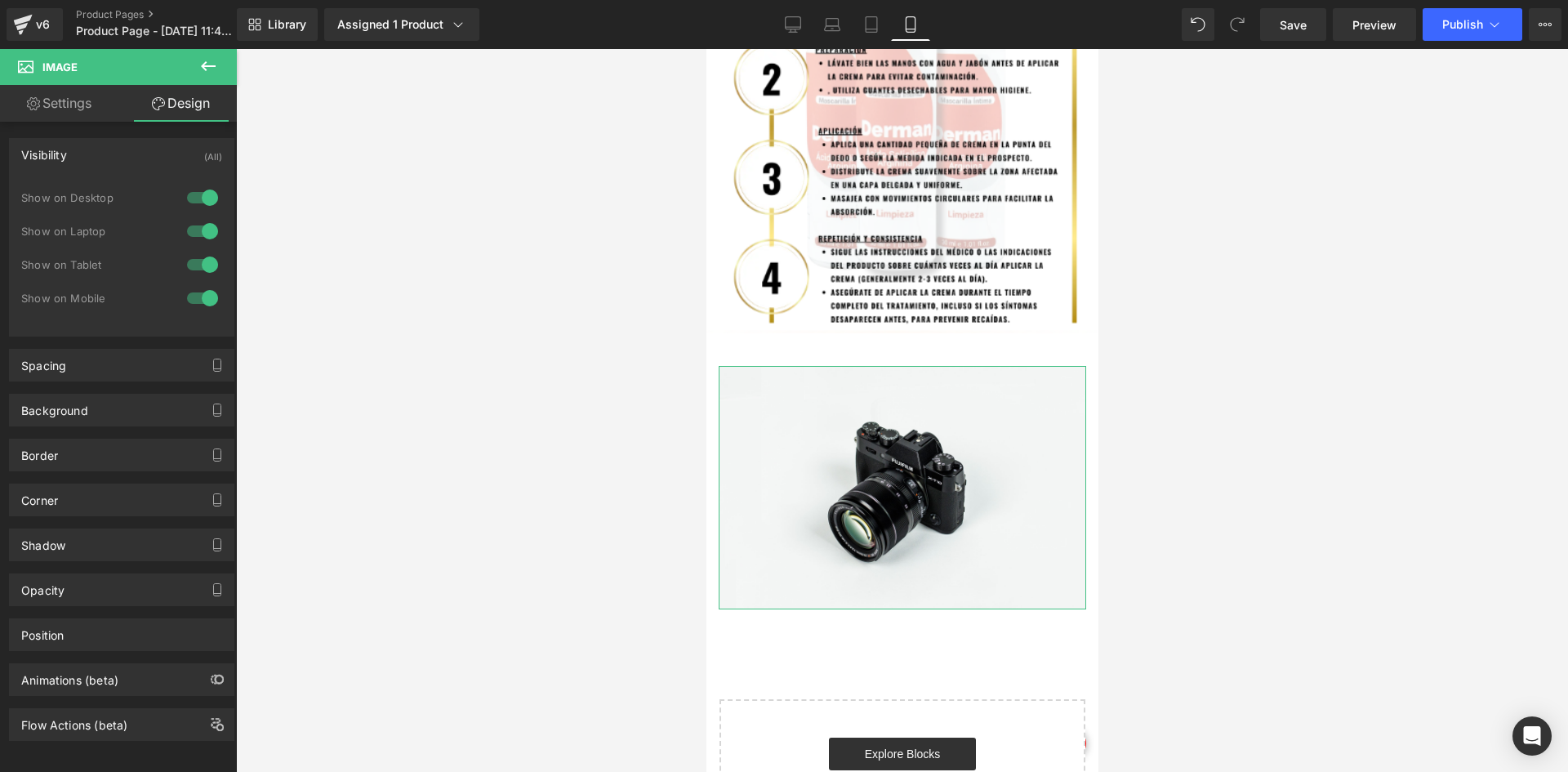
click at [203, 192] on div at bounding box center [202, 198] width 39 height 26
click at [190, 227] on div at bounding box center [202, 230] width 39 height 26
click at [73, 110] on link "Settings" at bounding box center [59, 103] width 119 height 37
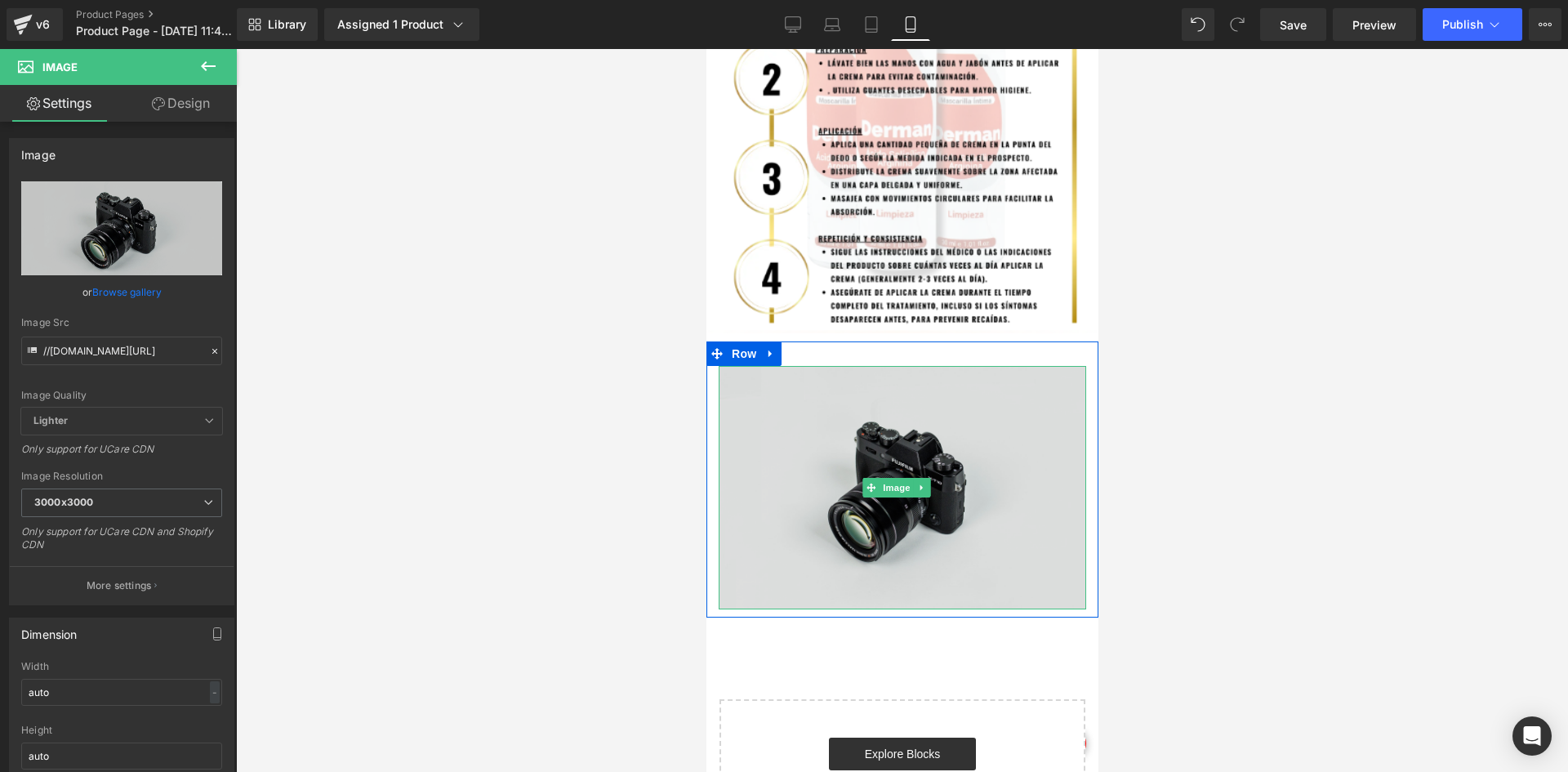
click at [890, 405] on img at bounding box center [901, 487] width 367 height 243
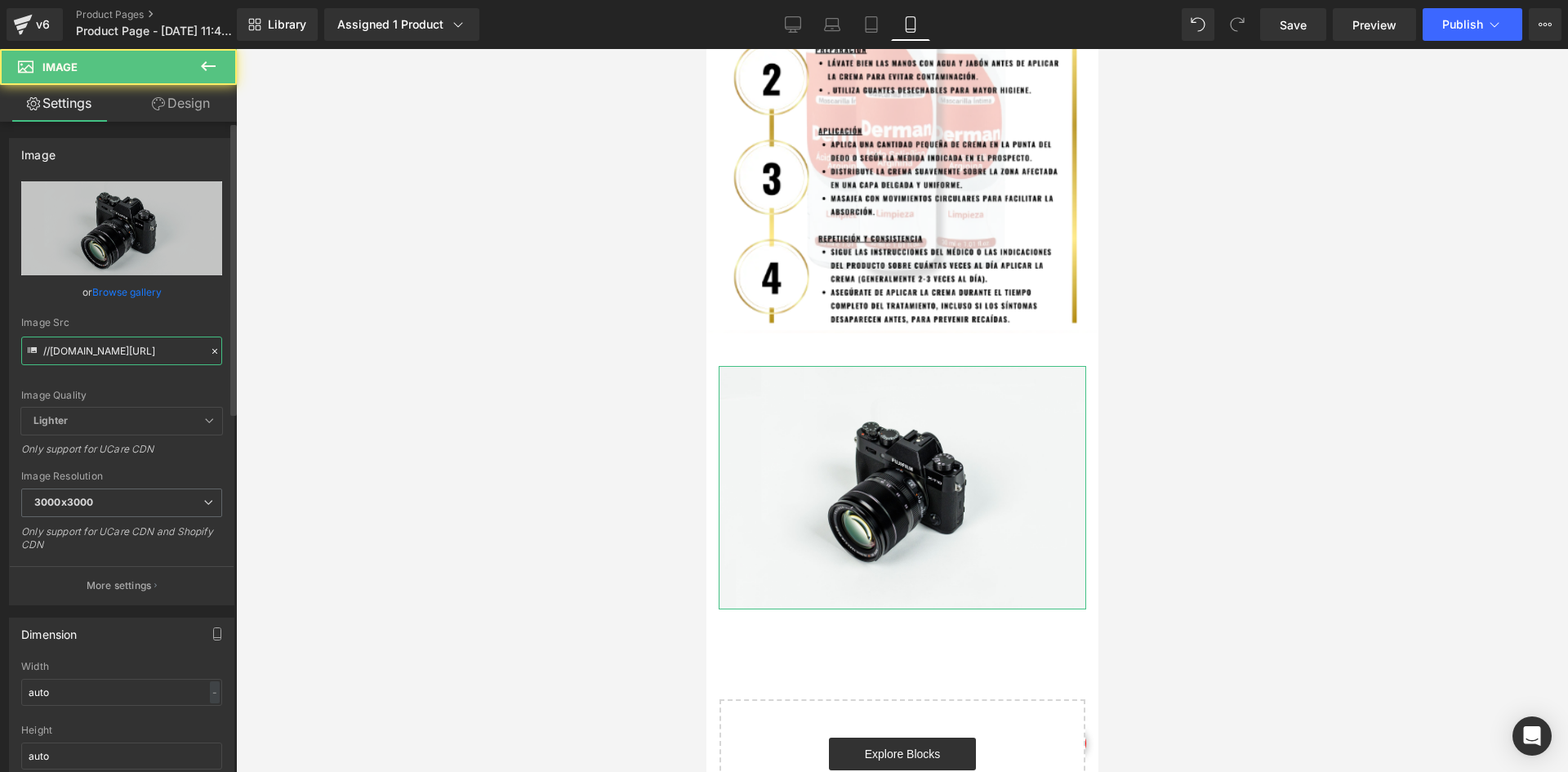
click at [102, 347] on input "//[DOMAIN_NAME][URL]" at bounding box center [122, 351] width 201 height 29
click at [102, 347] on input "//[DOMAIN_NAME][URL]" at bounding box center [122, 351] width 201 height 29
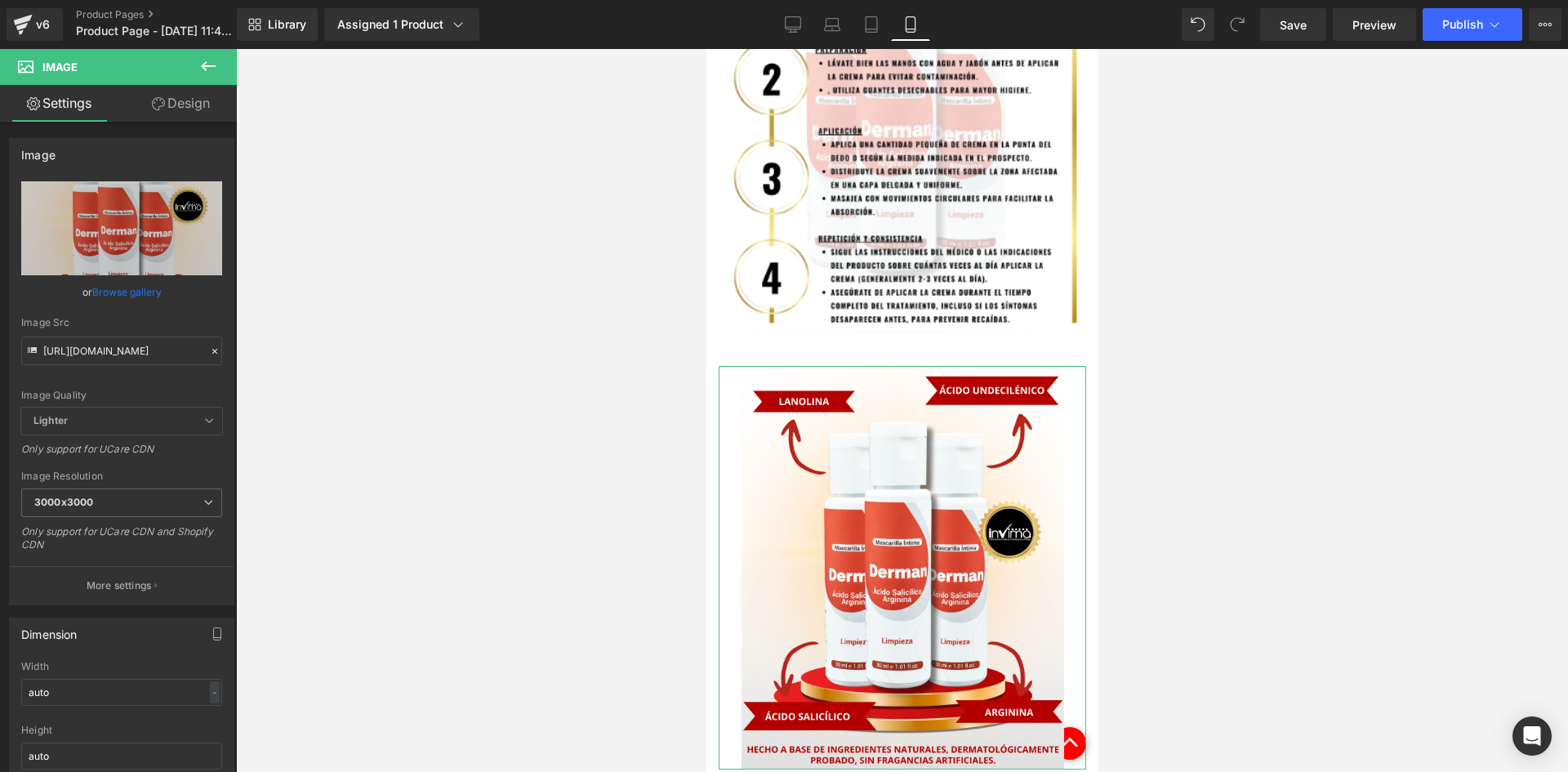
scroll to position [0, 0]
click at [184, 112] on link "Design" at bounding box center [180, 103] width 119 height 37
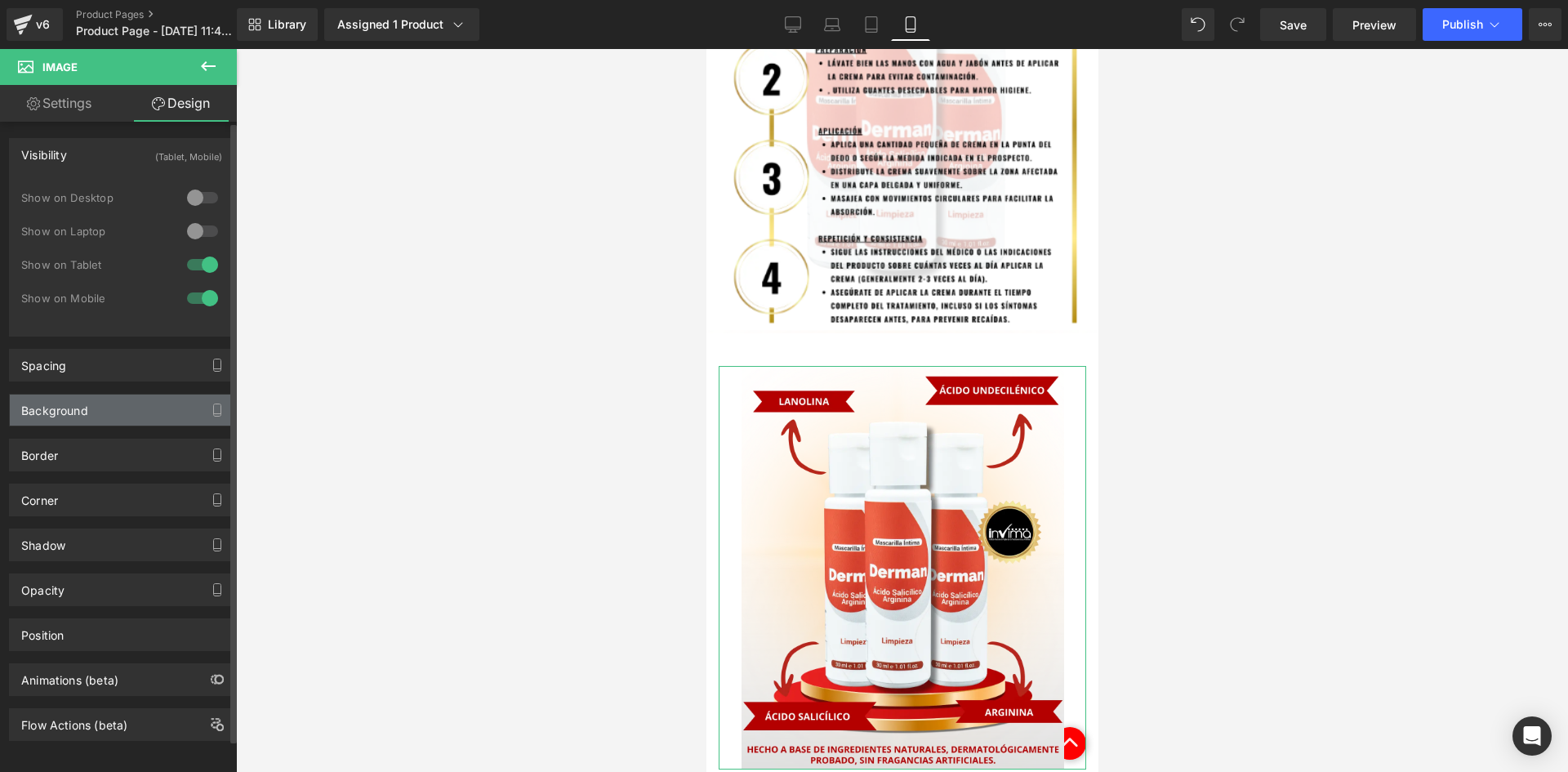
click at [97, 406] on div "Background" at bounding box center [122, 410] width 224 height 31
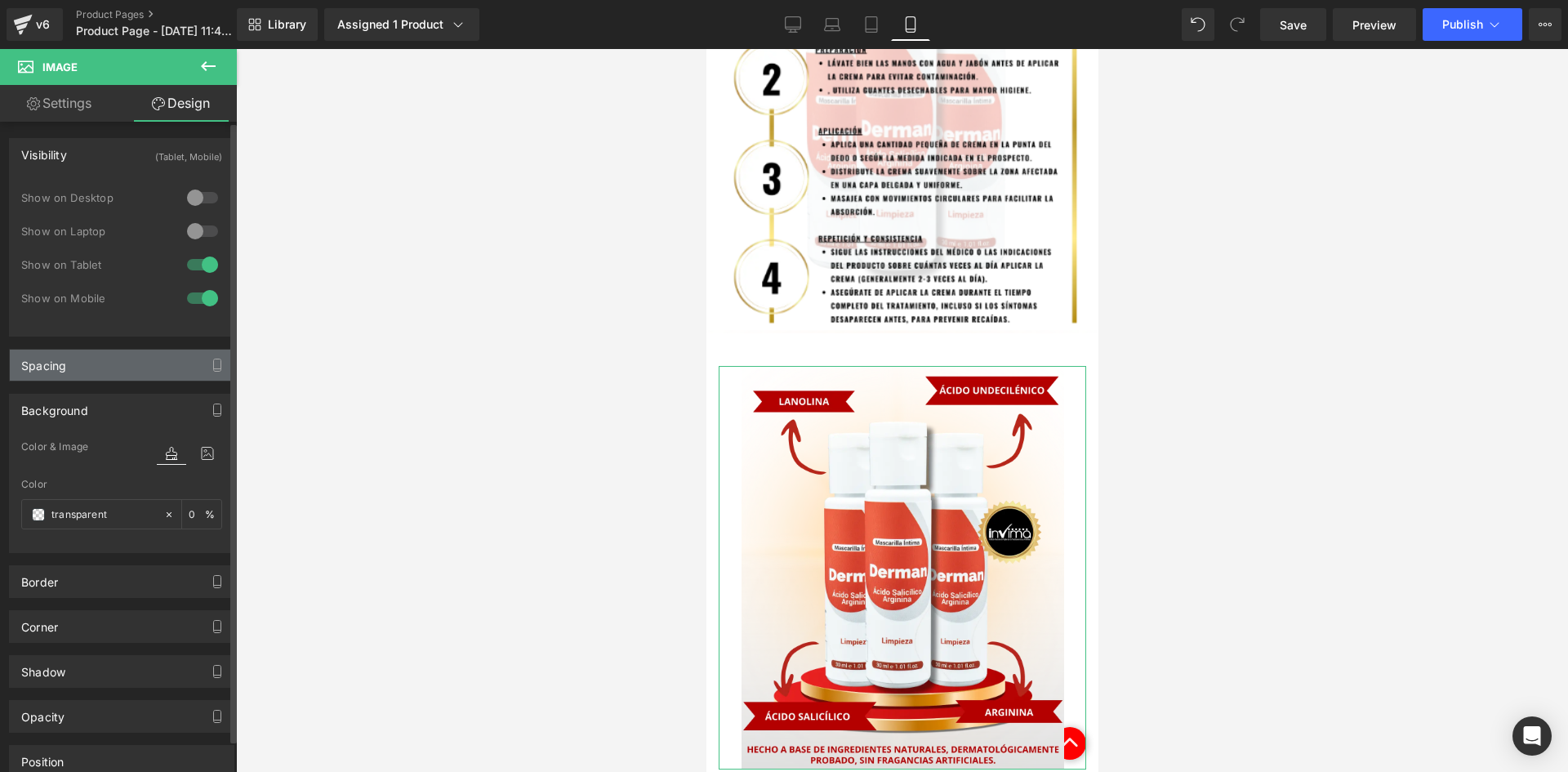
click at [109, 371] on div "Spacing" at bounding box center [122, 365] width 224 height 31
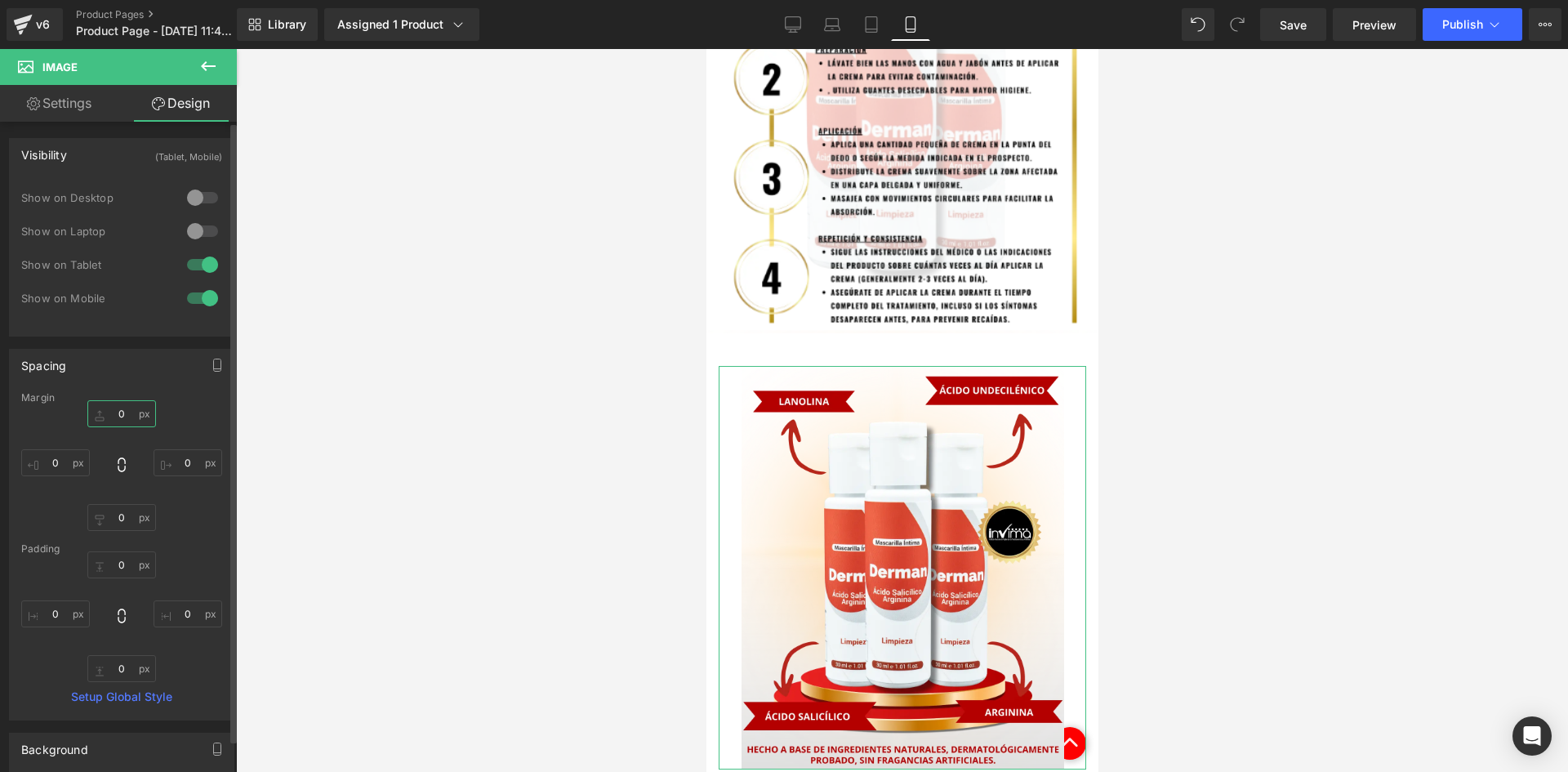
click at [122, 404] on input "0" at bounding box center [122, 414] width 69 height 27
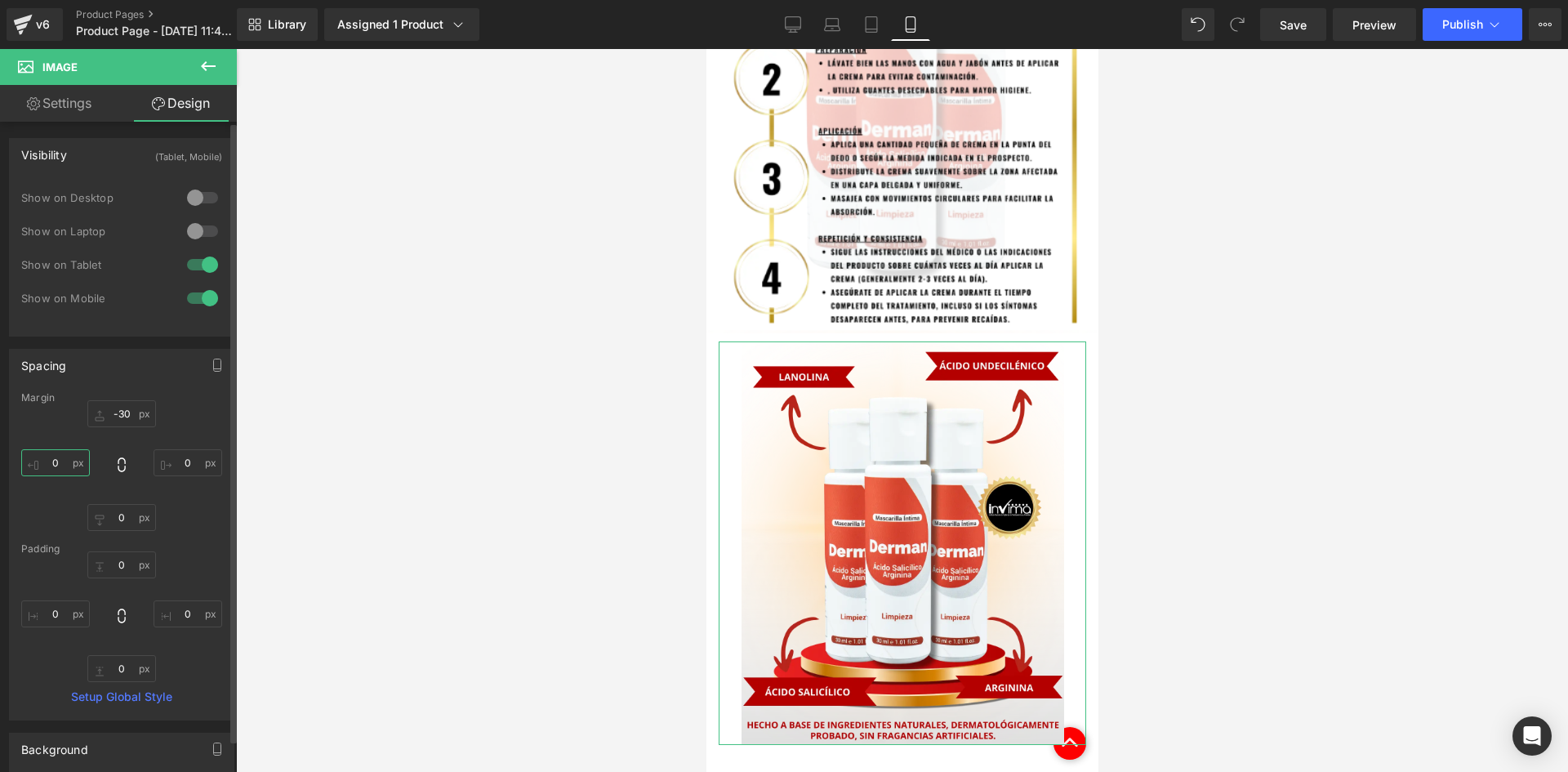
click at [62, 459] on input "0" at bounding box center [55, 463] width 69 height 27
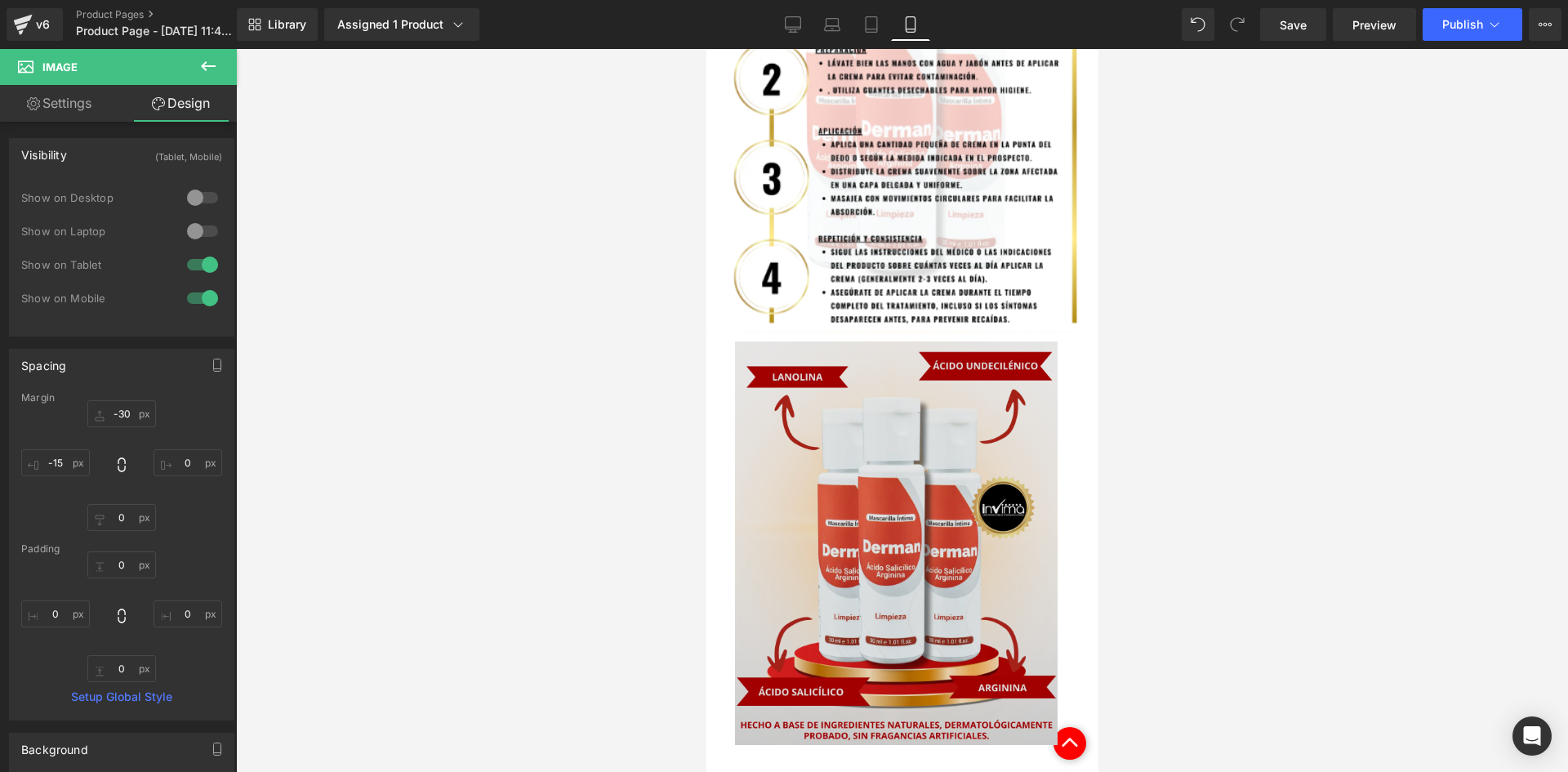
click at [976, 419] on img at bounding box center [896, 542] width 323 height 404
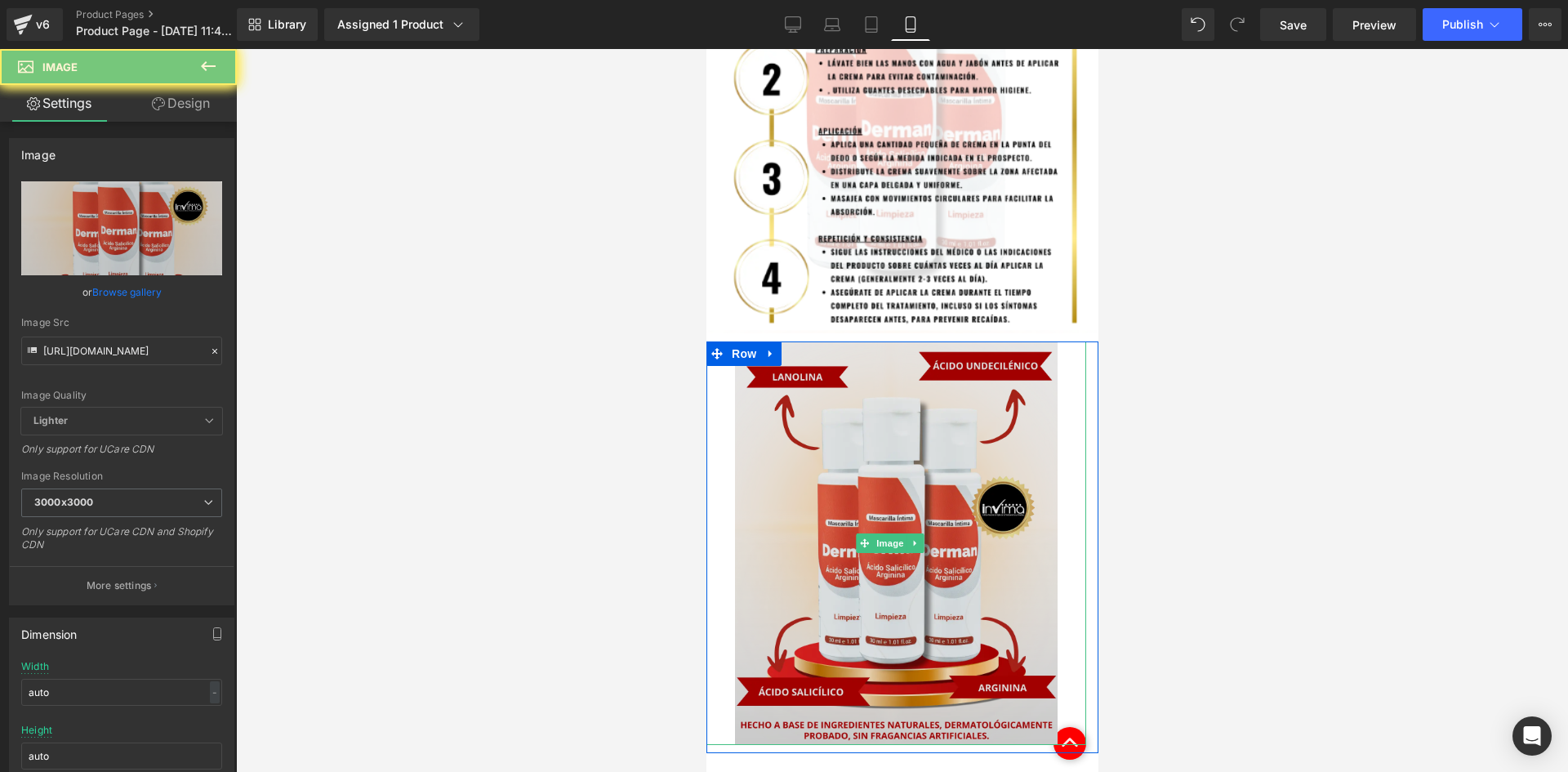
click at [854, 359] on img at bounding box center [896, 542] width 323 height 404
click at [854, 360] on img at bounding box center [896, 542] width 323 height 404
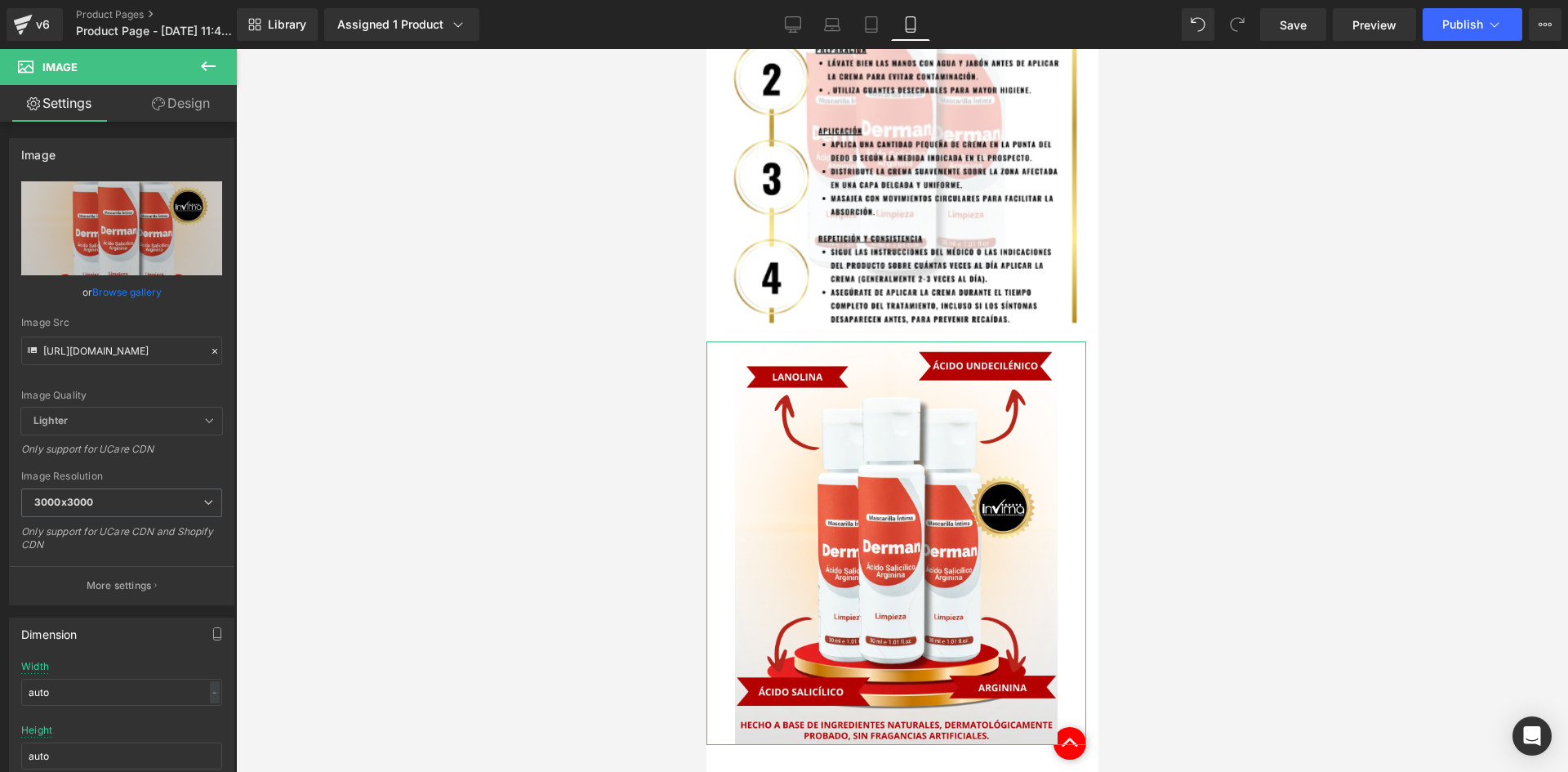
click at [166, 109] on link "Design" at bounding box center [180, 103] width 119 height 37
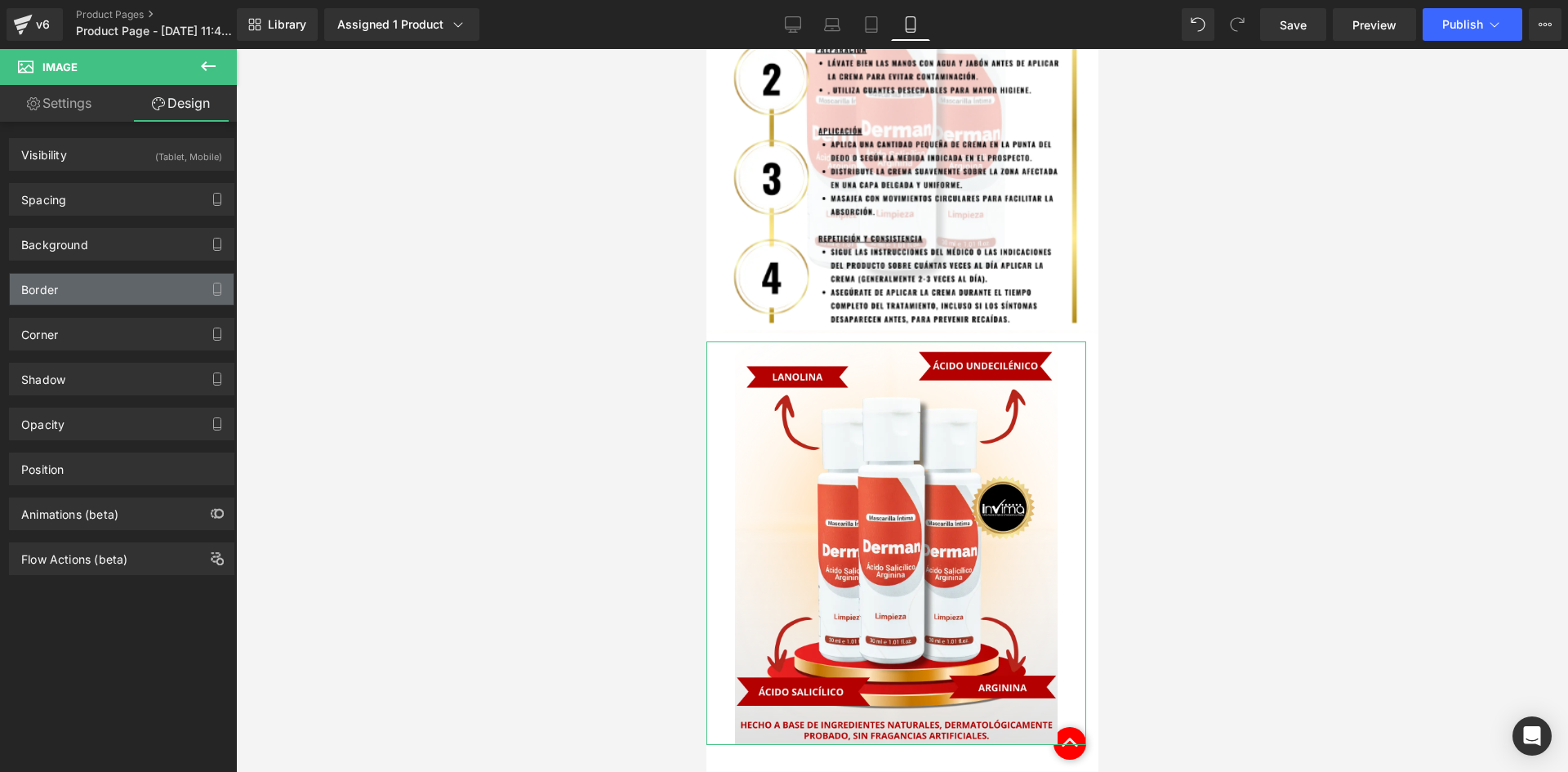
click at [103, 275] on div "Border" at bounding box center [122, 289] width 224 height 31
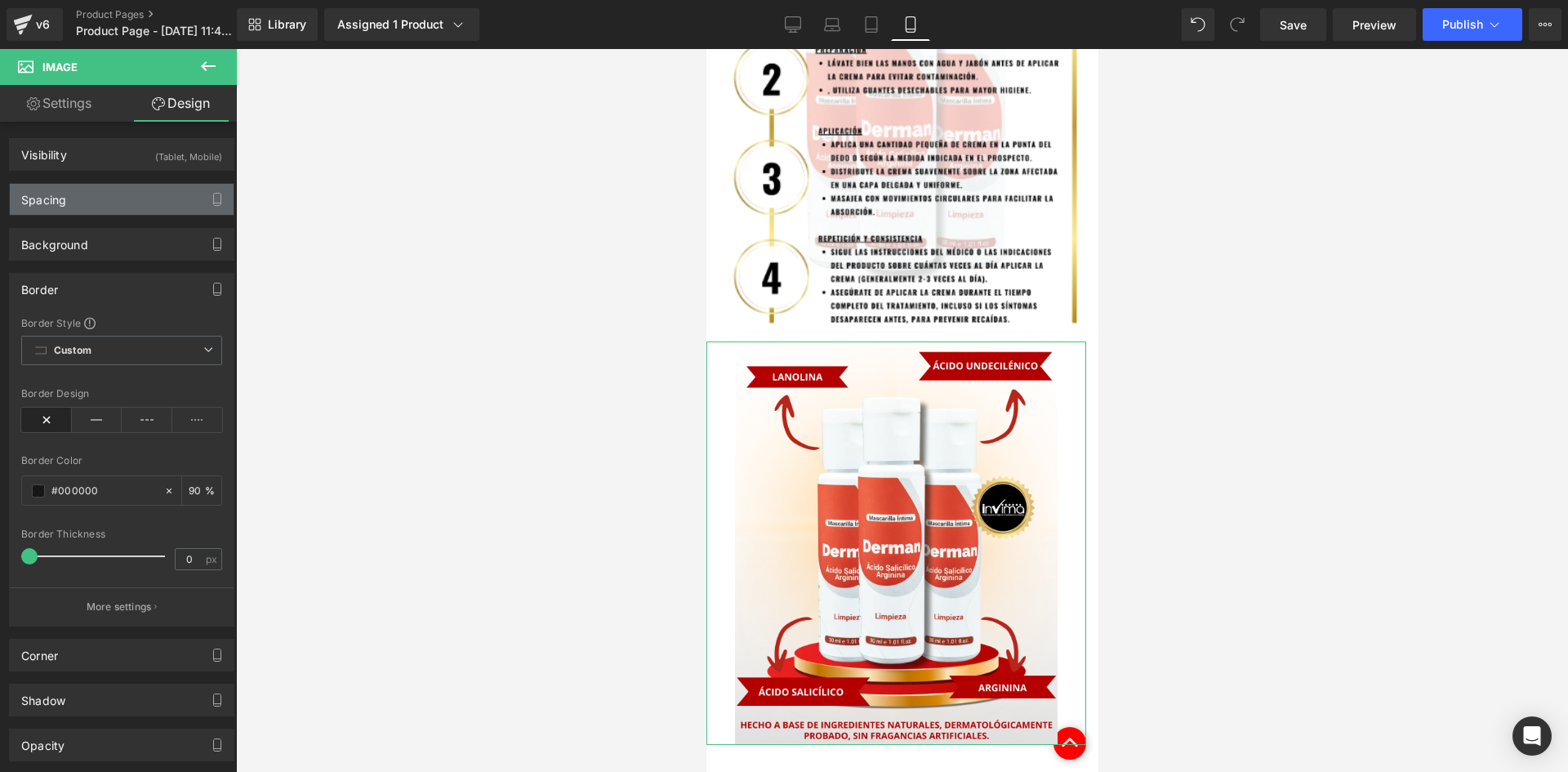
click at [73, 204] on div "Spacing" at bounding box center [122, 200] width 224 height 31
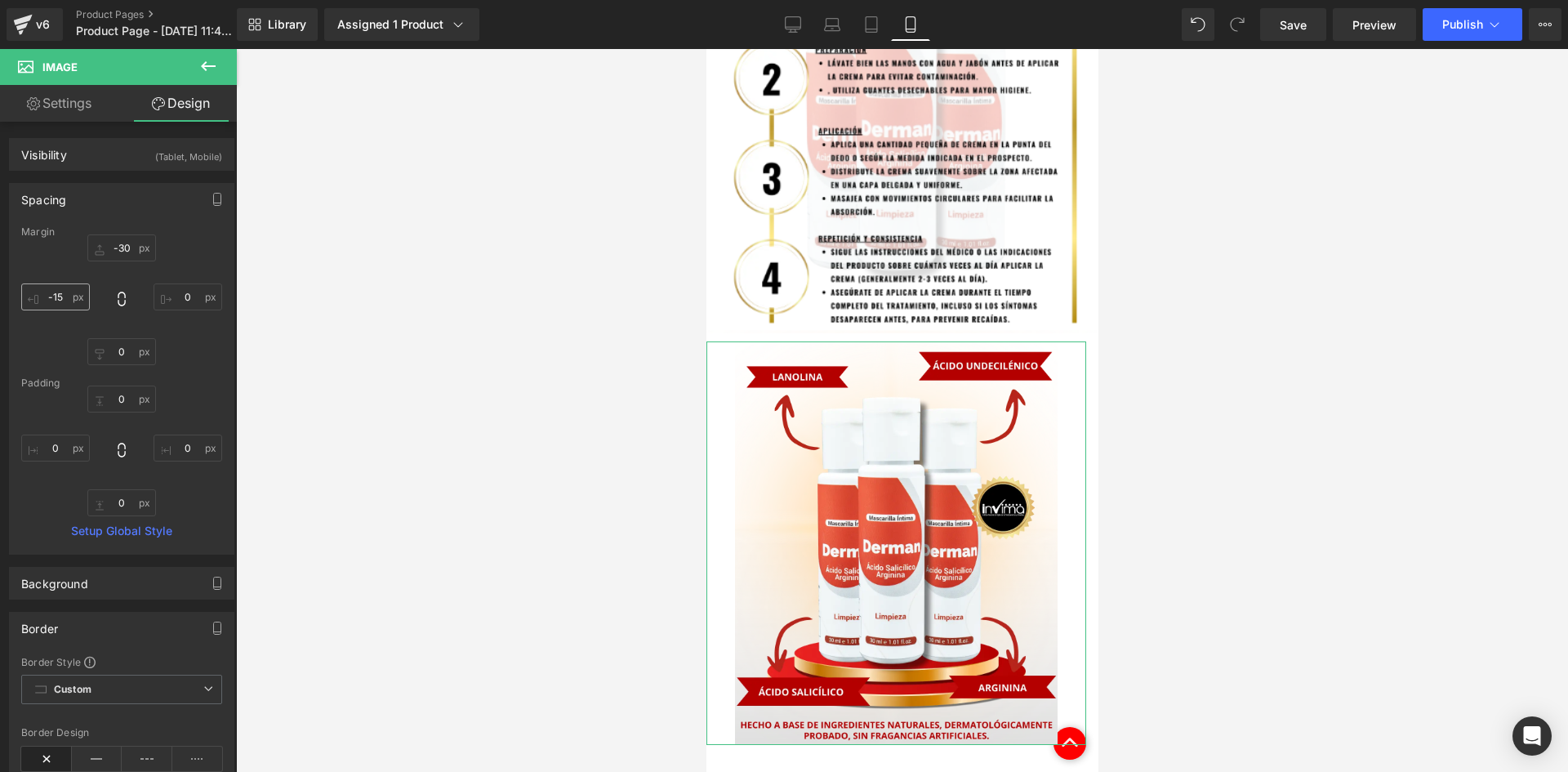
drag, startPoint x: 68, startPoint y: 311, endPoint x: 64, endPoint y: 295, distance: 16.5
click at [66, 299] on div "-30px -30 0px 0 0px 0 -15px -15" at bounding box center [122, 299] width 201 height 131
click at [64, 295] on input "-15" at bounding box center [55, 297] width 69 height 27
click at [185, 306] on input "0" at bounding box center [188, 297] width 69 height 27
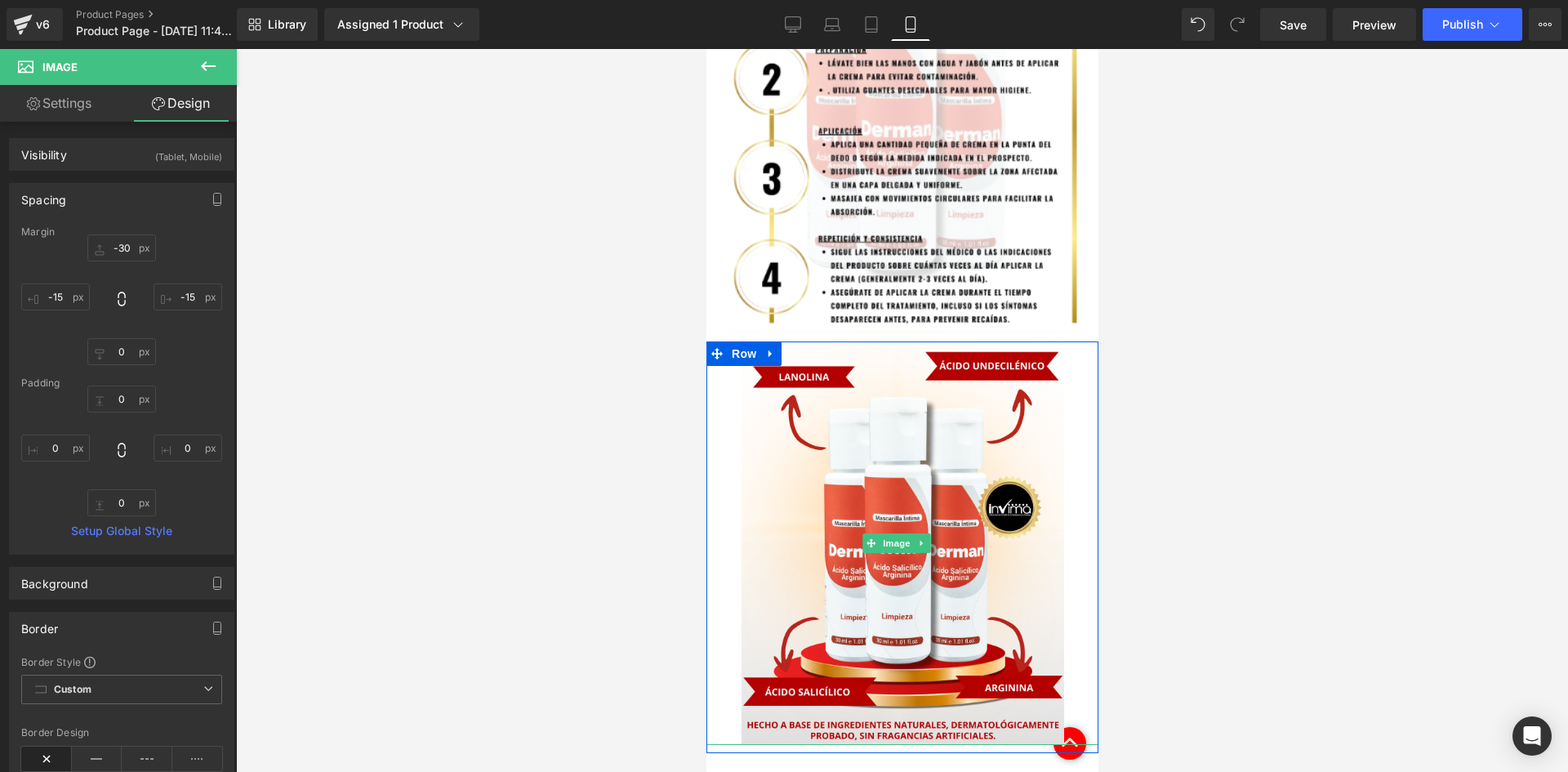
drag, startPoint x: 1186, startPoint y: 406, endPoint x: 1284, endPoint y: 395, distance: 98.6
click at [1193, 406] on div at bounding box center [901, 410] width 1332 height 723
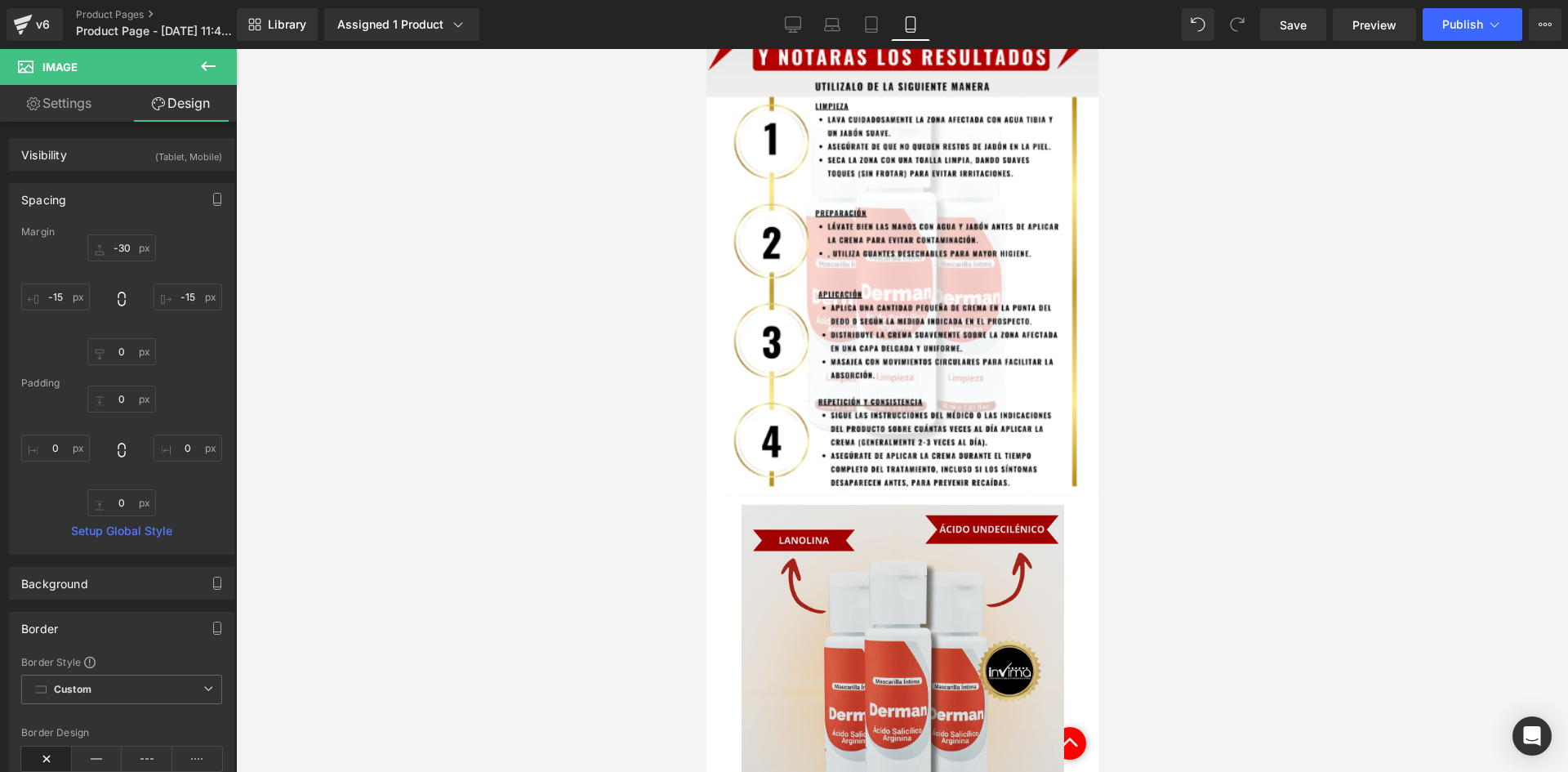
scroll to position [2107, 0]
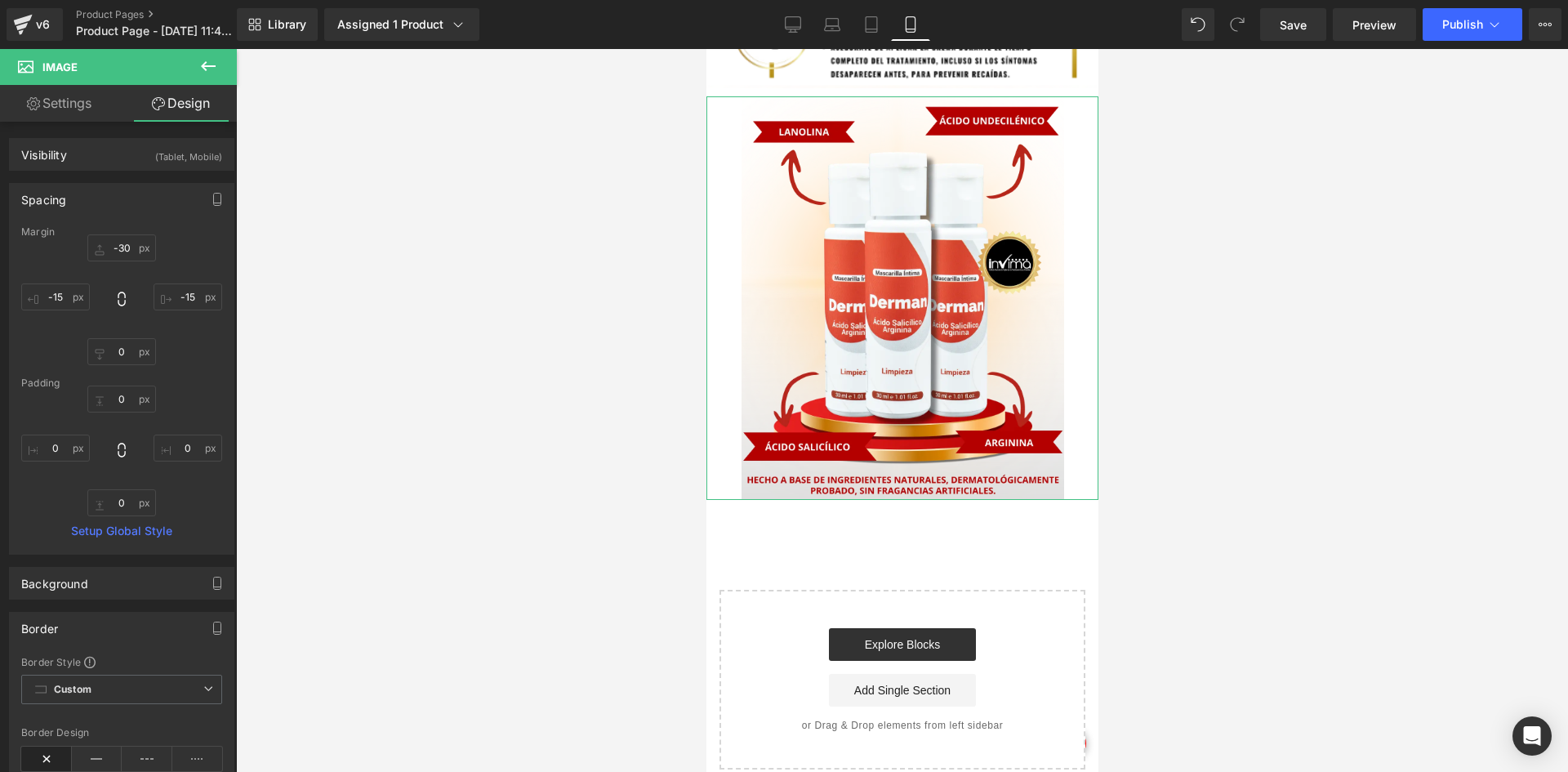
click at [65, 114] on link "Settings" at bounding box center [59, 103] width 119 height 37
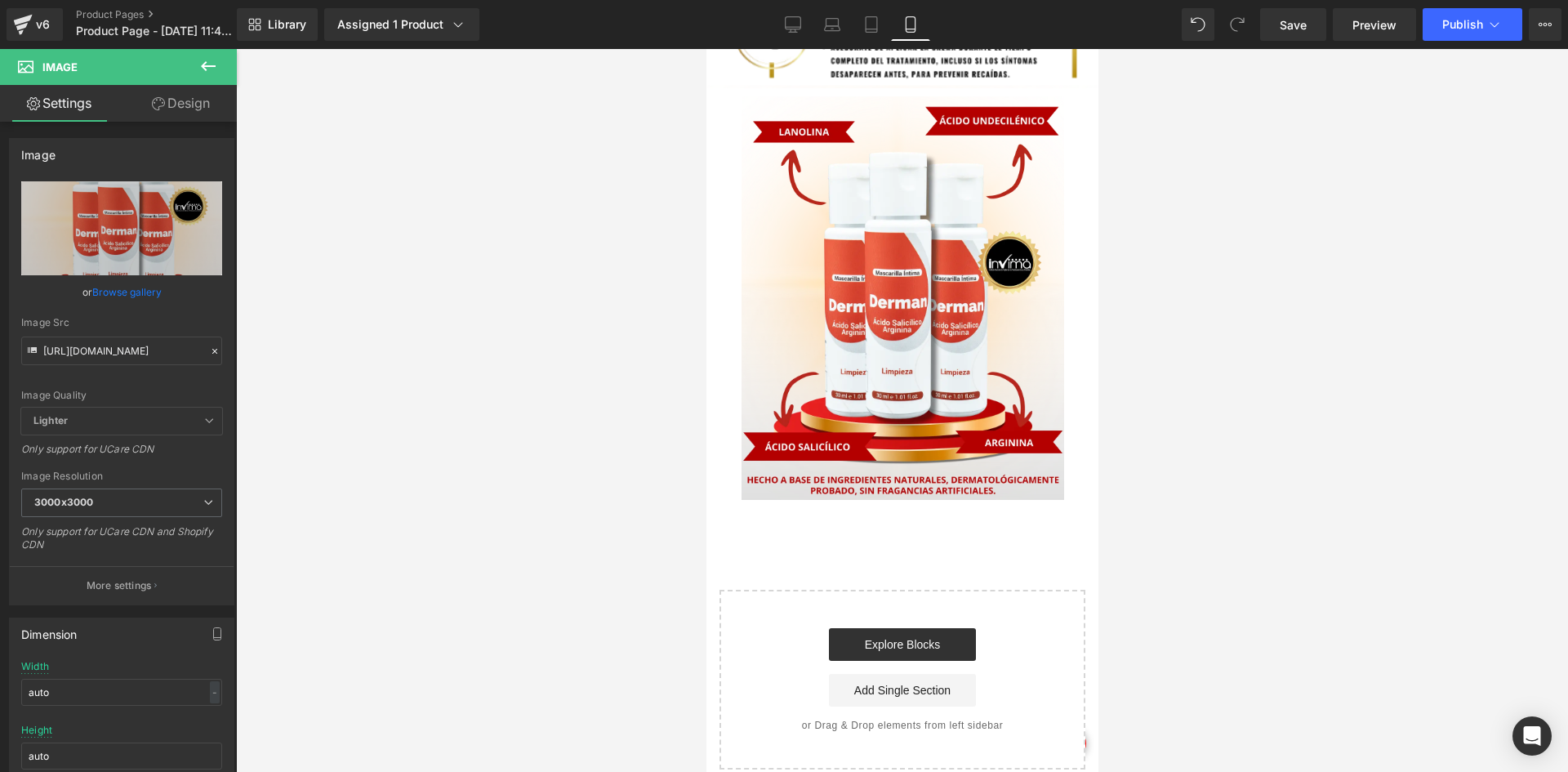
click at [225, 71] on button at bounding box center [208, 67] width 57 height 36
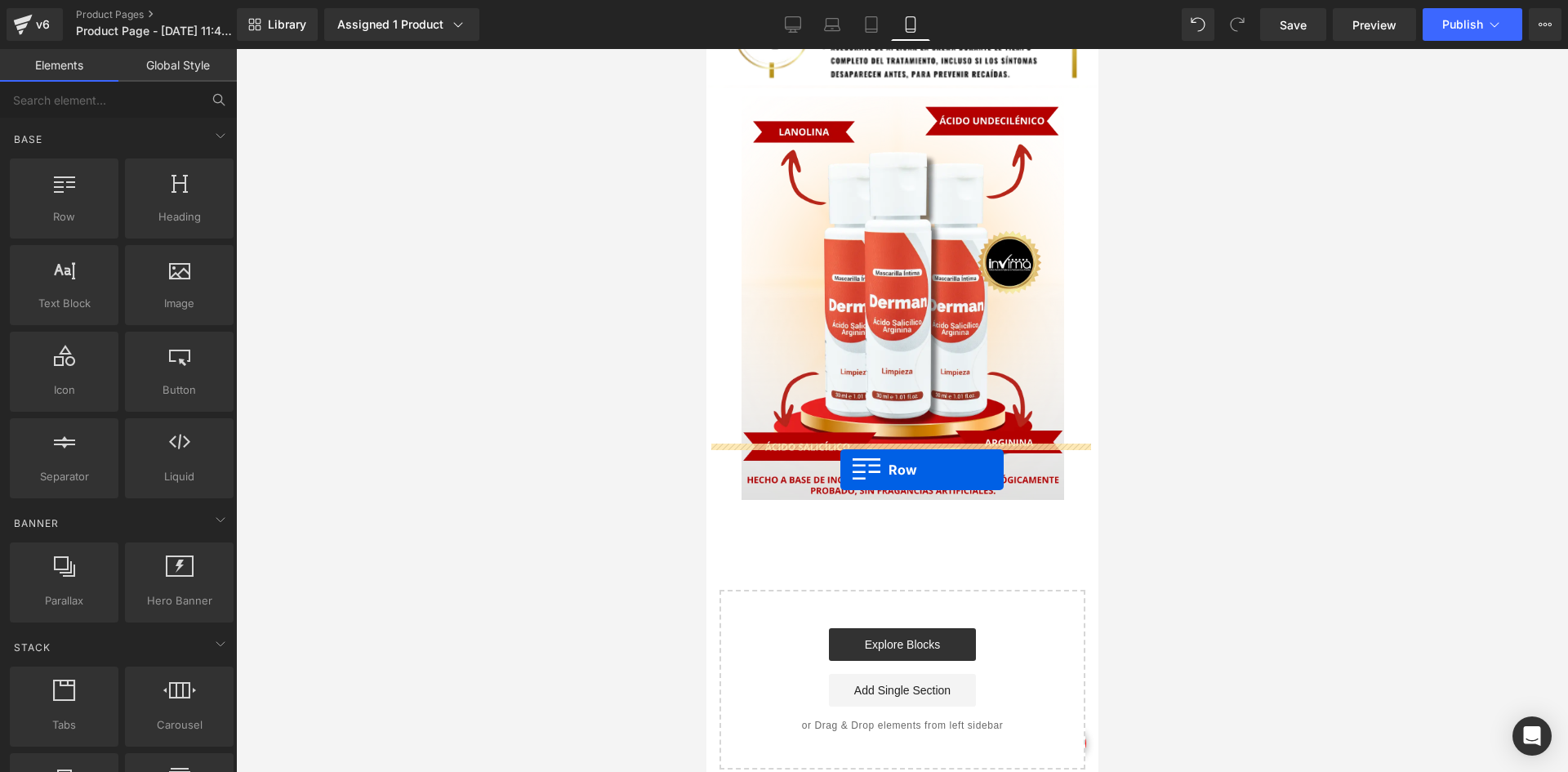
drag, startPoint x: 793, startPoint y: 238, endPoint x: 840, endPoint y: 470, distance: 236.7
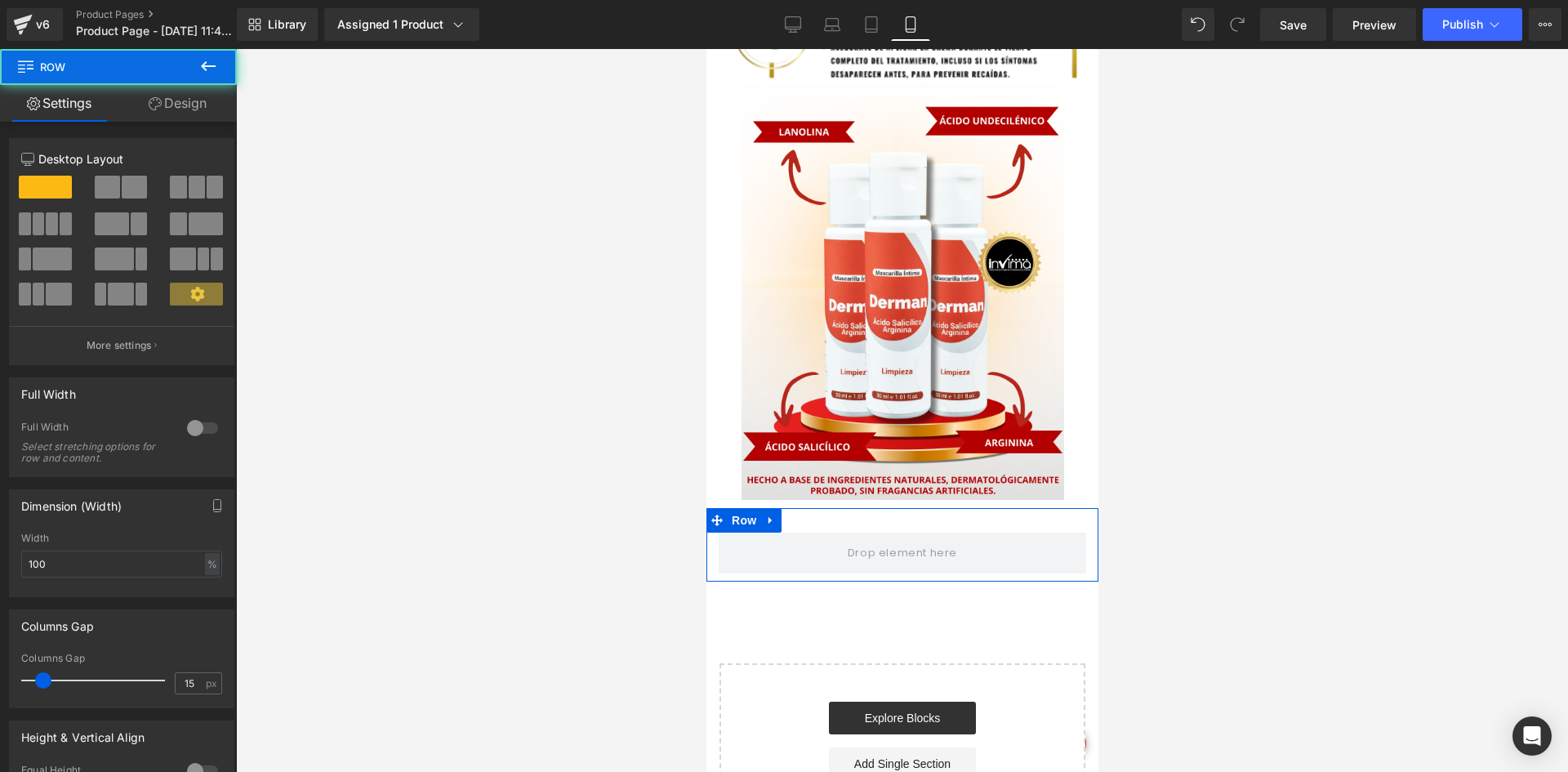
click at [183, 91] on link "Design" at bounding box center [178, 103] width 119 height 37
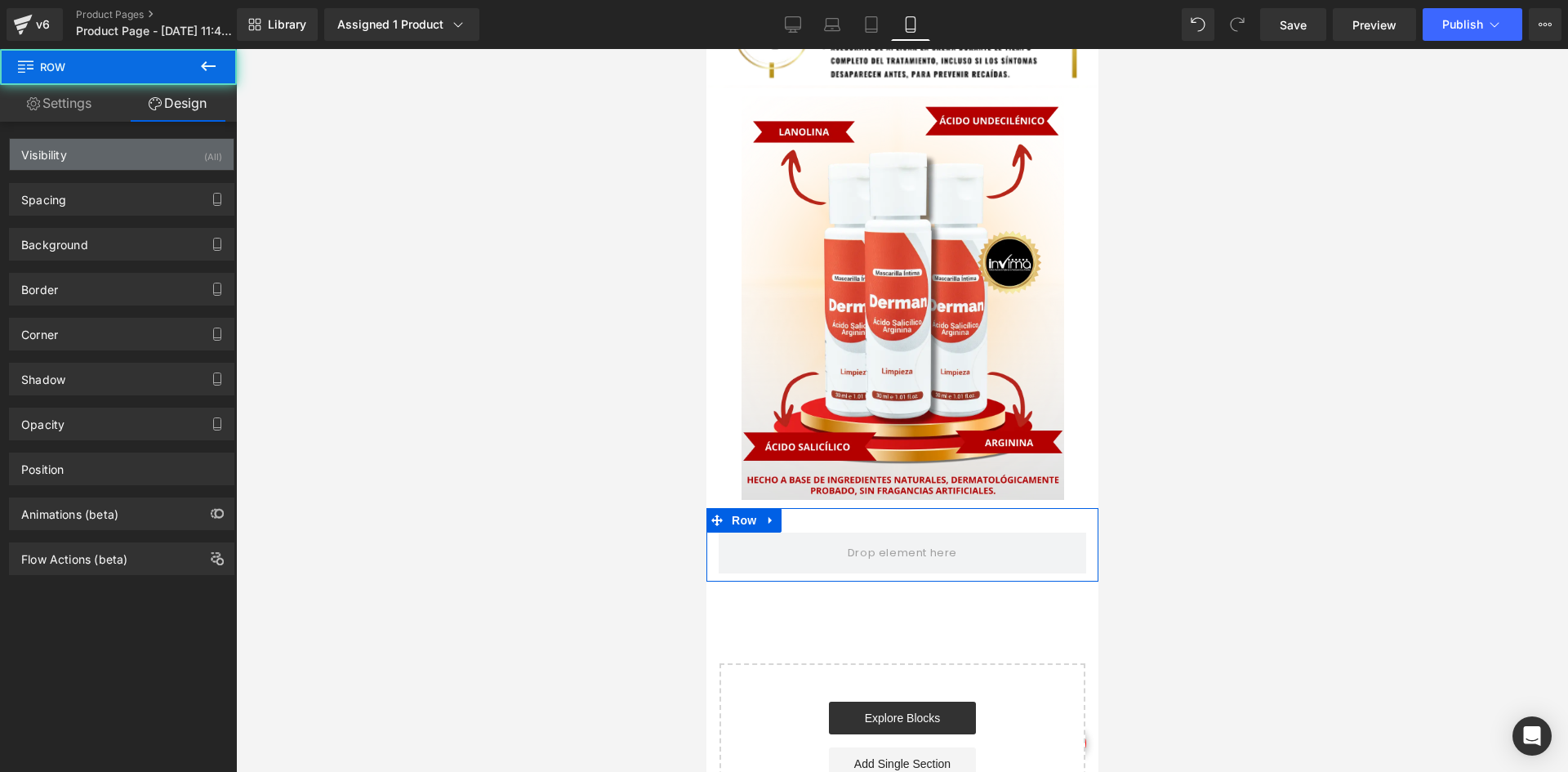
click at [186, 158] on div "Visibility (All)" at bounding box center [122, 154] width 224 height 31
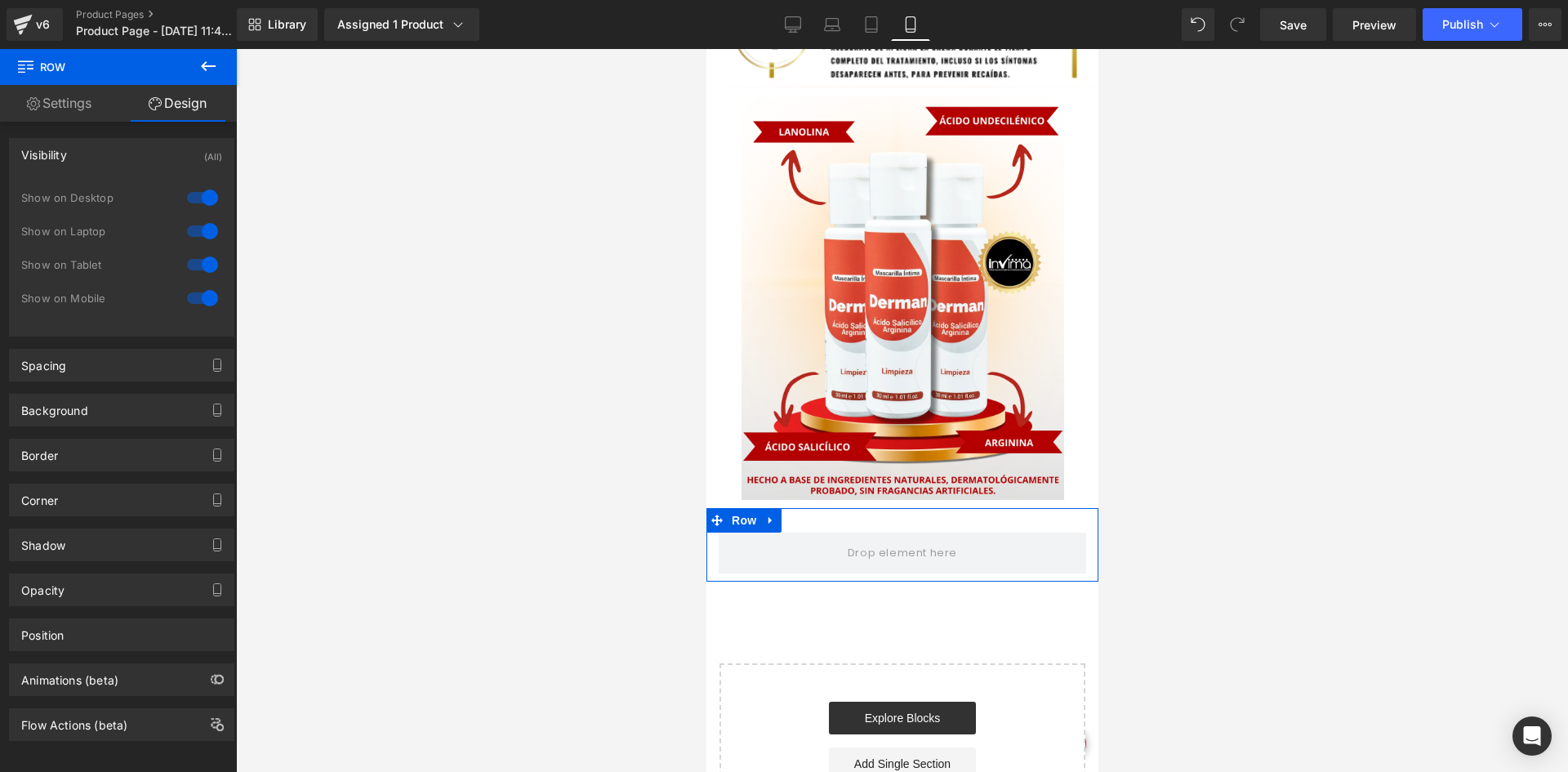
click at [198, 205] on div at bounding box center [202, 198] width 39 height 26
click at [202, 226] on div at bounding box center [202, 230] width 39 height 26
click at [229, 66] on button at bounding box center [208, 67] width 57 height 36
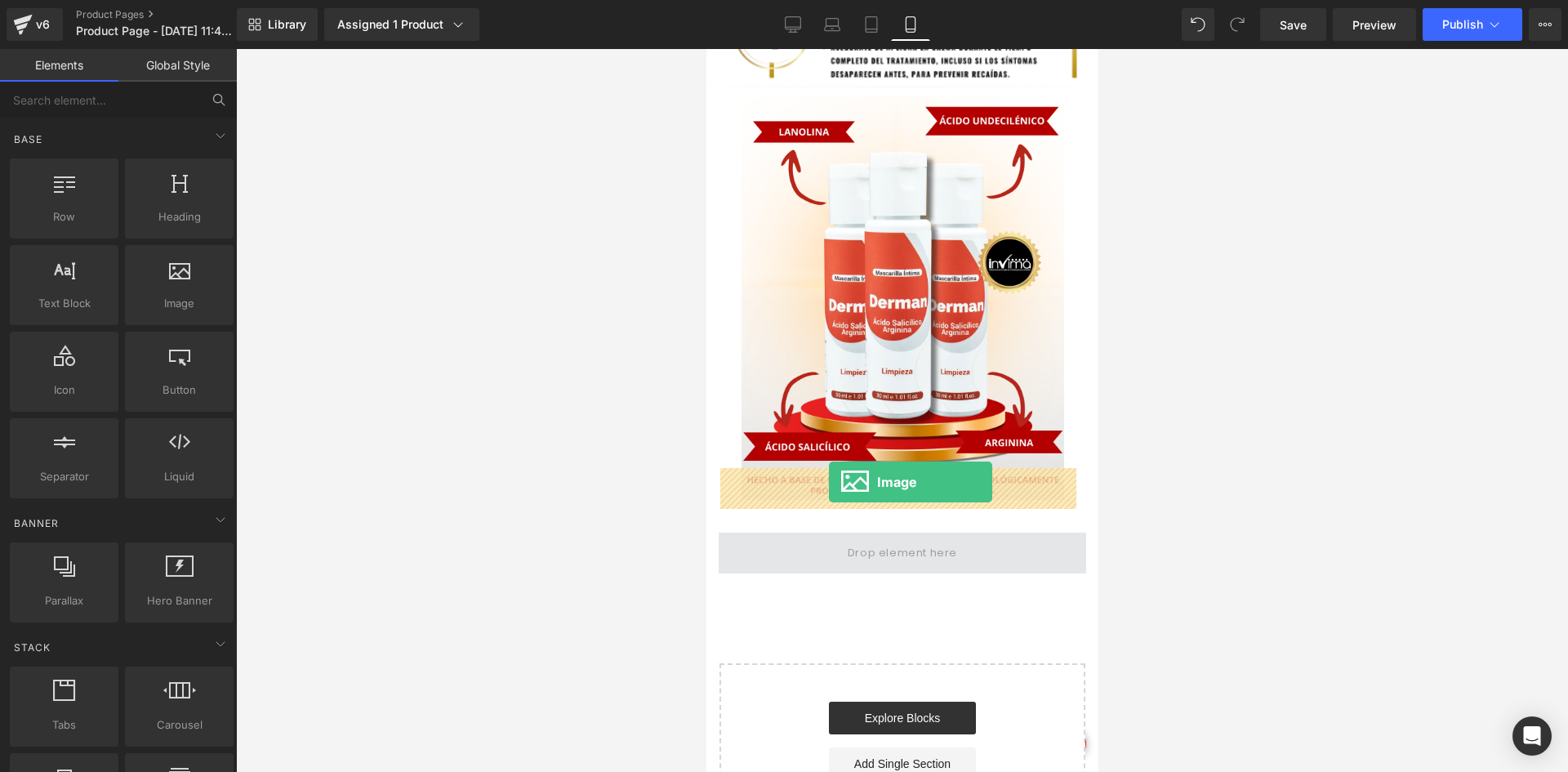
drag, startPoint x: 874, startPoint y: 327, endPoint x: 828, endPoint y: 482, distance: 161.7
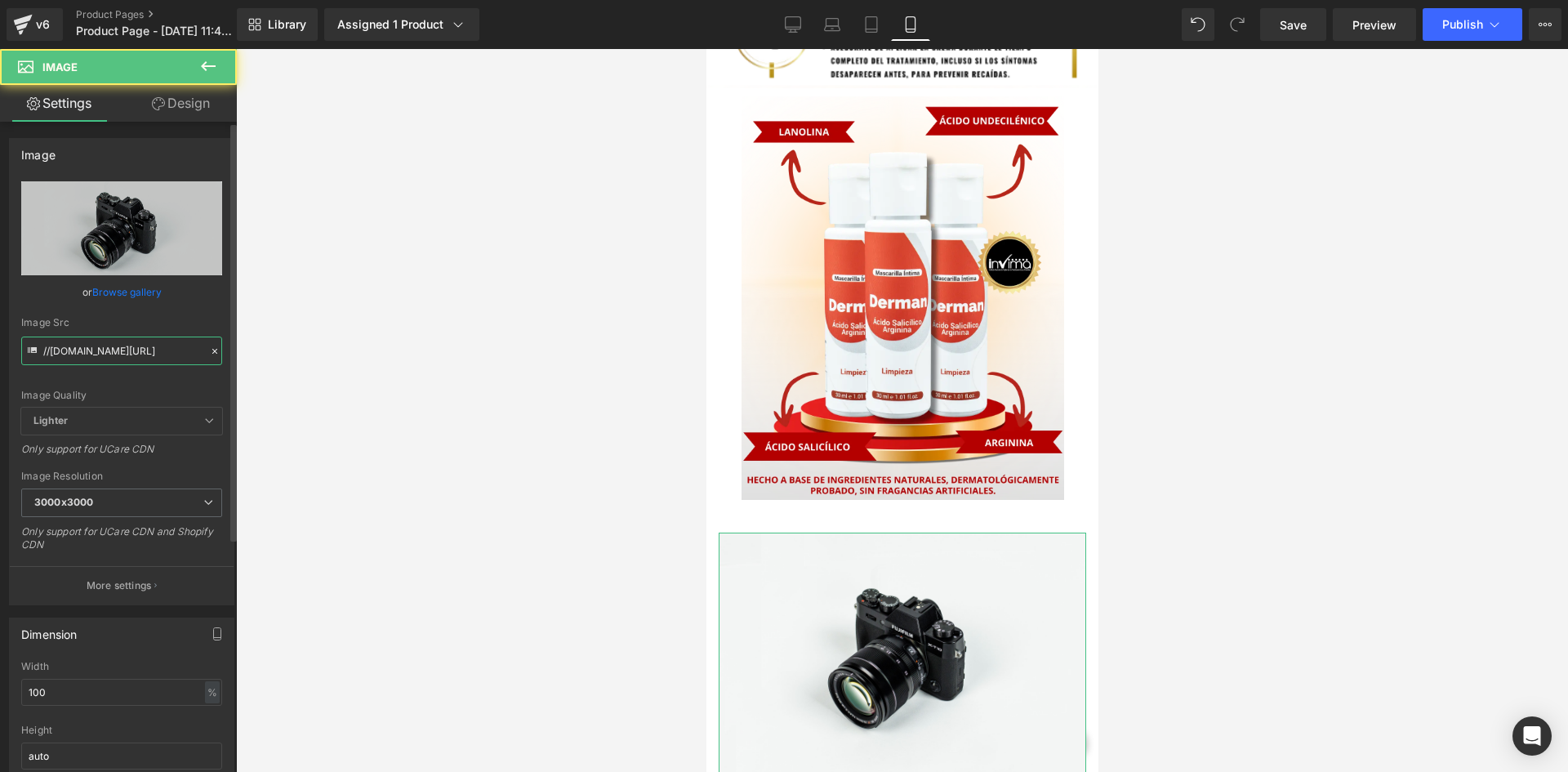
click at [166, 348] on input "//[DOMAIN_NAME][URL]" at bounding box center [122, 351] width 201 height 29
paste input "[URL][DOMAIN_NAME][DOMAIN_NAME]"
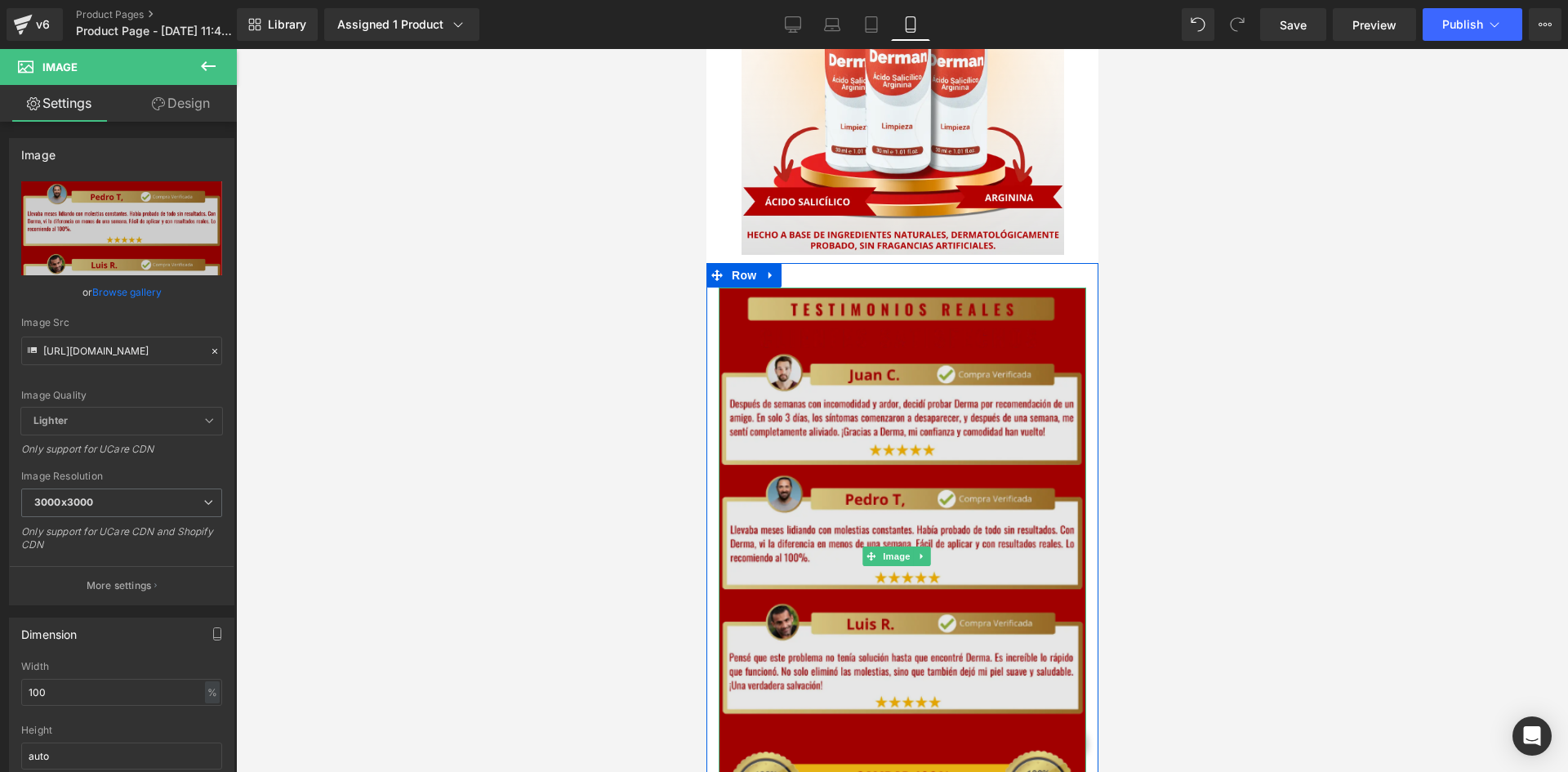
scroll to position [0, 0]
drag, startPoint x: 813, startPoint y: 341, endPoint x: 1255, endPoint y: 242, distance: 453.0
click at [813, 341] on img at bounding box center [901, 556] width 367 height 538
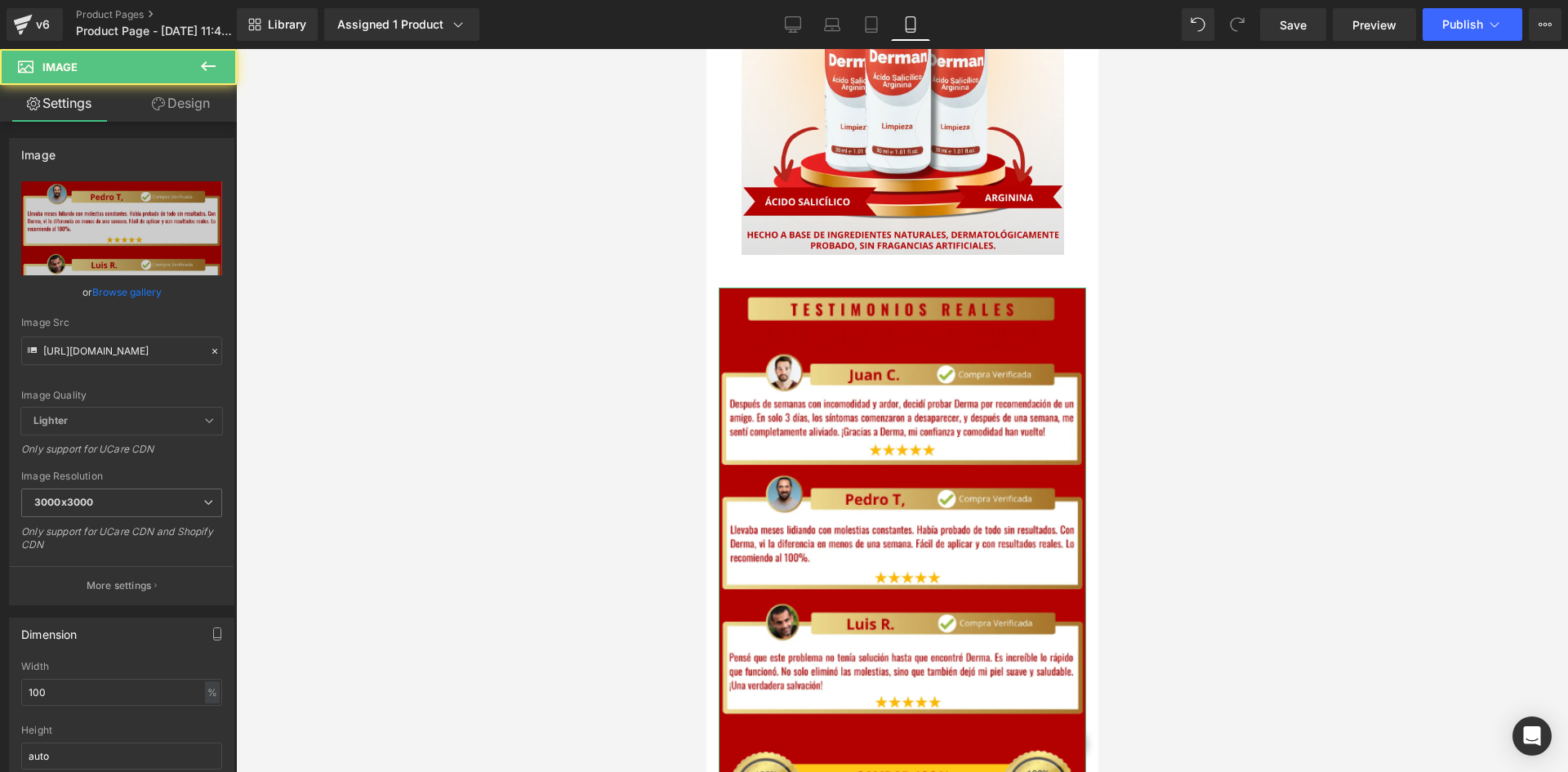
click at [162, 92] on link "Design" at bounding box center [180, 103] width 119 height 37
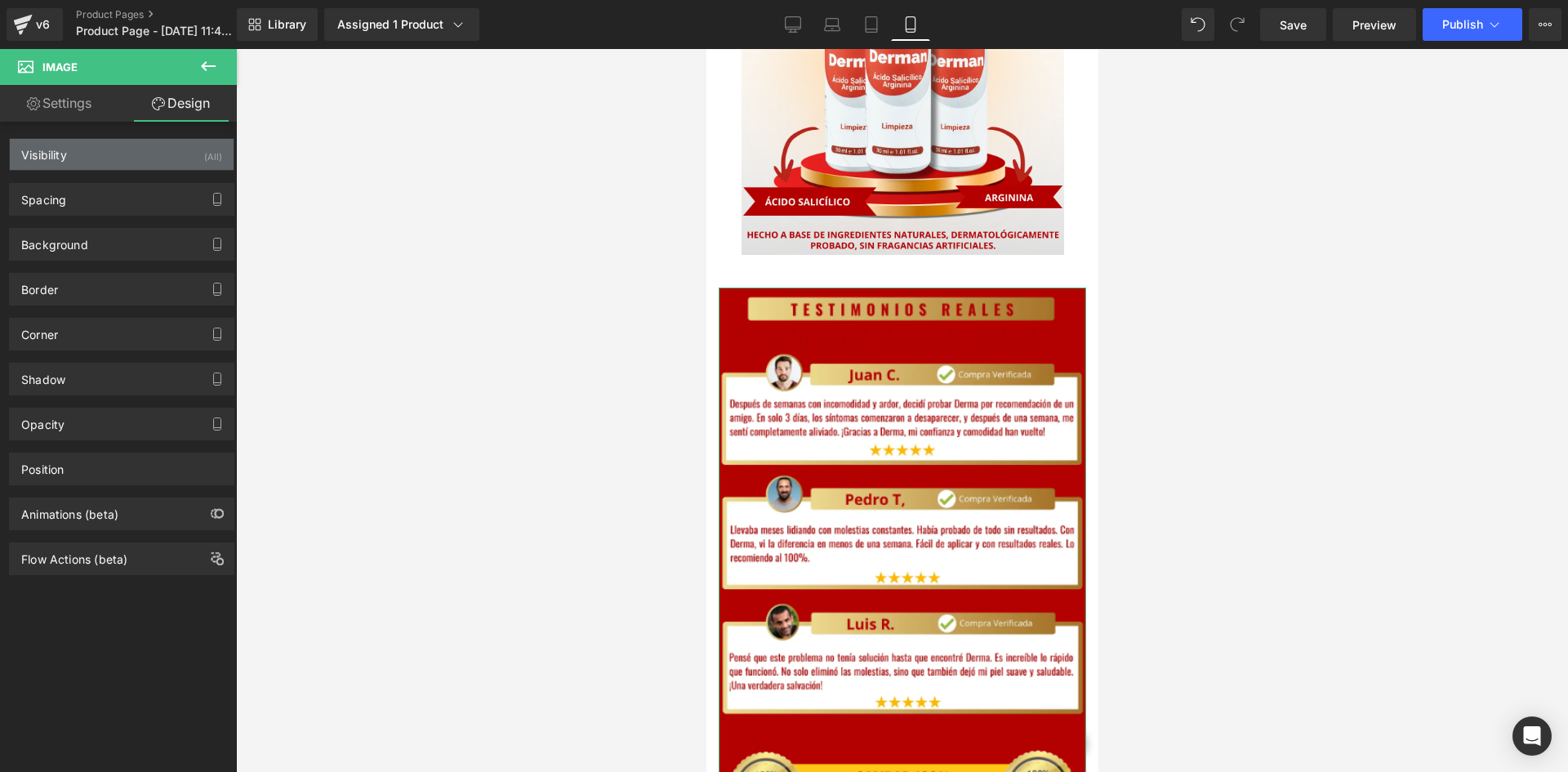
click at [179, 148] on div "Visibility (All)" at bounding box center [122, 154] width 224 height 31
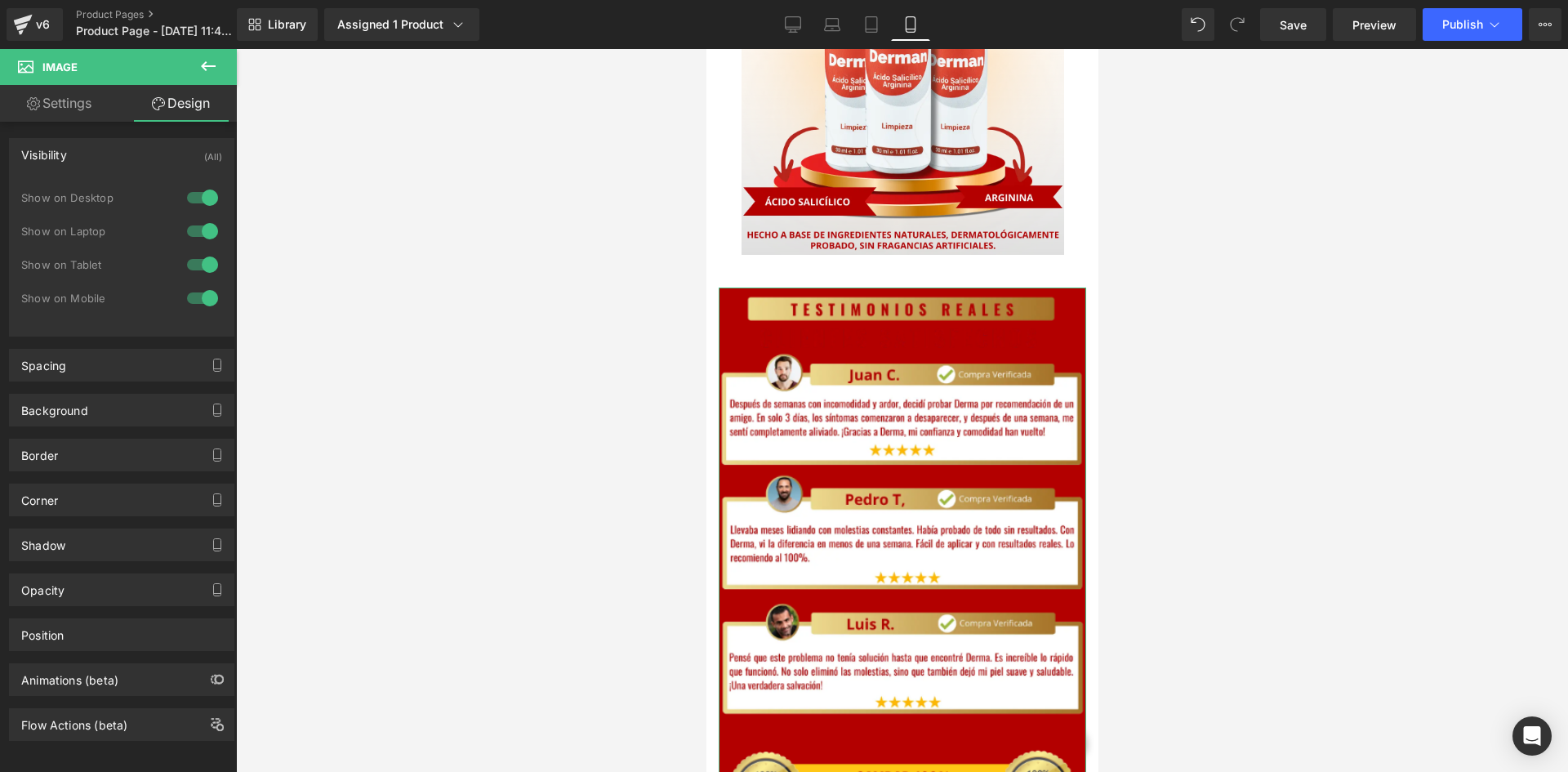
click at [192, 185] on div at bounding box center [202, 198] width 39 height 26
click at [190, 242] on div at bounding box center [202, 230] width 39 height 26
drag, startPoint x: 127, startPoint y: 344, endPoint x: 109, endPoint y: 368, distance: 30.0
click at [125, 348] on div "Spacing [GEOGRAPHIC_DATA] 0px 0 0px 0 0px 0 0px 0 [GEOGRAPHIC_DATA] 0px 0 0px 0…" at bounding box center [122, 359] width 244 height 45
click at [109, 368] on div "Spacing" at bounding box center [122, 365] width 224 height 31
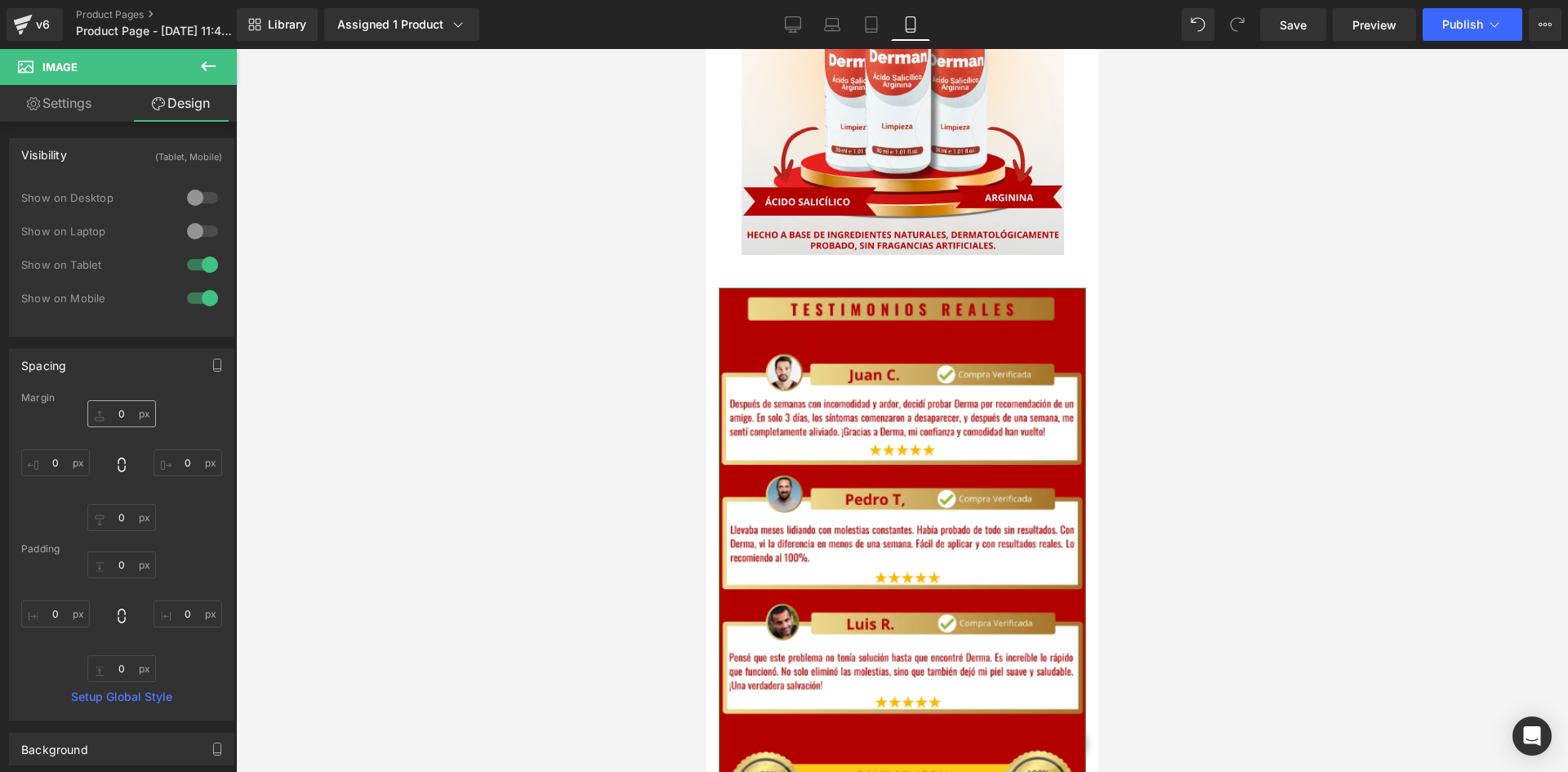
click at [133, 403] on div "Margin" at bounding box center [122, 397] width 201 height 12
click at [112, 425] on input "0" at bounding box center [122, 414] width 69 height 27
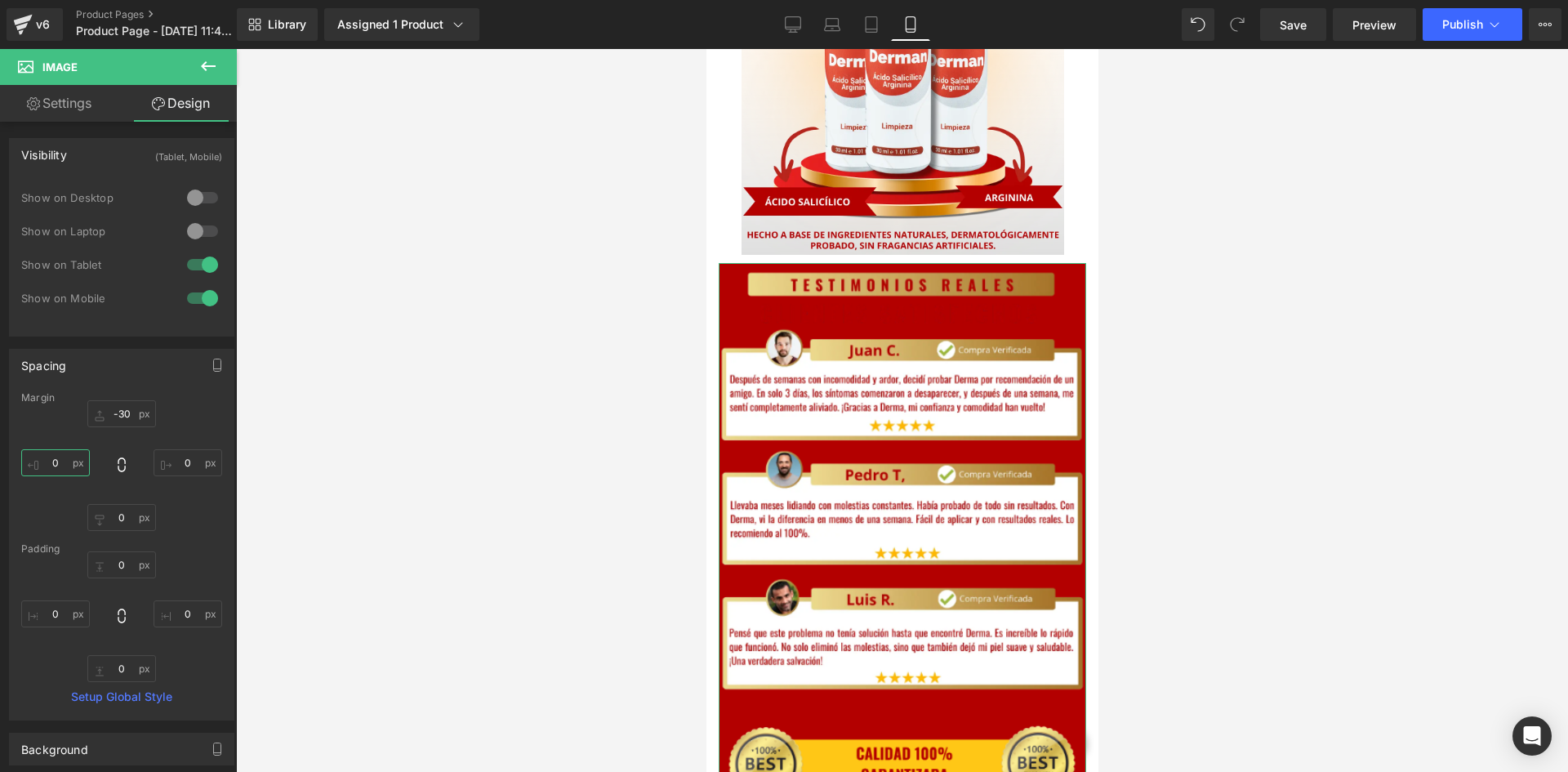
click at [59, 473] on input "0" at bounding box center [55, 463] width 69 height 27
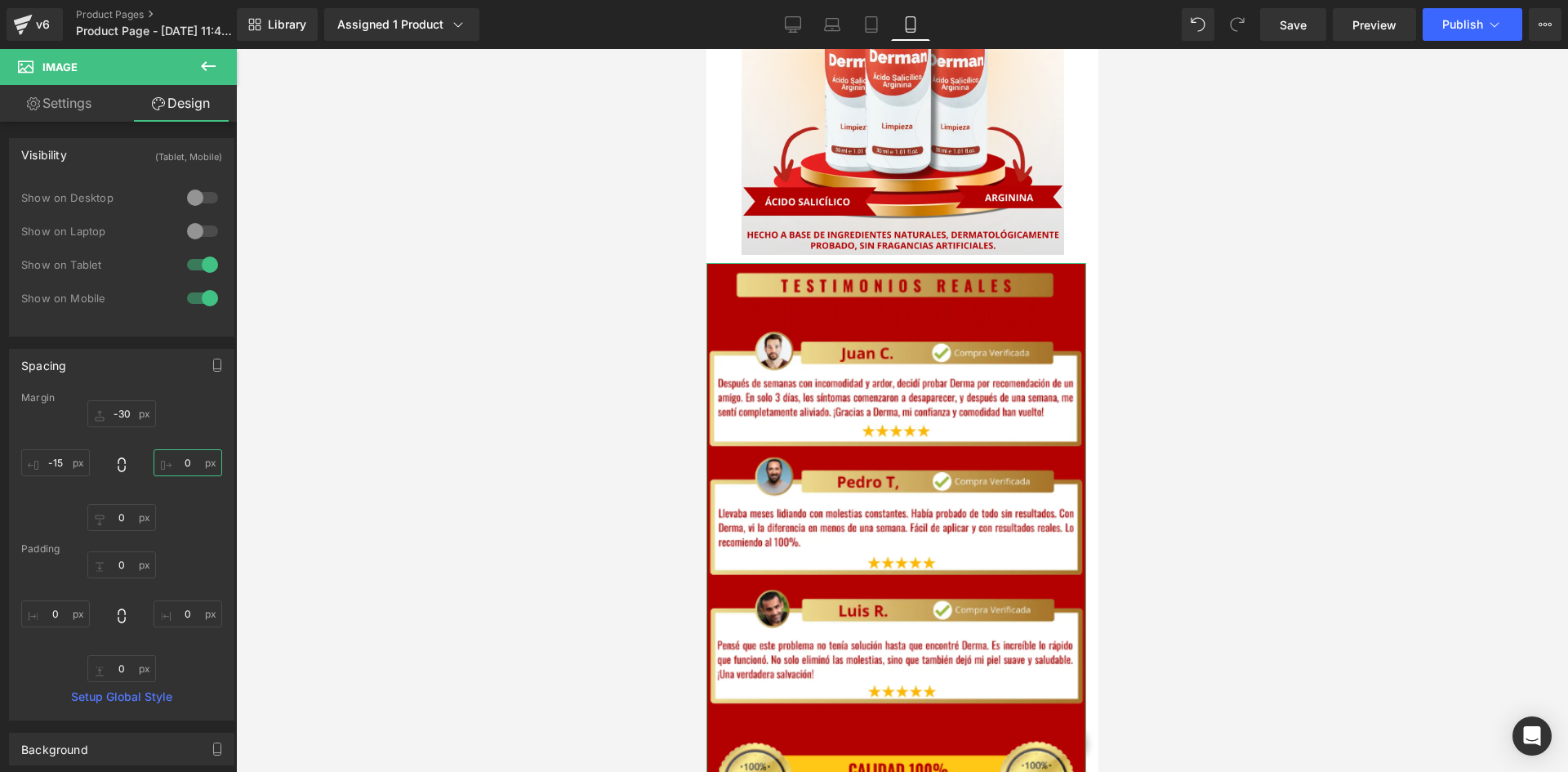
click at [189, 474] on input "0" at bounding box center [188, 463] width 69 height 27
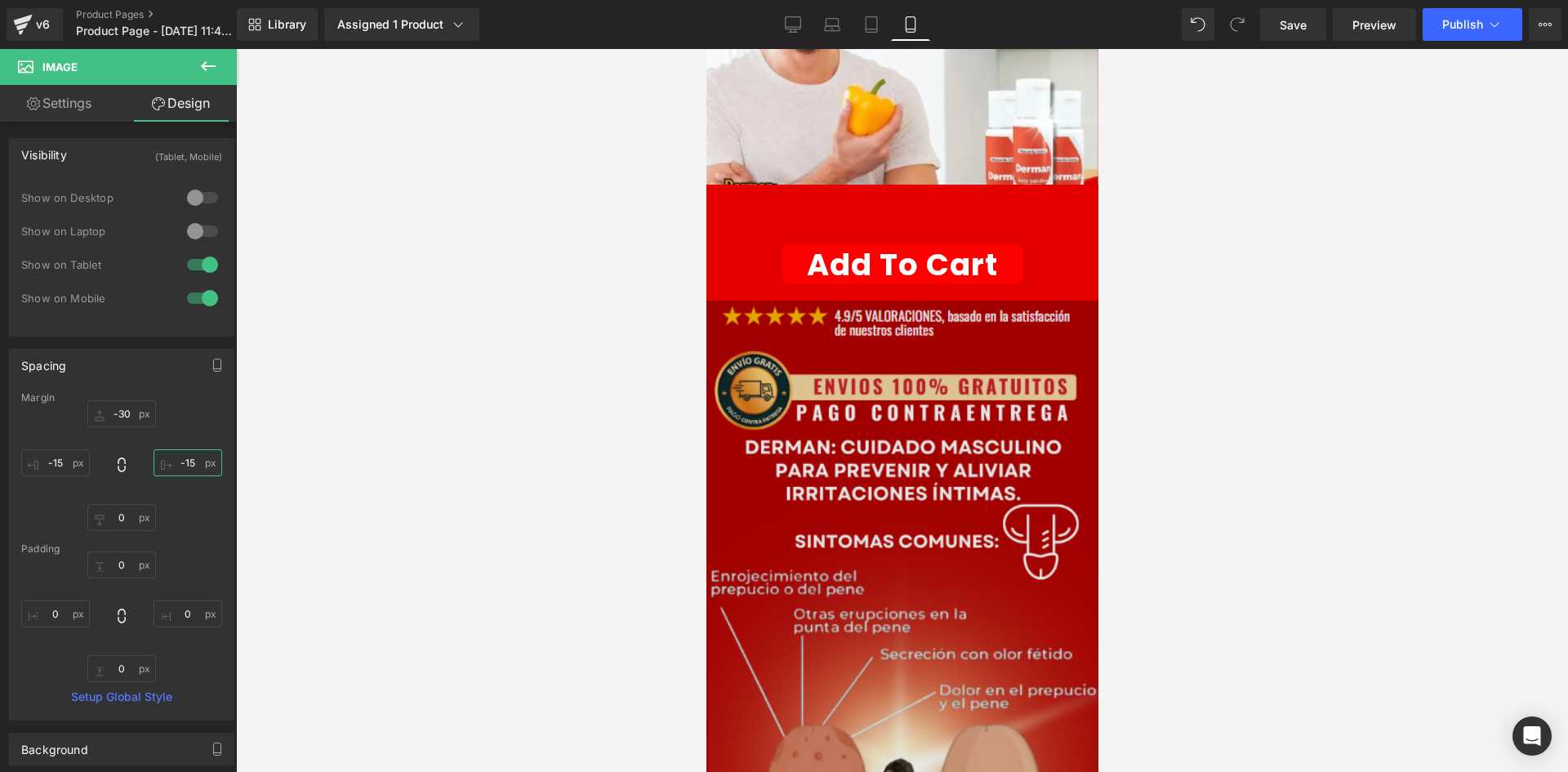
scroll to position [396, 0]
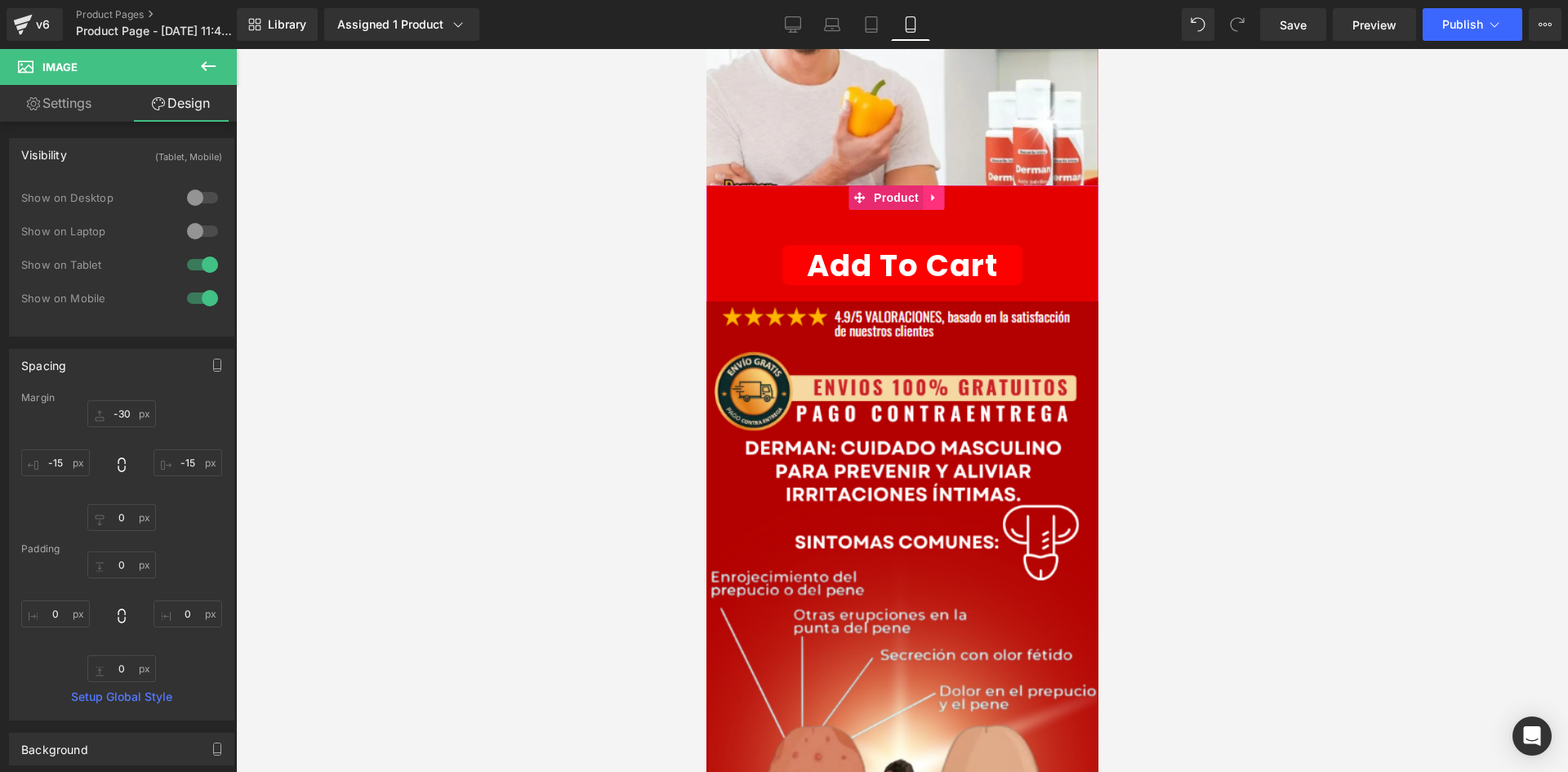
click at [922, 185] on link at bounding box center [932, 197] width 21 height 24
click at [922, 192] on icon at bounding box center [921, 198] width 12 height 12
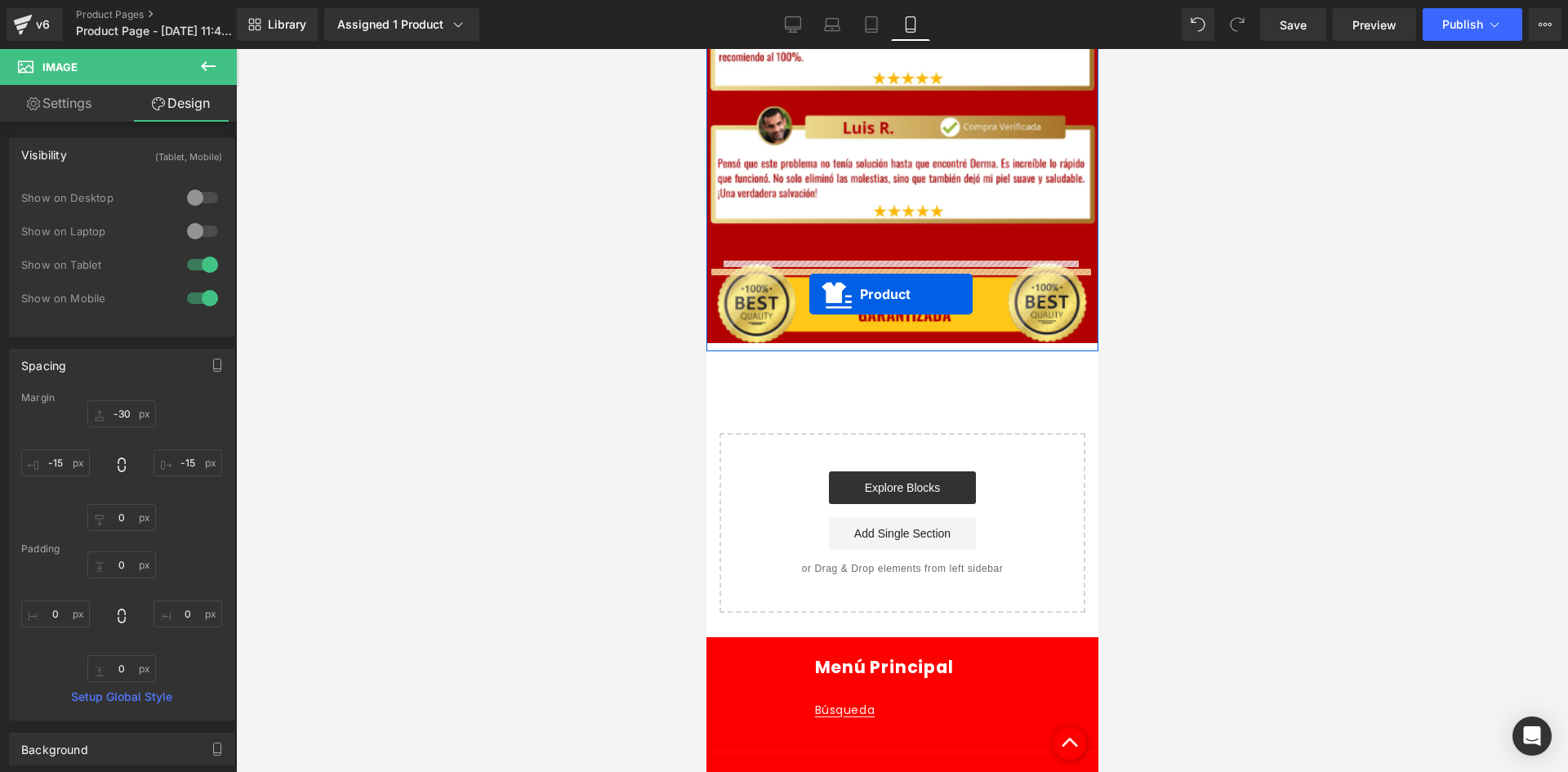
drag, startPoint x: 862, startPoint y: 234, endPoint x: 809, endPoint y: 294, distance: 80.1
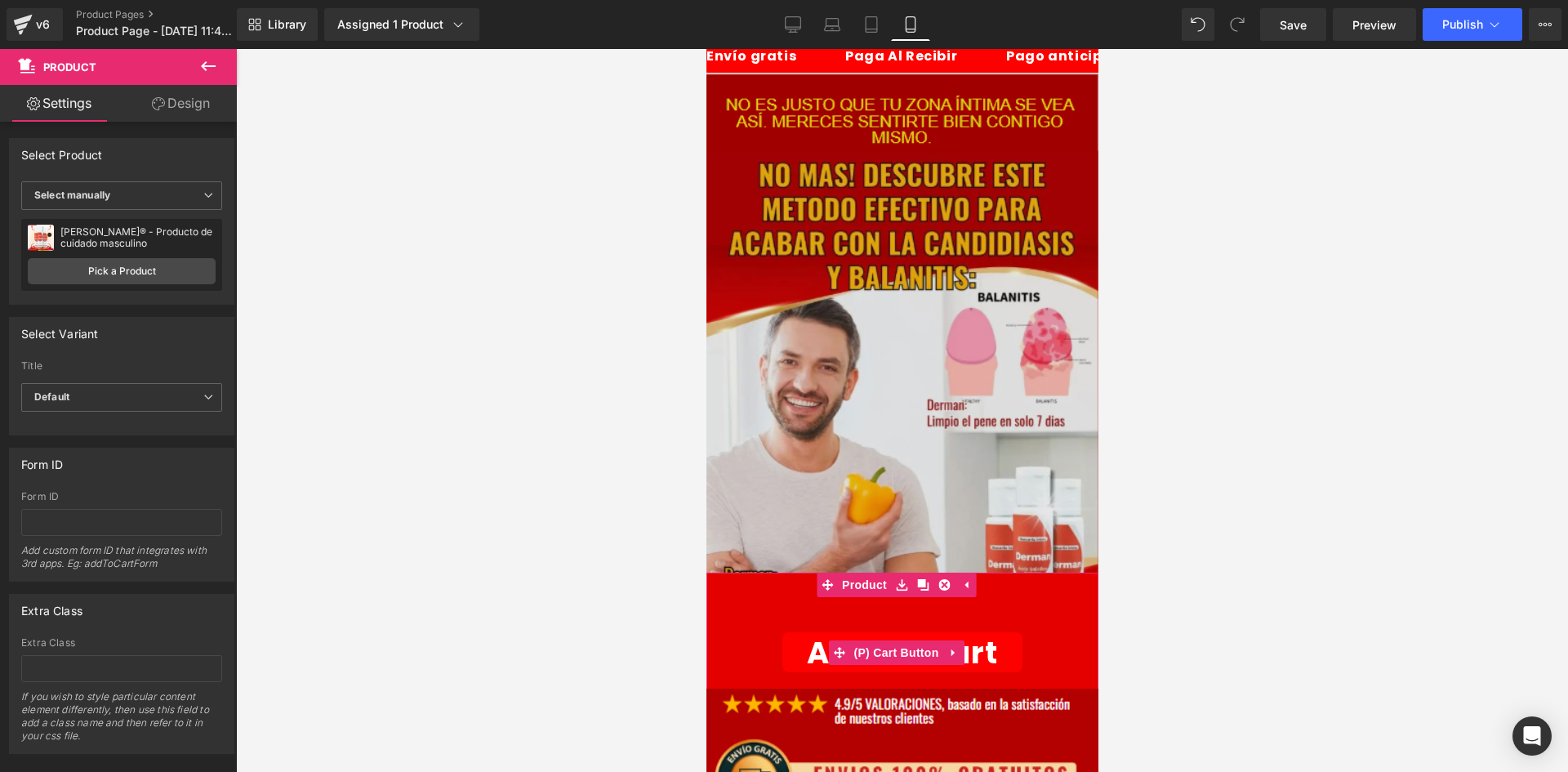
scroll to position [0, 0]
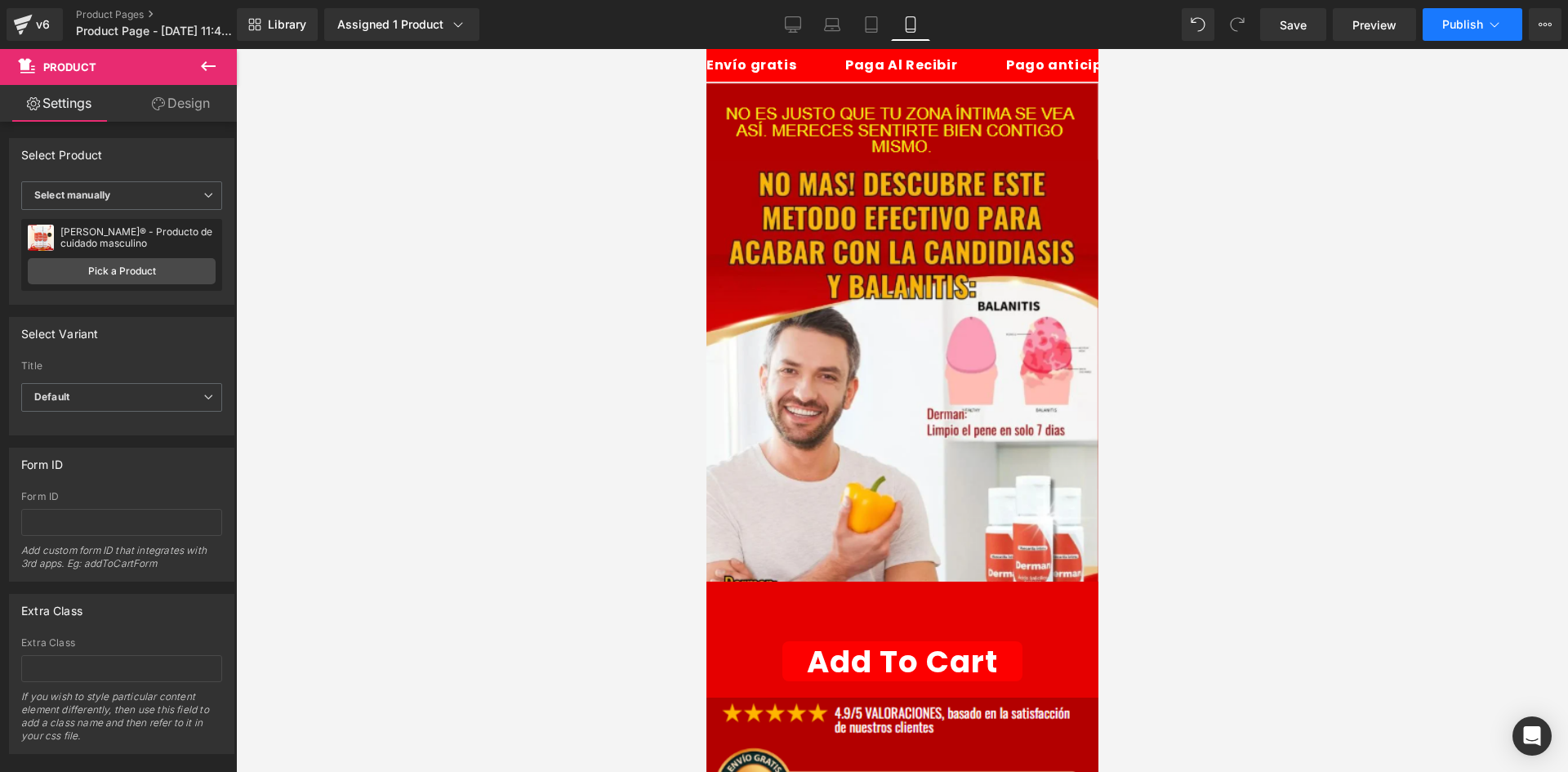
click at [1475, 18] on span "Publish" at bounding box center [1462, 24] width 41 height 13
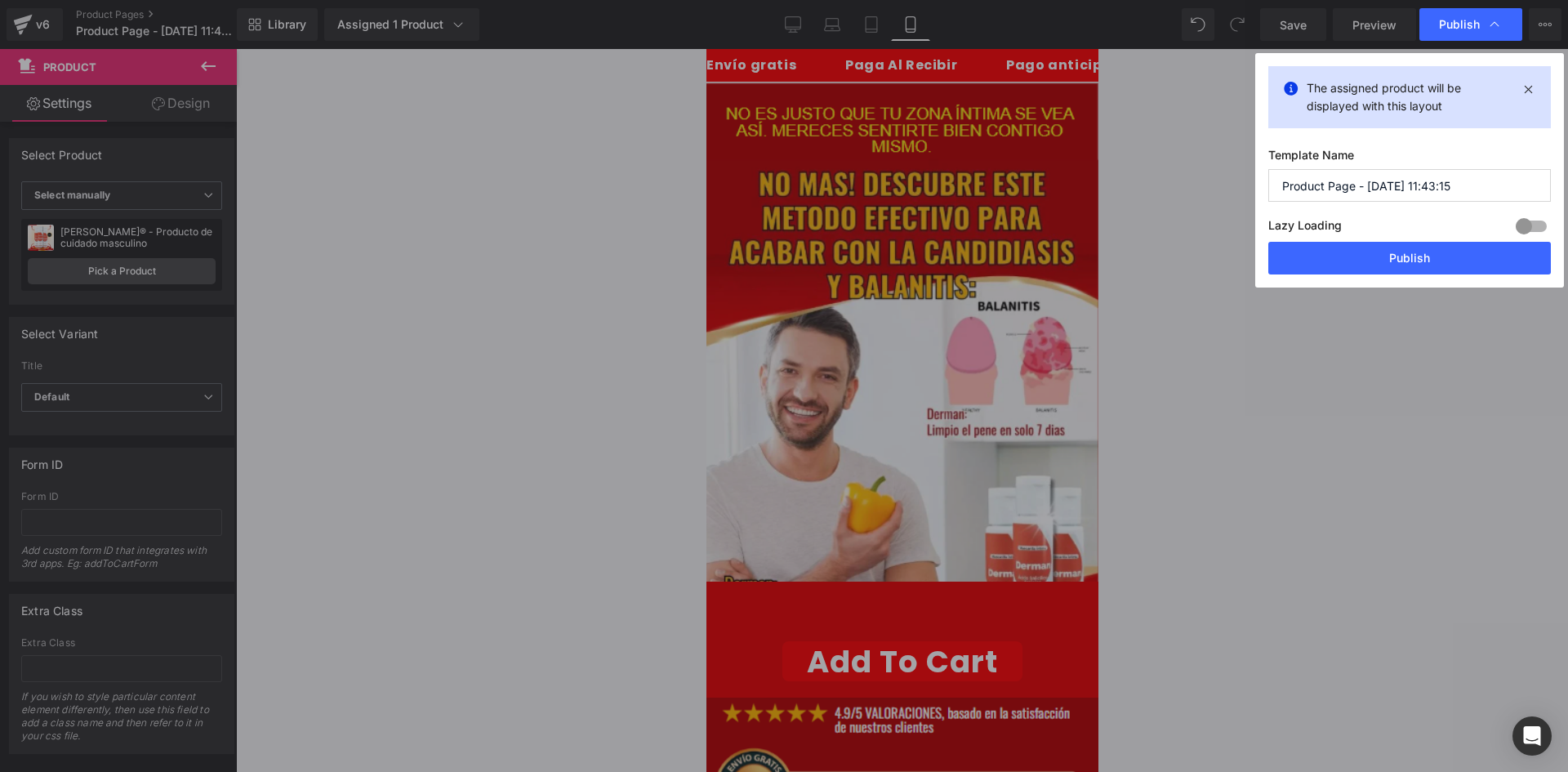
click at [1256, 70] on div "The assigned product will be displayed with this layout Template Name Product P…" at bounding box center [1409, 171] width 308 height 234
drag, startPoint x: 1762, startPoint y: 318, endPoint x: 1088, endPoint y: 267, distance: 675.9
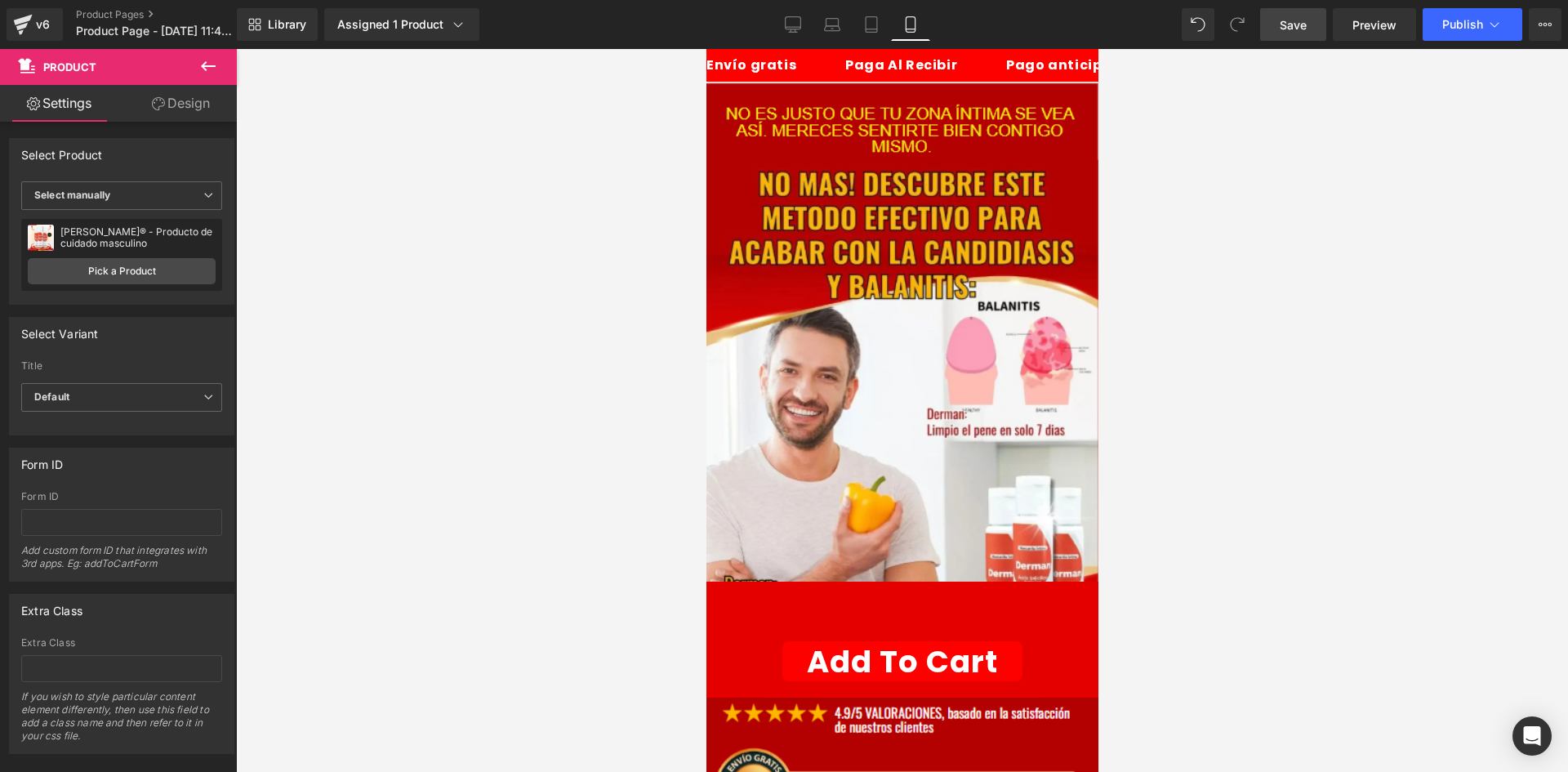
click at [1290, 29] on span "Save" at bounding box center [1293, 24] width 27 height 17
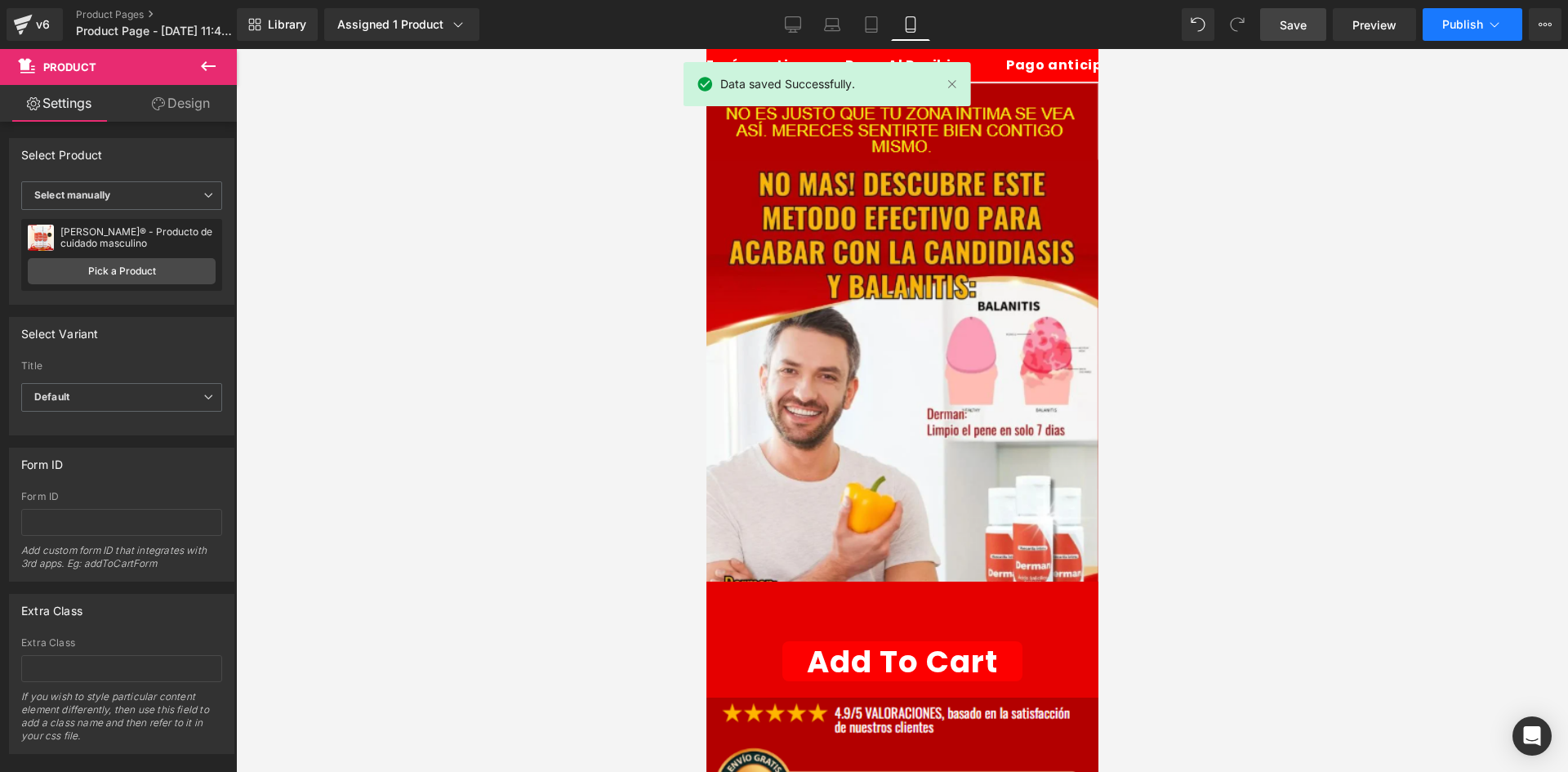
click at [1505, 25] on button "Publish" at bounding box center [1473, 24] width 100 height 33
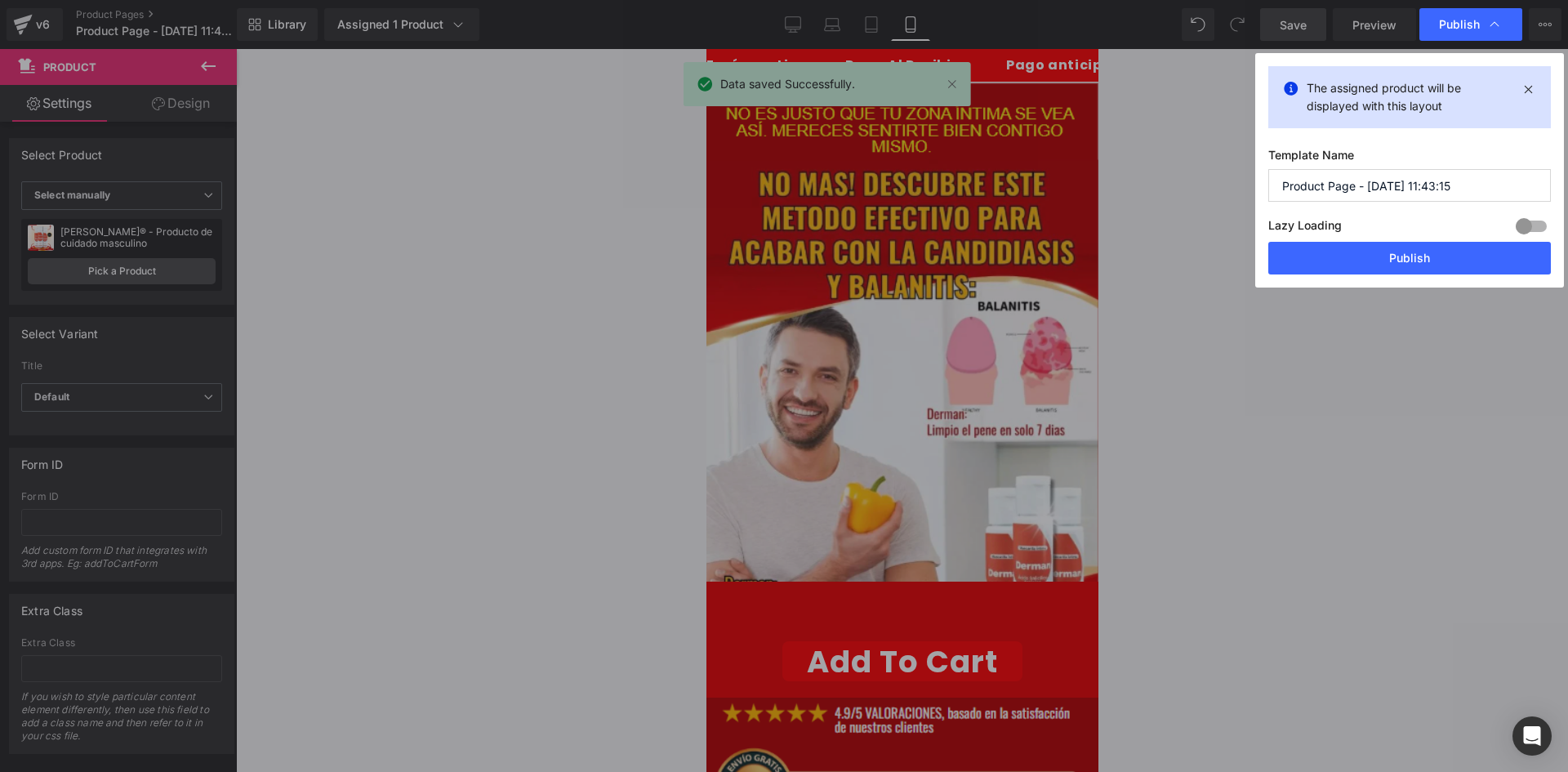
click at [1368, 181] on input "Product Page - [DATE] 11:43:15" at bounding box center [1410, 185] width 283 height 33
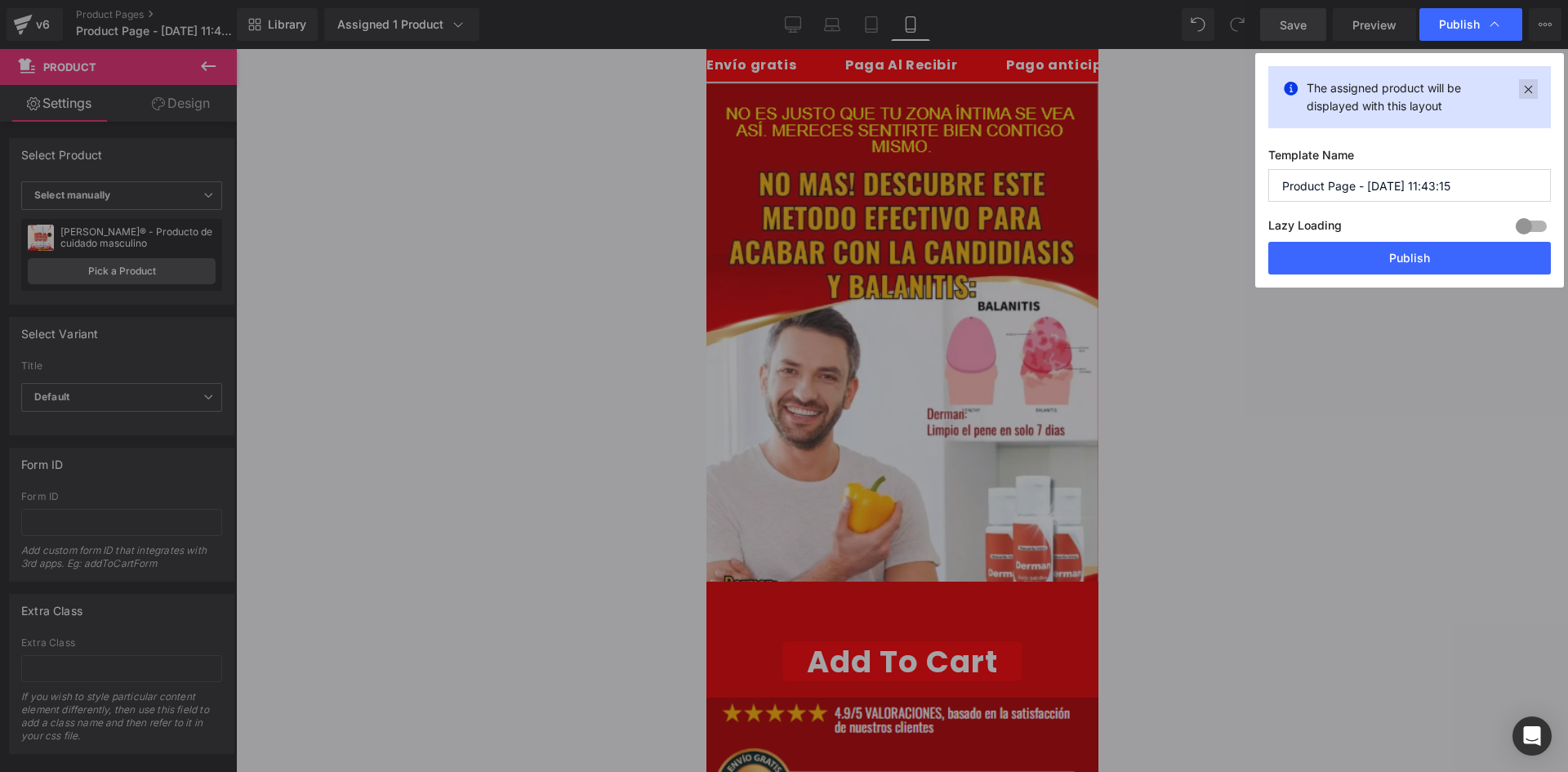
click at [1528, 86] on icon at bounding box center [1528, 89] width 19 height 20
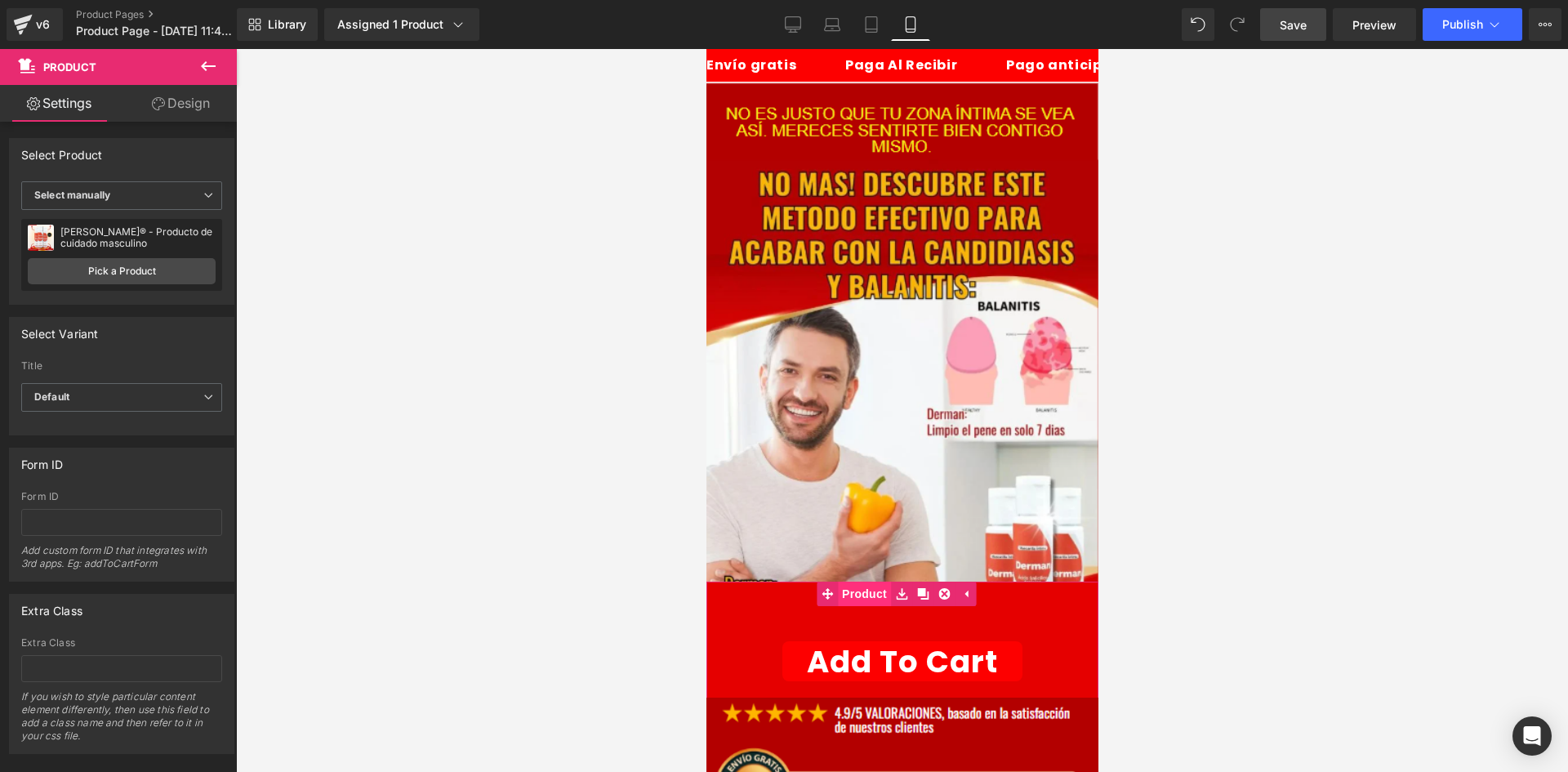
click at [881, 581] on span "Product" at bounding box center [863, 593] width 54 height 24
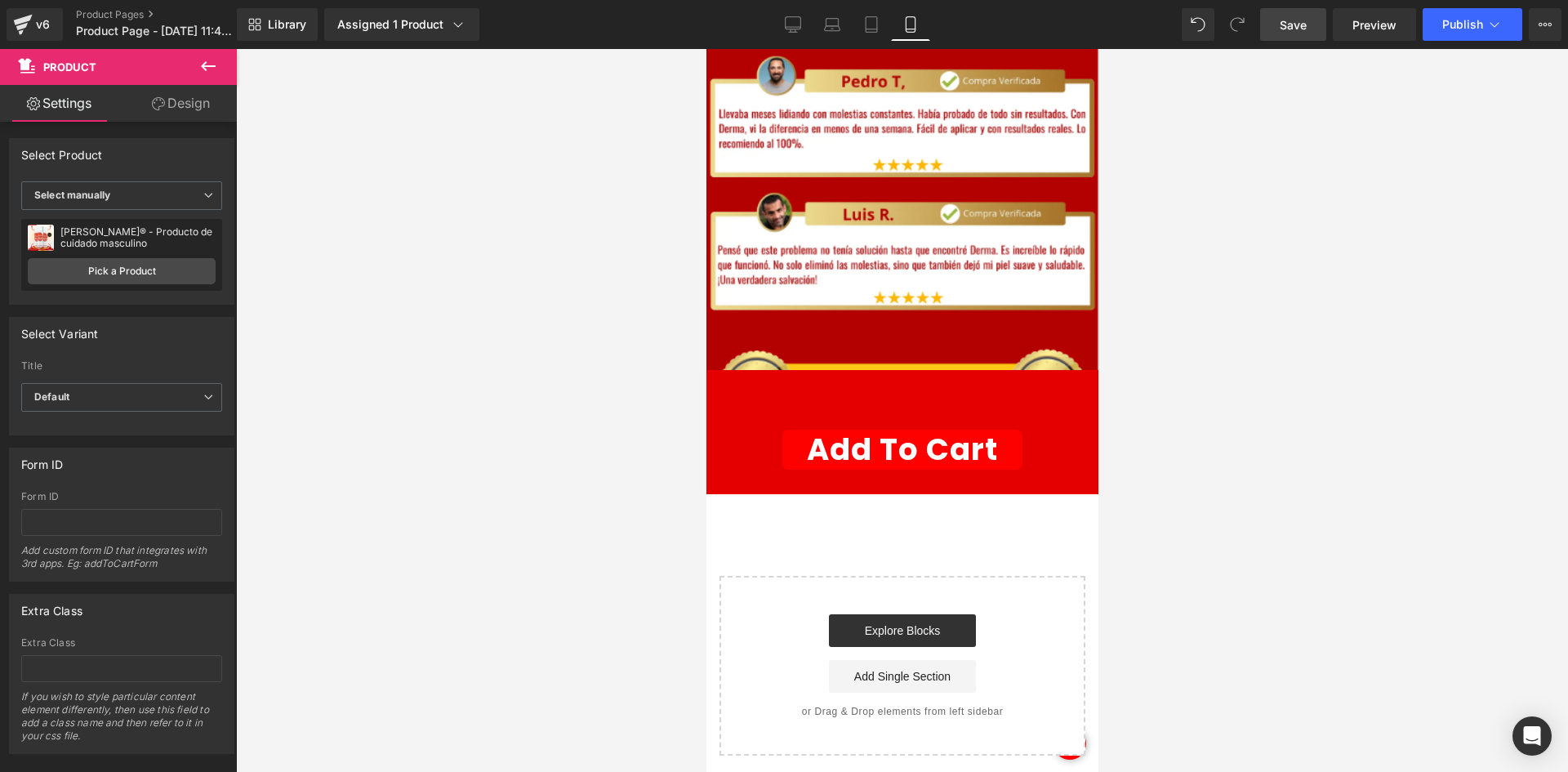
scroll to position [2741, 0]
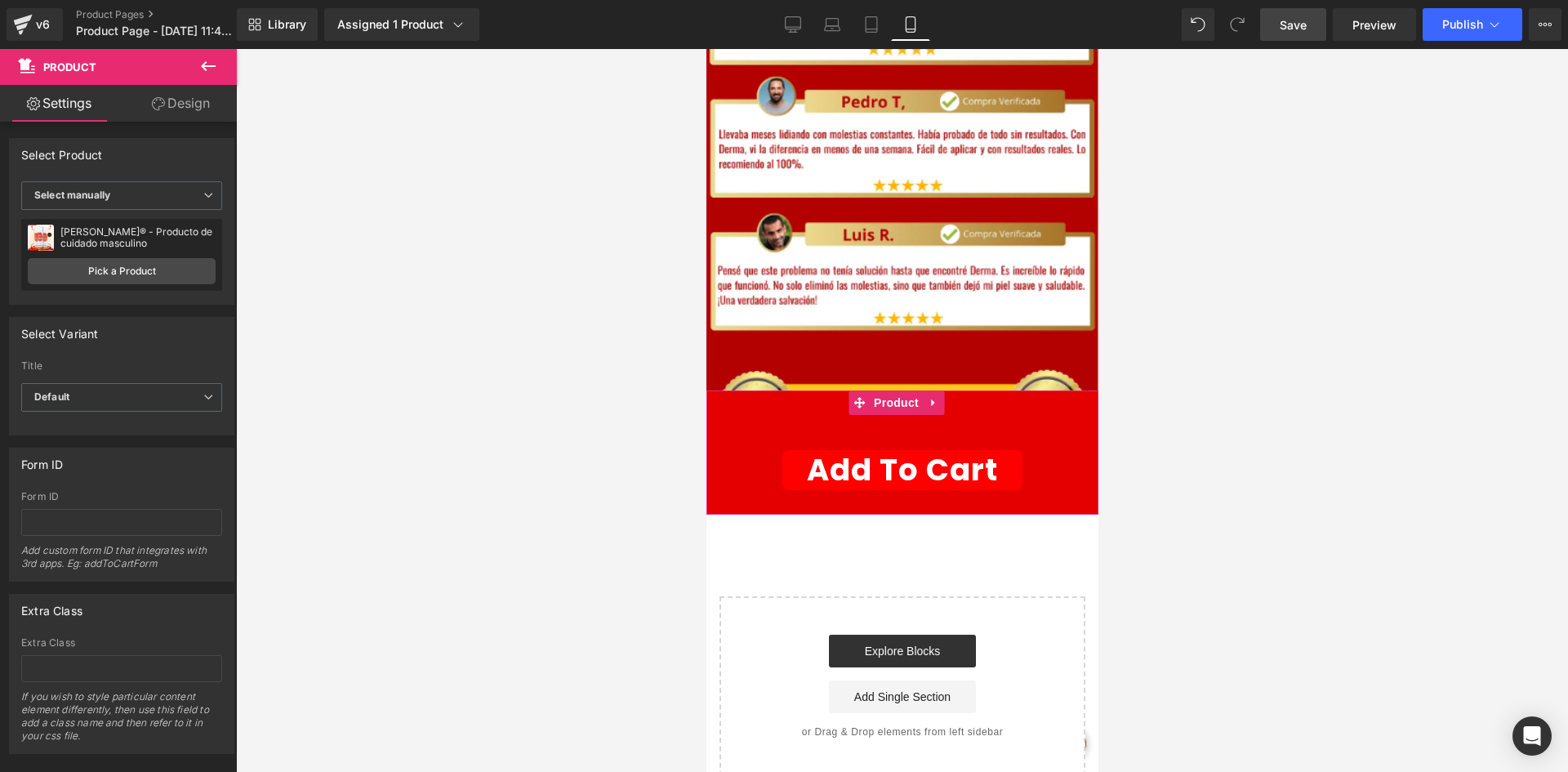
click at [936, 415] on div "Add To Cart (P) Cart Button" at bounding box center [901, 452] width 375 height 75
click at [891, 390] on span "Product" at bounding box center [895, 402] width 54 height 24
click at [200, 95] on link "Design" at bounding box center [180, 103] width 119 height 37
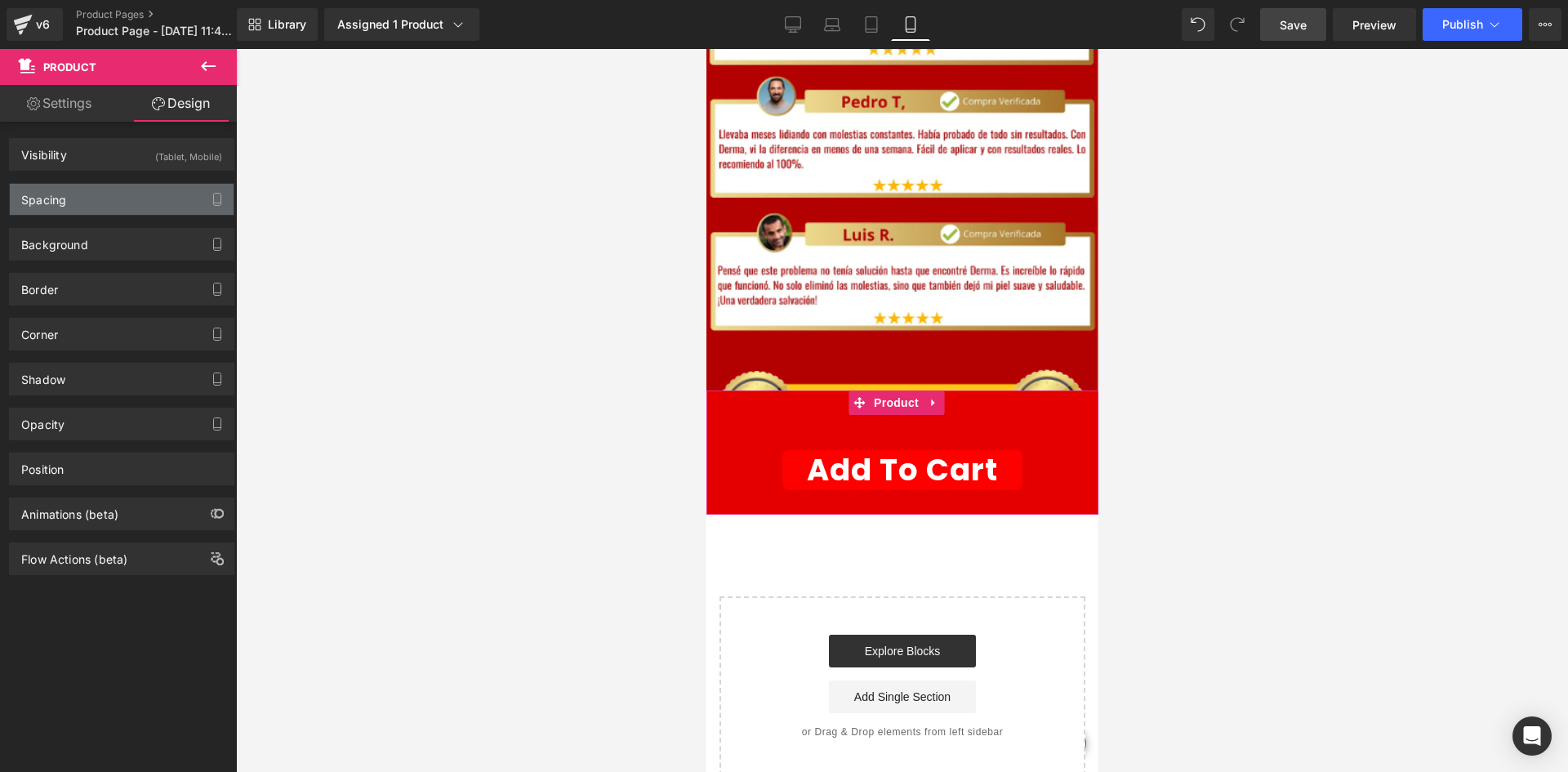
click at [102, 210] on div "Spacing" at bounding box center [122, 200] width 224 height 31
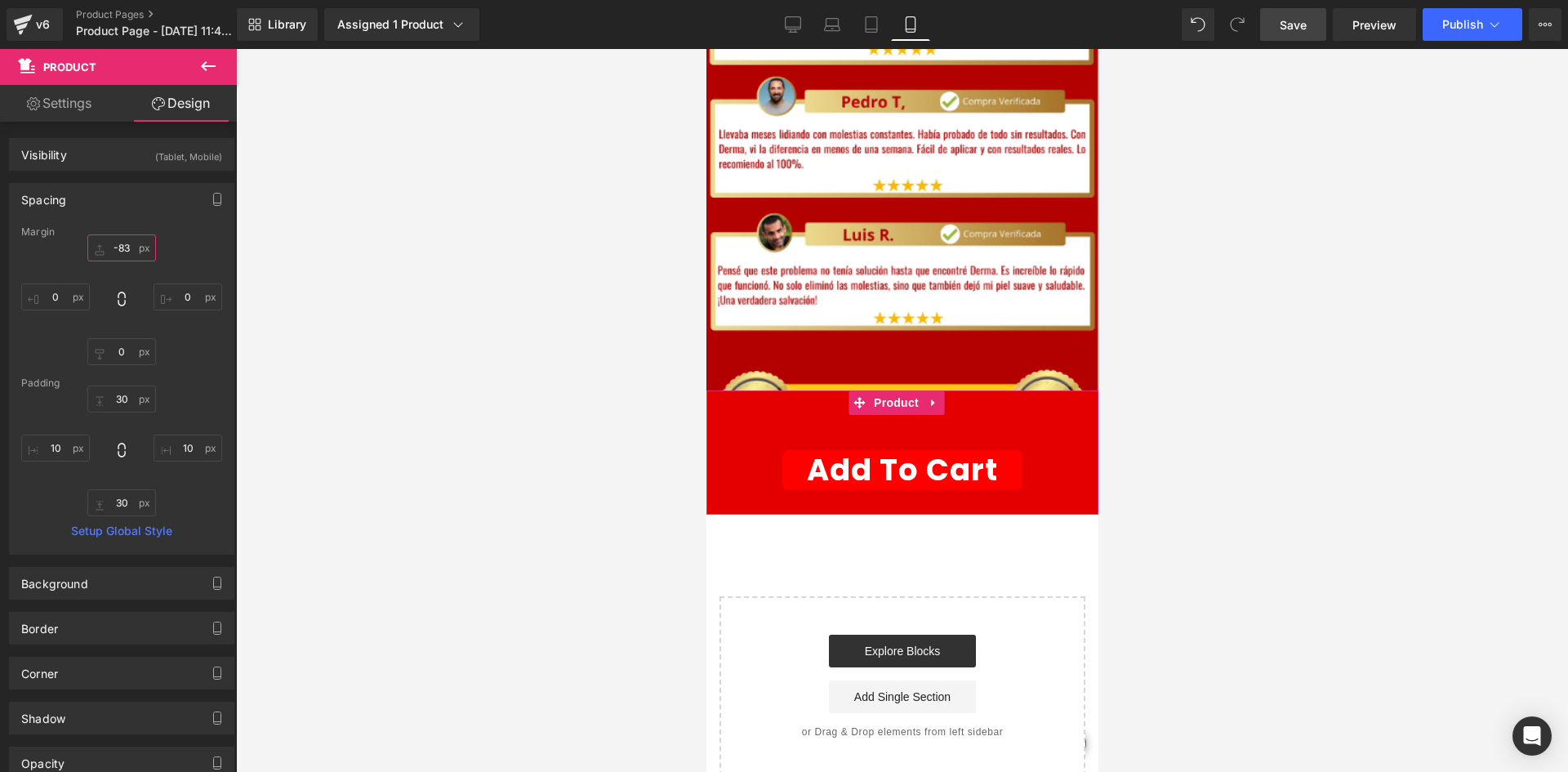
click at [128, 259] on input "-83" at bounding box center [122, 248] width 69 height 27
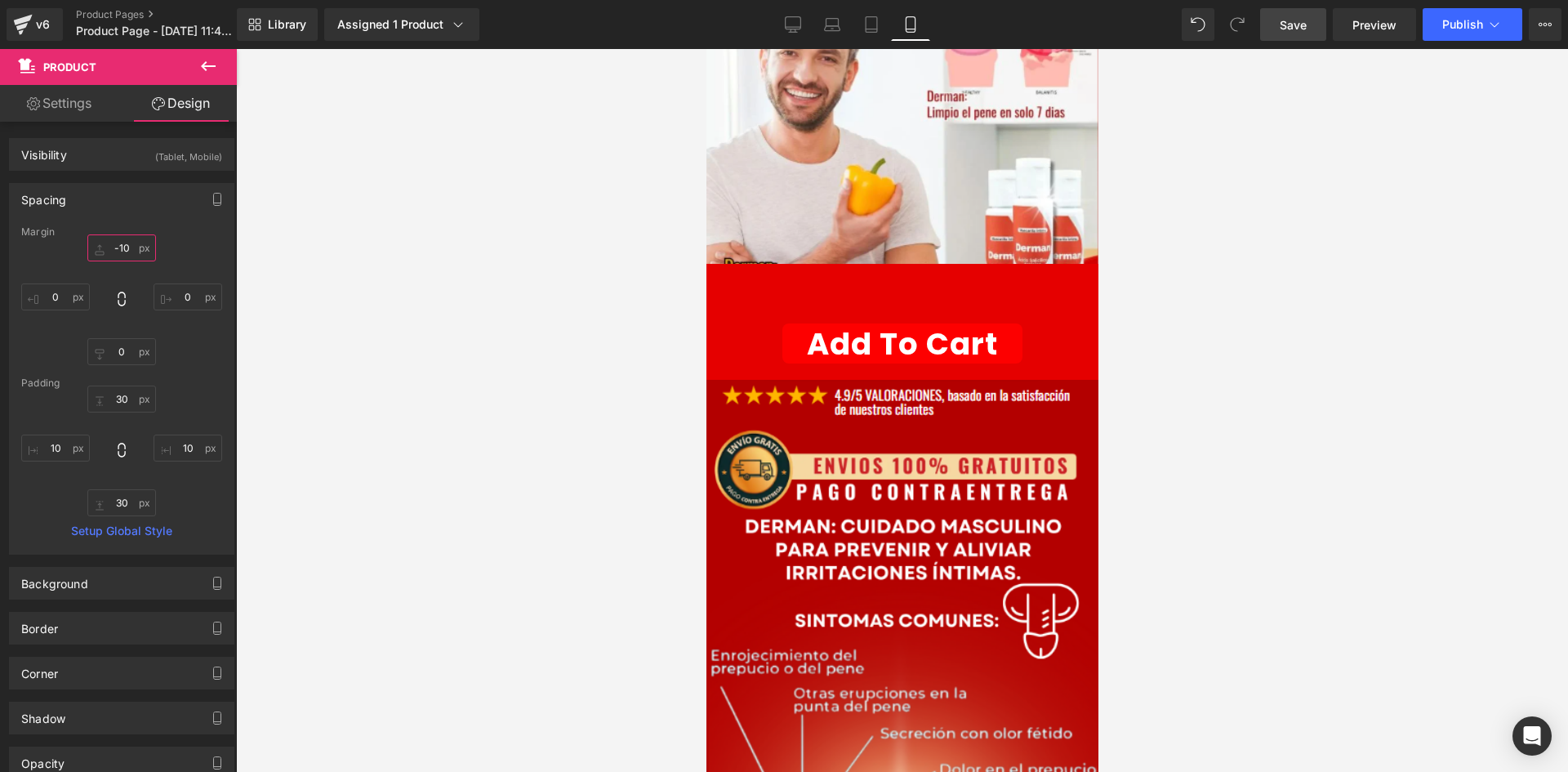
scroll to position [126, 0]
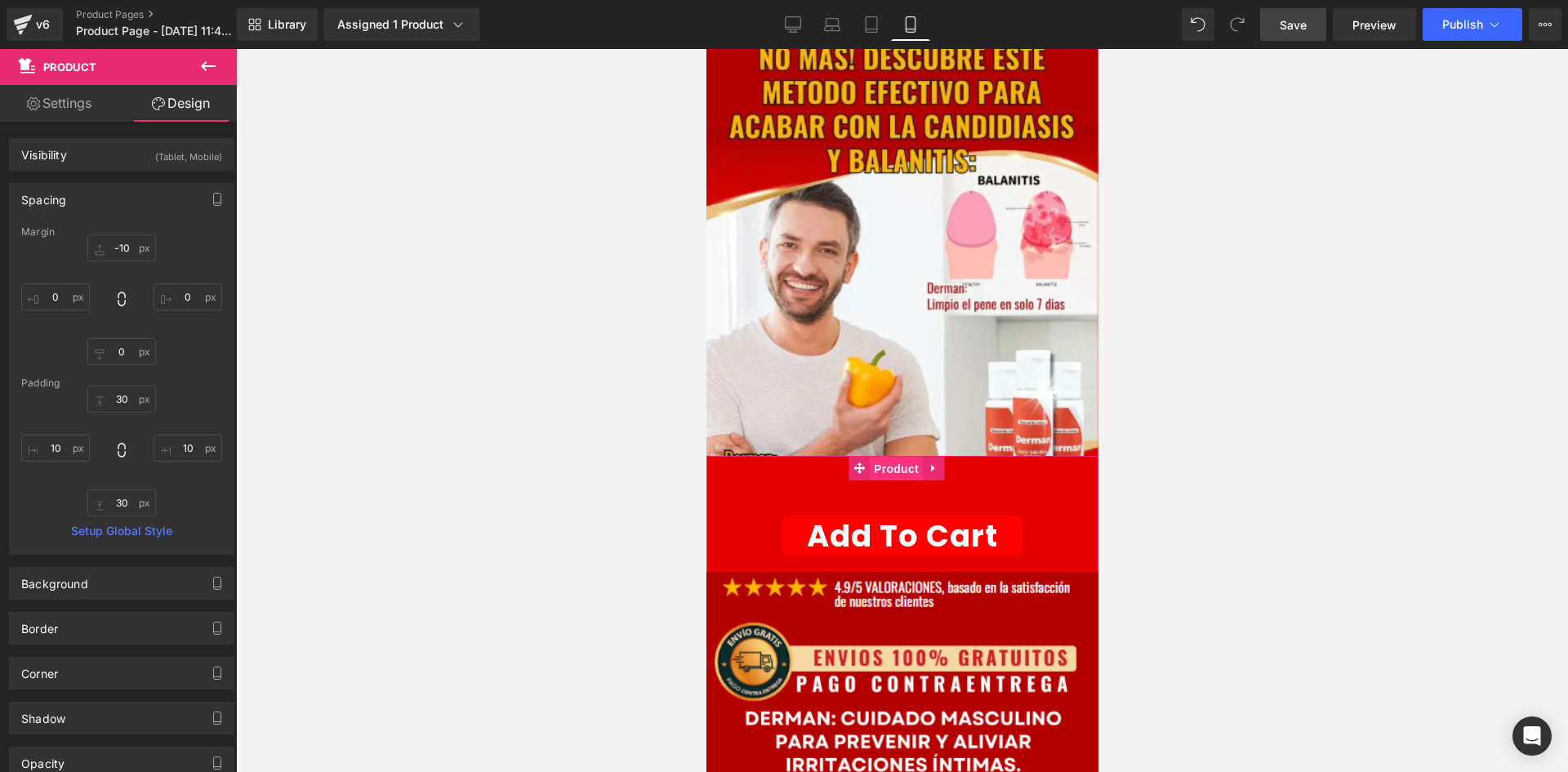
click at [885, 456] on span "Product" at bounding box center [895, 468] width 54 height 24
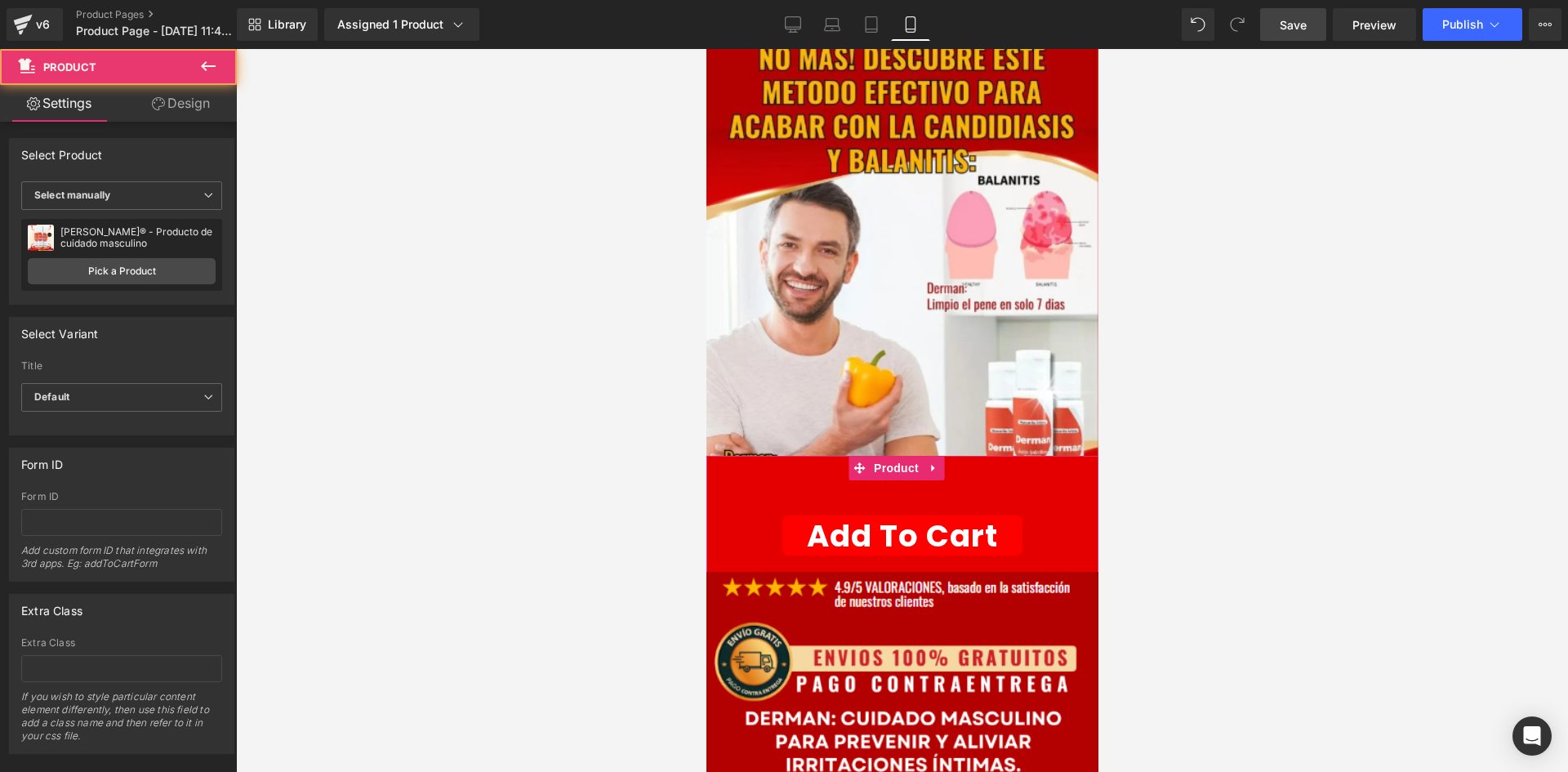
click at [167, 116] on link "Design" at bounding box center [180, 103] width 119 height 37
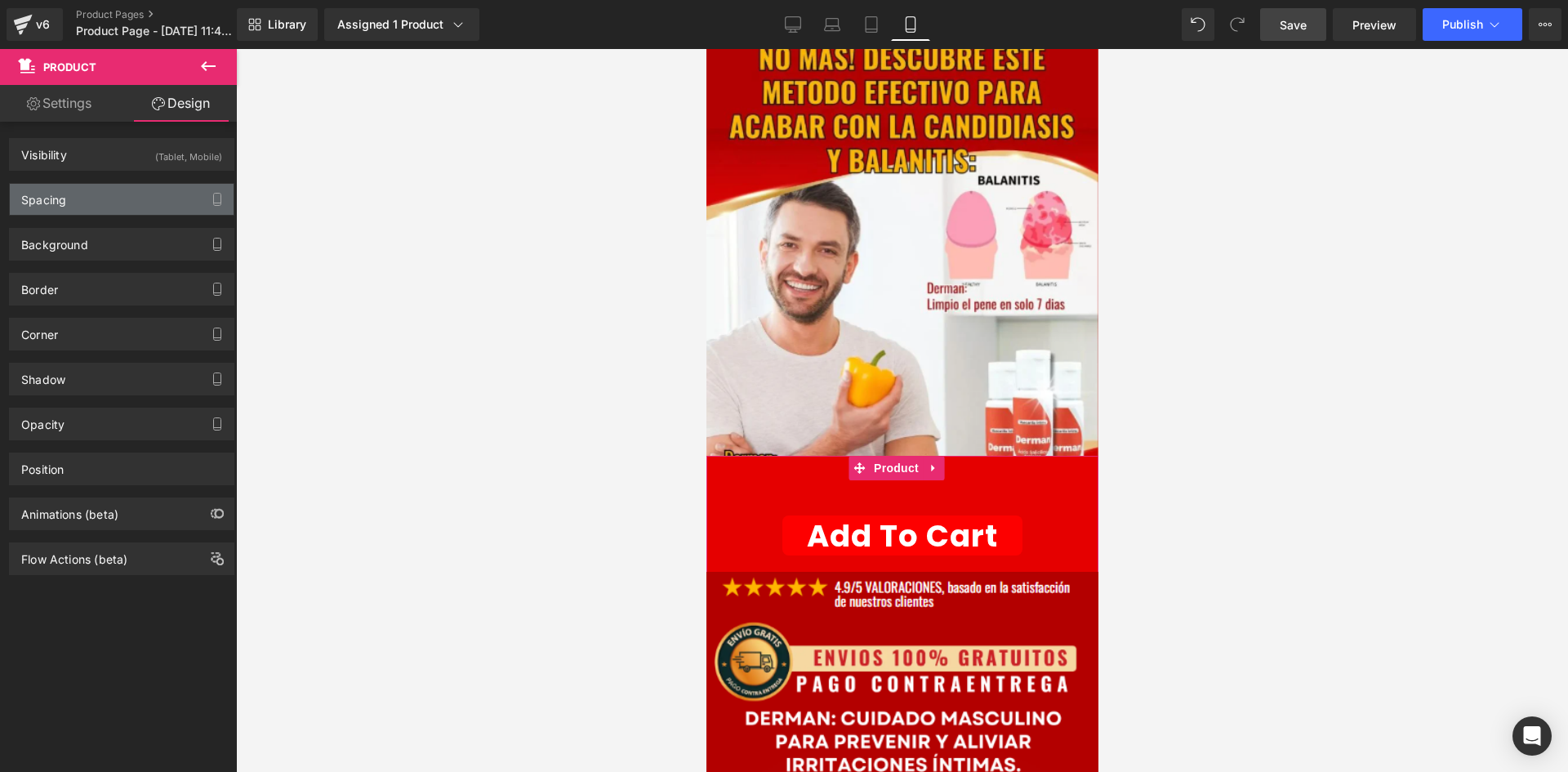
click at [121, 200] on div "Spacing" at bounding box center [122, 200] width 224 height 31
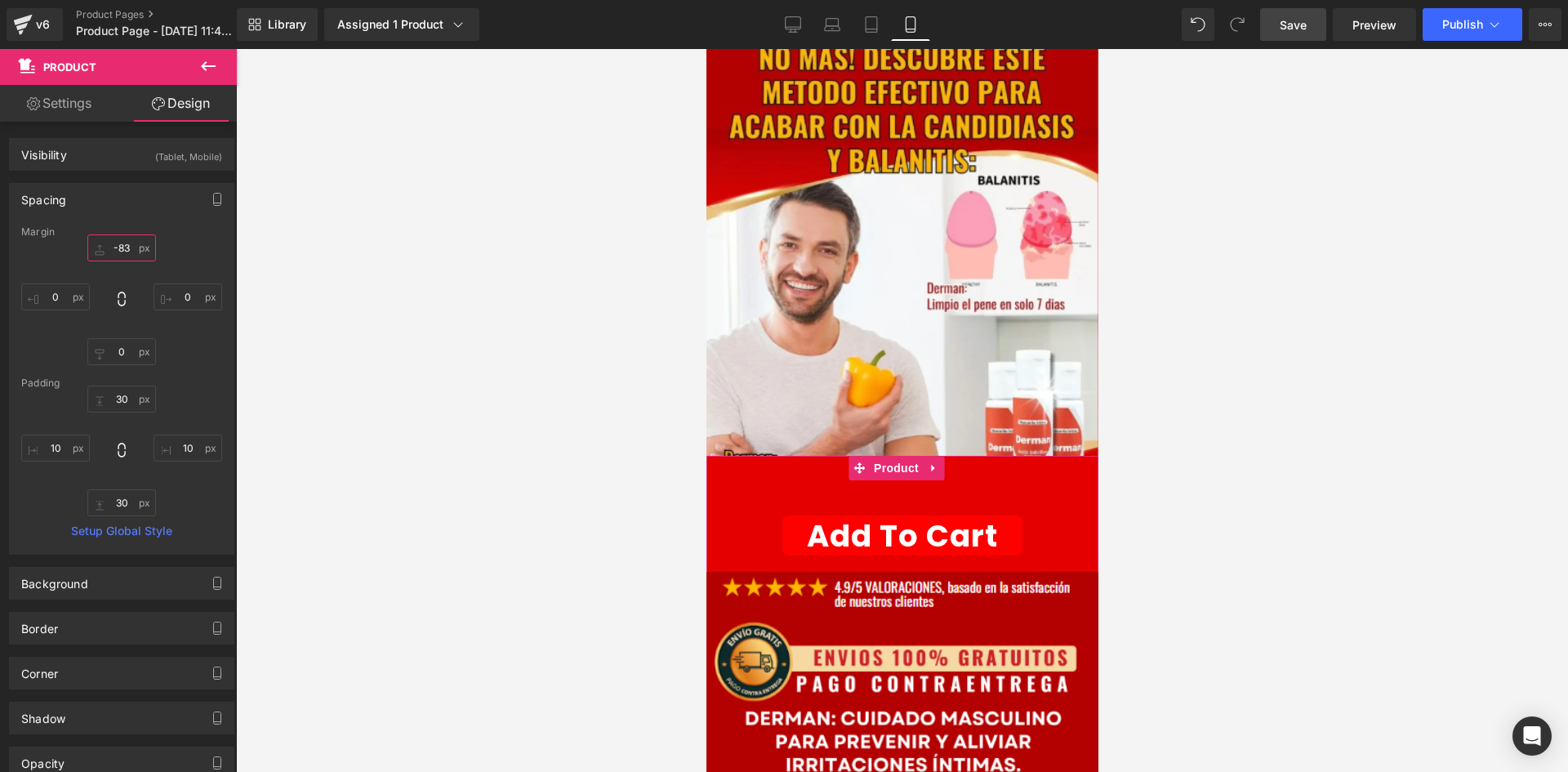
click at [131, 250] on input "-83" at bounding box center [122, 248] width 69 height 27
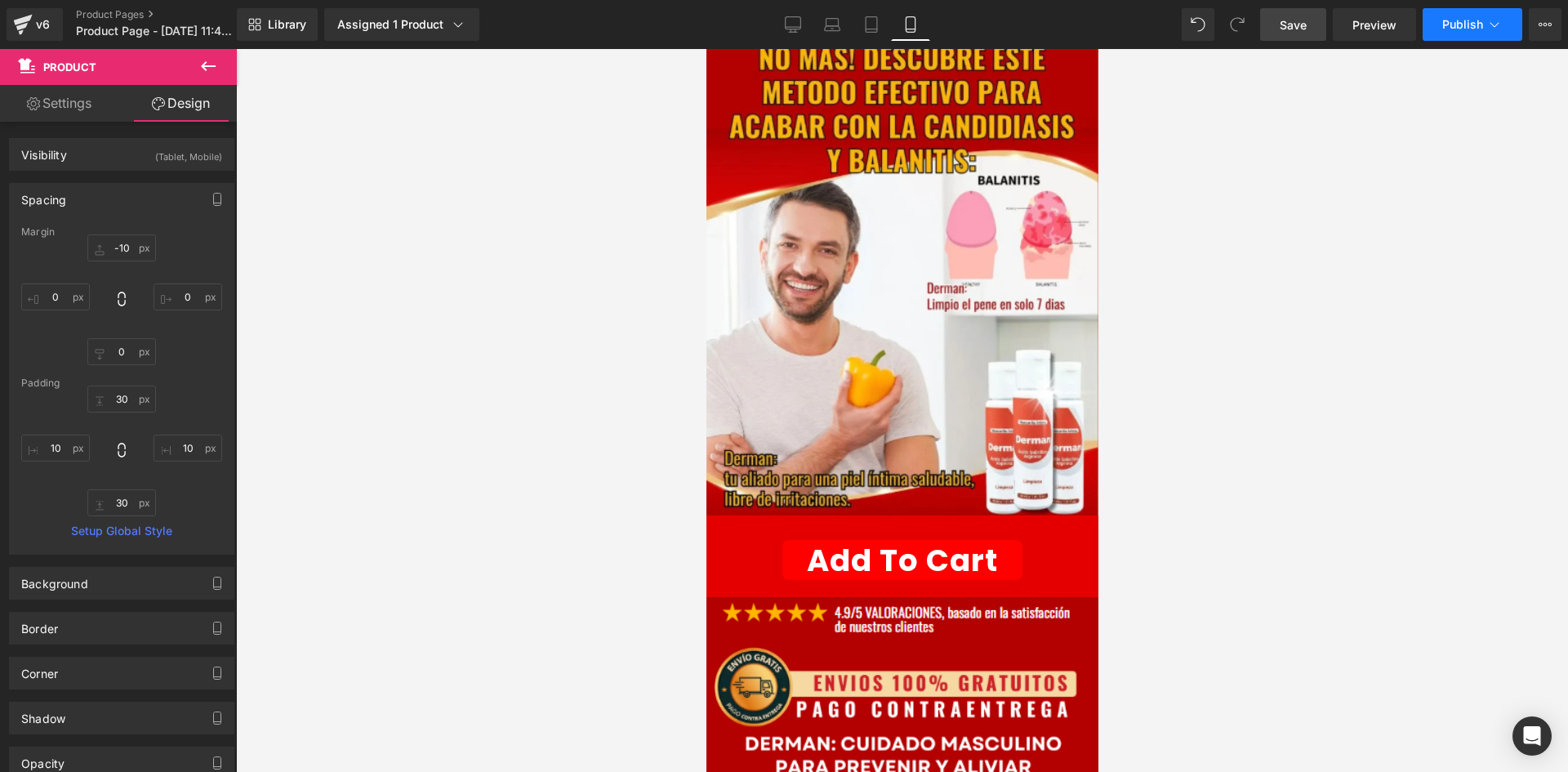
click at [1447, 25] on span "Publish" at bounding box center [1462, 24] width 41 height 13
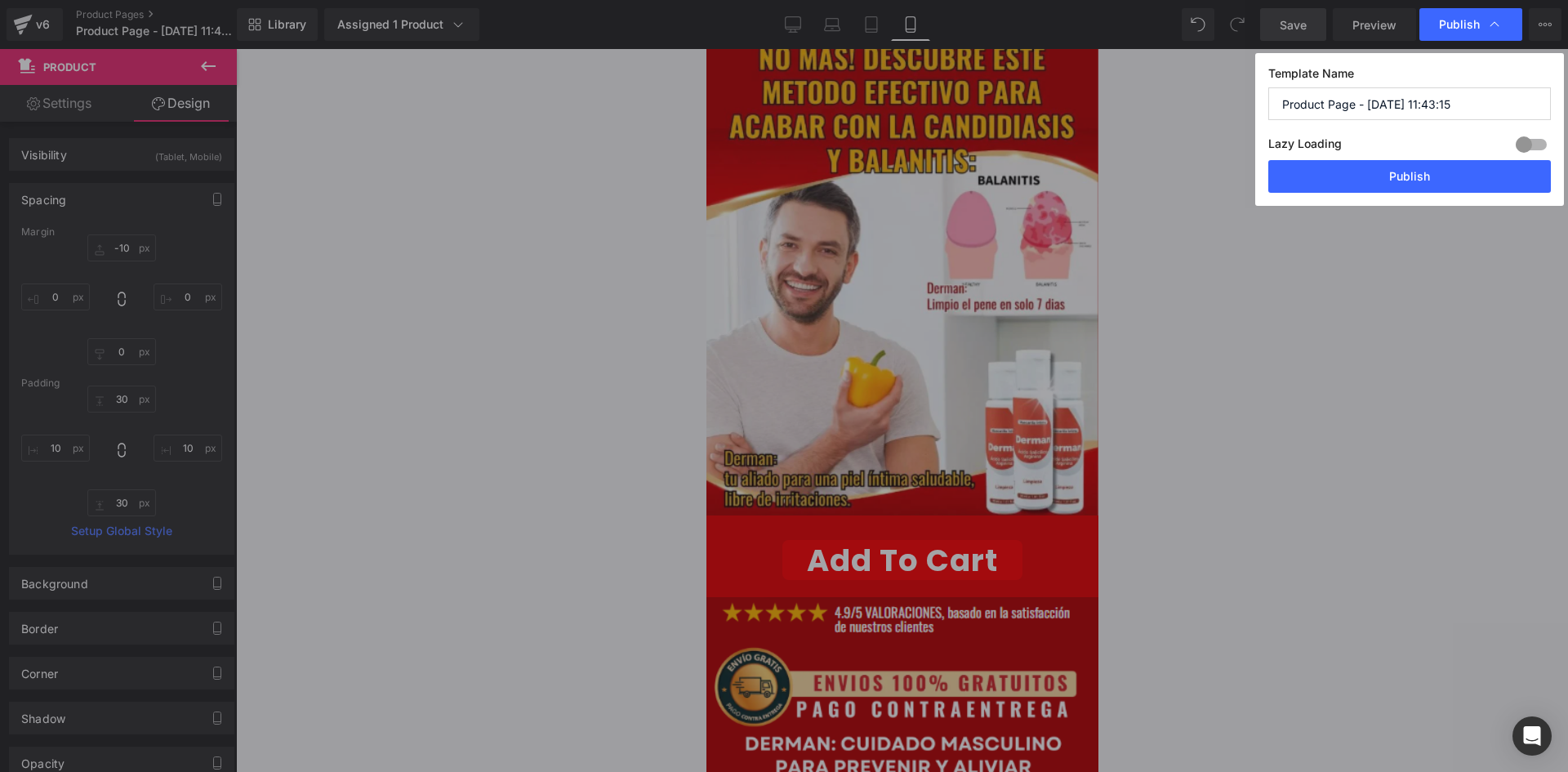
click at [1371, 96] on input "Product Page - [DATE] 11:43:15" at bounding box center [1410, 103] width 283 height 33
click at [1367, 96] on input "Product Page - [DATE] 11:43:15" at bounding box center [1410, 103] width 283 height 33
click at [1407, 177] on button "Publish" at bounding box center [1410, 177] width 283 height 33
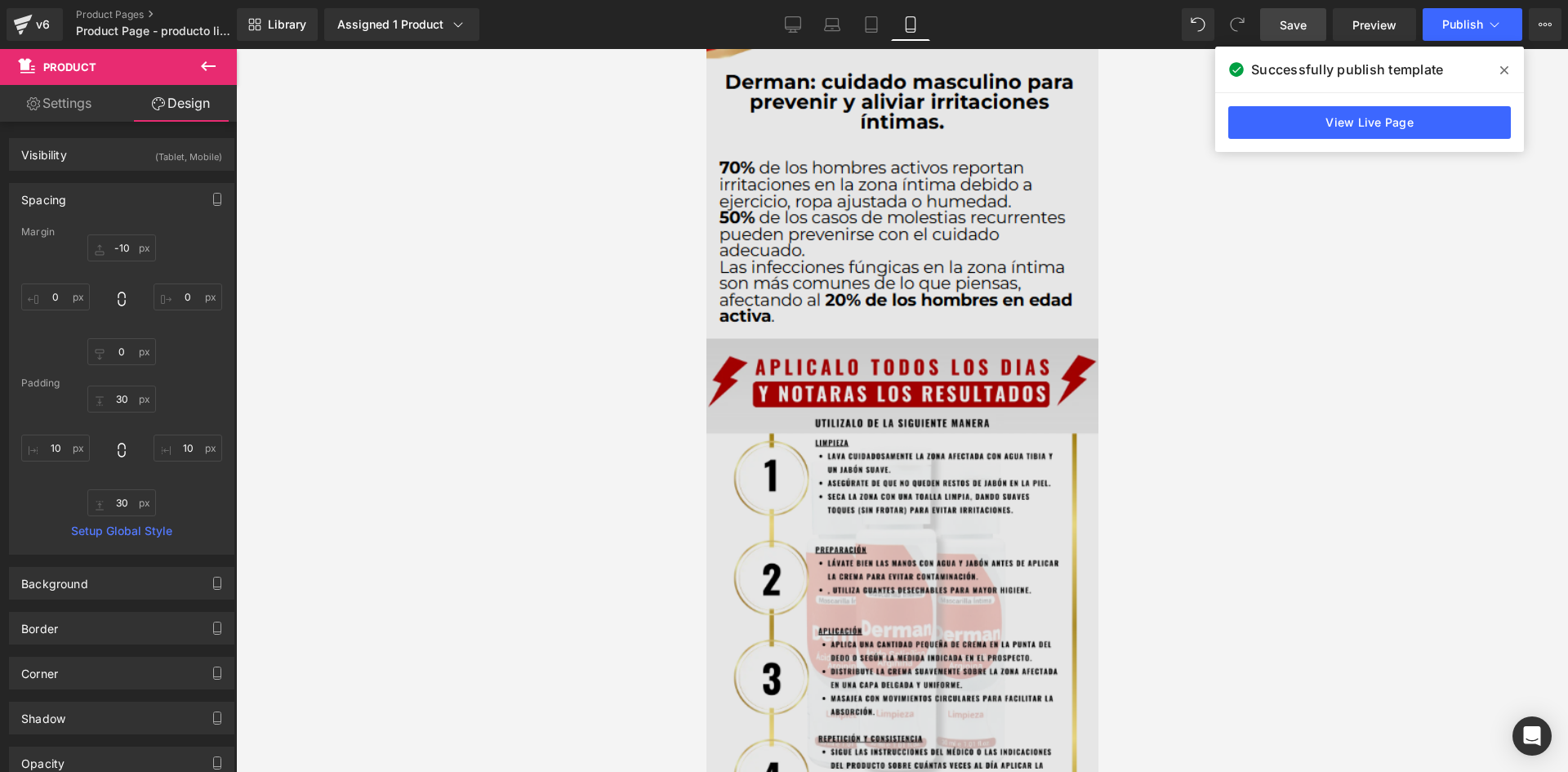
scroll to position [1389, 0]
